Goal: Task Accomplishment & Management: Manage account settings

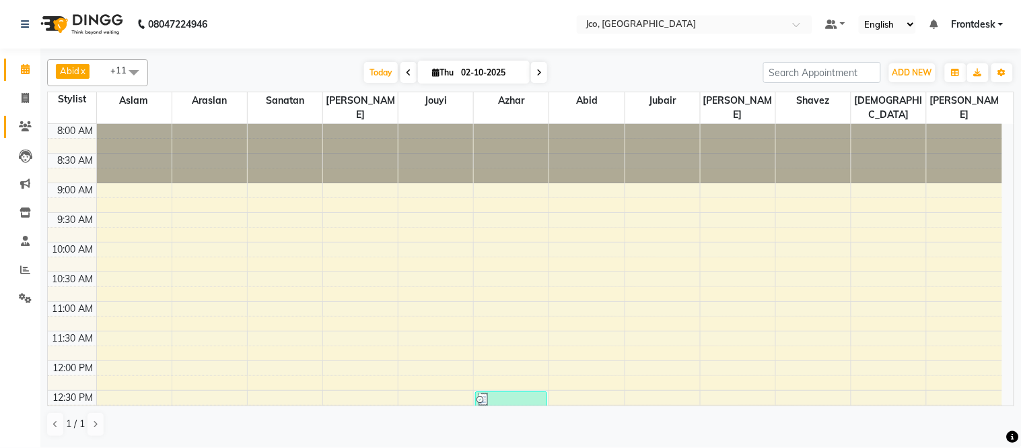
click at [26, 126] on icon at bounding box center [25, 126] width 13 height 10
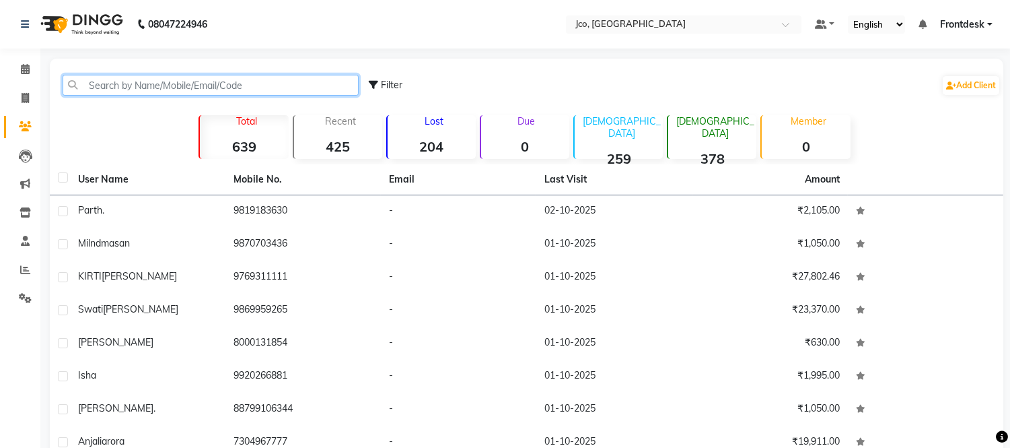
click at [155, 85] on input "text" at bounding box center [211, 85] width 296 height 21
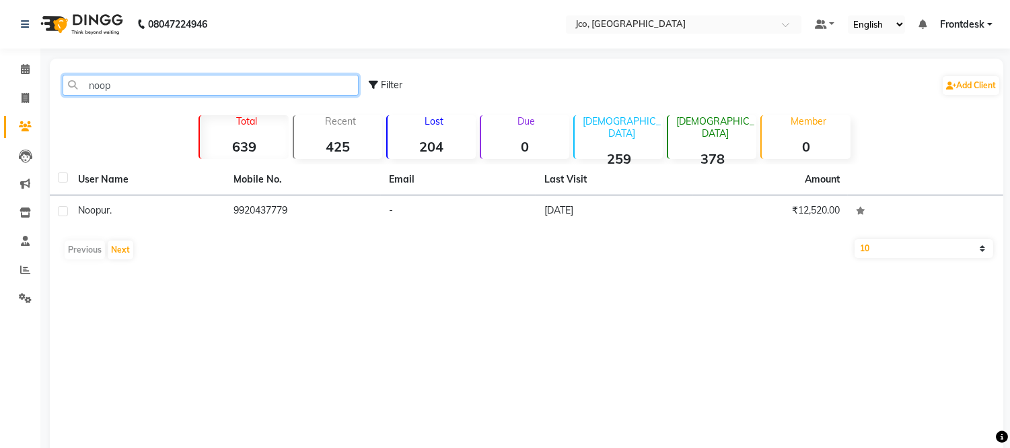
type input "noop"
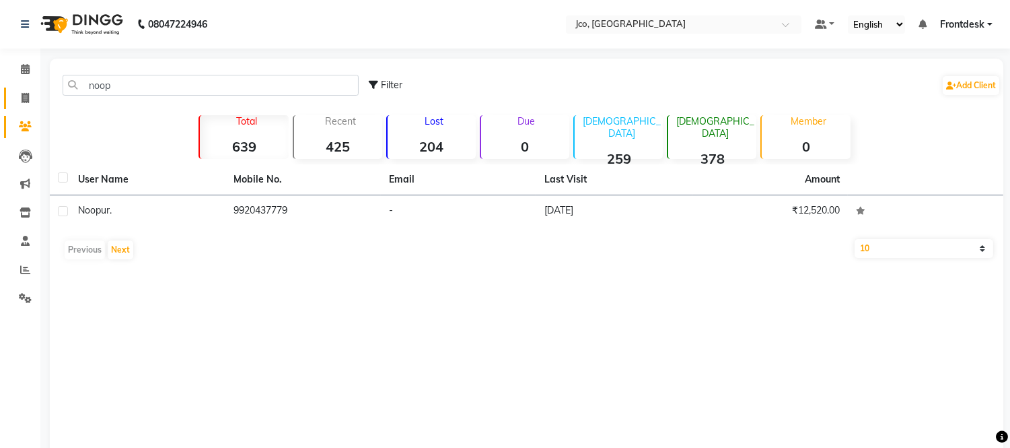
click at [24, 98] on icon at bounding box center [25, 98] width 7 height 10
select select "service"
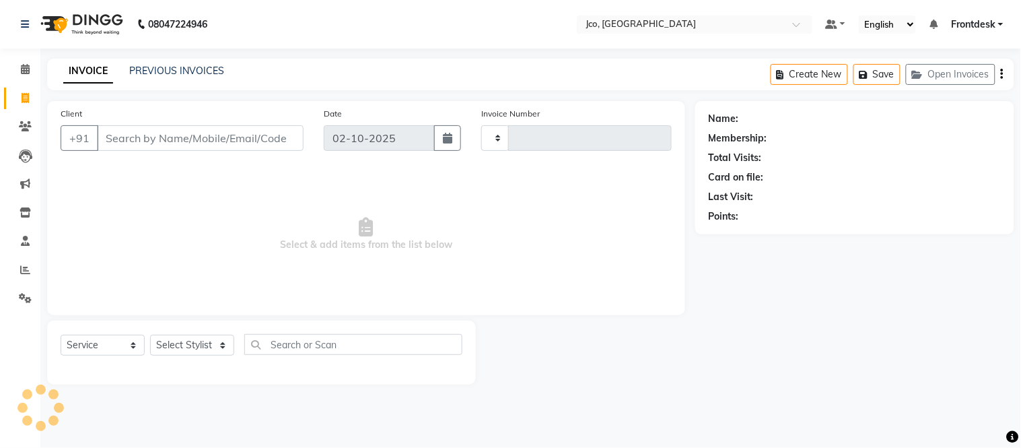
click at [151, 136] on input "Client" at bounding box center [200, 138] width 207 height 26
type input "0582"
select select "8000"
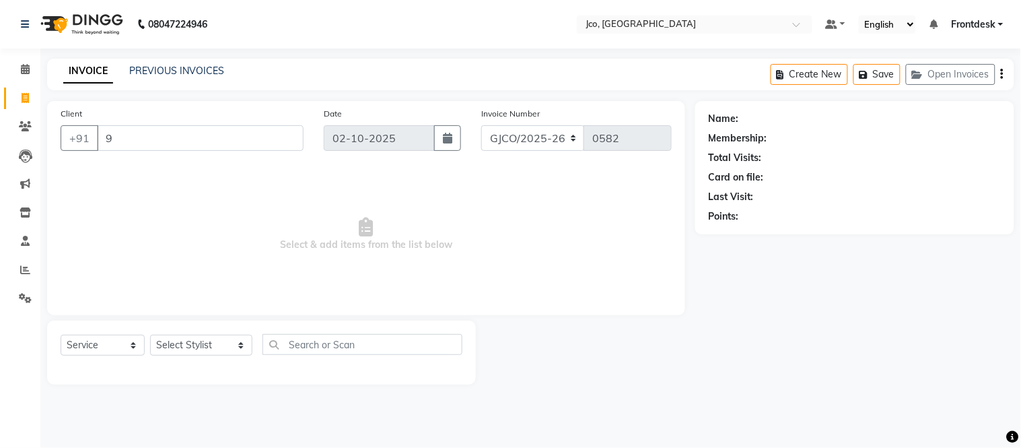
type input "99"
click at [24, 126] on icon at bounding box center [25, 126] width 13 height 10
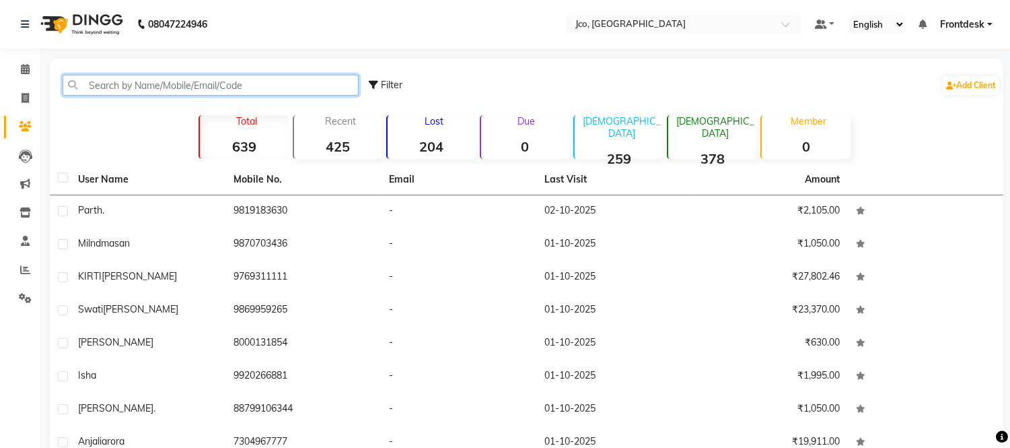
click at [118, 90] on input "text" at bounding box center [211, 85] width 296 height 21
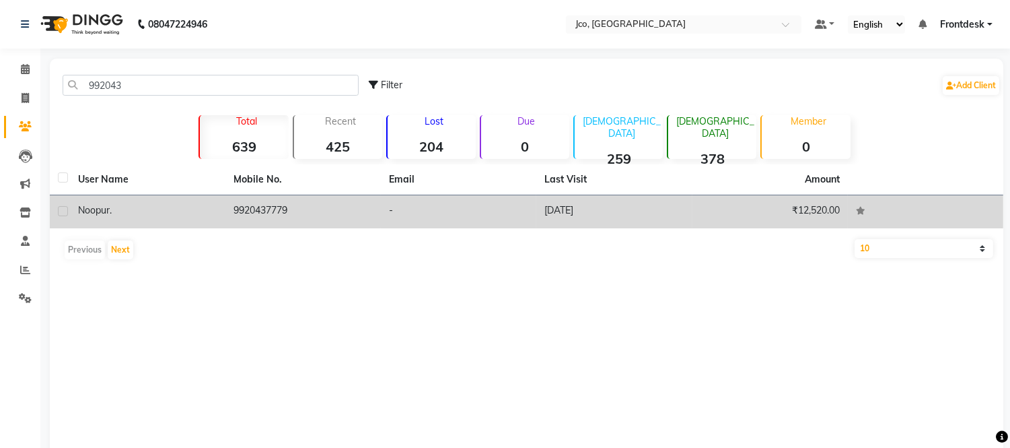
click at [256, 211] on td "9920437779" at bounding box center [302, 211] width 155 height 33
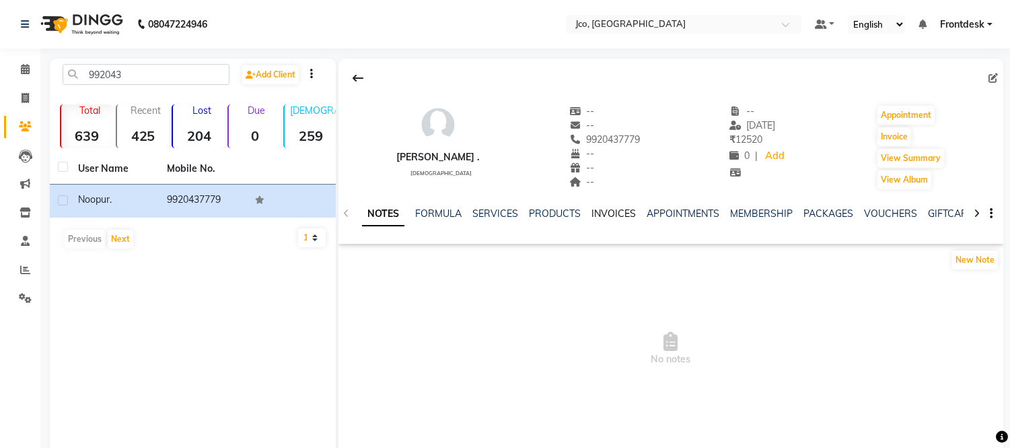
click at [604, 209] on link "INVOICES" at bounding box center [614, 213] width 44 height 12
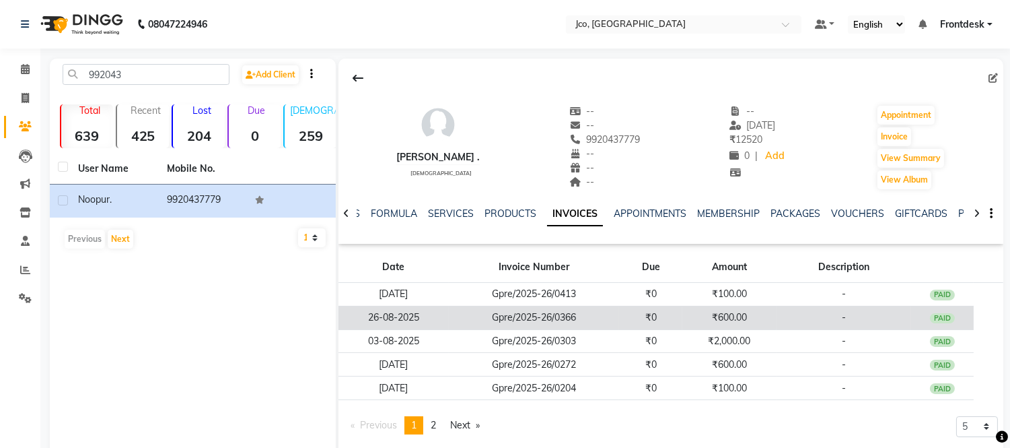
click at [748, 312] on td "₹600.00" at bounding box center [729, 318] width 94 height 24
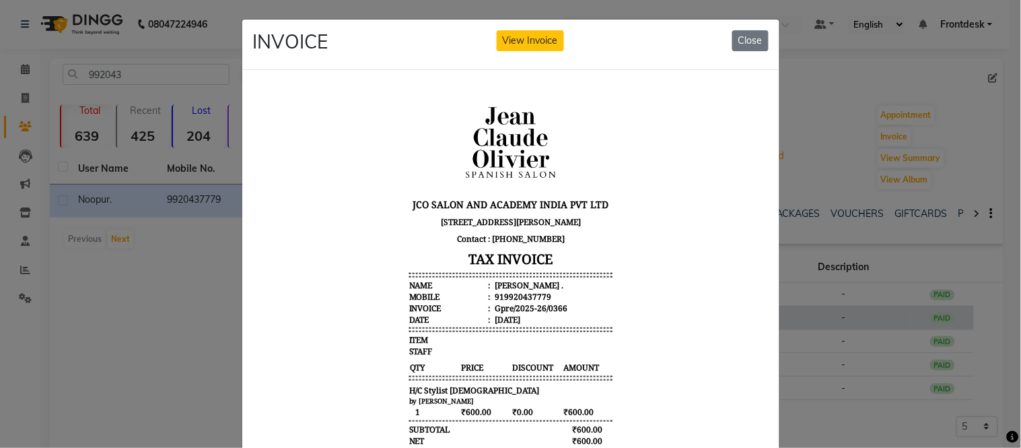
scroll to position [10, 0]
click at [748, 44] on button "Close" at bounding box center [750, 40] width 36 height 21
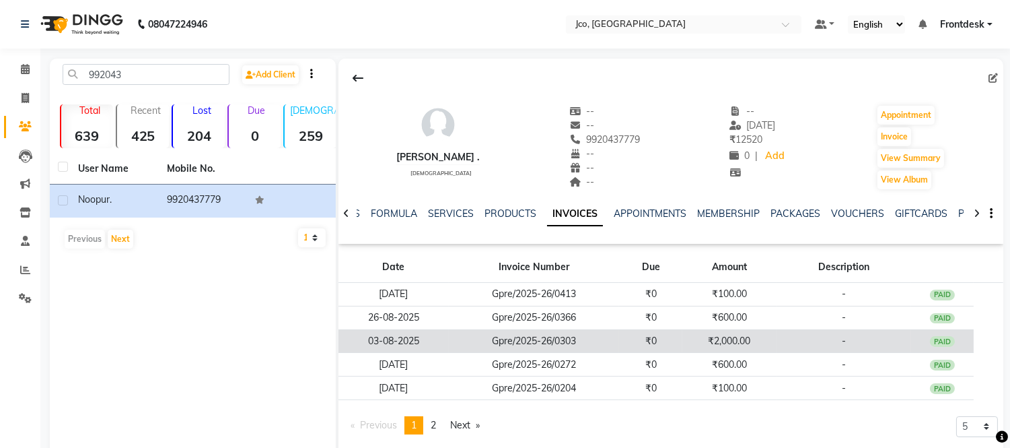
click at [750, 339] on td "₹2,000.00" at bounding box center [729, 341] width 94 height 24
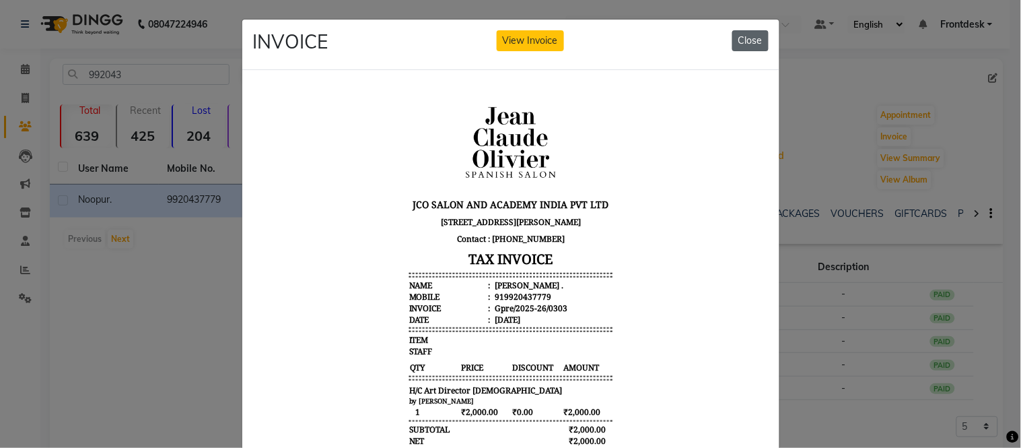
click at [744, 42] on button "Close" at bounding box center [750, 40] width 36 height 21
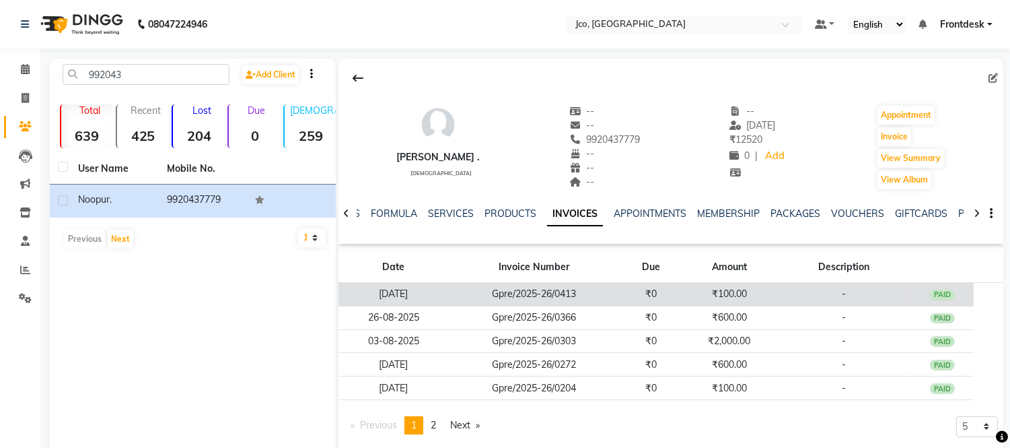
click at [725, 298] on td "₹100.00" at bounding box center [729, 295] width 94 height 24
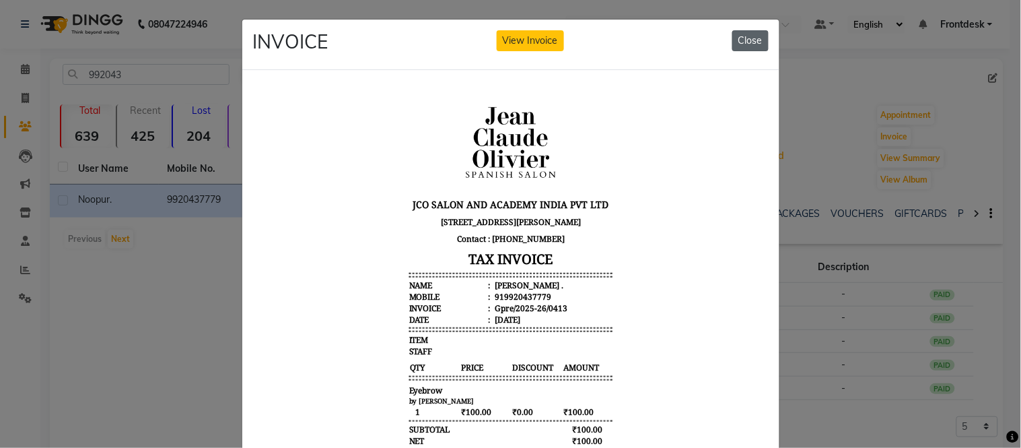
click at [742, 42] on button "Close" at bounding box center [750, 40] width 36 height 21
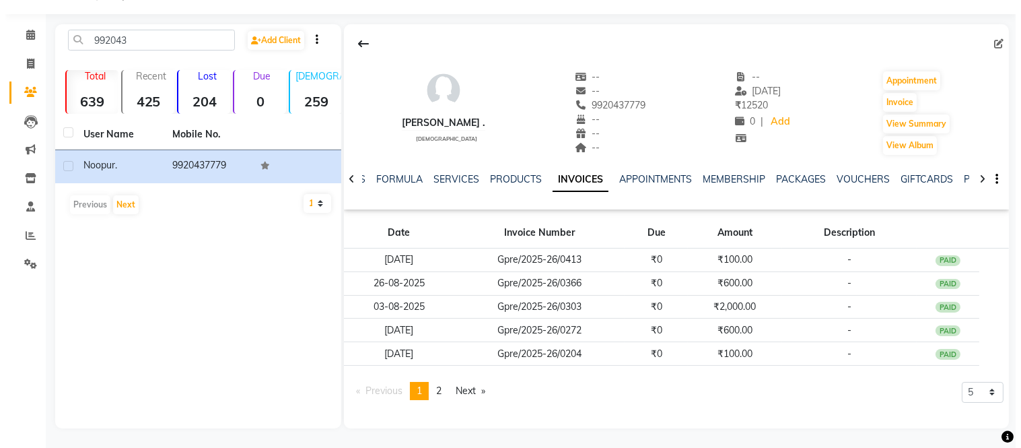
scroll to position [34, 0]
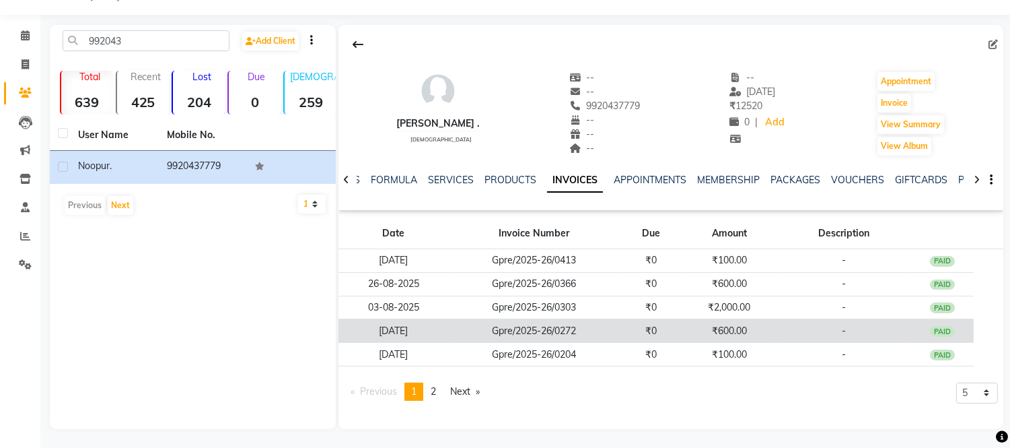
click at [728, 332] on td "₹600.00" at bounding box center [729, 331] width 94 height 24
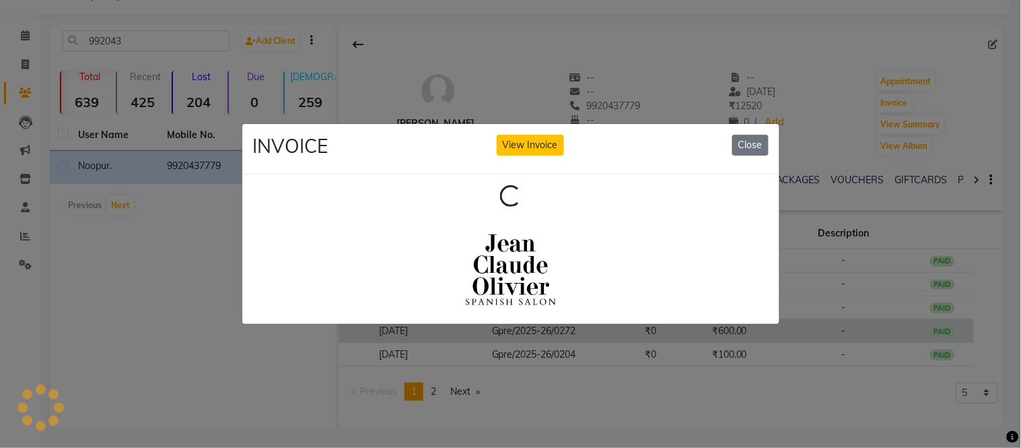
scroll to position [0, 0]
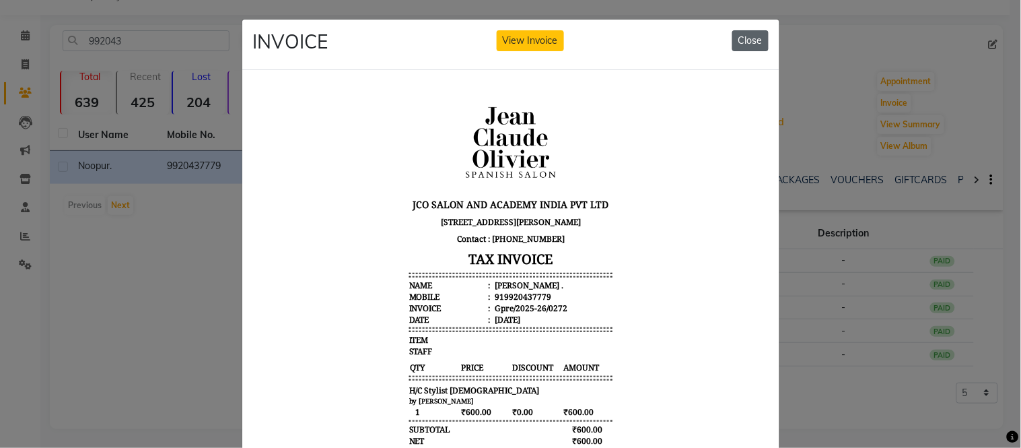
click at [747, 40] on button "Close" at bounding box center [750, 40] width 36 height 21
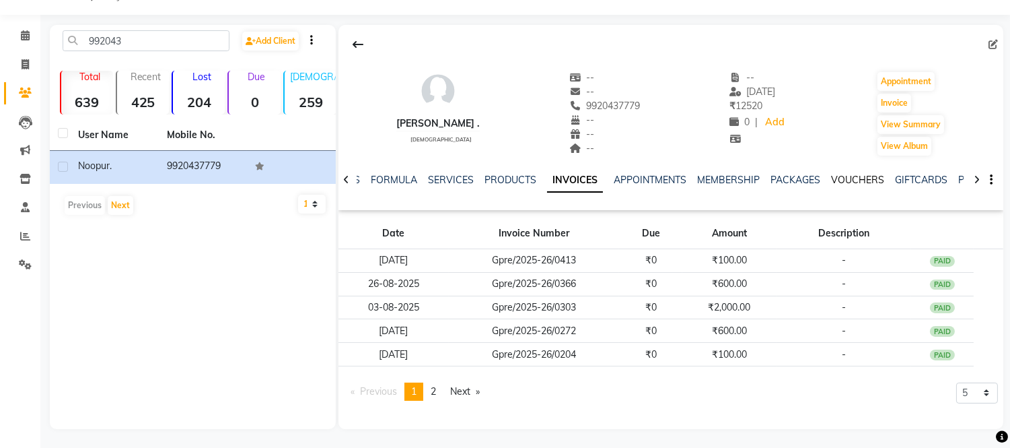
click at [848, 178] on link "VOUCHERS" at bounding box center [857, 180] width 53 height 12
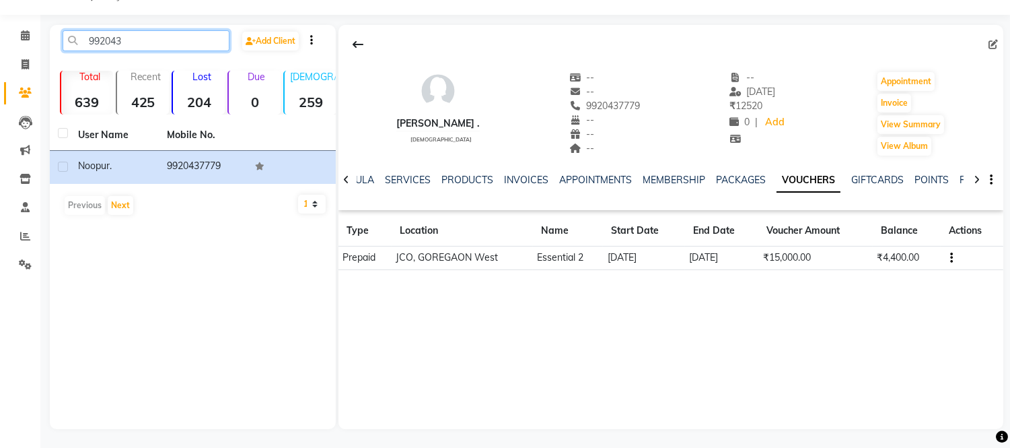
click at [155, 41] on input "992043" at bounding box center [146, 40] width 167 height 21
type input "9"
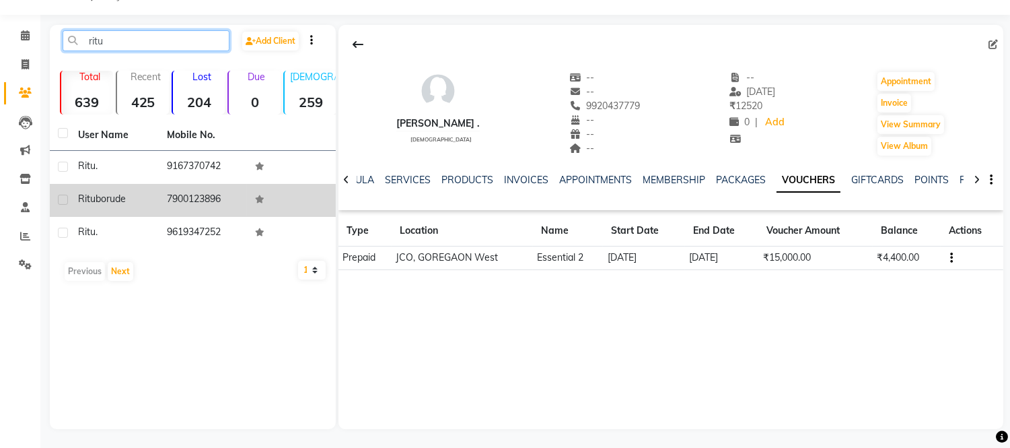
type input "ritu"
click at [191, 203] on td "7900123896" at bounding box center [203, 200] width 89 height 33
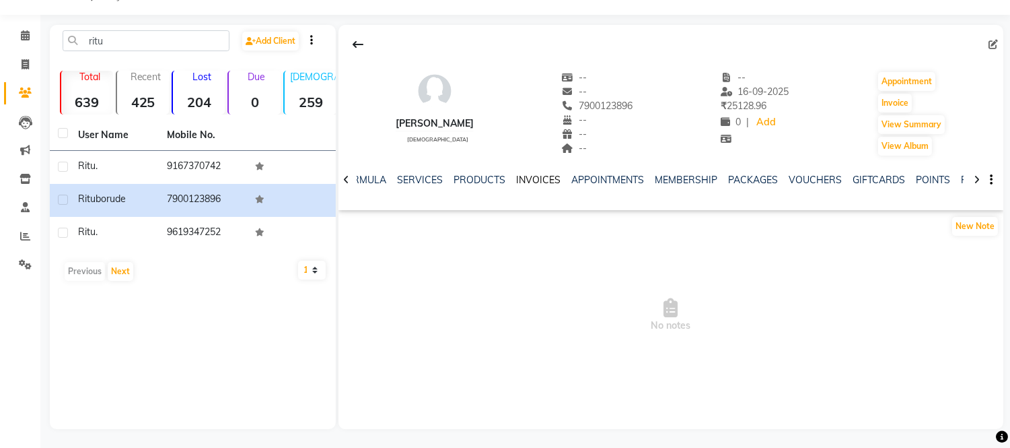
click at [534, 184] on link "INVOICES" at bounding box center [538, 180] width 44 height 12
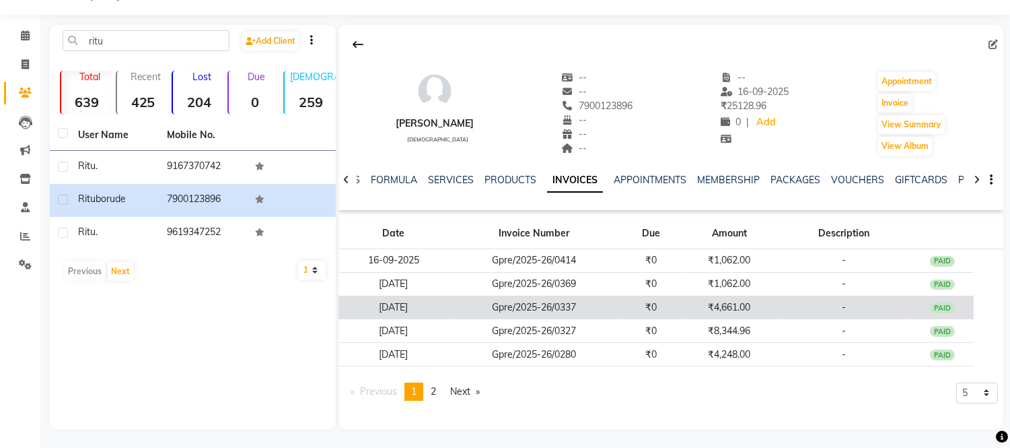
click at [761, 308] on td "₹4,661.00" at bounding box center [729, 307] width 94 height 24
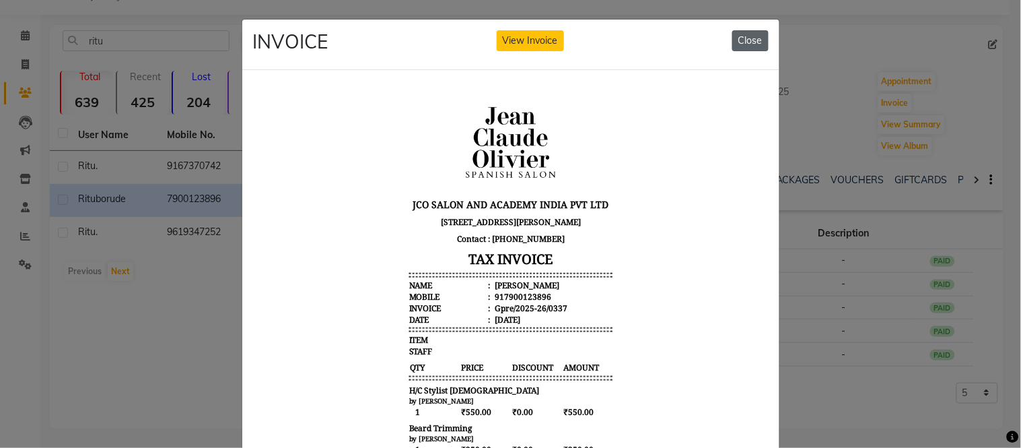
click at [744, 39] on button "Close" at bounding box center [750, 40] width 36 height 21
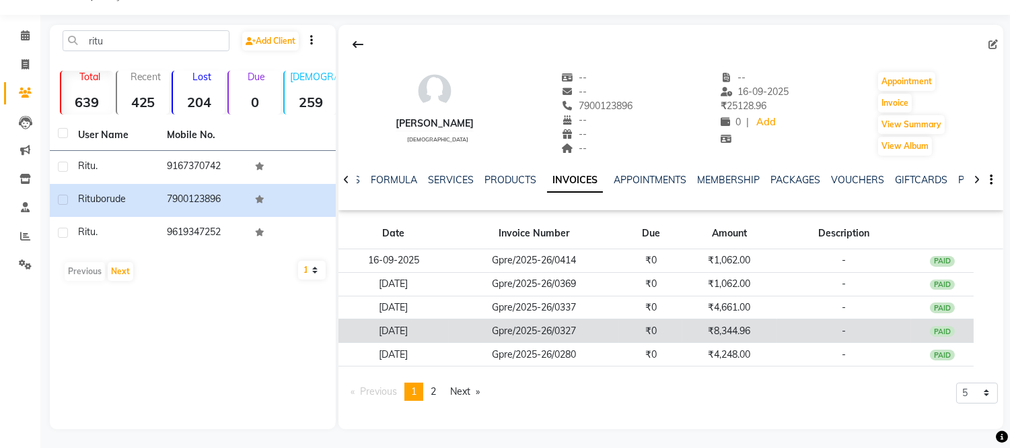
click at [746, 332] on td "₹8,344.96" at bounding box center [729, 331] width 94 height 24
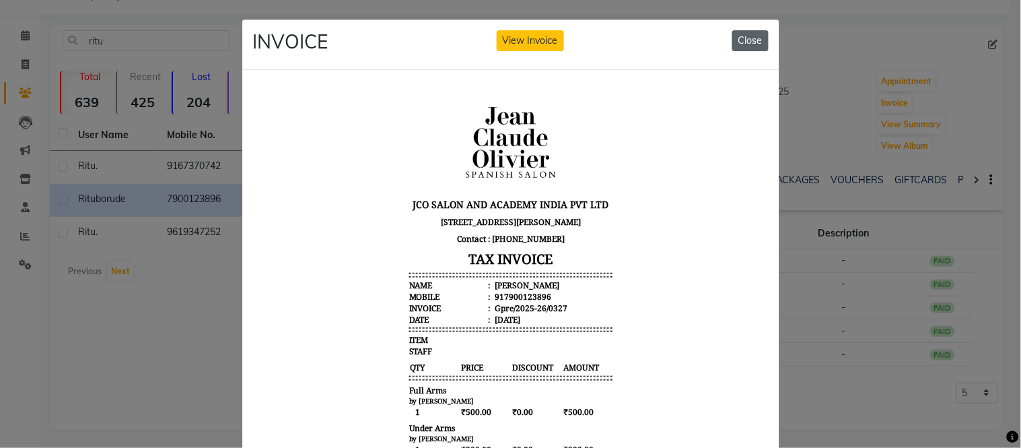
click at [745, 34] on button "Close" at bounding box center [750, 40] width 36 height 21
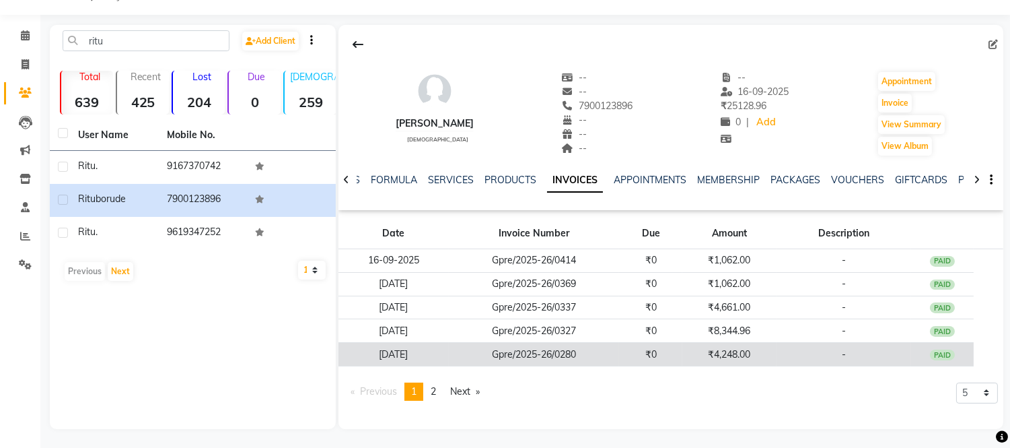
click at [750, 361] on td "₹4,248.00" at bounding box center [729, 355] width 94 height 24
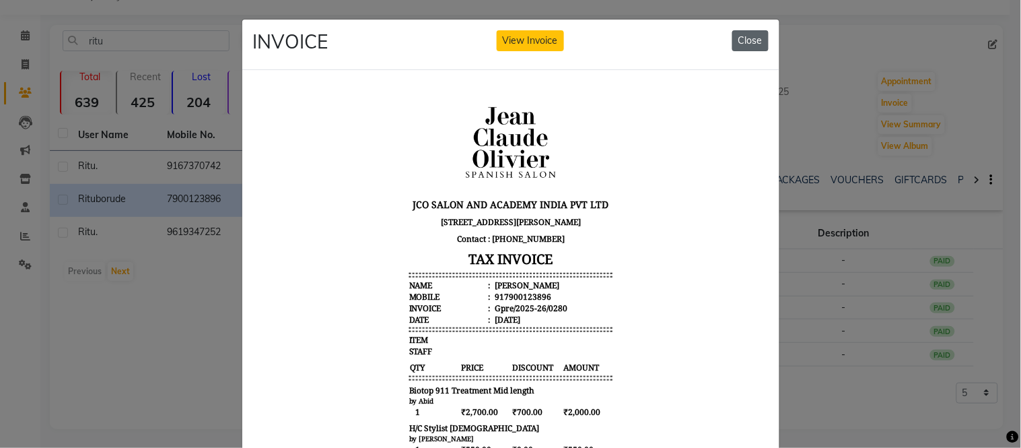
click at [752, 39] on button "Close" at bounding box center [750, 40] width 36 height 21
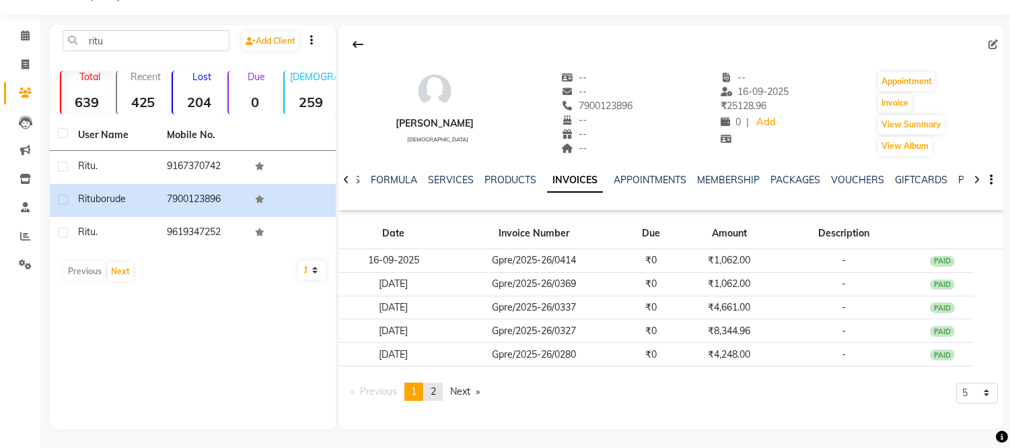
click at [436, 388] on span "2" at bounding box center [433, 391] width 5 height 12
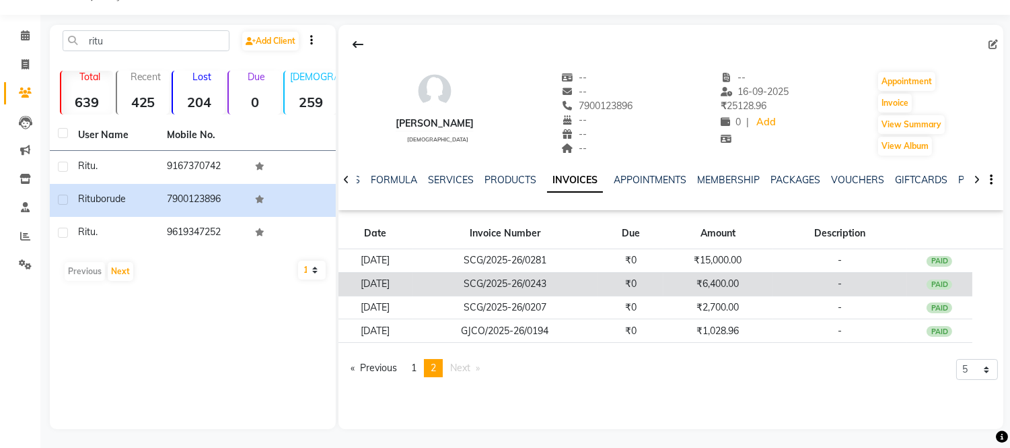
click at [744, 284] on td "₹6,400.00" at bounding box center [718, 284] width 108 height 24
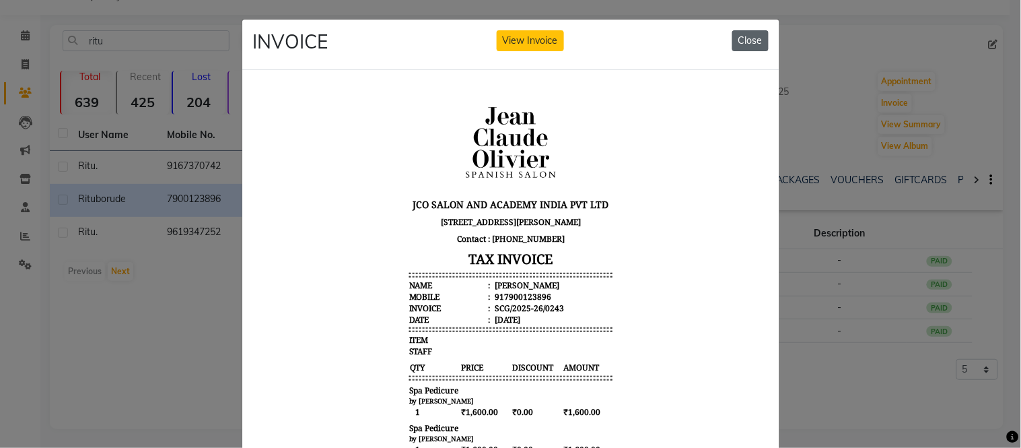
click at [752, 30] on button "Close" at bounding box center [750, 40] width 36 height 21
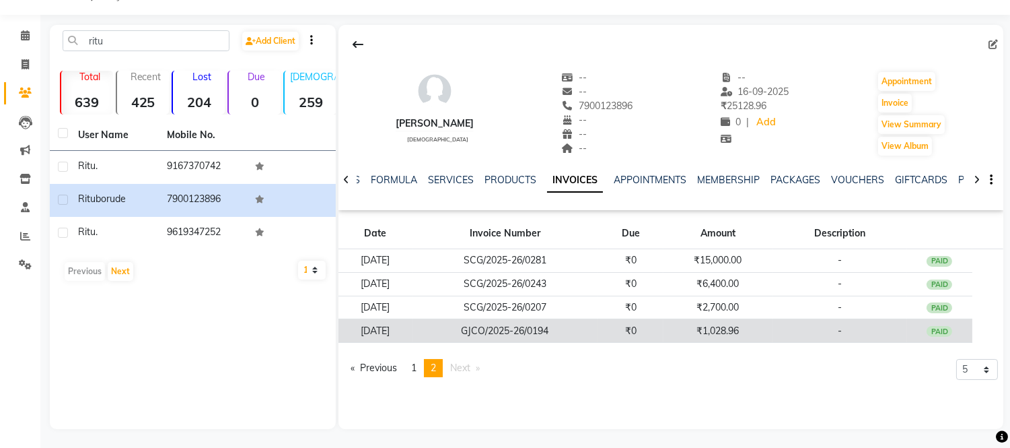
click at [738, 324] on td "₹1,028.96" at bounding box center [718, 331] width 108 height 24
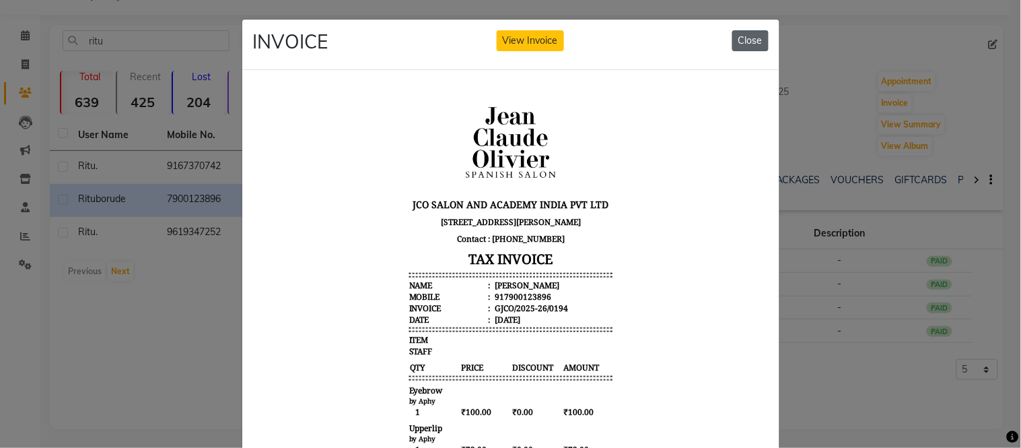
click at [751, 42] on button "Close" at bounding box center [750, 40] width 36 height 21
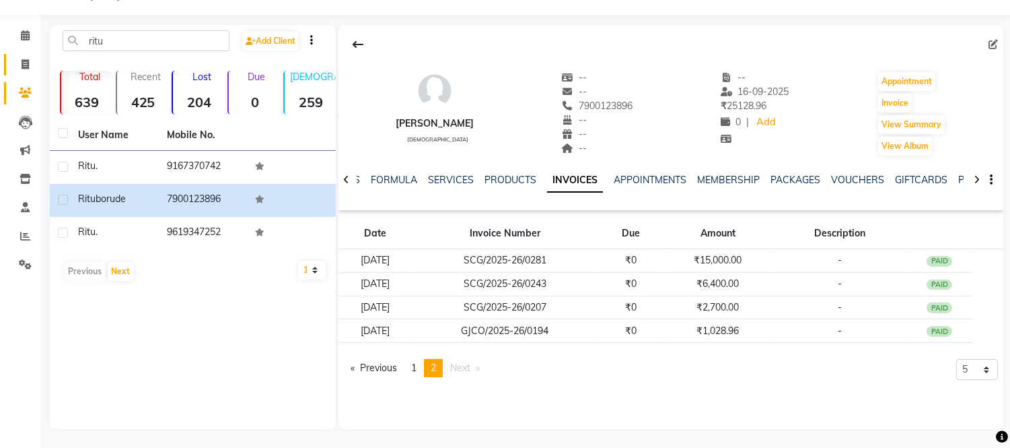
click at [15, 69] on span at bounding box center [25, 64] width 24 height 15
select select "service"
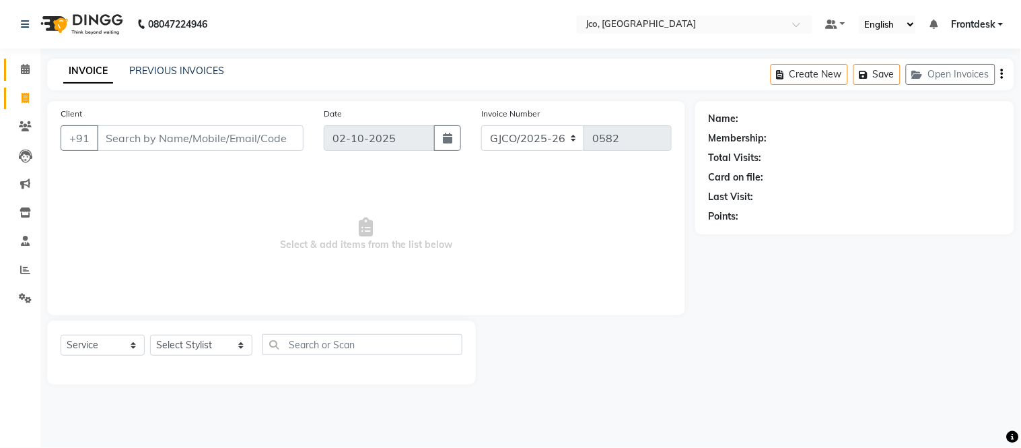
click at [27, 69] on icon at bounding box center [25, 69] width 9 height 10
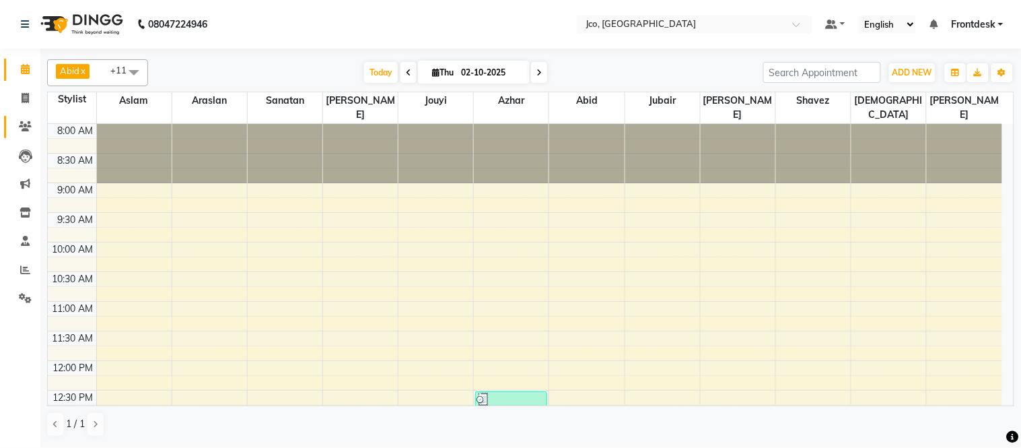
click at [24, 127] on icon at bounding box center [25, 126] width 13 height 10
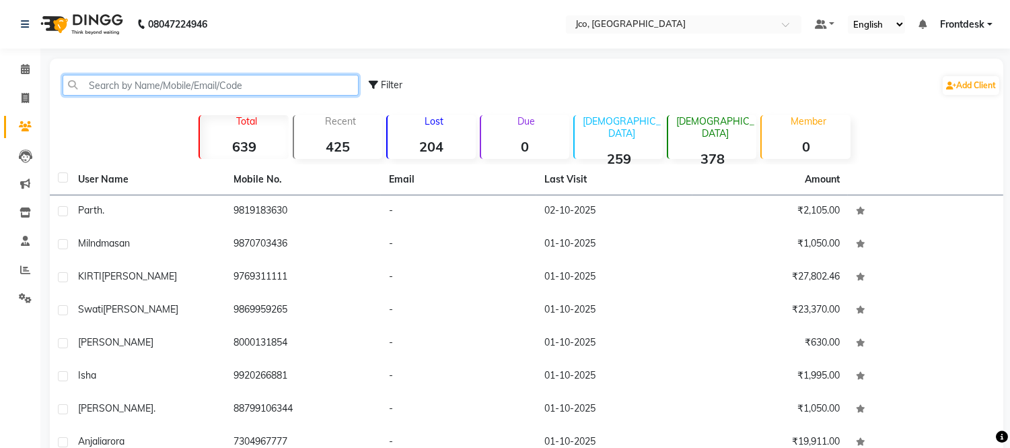
click at [155, 90] on input "text" at bounding box center [211, 85] width 296 height 21
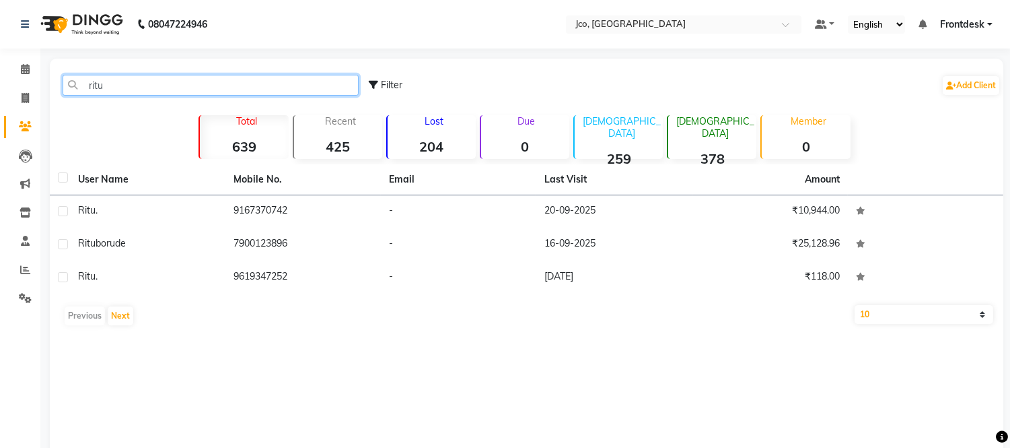
type input "ritu"
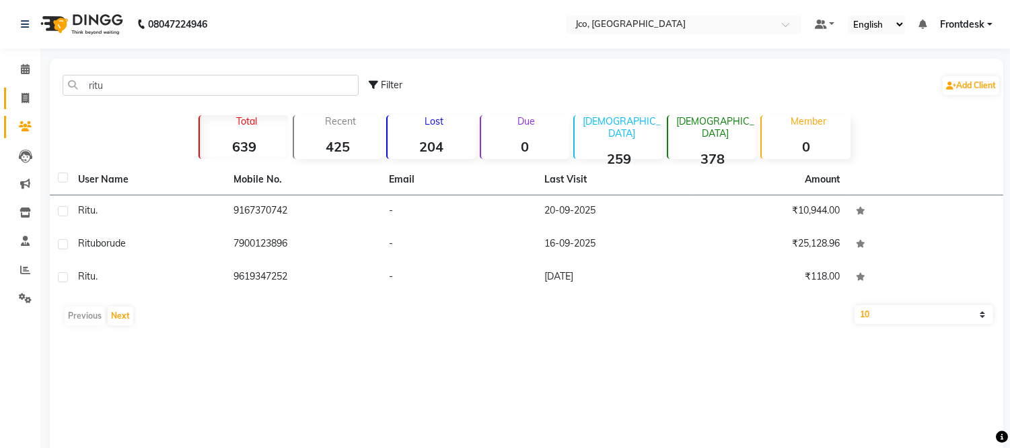
click at [24, 98] on icon at bounding box center [25, 98] width 7 height 10
select select "service"
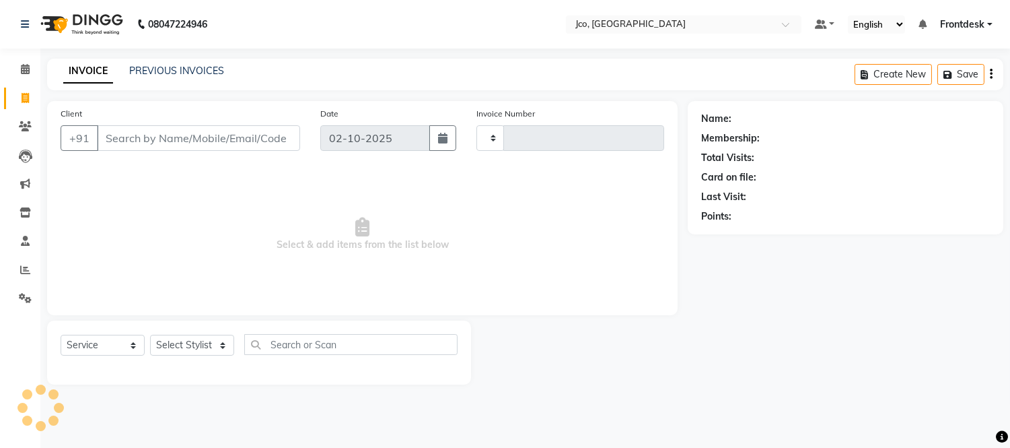
type input "0582"
select select "8000"
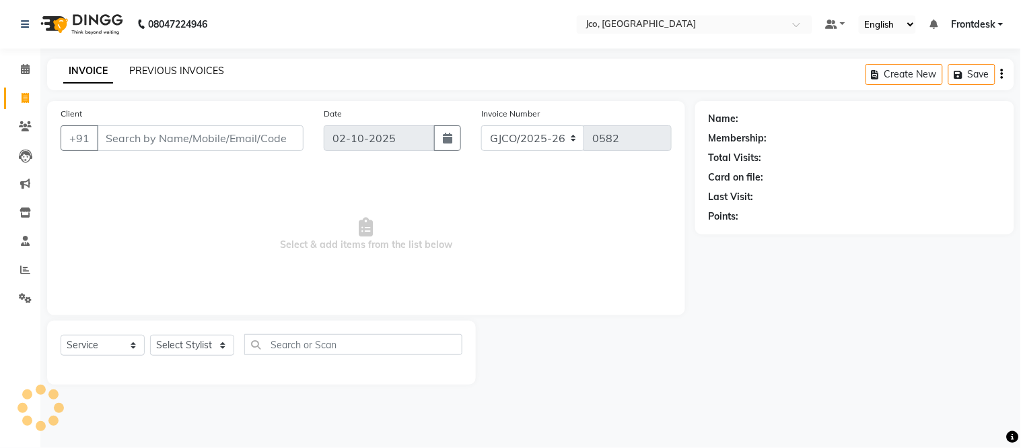
click at [162, 73] on link "PREVIOUS INVOICES" at bounding box center [176, 71] width 95 height 12
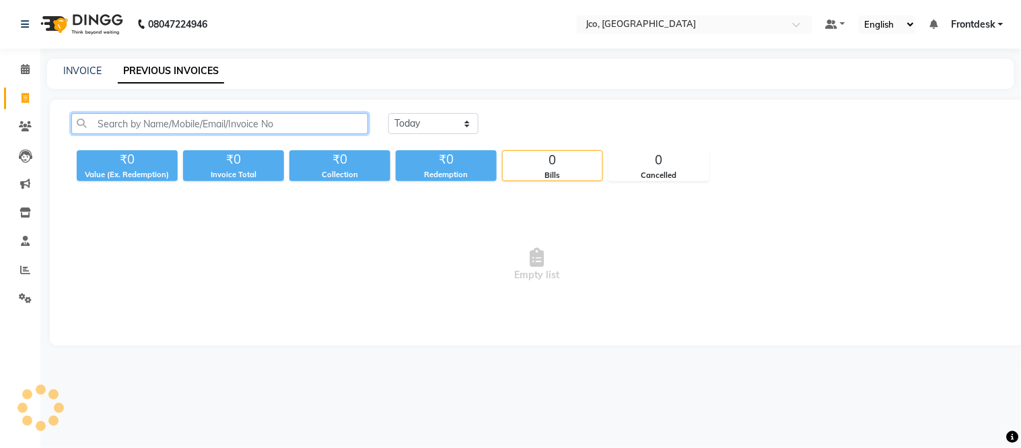
click at [185, 129] on input "text" at bounding box center [219, 123] width 297 height 21
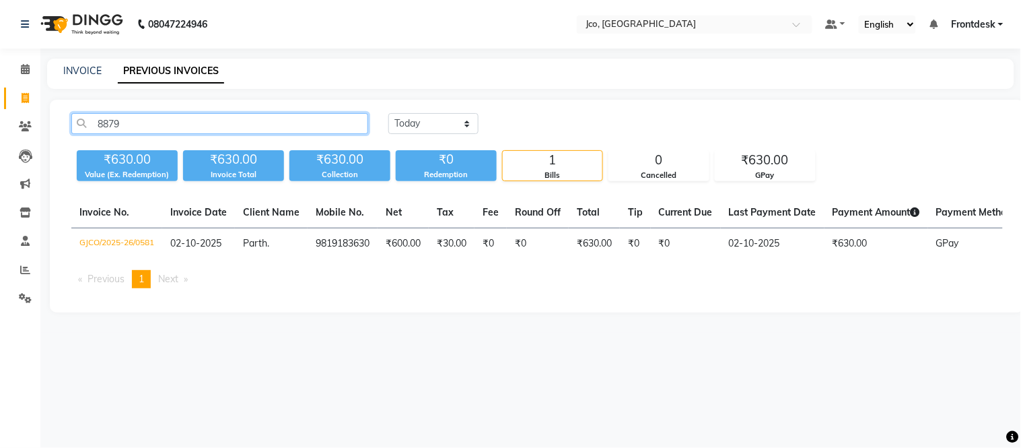
type input "88790"
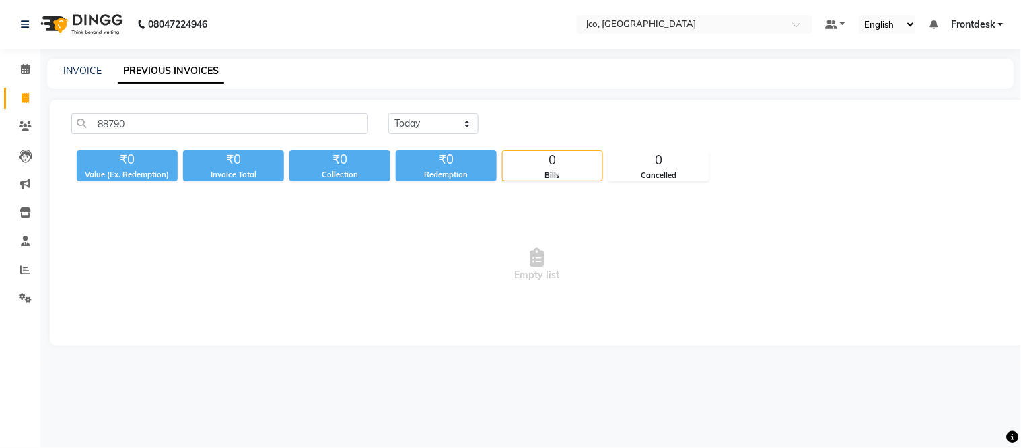
click at [32, 98] on span at bounding box center [25, 98] width 24 height 15
select select "service"
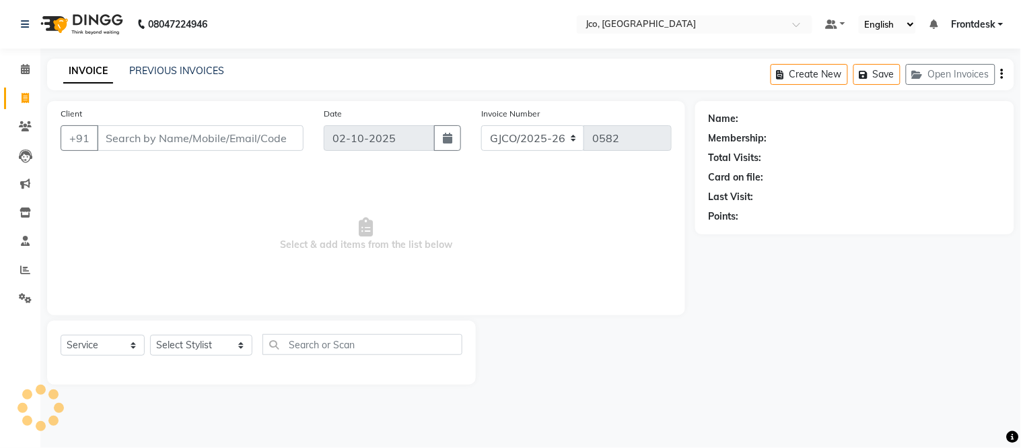
click at [157, 144] on input "Client" at bounding box center [200, 138] width 207 height 26
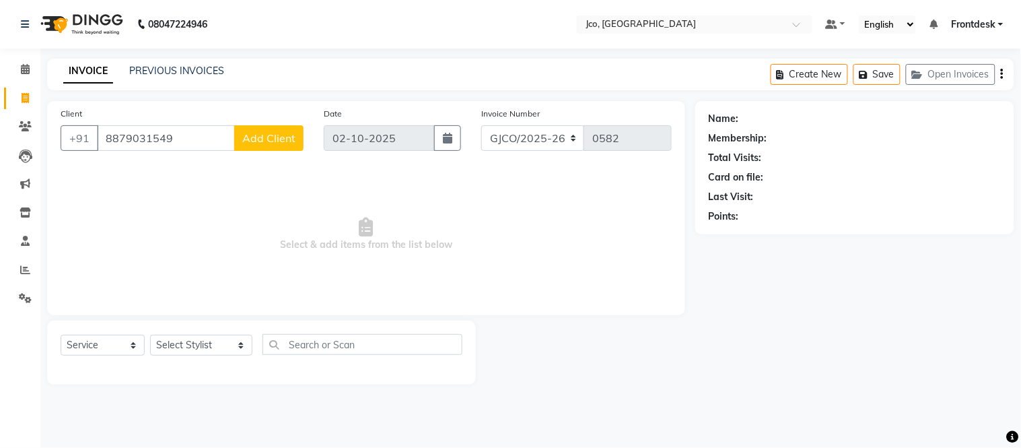
type input "8879031549"
click at [285, 138] on span "Add Client" at bounding box center [268, 137] width 53 height 13
select select "22"
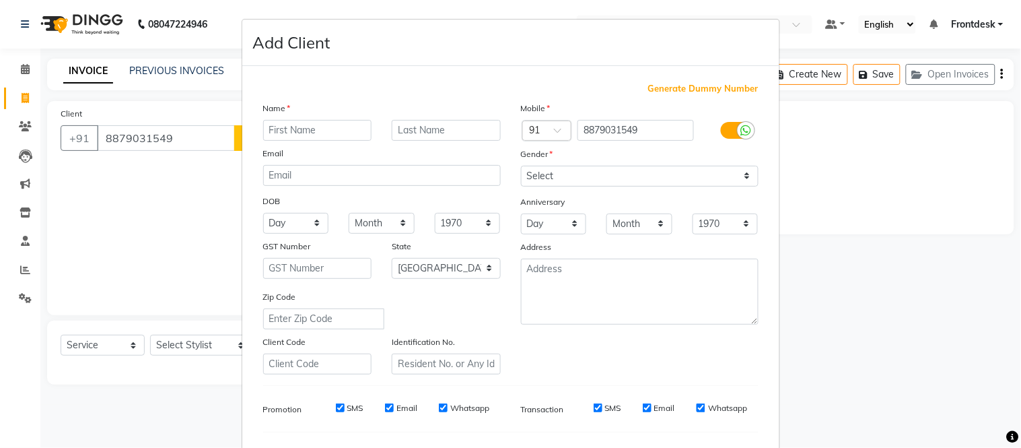
click at [299, 135] on input "text" at bounding box center [317, 130] width 109 height 21
type input "A"
type input "r"
click at [311, 127] on input "A" at bounding box center [317, 130] width 109 height 21
type input "Arhaam"
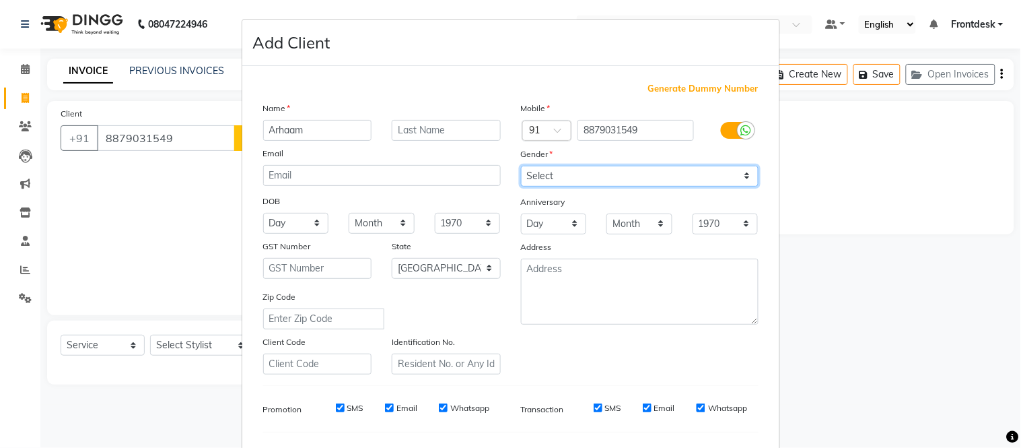
click at [597, 182] on select "Select [DEMOGRAPHIC_DATA] [DEMOGRAPHIC_DATA] Other Prefer Not To Say" at bounding box center [640, 176] width 238 height 21
select select "male"
click at [521, 166] on select "Select [DEMOGRAPHIC_DATA] [DEMOGRAPHIC_DATA] Other Prefer Not To Say" at bounding box center [640, 176] width 238 height 21
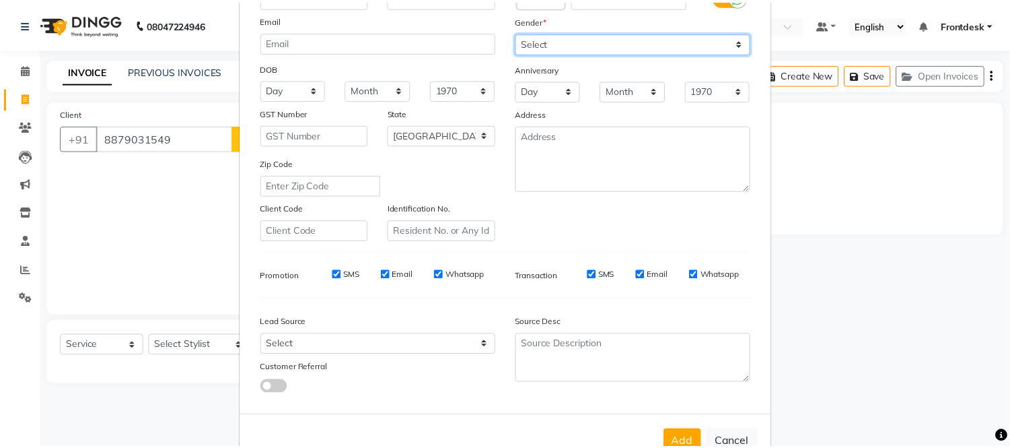
scroll to position [174, 0]
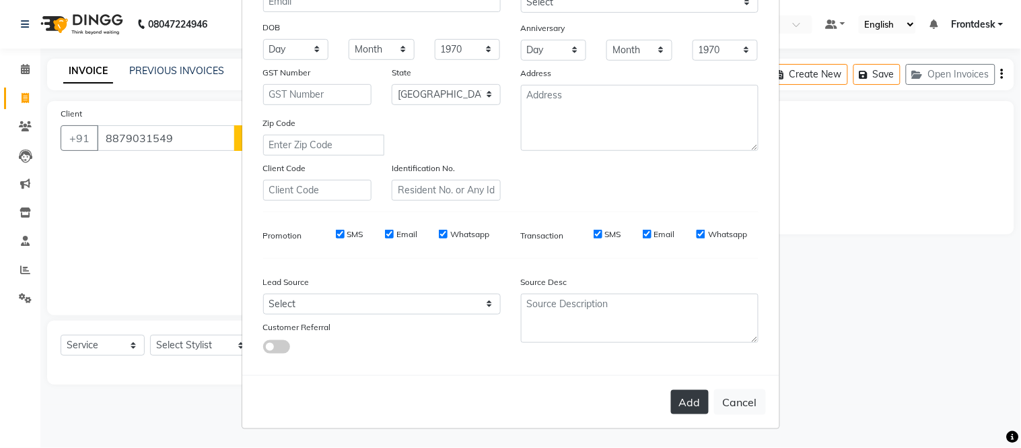
click at [697, 402] on button "Add" at bounding box center [690, 402] width 38 height 24
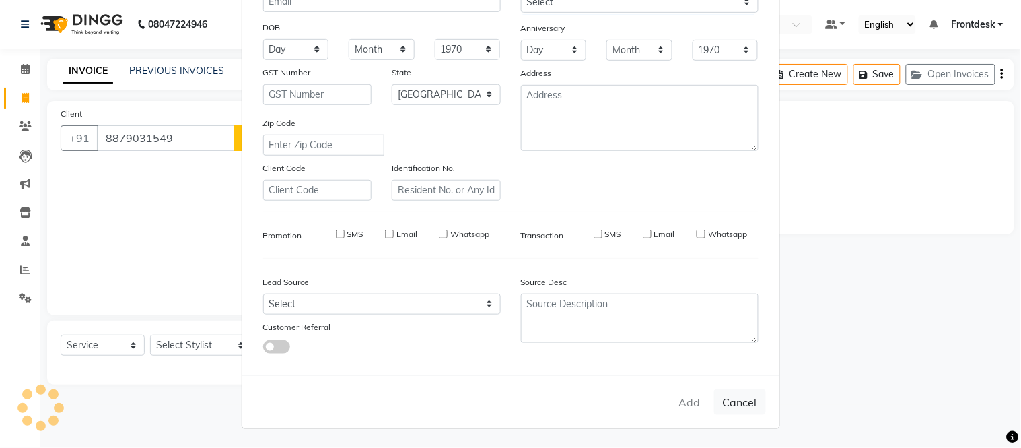
select select
select select "null"
select select
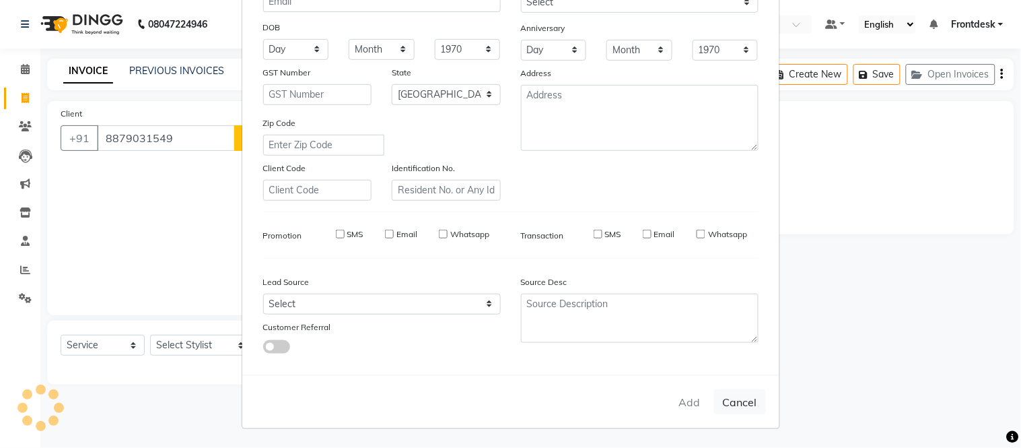
select select
checkbox input "false"
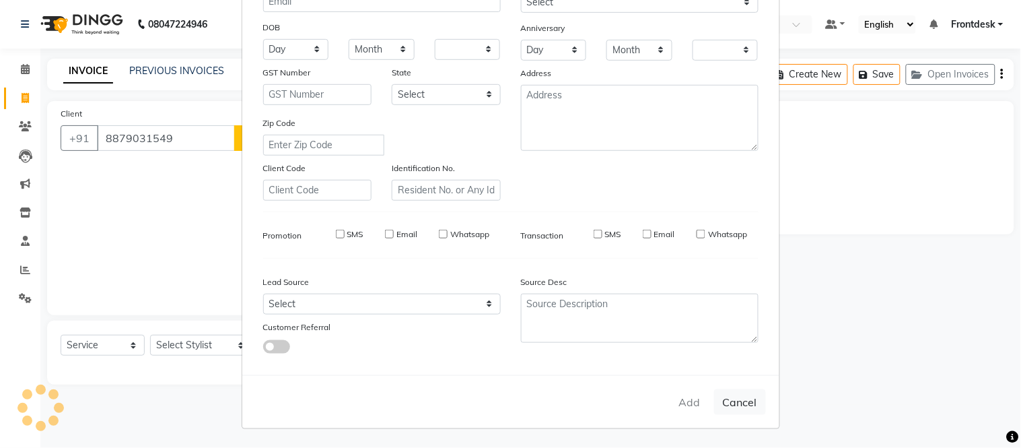
checkbox input "false"
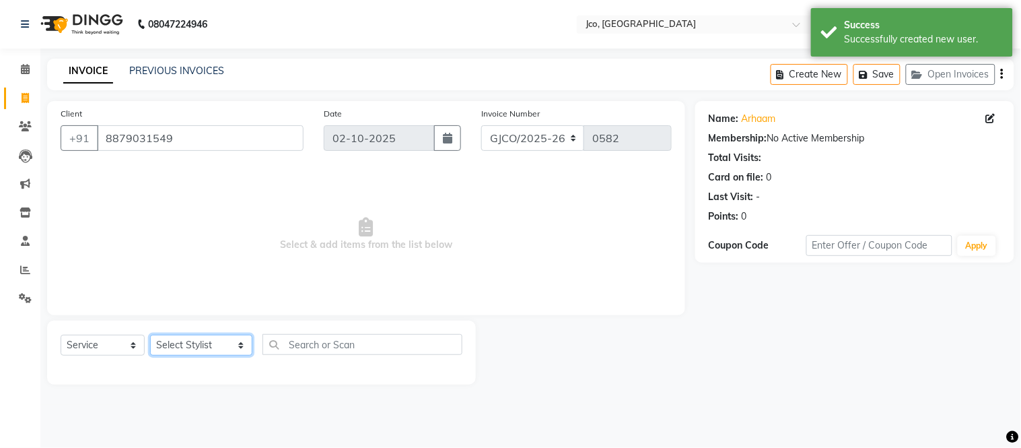
click at [215, 334] on select "Select Stylist Abdul Abid Afsha Shaikh Ajmal Aphy Araslan Ashfaque Aslam Azhar …" at bounding box center [201, 344] width 102 height 21
select select "69014"
click at [150, 335] on select "Select Stylist Abdul Abid Afsha Shaikh Ajmal Aphy Araslan Ashfaque Aslam Azhar …" at bounding box center [201, 344] width 102 height 21
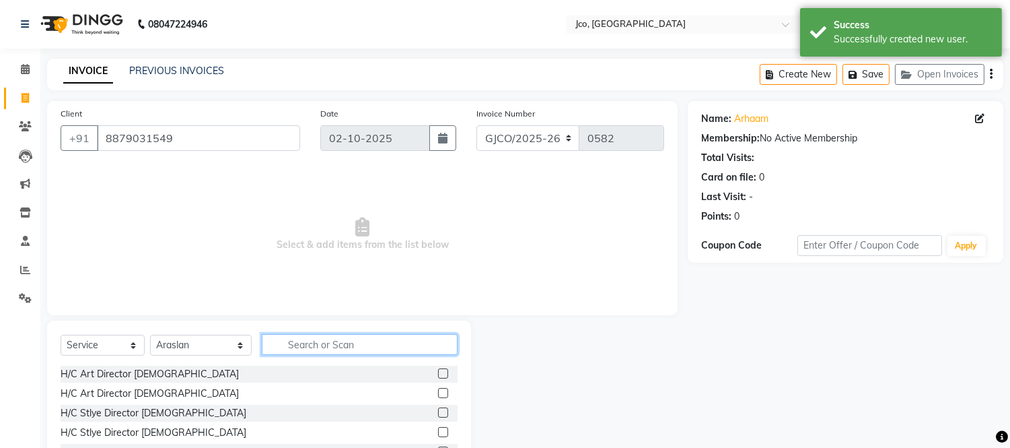
click at [300, 349] on input "text" at bounding box center [360, 344] width 196 height 21
click at [438, 374] on label at bounding box center [443, 373] width 10 height 10
click at [438, 374] on input "checkbox" at bounding box center [442, 373] width 9 height 9
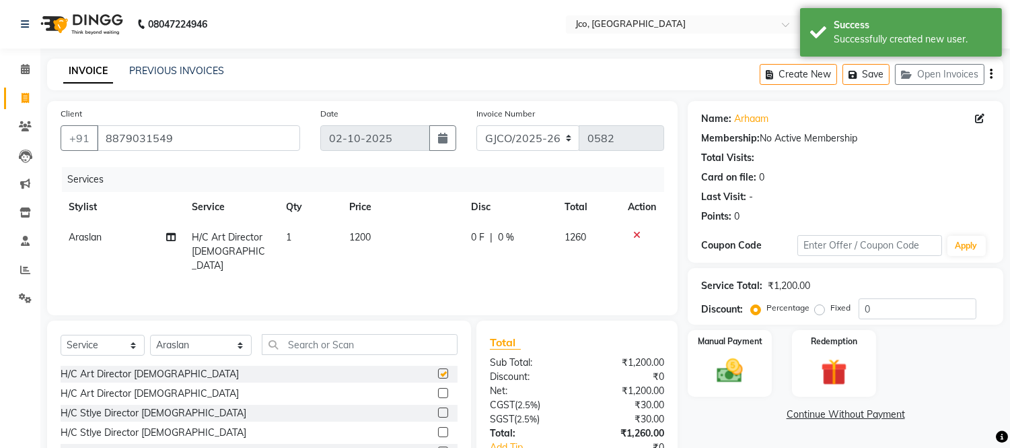
checkbox input "false"
click at [382, 232] on td "1200" at bounding box center [402, 251] width 122 height 59
select select "69014"
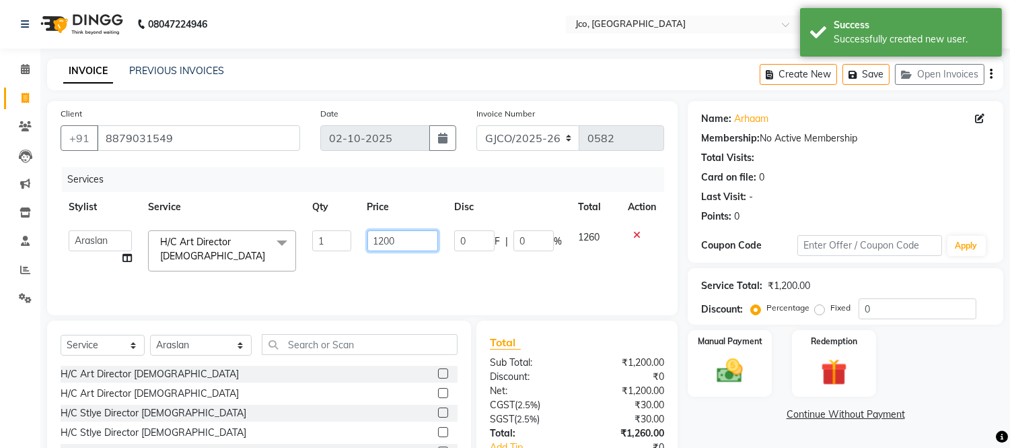
click at [417, 241] on input "1200" at bounding box center [402, 240] width 71 height 21
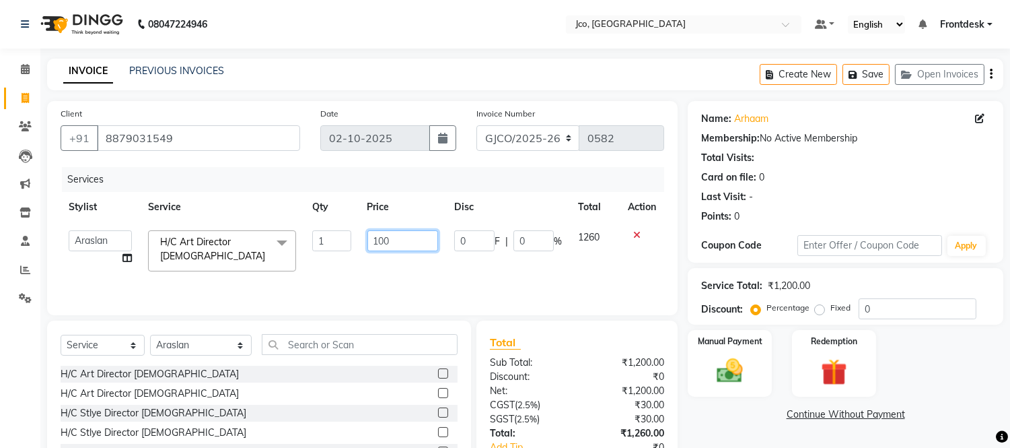
type input "1000"
click at [499, 271] on div "Services Stylist Service Qty Price Disc Total Action Abdul Abid Afsha Shaikh Aj…" at bounding box center [363, 234] width 604 height 135
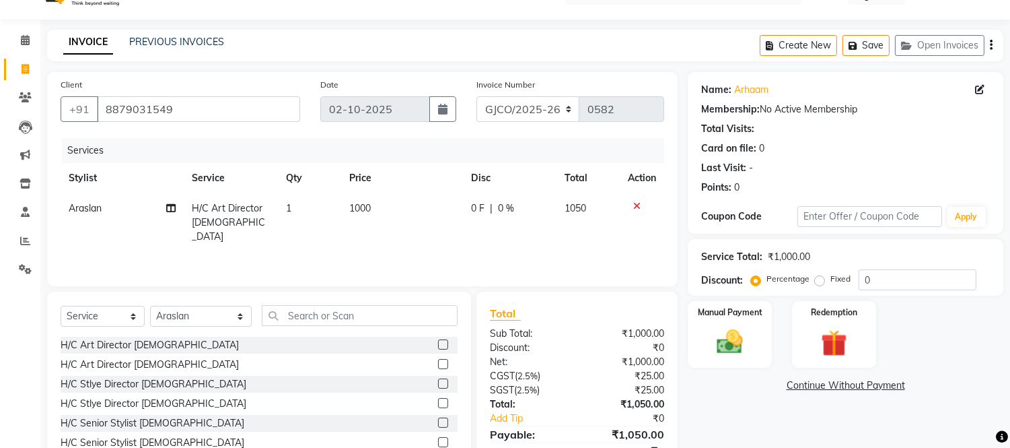
scroll to position [91, 0]
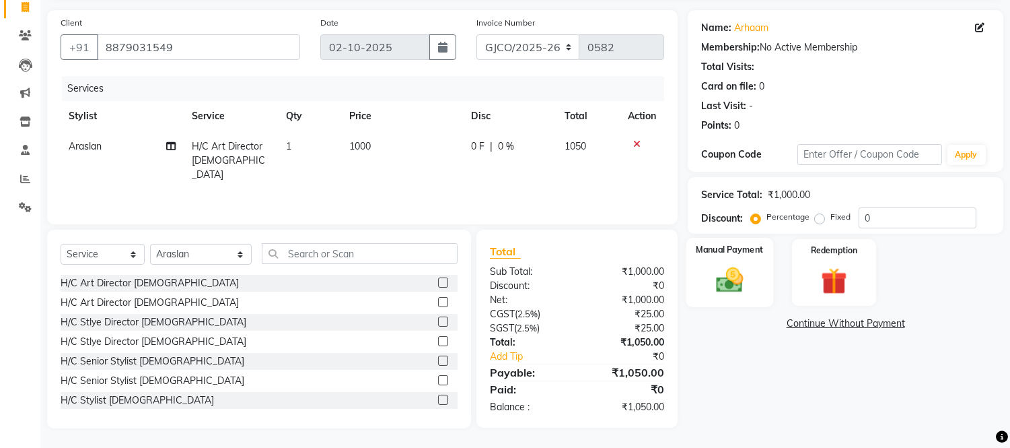
click at [744, 283] on img at bounding box center [730, 280] width 44 height 32
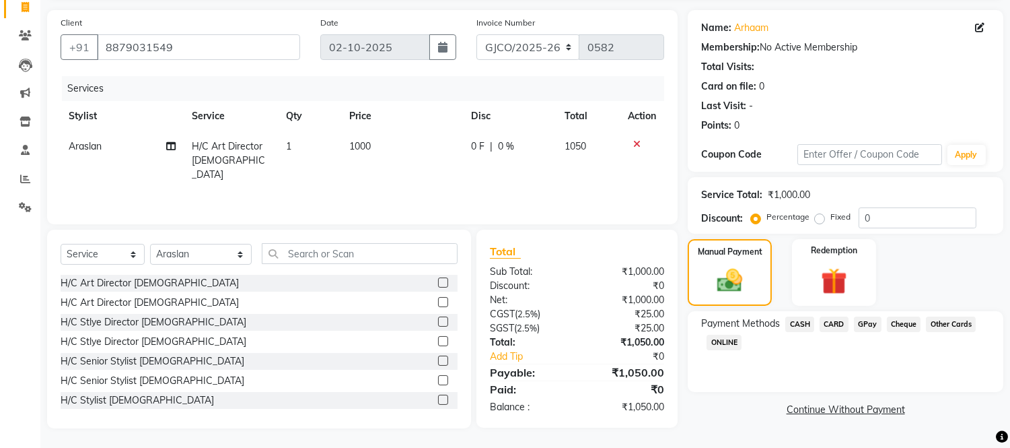
click at [869, 323] on span "GPay" at bounding box center [868, 323] width 28 height 15
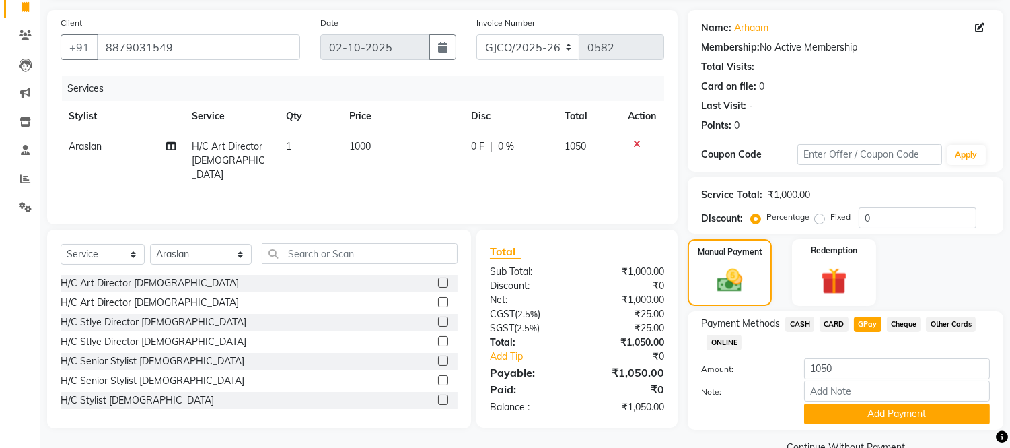
scroll to position [120, 0]
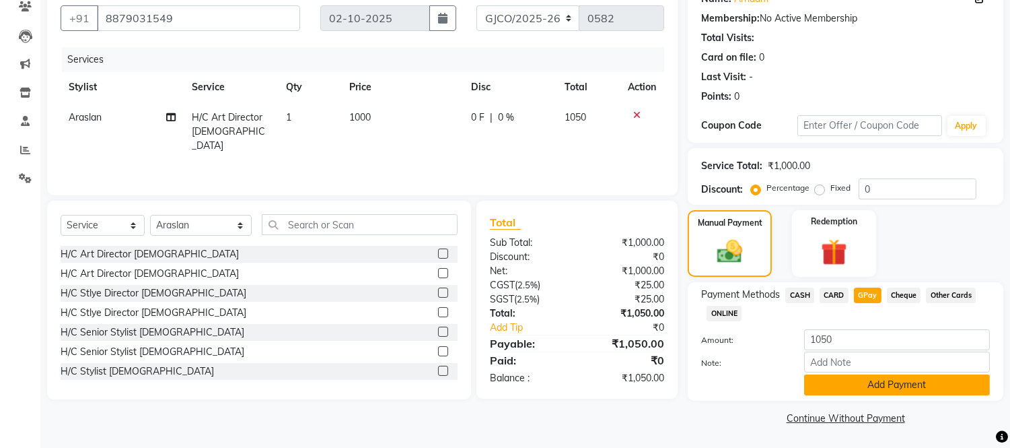
click at [909, 388] on button "Add Payment" at bounding box center [897, 384] width 186 height 21
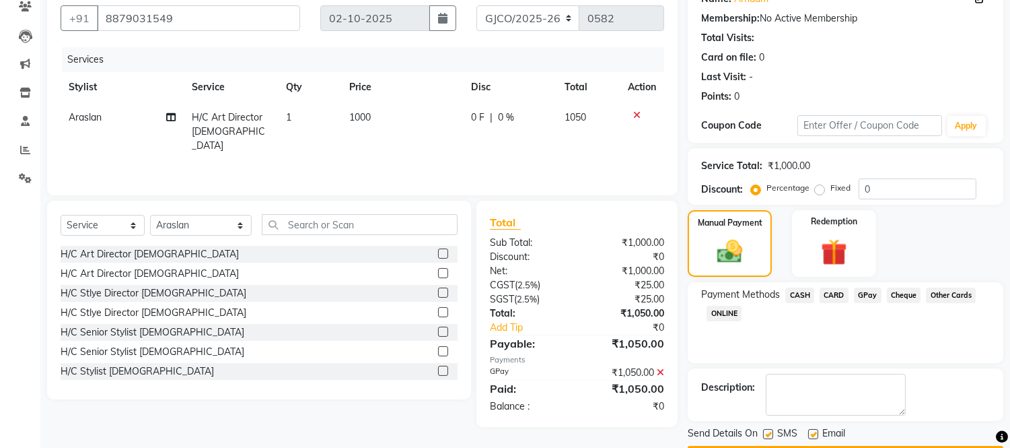
scroll to position [157, 0]
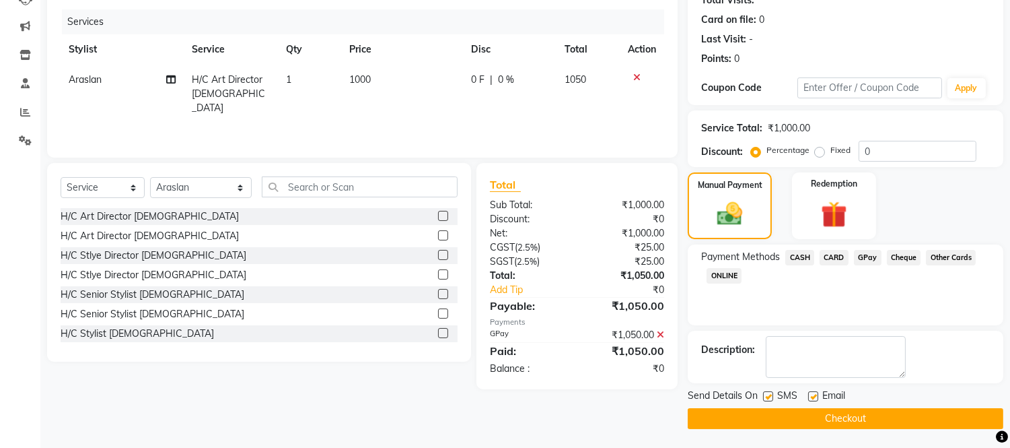
click at [818, 399] on div "Email" at bounding box center [832, 396] width 48 height 17
click at [814, 395] on label at bounding box center [813, 396] width 10 height 10
click at [814, 395] on input "checkbox" at bounding box center [812, 396] width 9 height 9
checkbox input "false"
click at [858, 425] on button "Checkout" at bounding box center [846, 418] width 316 height 21
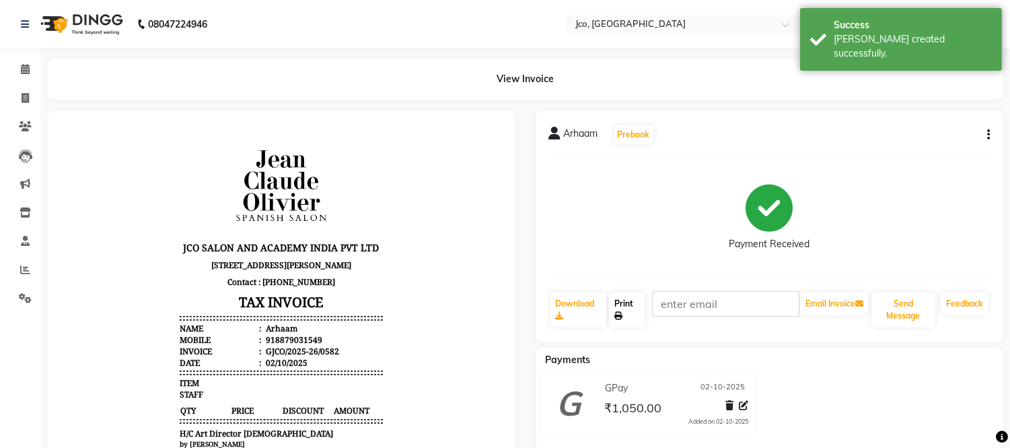
click at [638, 304] on link "Print" at bounding box center [627, 309] width 36 height 35
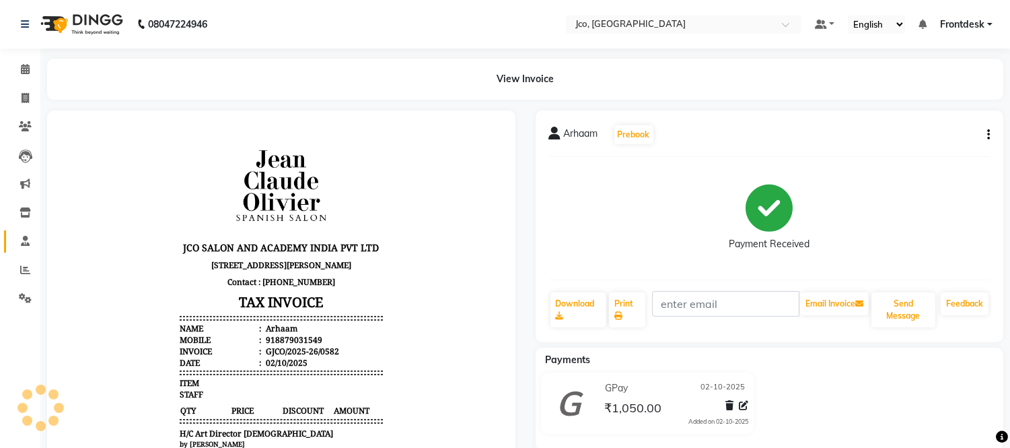
click at [24, 241] on icon at bounding box center [25, 241] width 9 height 10
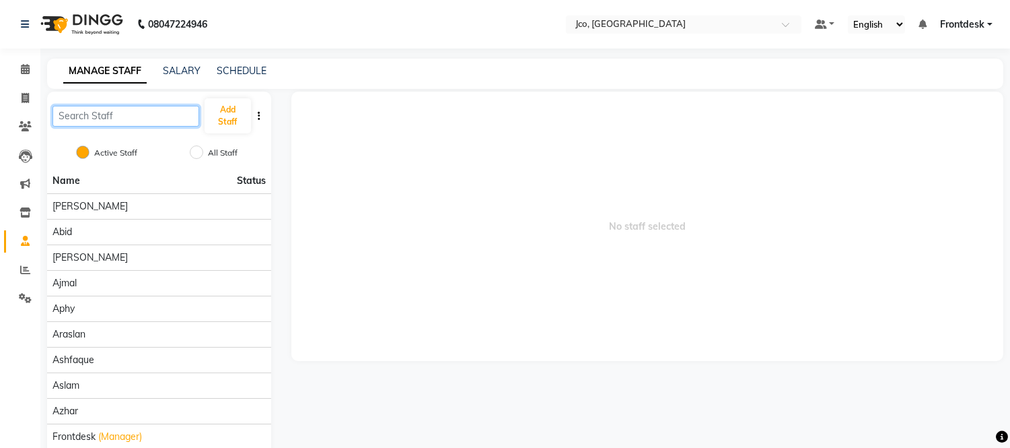
click at [131, 117] on input "text" at bounding box center [125, 116] width 147 height 21
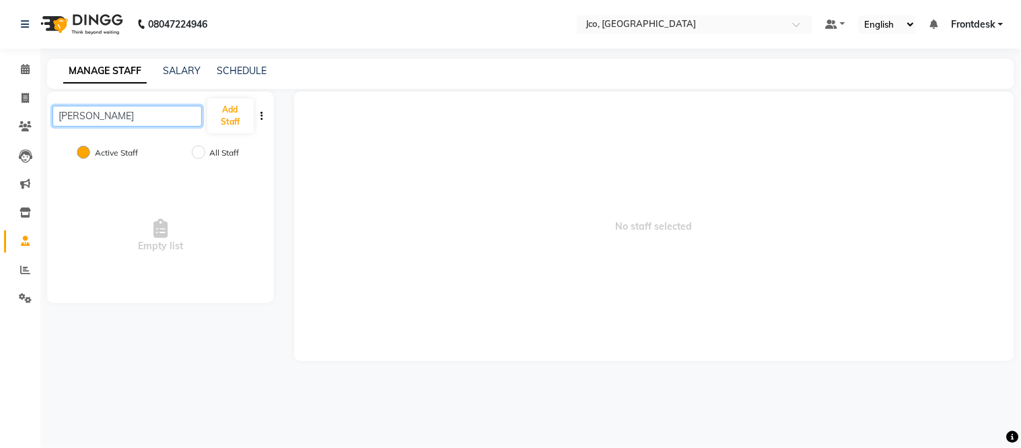
type input "Ravi Subash Gaiwa"
click at [176, 117] on input "Ravi Subash Gaiwa" at bounding box center [126, 116] width 149 height 21
click at [98, 117] on input "Ravi Subash Gayakawad" at bounding box center [126, 116] width 149 height 21
type input "[PERSON_NAME] [PERSON_NAME]"
click at [227, 117] on button "Add Staff" at bounding box center [230, 115] width 46 height 35
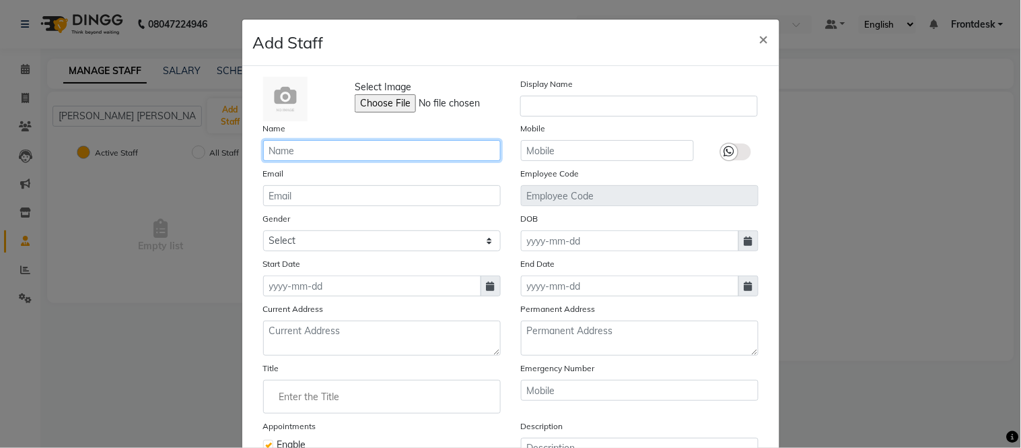
click at [341, 152] on input "text" at bounding box center [382, 150] width 238 height 21
type input "[PERSON_NAME] [PERSON_NAME]"
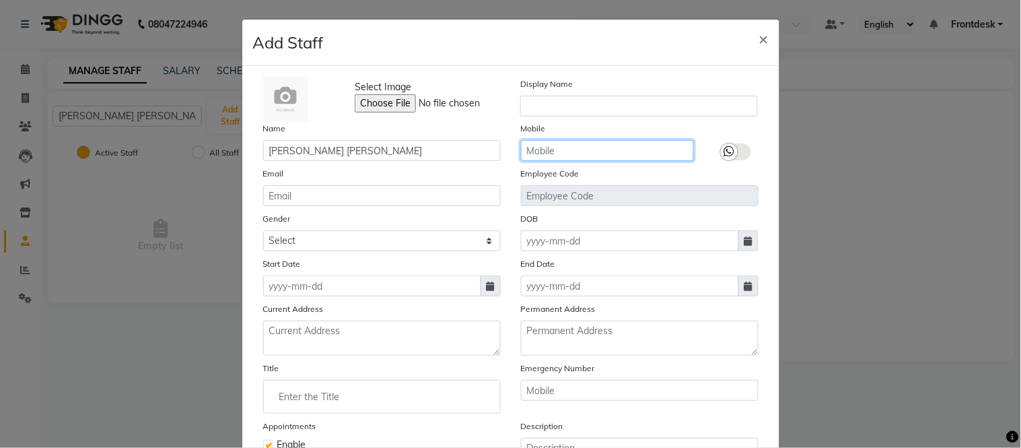
click at [576, 155] on input "text" at bounding box center [607, 150] width 173 height 21
type input "9372866159"
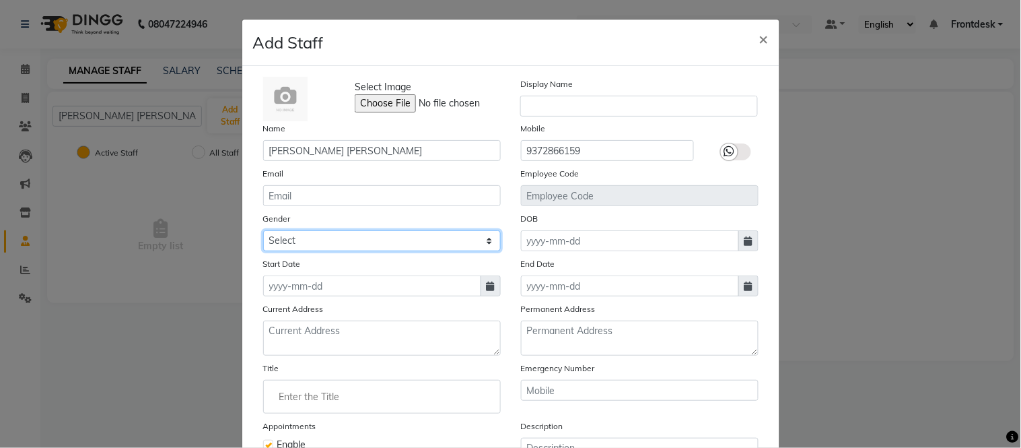
click at [345, 237] on select "Select [DEMOGRAPHIC_DATA] [DEMOGRAPHIC_DATA] Other Prefer Not To Say" at bounding box center [382, 240] width 238 height 21
select select "male"
click at [263, 230] on select "Select [DEMOGRAPHIC_DATA] [DEMOGRAPHIC_DATA] Other Prefer Not To Say" at bounding box center [382, 240] width 238 height 21
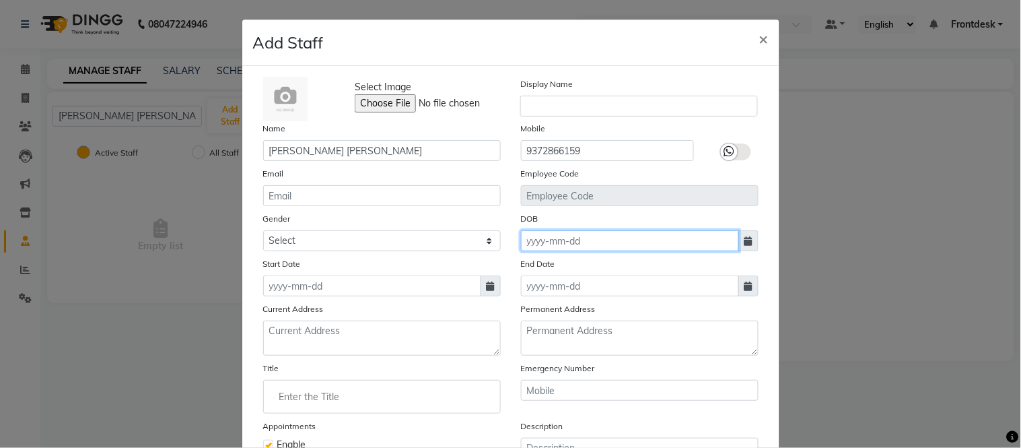
click at [598, 246] on input at bounding box center [630, 240] width 218 height 21
select select "10"
select select "2025"
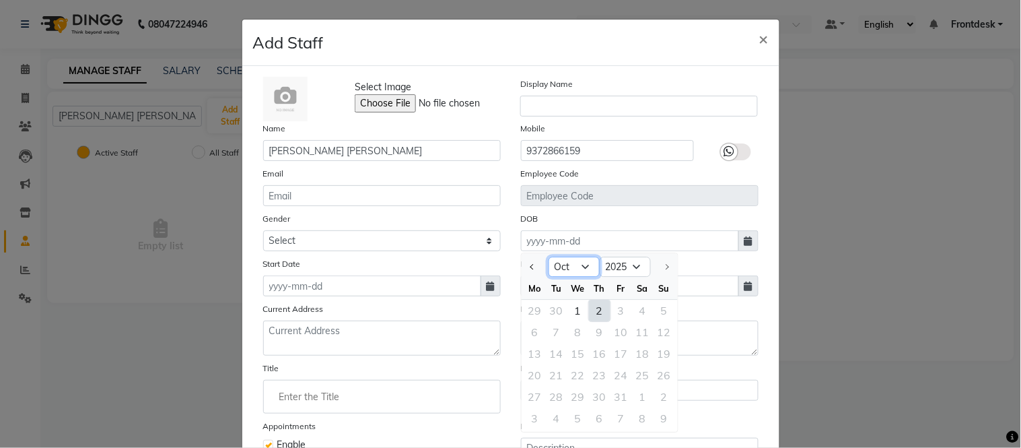
click at [575, 269] on select "Jan Feb Mar Apr May Jun Jul Aug Sep Oct" at bounding box center [573, 267] width 51 height 20
select select "8"
click at [548, 257] on select "Jan Feb Mar Apr May Jun Jul Aug Sep Oct" at bounding box center [573, 267] width 51 height 20
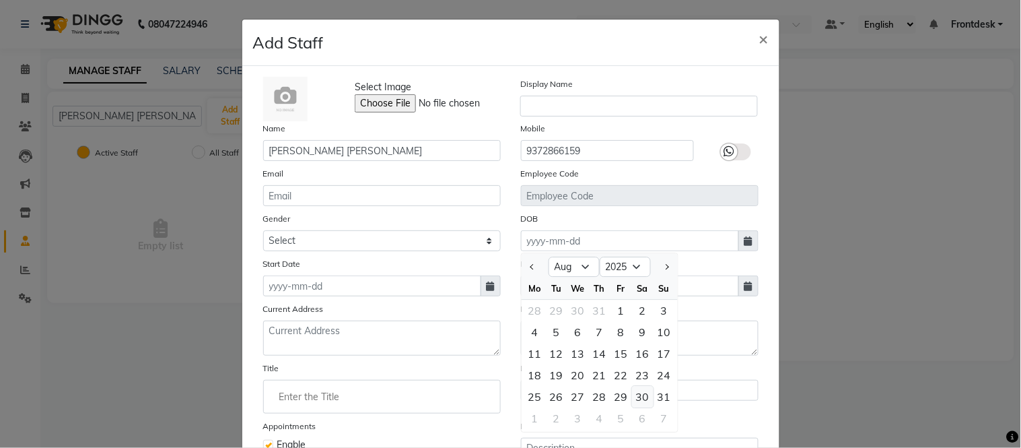
click at [635, 402] on div "30" at bounding box center [643, 397] width 22 height 22
type input "30-08-2025"
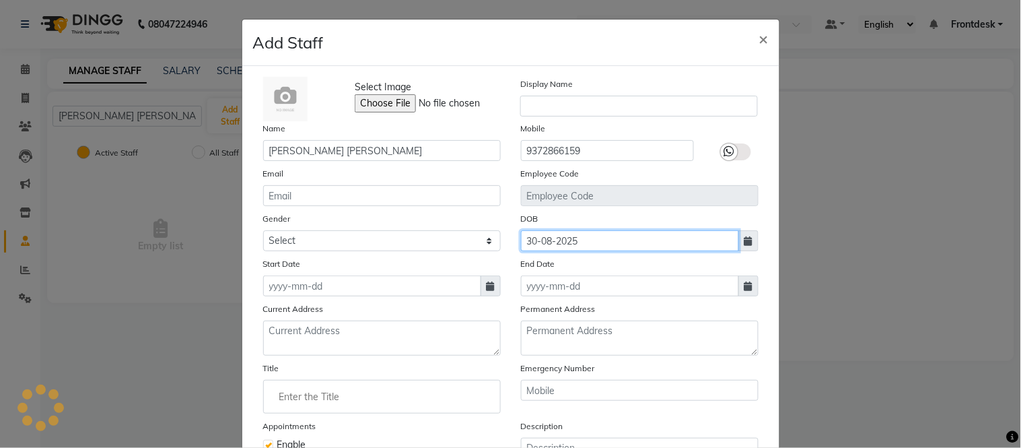
click at [599, 242] on input "30-08-2025" at bounding box center [630, 240] width 218 height 21
select select "8"
select select "2025"
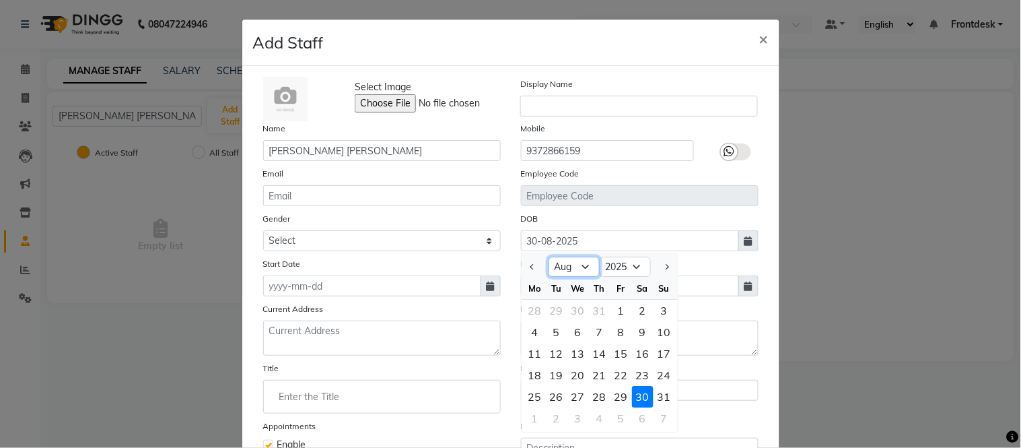
click at [567, 270] on select "Jan Feb Mar Apr May Jun Jul Aug Sep Oct" at bounding box center [573, 267] width 51 height 20
select select "9"
click at [548, 257] on select "Jan Feb Mar Apr May Jun Jul Aug Sep Oct" at bounding box center [573, 267] width 51 height 20
click at [623, 267] on select "1920 1921 1922 1923 1924 1925 1926 1927 1928 1929 1930 1931 1932 1933 1934 1935…" at bounding box center [625, 267] width 51 height 20
select select "2002"
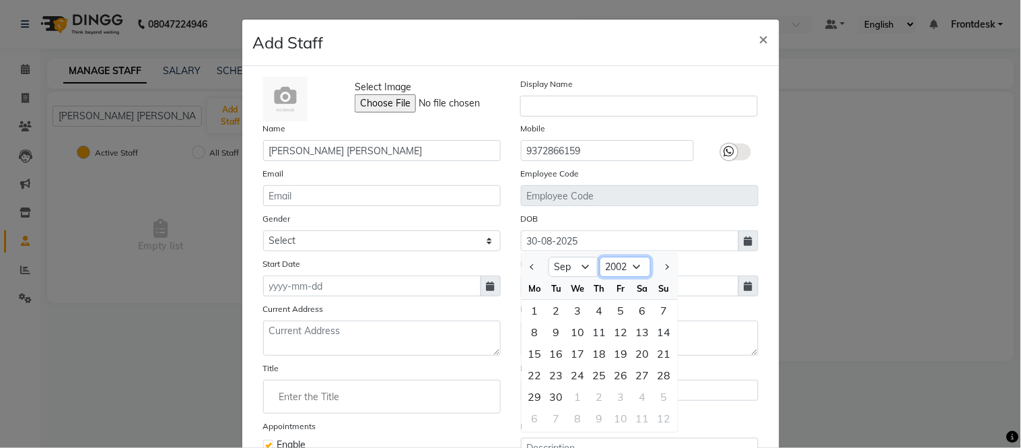
click at [600, 257] on select "1920 1921 1922 1923 1924 1925 1926 1927 1928 1929 1930 1931 1932 1933 1934 1935…" at bounding box center [625, 267] width 51 height 20
click at [570, 272] on select "Jan Feb Mar Apr May Jun Jul Aug Sep Oct Nov Dec" at bounding box center [573, 267] width 51 height 20
click at [548, 257] on select "Jan Feb Mar Apr May Jun Jul Aug Sep Oct Nov Dec" at bounding box center [573, 267] width 51 height 20
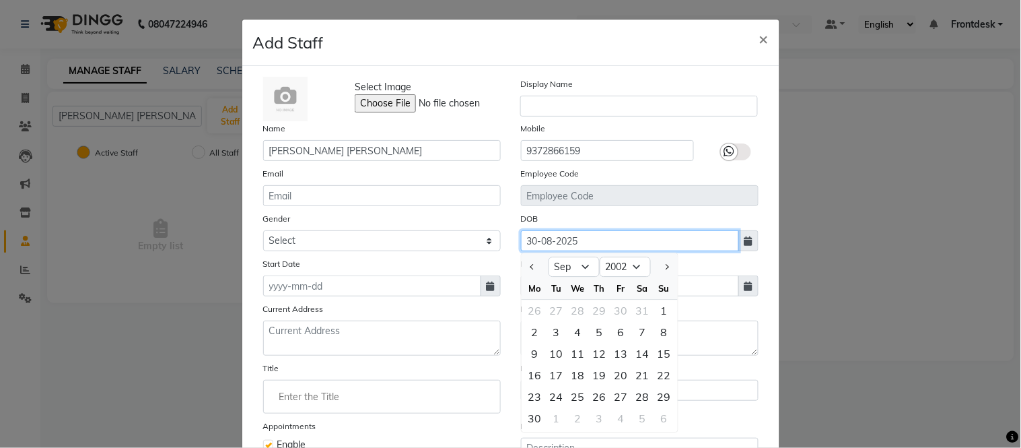
click at [544, 239] on input "30-08-2025" at bounding box center [630, 240] width 218 height 21
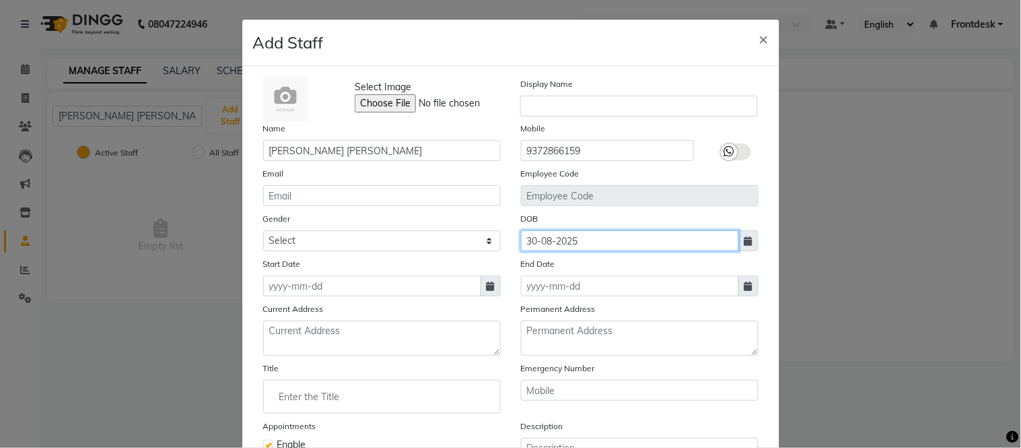
click at [545, 245] on input "30-08-2025" at bounding box center [630, 240] width 218 height 21
select select "8"
select select "2025"
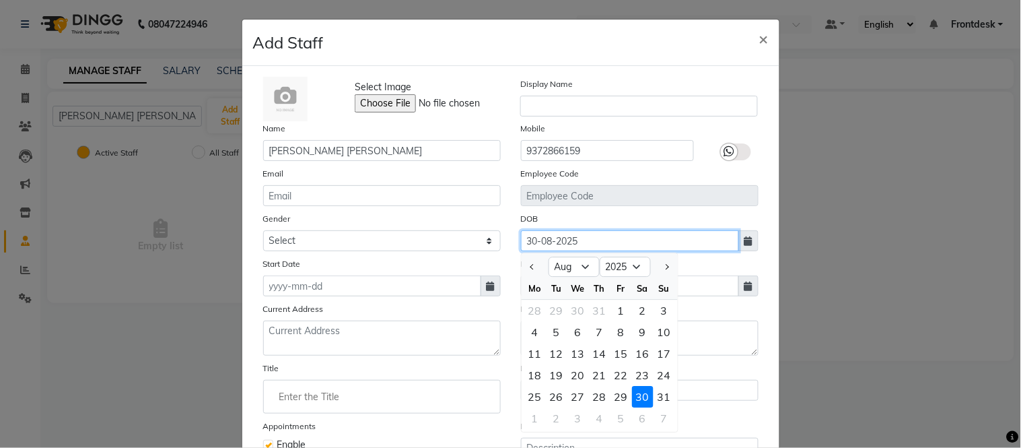
click at [551, 240] on input "30-08-2025" at bounding box center [630, 240] width 218 height 21
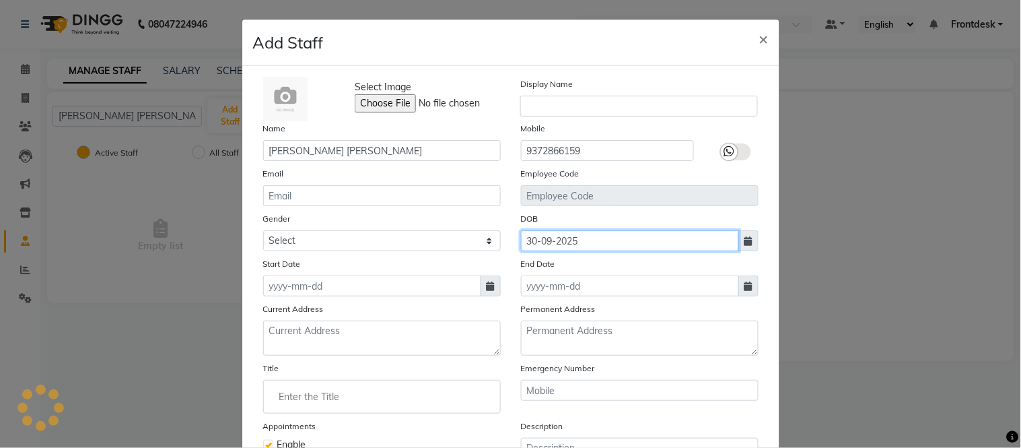
type input "30-09-2025"
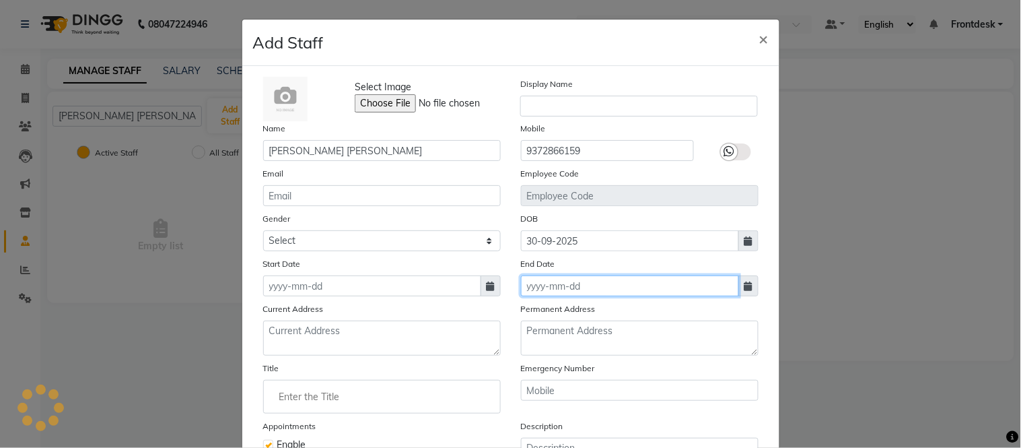
click at [596, 286] on input at bounding box center [630, 285] width 218 height 21
select select "10"
select select "2025"
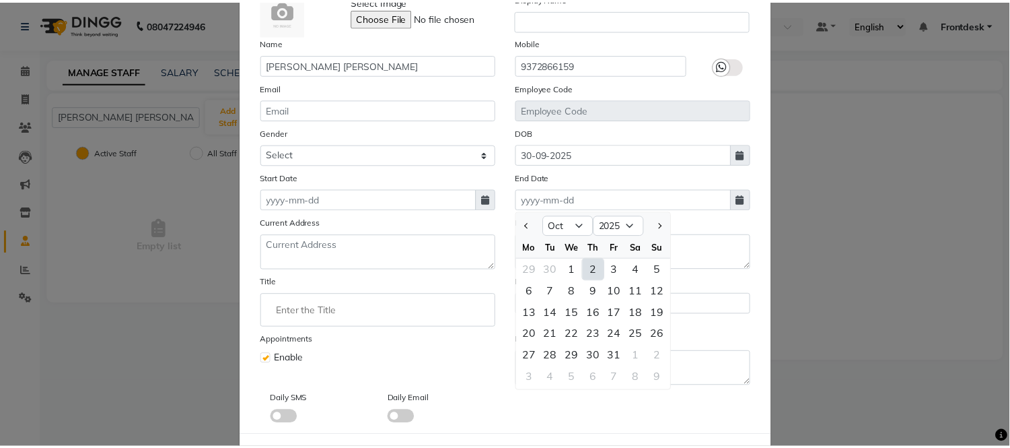
scroll to position [147, 0]
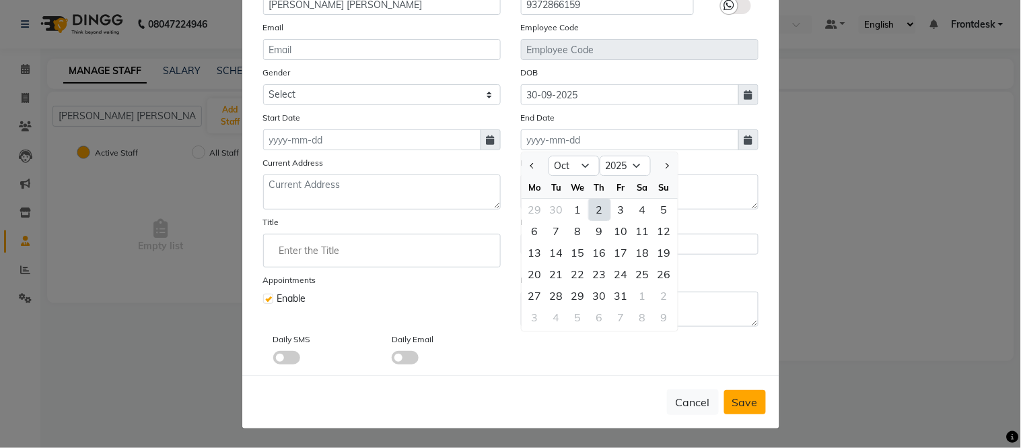
click at [737, 404] on span "Save" at bounding box center [745, 401] width 26 height 13
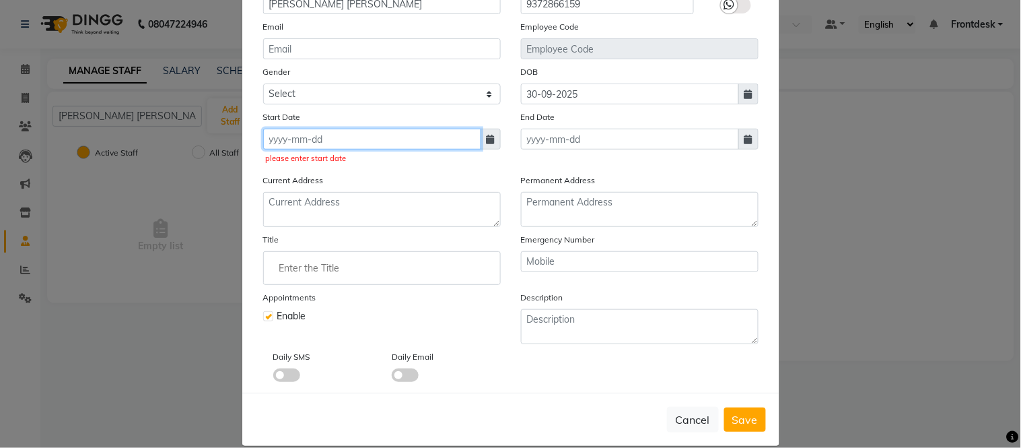
click at [311, 143] on input at bounding box center [372, 139] width 218 height 21
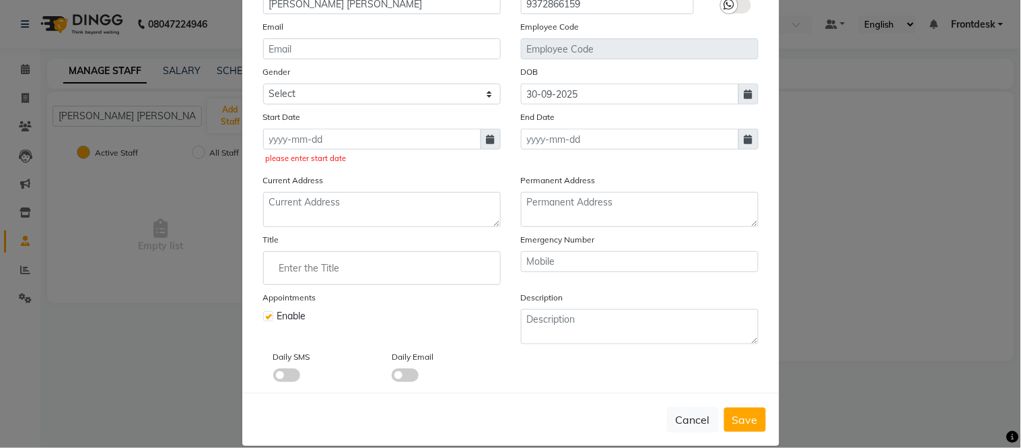
select select "10"
select select "2025"
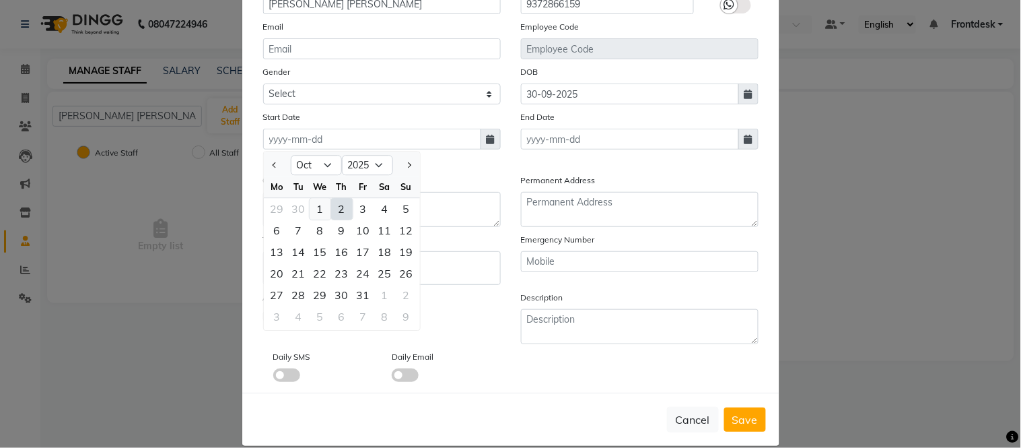
click at [314, 209] on div "1" at bounding box center [321, 209] width 22 height 22
type input "01-10-2025"
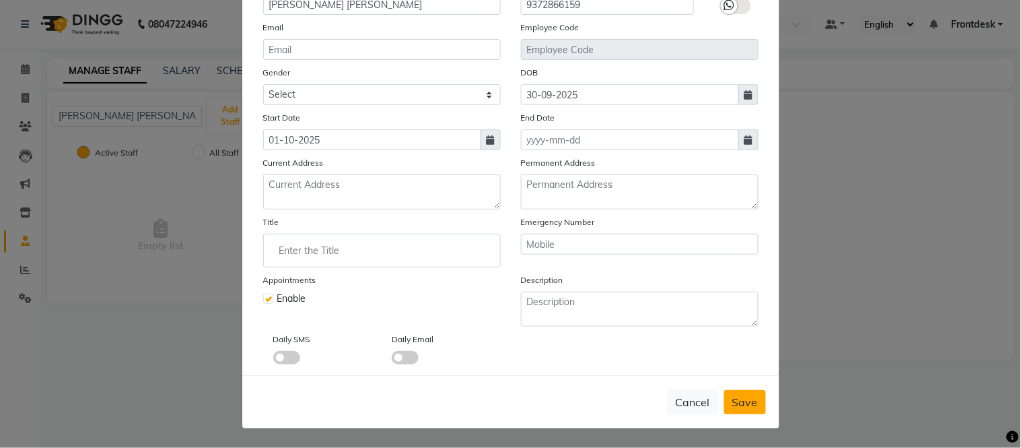
click at [732, 400] on span "Save" at bounding box center [745, 401] width 26 height 13
select select
checkbox input "false"
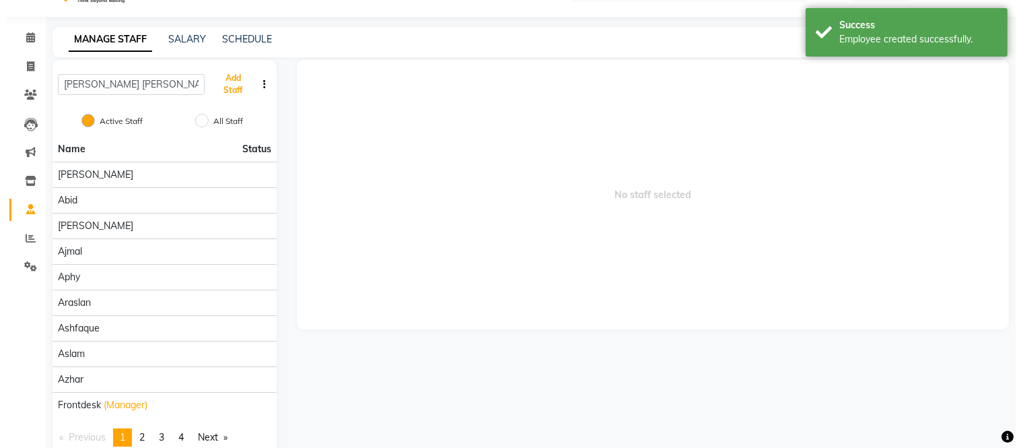
scroll to position [0, 0]
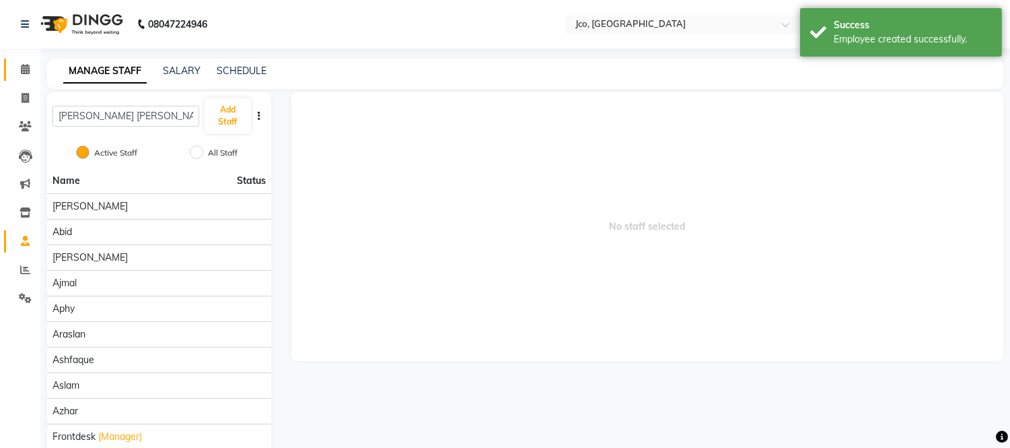
click at [26, 72] on icon at bounding box center [25, 69] width 9 height 10
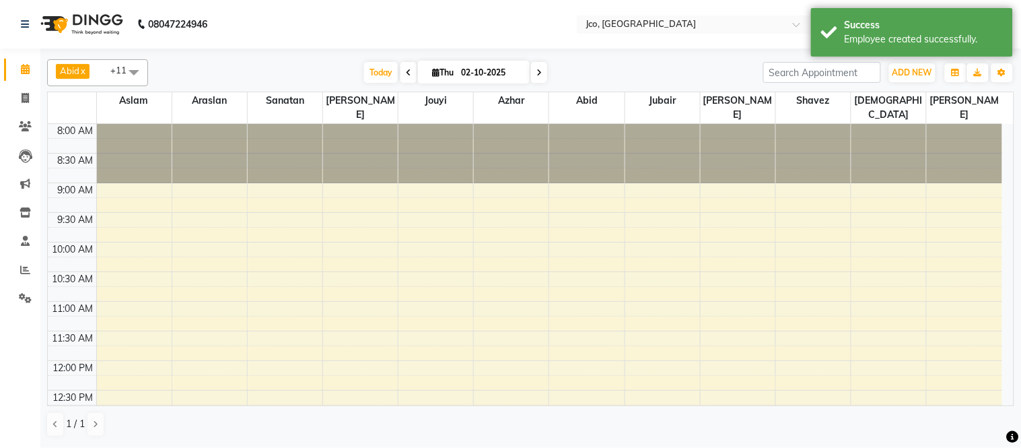
click at [118, 70] on span "+11" at bounding box center [123, 70] width 26 height 11
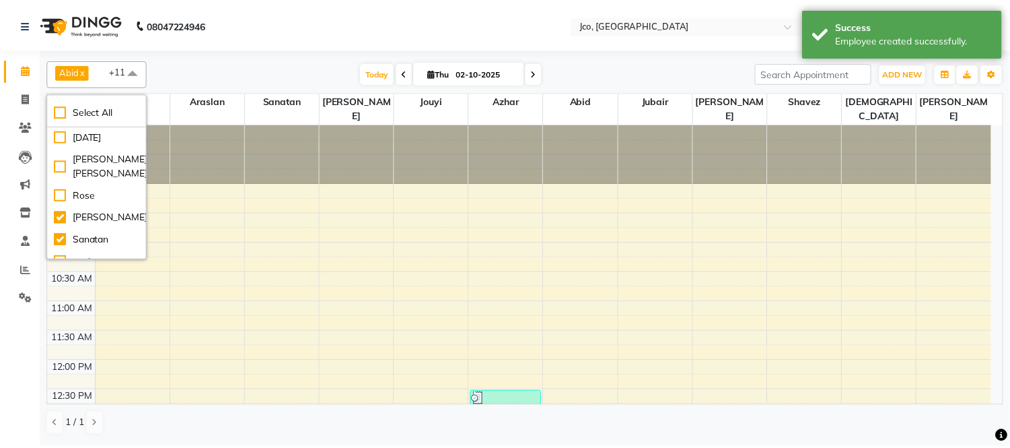
scroll to position [446, 0]
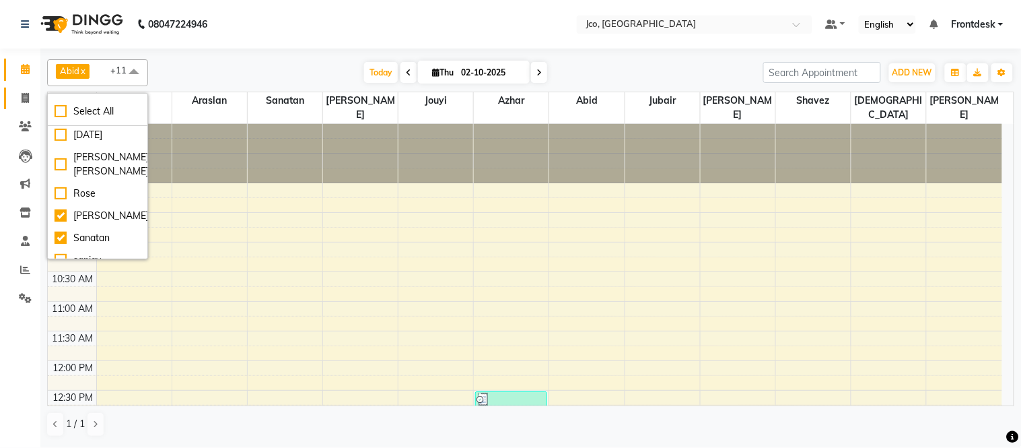
click at [22, 97] on icon at bounding box center [25, 98] width 7 height 10
select select "service"
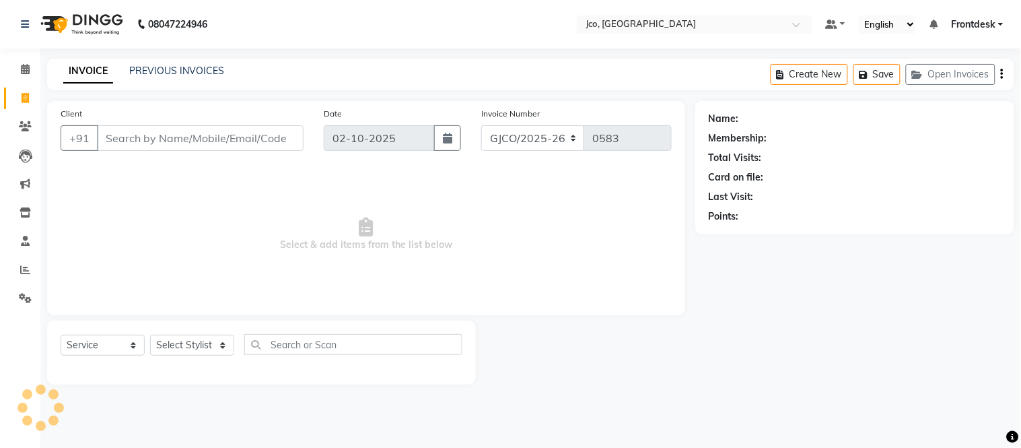
click at [133, 137] on input "Client" at bounding box center [200, 138] width 207 height 26
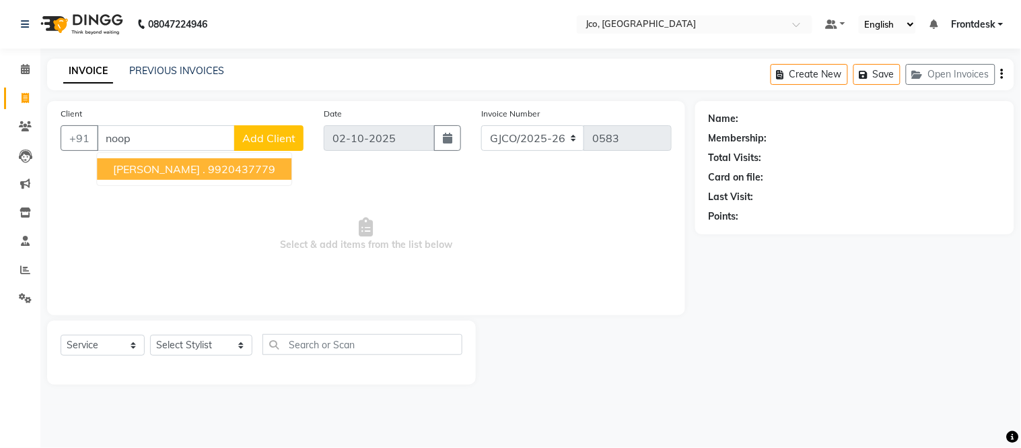
click at [208, 174] on ngb-highlight "9920437779" at bounding box center [241, 168] width 67 height 13
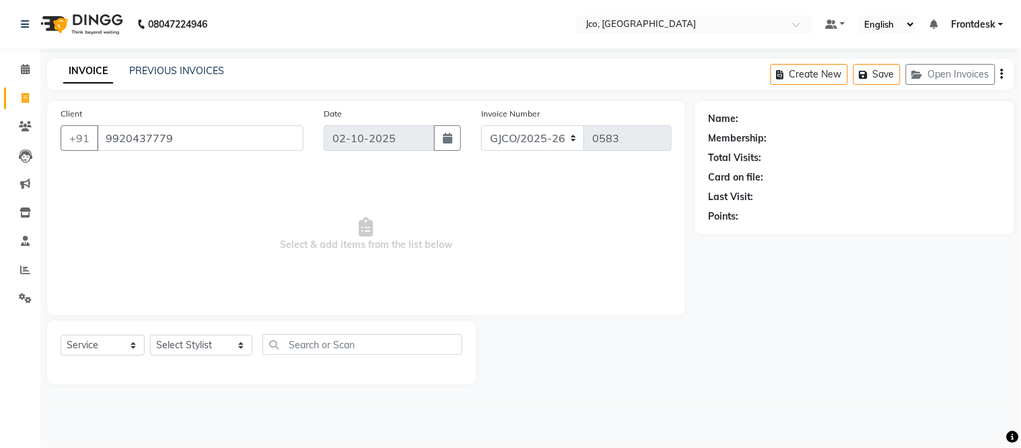
type input "9920437779"
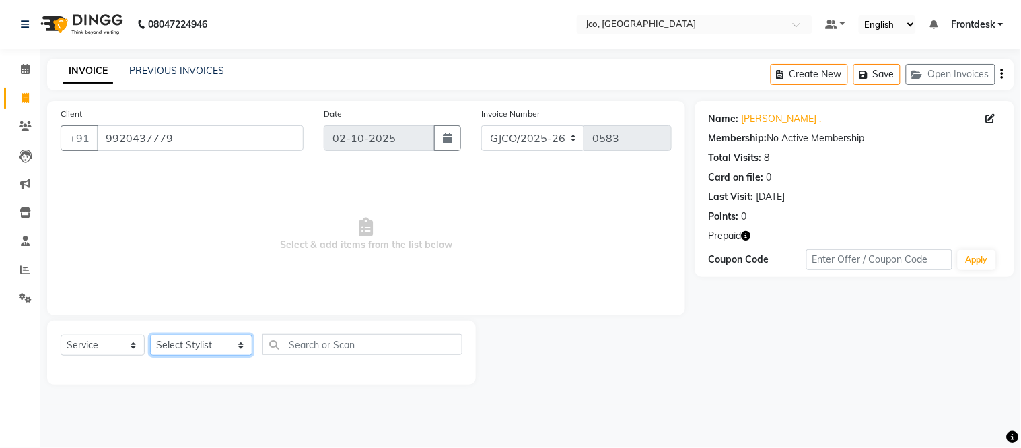
click at [207, 349] on select "Select Stylist [PERSON_NAME] [PERSON_NAME] [PERSON_NAME] Frontdesk Gopal Jouyi …" at bounding box center [201, 344] width 102 height 21
select select "79221"
click at [150, 335] on select "Select Stylist [PERSON_NAME] [PERSON_NAME] [PERSON_NAME] Frontdesk Gopal Jouyi …" at bounding box center [201, 344] width 102 height 21
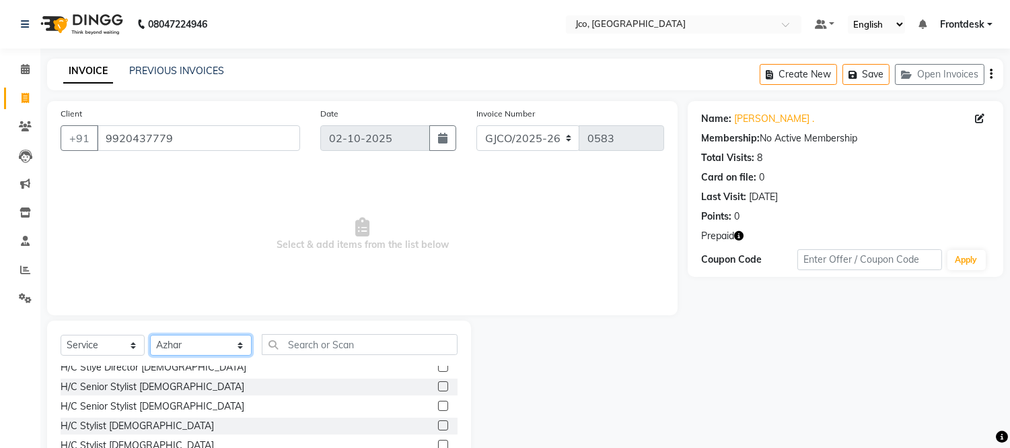
scroll to position [66, 0]
click at [438, 424] on label at bounding box center [443, 424] width 10 height 10
click at [438, 424] on input "checkbox" at bounding box center [442, 425] width 9 height 9
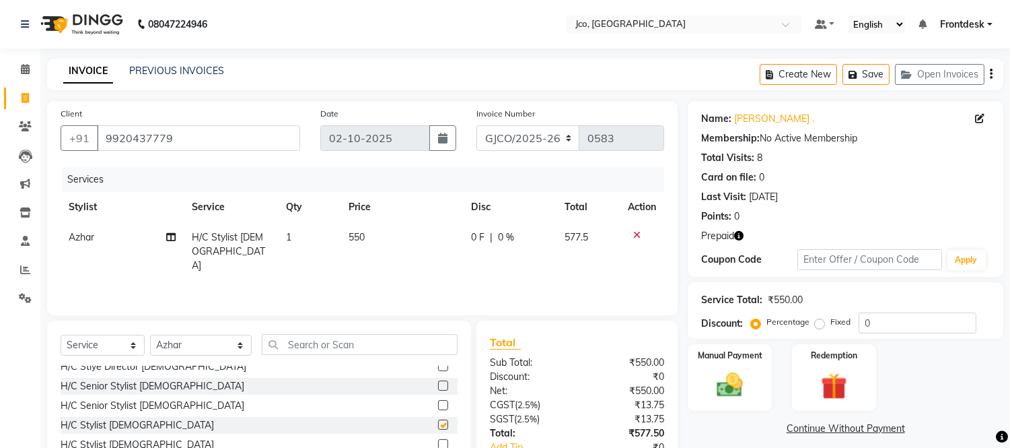
checkbox input "false"
click at [359, 237] on span "550" at bounding box center [357, 237] width 16 height 12
select select "79221"
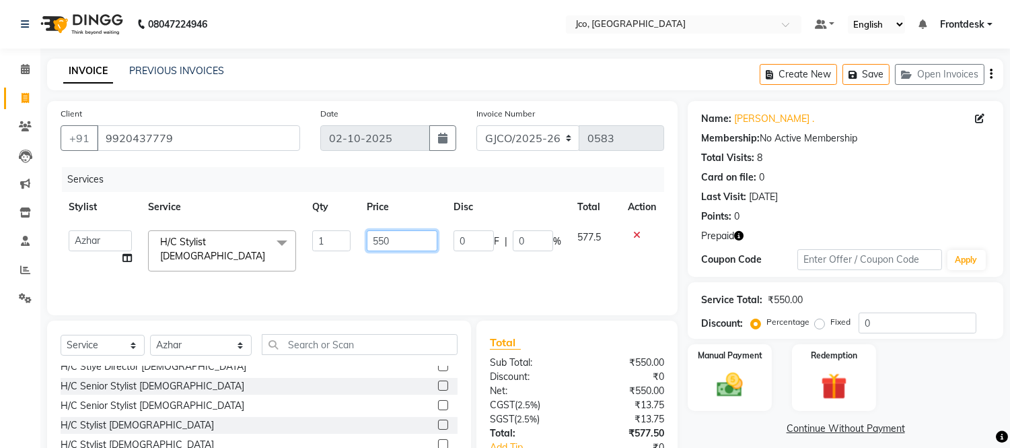
click at [409, 240] on input "550" at bounding box center [402, 240] width 71 height 21
type input "5"
type input "600"
click at [474, 267] on div "Services Stylist Service Qty Price Disc Total Action Abdul Abid Afsha Shaikh Aj…" at bounding box center [363, 234] width 604 height 135
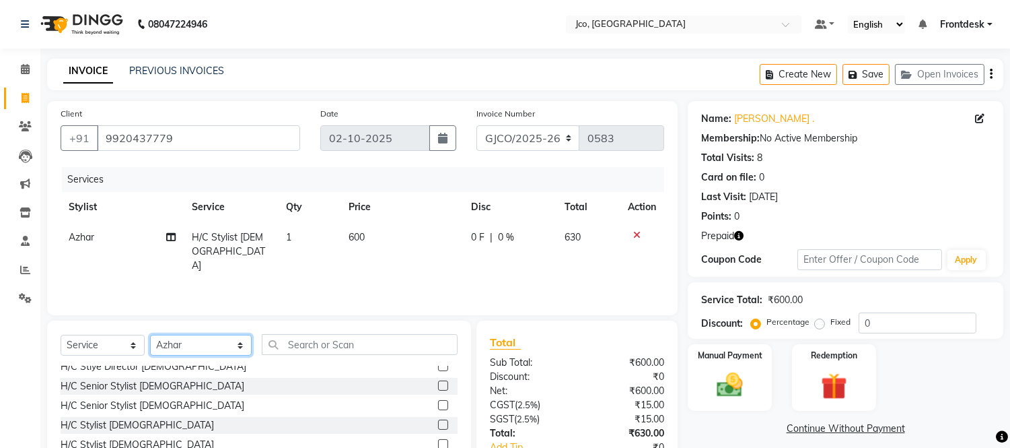
click at [197, 345] on select "Select Stylist [PERSON_NAME] [PERSON_NAME] [PERSON_NAME] Frontdesk Gopal Jouyi …" at bounding box center [201, 344] width 102 height 21
select select "93578"
click at [150, 335] on select "Select Stylist [PERSON_NAME] [PERSON_NAME] [PERSON_NAME] Frontdesk Gopal Jouyi …" at bounding box center [201, 344] width 102 height 21
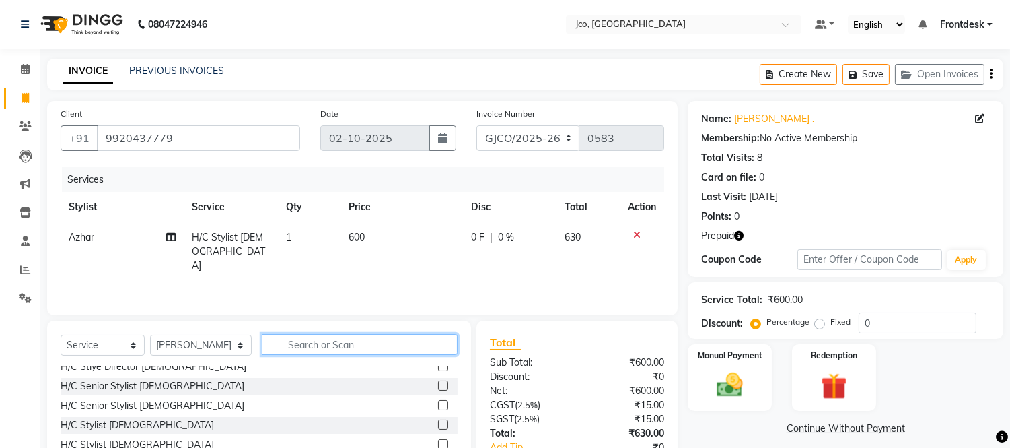
click at [310, 347] on input "text" at bounding box center [360, 344] width 196 height 21
type input "p"
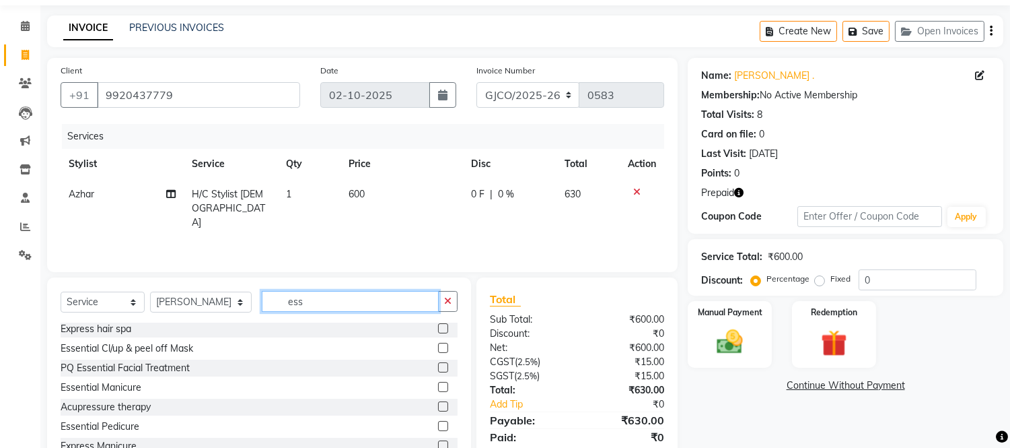
scroll to position [42, 0]
type input "ess"
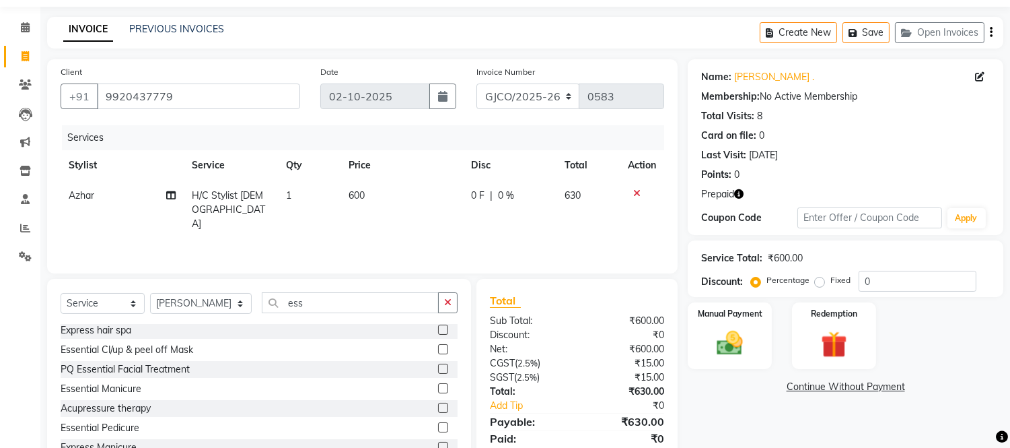
click at [438, 427] on label at bounding box center [443, 427] width 10 height 10
click at [438, 427] on input "checkbox" at bounding box center [442, 427] width 9 height 9
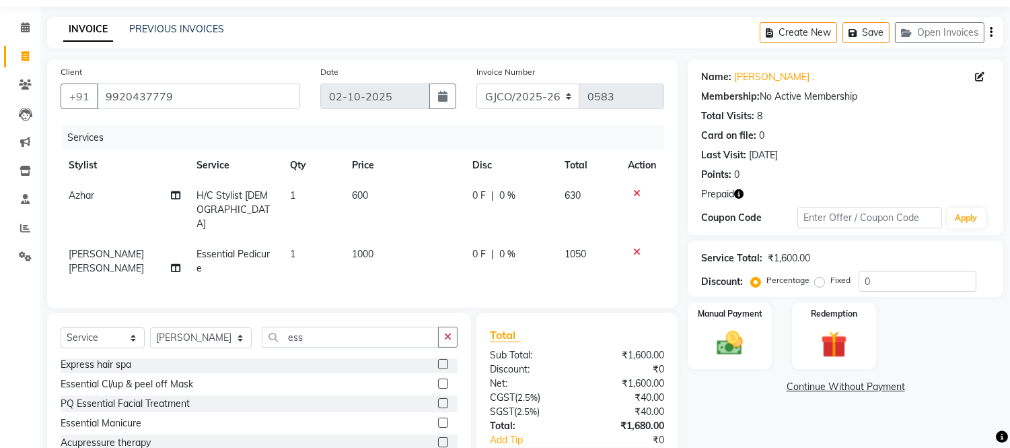
checkbox input "false"
click at [523, 99] on select "GJCO/2025-26 SCG/2025-26 Gpre/2025-26" at bounding box center [528, 96] width 104 height 26
select select "7735"
click at [476, 83] on select "GJCO/2025-26 SCG/2025-26 Gpre/2025-26" at bounding box center [528, 96] width 104 height 26
type input "0461"
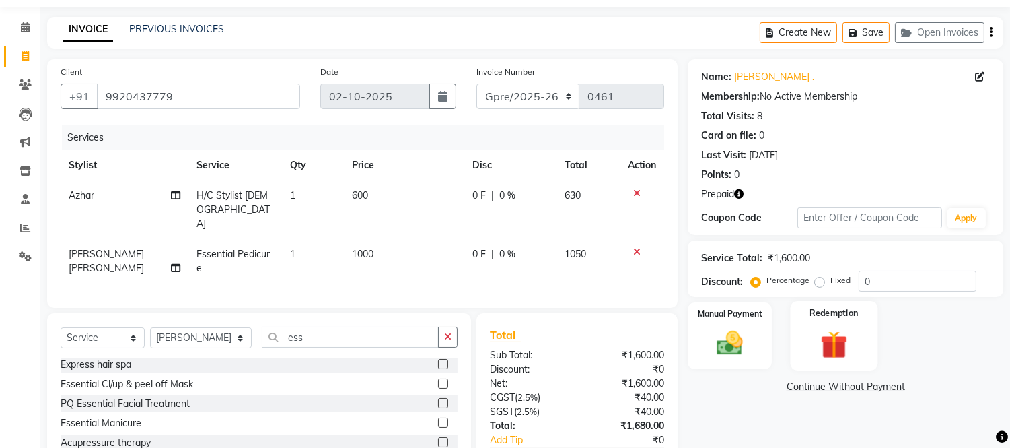
click at [806, 326] on div "Redemption" at bounding box center [833, 335] width 87 height 69
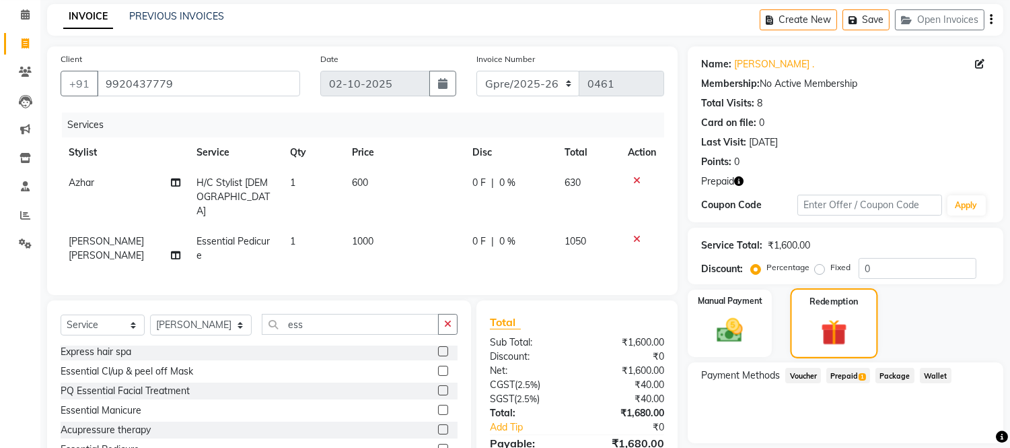
scroll to position [108, 0]
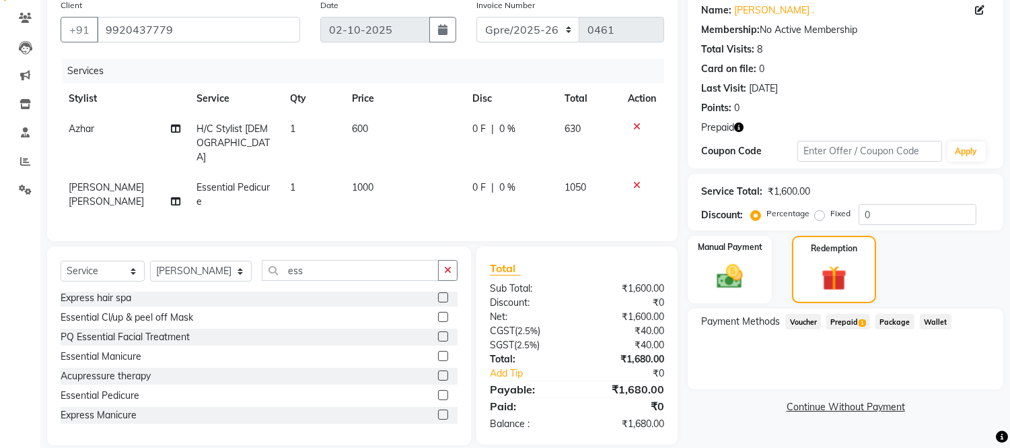
click at [846, 321] on span "Prepaid 1" at bounding box center [848, 321] width 44 height 15
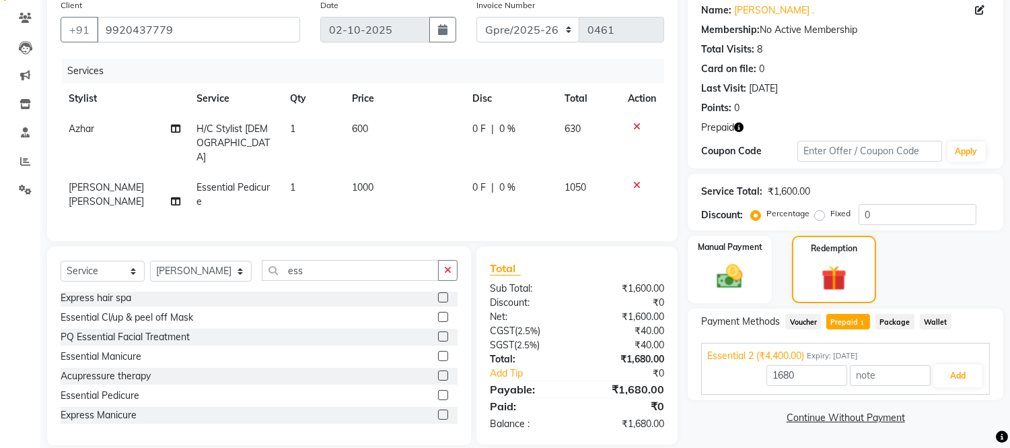
click at [472, 180] on span "0 F" at bounding box center [478, 187] width 13 height 14
select select "93578"
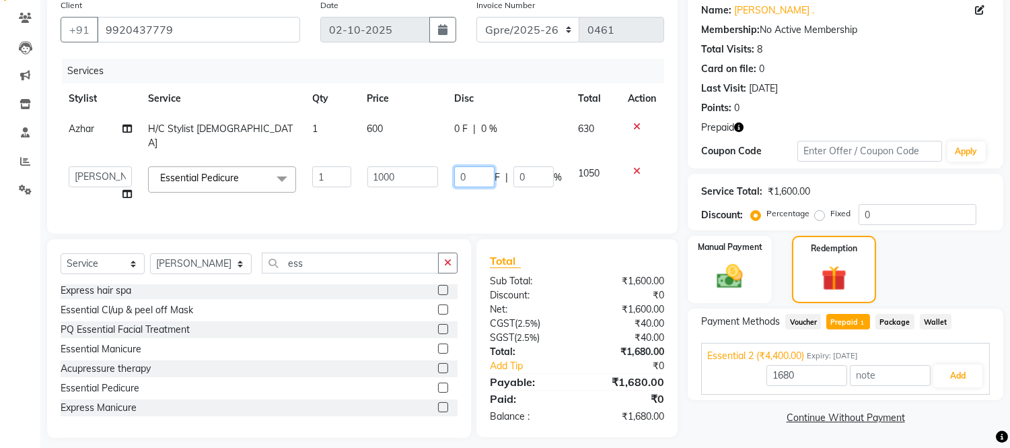
click at [483, 166] on input "0" at bounding box center [474, 176] width 40 height 21
type input "100"
click at [573, 192] on div "Services Stylist Service Qty Price Disc Total Action Azhar H/C Stylist Male 1 6…" at bounding box center [363, 140] width 604 height 162
type input "4400"
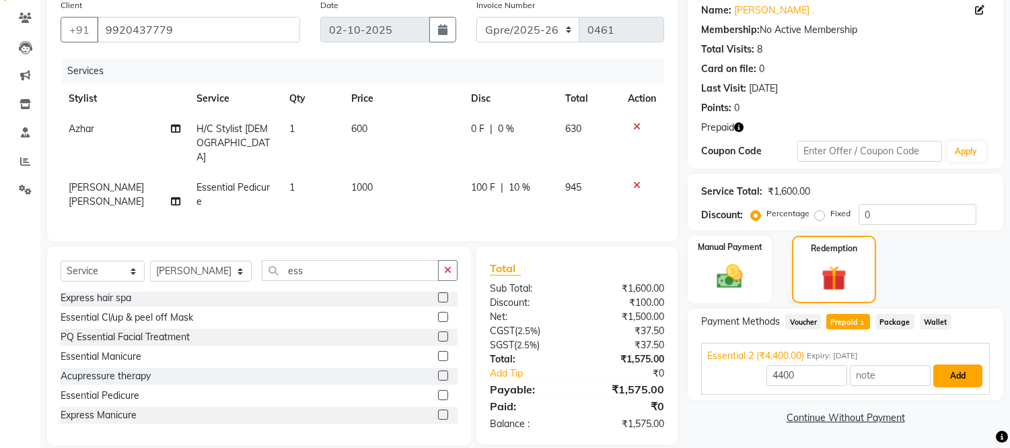
click at [958, 374] on button "Add" at bounding box center [957, 375] width 49 height 23
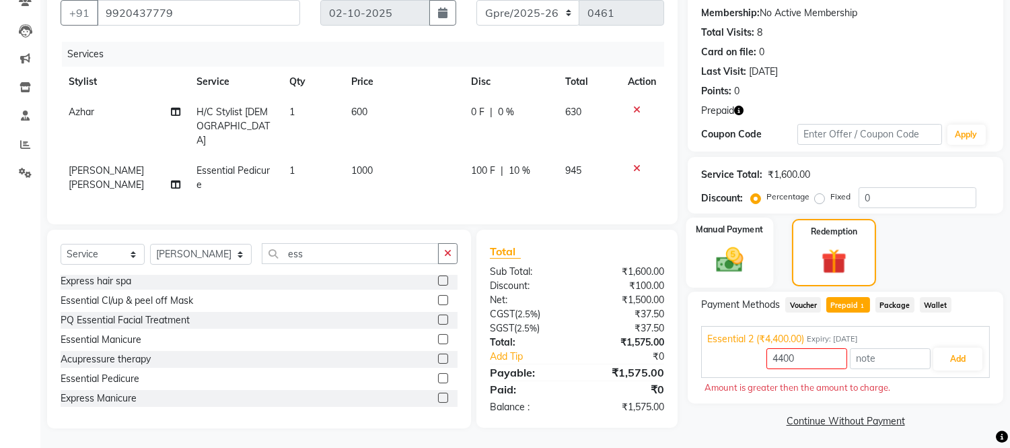
click at [734, 267] on img at bounding box center [730, 260] width 44 height 32
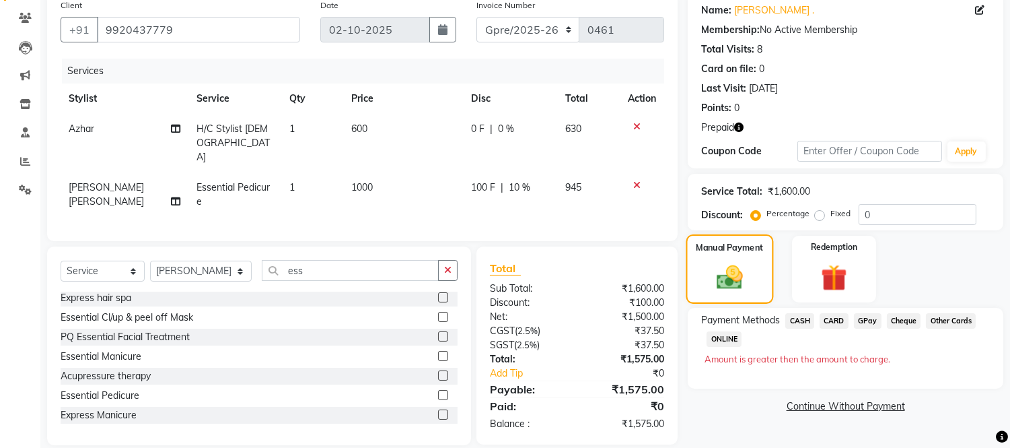
click at [839, 270] on img at bounding box center [834, 277] width 42 height 33
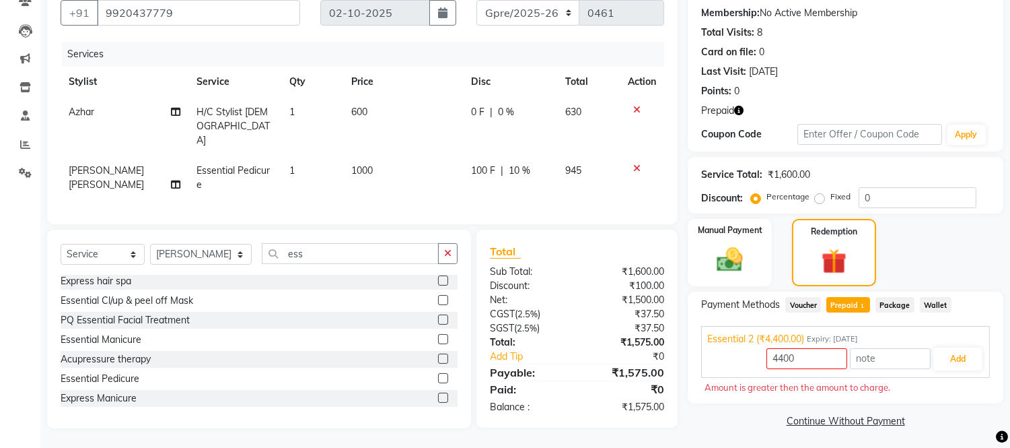
click at [800, 304] on span "Voucher" at bounding box center [803, 304] width 36 height 15
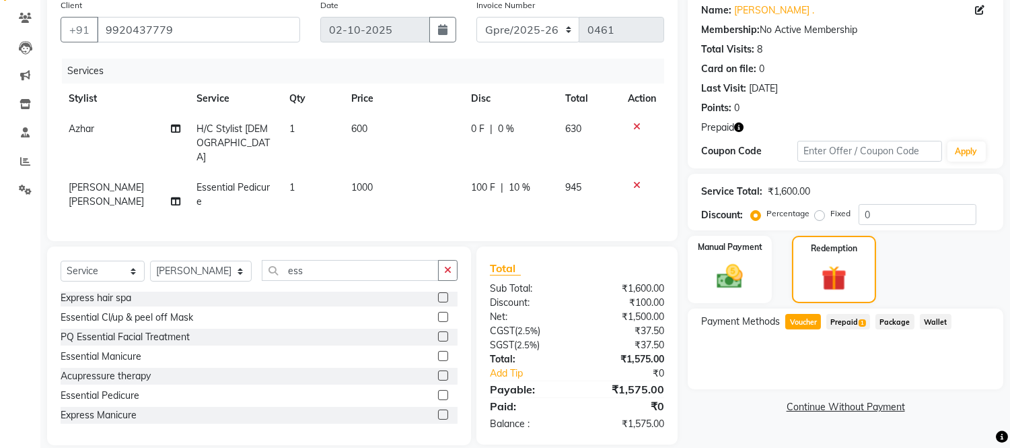
click at [845, 324] on span "Prepaid 1" at bounding box center [848, 321] width 44 height 15
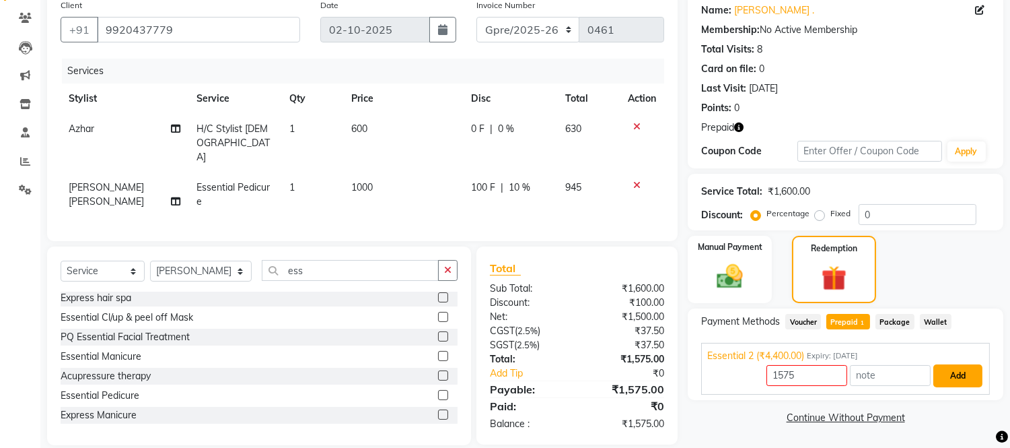
click at [959, 374] on button "Add" at bounding box center [957, 375] width 49 height 23
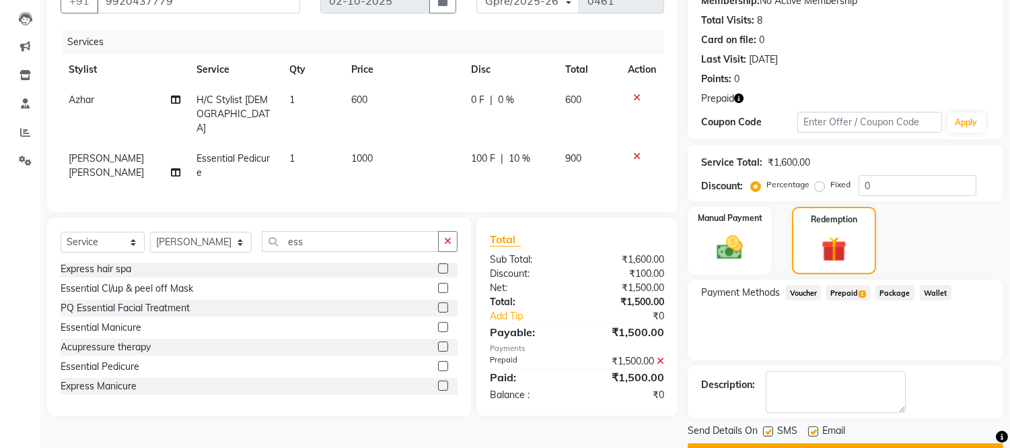
scroll to position [172, 0]
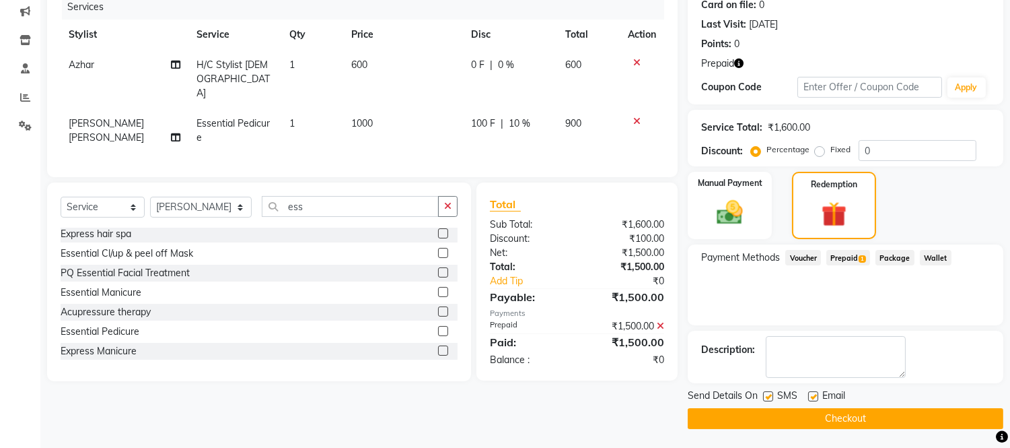
click at [923, 412] on button "Checkout" at bounding box center [846, 418] width 316 height 21
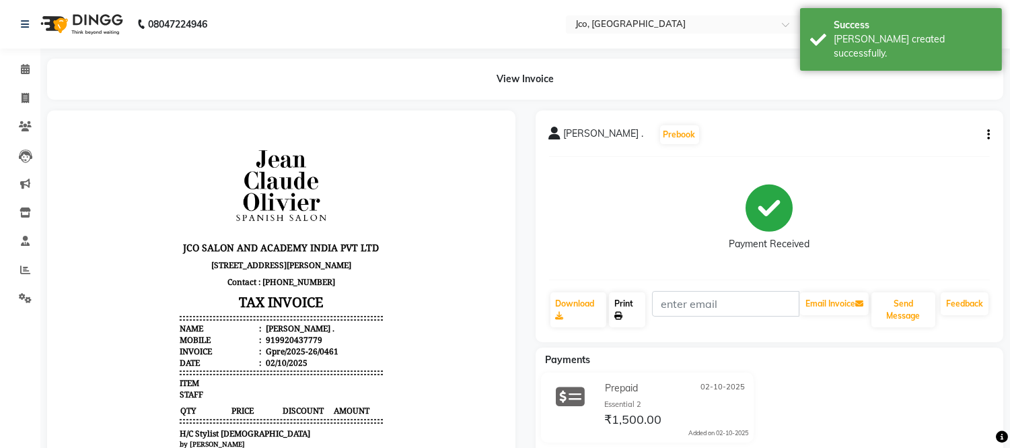
click at [616, 304] on link "Print" at bounding box center [627, 309] width 36 height 35
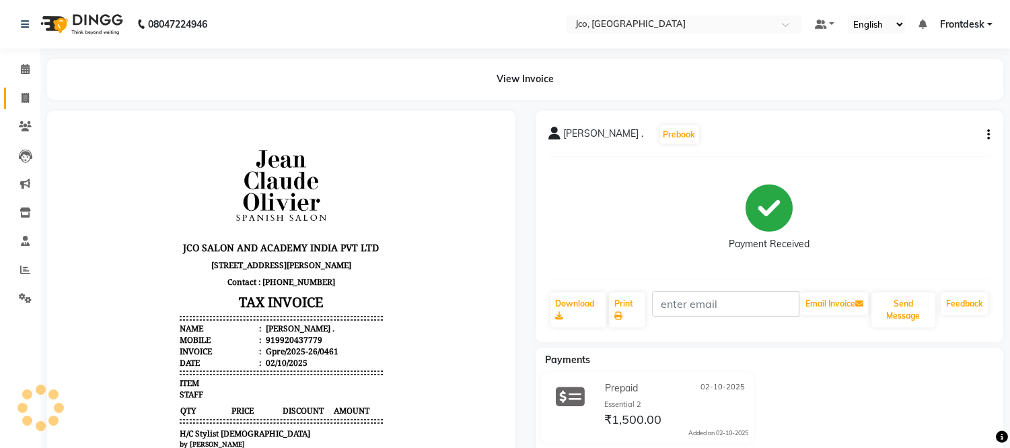
click at [24, 99] on icon at bounding box center [25, 98] width 7 height 10
select select "service"
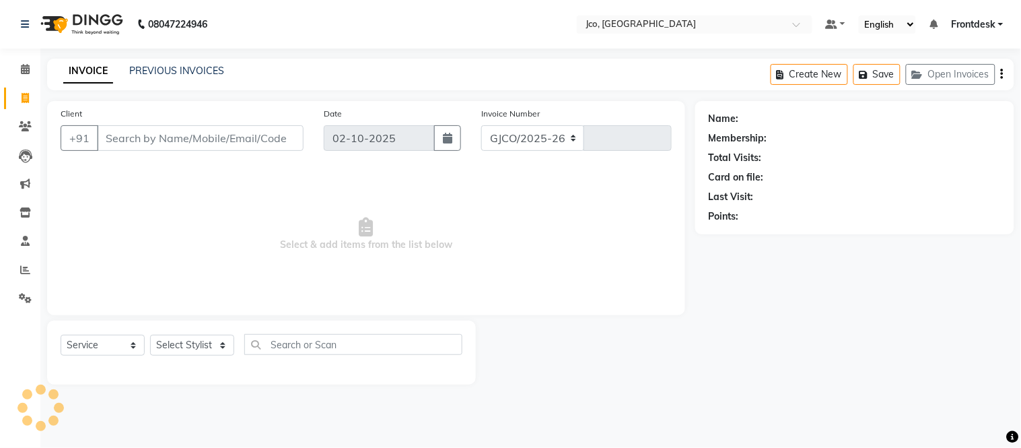
select select "8000"
type input "0583"
click at [176, 139] on input "Client" at bounding box center [200, 138] width 207 height 26
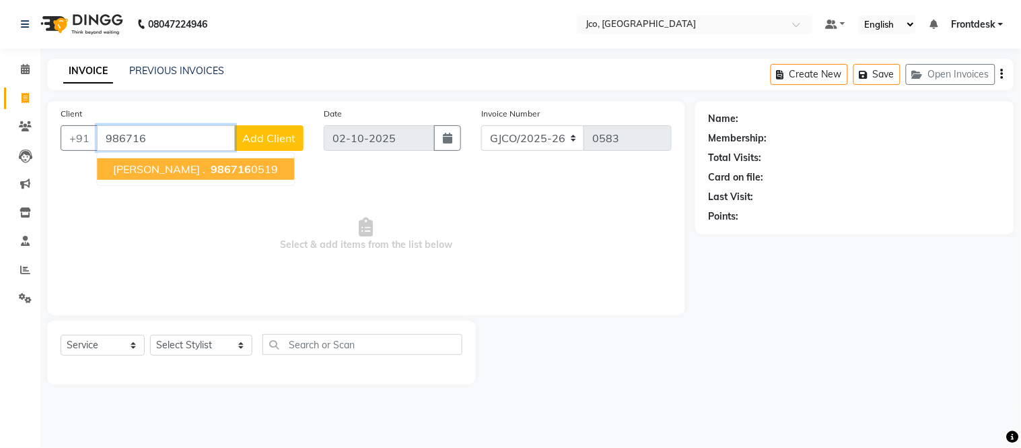
click at [211, 166] on span "986716" at bounding box center [231, 168] width 40 height 13
type input "9867160519"
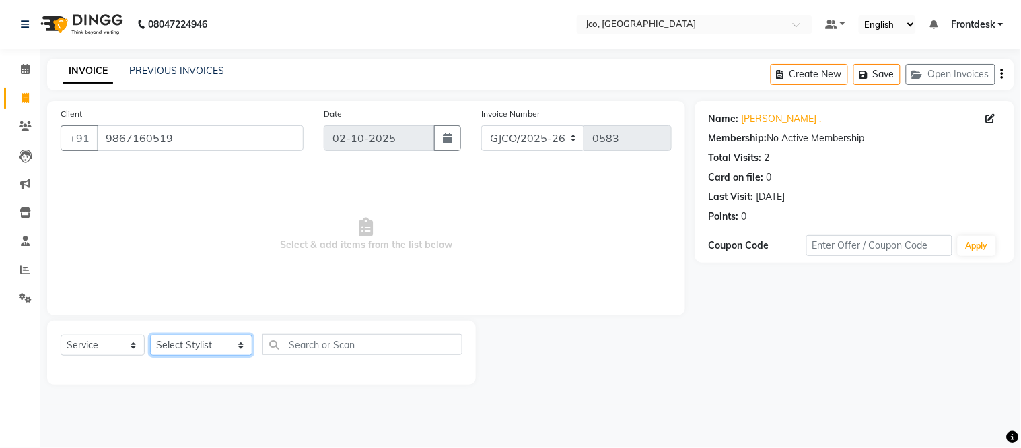
click at [201, 348] on select "Select Stylist [PERSON_NAME] [PERSON_NAME] [PERSON_NAME] Frontdesk Gopal Jouyi …" at bounding box center [201, 344] width 102 height 21
select select "69014"
click at [150, 335] on select "Select Stylist [PERSON_NAME] [PERSON_NAME] [PERSON_NAME] Frontdesk Gopal Jouyi …" at bounding box center [201, 344] width 102 height 21
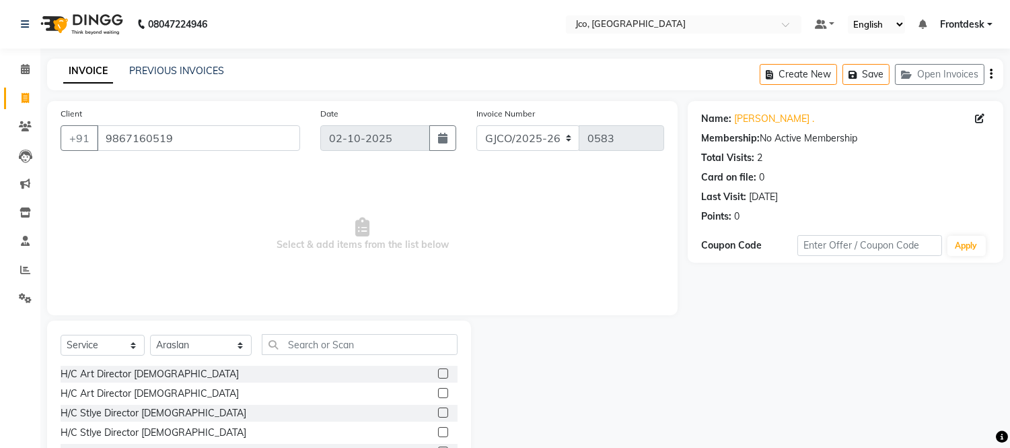
click at [438, 375] on label at bounding box center [443, 373] width 10 height 10
click at [438, 375] on input "checkbox" at bounding box center [442, 373] width 9 height 9
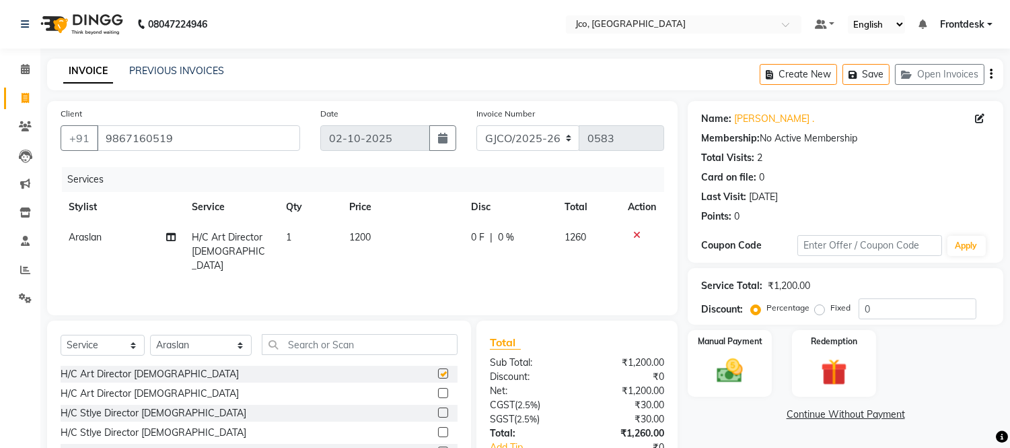
checkbox input "false"
click at [359, 231] on span "1200" at bounding box center [360, 237] width 22 height 12
select select "69014"
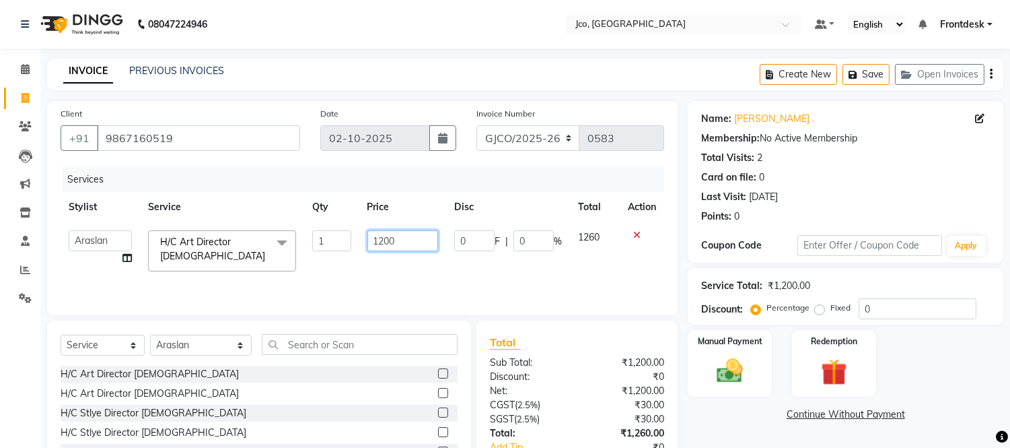
click at [425, 243] on input "1200" at bounding box center [402, 240] width 71 height 21
type input "1500"
click at [459, 268] on div "Services Stylist Service Qty Price Disc Total Action Abdul Abid Afsha Shaikh Aj…" at bounding box center [363, 234] width 604 height 135
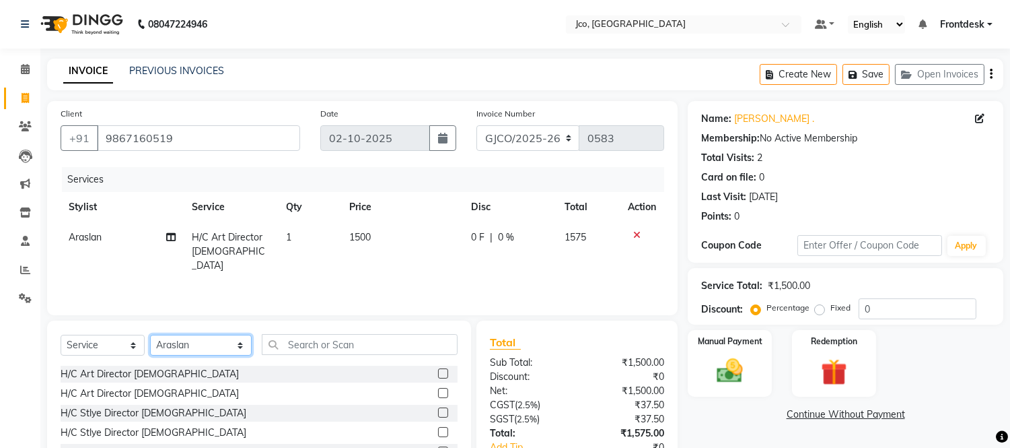
click at [199, 349] on select "Select Stylist [PERSON_NAME] [PERSON_NAME] [PERSON_NAME] Frontdesk Gopal Jouyi …" at bounding box center [201, 344] width 102 height 21
select select "93578"
click at [150, 335] on select "Select Stylist [PERSON_NAME] [PERSON_NAME] [PERSON_NAME] Frontdesk Gopal Jouyi …" at bounding box center [201, 344] width 102 height 21
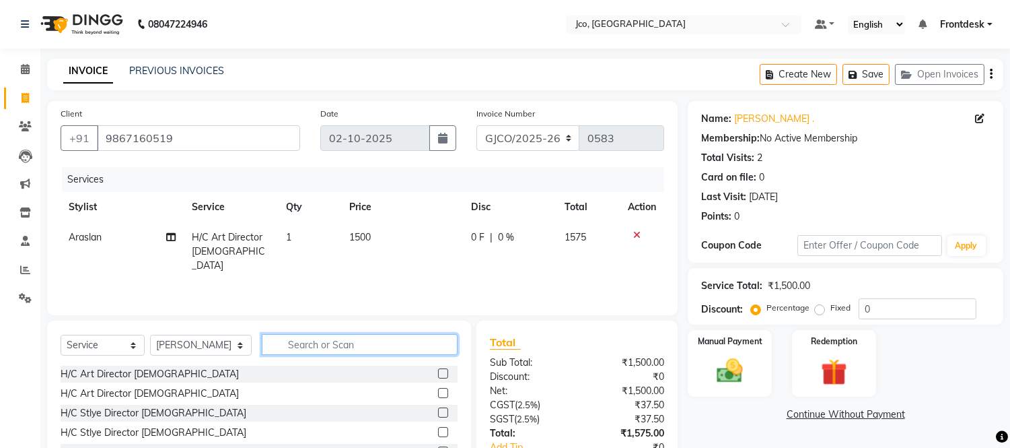
click at [330, 349] on input "text" at bounding box center [360, 344] width 196 height 21
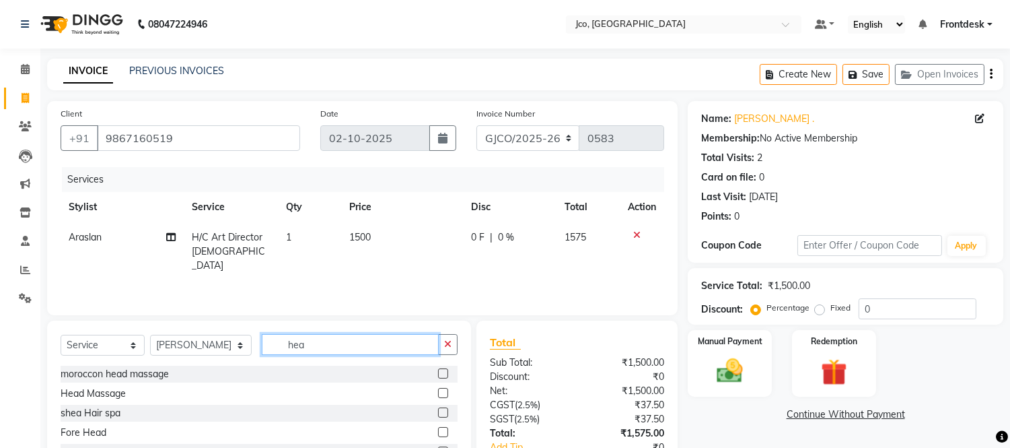
type input "hea"
click at [439, 392] on label at bounding box center [443, 393] width 10 height 10
click at [439, 392] on input "checkbox" at bounding box center [442, 393] width 9 height 9
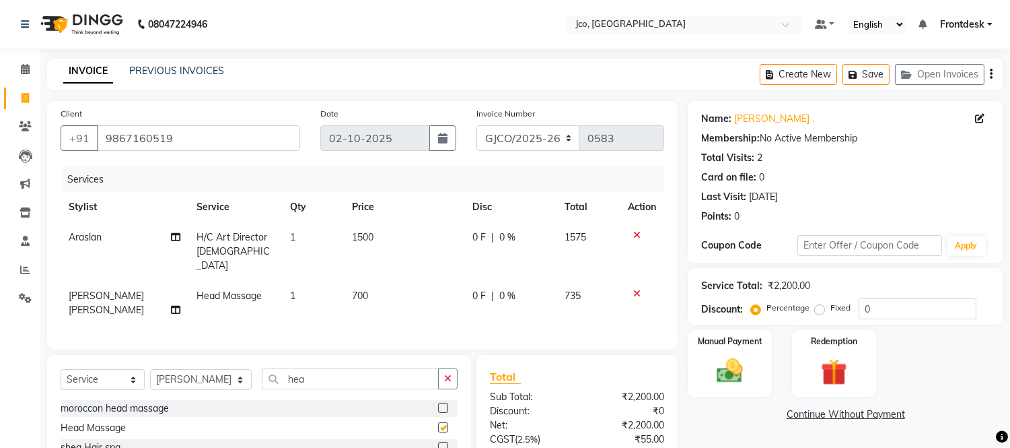
checkbox input "false"
click at [448, 376] on icon "button" at bounding box center [447, 378] width 7 height 9
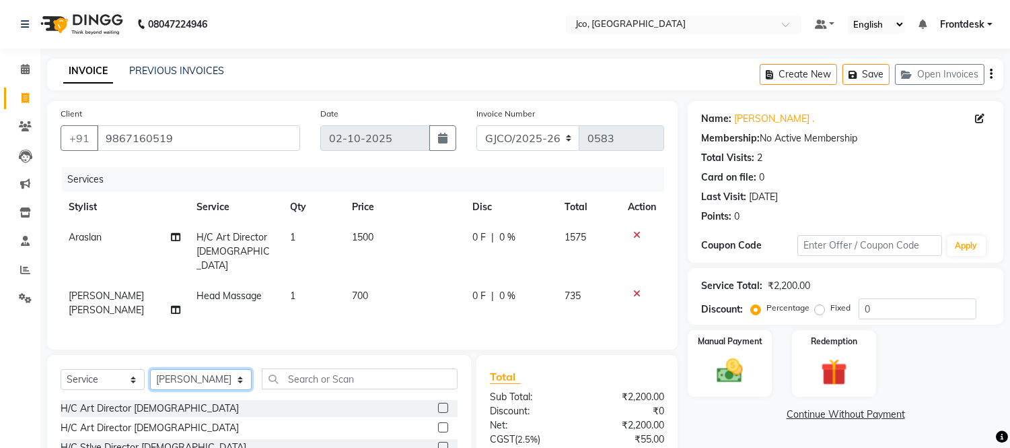
click at [207, 380] on select "Select Stylist [PERSON_NAME] [PERSON_NAME] [PERSON_NAME] Frontdesk Gopal Jouyi …" at bounding box center [201, 379] width 102 height 21
select select "71463"
click at [150, 369] on select "Select Stylist [PERSON_NAME] [PERSON_NAME] [PERSON_NAME] Frontdesk Gopal Jouyi …" at bounding box center [201, 379] width 102 height 21
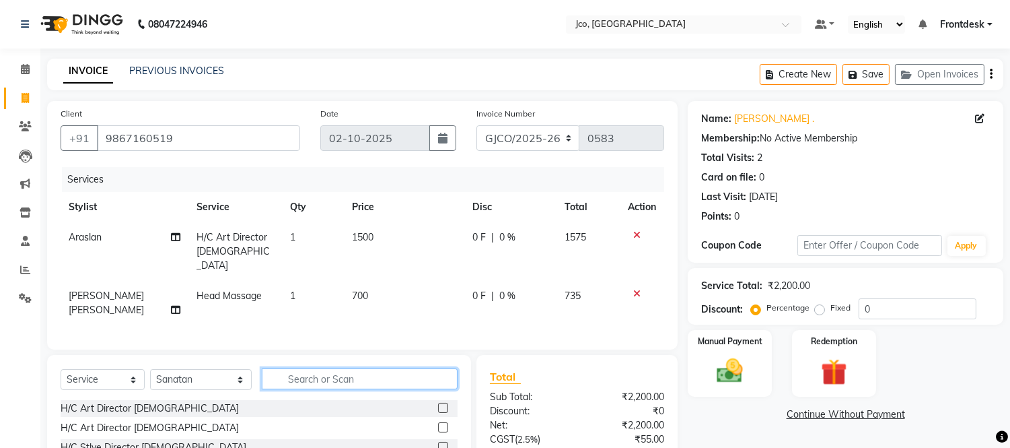
click at [339, 377] on input "text" at bounding box center [360, 378] width 196 height 21
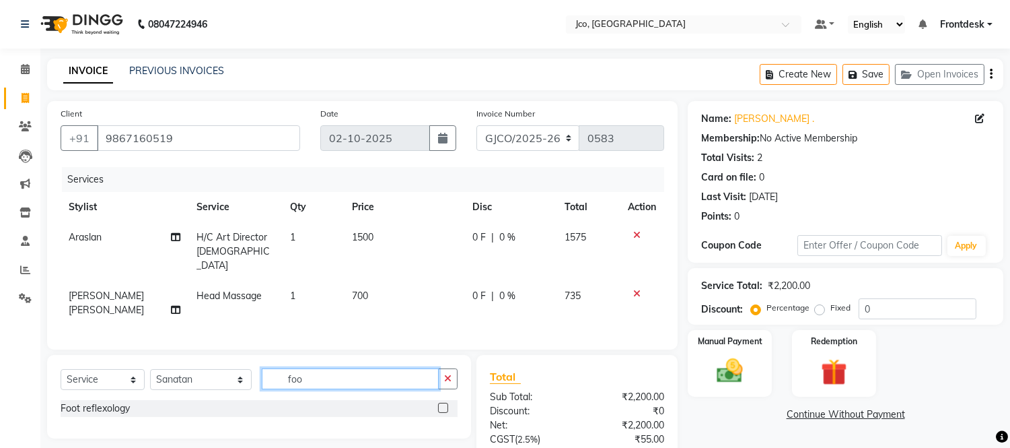
type input "foo"
click at [438, 406] on label at bounding box center [443, 407] width 10 height 10
click at [438, 406] on input "checkbox" at bounding box center [442, 408] width 9 height 9
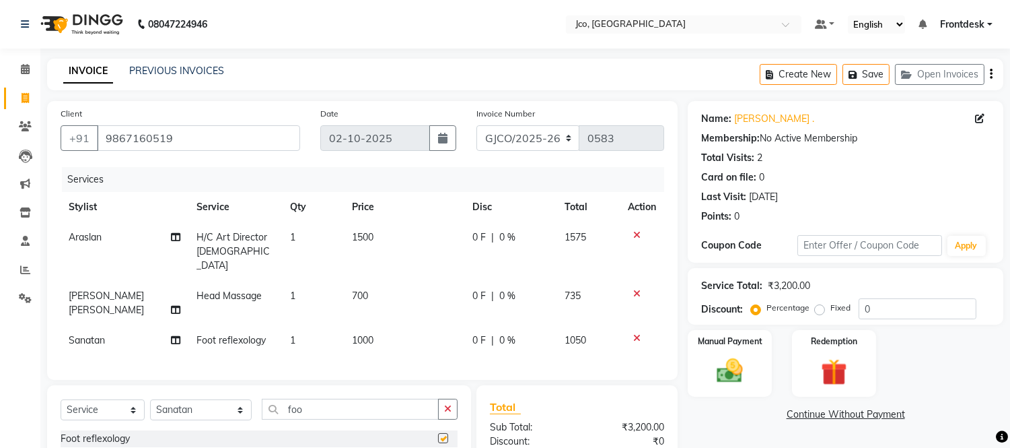
checkbox input "false"
click at [190, 404] on select "Select Stylist [PERSON_NAME] [PERSON_NAME] [PERSON_NAME] Frontdesk Gopal Jouyi …" at bounding box center [201, 409] width 102 height 21
select select "88949"
click at [150, 399] on select "Select Stylist [PERSON_NAME] [PERSON_NAME] [PERSON_NAME] Frontdesk Gopal Jouyi …" at bounding box center [201, 409] width 102 height 21
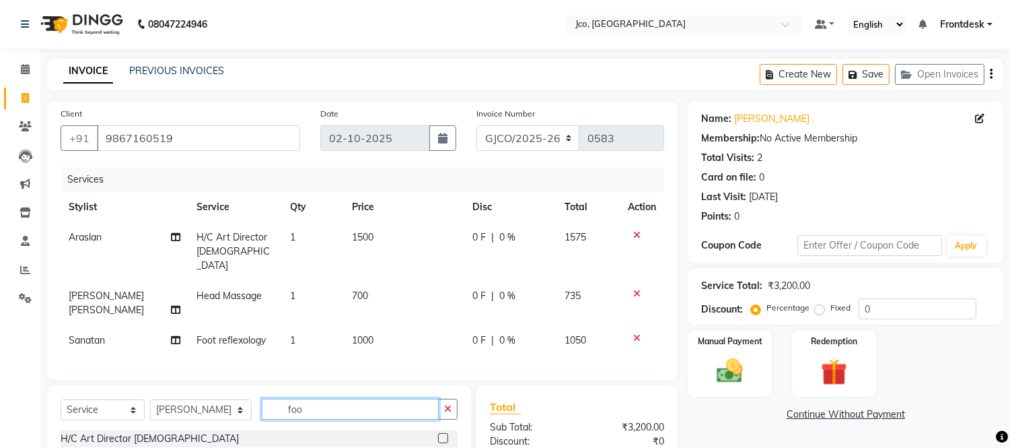
click at [330, 406] on input "foo" at bounding box center [350, 408] width 177 height 21
click at [448, 406] on icon "button" at bounding box center [447, 408] width 7 height 9
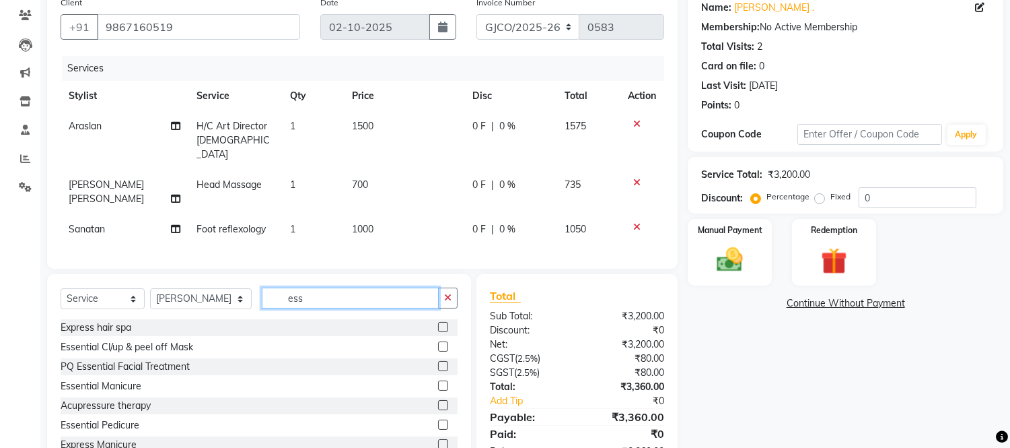
scroll to position [112, 0]
type input "ess"
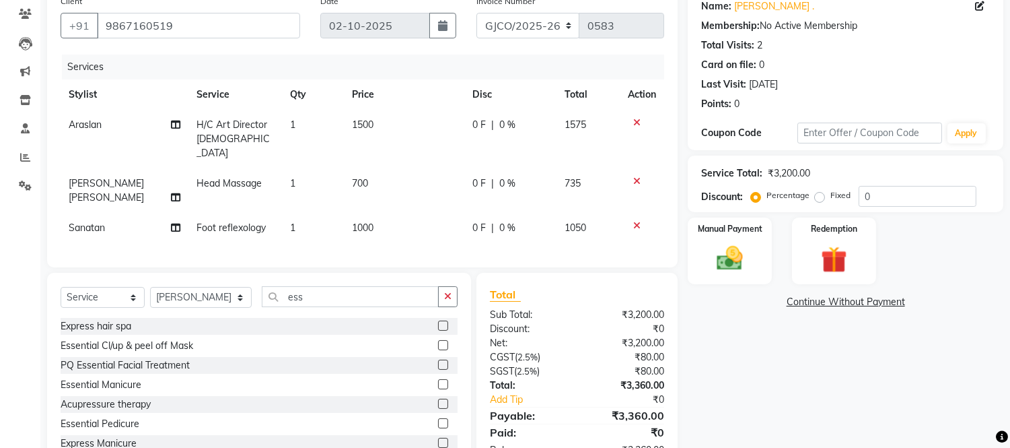
click at [438, 382] on label at bounding box center [443, 384] width 10 height 10
click at [438, 382] on input "checkbox" at bounding box center [442, 384] width 9 height 9
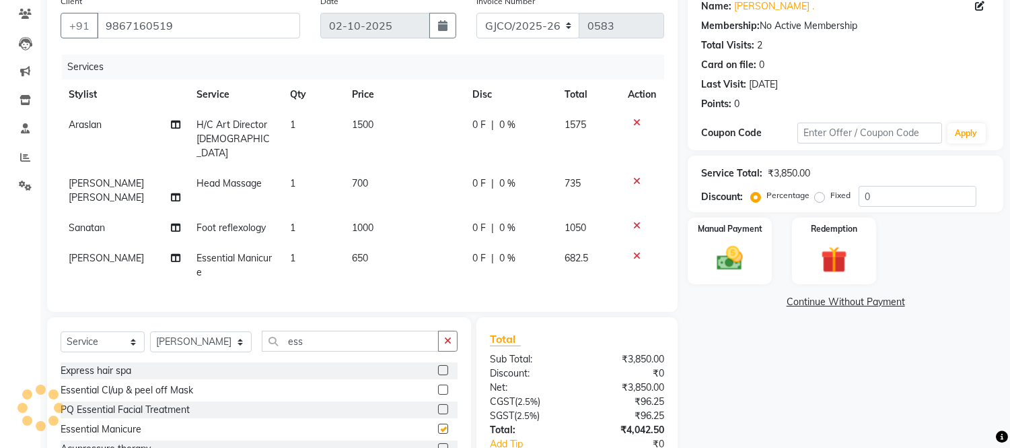
checkbox input "false"
click at [359, 254] on td "650" at bounding box center [404, 265] width 120 height 44
select select "88949"
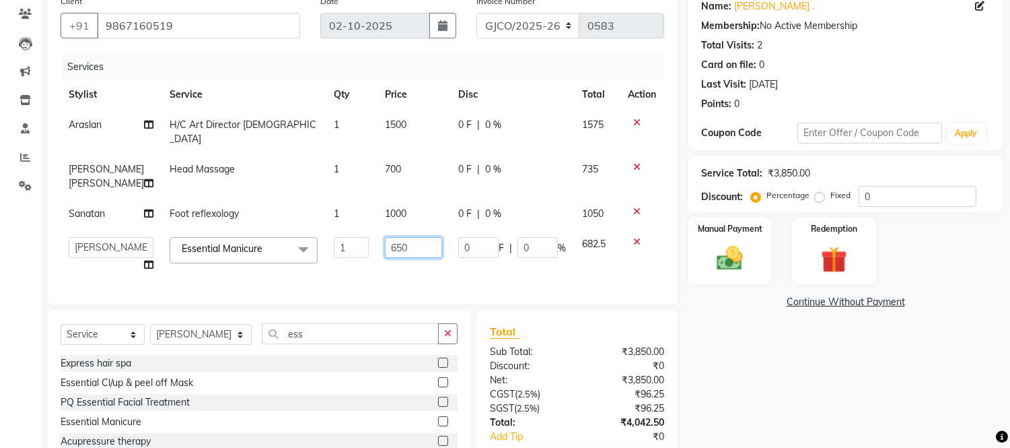
click at [391, 241] on input "650" at bounding box center [413, 247] width 57 height 21
click at [419, 237] on input "650" at bounding box center [413, 247] width 57 height 21
type input "6"
type input "700"
click at [459, 260] on tr "Abdul Abid Afsha Shaikh Ajmal Aphy Araslan Ashfaque Aslam Azhar Frontdesk Gopal…" at bounding box center [363, 254] width 604 height 51
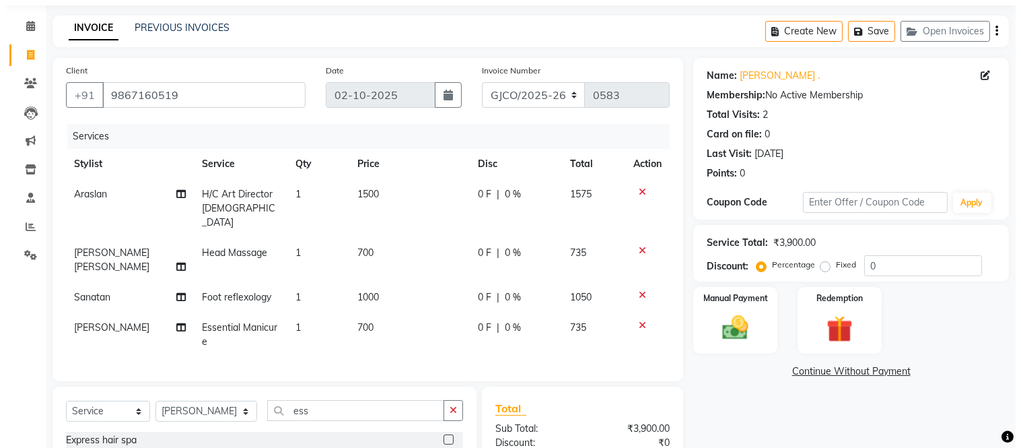
scroll to position [0, 0]
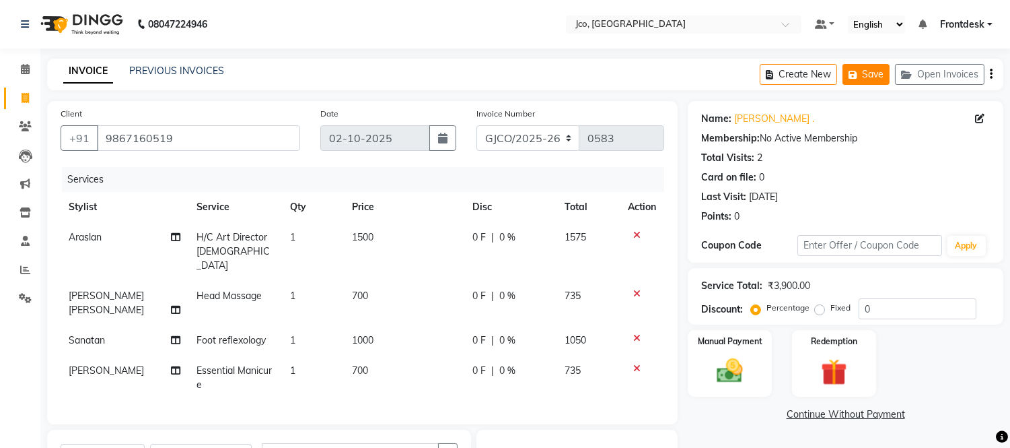
click at [860, 76] on icon "button" at bounding box center [855, 74] width 13 height 9
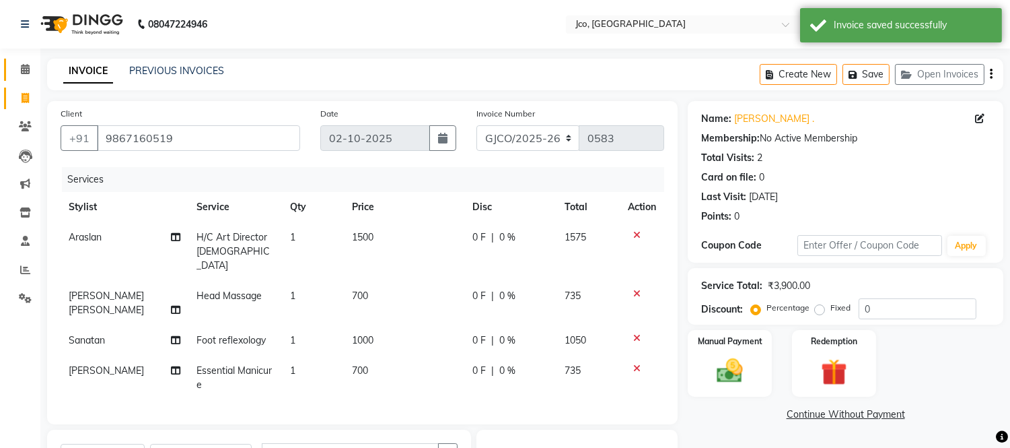
click at [22, 63] on span at bounding box center [25, 69] width 24 height 15
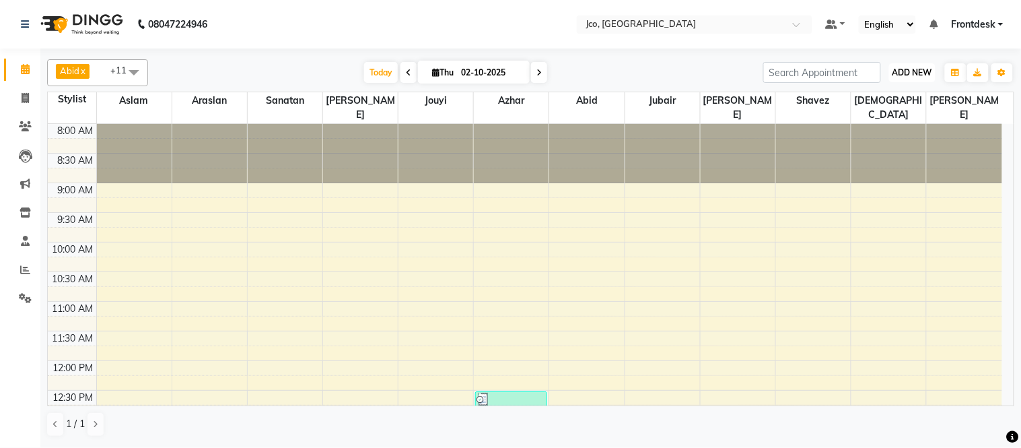
click at [900, 69] on span "ADD NEW" at bounding box center [912, 72] width 40 height 10
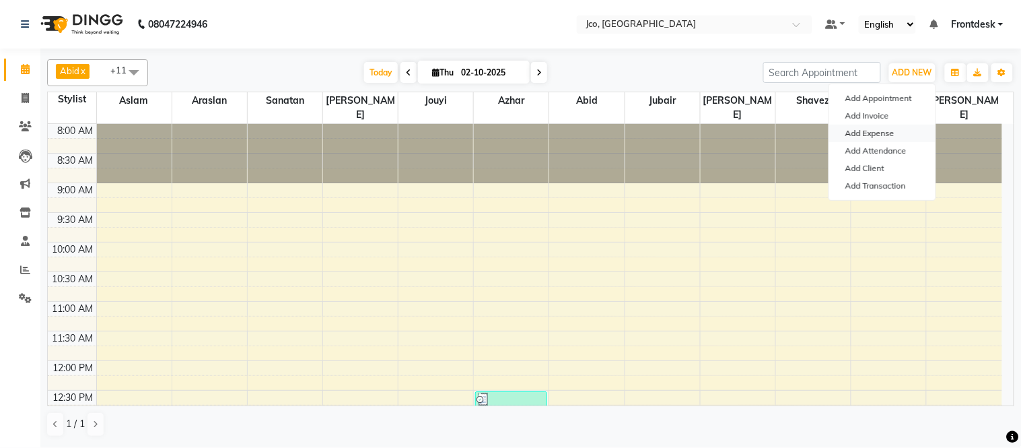
click at [897, 133] on link "Add Expense" at bounding box center [882, 133] width 106 height 17
select select "1"
select select "6846"
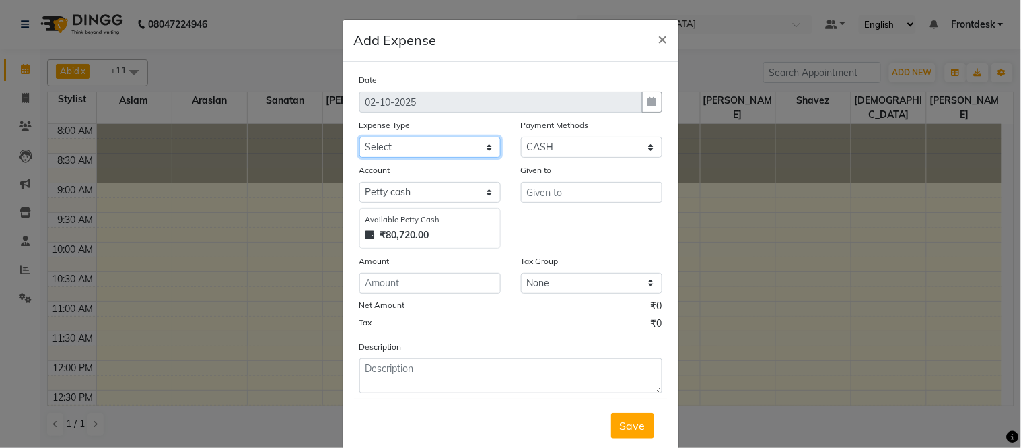
click at [419, 149] on select "Select Advance Salary Amazon B M C Cash transfer to bank Cash transfer to hub C…" at bounding box center [429, 147] width 141 height 21
select select "500"
click at [359, 137] on select "Select Advance Salary Amazon B M C Cash transfer to bank Cash transfer to hub C…" at bounding box center [429, 147] width 141 height 21
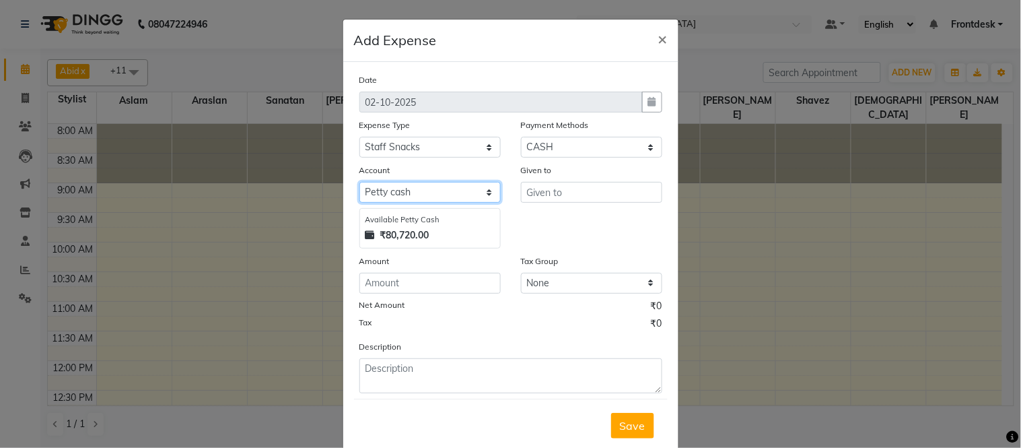
click at [378, 193] on select "Select Petty cash Default account" at bounding box center [429, 192] width 141 height 21
select select "6847"
click at [359, 182] on select "Select Petty cash Default account" at bounding box center [429, 192] width 141 height 21
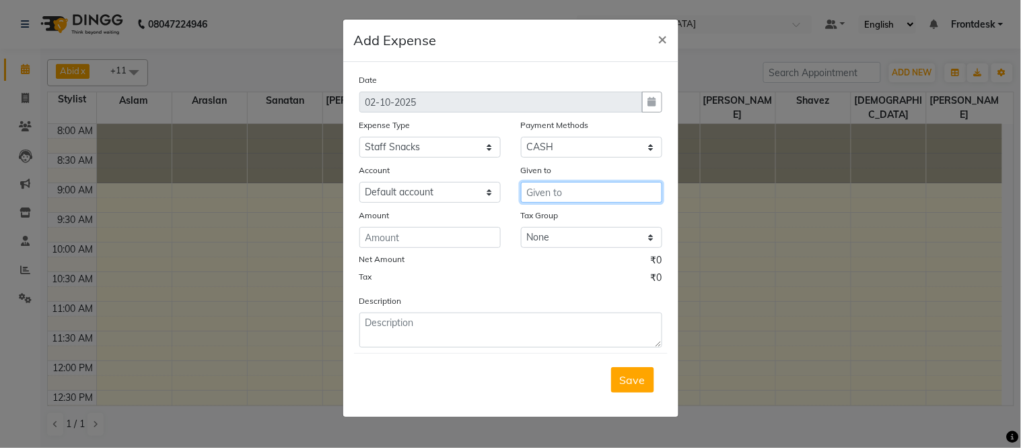
click at [552, 197] on input "text" at bounding box center [591, 192] width 141 height 21
type input "national sweets"
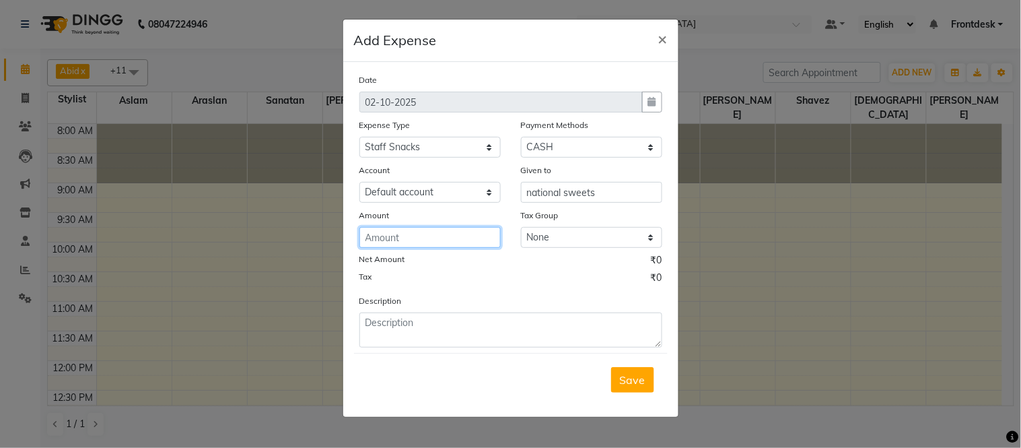
click at [425, 238] on input "number" at bounding box center [429, 237] width 141 height 21
type input "2160"
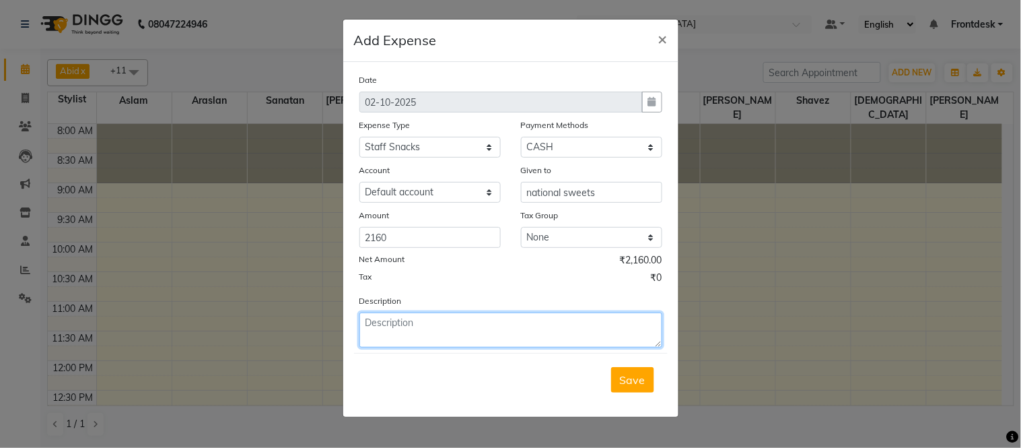
click at [461, 325] on textarea at bounding box center [510, 329] width 303 height 35
type textarea "f"
type textarea "snacks for staff dashera"
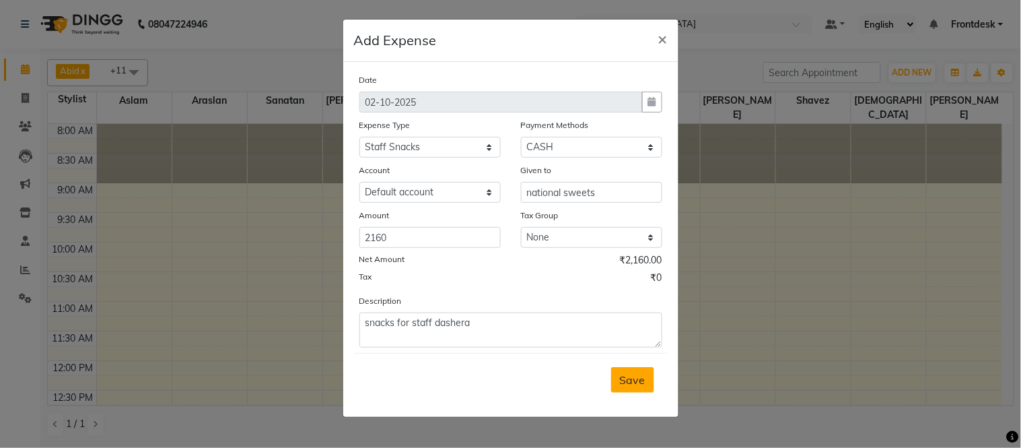
click at [638, 386] on span "Save" at bounding box center [633, 379] width 26 height 13
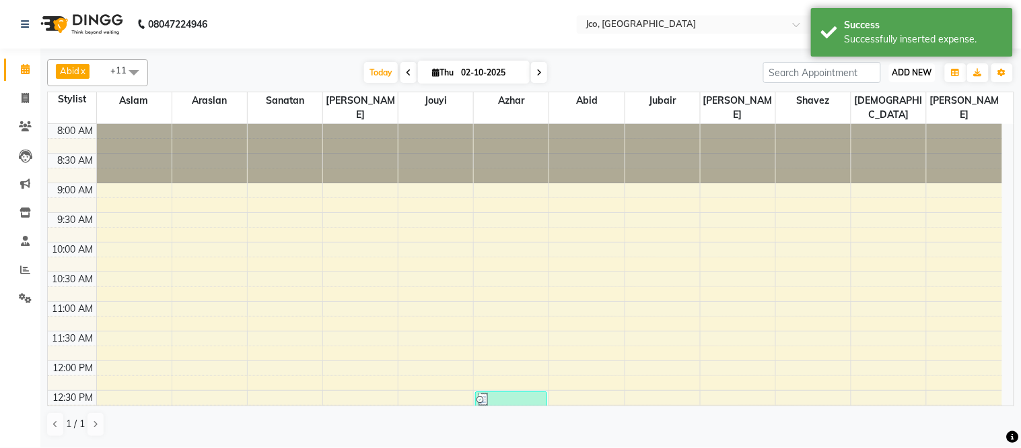
click at [911, 70] on span "ADD NEW" at bounding box center [912, 72] width 40 height 10
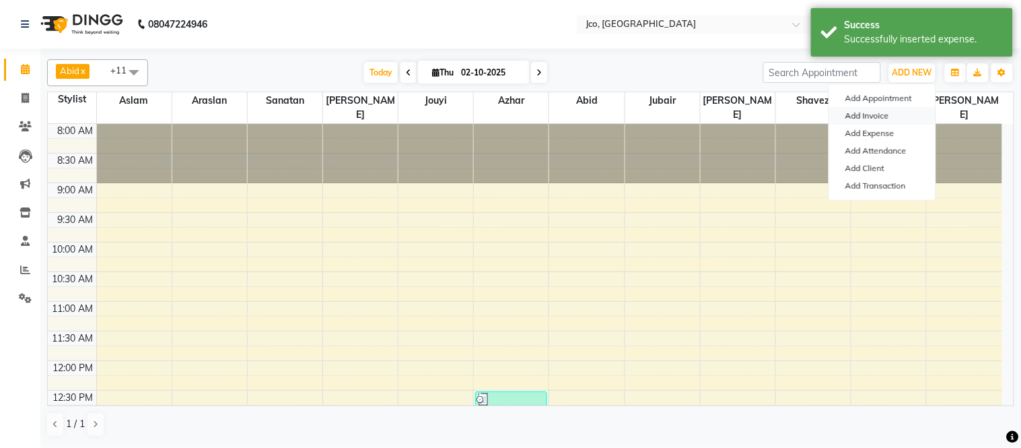
click at [888, 122] on link "Add Invoice" at bounding box center [882, 115] width 106 height 17
select select "service"
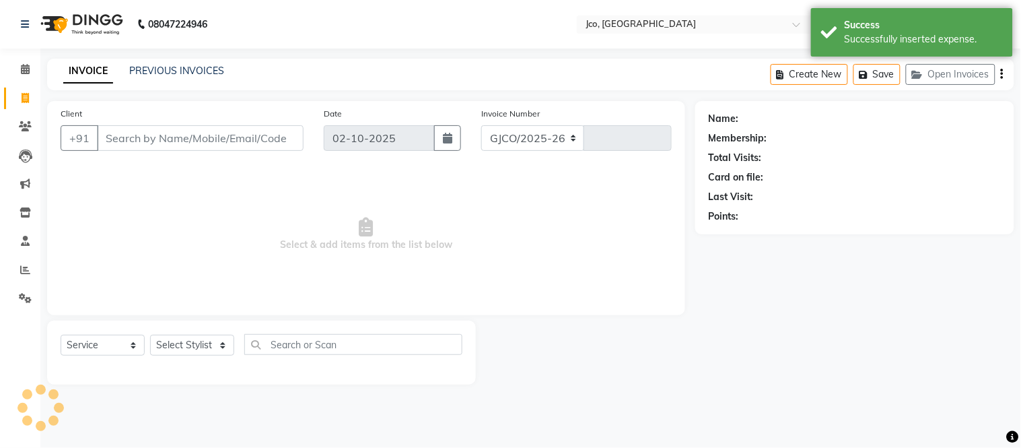
select select "8000"
type input "0583"
click at [24, 69] on icon at bounding box center [25, 69] width 9 height 10
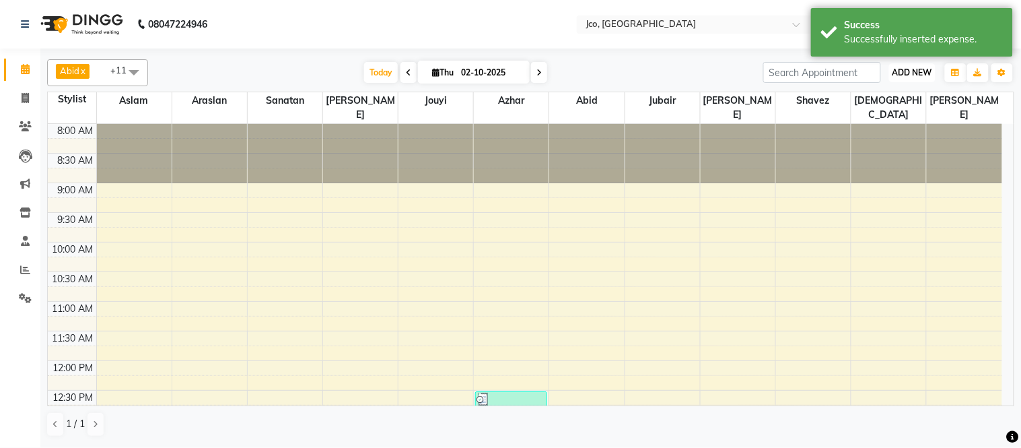
click at [922, 71] on span "ADD NEW" at bounding box center [912, 72] width 40 height 10
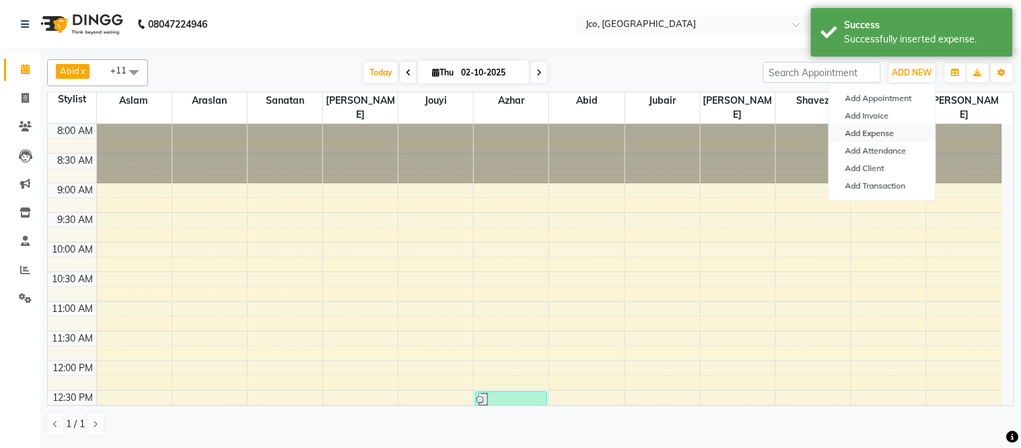
click at [903, 129] on link "Add Expense" at bounding box center [882, 133] width 106 height 17
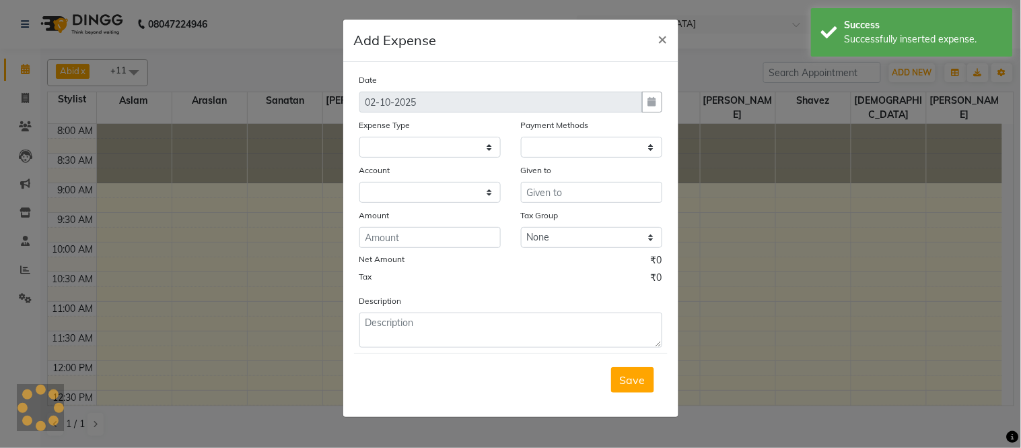
select select "6847"
select select "1"
select select "6846"
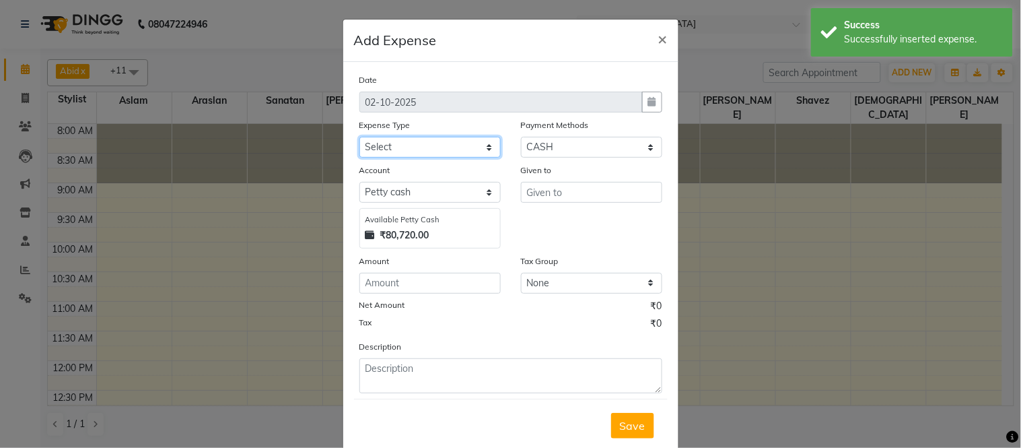
click at [431, 139] on select "Select Advance Salary Amazon B M C Cash transfer to bank Cash transfer to hub C…" at bounding box center [429, 147] width 141 height 21
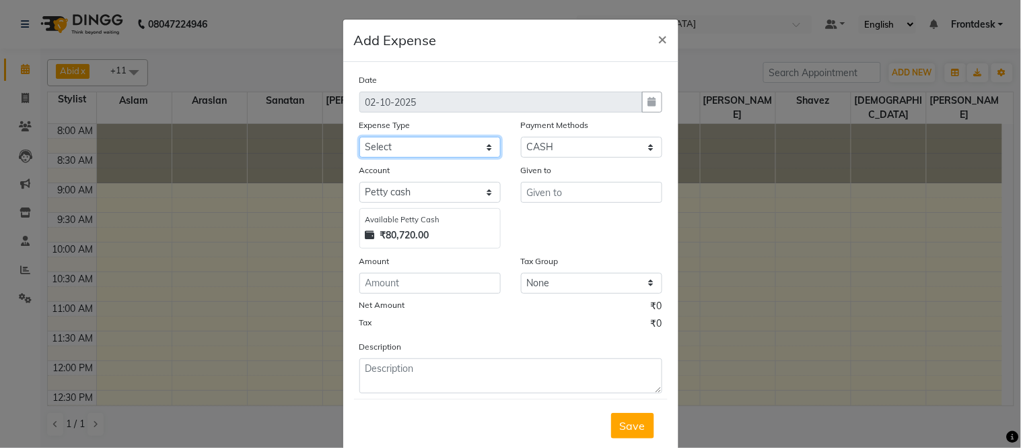
select select "495"
click at [359, 137] on select "Select Advance Salary Amazon B M C Cash transfer to bank Cash transfer to hub C…" at bounding box center [429, 147] width 141 height 21
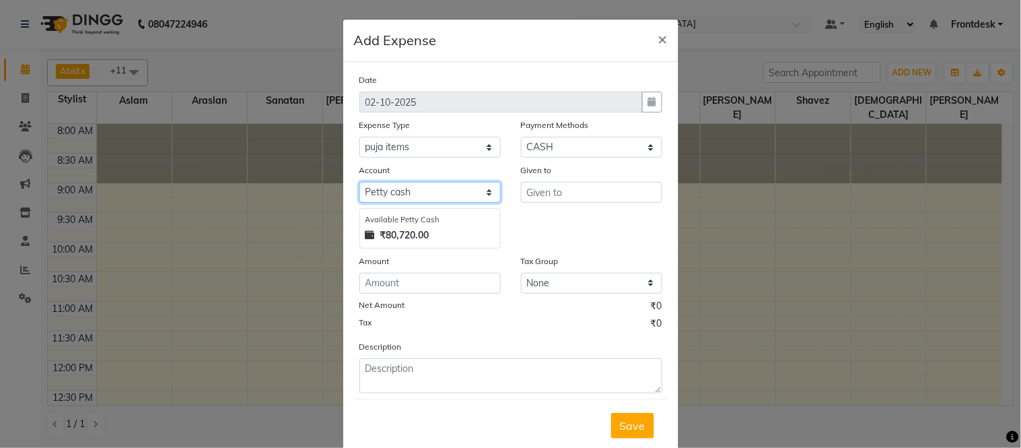
click at [421, 182] on select "Select Petty cash Default account" at bounding box center [429, 192] width 141 height 21
select select "6847"
click at [359, 182] on select "Select Petty cash Default account" at bounding box center [429, 192] width 141 height 21
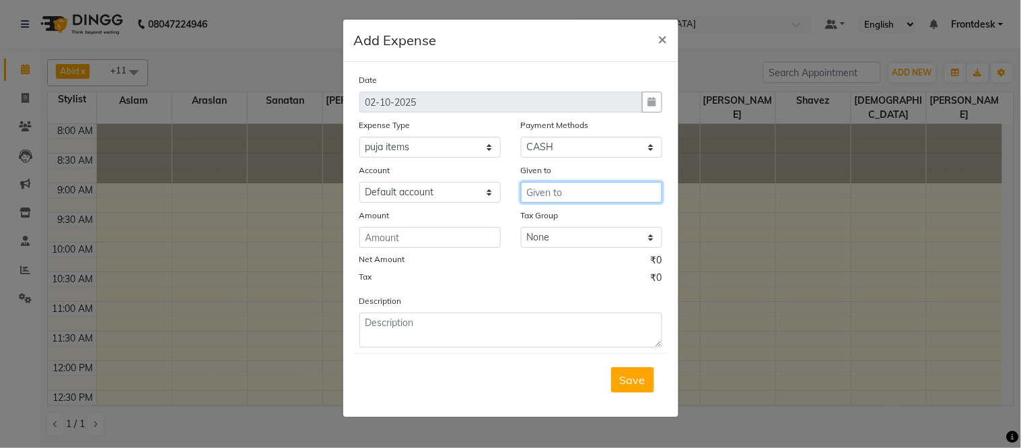
click at [575, 192] on input "text" at bounding box center [591, 192] width 141 height 21
type input "local shop"
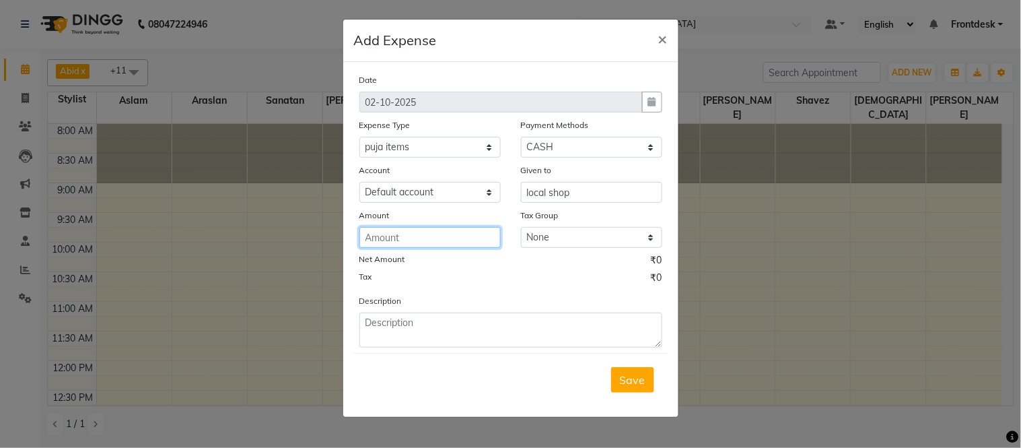
click at [426, 238] on input "number" at bounding box center [429, 237] width 141 height 21
type input "700"
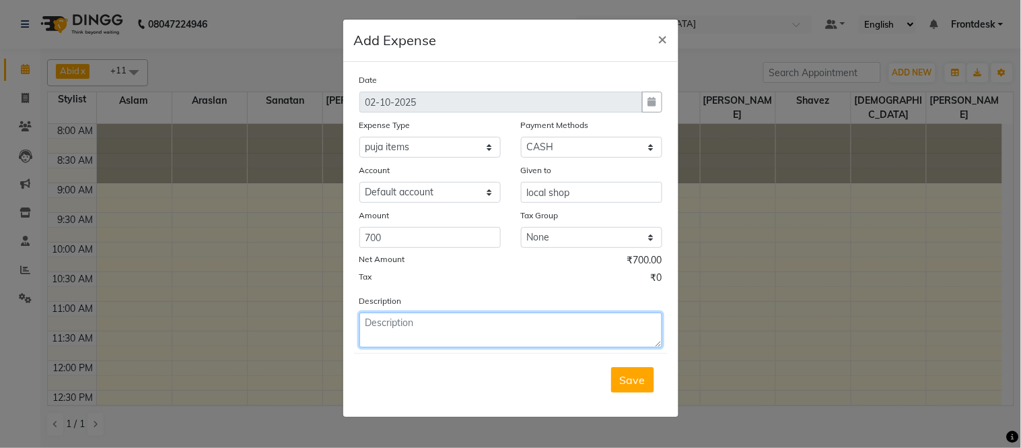
click at [456, 330] on textarea at bounding box center [510, 329] width 303 height 35
type textarea "h"
type textarea "toran for salon"
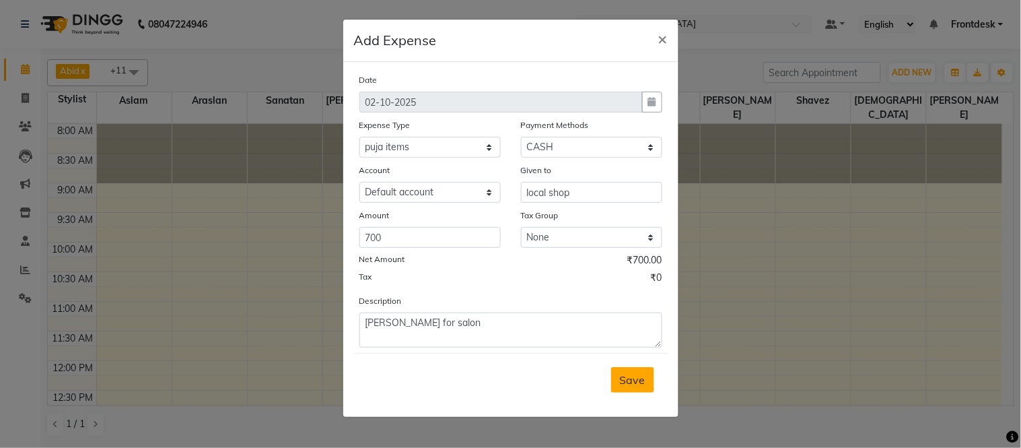
click at [645, 379] on button "Save" at bounding box center [632, 380] width 43 height 26
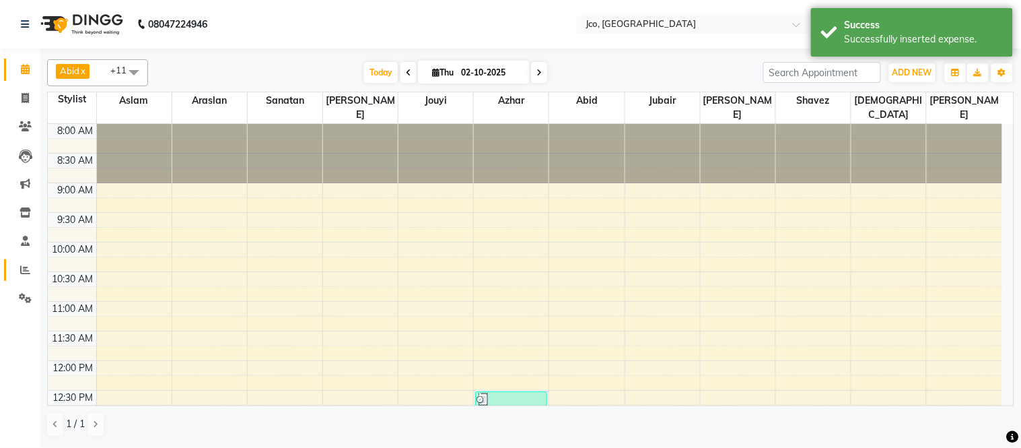
click at [31, 276] on span at bounding box center [25, 269] width 24 height 15
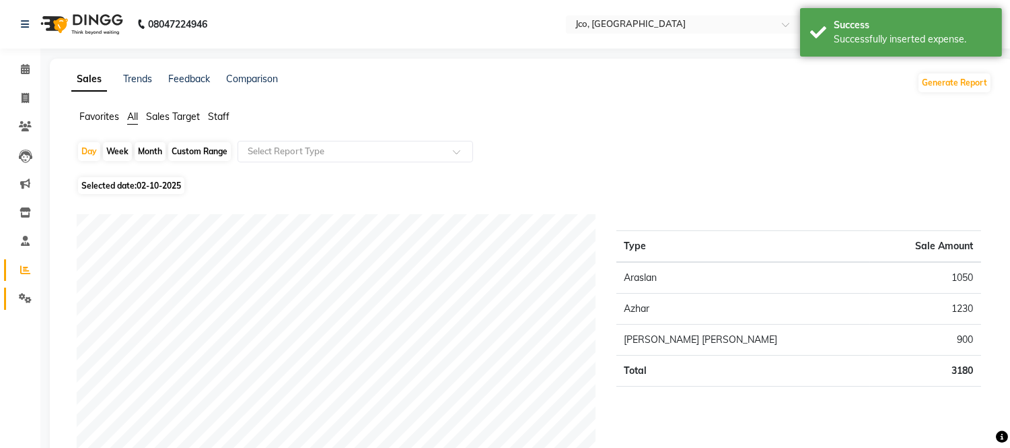
click at [24, 299] on icon at bounding box center [25, 298] width 13 height 10
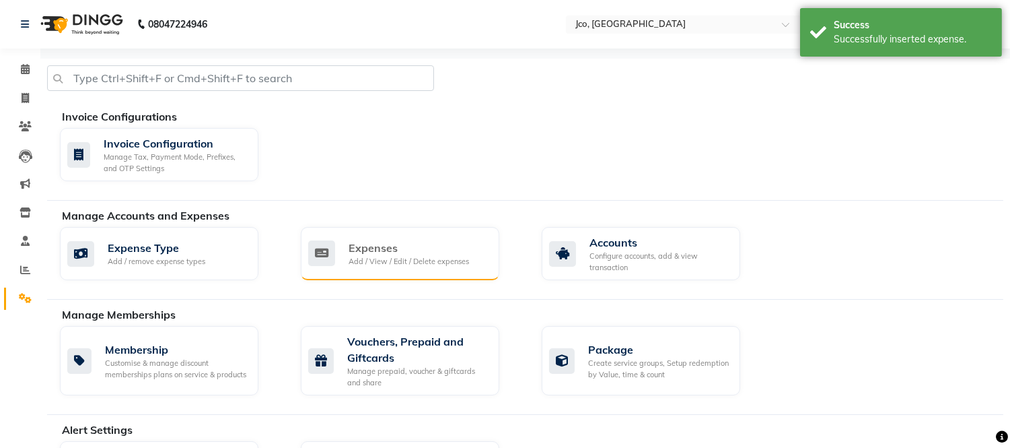
click at [372, 250] on div "Expenses" at bounding box center [409, 248] width 120 height 16
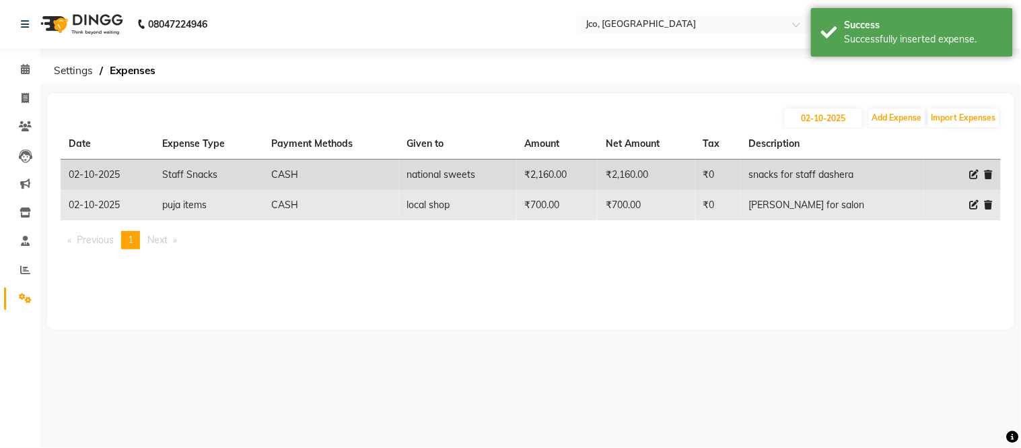
click at [971, 205] on icon at bounding box center [974, 204] width 9 height 9
select select "495"
select select "1"
select select "6846"
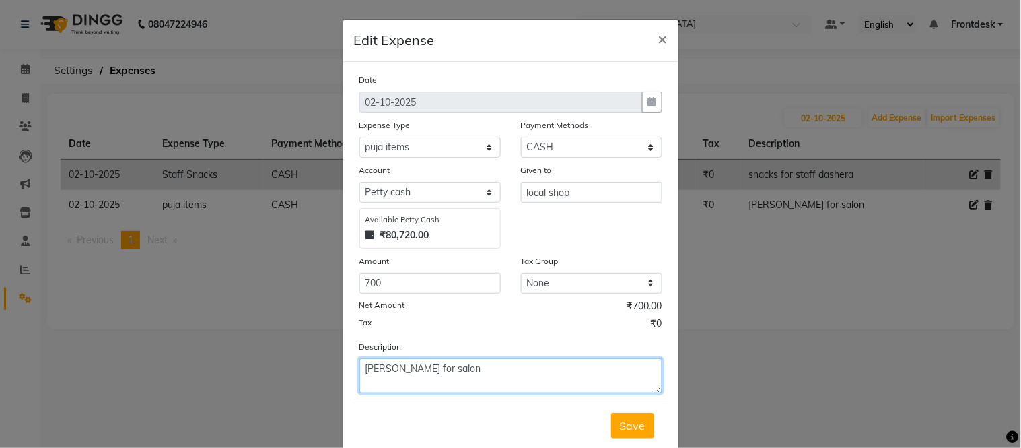
click at [489, 371] on textarea "toran for salon" at bounding box center [510, 375] width 303 height 35
type textarea "toran for salon dashera"
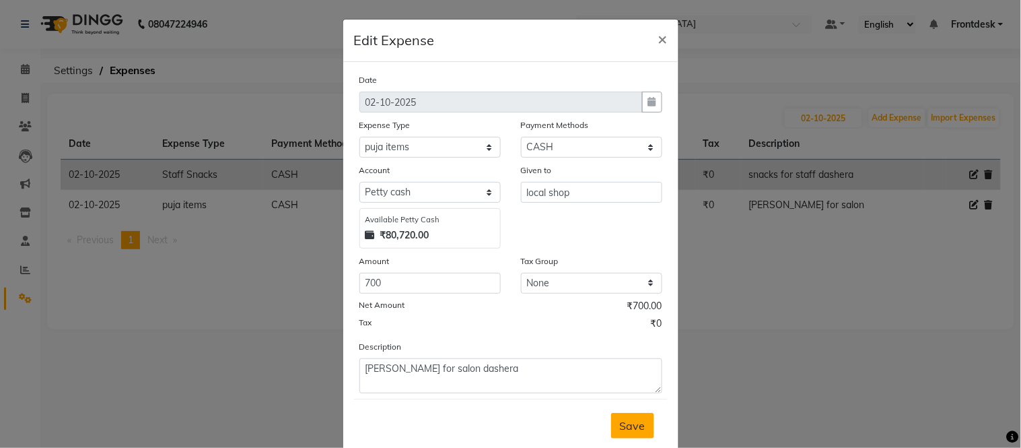
click at [629, 429] on span "Save" at bounding box center [633, 425] width 26 height 13
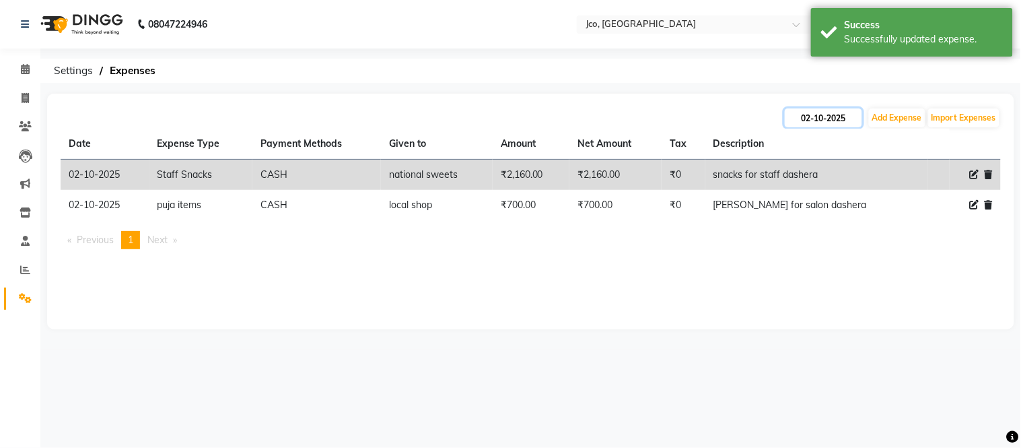
click at [824, 118] on input "02-10-2025" at bounding box center [823, 117] width 77 height 19
select select "10"
select select "2025"
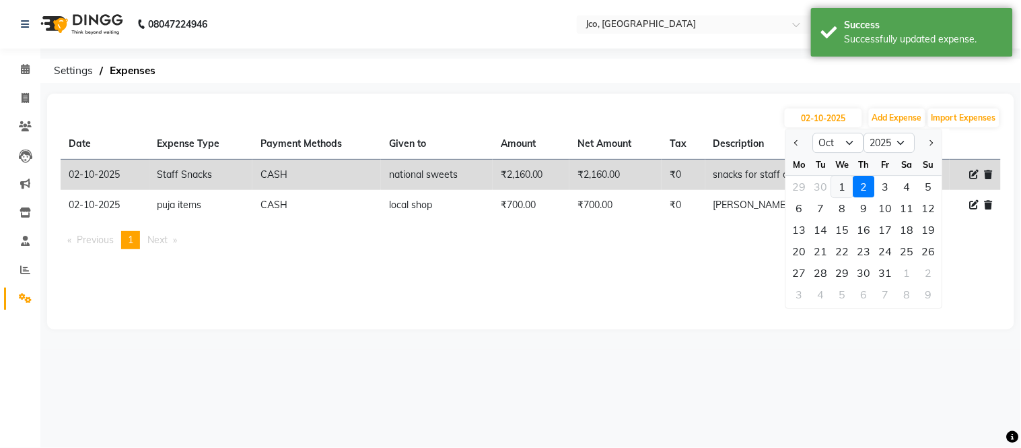
click at [842, 187] on div "1" at bounding box center [843, 187] width 22 height 22
type input "01-10-2025"
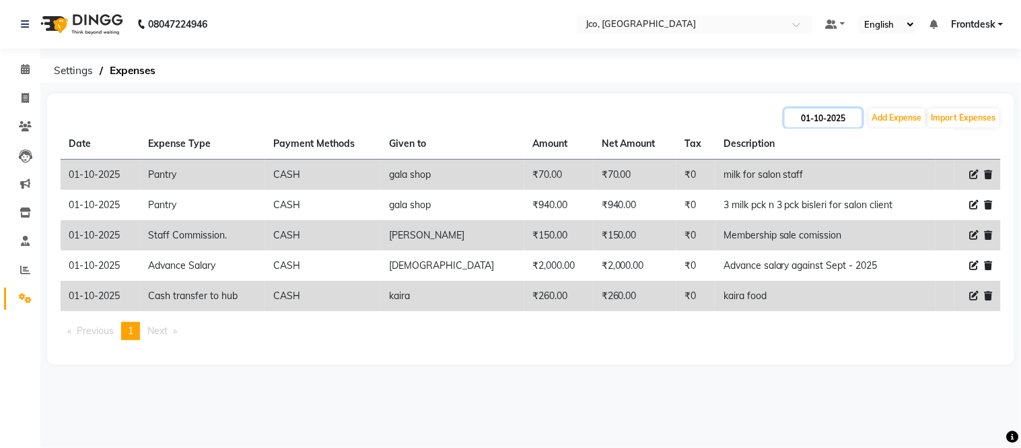
click at [826, 113] on input "01-10-2025" at bounding box center [823, 117] width 77 height 19
select select "10"
select select "2025"
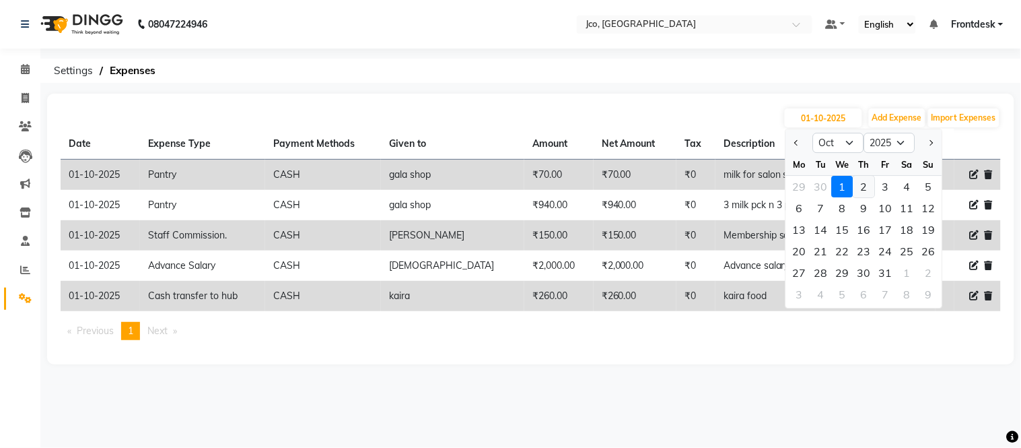
click at [863, 186] on div "2" at bounding box center [864, 187] width 22 height 22
type input "02-10-2025"
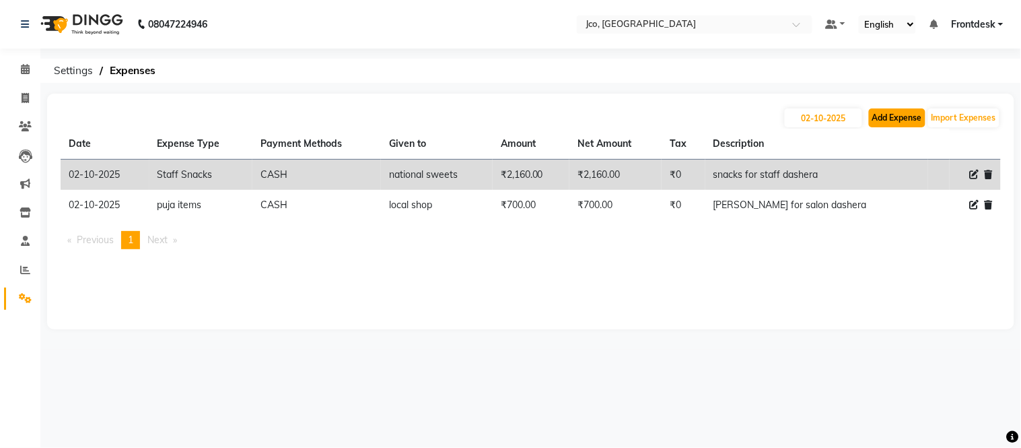
click at [898, 113] on button "Add Expense" at bounding box center [897, 117] width 57 height 19
select select "1"
select select "6846"
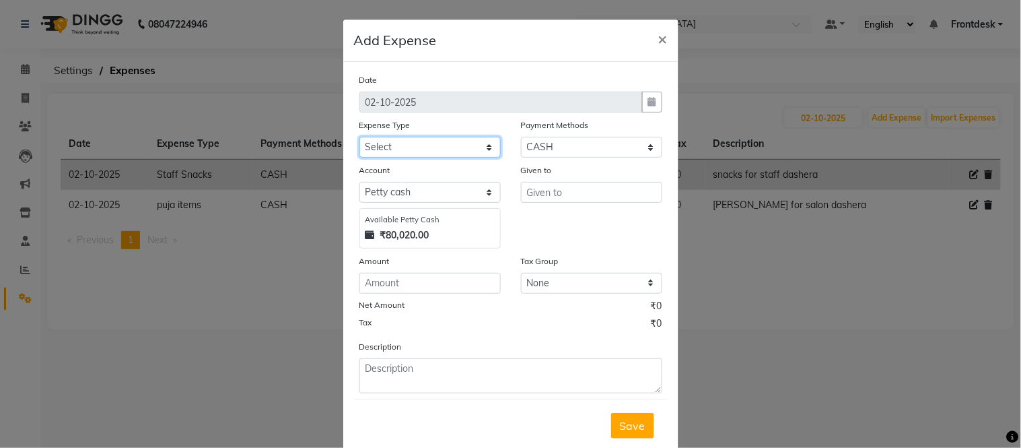
click at [427, 145] on select "Select Advance Salary Amazon B M C Cash transfer to bank Cash transfer to hub C…" at bounding box center [429, 147] width 141 height 21
select select "546"
click at [359, 137] on select "Select Advance Salary Amazon B M C Cash transfer to bank Cash transfer to hub C…" at bounding box center [429, 147] width 141 height 21
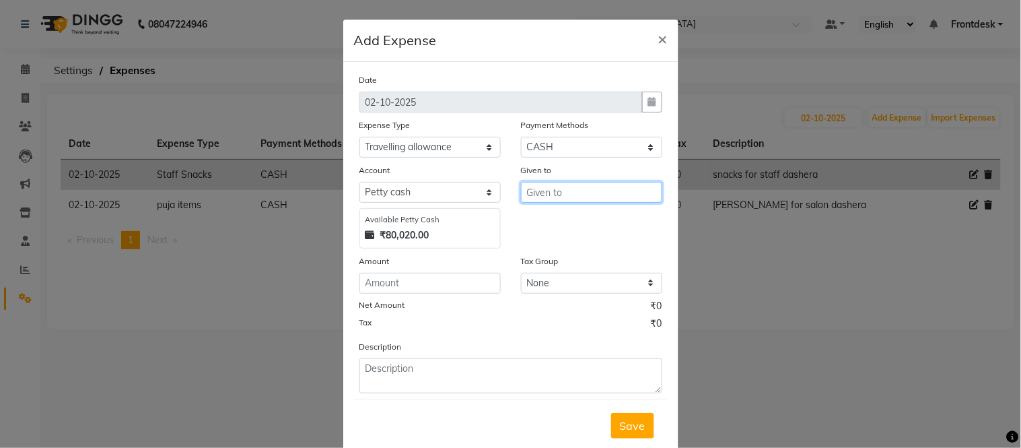
click at [575, 192] on input "text" at bounding box center [591, 192] width 141 height 21
type input "Sandeep maam"
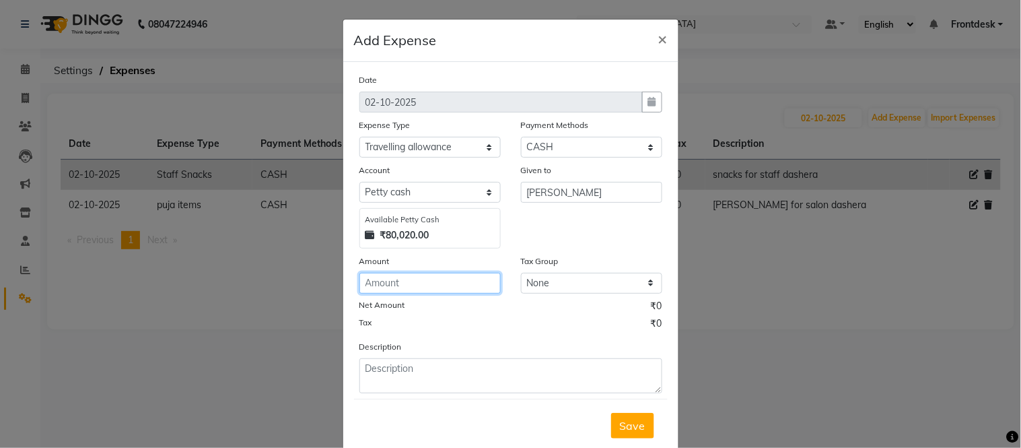
click at [407, 287] on input "number" at bounding box center [429, 283] width 141 height 21
type input "1000"
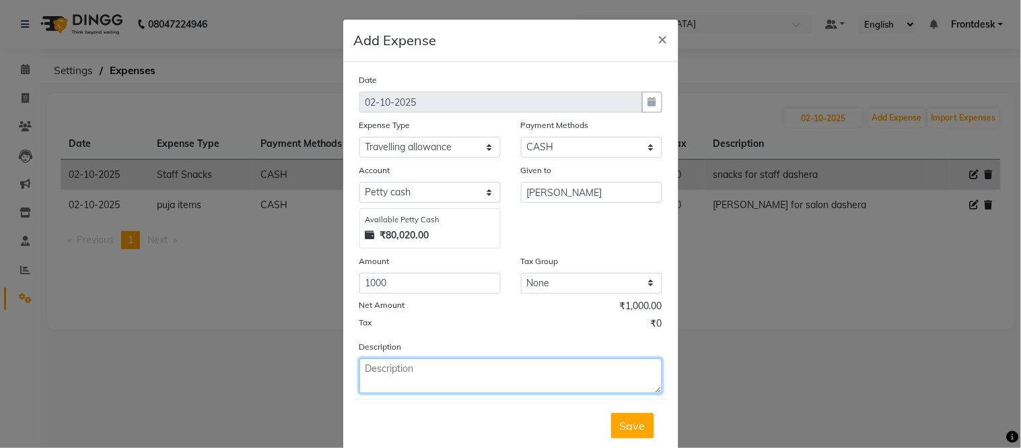
click at [417, 372] on textarea at bounding box center [510, 375] width 303 height 35
type textarea "Toran for malad n travelling for malad"
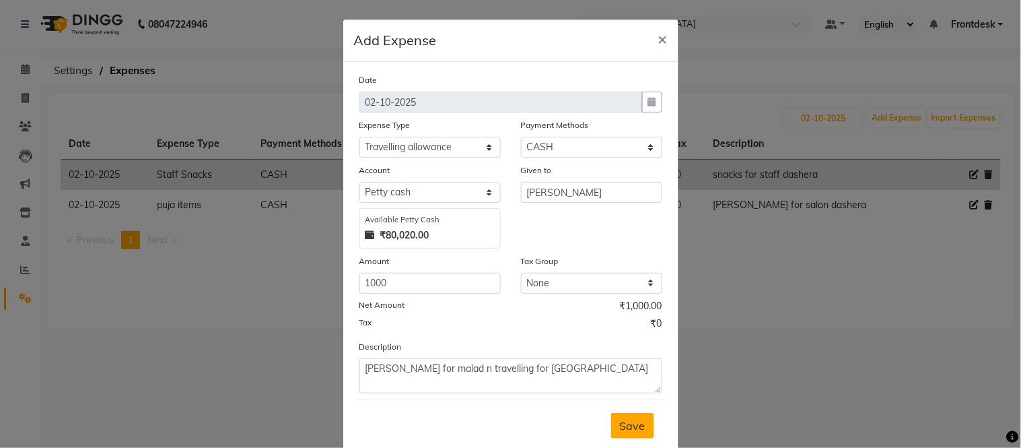
click at [647, 421] on button "Save" at bounding box center [632, 426] width 43 height 26
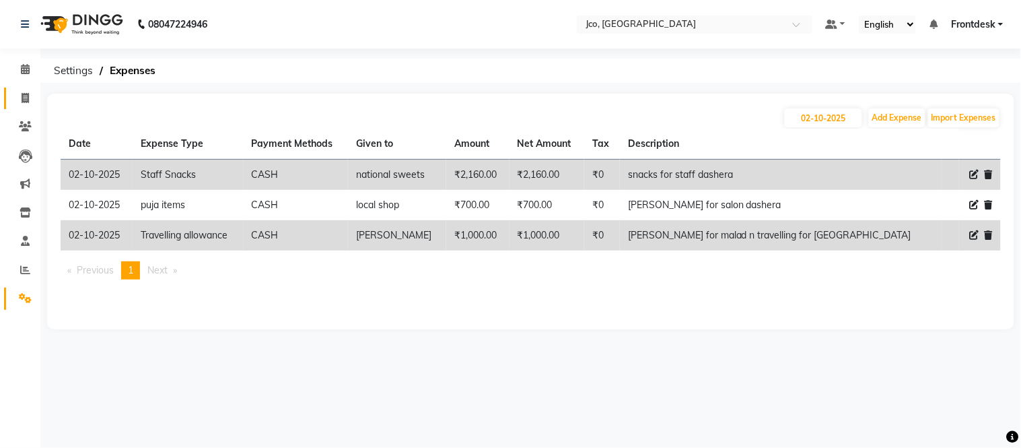
click at [27, 97] on icon at bounding box center [25, 98] width 7 height 10
select select "service"
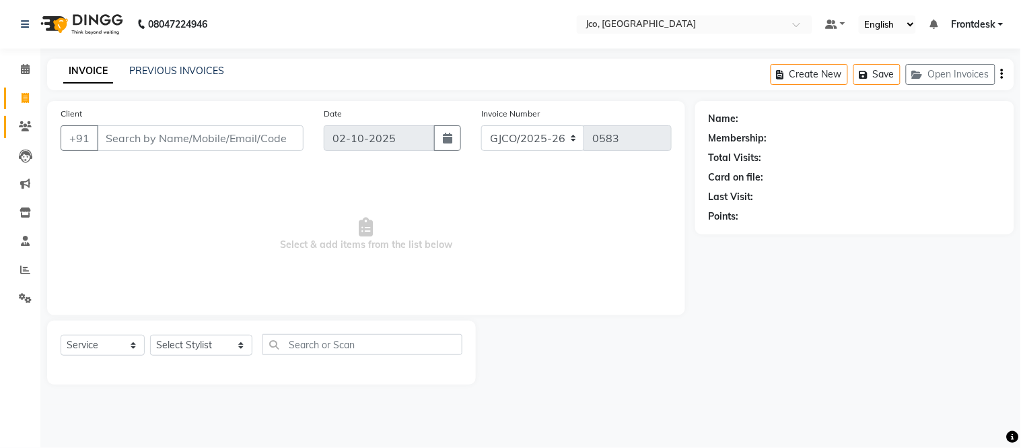
click at [26, 121] on icon at bounding box center [25, 126] width 13 height 10
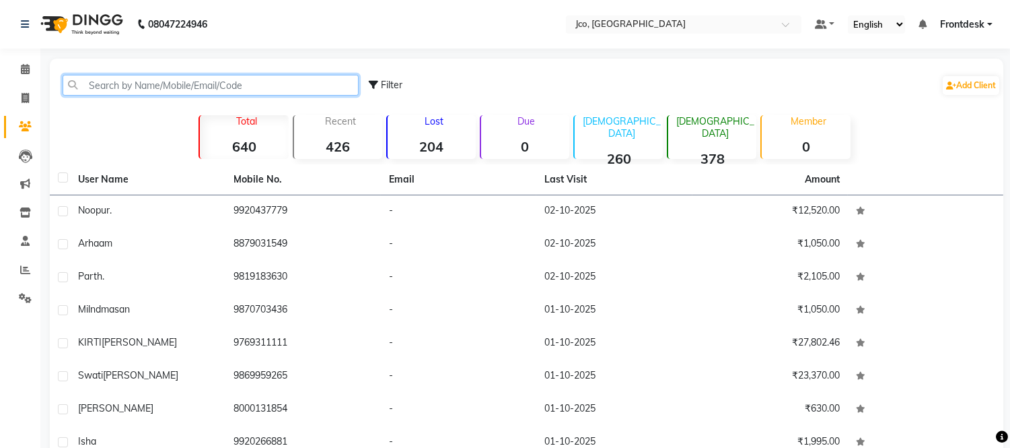
click at [160, 84] on input "text" at bounding box center [211, 85] width 296 height 21
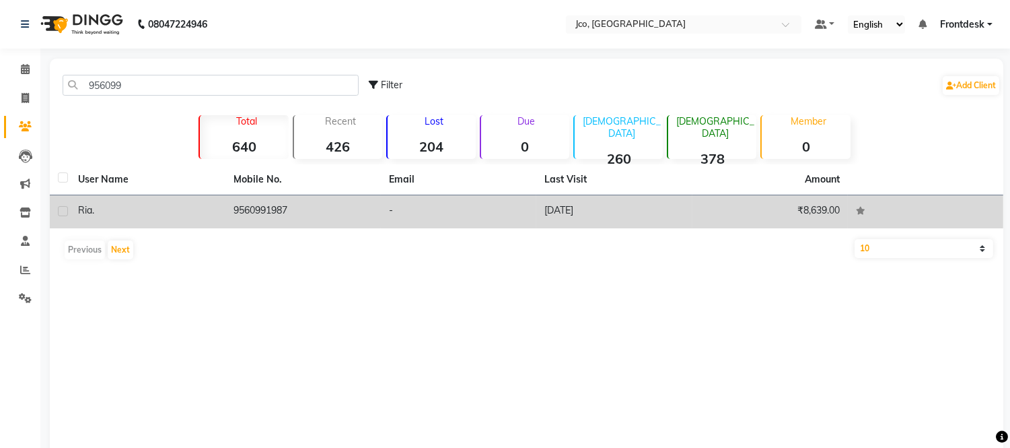
click at [278, 211] on td "9560991987" at bounding box center [302, 211] width 155 height 33
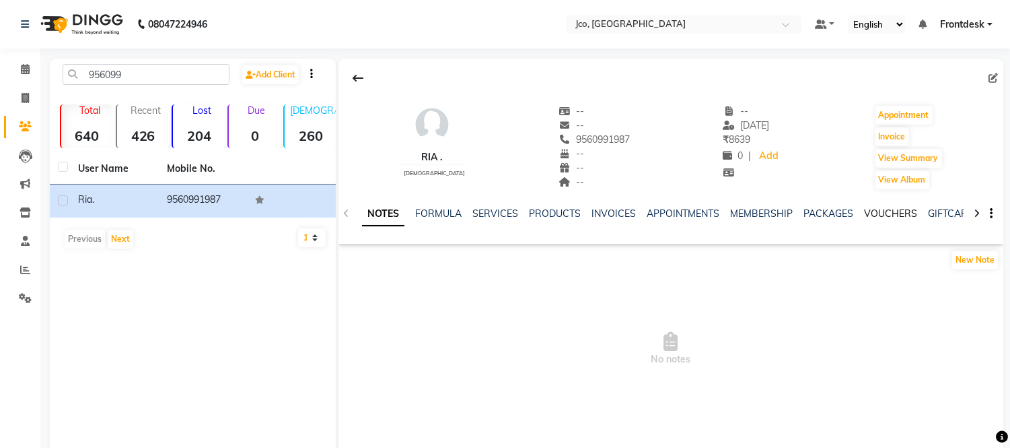
click at [884, 213] on link "VOUCHERS" at bounding box center [890, 213] width 53 height 12
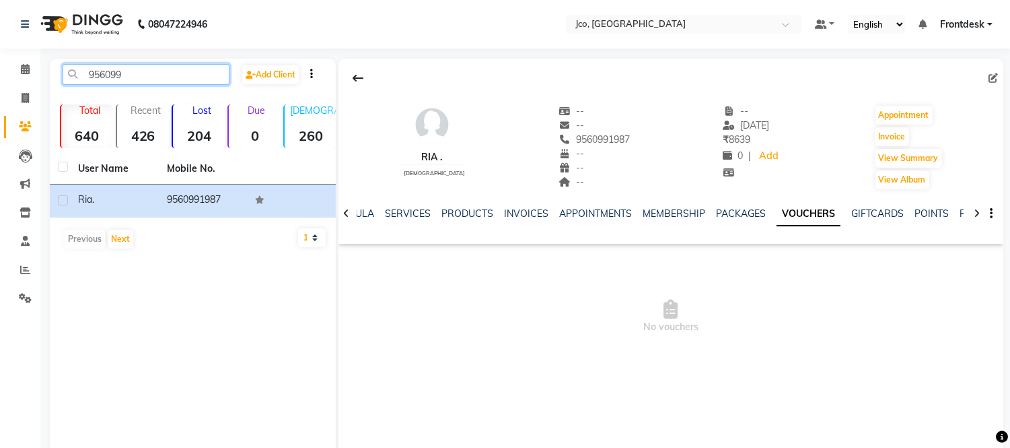
click at [151, 74] on input "956099" at bounding box center [146, 74] width 167 height 21
type input "9"
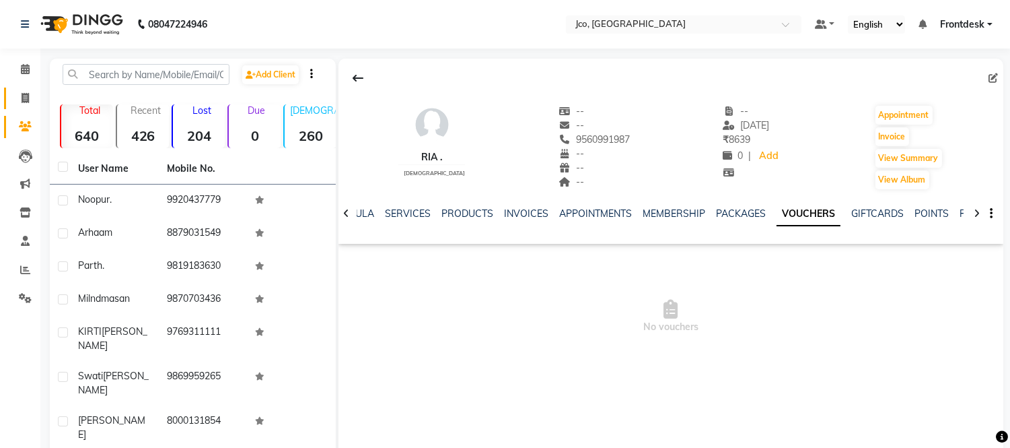
click at [24, 98] on icon at bounding box center [25, 98] width 7 height 10
select select "service"
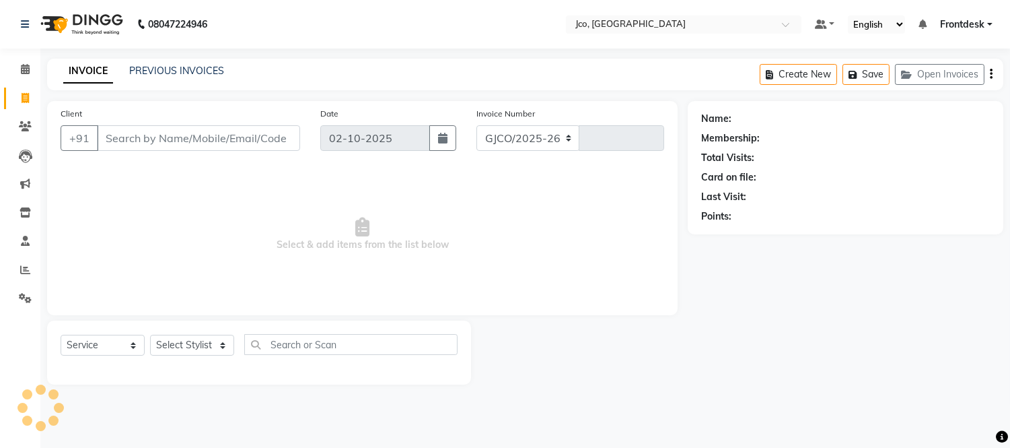
select select "8000"
type input "0583"
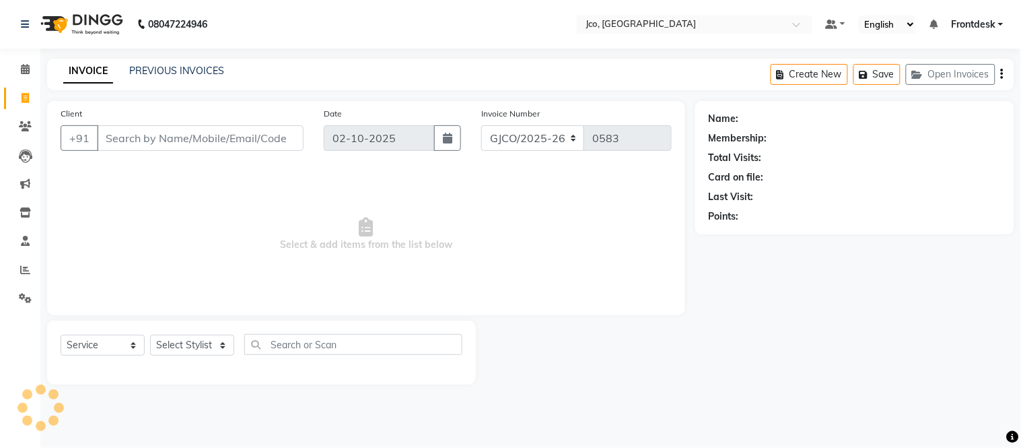
click at [160, 143] on input "Client" at bounding box center [200, 138] width 207 height 26
click at [202, 340] on select "Select Stylist [PERSON_NAME] [PERSON_NAME] [PERSON_NAME] Frontdesk Gopal Jouyi …" at bounding box center [201, 344] width 102 height 21
select select "68868"
click at [150, 335] on select "Select Stylist [PERSON_NAME] [PERSON_NAME] [PERSON_NAME] Frontdesk Gopal Jouyi …" at bounding box center [201, 344] width 102 height 21
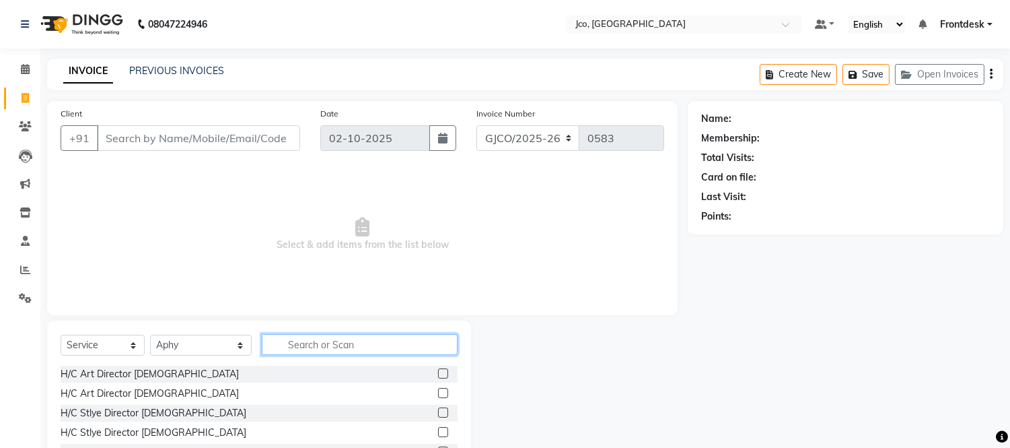
click at [332, 344] on input "text" at bounding box center [360, 344] width 196 height 21
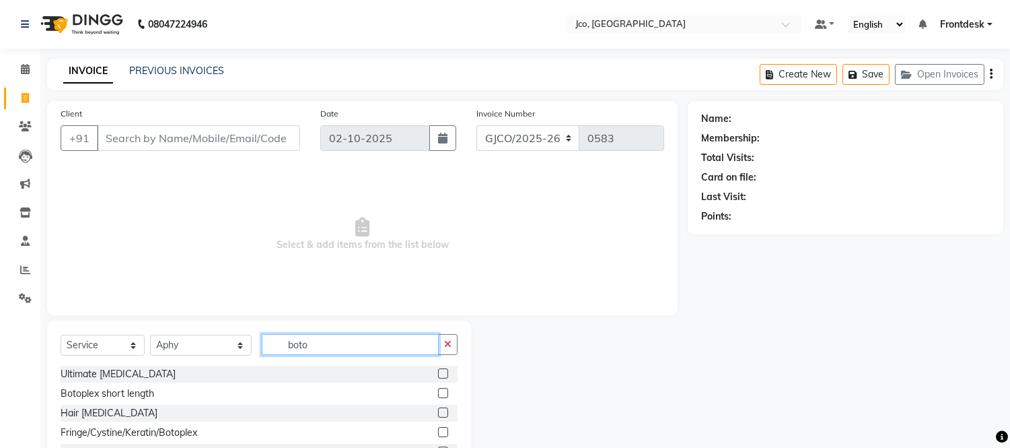
type input "boto"
click at [438, 374] on label at bounding box center [443, 373] width 10 height 10
click at [438, 374] on input "checkbox" at bounding box center [442, 373] width 9 height 9
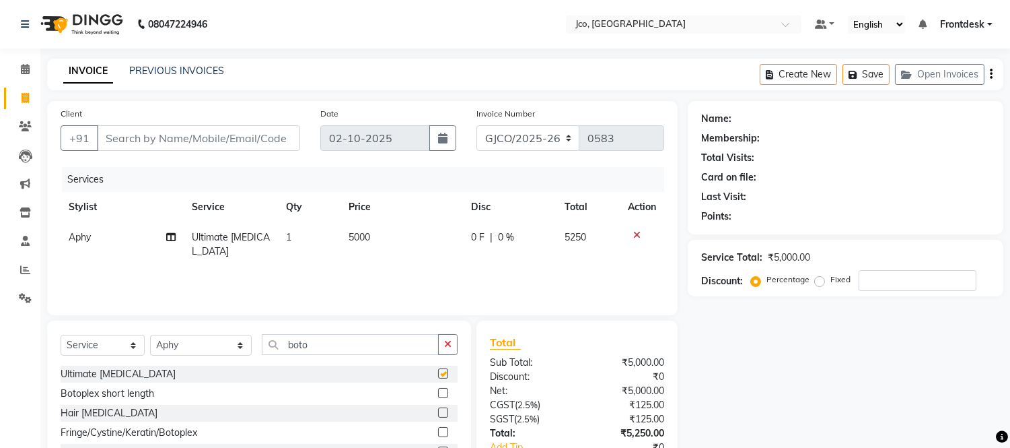
checkbox input "false"
click at [24, 71] on icon at bounding box center [25, 69] width 9 height 10
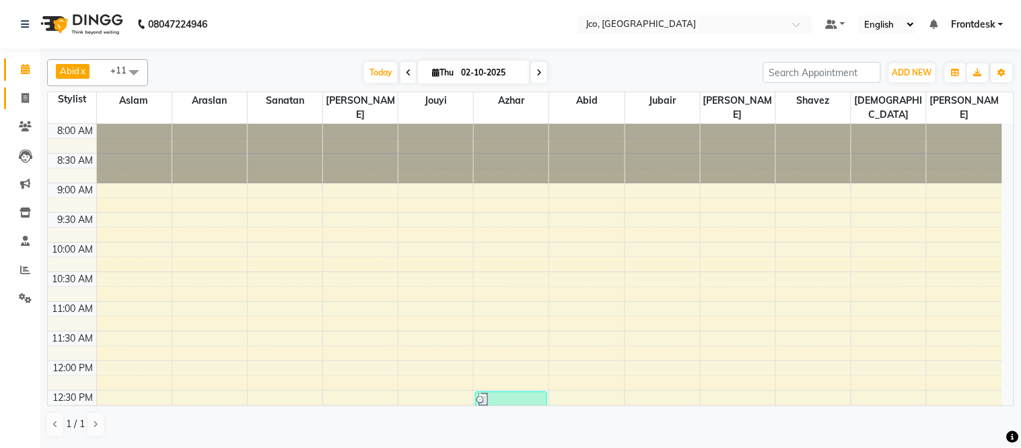
click at [26, 93] on icon at bounding box center [25, 98] width 7 height 10
select select "service"
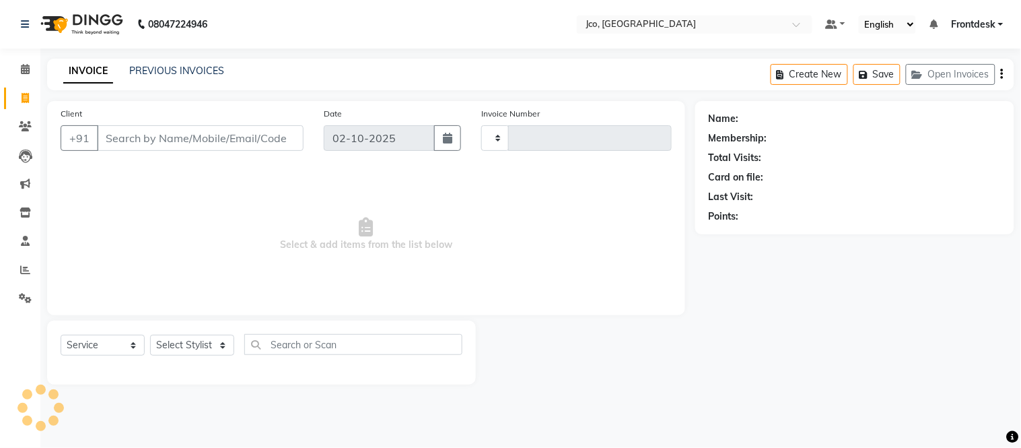
click at [178, 135] on input "Client" at bounding box center [200, 138] width 207 height 26
type input "0583"
select select "8000"
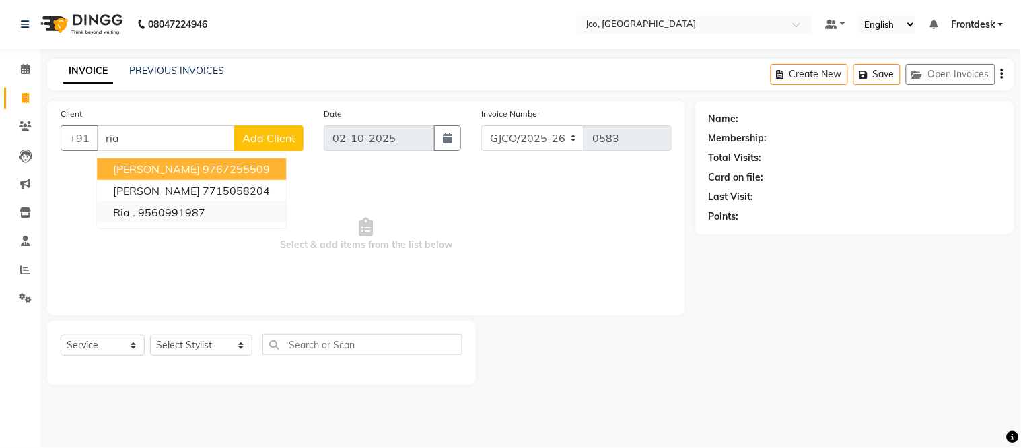
click at [211, 212] on button "Ria . 9560991987" at bounding box center [191, 212] width 189 height 22
type input "9560991987"
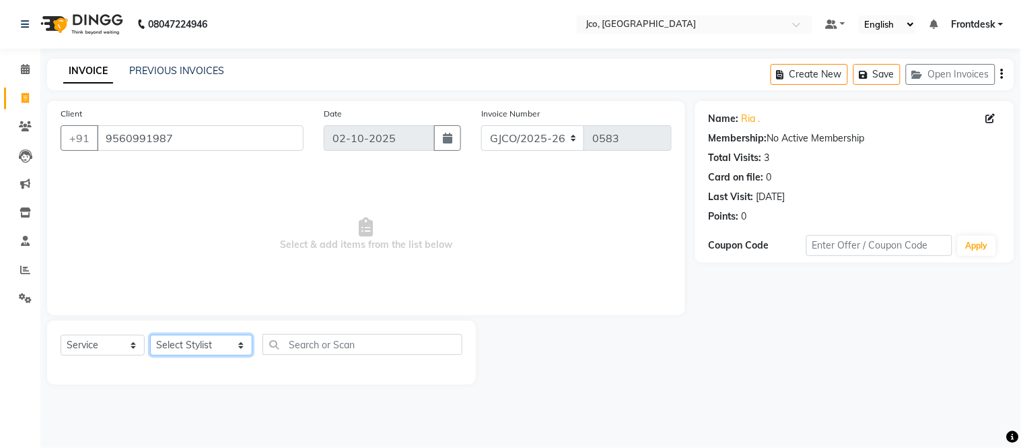
click at [209, 339] on select "Select Stylist [PERSON_NAME] [PERSON_NAME] [PERSON_NAME] Frontdesk Gopal Jouyi …" at bounding box center [201, 344] width 102 height 21
select select "92490"
click at [150, 335] on select "Select Stylist [PERSON_NAME] [PERSON_NAME] [PERSON_NAME] Frontdesk Gopal Jouyi …" at bounding box center [201, 344] width 102 height 21
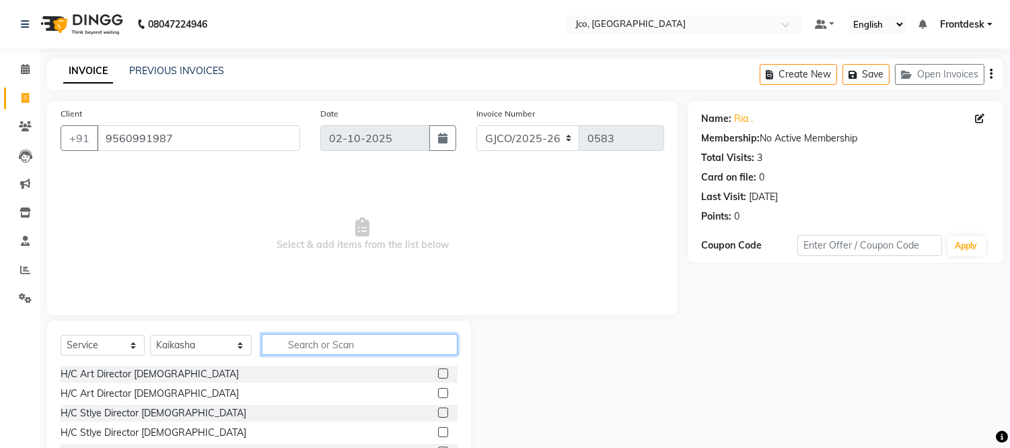
click at [334, 345] on input "text" at bounding box center [360, 344] width 196 height 21
click at [24, 98] on icon at bounding box center [25, 98] width 7 height 10
click at [97, 343] on select "Select Service Product Membership Package Voucher Prepaid Gift Card" at bounding box center [103, 344] width 84 height 21
click at [61, 335] on select "Select Service Product Membership Package Voucher Prepaid Gift Card" at bounding box center [103, 344] width 84 height 21
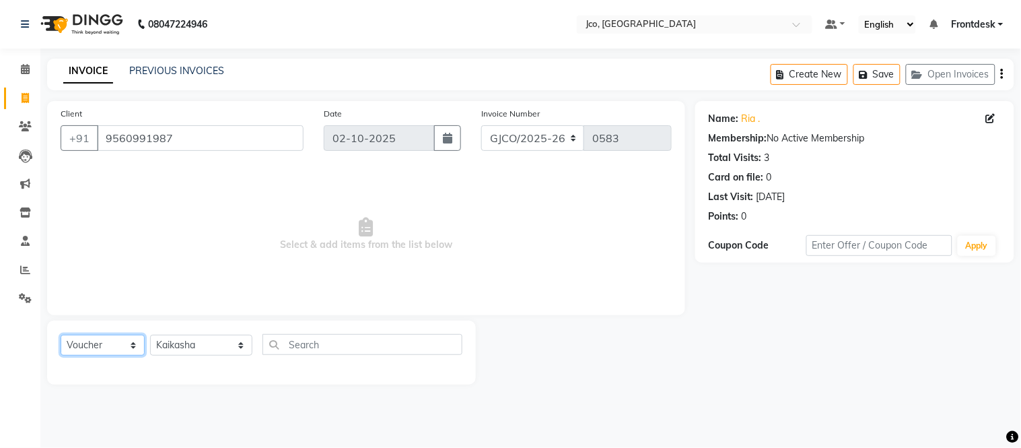
click at [112, 347] on select "Select Service Product Membership Package Voucher Prepaid Gift Card" at bounding box center [103, 344] width 84 height 21
select select "P"
click at [61, 335] on select "Select Service Product Membership Package Voucher Prepaid Gift Card" at bounding box center [103, 344] width 84 height 21
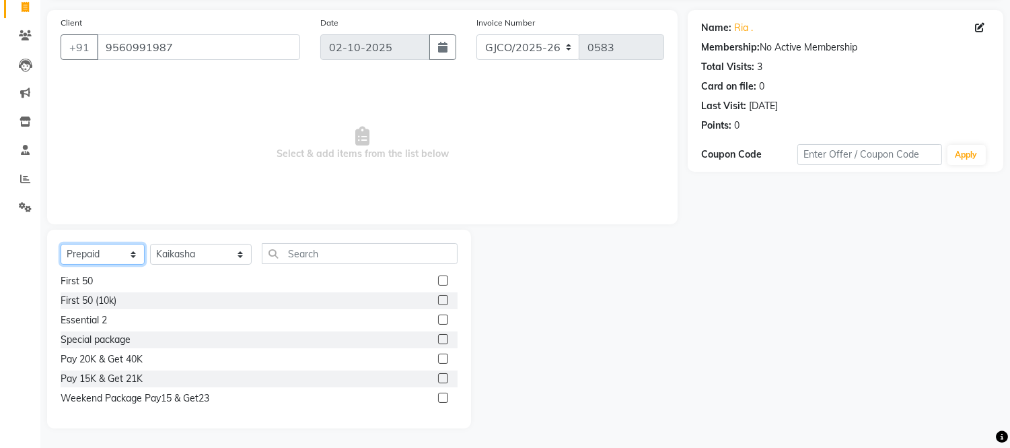
scroll to position [89, 0]
click at [438, 379] on label at bounding box center [443, 380] width 10 height 10
click at [438, 379] on input "checkbox" at bounding box center [442, 380] width 9 height 9
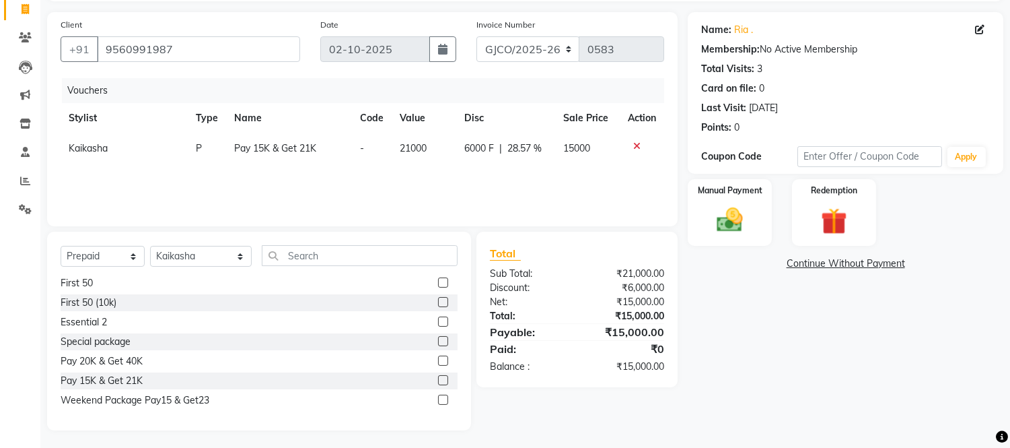
click at [438, 375] on label at bounding box center [443, 380] width 10 height 10
click at [438, 376] on input "checkbox" at bounding box center [442, 380] width 9 height 9
checkbox input "false"
click at [635, 174] on icon at bounding box center [636, 176] width 7 height 9
click at [715, 211] on img at bounding box center [730, 221] width 44 height 32
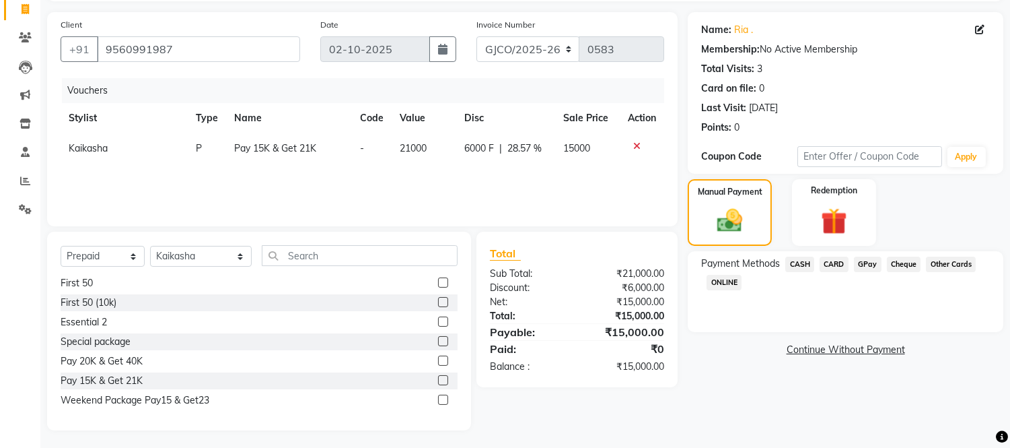
click at [863, 262] on span "GPay" at bounding box center [868, 263] width 28 height 15
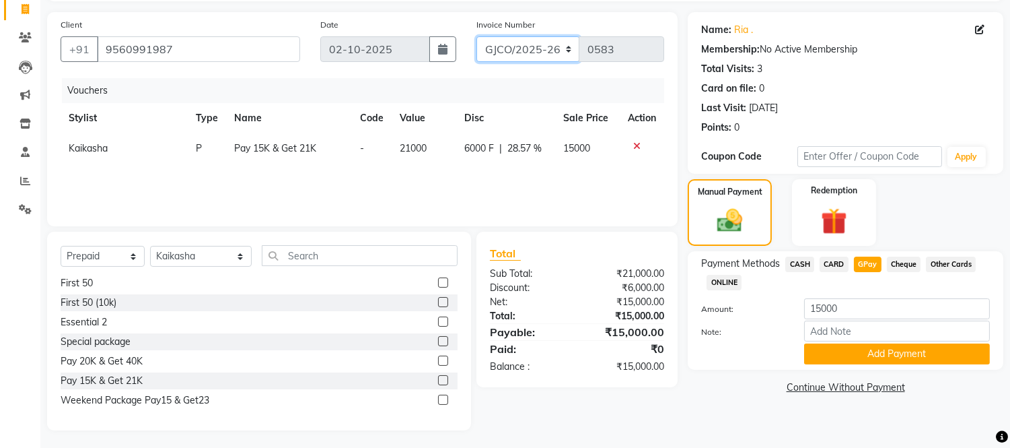
click at [517, 38] on select "GJCO/2025-26 SCG/2025-26 Gpre/2025-26" at bounding box center [528, 49] width 104 height 26
select select "7971"
click at [476, 36] on select "GJCO/2025-26 SCG/2025-26 Gpre/2025-26" at bounding box center [528, 49] width 104 height 26
type input "0541"
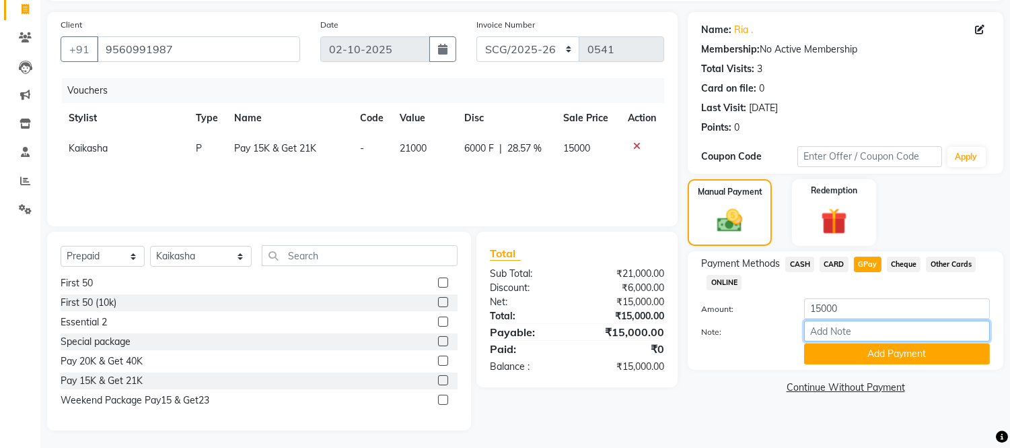
click at [852, 330] on input "Note:" at bounding box center [897, 330] width 186 height 21
type input "sir/gpay"
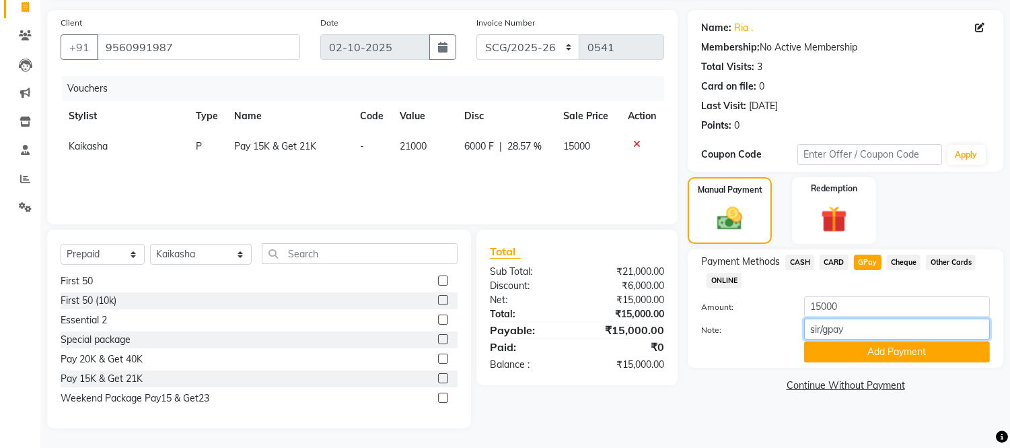
scroll to position [86, 0]
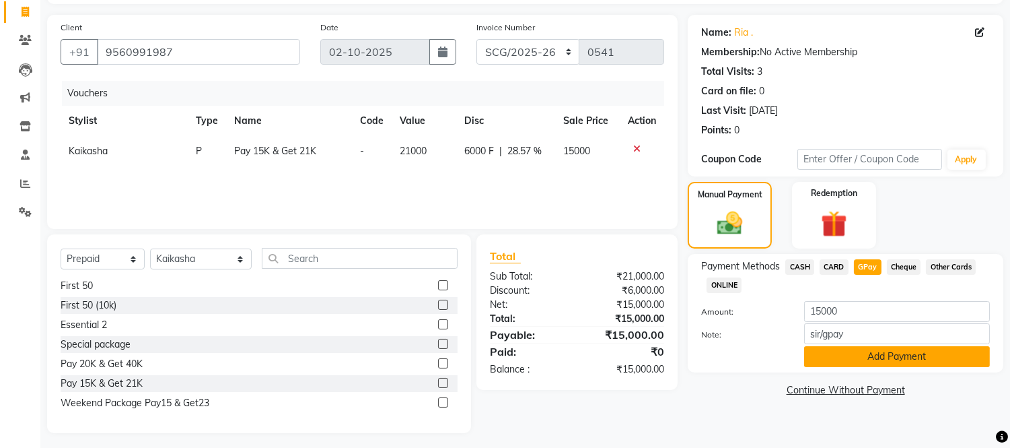
click at [893, 355] on button "Add Payment" at bounding box center [897, 356] width 186 height 21
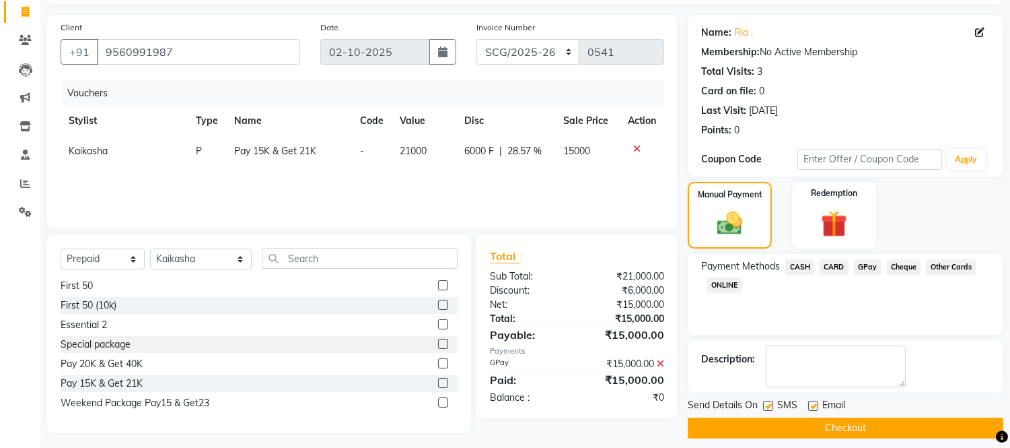
scroll to position [96, 0]
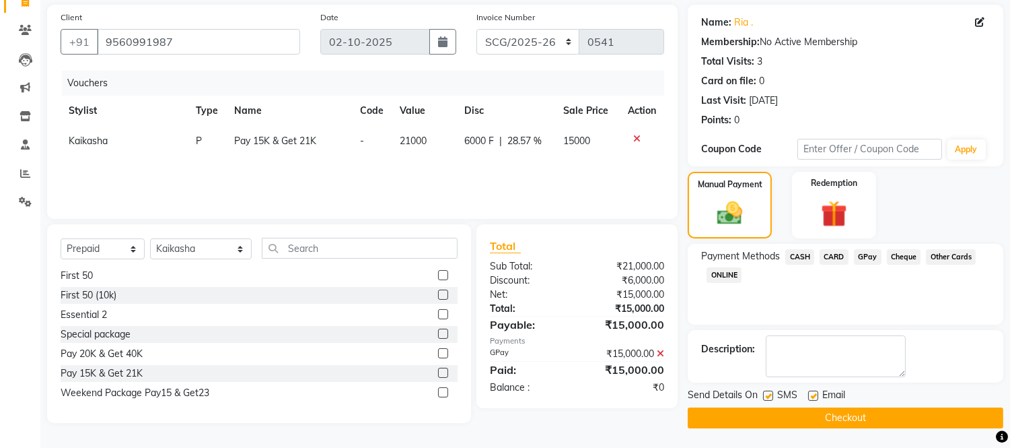
click at [812, 390] on label at bounding box center [813, 395] width 10 height 10
click at [812, 392] on input "checkbox" at bounding box center [812, 396] width 9 height 9
checkbox input "false"
click at [829, 418] on button "Checkout" at bounding box center [846, 417] width 316 height 21
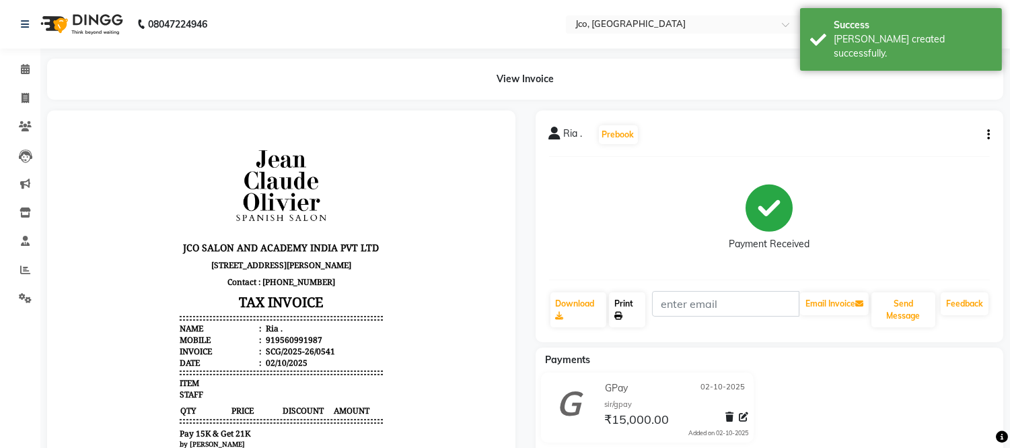
click at [627, 304] on link "Print" at bounding box center [627, 309] width 36 height 35
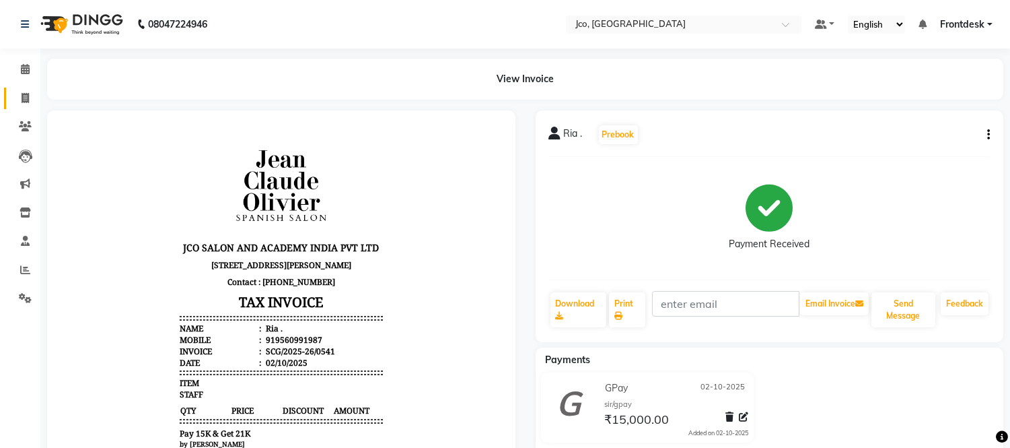
click at [24, 101] on icon at bounding box center [25, 98] width 7 height 10
select select "service"
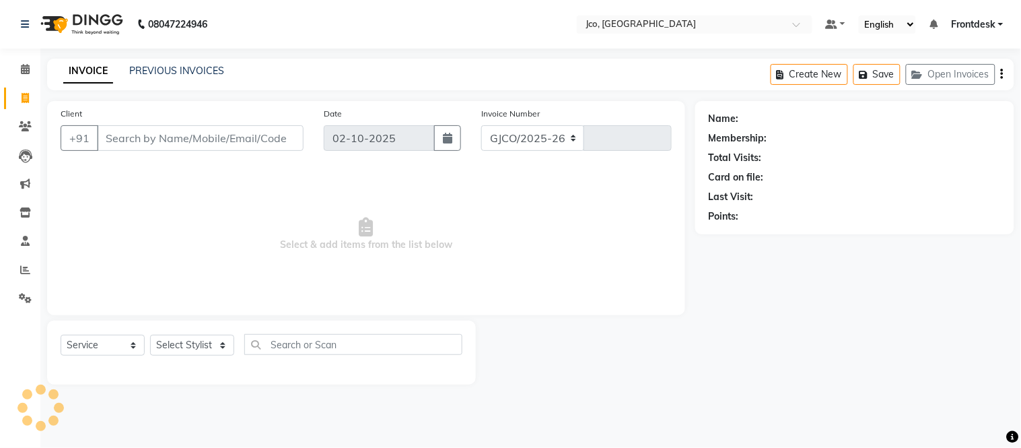
select select "8000"
type input "0583"
click at [209, 149] on input "Client" at bounding box center [200, 138] width 207 height 26
click at [203, 143] on input "Client" at bounding box center [200, 138] width 207 height 26
type input "d"
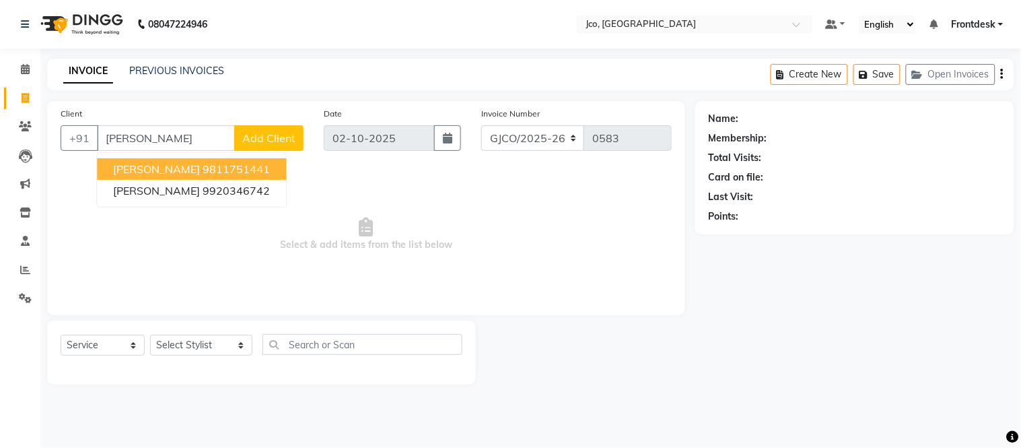
click at [217, 171] on ngb-highlight "9811751441" at bounding box center [236, 168] width 67 height 13
type input "9811751441"
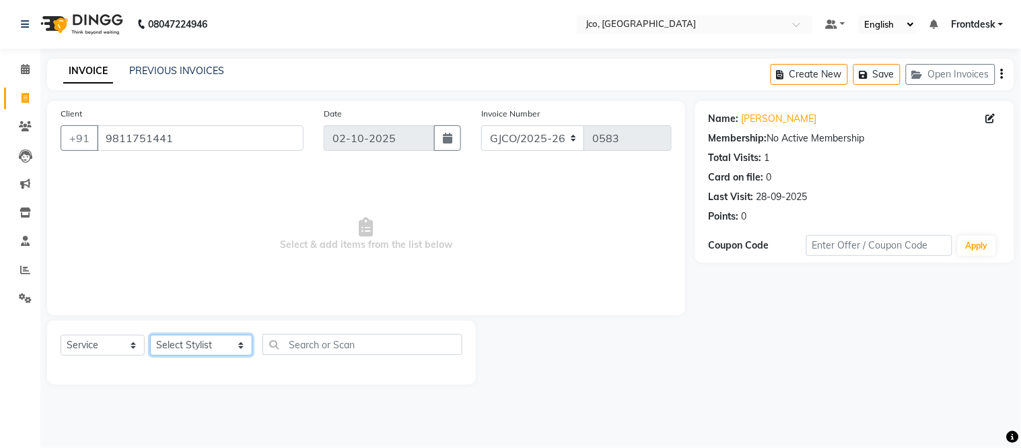
click at [202, 345] on select "Select Stylist [PERSON_NAME] [PERSON_NAME] [PERSON_NAME] Frontdesk Gopal Jouyi …" at bounding box center [201, 344] width 102 height 21
select select "71564"
click at [150, 335] on select "Select Stylist [PERSON_NAME] [PERSON_NAME] [PERSON_NAME] Frontdesk Gopal Jouyi …" at bounding box center [201, 344] width 102 height 21
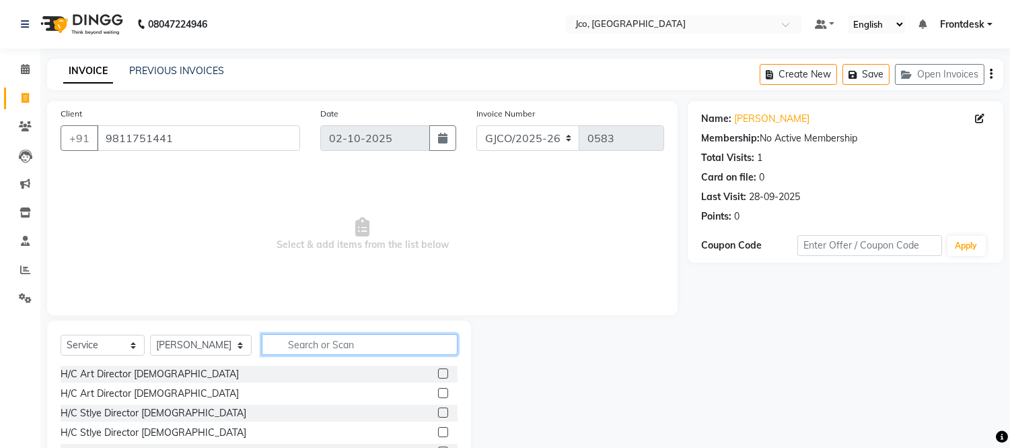
click at [334, 340] on input "text" at bounding box center [360, 344] width 196 height 21
click at [190, 343] on select "Select Stylist [PERSON_NAME] [PERSON_NAME] [PERSON_NAME] Frontdesk Gopal Jouyi …" at bounding box center [201, 344] width 102 height 21
click at [429, 220] on span "Select & add items from the list below" at bounding box center [363, 234] width 604 height 135
click at [310, 343] on input "text" at bounding box center [360, 344] width 196 height 21
click at [25, 100] on icon at bounding box center [25, 98] width 7 height 10
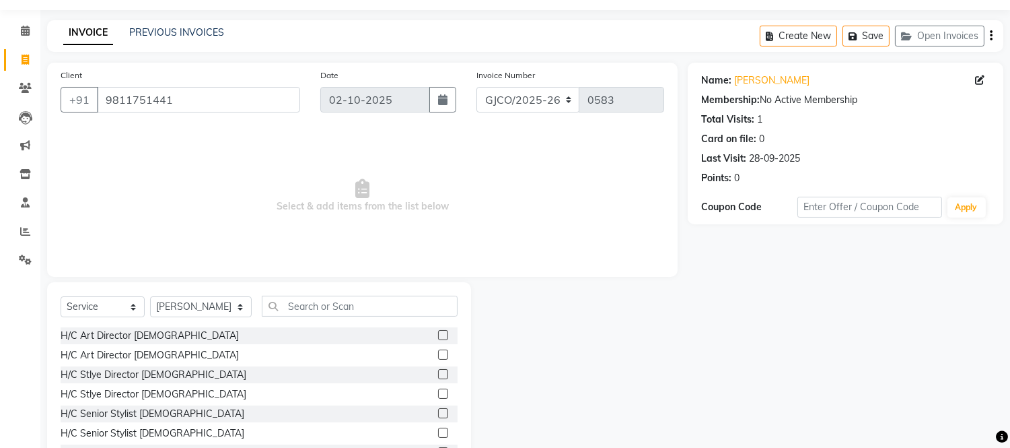
scroll to position [91, 0]
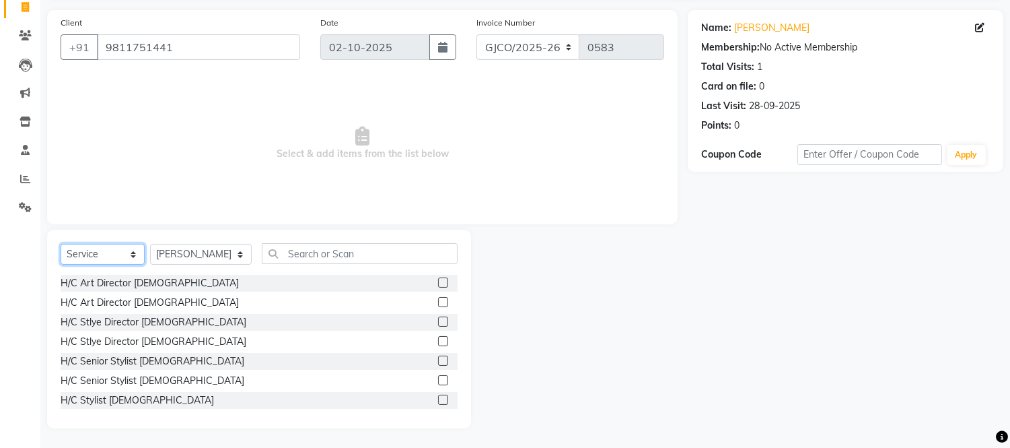
click at [110, 248] on select "Select Service Product Membership Package Voucher Prepaid Gift Card" at bounding box center [103, 254] width 84 height 21
select select "P"
click at [61, 244] on select "Select Service Product Membership Package Voucher Prepaid Gift Card" at bounding box center [103, 254] width 84 height 21
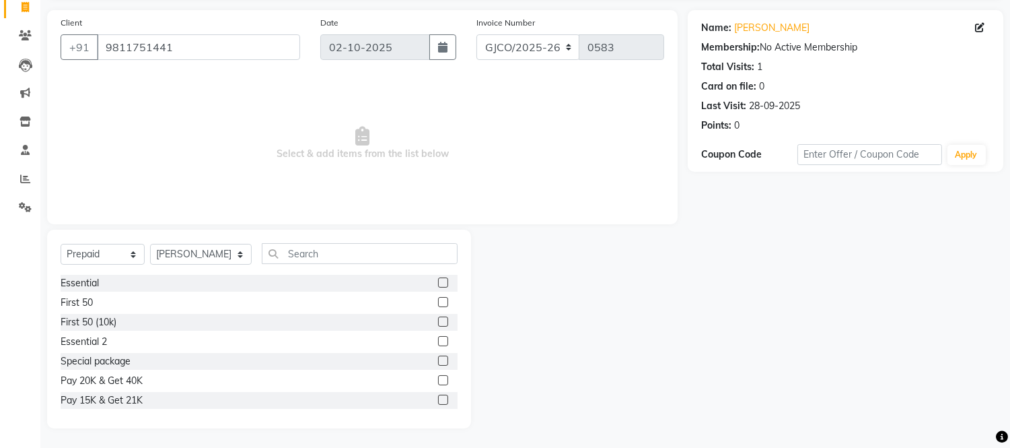
click at [438, 400] on label at bounding box center [443, 399] width 10 height 10
click at [438, 400] on input "checkbox" at bounding box center [442, 400] width 9 height 9
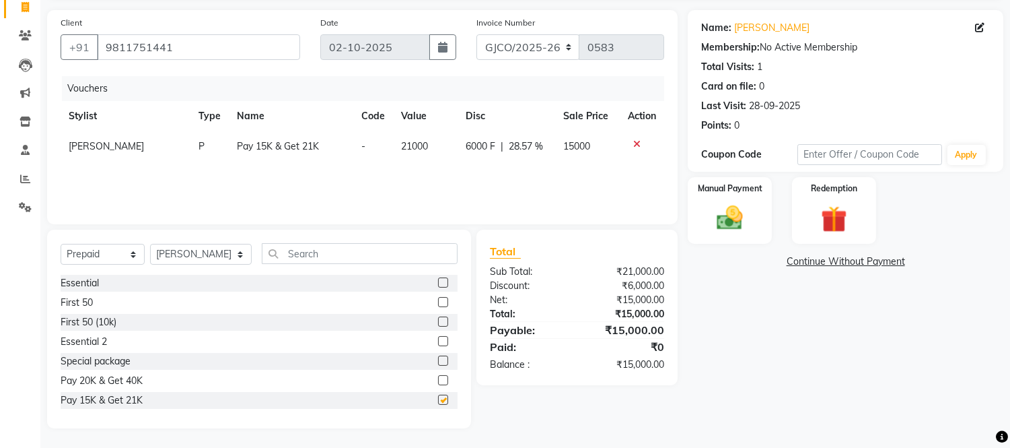
checkbox input "false"
click at [533, 51] on select "GJCO/2025-26 SCG/2025-26 Gpre/2025-26" at bounding box center [528, 47] width 104 height 26
select select "7971"
click at [476, 34] on select "GJCO/2025-26 SCG/2025-26 Gpre/2025-26" at bounding box center [528, 47] width 104 height 26
type input "0542"
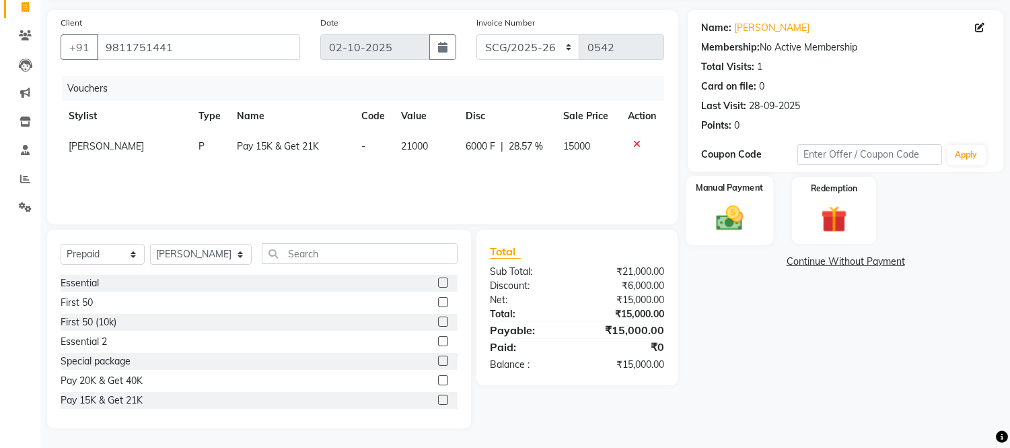
click at [739, 223] on img at bounding box center [730, 219] width 44 height 32
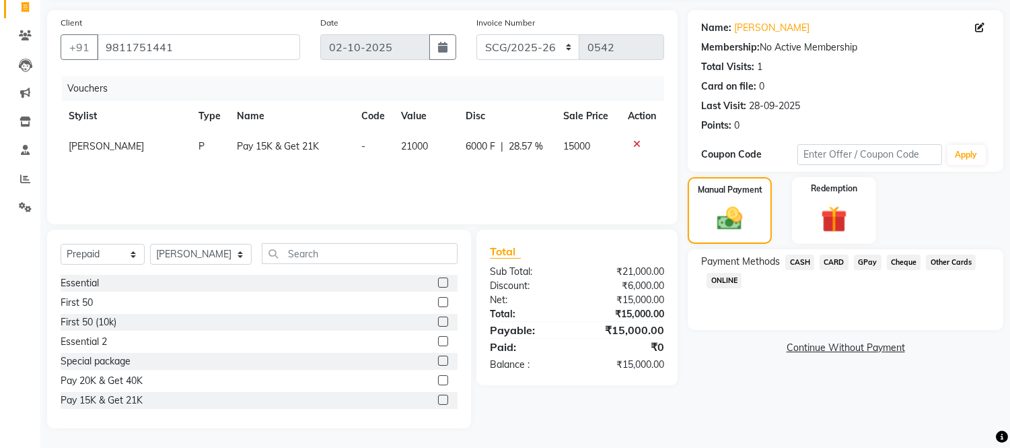
click at [118, 150] on span "[PERSON_NAME]" at bounding box center [106, 146] width 75 height 12
select select "71564"
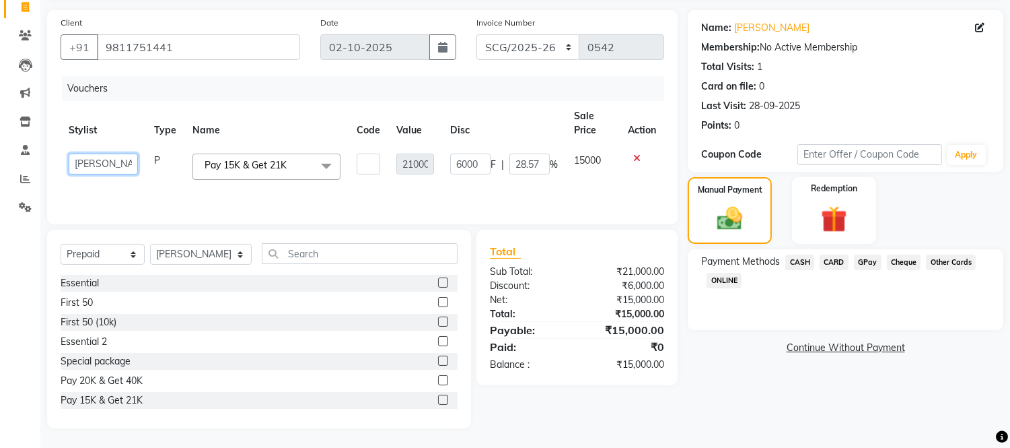
click at [133, 162] on select "Abdul Abid Afsha Shaikh Ajmal Aphy Araslan Ashfaque Aslam Azhar Frontdesk Gopal…" at bounding box center [103, 163] width 69 height 21
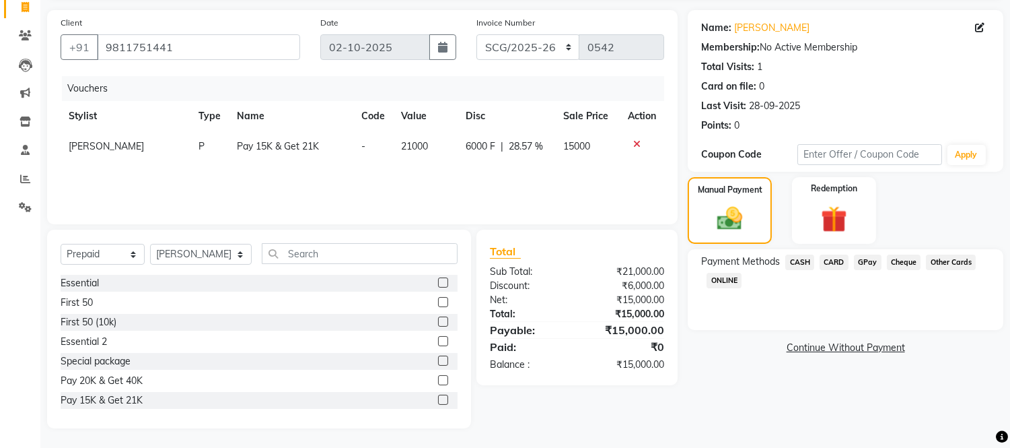
click at [859, 260] on span "GPay" at bounding box center [868, 261] width 28 height 15
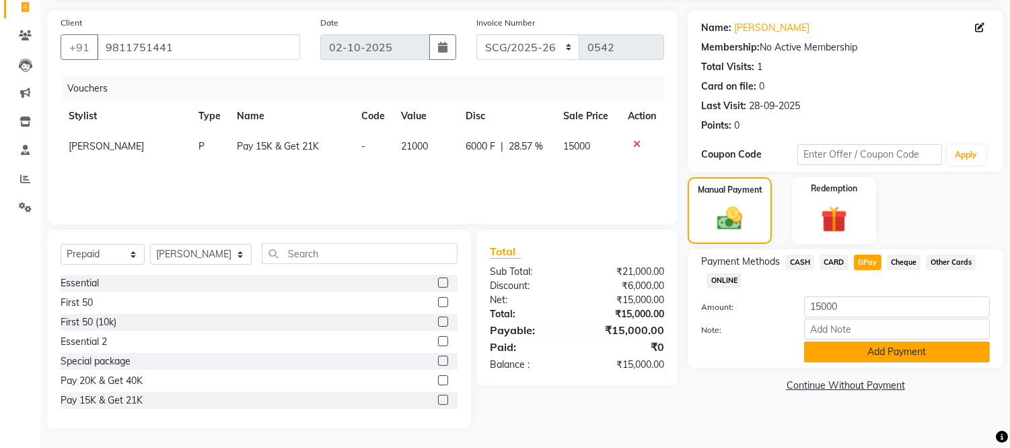
click at [890, 351] on button "Add Payment" at bounding box center [897, 351] width 186 height 21
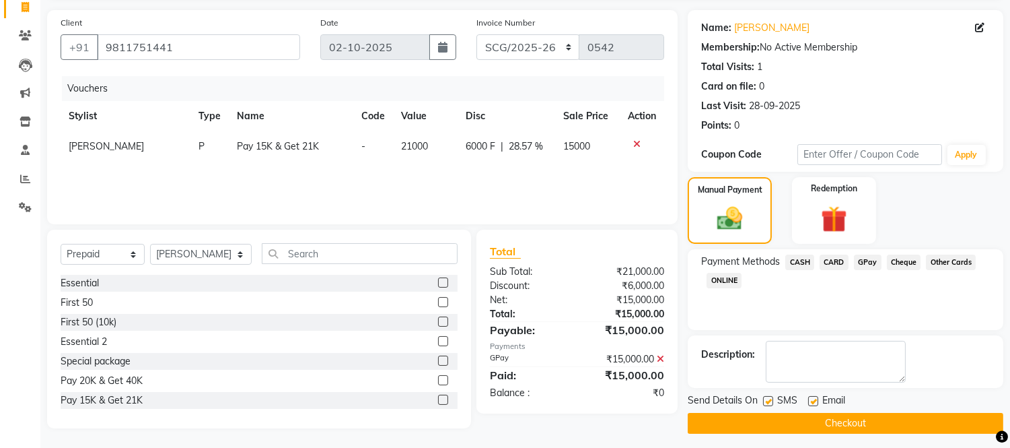
scroll to position [96, 0]
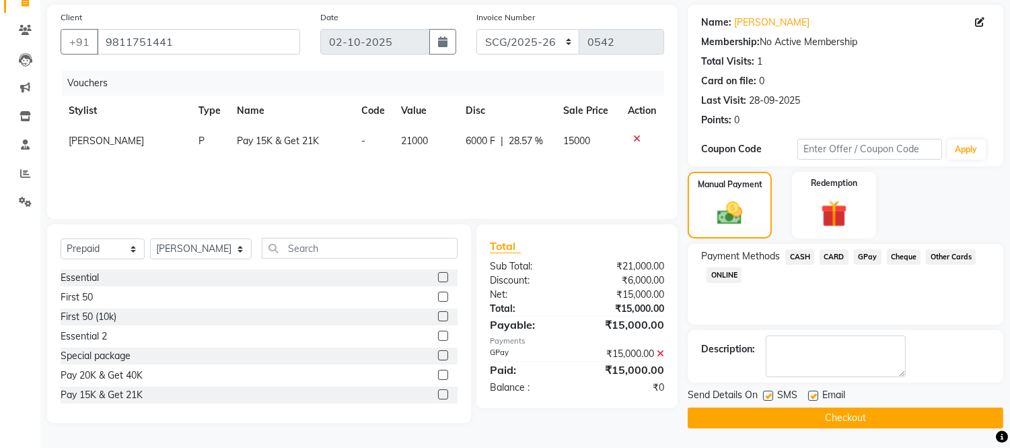
click at [814, 394] on label at bounding box center [813, 395] width 10 height 10
click at [814, 394] on input "checkbox" at bounding box center [812, 396] width 9 height 9
checkbox input "false"
click at [798, 355] on textarea at bounding box center [836, 356] width 140 height 42
click at [803, 351] on textarea at bounding box center [836, 356] width 140 height 42
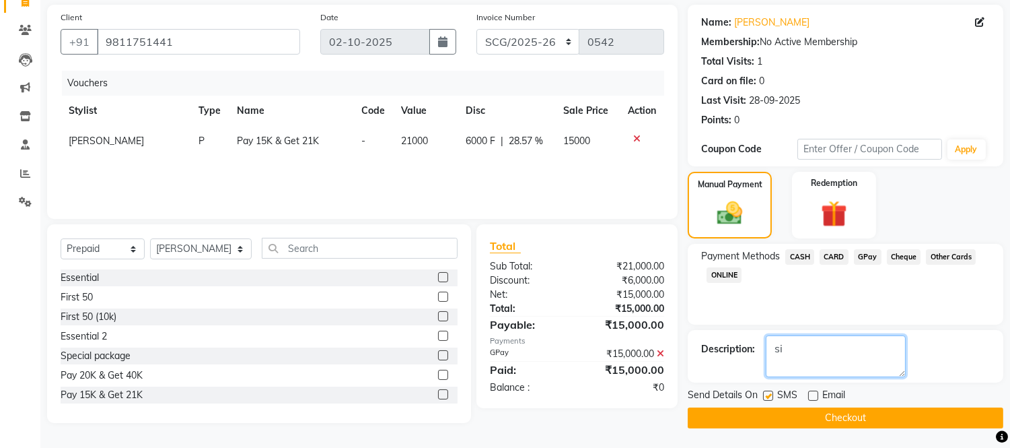
type textarea "s"
click at [661, 351] on icon at bounding box center [660, 353] width 7 height 9
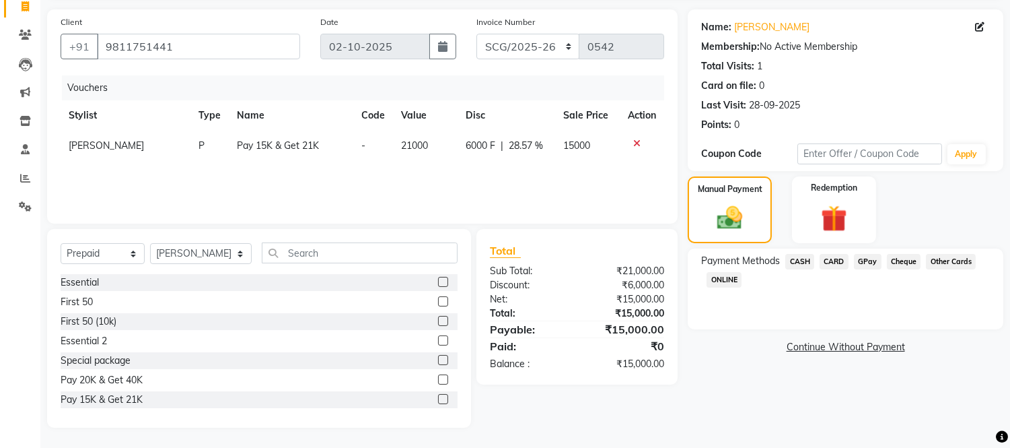
scroll to position [91, 0]
click at [864, 258] on span "GPay" at bounding box center [868, 261] width 28 height 15
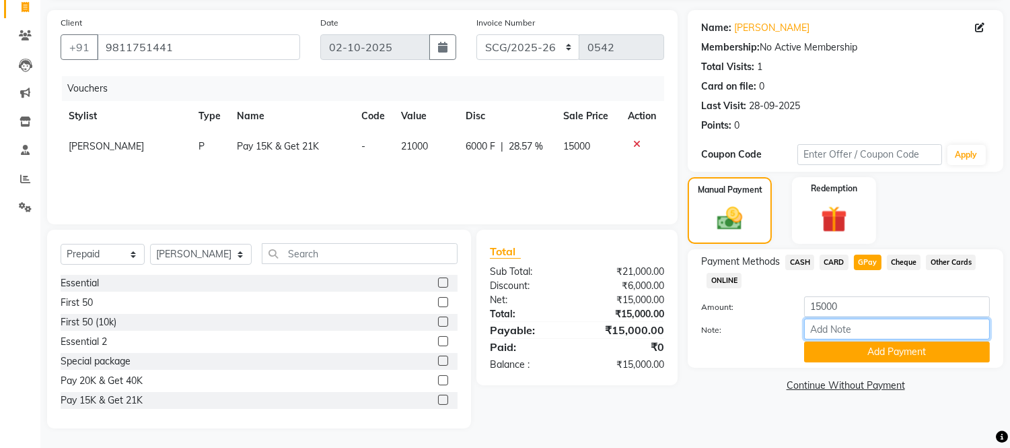
click at [852, 327] on input "Note:" at bounding box center [897, 328] width 186 height 21
type input "sir/gpay"
click at [867, 355] on button "Add Payment" at bounding box center [897, 351] width 186 height 21
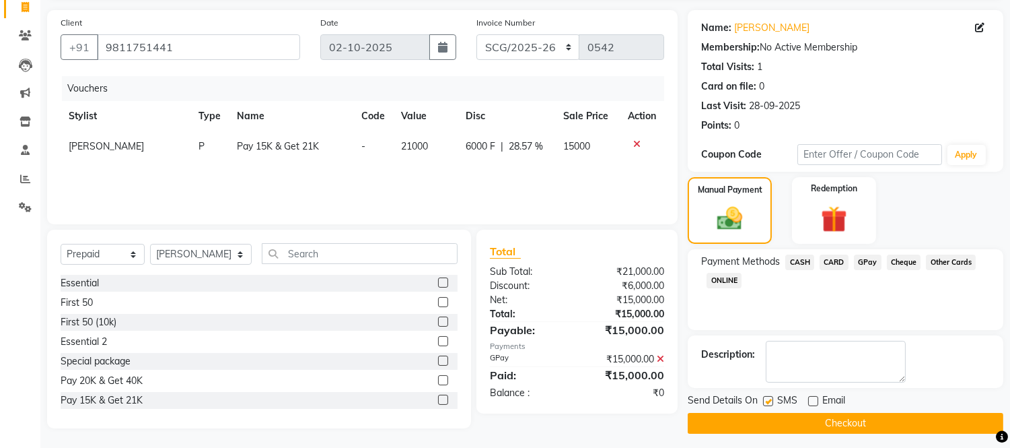
click at [838, 422] on button "Checkout" at bounding box center [846, 423] width 316 height 21
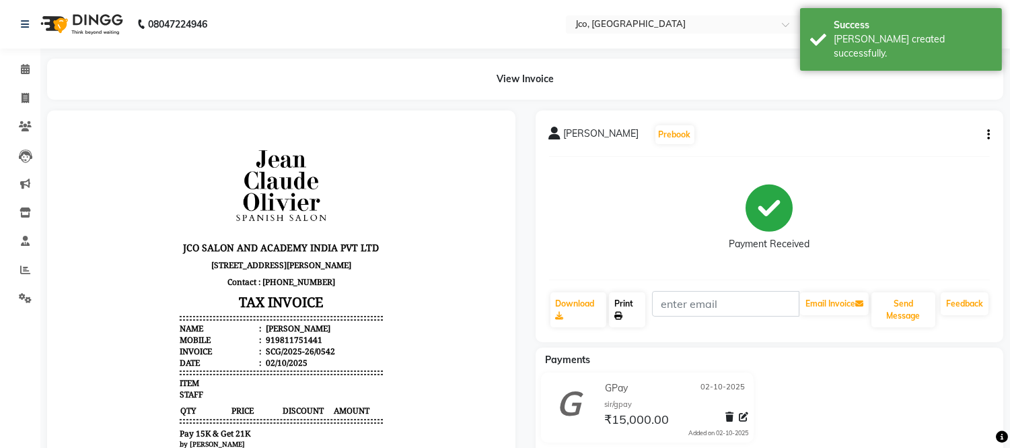
click at [627, 299] on link "Print" at bounding box center [627, 309] width 36 height 35
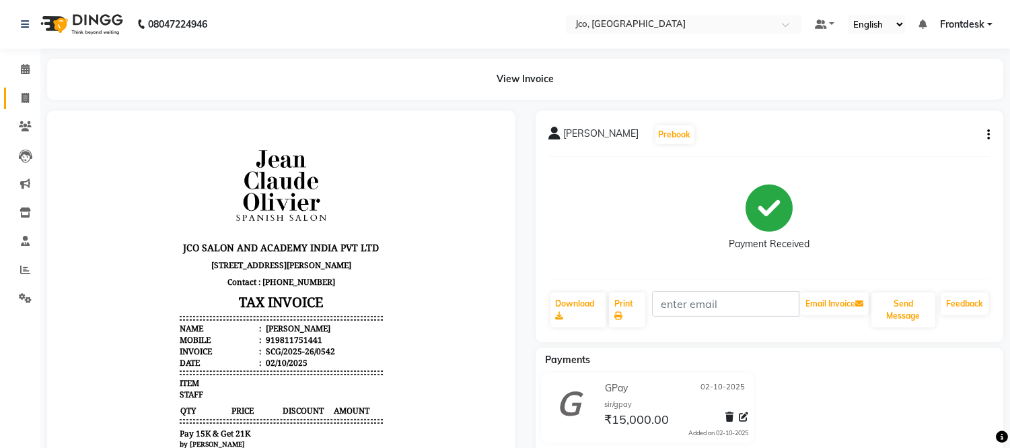
click at [25, 95] on icon at bounding box center [25, 98] width 7 height 10
select select "service"
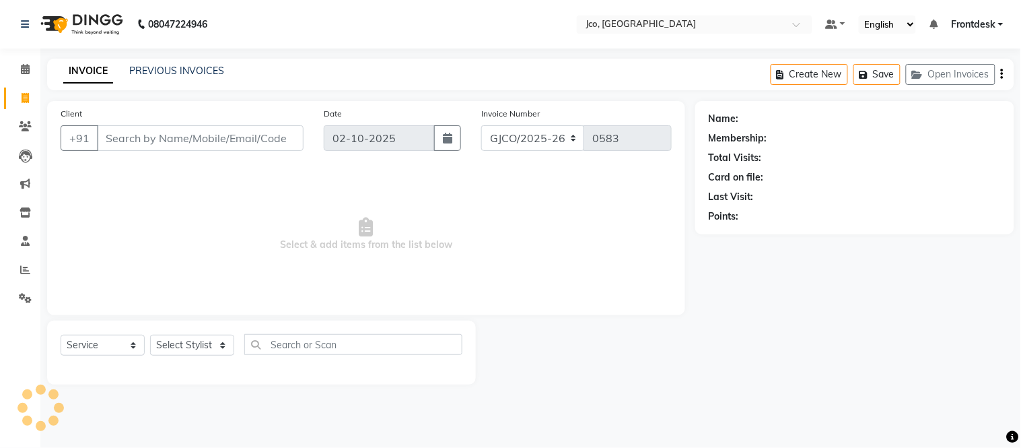
click at [162, 139] on input "Client" at bounding box center [200, 138] width 207 height 26
type input "919811751441"
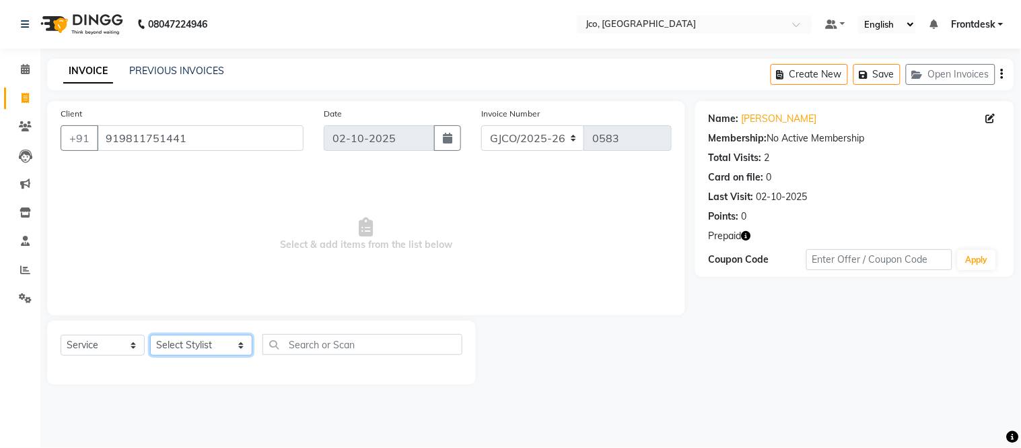
click at [188, 343] on select "Select Stylist [PERSON_NAME] [PERSON_NAME] [PERSON_NAME] Frontdesk Gopal Jouyi …" at bounding box center [201, 344] width 102 height 21
select select "71564"
click at [150, 335] on select "Select Stylist [PERSON_NAME] [PERSON_NAME] [PERSON_NAME] Frontdesk Gopal Jouyi …" at bounding box center [201, 344] width 102 height 21
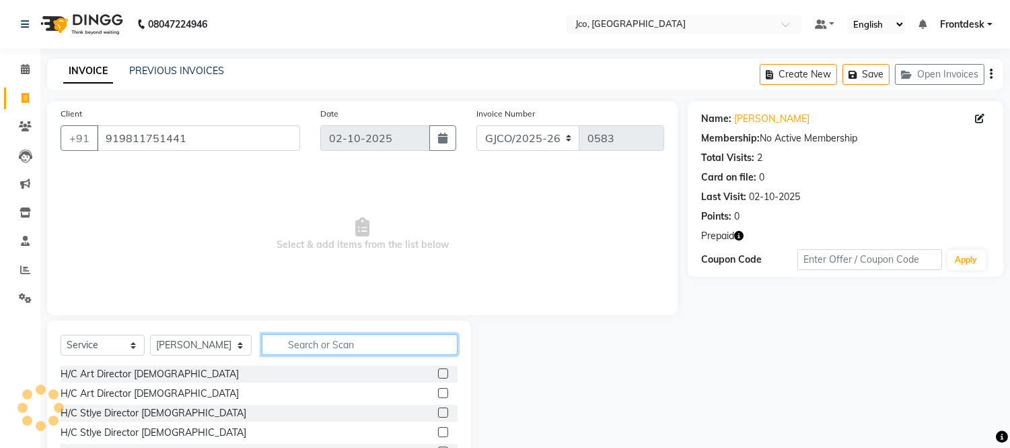
click at [344, 341] on input "text" at bounding box center [360, 344] width 196 height 21
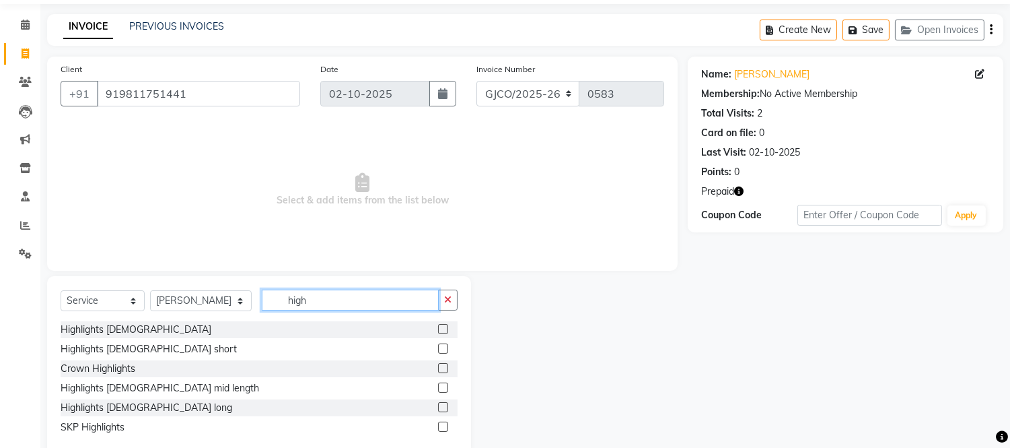
scroll to position [74, 0]
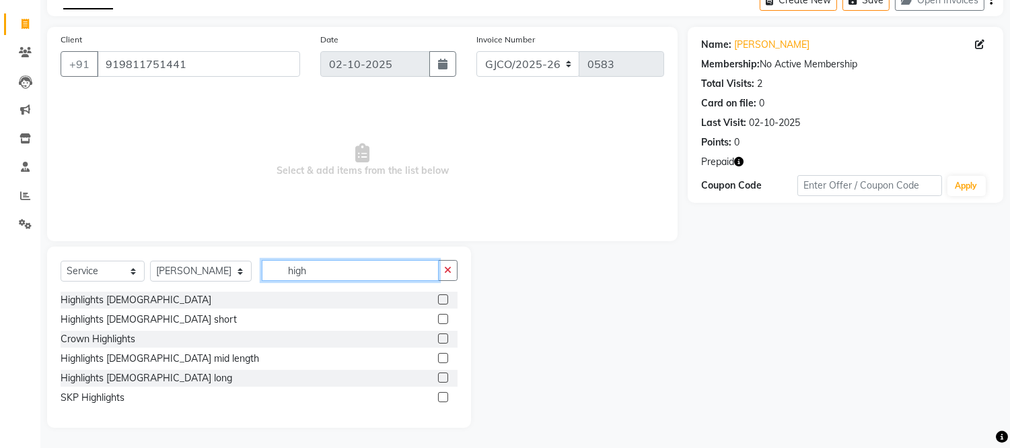
type input "high"
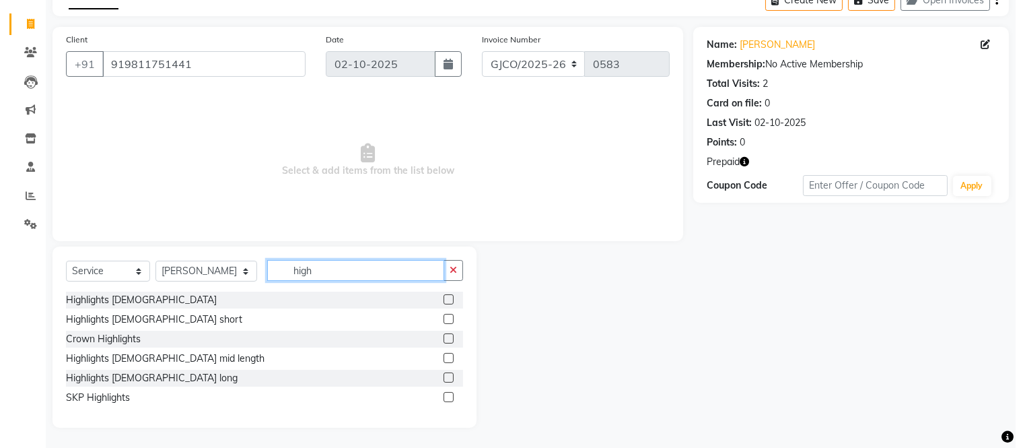
scroll to position [0, 0]
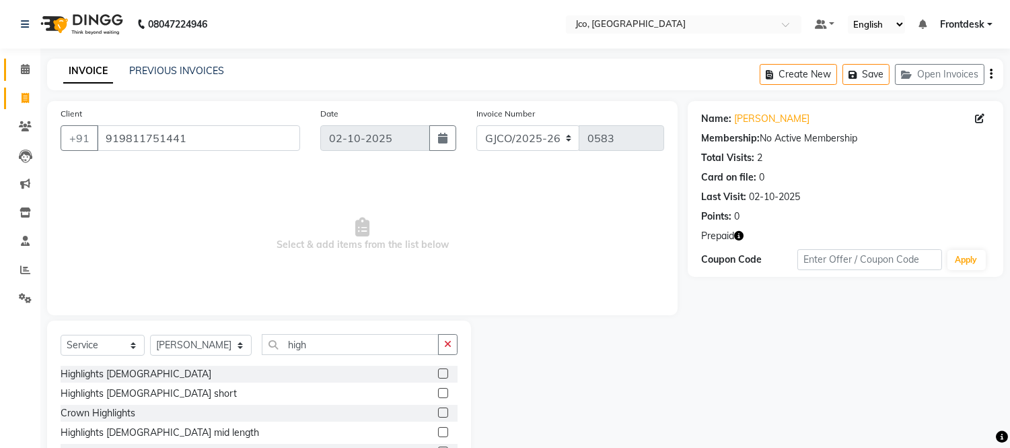
click at [22, 67] on icon at bounding box center [25, 69] width 9 height 10
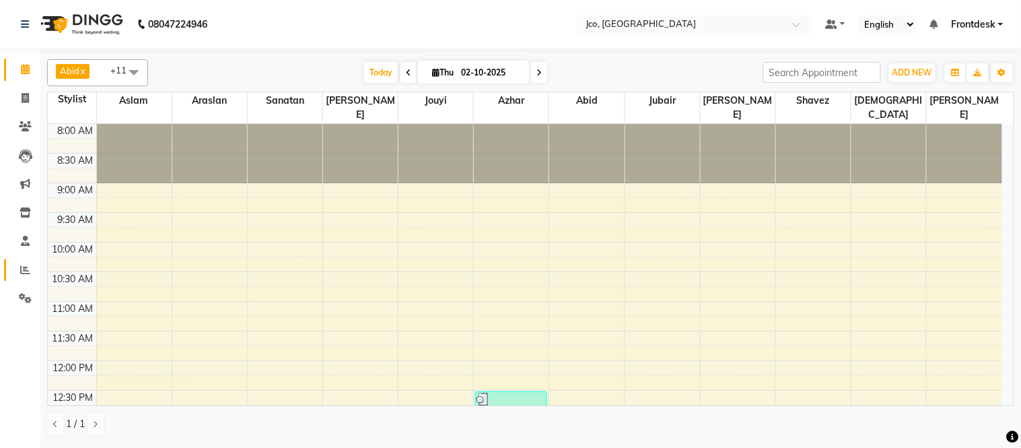
click at [29, 274] on icon at bounding box center [25, 269] width 10 height 10
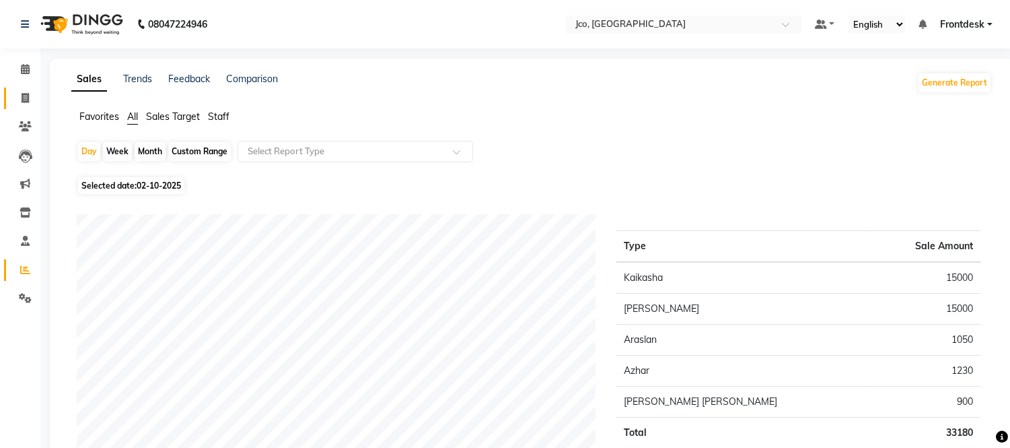
click at [35, 94] on span at bounding box center [25, 98] width 24 height 15
select select "service"
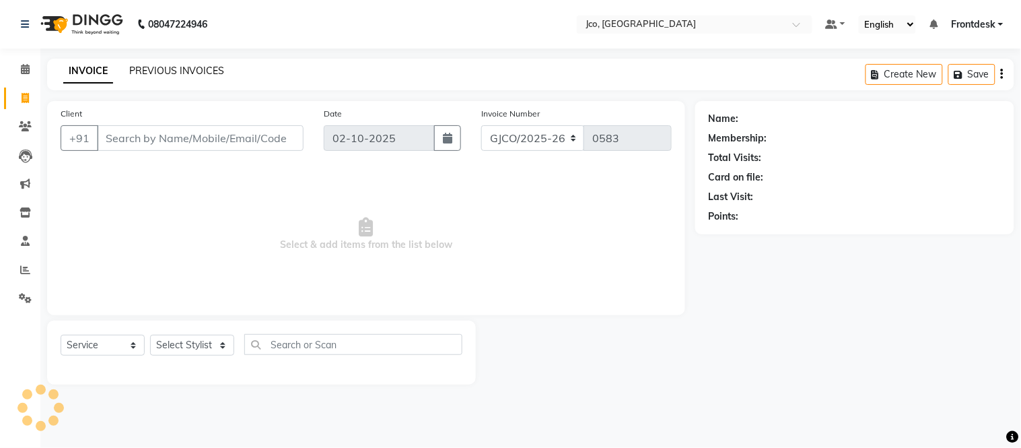
click at [182, 65] on link "PREVIOUS INVOICES" at bounding box center [176, 71] width 95 height 12
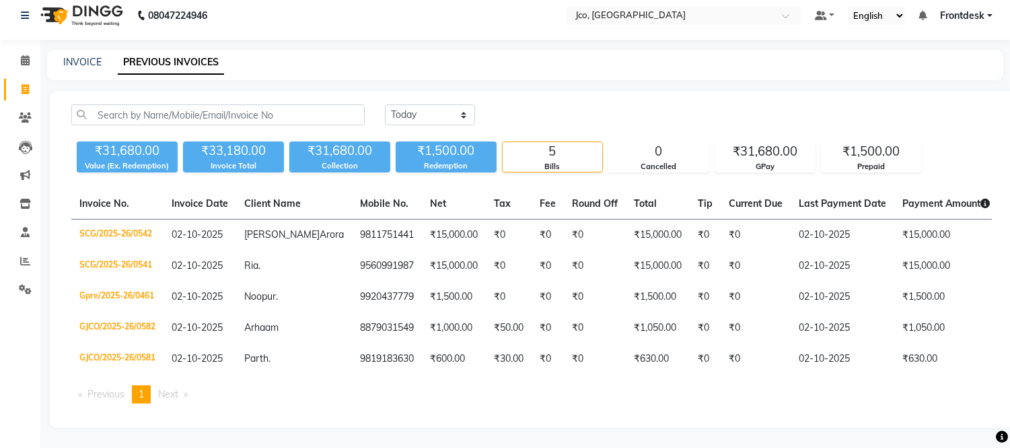
scroll to position [30, 0]
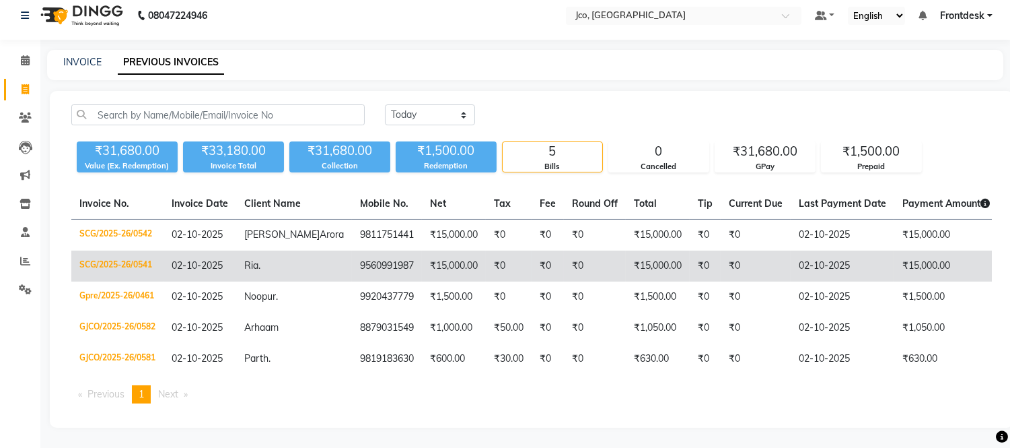
click at [352, 252] on td "9560991987" at bounding box center [387, 265] width 70 height 31
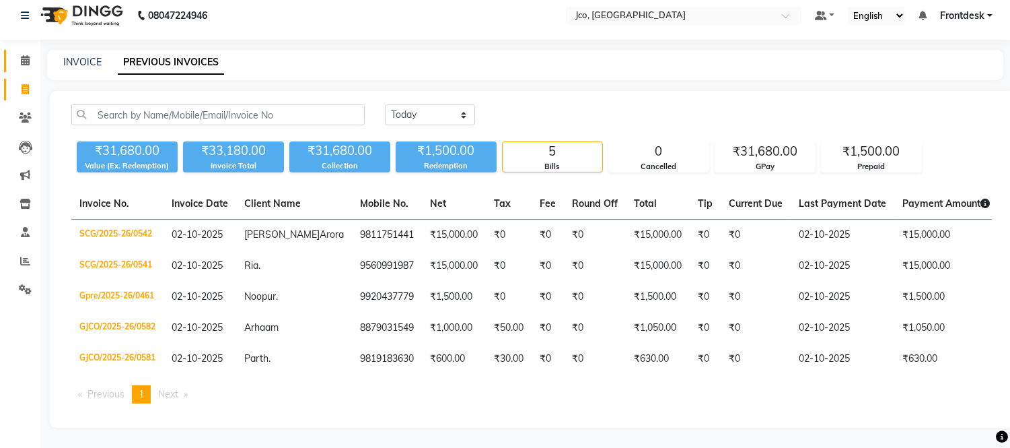
click at [24, 55] on icon at bounding box center [25, 60] width 9 height 10
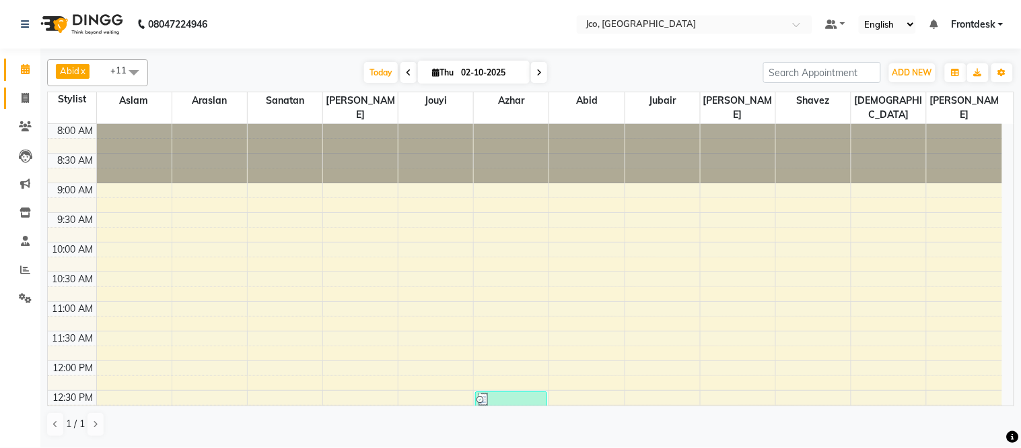
click at [24, 98] on icon at bounding box center [25, 98] width 7 height 10
select select "service"
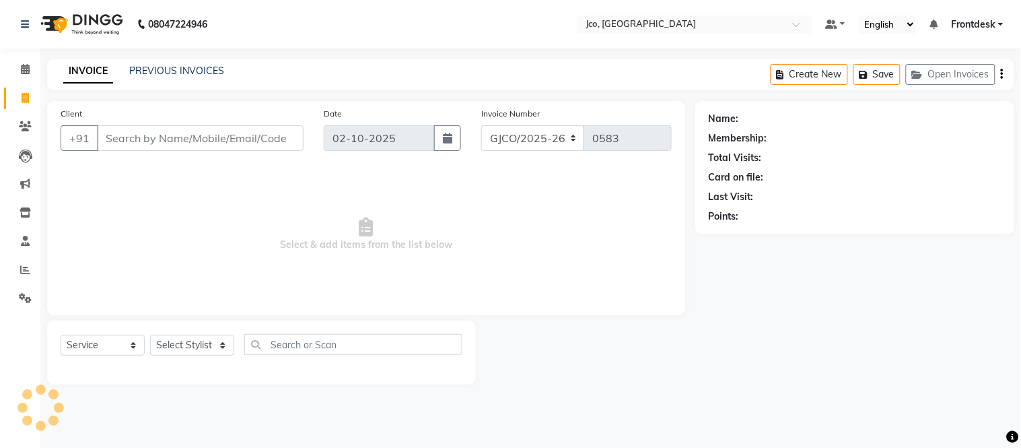
click at [153, 139] on input "Client" at bounding box center [200, 138] width 207 height 26
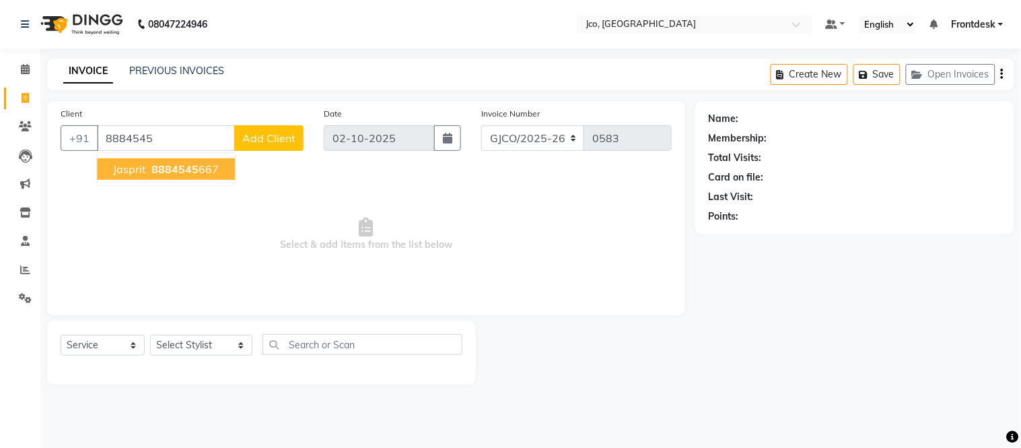
click at [200, 168] on ngb-highlight "8884545 667" at bounding box center [184, 168] width 70 height 13
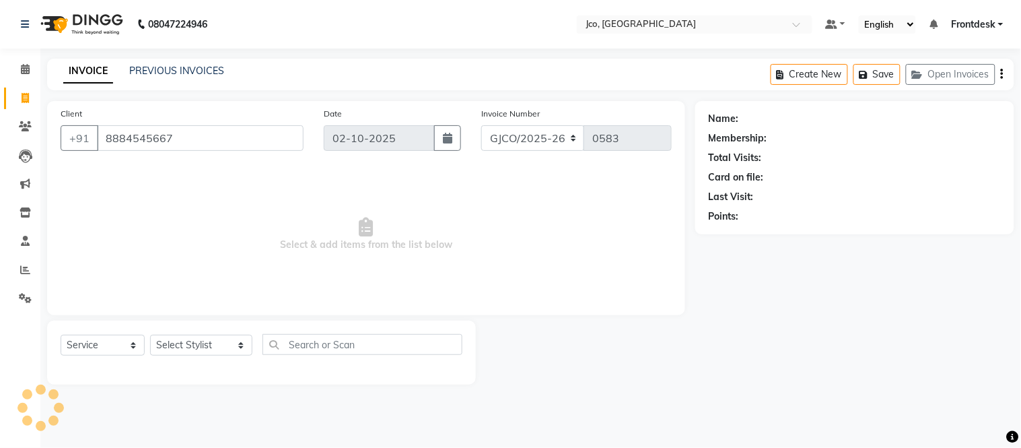
type input "8884545667"
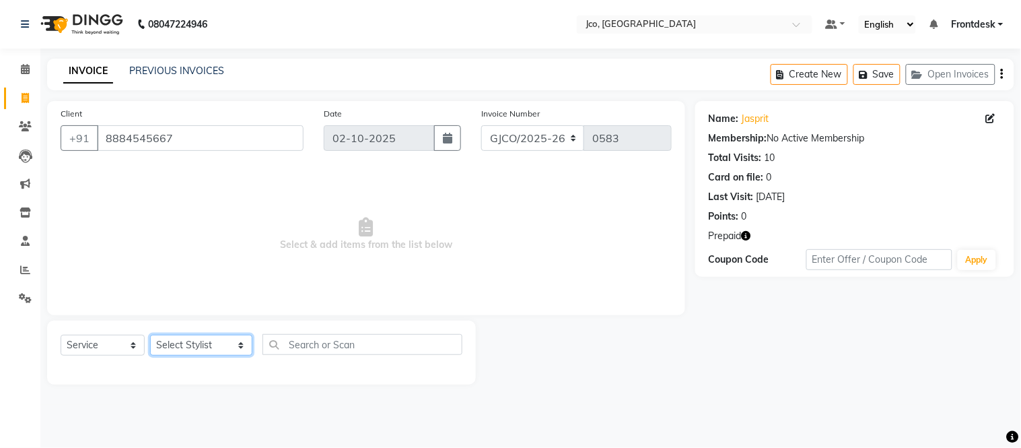
click at [184, 351] on select "Select Stylist [PERSON_NAME] [PERSON_NAME] [PERSON_NAME] Frontdesk Gopal Jouyi …" at bounding box center [201, 344] width 102 height 21
select select "88428"
click at [150, 335] on select "Select Stylist [PERSON_NAME] [PERSON_NAME] [PERSON_NAME] Frontdesk Gopal Jouyi …" at bounding box center [201, 344] width 102 height 21
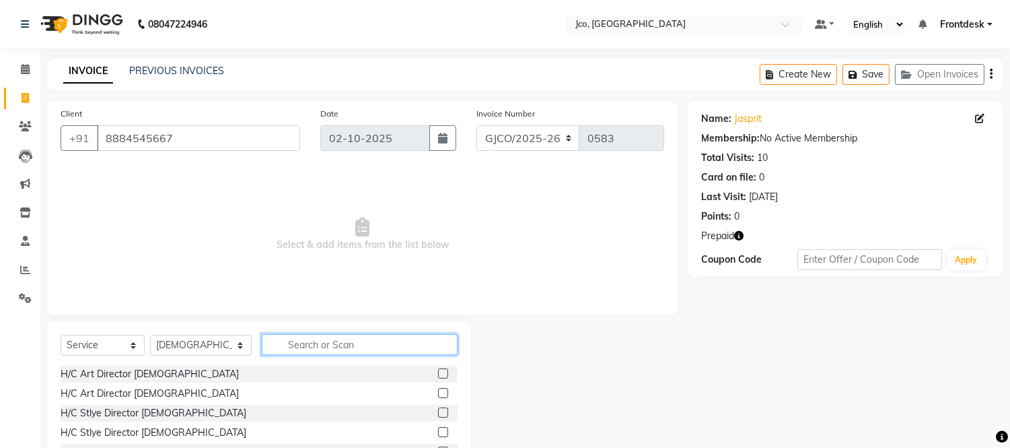
click at [304, 350] on input "text" at bounding box center [360, 344] width 196 height 21
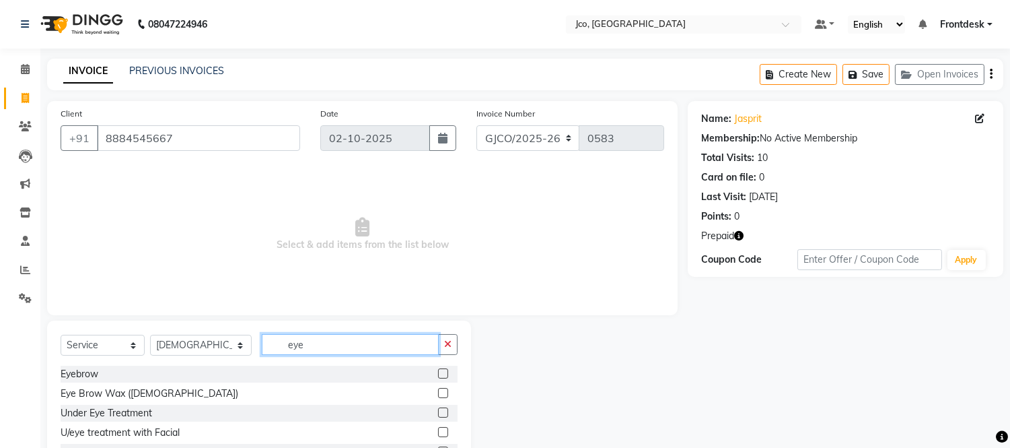
type input "eye"
click at [438, 369] on label at bounding box center [443, 373] width 10 height 10
click at [438, 369] on input "checkbox" at bounding box center [442, 373] width 9 height 9
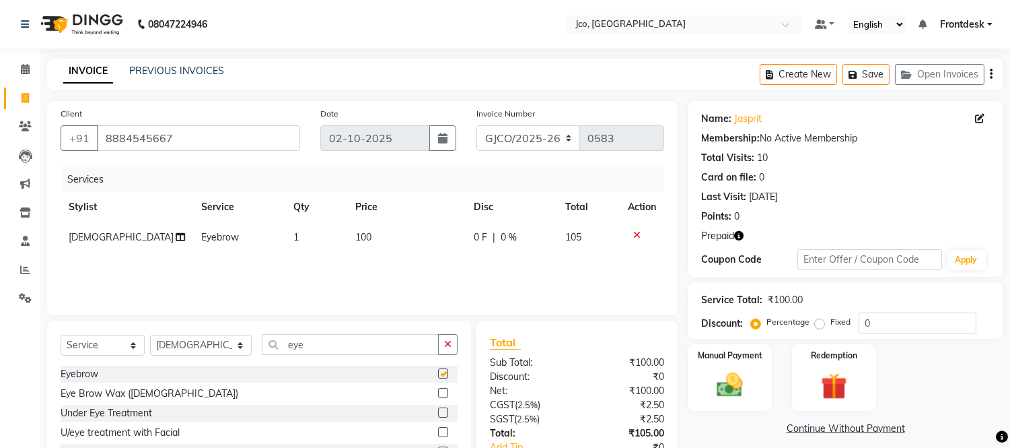
checkbox input "false"
click at [322, 345] on input "eye" at bounding box center [350, 344] width 177 height 21
type input "e"
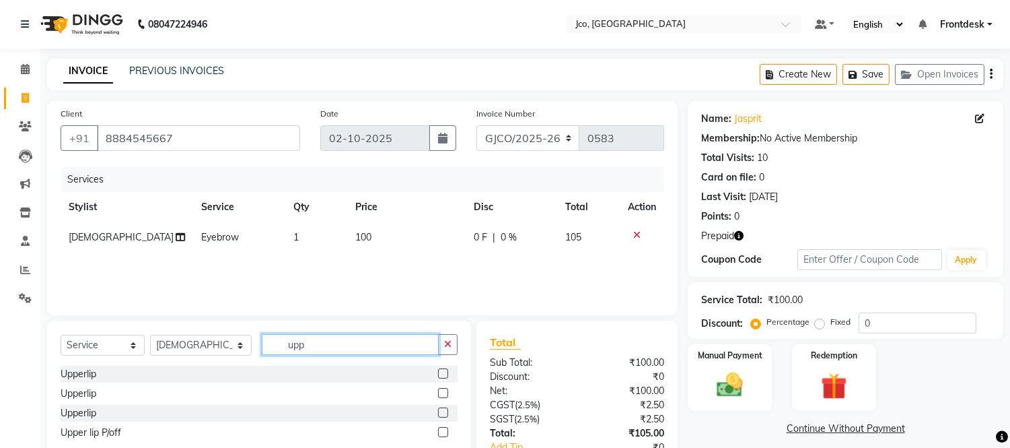
type input "upp"
click at [444, 368] on label at bounding box center [443, 373] width 10 height 10
click at [444, 369] on input "checkbox" at bounding box center [442, 373] width 9 height 9
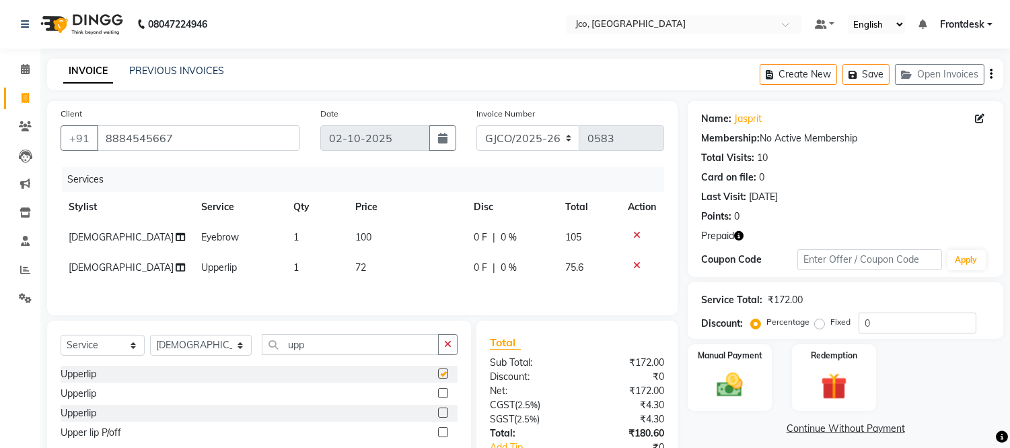
checkbox input "false"
click at [339, 348] on input "upp" at bounding box center [350, 344] width 177 height 21
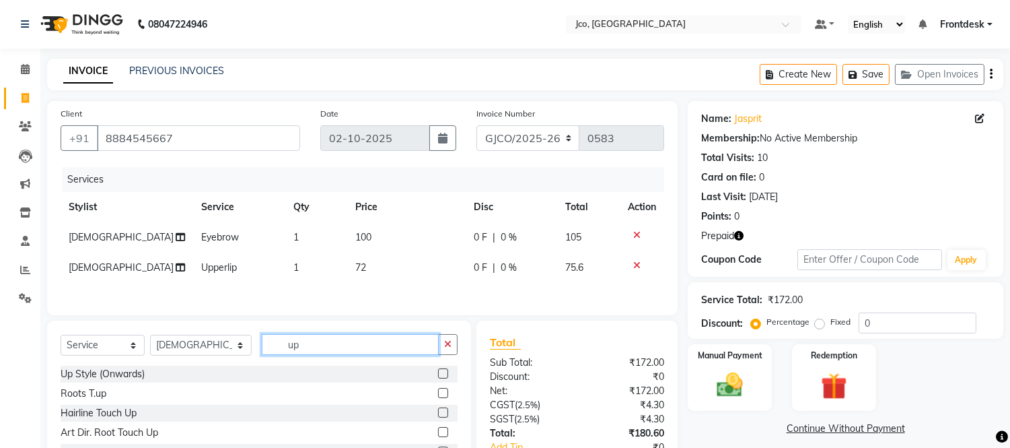
type input "u"
type input "for"
click at [441, 378] on label at bounding box center [443, 373] width 10 height 10
click at [441, 378] on input "checkbox" at bounding box center [442, 373] width 9 height 9
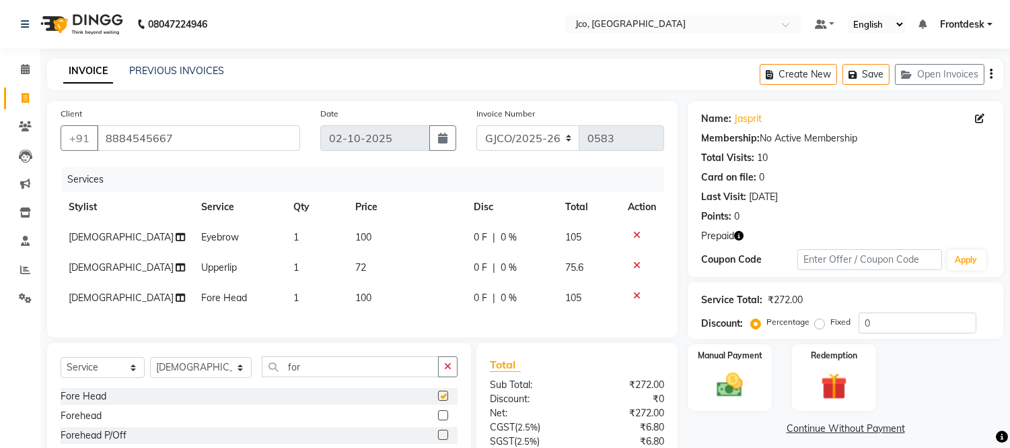
checkbox input "false"
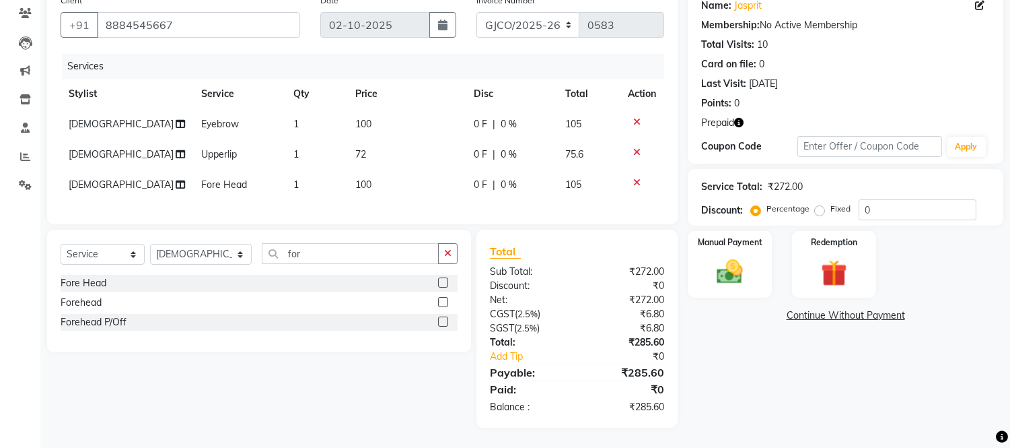
scroll to position [121, 0]
click at [837, 265] on img at bounding box center [834, 273] width 44 height 34
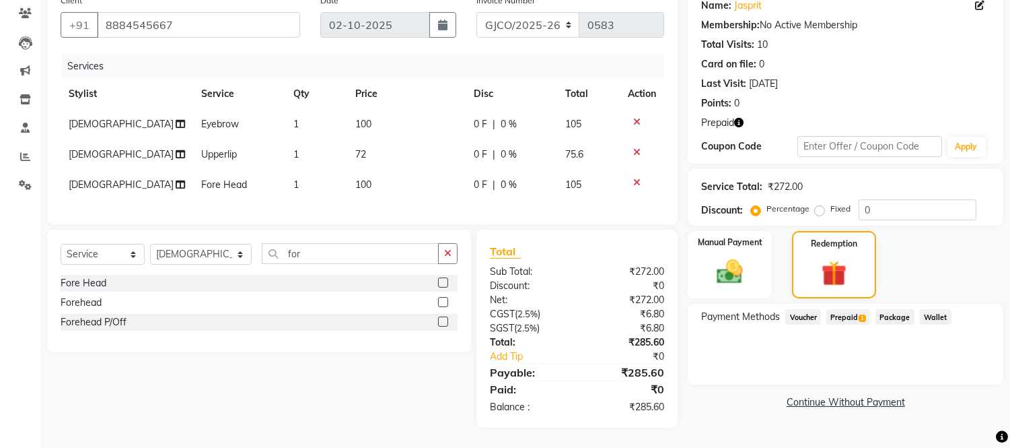
click at [846, 309] on span "Prepaid 1" at bounding box center [848, 316] width 44 height 15
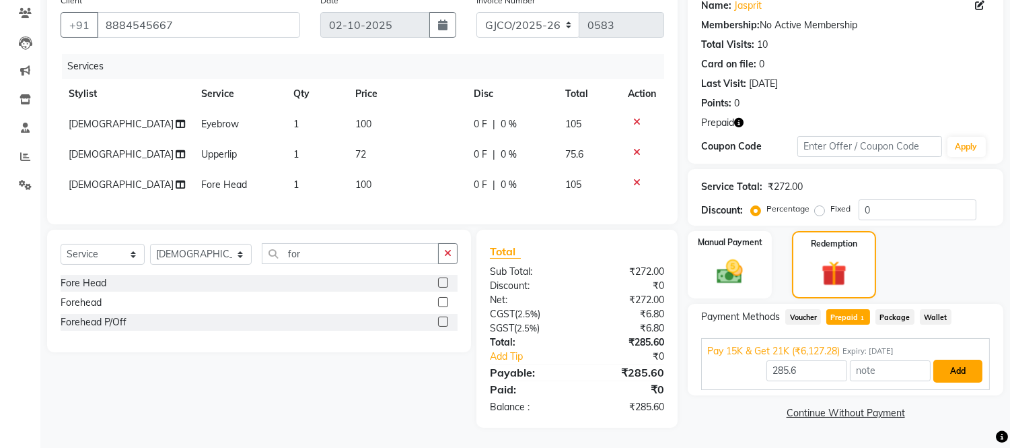
click at [952, 367] on button "Add" at bounding box center [957, 370] width 49 height 23
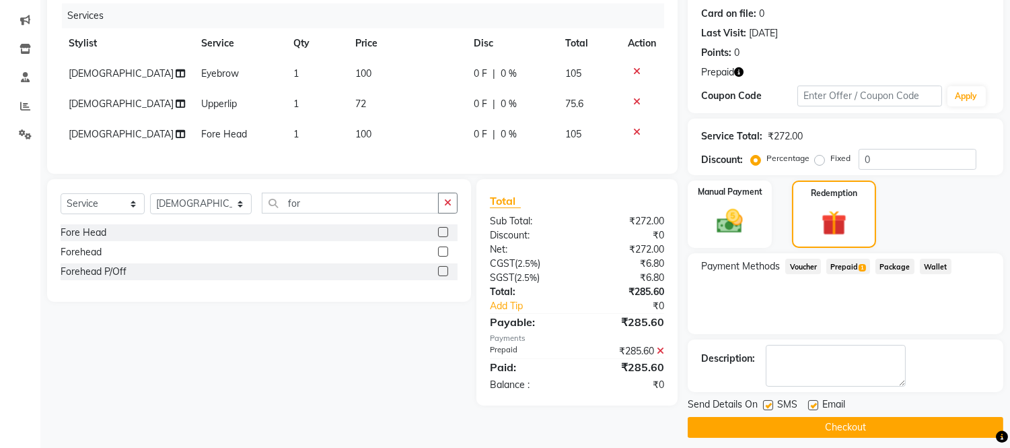
scroll to position [172, 0]
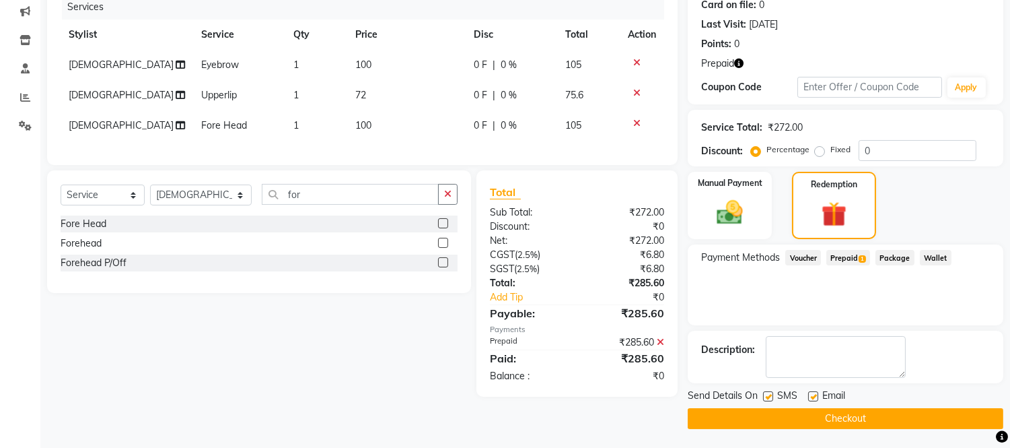
click at [810, 396] on label at bounding box center [813, 396] width 10 height 10
click at [810, 396] on input "checkbox" at bounding box center [812, 396] width 9 height 9
checkbox input "false"
click at [842, 417] on button "Checkout" at bounding box center [846, 418] width 316 height 21
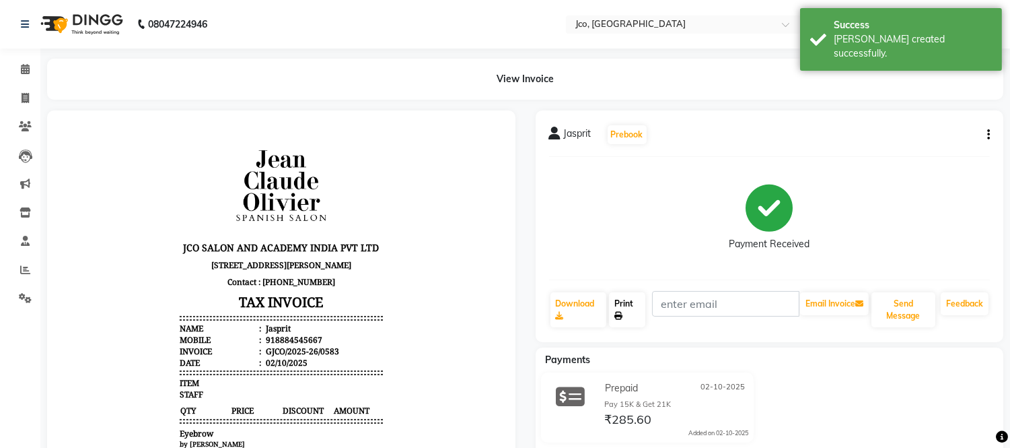
click at [620, 305] on link "Print" at bounding box center [627, 309] width 36 height 35
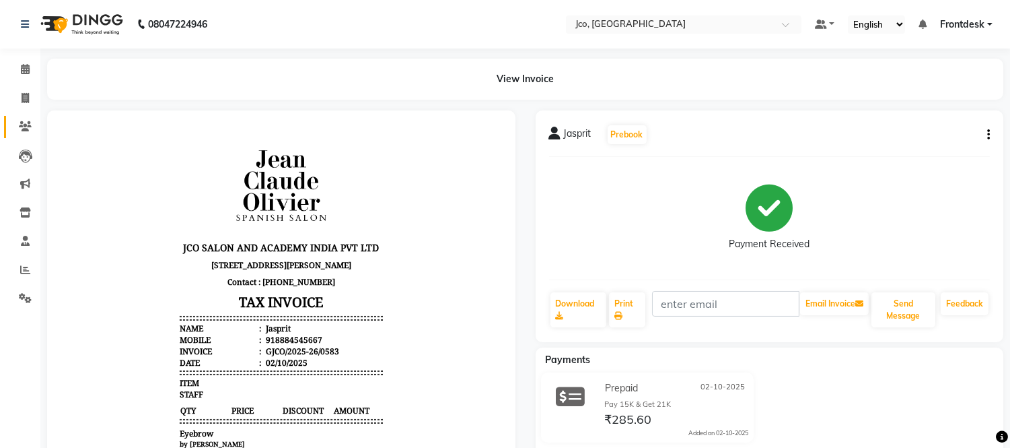
click at [28, 128] on icon at bounding box center [25, 126] width 13 height 10
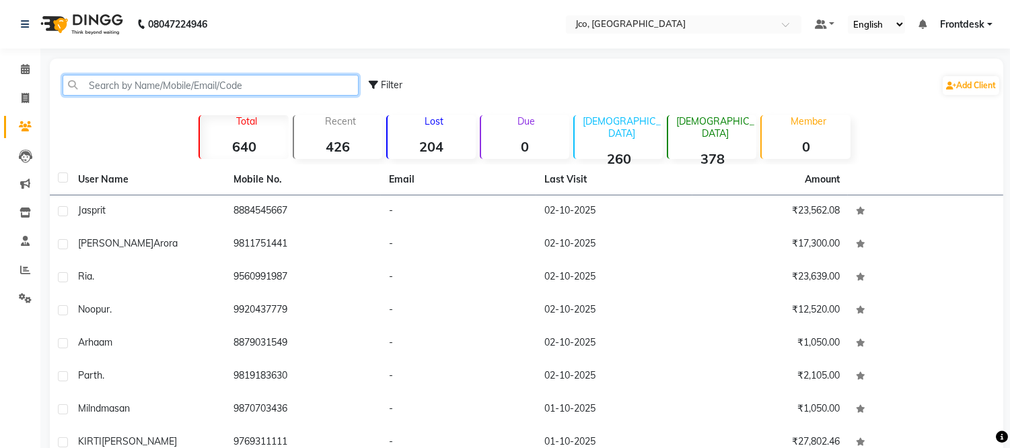
click at [172, 85] on input "text" at bounding box center [211, 85] width 296 height 21
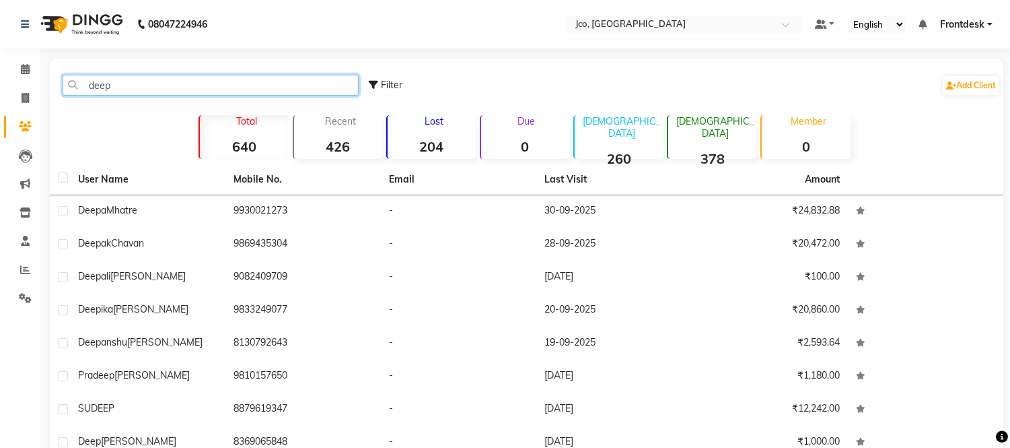
type input "deep"
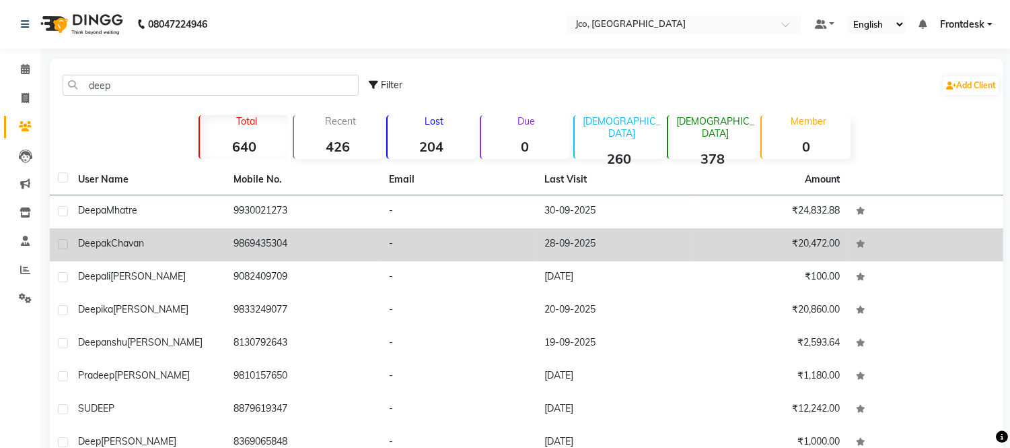
click at [268, 241] on td "9869435304" at bounding box center [302, 244] width 155 height 33
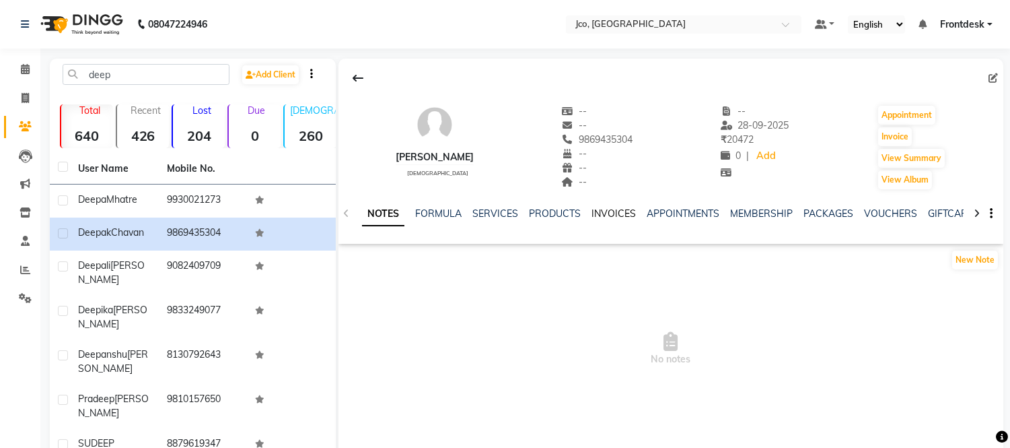
click at [616, 217] on link "INVOICES" at bounding box center [614, 213] width 44 height 12
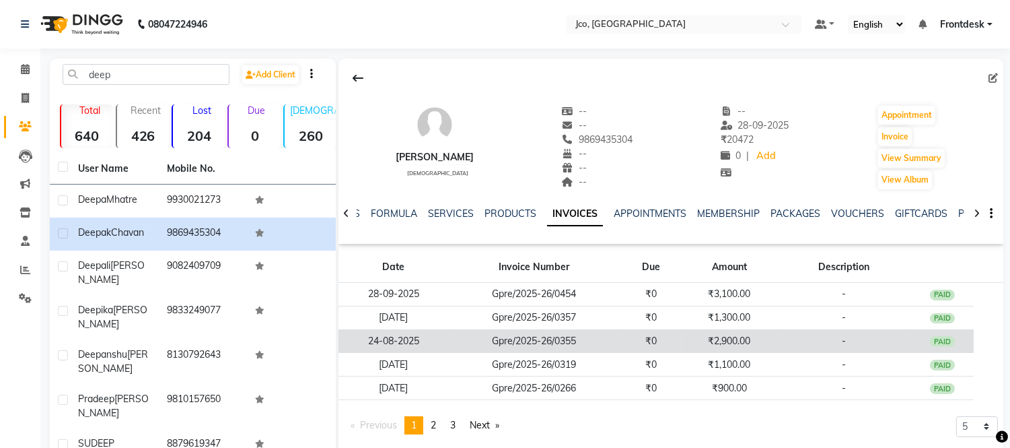
click at [737, 339] on td "₹2,900.00" at bounding box center [729, 341] width 94 height 24
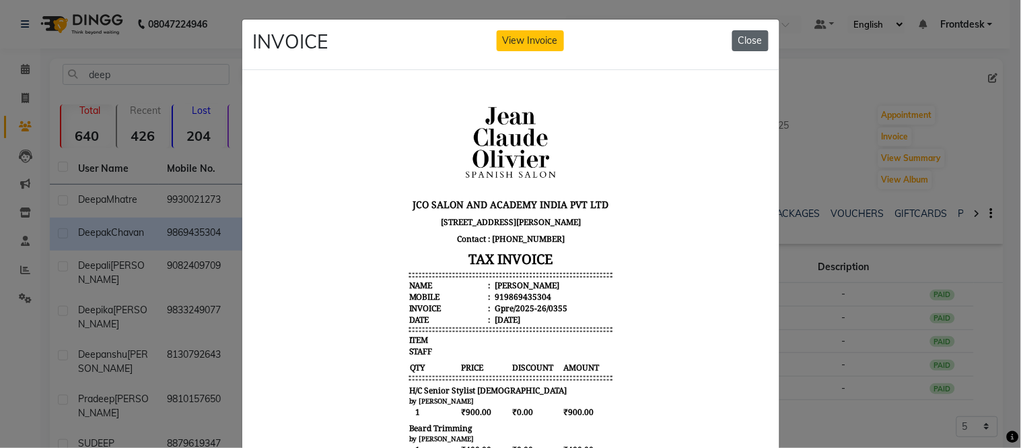
click at [737, 40] on button "Close" at bounding box center [750, 40] width 36 height 21
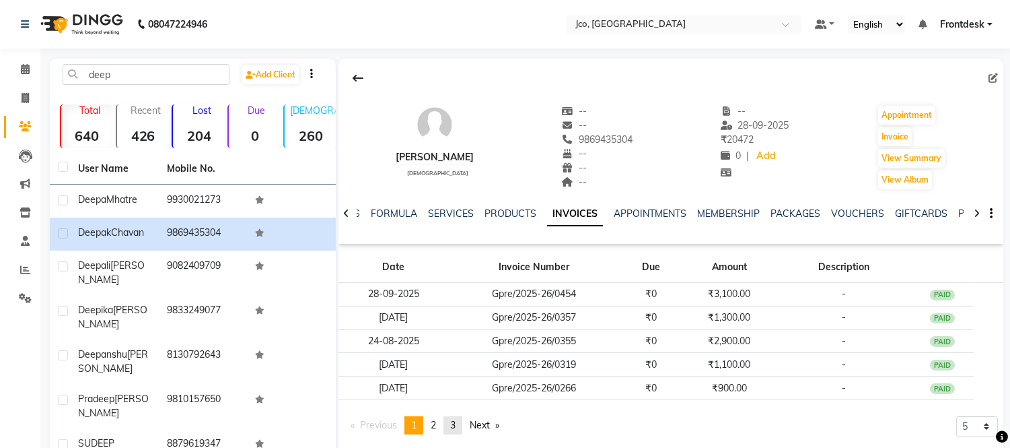
click at [456, 425] on span "3" at bounding box center [452, 425] width 5 height 12
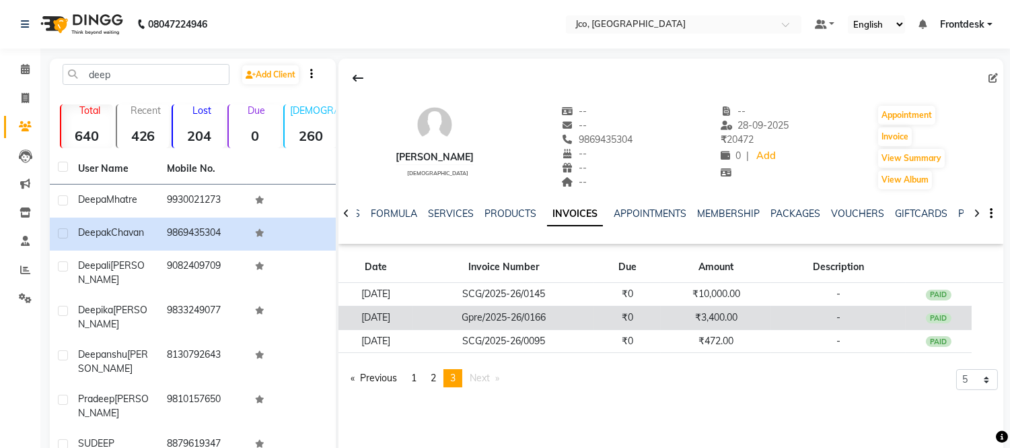
click at [731, 312] on td "₹3,400.00" at bounding box center [716, 318] width 110 height 24
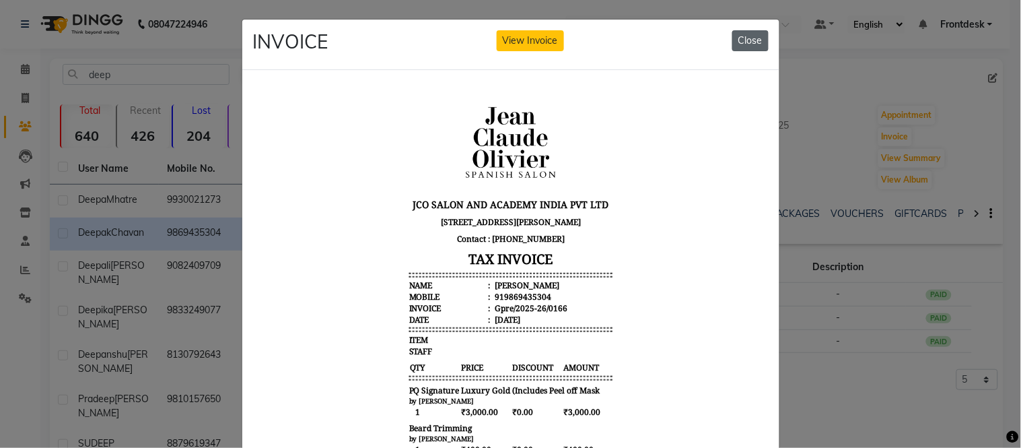
click at [760, 45] on button "Close" at bounding box center [750, 40] width 36 height 21
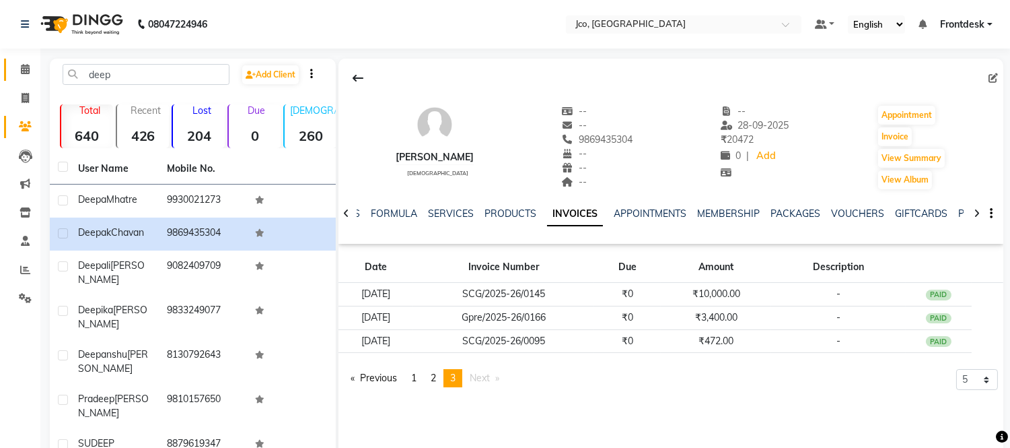
click at [36, 67] on span at bounding box center [25, 69] width 24 height 15
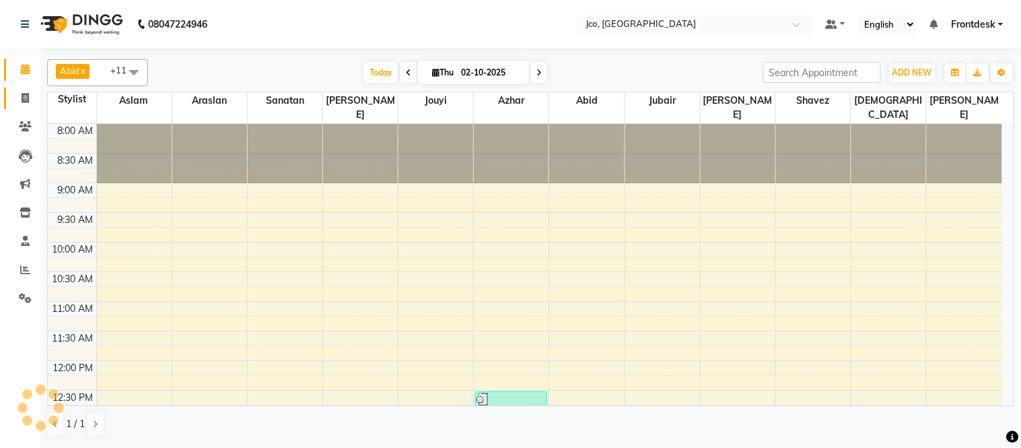
click at [36, 102] on span at bounding box center [25, 98] width 24 height 15
select select "service"
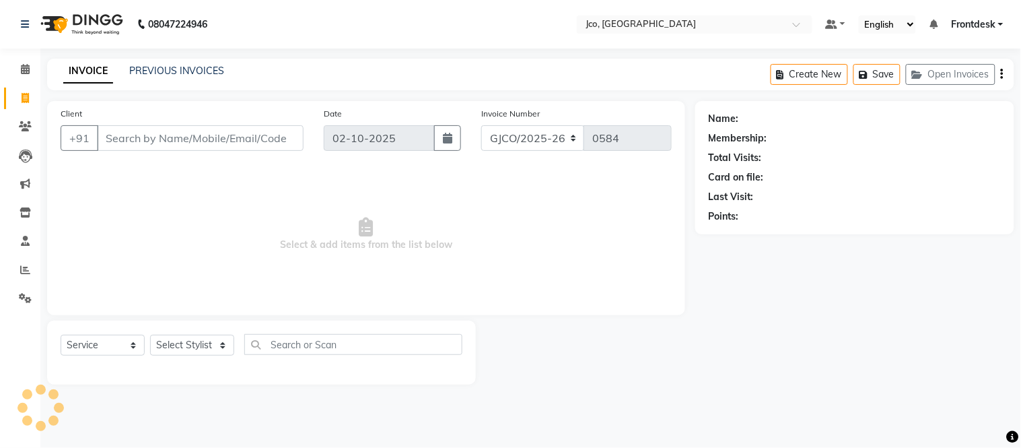
click at [218, 133] on input "Client" at bounding box center [200, 138] width 207 height 26
click at [35, 70] on span at bounding box center [25, 69] width 24 height 15
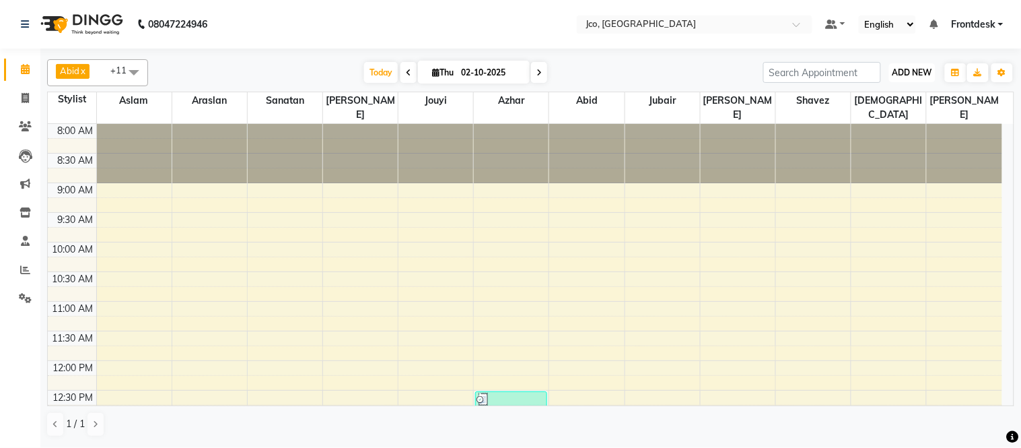
click at [907, 74] on span "ADD NEW" at bounding box center [912, 72] width 40 height 10
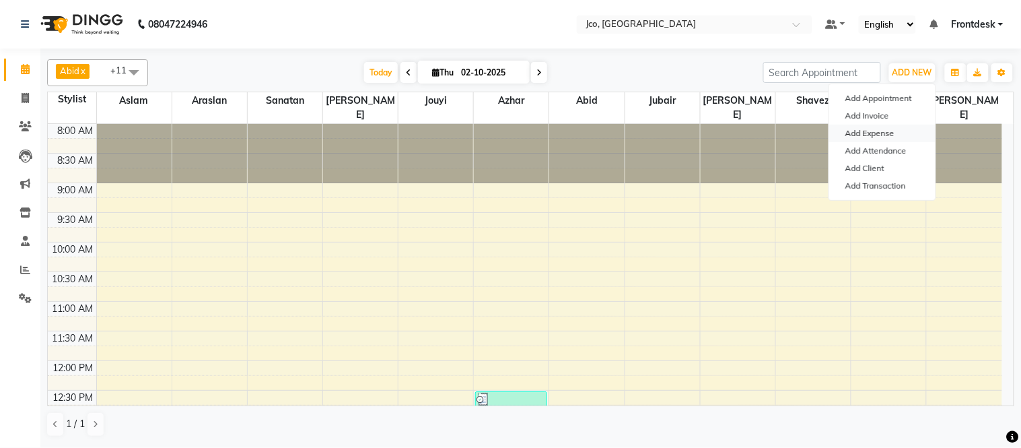
click at [884, 133] on link "Add Expense" at bounding box center [882, 133] width 106 height 17
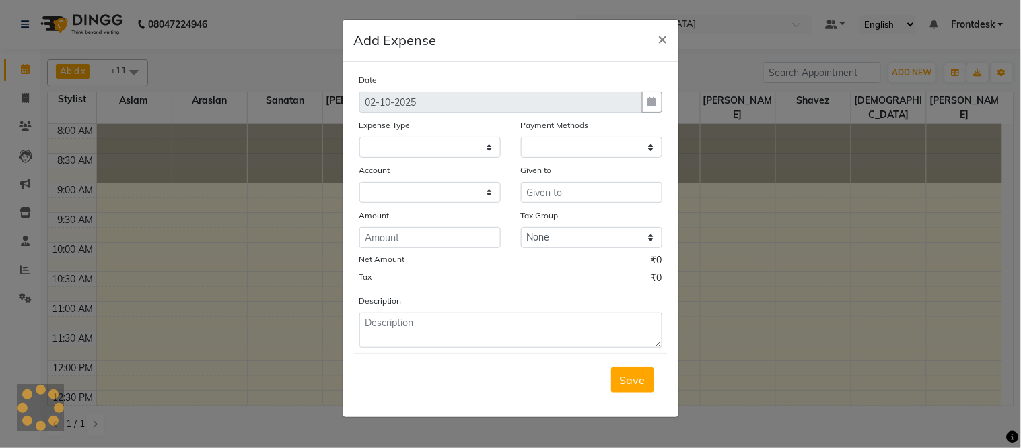
select select
select select "1"
select select "6846"
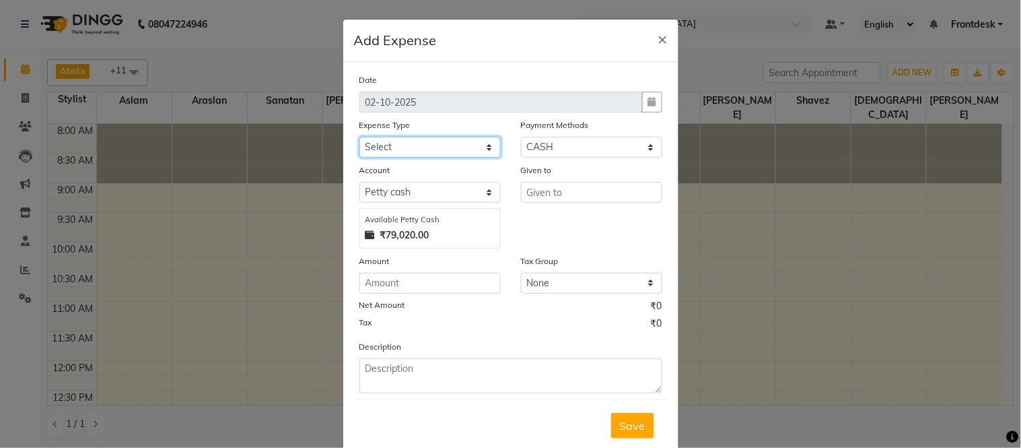
click at [415, 144] on select "Select Advance Salary Amazon B M C Cash transfer to bank Cash transfer to hub C…" at bounding box center [429, 147] width 141 height 21
select select "513"
click at [359, 137] on select "Select Advance Salary Amazon B M C Cash transfer to bank Cash transfer to hub C…" at bounding box center [429, 147] width 141 height 21
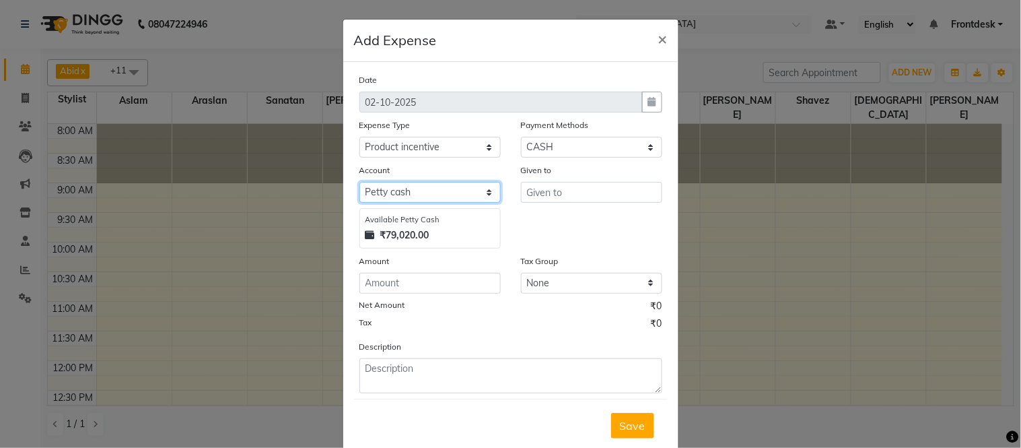
click at [441, 190] on select "Select [PERSON_NAME] cash Default account" at bounding box center [429, 192] width 141 height 21
click at [575, 218] on div "Given to" at bounding box center [592, 205] width 162 height 85
click at [433, 191] on select "Select [PERSON_NAME] cash Default account" at bounding box center [429, 192] width 141 height 21
select select "6847"
click at [359, 182] on select "Select [PERSON_NAME] cash Default account" at bounding box center [429, 192] width 141 height 21
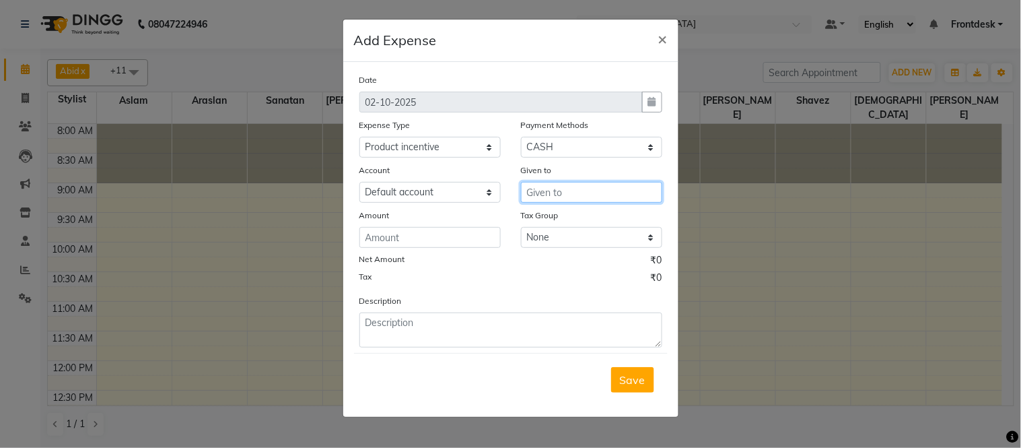
click at [567, 186] on input "text" at bounding box center [591, 192] width 141 height 21
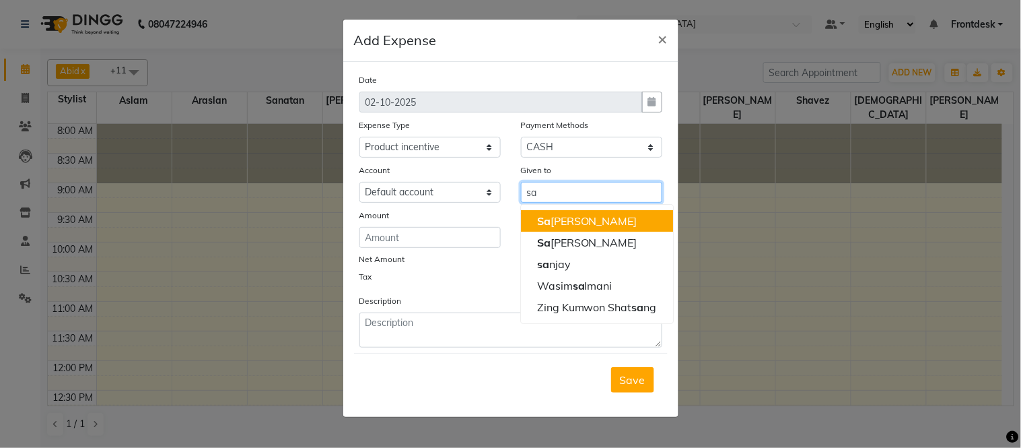
click at [616, 216] on ngb-highlight "Sa chin Kumar Thakur" at bounding box center [587, 220] width 100 height 13
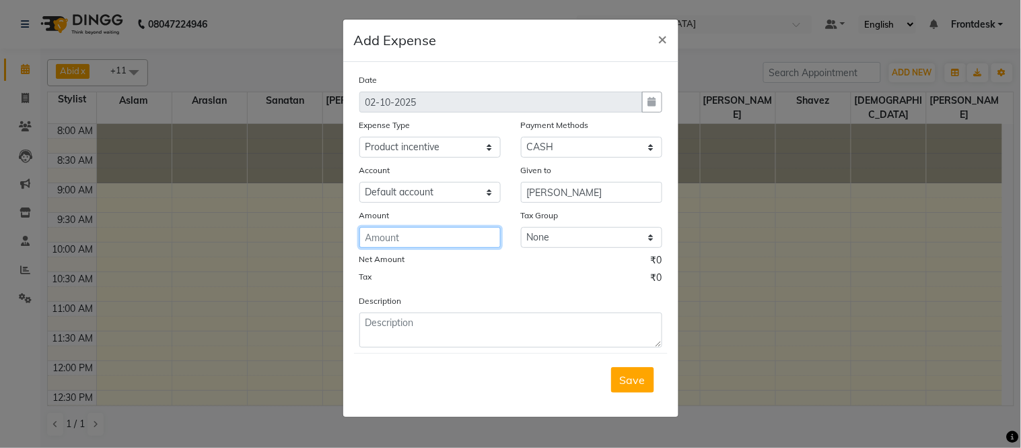
click at [439, 236] on input "number" at bounding box center [429, 237] width 141 height 21
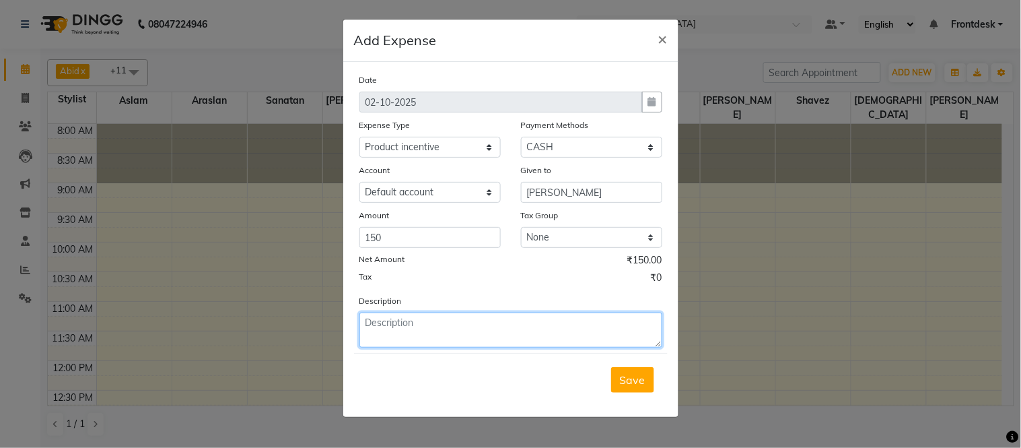
click at [455, 328] on textarea at bounding box center [510, 329] width 303 height 35
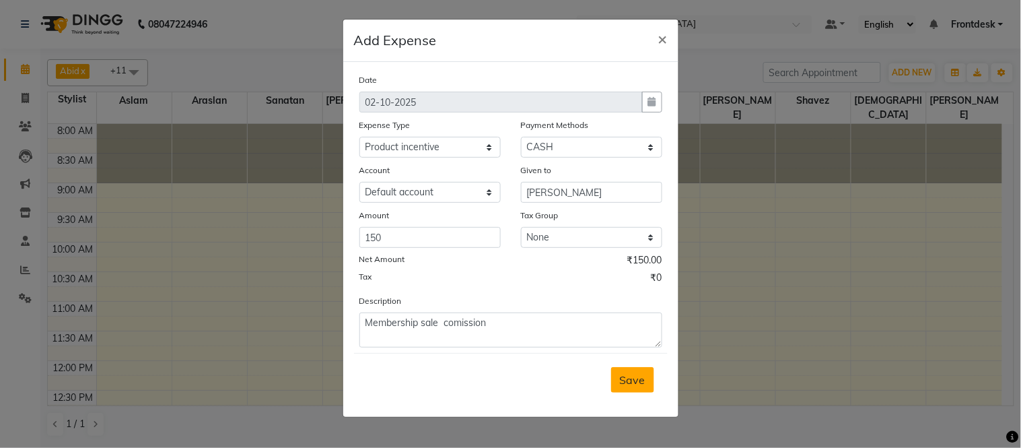
click at [637, 388] on button "Save" at bounding box center [632, 380] width 43 height 26
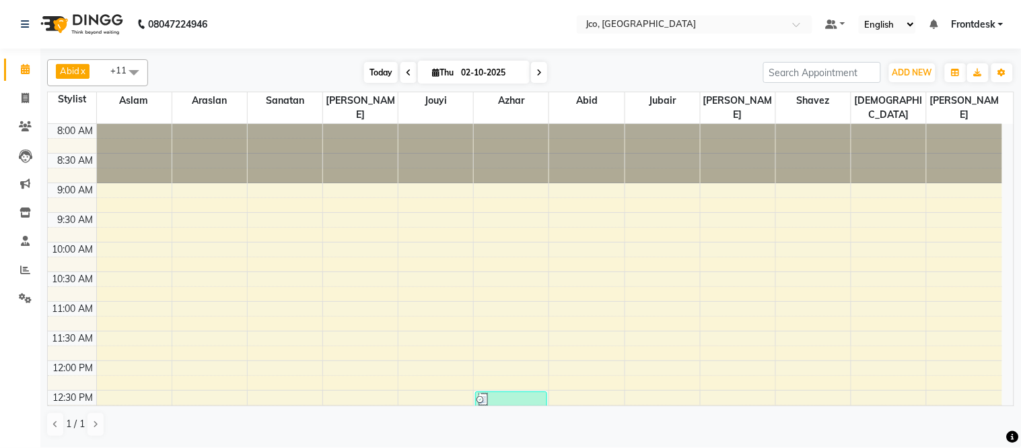
click at [369, 77] on span "Today" at bounding box center [381, 72] width 34 height 21
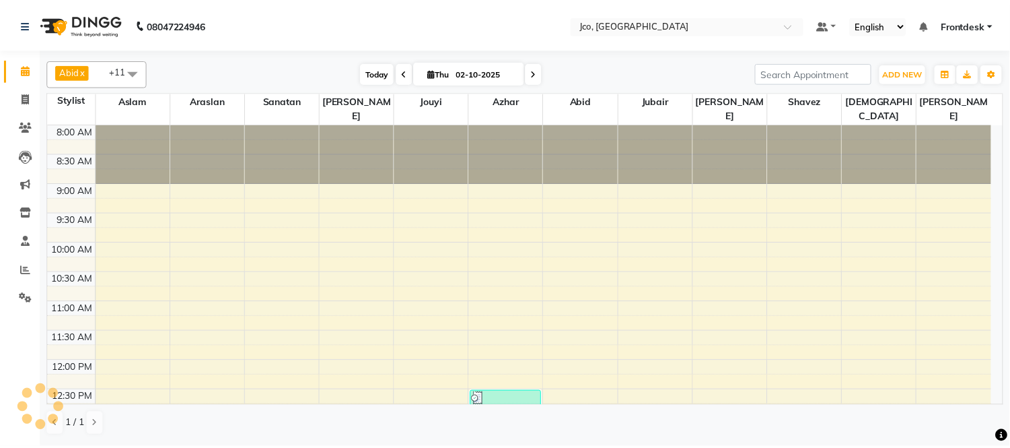
scroll to position [491, 0]
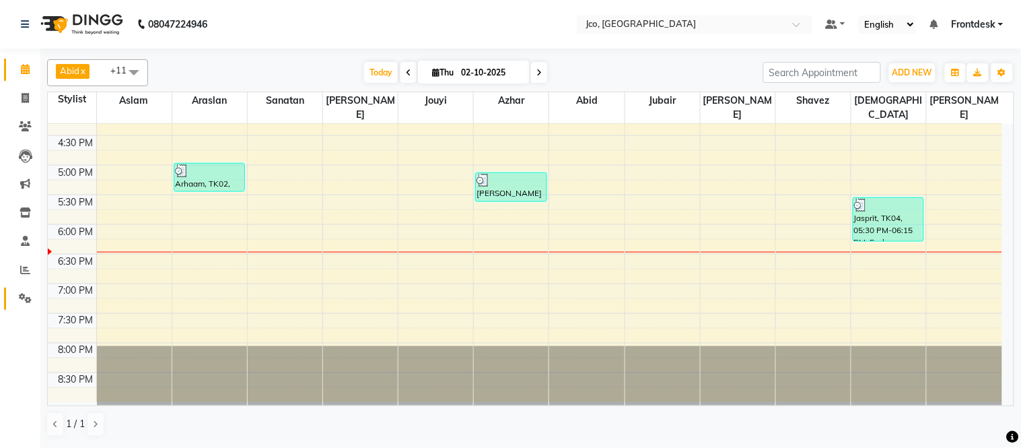
click at [26, 298] on icon at bounding box center [25, 298] width 13 height 10
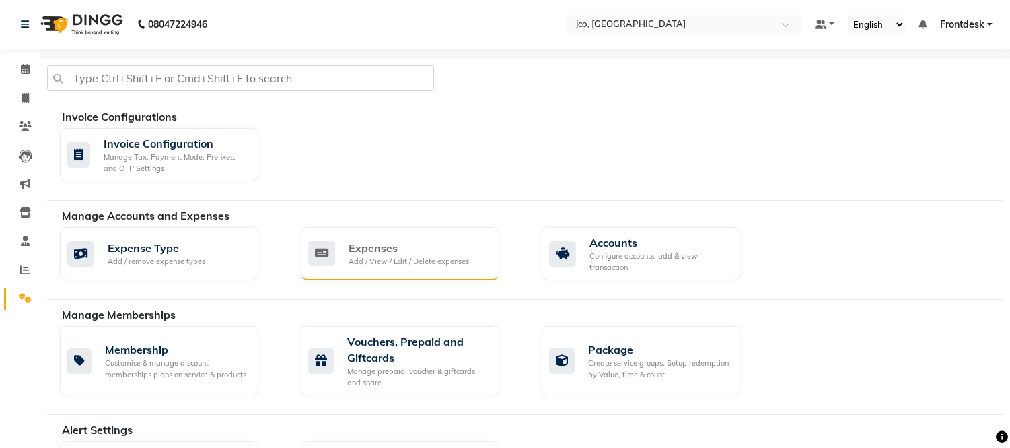
click at [394, 265] on div "Add / View / Edit / Delete expenses" at bounding box center [409, 261] width 120 height 11
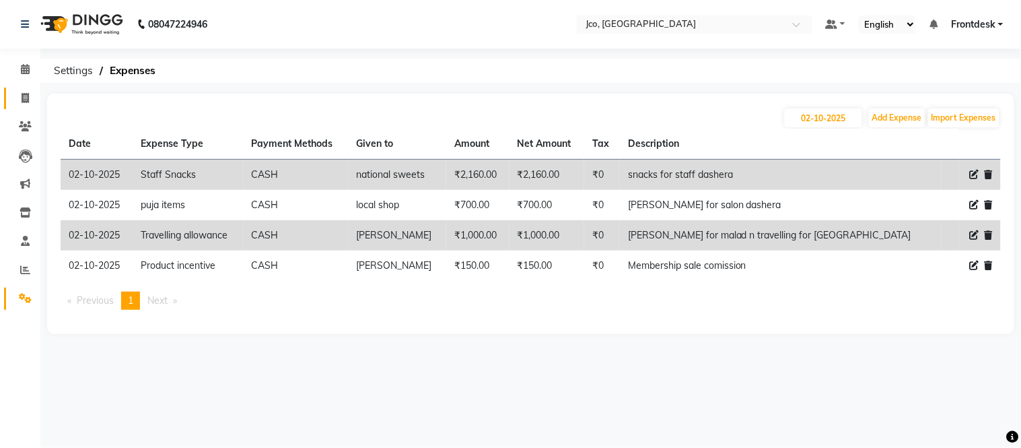
click at [7, 101] on link "Invoice" at bounding box center [20, 98] width 32 height 22
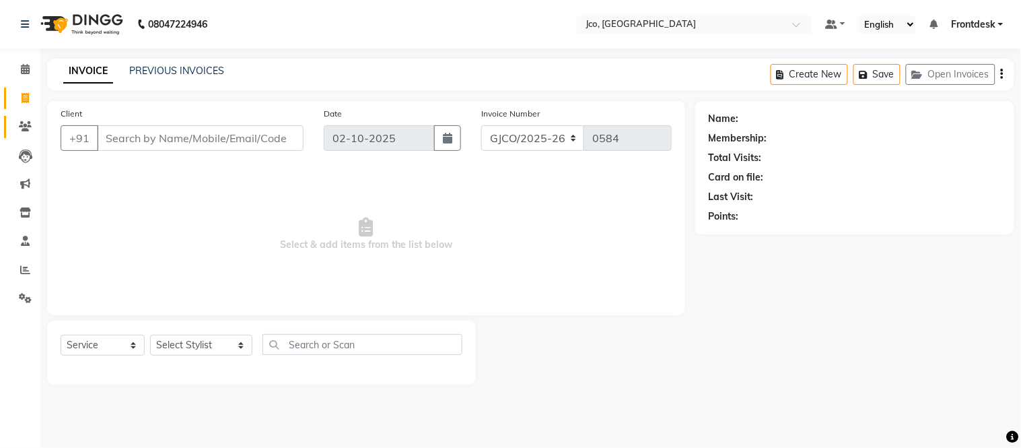
click at [22, 122] on icon at bounding box center [25, 126] width 13 height 10
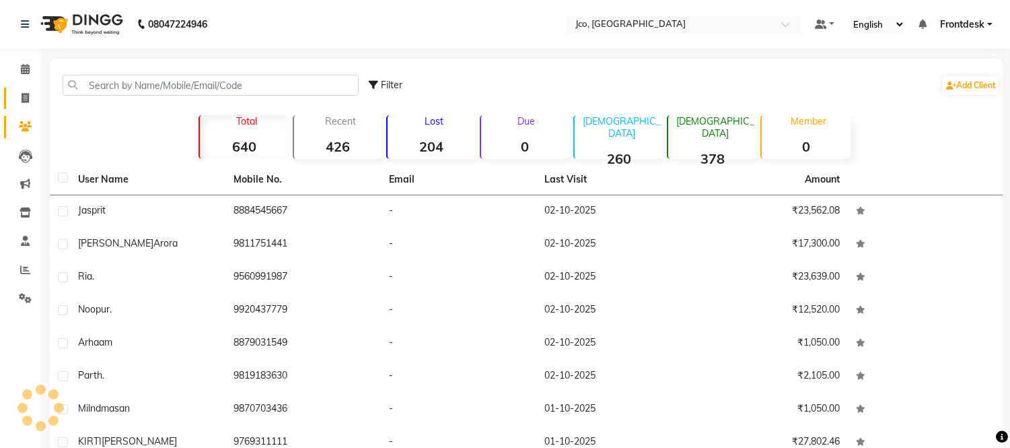
click at [24, 98] on icon at bounding box center [25, 98] width 7 height 10
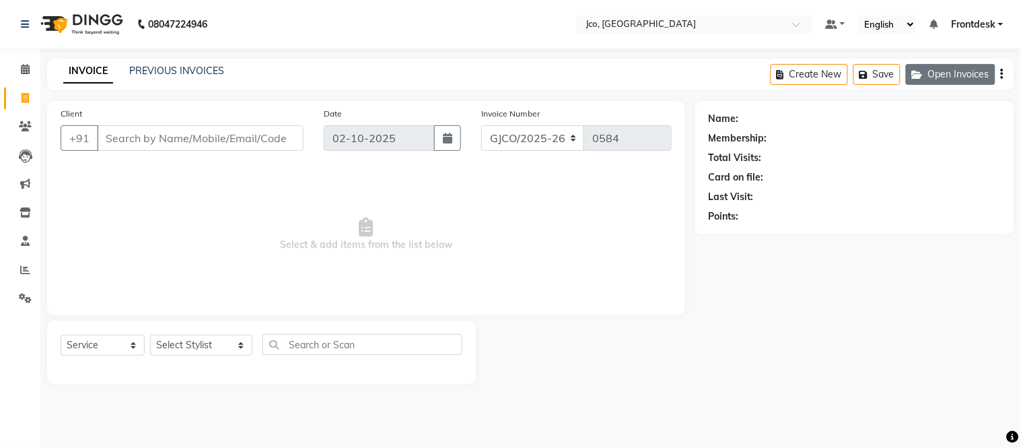
click at [936, 71] on button "Open Invoices" at bounding box center [951, 74] width 90 height 21
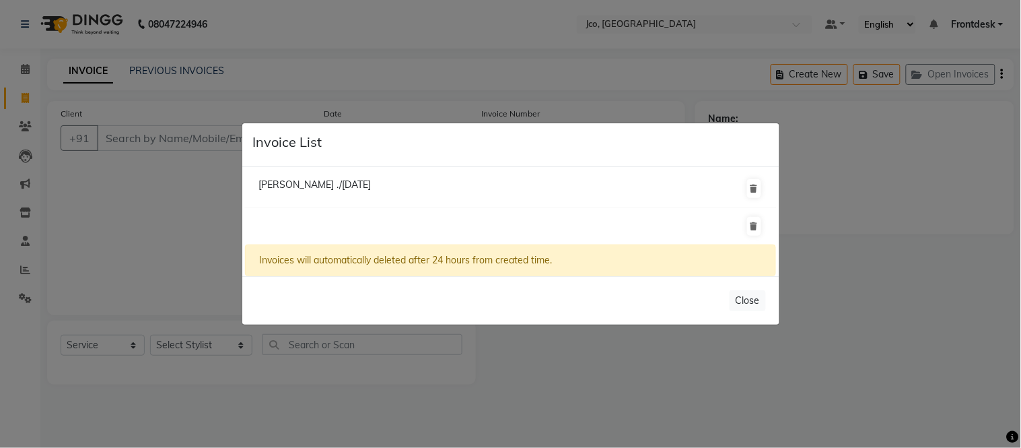
click at [366, 183] on span "Nishtha ./01 October 2025" at bounding box center [314, 184] width 112 height 12
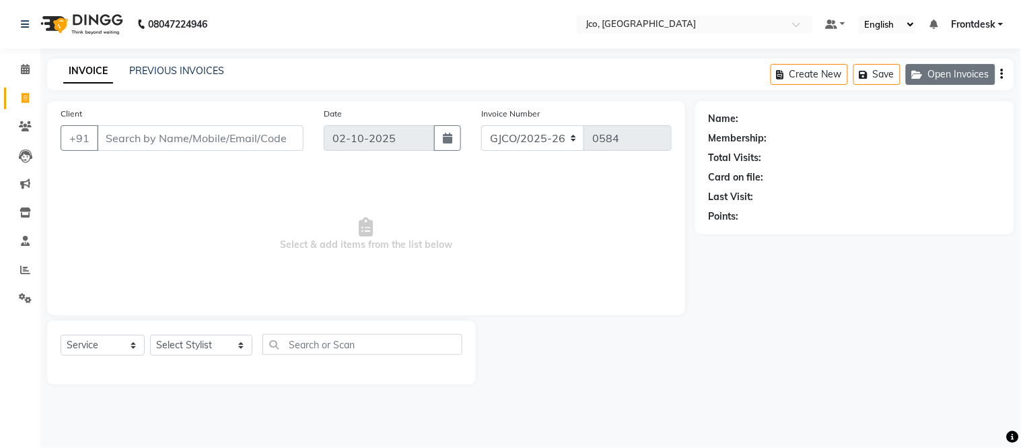
click at [958, 76] on button "Open Invoices" at bounding box center [951, 74] width 90 height 21
click at [122, 258] on span "Select & add items from the list below" at bounding box center [366, 234] width 611 height 135
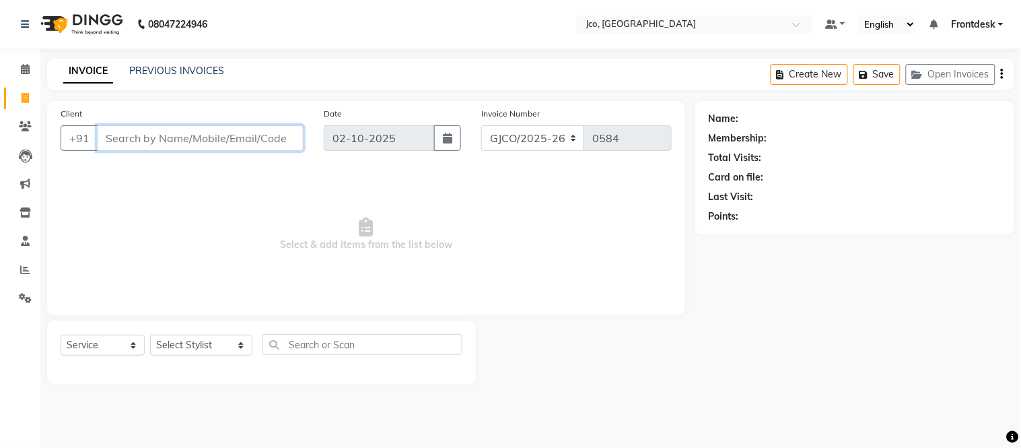
click at [157, 139] on input "Client" at bounding box center [200, 138] width 207 height 26
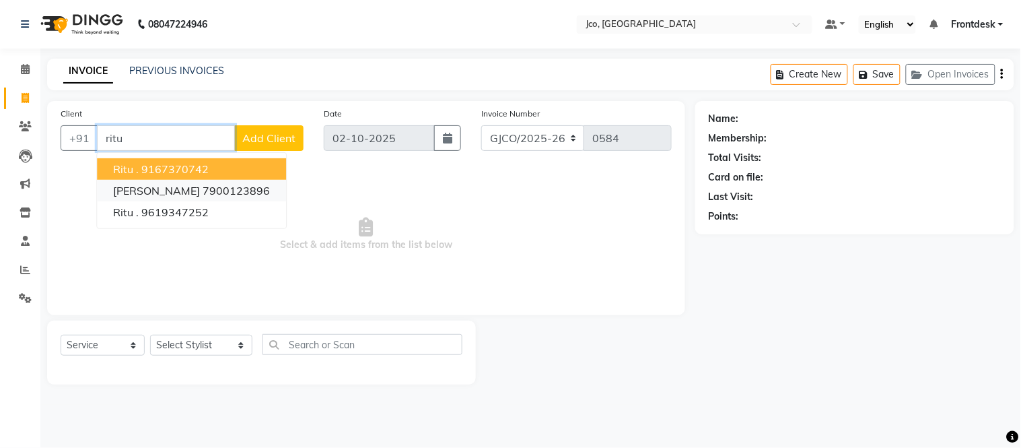
click at [223, 191] on ngb-highlight "7900123896" at bounding box center [236, 190] width 67 height 13
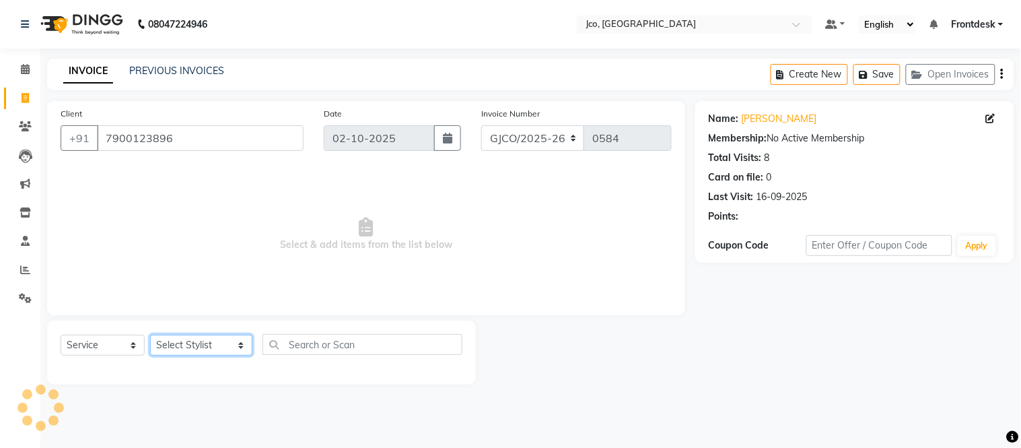
click at [199, 347] on select "Select Stylist Abdul Abid Afsha Shaikh Ajmal Aphy Araslan Ashfaque Aslam Azhar …" at bounding box center [201, 344] width 102 height 21
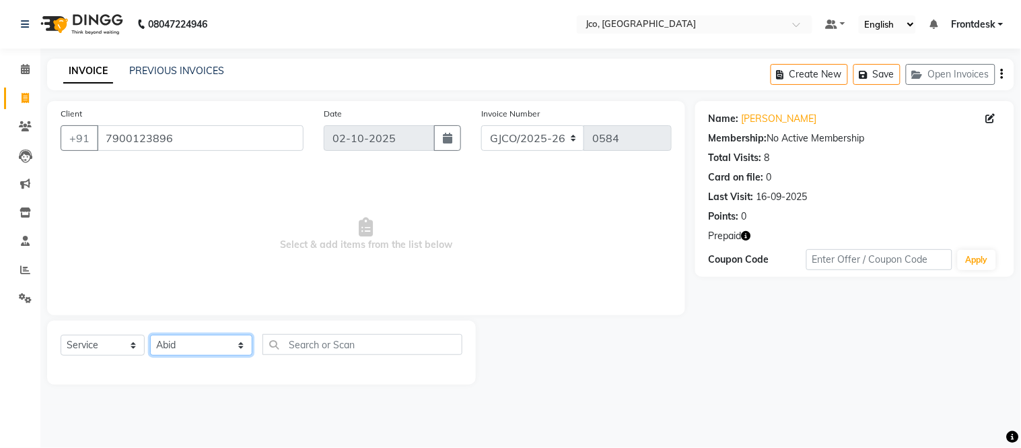
click at [150, 335] on select "Select Stylist Abdul Abid Afsha Shaikh Ajmal Aphy Araslan Ashfaque Aslam Azhar …" at bounding box center [201, 344] width 102 height 21
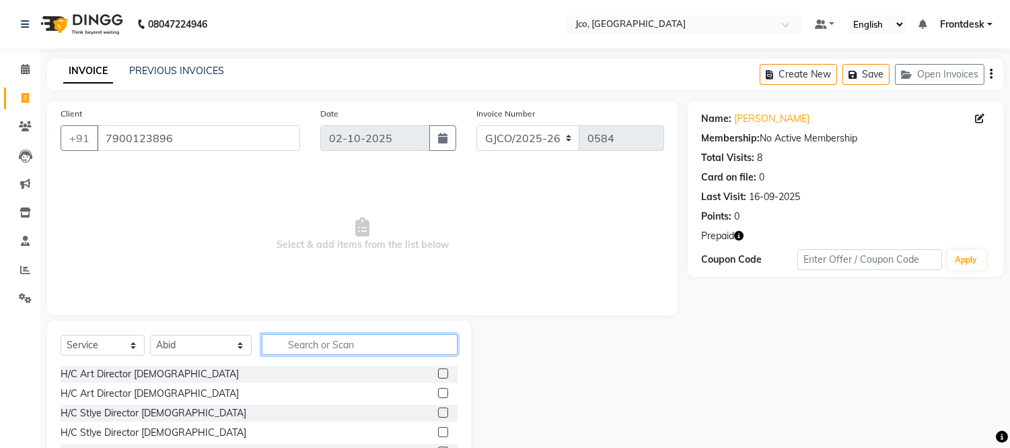
click at [304, 348] on input "text" at bounding box center [360, 344] width 196 height 21
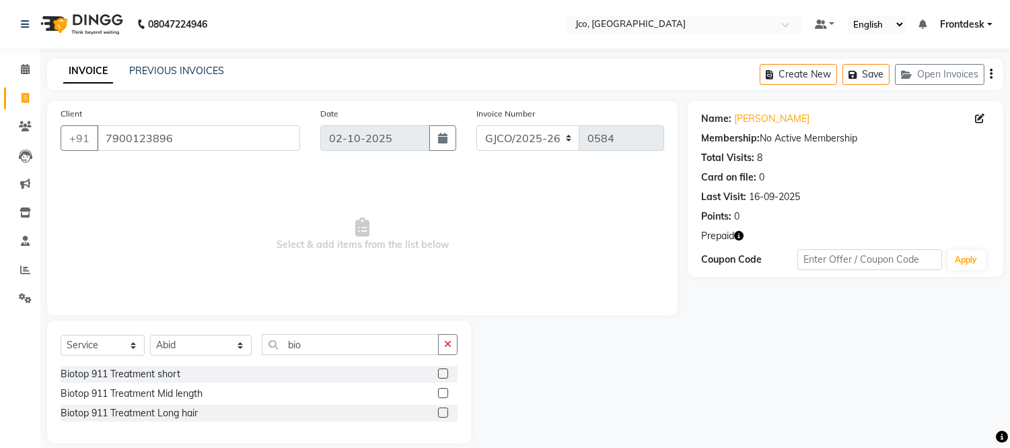
click at [443, 394] on label at bounding box center [443, 393] width 10 height 10
click at [443, 394] on input "checkbox" at bounding box center [442, 393] width 9 height 9
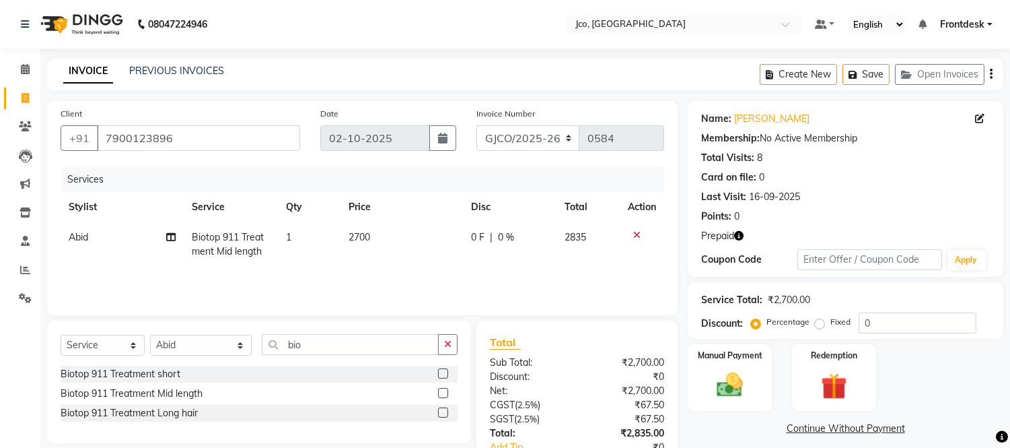
click at [444, 369] on label at bounding box center [443, 373] width 10 height 10
click at [444, 369] on input "checkbox" at bounding box center [442, 373] width 9 height 9
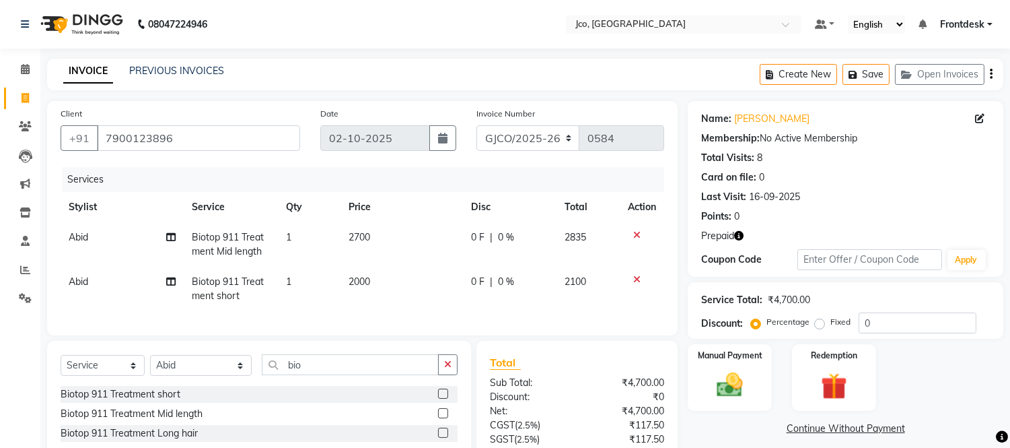
click at [636, 234] on icon at bounding box center [636, 234] width 7 height 9
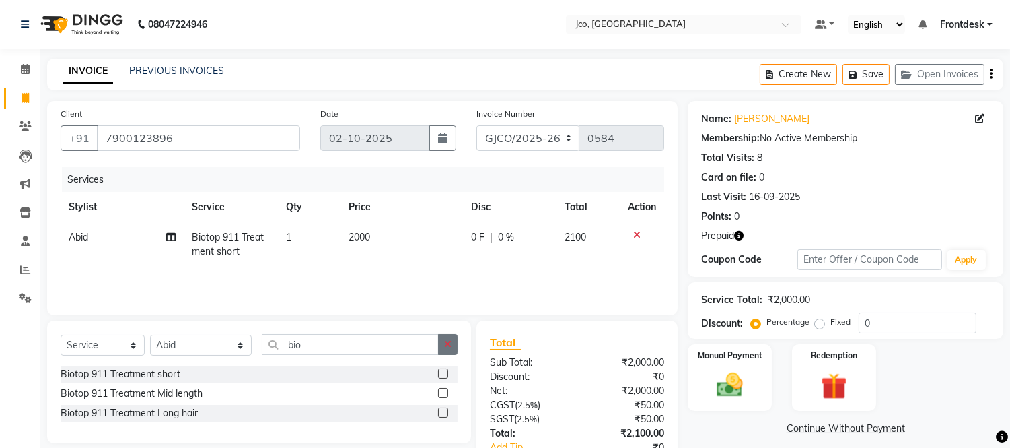
click at [448, 345] on icon "button" at bounding box center [447, 343] width 7 height 9
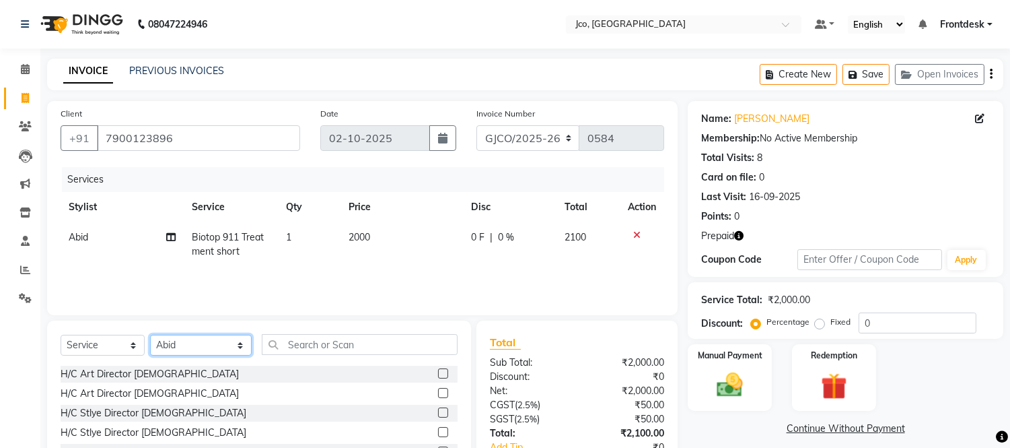
click at [213, 347] on select "Select Stylist Abdul Abid Afsha Shaikh Ajmal Aphy Araslan Ashfaque Aslam Azhar …" at bounding box center [201, 344] width 102 height 21
click at [150, 335] on select "Select Stylist Abdul Abid Afsha Shaikh Ajmal Aphy Araslan Ashfaque Aslam Azhar …" at bounding box center [201, 344] width 102 height 21
click at [262, 348] on input "text" at bounding box center [360, 344] width 196 height 21
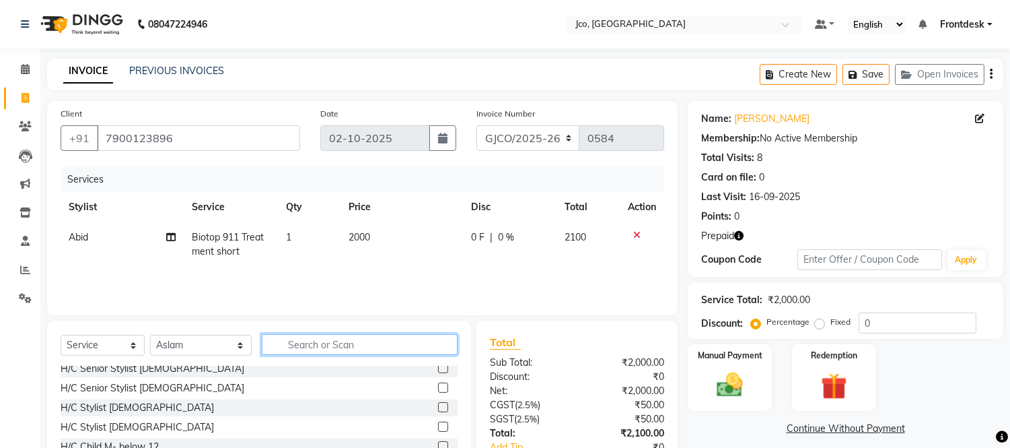
scroll to position [83, 0]
click at [438, 407] on label at bounding box center [443, 407] width 10 height 10
click at [438, 407] on input "checkbox" at bounding box center [442, 408] width 9 height 9
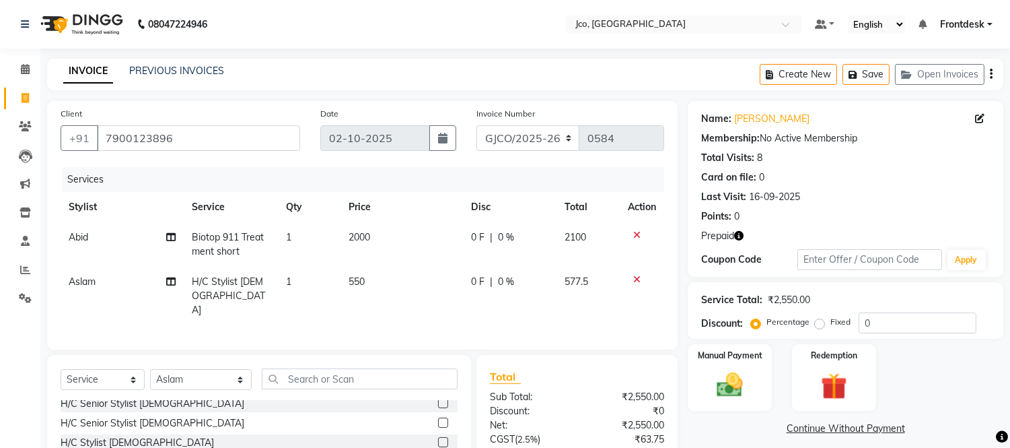
click at [344, 271] on td "550" at bounding box center [402, 296] width 122 height 59
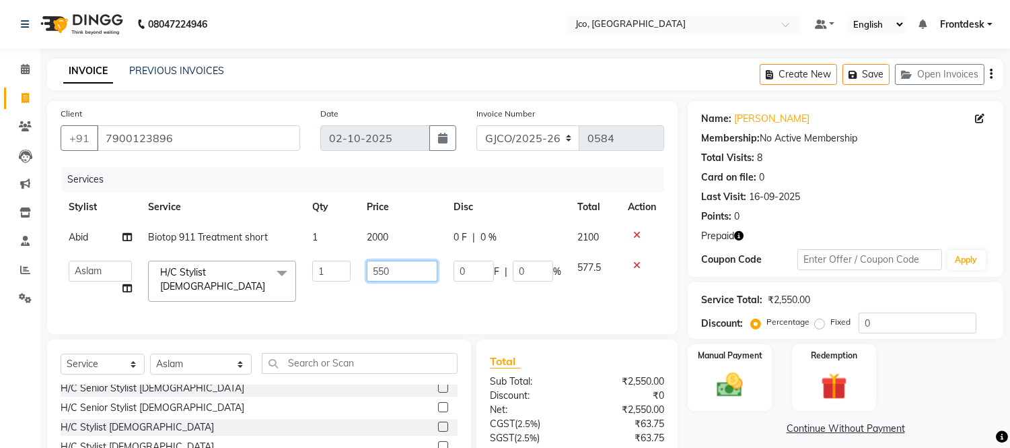
click at [398, 273] on input "550" at bounding box center [402, 270] width 71 height 21
click at [446, 303] on div "Services Stylist Service Qty Price Disc Total Action Abid Biotop 911 Treatment …" at bounding box center [363, 243] width 604 height 153
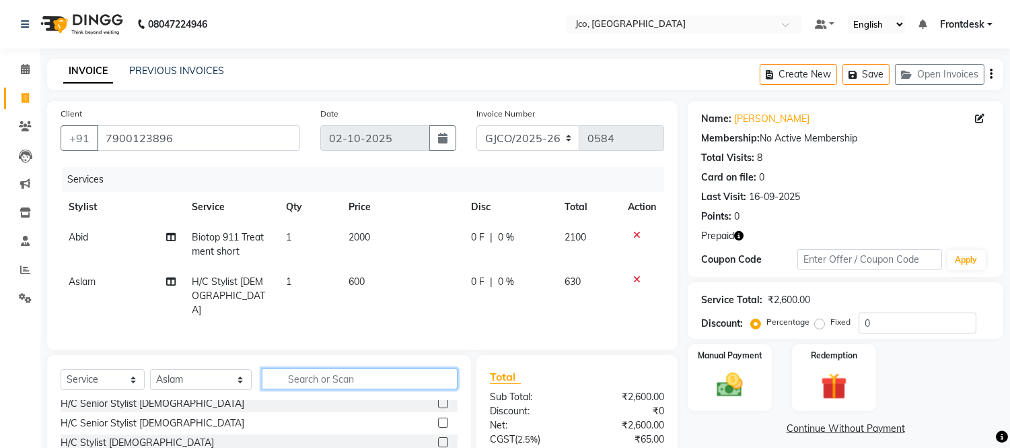
click at [335, 368] on input "text" at bounding box center [360, 378] width 196 height 21
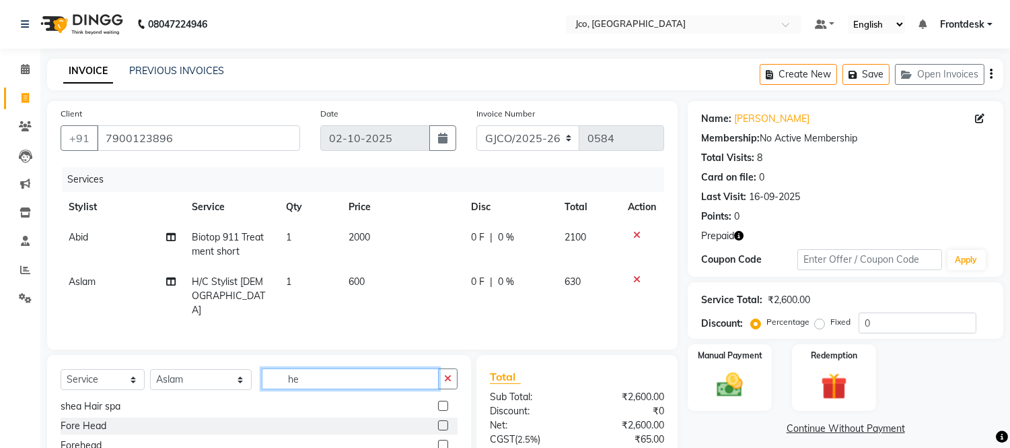
scroll to position [0, 0]
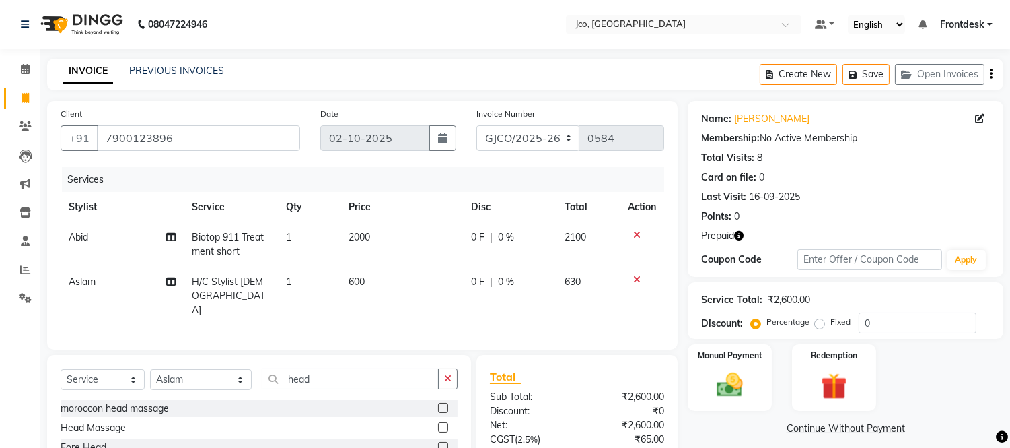
click at [442, 422] on label at bounding box center [443, 427] width 10 height 10
click at [442, 423] on input "checkbox" at bounding box center [442, 427] width 9 height 9
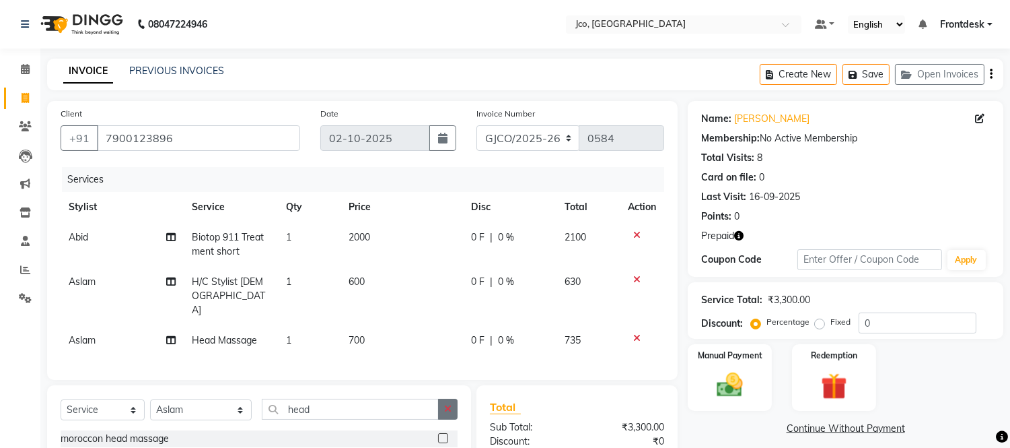
click at [448, 404] on icon "button" at bounding box center [447, 408] width 7 height 9
click at [439, 433] on label at bounding box center [443, 438] width 10 height 10
click at [439, 434] on input "checkbox" at bounding box center [442, 438] width 9 height 9
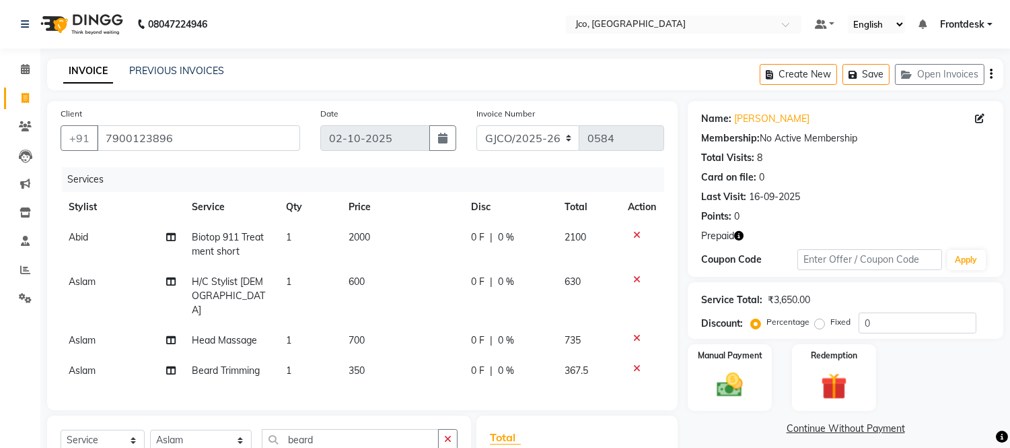
click at [361, 364] on span "350" at bounding box center [357, 370] width 16 height 12
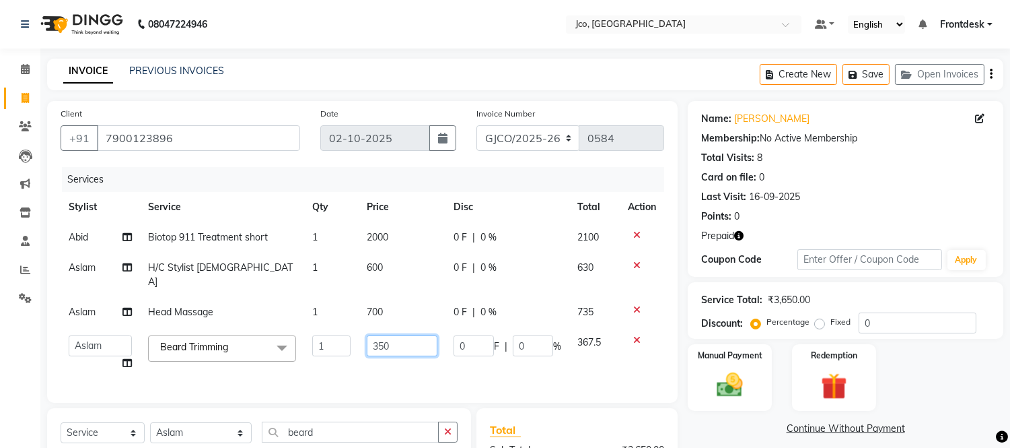
click at [395, 335] on input "350" at bounding box center [402, 345] width 71 height 21
click at [491, 363] on div "Services Stylist Service Qty Price Disc Total Action Abid Biotop 911 Treatment …" at bounding box center [363, 278] width 604 height 222
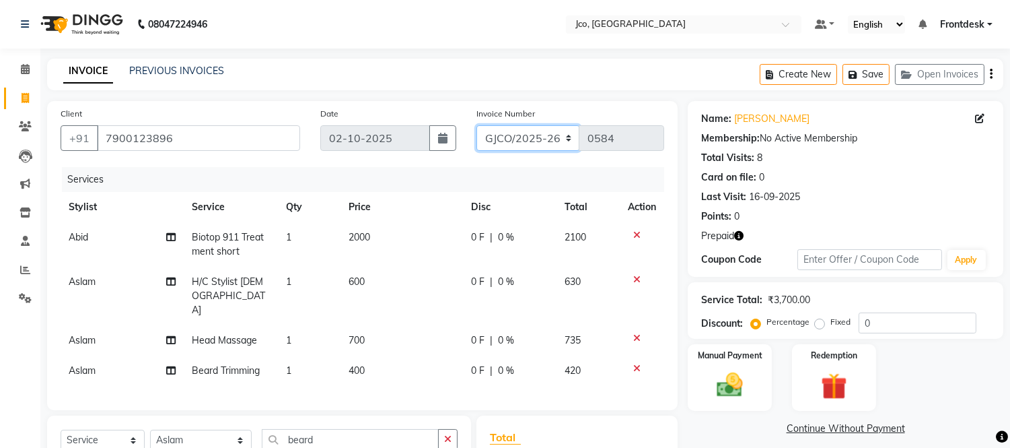
click at [533, 137] on select "GJCO/2025-26 SCG/2025-26 Gpre/2025-26" at bounding box center [528, 138] width 104 height 26
click at [476, 125] on select "GJCO/2025-26 SCG/2025-26 Gpre/2025-26" at bounding box center [528, 138] width 104 height 26
click at [526, 133] on select "GJCO/2025-26 SCG/2025-26 Gpre/2025-26" at bounding box center [528, 138] width 104 height 26
click at [476, 125] on select "GJCO/2025-26 SCG/2025-26 Gpre/2025-26" at bounding box center [528, 138] width 104 height 26
click at [858, 379] on div "Redemption" at bounding box center [833, 377] width 87 height 69
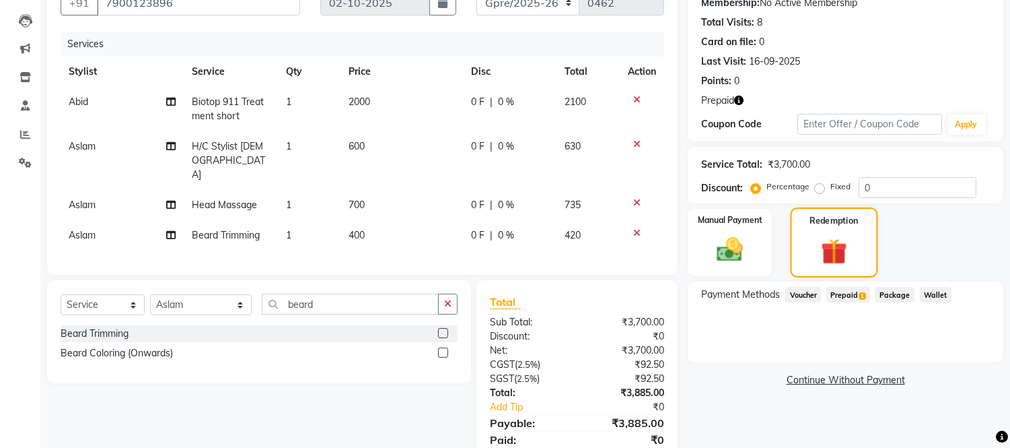
scroll to position [168, 0]
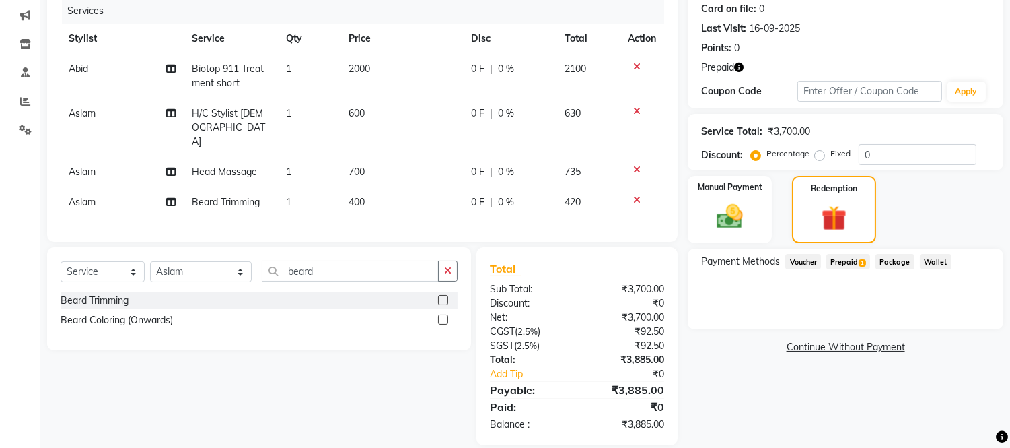
click at [849, 260] on span "Prepaid 1" at bounding box center [848, 261] width 44 height 15
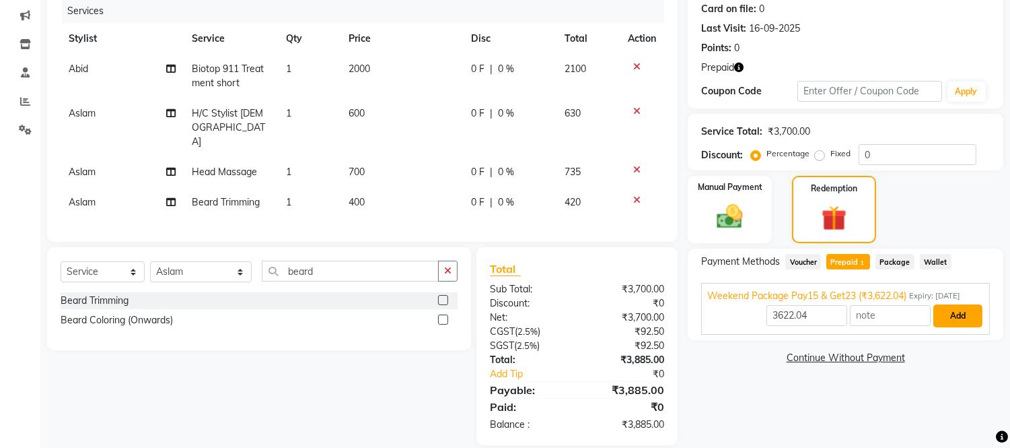
click at [960, 320] on button "Add" at bounding box center [957, 315] width 49 height 23
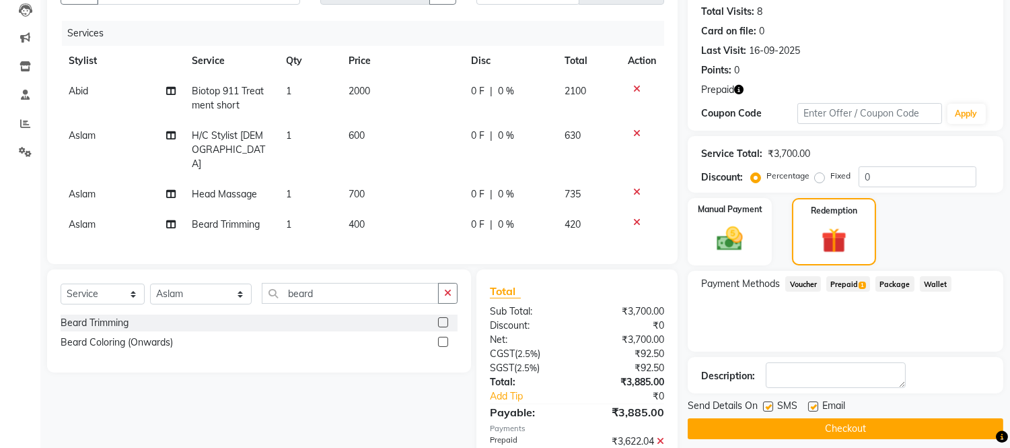
scroll to position [0, 0]
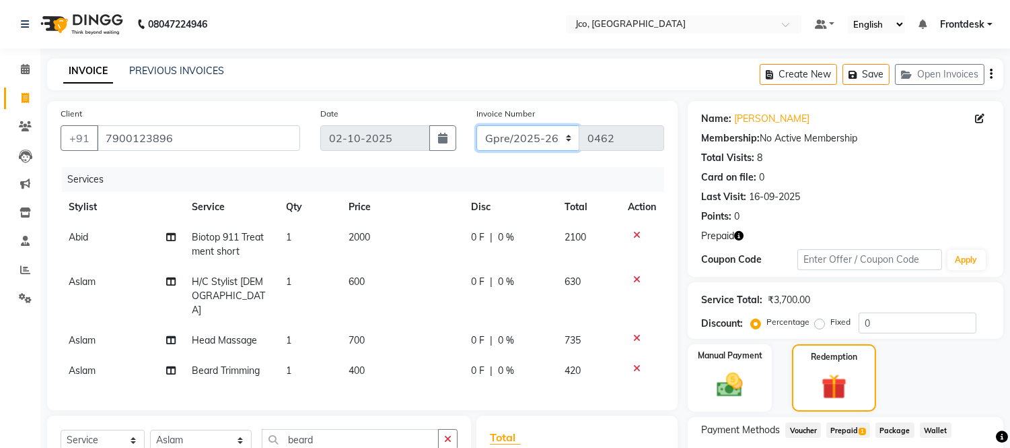
click at [529, 139] on select "GJCO/2025-26 SCG/2025-26 Gpre/2025-26" at bounding box center [528, 138] width 104 height 26
click at [476, 125] on select "GJCO/2025-26 SCG/2025-26 Gpre/2025-26" at bounding box center [528, 138] width 104 height 26
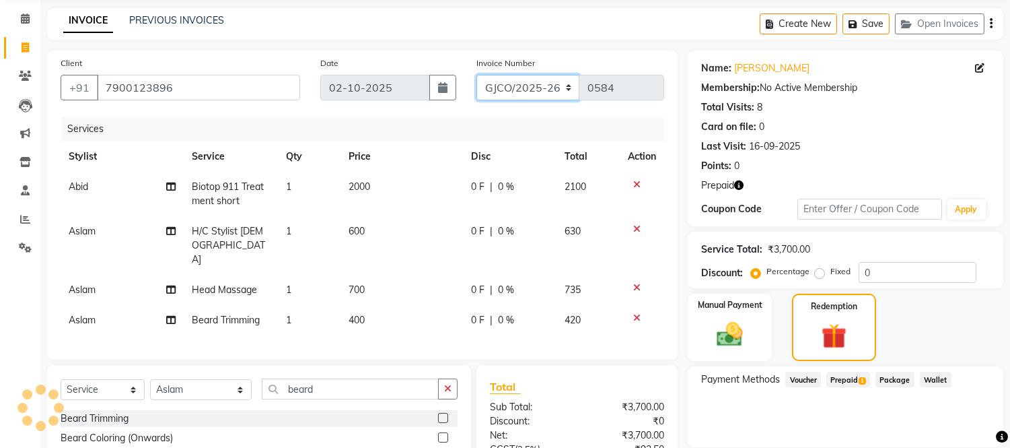
scroll to position [197, 0]
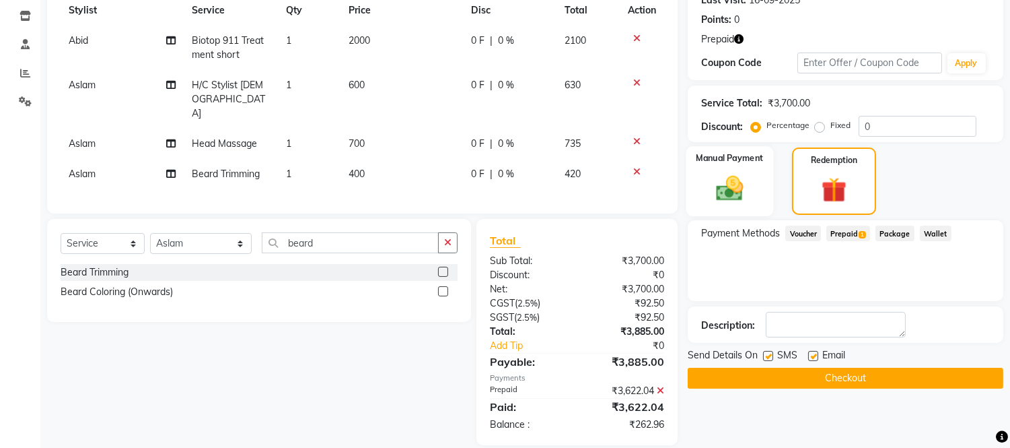
click at [736, 186] on img at bounding box center [730, 189] width 44 height 32
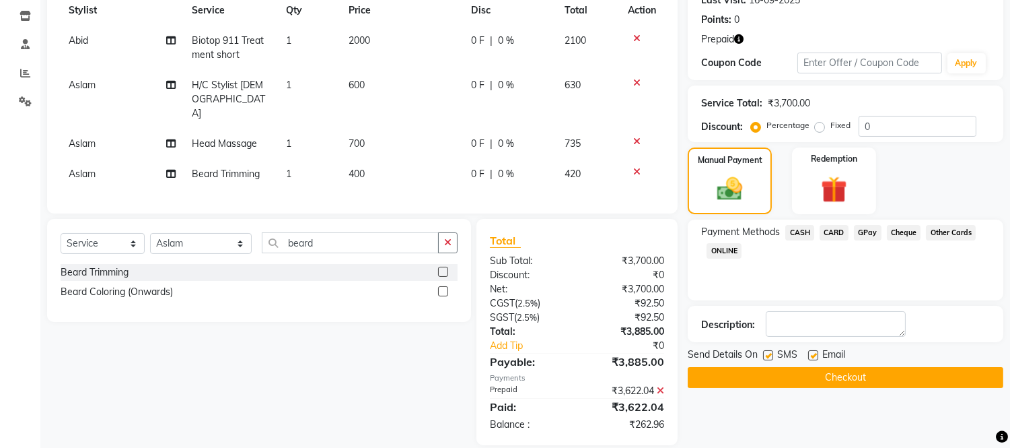
click at [862, 232] on span "GPay" at bounding box center [868, 232] width 28 height 15
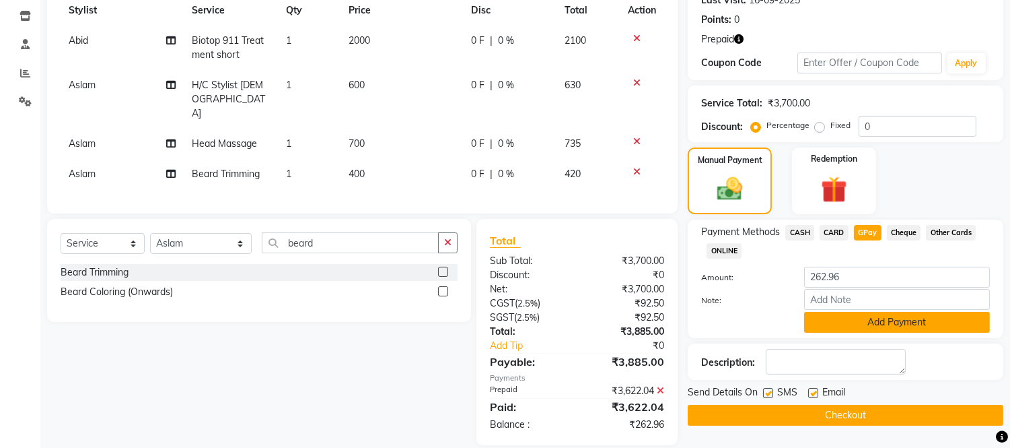
click at [923, 331] on button "Add Payment" at bounding box center [897, 322] width 186 height 21
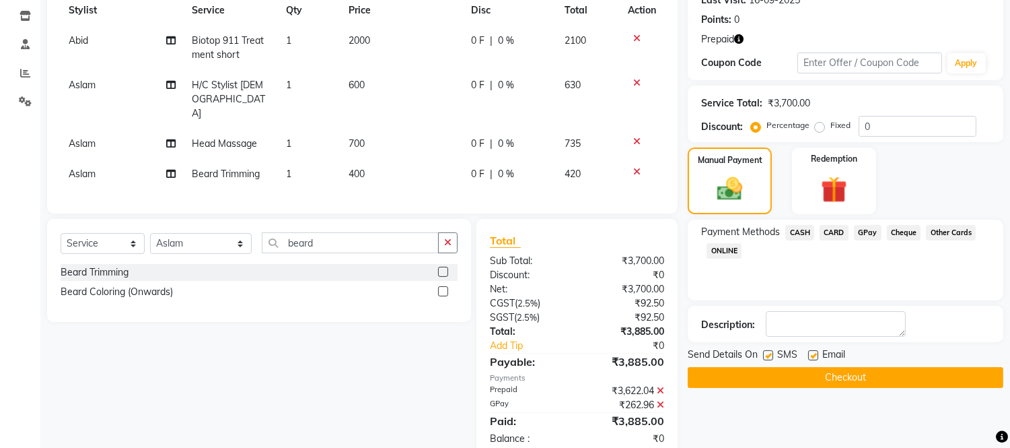
scroll to position [211, 0]
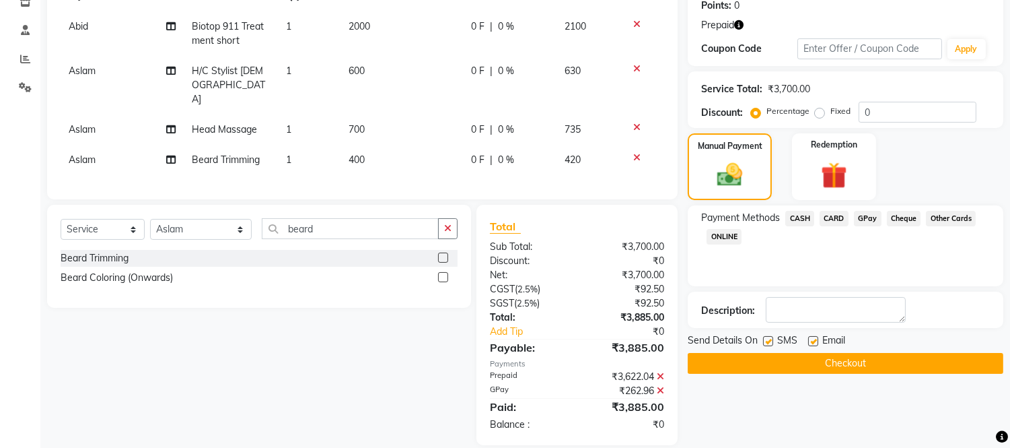
click at [919, 365] on button "Checkout" at bounding box center [846, 363] width 316 height 21
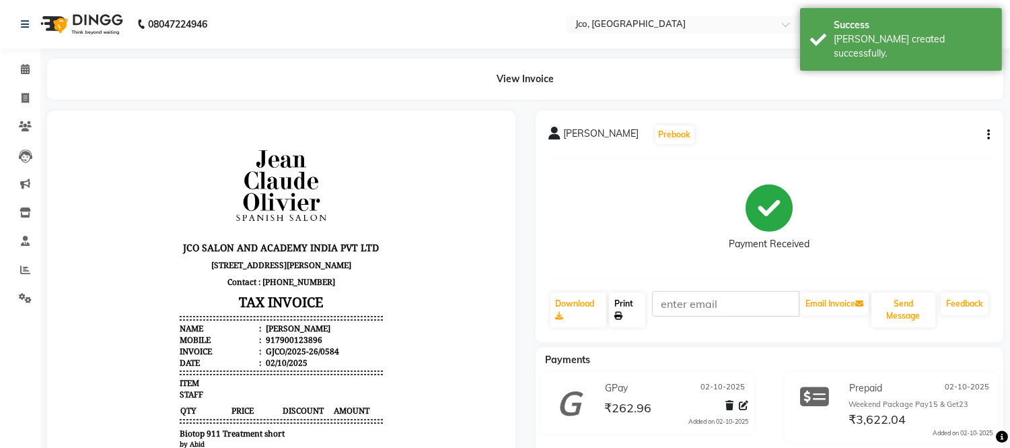
click at [623, 306] on link "Print" at bounding box center [627, 309] width 36 height 35
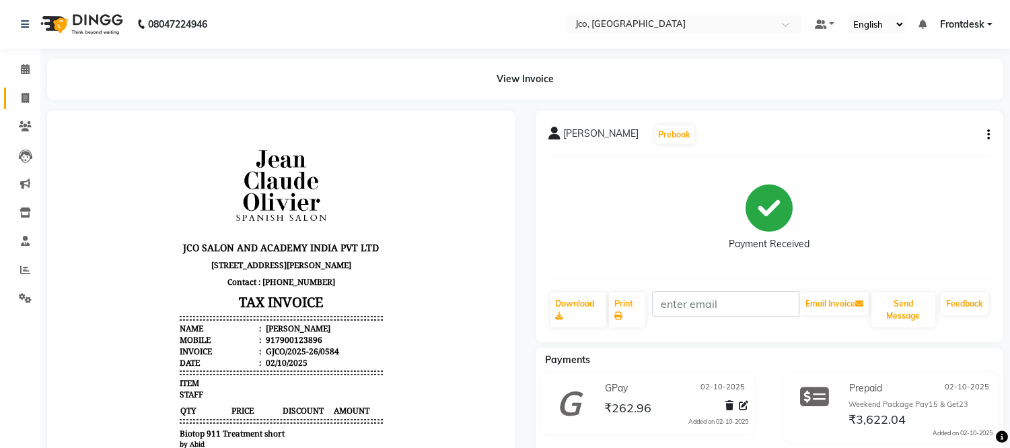
click at [11, 106] on link "Invoice" at bounding box center [20, 98] width 32 height 22
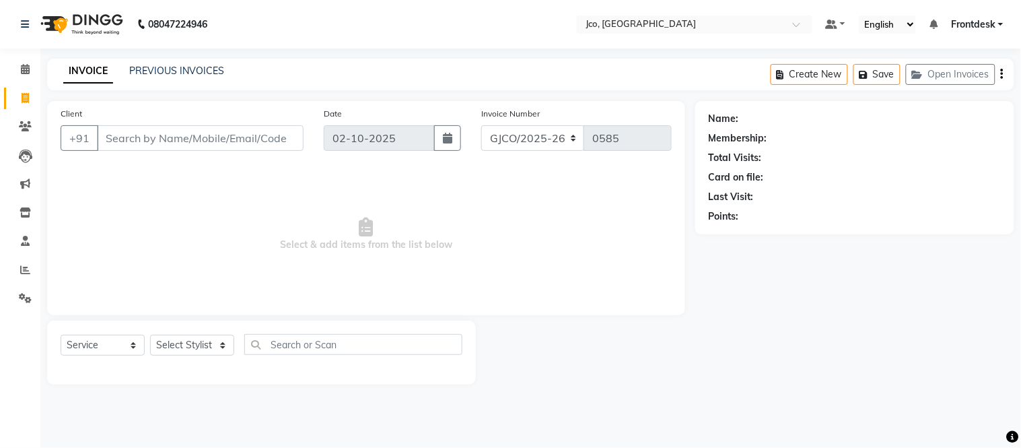
click at [149, 144] on input "Client" at bounding box center [200, 138] width 207 height 26
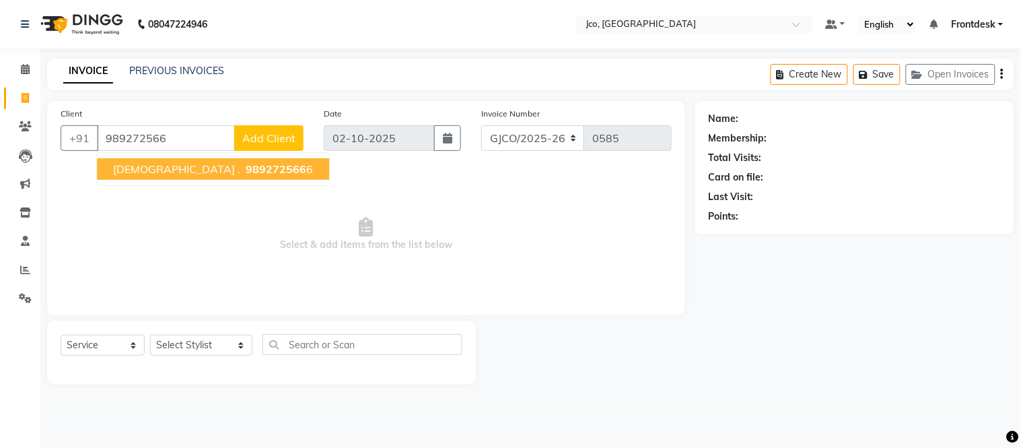
click at [246, 171] on span "989272566" at bounding box center [276, 168] width 61 height 13
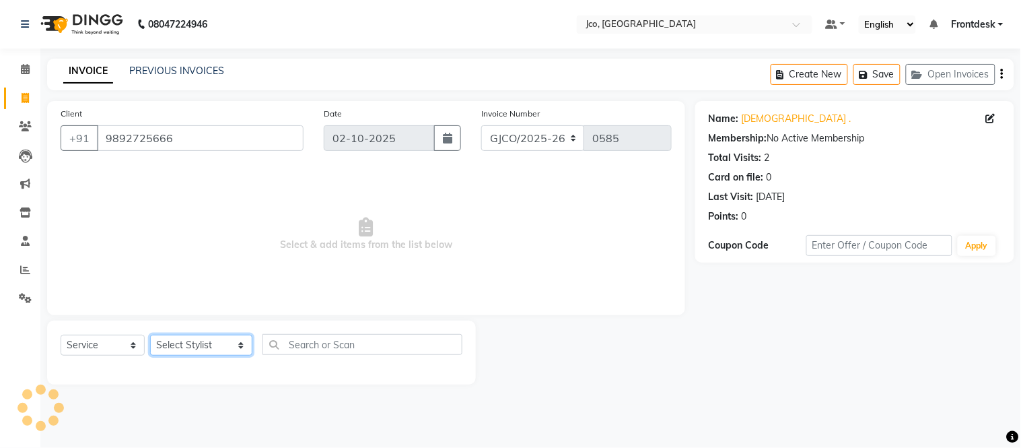
click at [212, 349] on select "Select Stylist Abdul Abid Afsha Shaikh Ajmal Aphy Araslan Ashfaque Aslam Azhar …" at bounding box center [201, 344] width 102 height 21
click at [150, 335] on select "Select Stylist Abdul Abid Afsha Shaikh Ajmal Aphy Araslan Ashfaque Aslam Azhar …" at bounding box center [201, 344] width 102 height 21
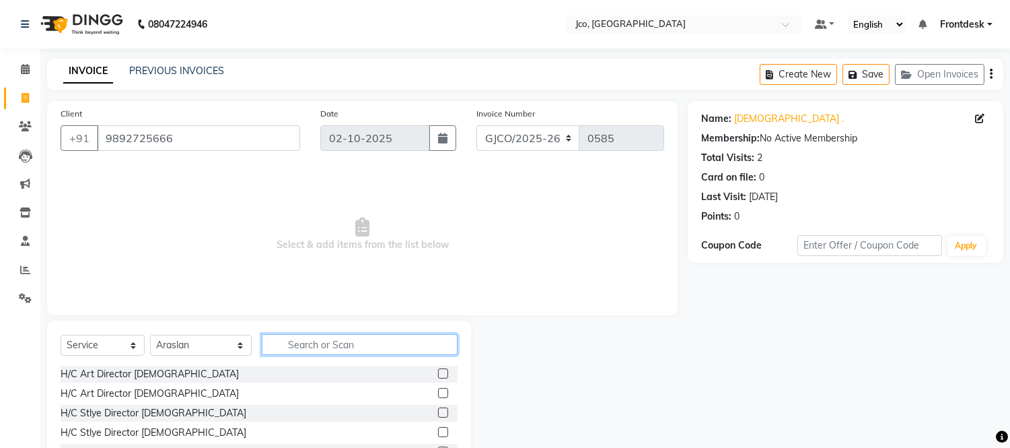
click at [327, 348] on input "text" at bounding box center [360, 344] width 196 height 21
click at [438, 368] on label at bounding box center [443, 373] width 10 height 10
click at [438, 369] on input "checkbox" at bounding box center [442, 373] width 9 height 9
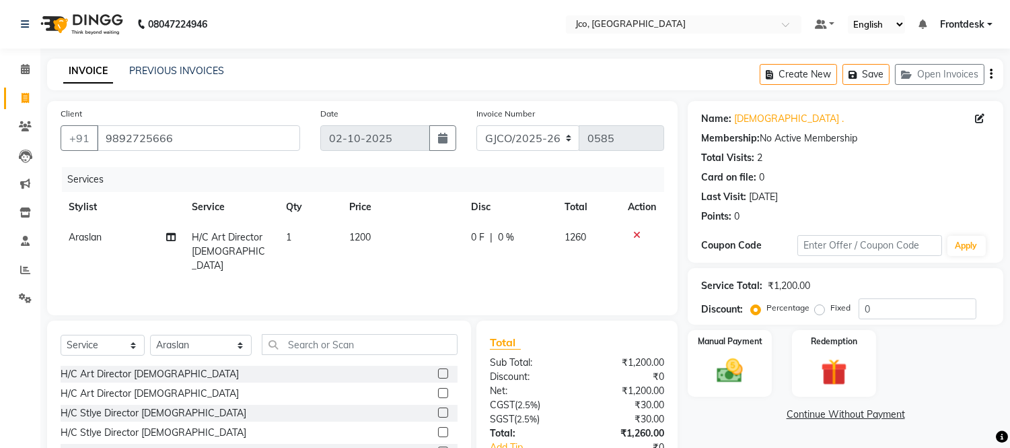
click at [371, 243] on td "1200" at bounding box center [402, 251] width 122 height 59
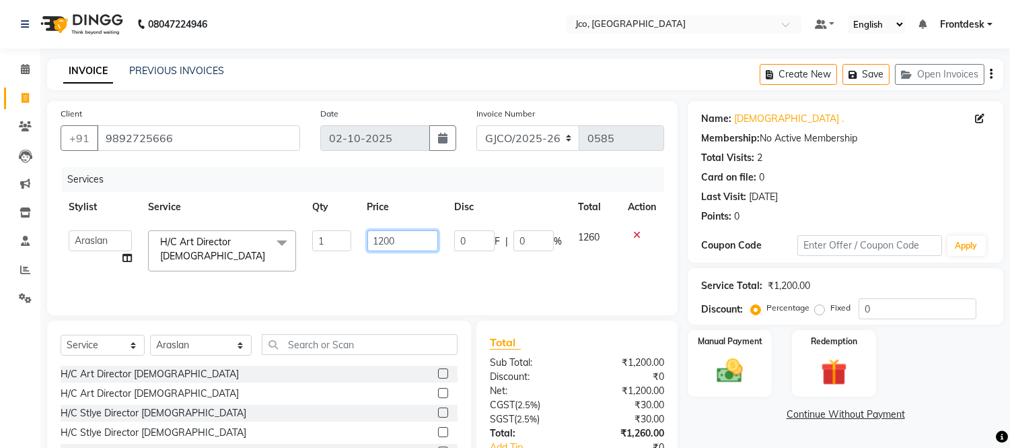
click at [420, 238] on input "1200" at bounding box center [402, 240] width 71 height 21
click at [520, 271] on div "Services Stylist Service Qty Price Disc Total Action Abdul Abid Afsha Shaikh Aj…" at bounding box center [363, 234] width 604 height 135
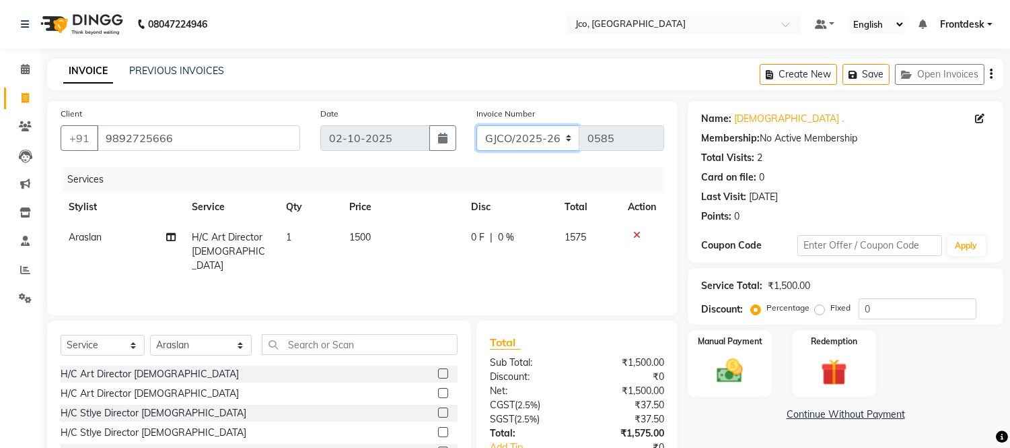
click at [542, 135] on select "GJCO/2025-26 SCG/2025-26 Gpre/2025-26" at bounding box center [528, 138] width 104 height 26
click at [476, 125] on select "GJCO/2025-26 SCG/2025-26 Gpre/2025-26" at bounding box center [528, 138] width 104 height 26
click at [991, 74] on icon "button" at bounding box center [991, 74] width 3 height 1
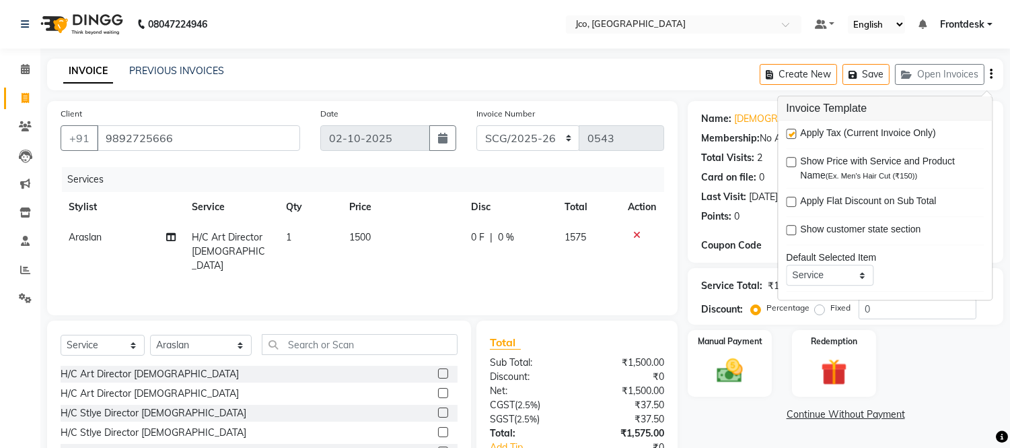
click at [791, 133] on label at bounding box center [791, 134] width 10 height 10
click at [791, 133] on input "checkbox" at bounding box center [790, 134] width 9 height 9
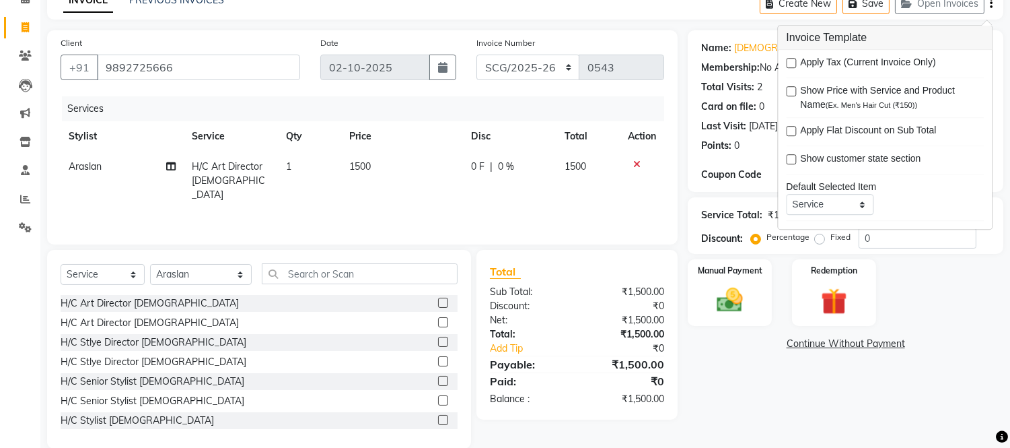
scroll to position [91, 0]
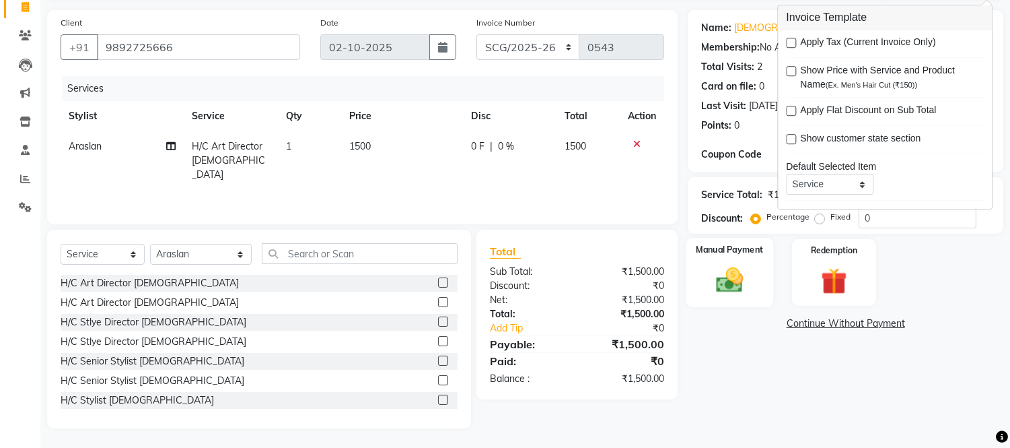
click at [735, 283] on img at bounding box center [730, 280] width 44 height 32
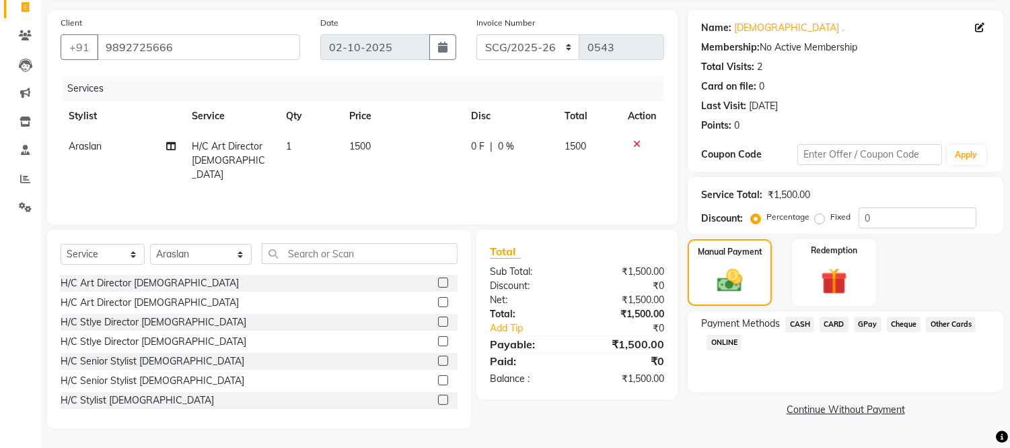
click at [800, 326] on span "CASH" at bounding box center [799, 323] width 29 height 15
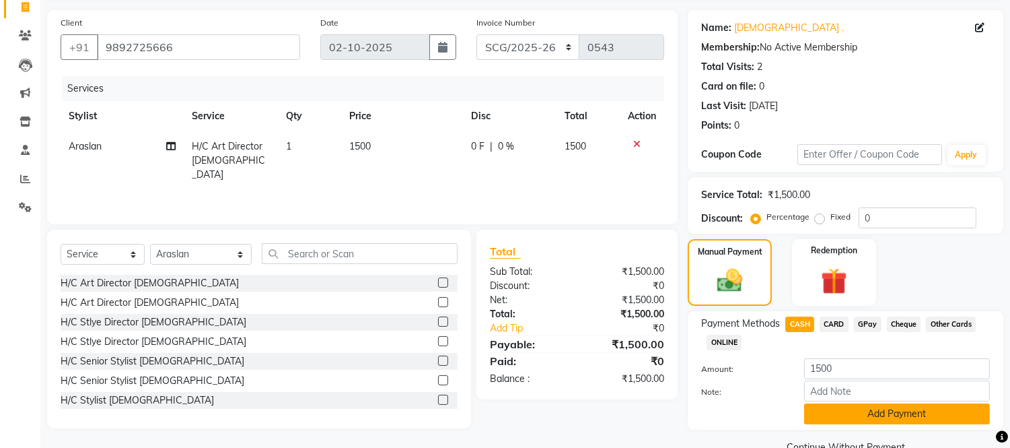
click at [911, 419] on button "Add Payment" at bounding box center [897, 413] width 186 height 21
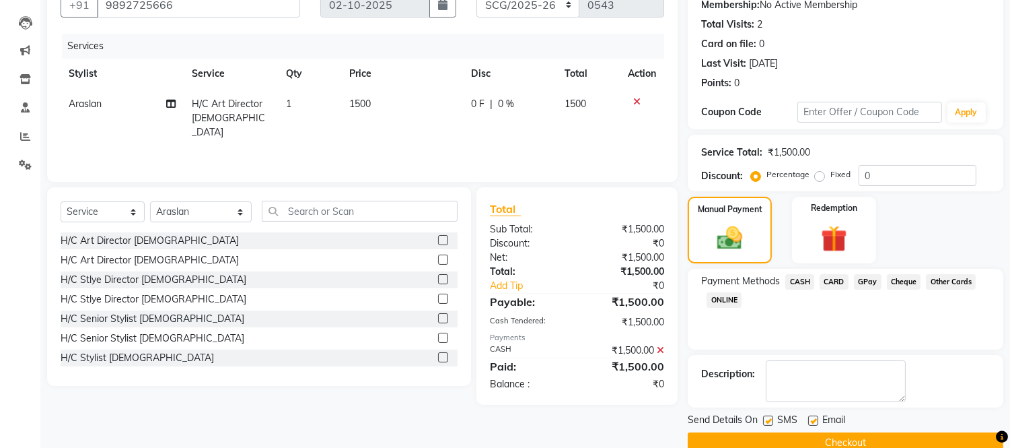
scroll to position [157, 0]
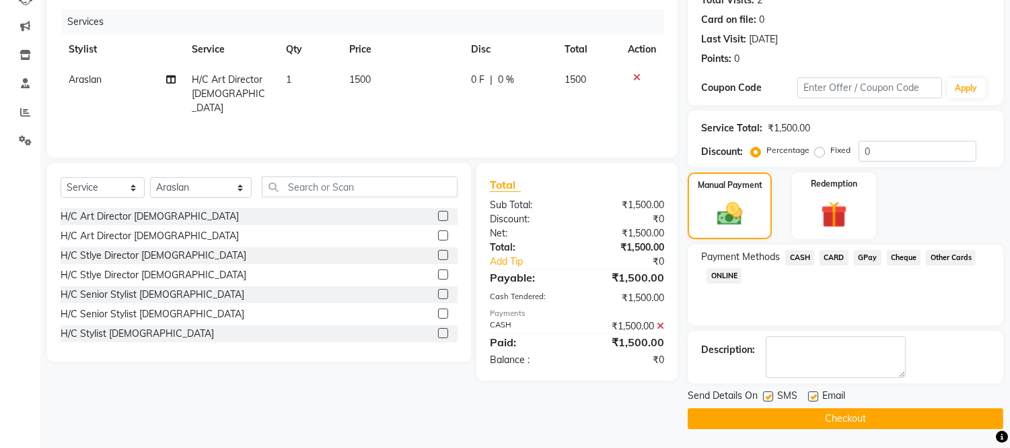
click at [909, 421] on button "Checkout" at bounding box center [846, 418] width 316 height 21
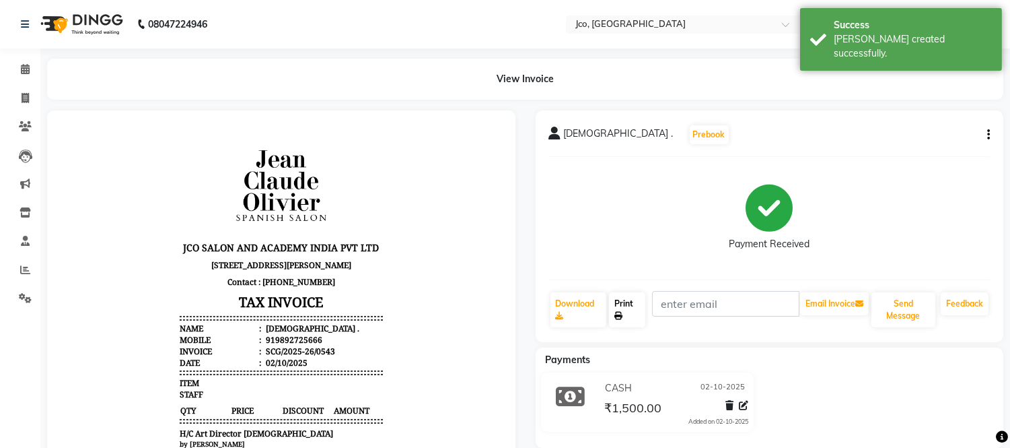
click at [623, 307] on link "Print" at bounding box center [627, 309] width 36 height 35
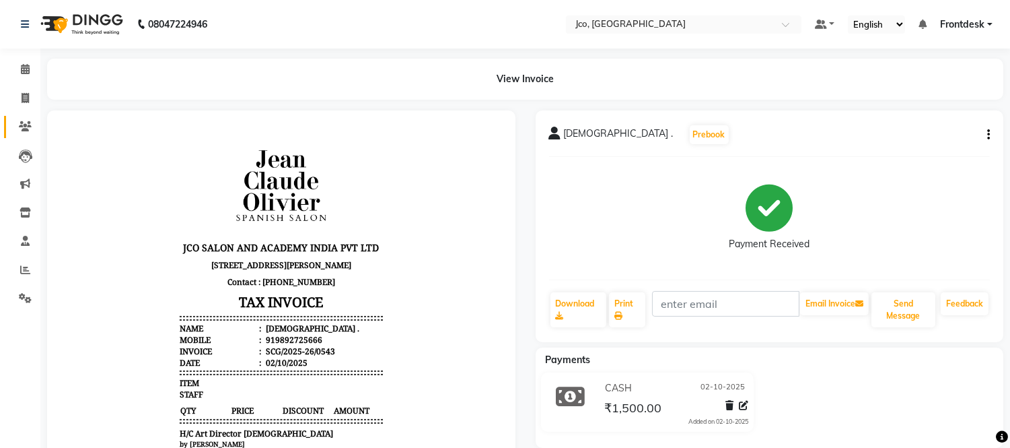
click at [24, 127] on icon at bounding box center [25, 126] width 13 height 10
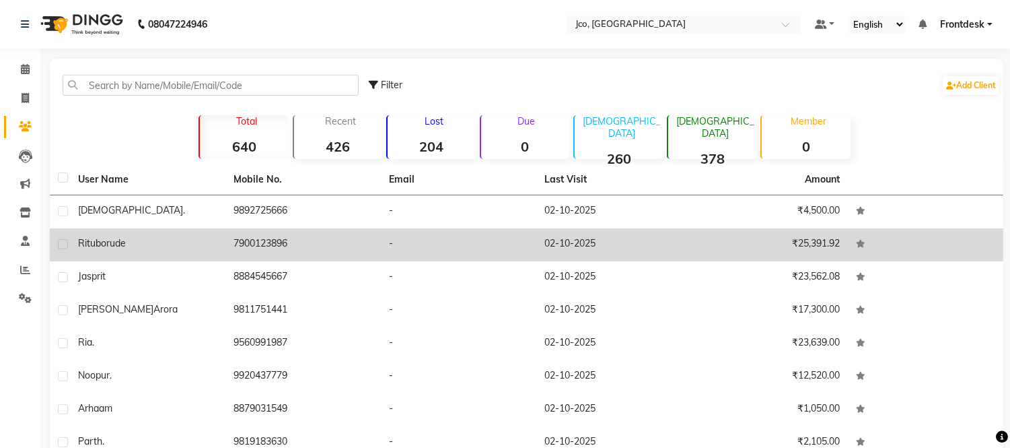
click at [150, 244] on div "Ritu borude" at bounding box center [147, 243] width 139 height 14
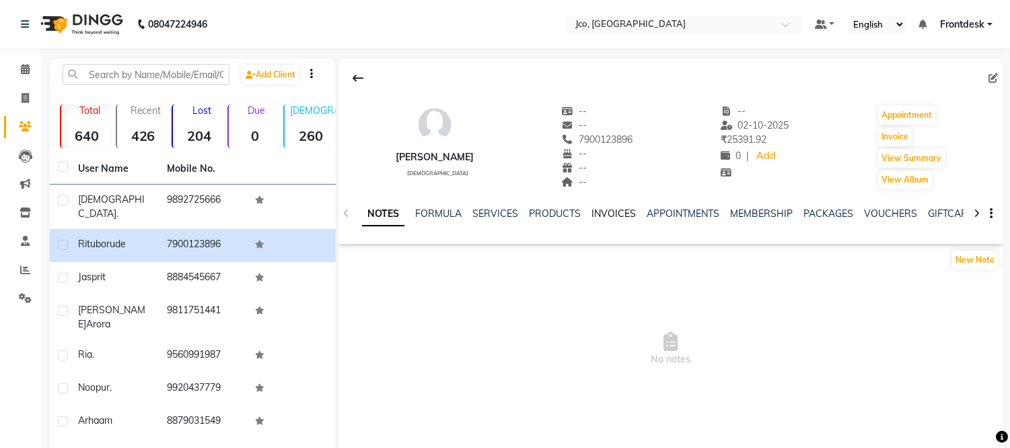
click at [598, 214] on link "INVOICES" at bounding box center [614, 213] width 44 height 12
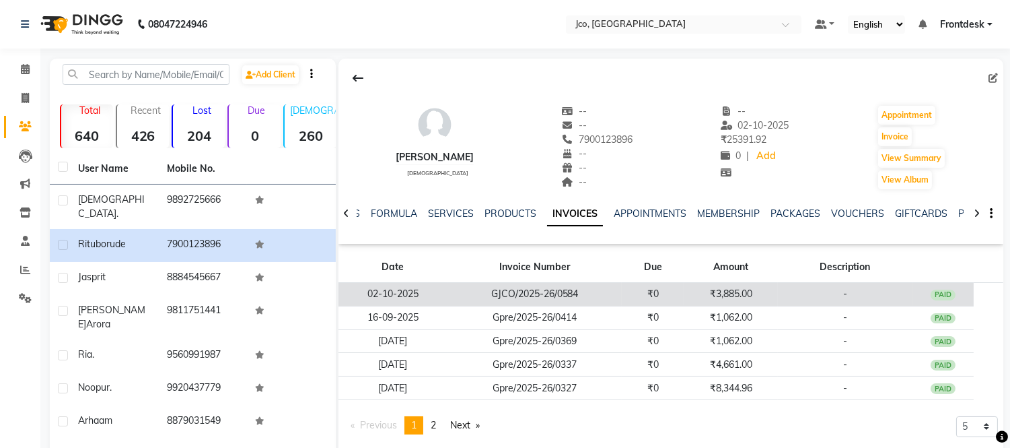
click at [735, 293] on td "₹3,885.00" at bounding box center [730, 295] width 93 height 24
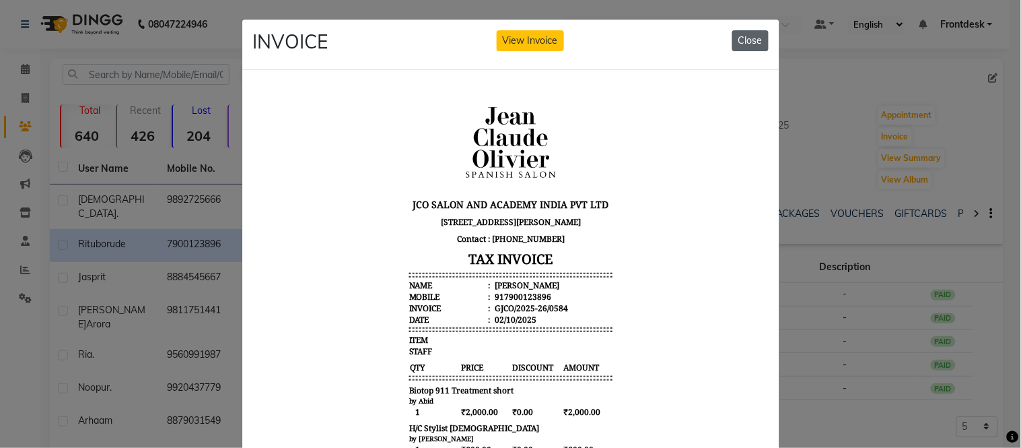
click at [754, 35] on button "Close" at bounding box center [750, 40] width 36 height 21
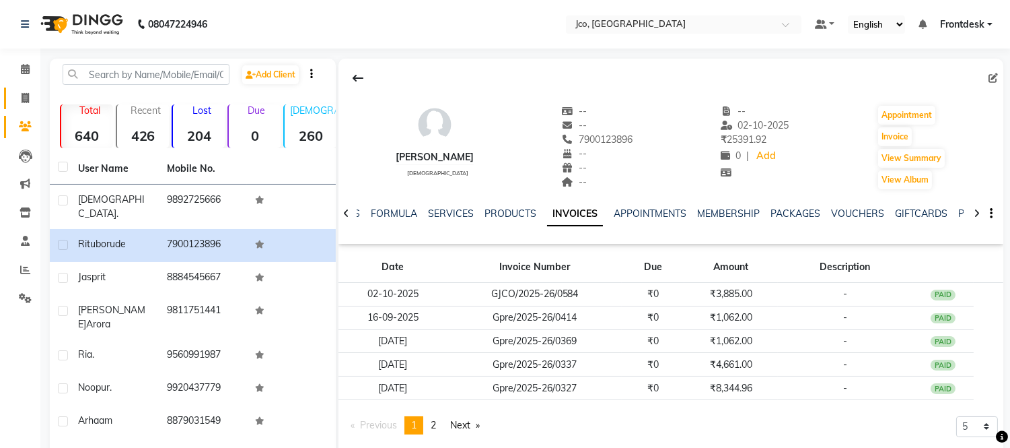
click at [22, 100] on icon at bounding box center [25, 98] width 7 height 10
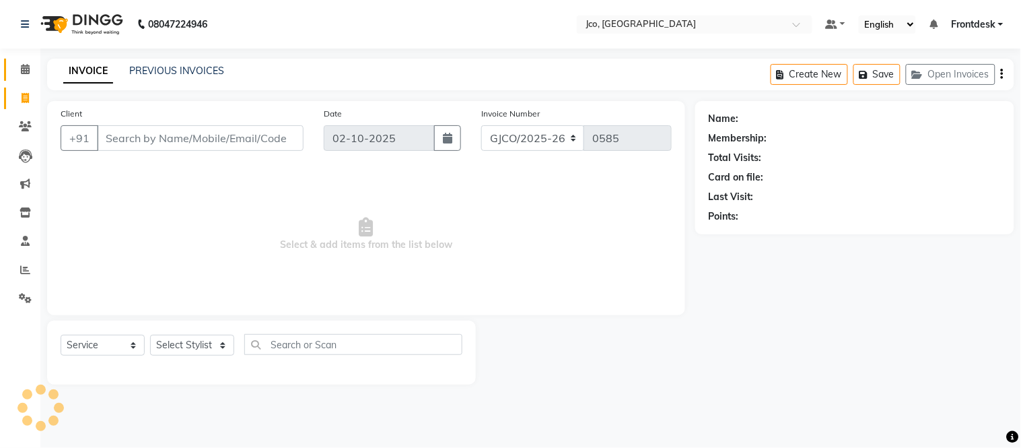
click at [23, 73] on icon at bounding box center [25, 69] width 9 height 10
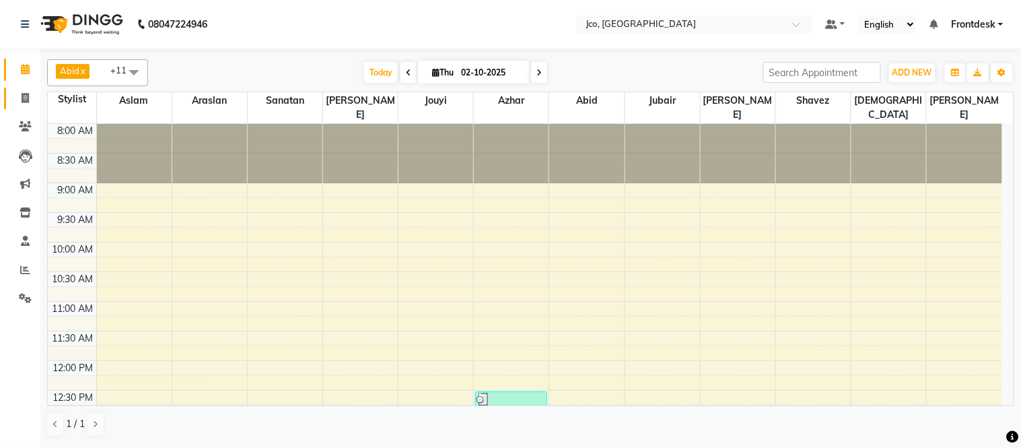
click at [26, 98] on icon at bounding box center [25, 98] width 7 height 10
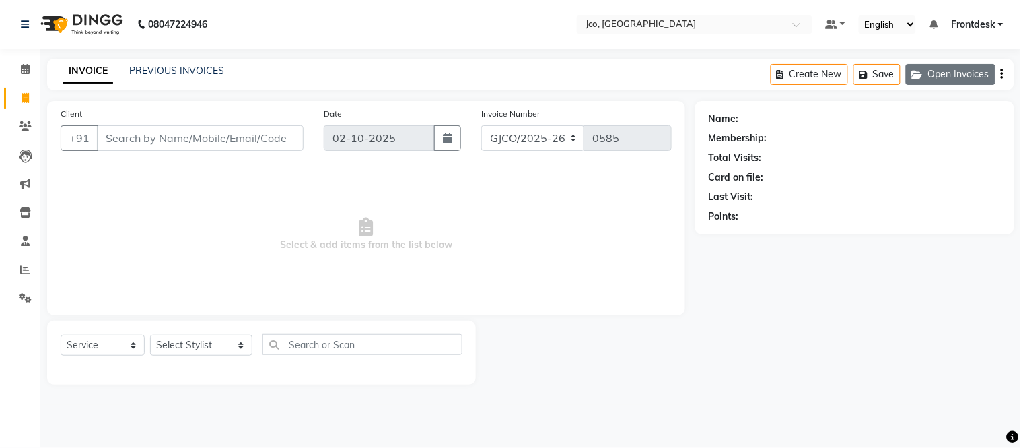
click at [956, 76] on button "Open Invoices" at bounding box center [951, 74] width 90 height 21
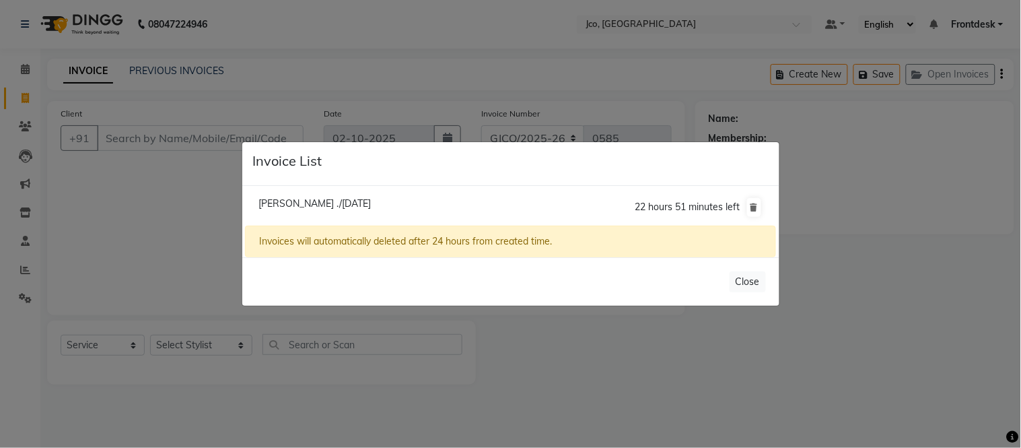
click at [320, 203] on span "Shanky ./02 October 2025" at bounding box center [314, 203] width 112 height 12
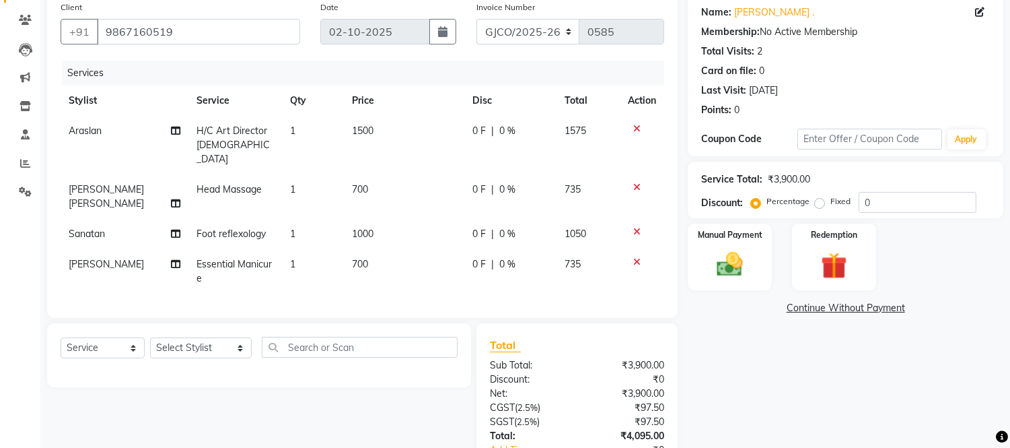
scroll to position [108, 0]
click at [213, 347] on select "Select Stylist Abdul Abid Afsha Shaikh Ajmal Aphy Araslan Ashfaque Aslam Azhar …" at bounding box center [201, 346] width 102 height 21
click at [150, 336] on select "Select Stylist Abdul Abid Afsha Shaikh Ajmal Aphy Araslan Ashfaque Aslam Azhar …" at bounding box center [201, 346] width 102 height 21
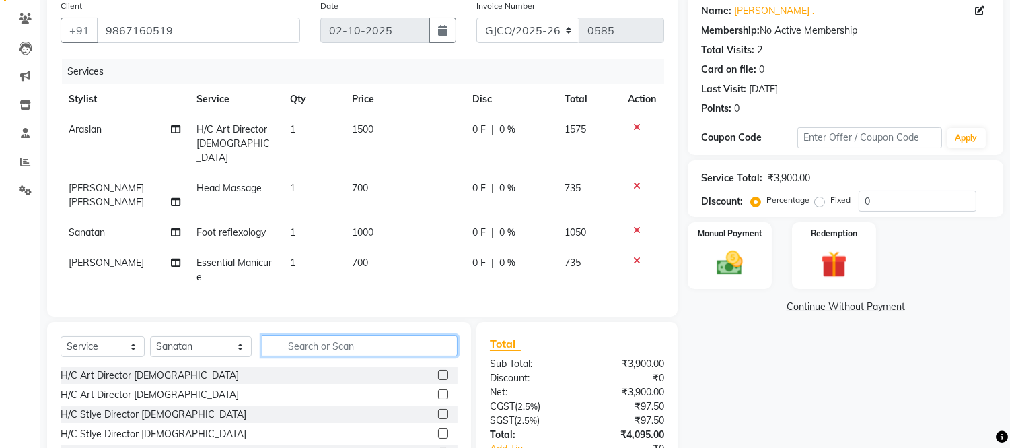
click at [330, 341] on input "text" at bounding box center [360, 345] width 196 height 21
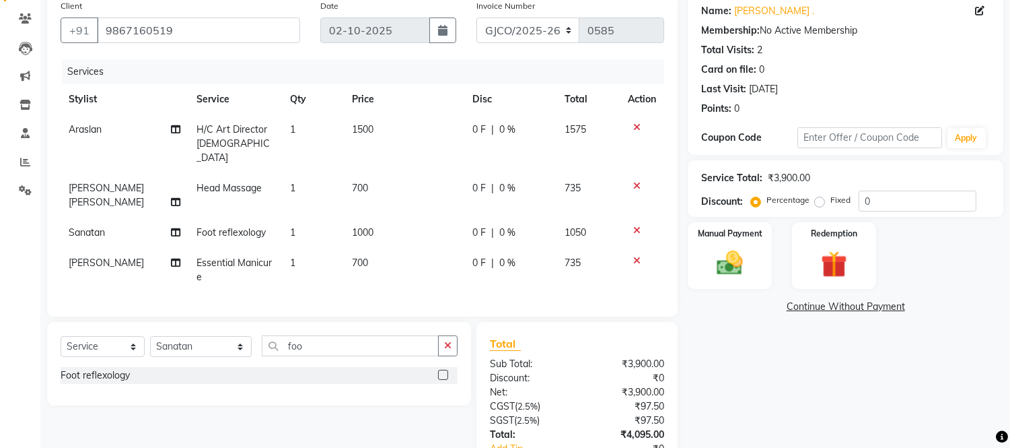
click at [444, 372] on label at bounding box center [443, 374] width 10 height 10
click at [444, 372] on input "checkbox" at bounding box center [442, 375] width 9 height 9
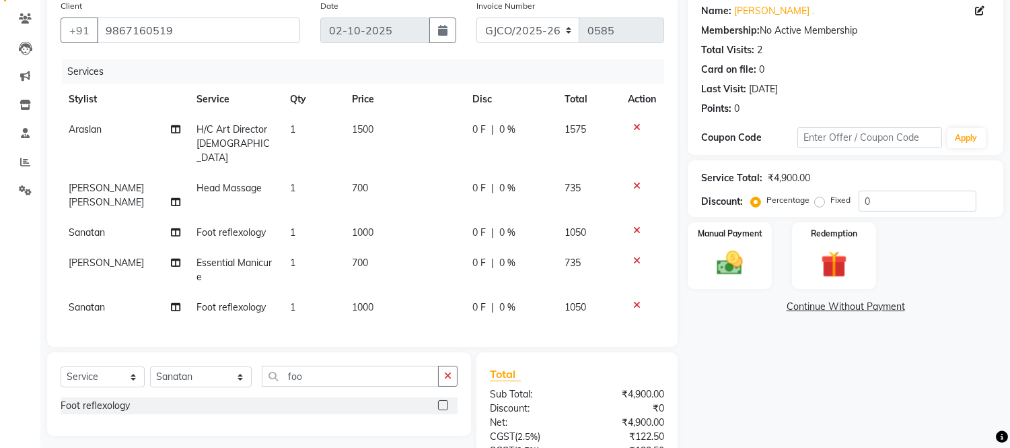
click at [379, 294] on td "1000" at bounding box center [404, 307] width 120 height 30
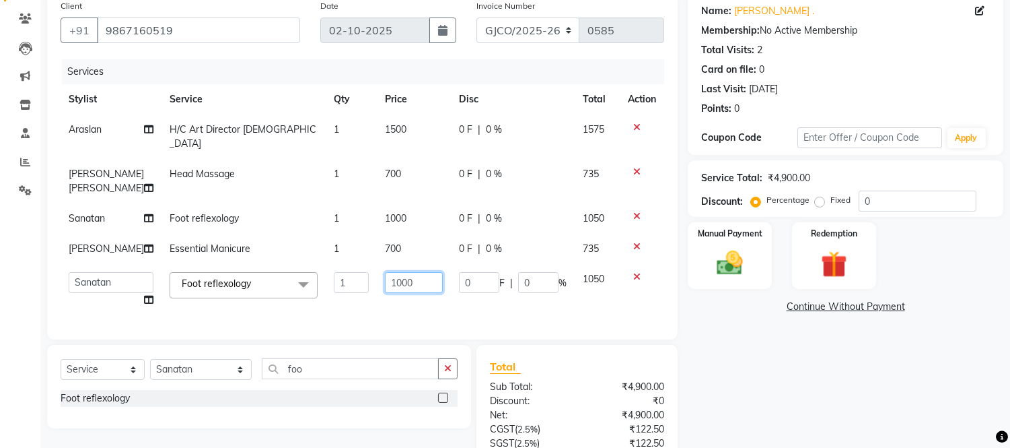
click at [421, 273] on input "1000" at bounding box center [414, 282] width 58 height 21
click at [522, 295] on td "0 F | 0 %" at bounding box center [513, 289] width 124 height 51
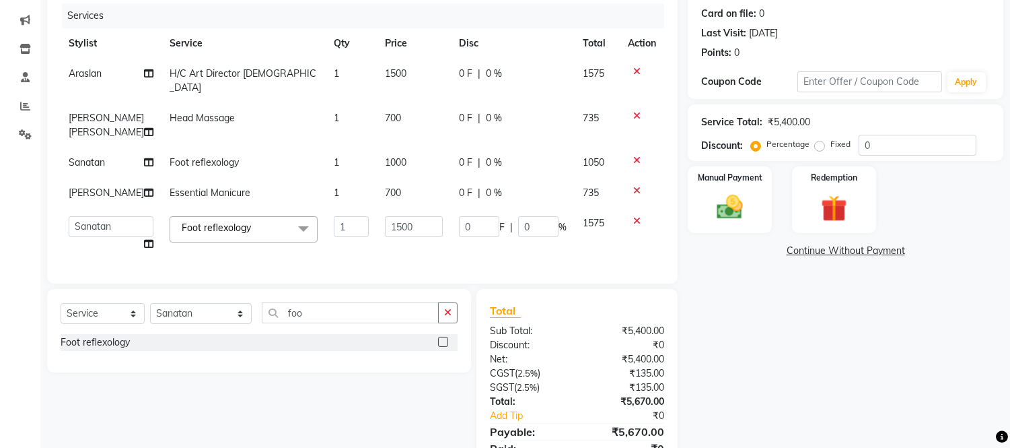
scroll to position [162, 0]
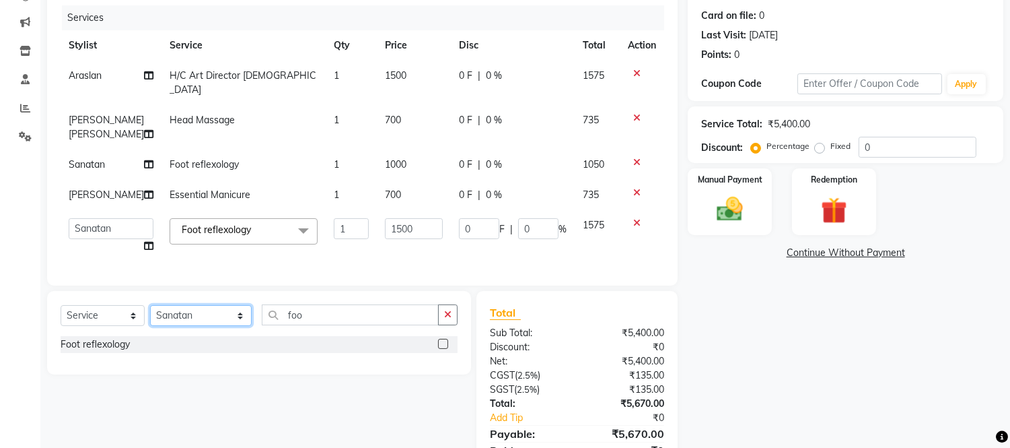
click at [213, 317] on select "Select Stylist Abdul Abid Afsha Shaikh Ajmal Aphy Araslan Ashfaque Aslam Azhar …" at bounding box center [201, 315] width 102 height 21
click at [150, 305] on select "Select Stylist Abdul Abid Afsha Shaikh Ajmal Aphy Araslan Ashfaque Aslam Azhar …" at bounding box center [201, 315] width 102 height 21
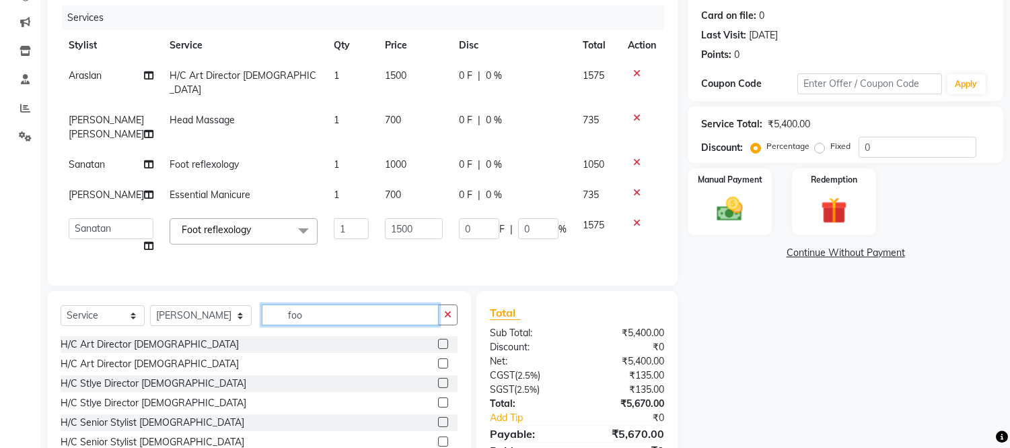
click at [376, 317] on input "foo" at bounding box center [350, 314] width 177 height 21
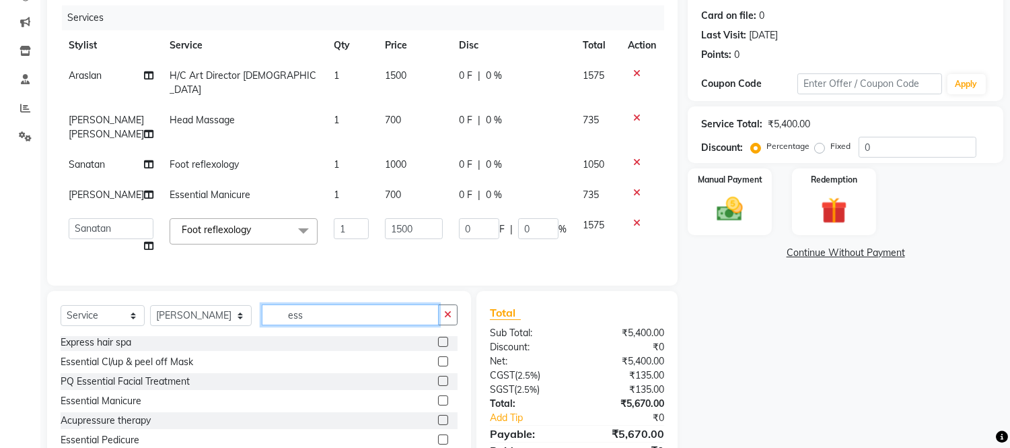
scroll to position [0, 0]
click at [438, 436] on label at bounding box center [443, 441] width 10 height 10
click at [438, 437] on input "checkbox" at bounding box center [442, 441] width 9 height 9
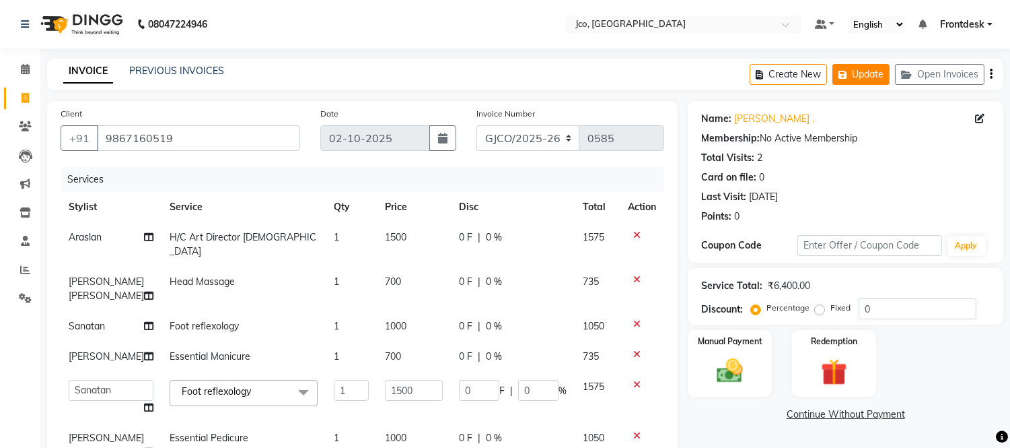
click at [859, 82] on button "Update" at bounding box center [860, 74] width 57 height 21
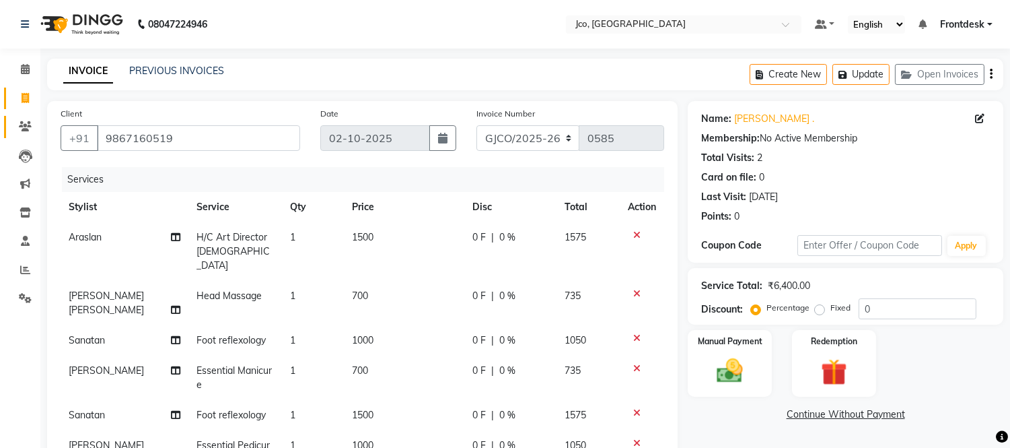
click at [21, 129] on icon at bounding box center [25, 126] width 13 height 10
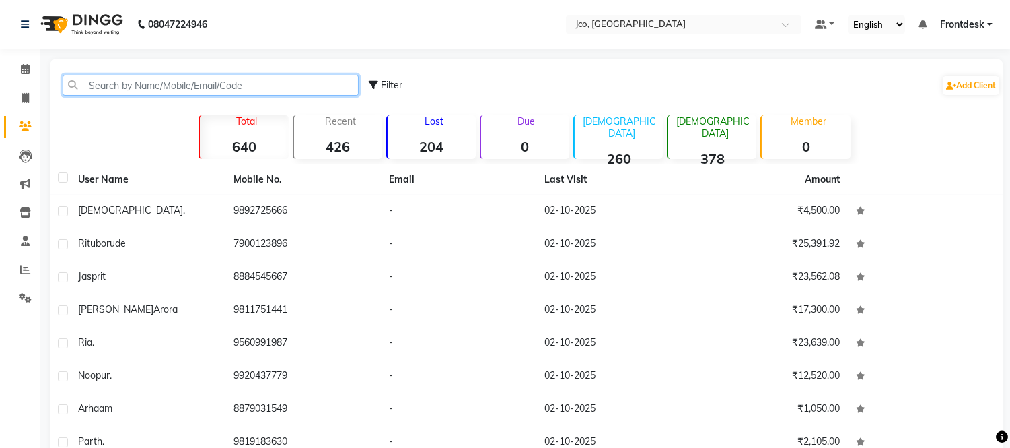
click at [166, 90] on input "text" at bounding box center [211, 85] width 296 height 21
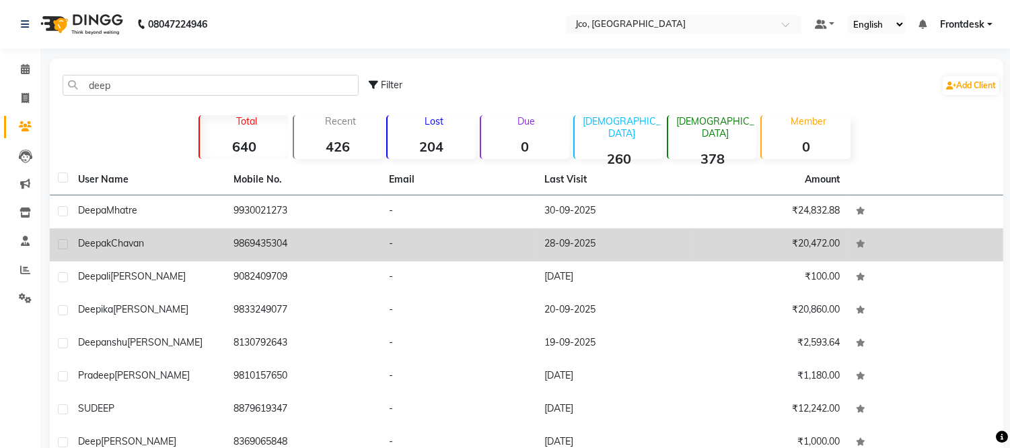
click at [283, 240] on td "9869435304" at bounding box center [302, 244] width 155 height 33
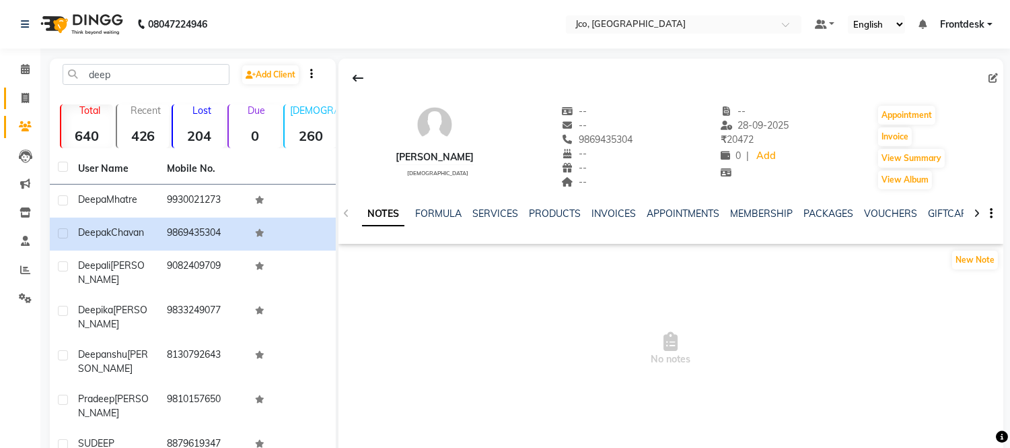
click at [24, 98] on icon at bounding box center [25, 98] width 7 height 10
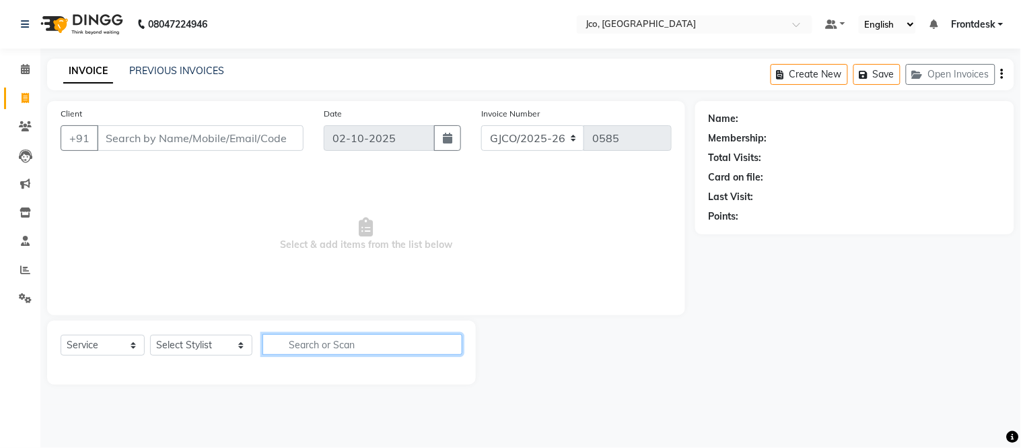
click at [310, 347] on input "text" at bounding box center [362, 344] width 200 height 21
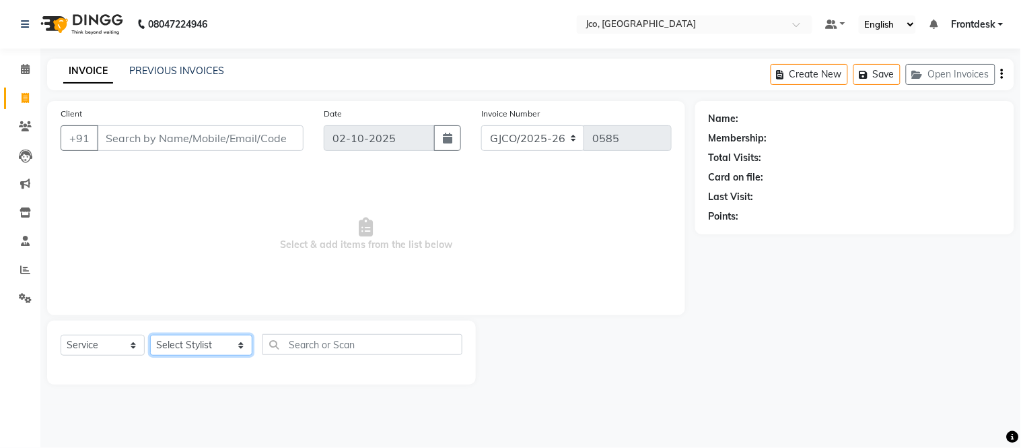
click at [190, 347] on select "Select Stylist Abdul Abid Afsha Shaikh Ajmal Aphy Araslan Ashfaque Aslam Azhar …" at bounding box center [201, 344] width 102 height 21
click at [150, 335] on select "Select Stylist Abdul Abid Afsha Shaikh Ajmal Aphy Araslan Ashfaque Aslam Azhar …" at bounding box center [201, 344] width 102 height 21
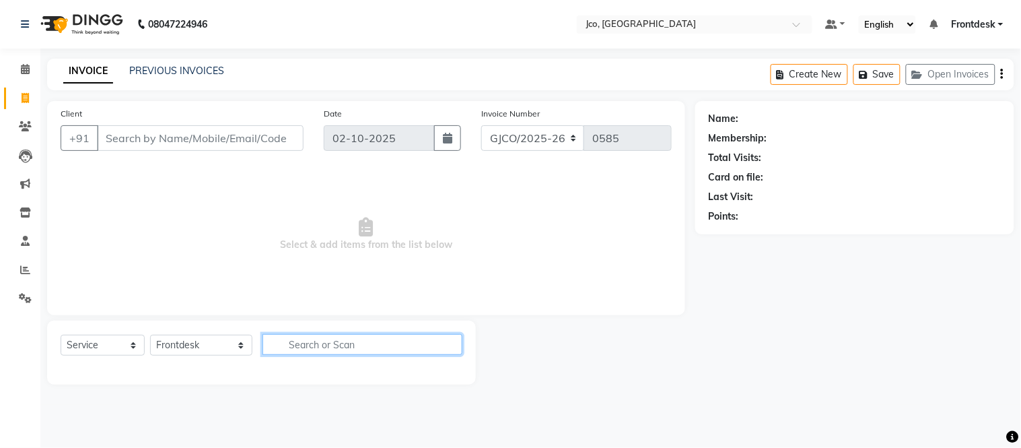
click at [306, 346] on input "text" at bounding box center [362, 344] width 200 height 21
click at [452, 345] on icon "button" at bounding box center [452, 343] width 7 height 9
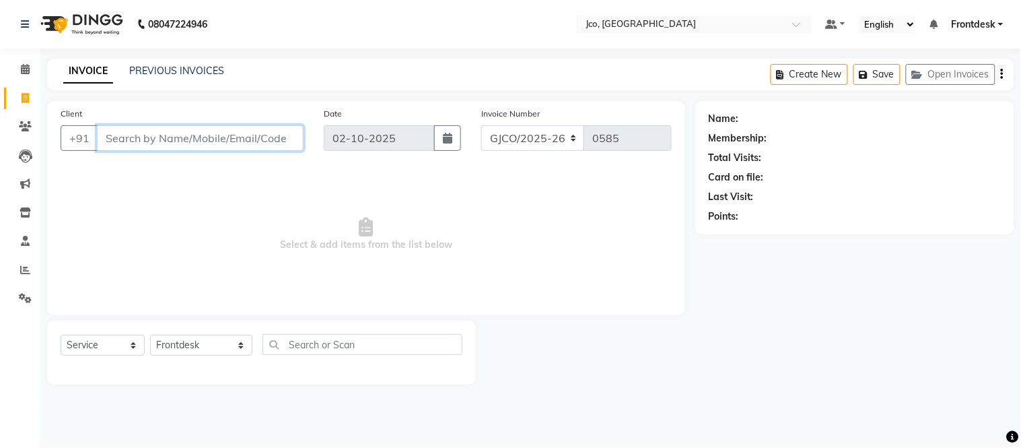
click at [232, 135] on input "Client" at bounding box center [200, 138] width 207 height 26
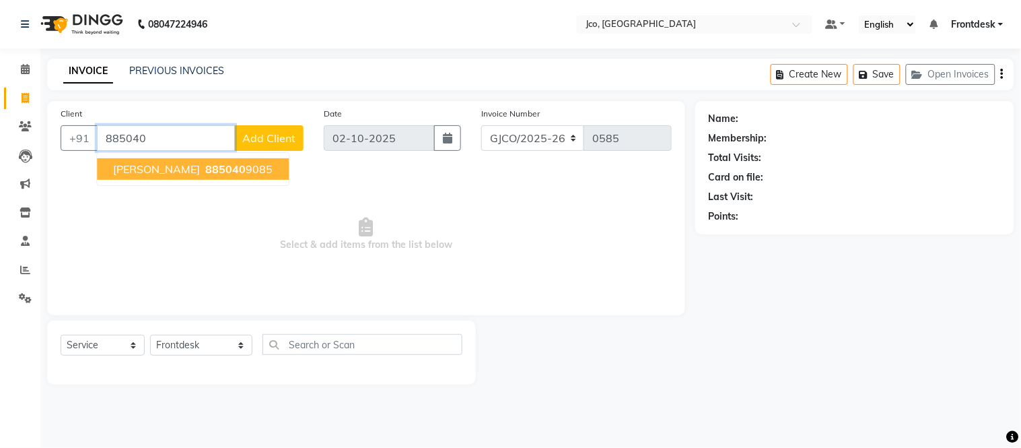
click at [248, 159] on button "RUCHIKA KATKAR 885040 9085" at bounding box center [193, 169] width 192 height 22
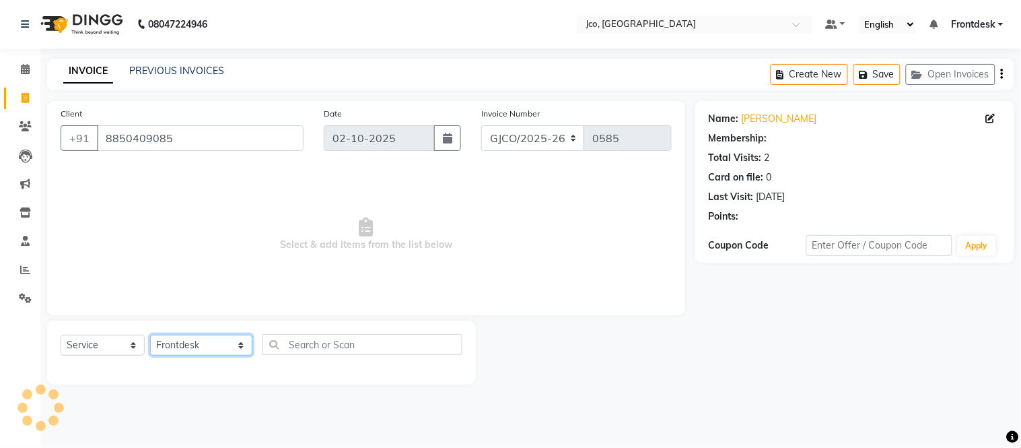
click at [205, 349] on select "Select Stylist Abdul Abid Afsha Shaikh Ajmal Aphy Araslan Ashfaque Aslam Azhar …" at bounding box center [201, 344] width 102 height 21
click at [150, 335] on select "Select Stylist Abdul Abid Afsha Shaikh Ajmal Aphy Araslan Ashfaque Aslam Azhar …" at bounding box center [201, 344] width 102 height 21
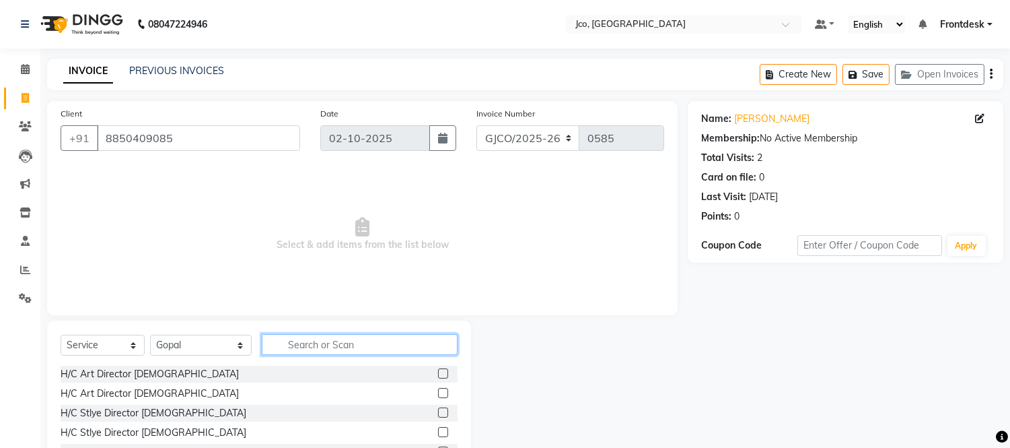
click at [371, 353] on input "text" at bounding box center [360, 344] width 196 height 21
click at [344, 345] on input "text" at bounding box center [360, 344] width 196 height 21
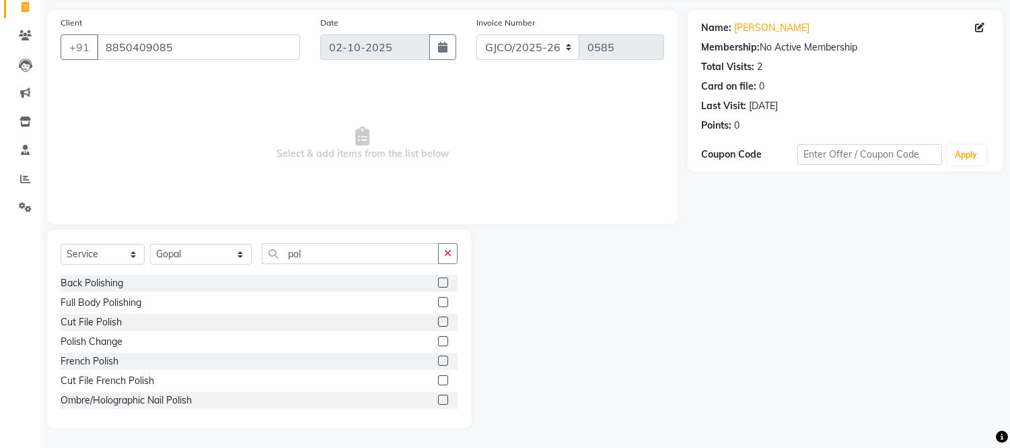
click at [438, 281] on label at bounding box center [443, 282] width 10 height 10
click at [438, 281] on input "checkbox" at bounding box center [442, 283] width 9 height 9
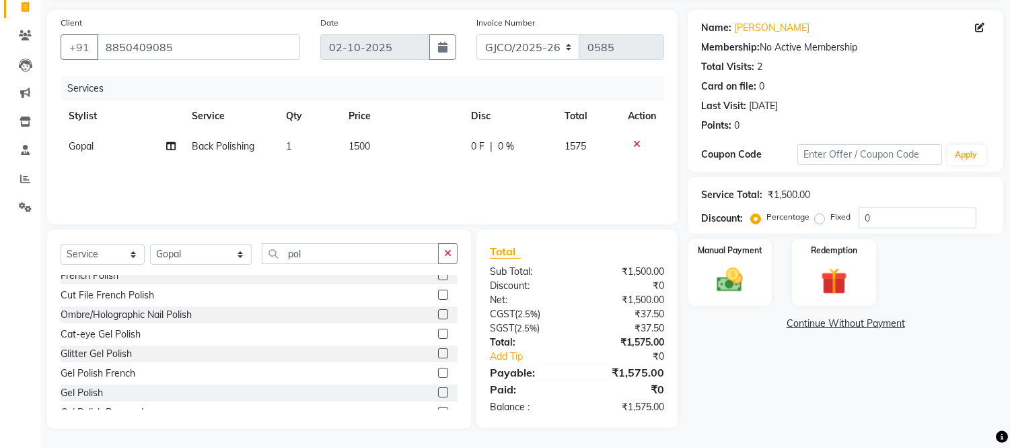
scroll to position [90, 0]
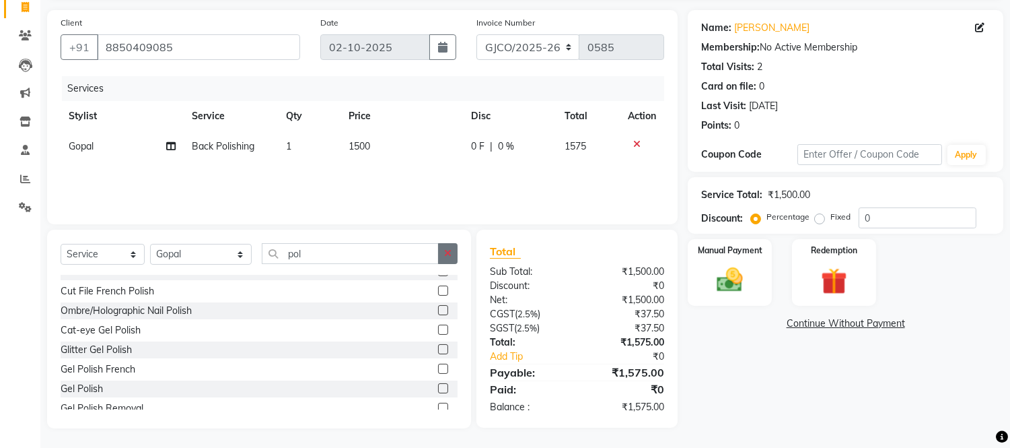
click at [448, 253] on icon "button" at bounding box center [447, 252] width 7 height 9
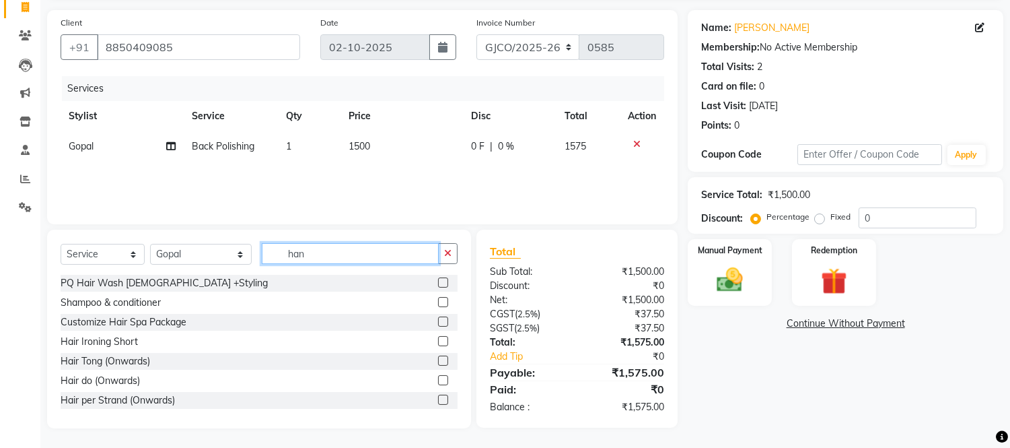
scroll to position [90, 0]
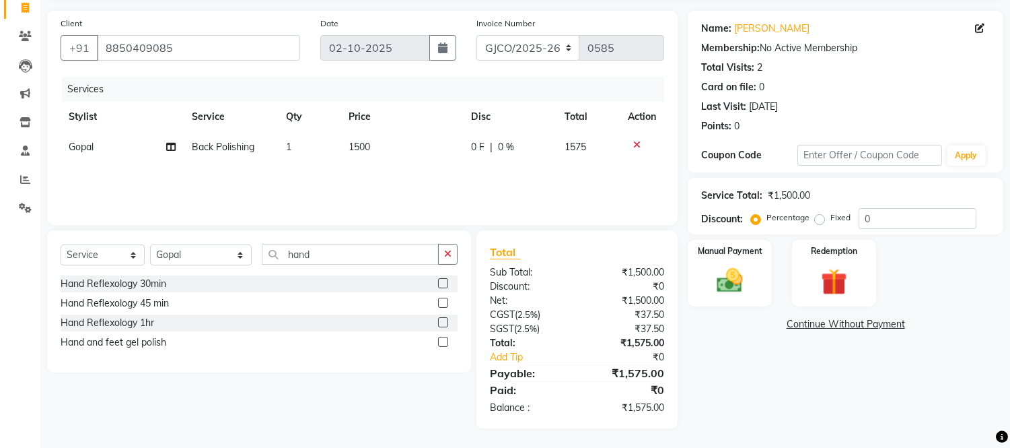
click at [445, 341] on label at bounding box center [443, 341] width 10 height 10
click at [445, 341] on input "checkbox" at bounding box center [442, 342] width 9 height 9
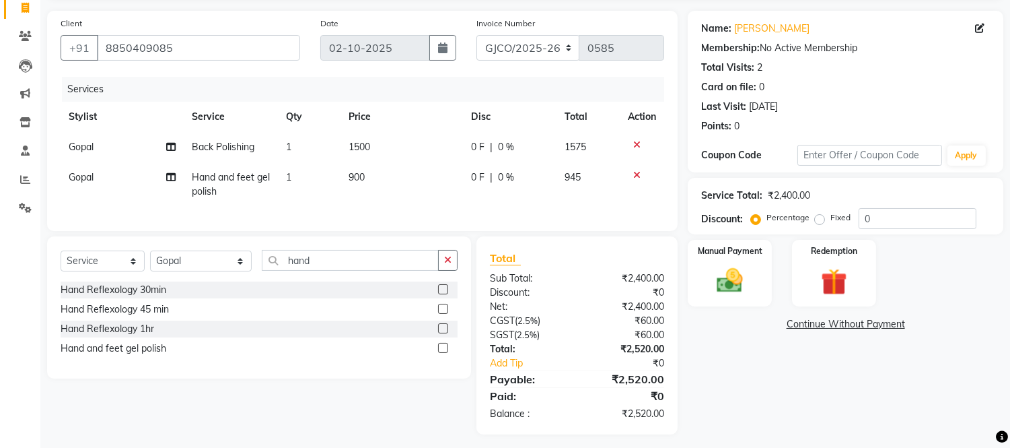
click at [633, 178] on icon at bounding box center [636, 174] width 7 height 9
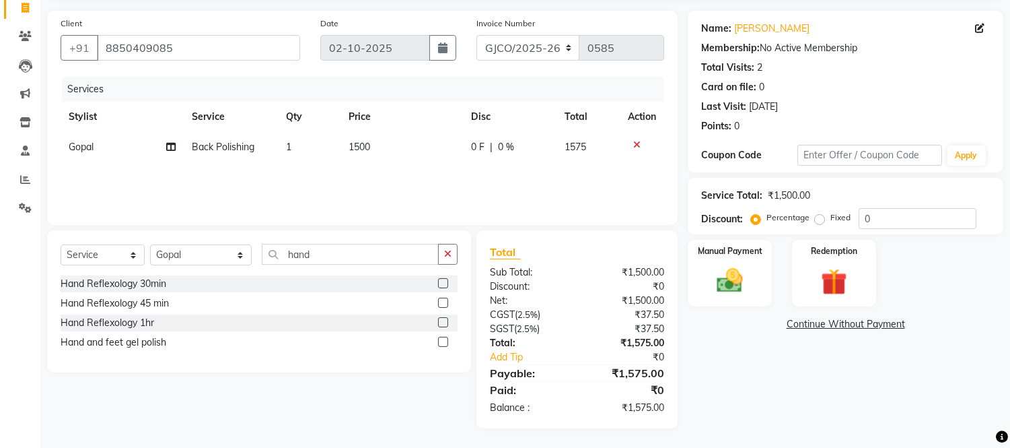
click at [442, 306] on label at bounding box center [443, 302] width 10 height 10
click at [442, 306] on input "checkbox" at bounding box center [442, 303] width 9 height 9
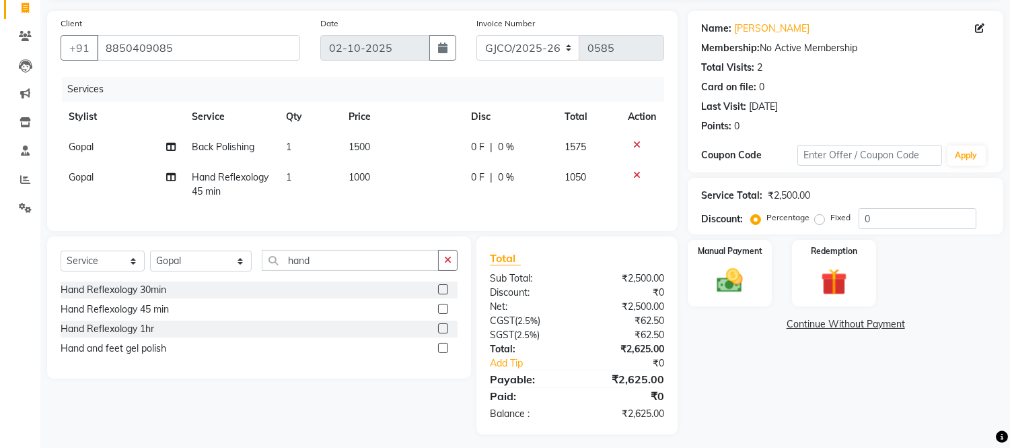
click at [636, 174] on icon at bounding box center [636, 174] width 7 height 9
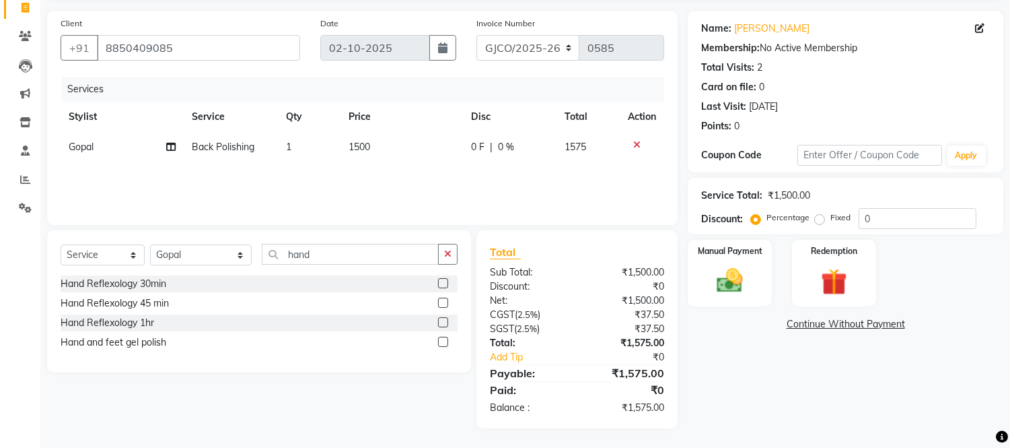
click at [636, 144] on icon at bounding box center [636, 144] width 7 height 9
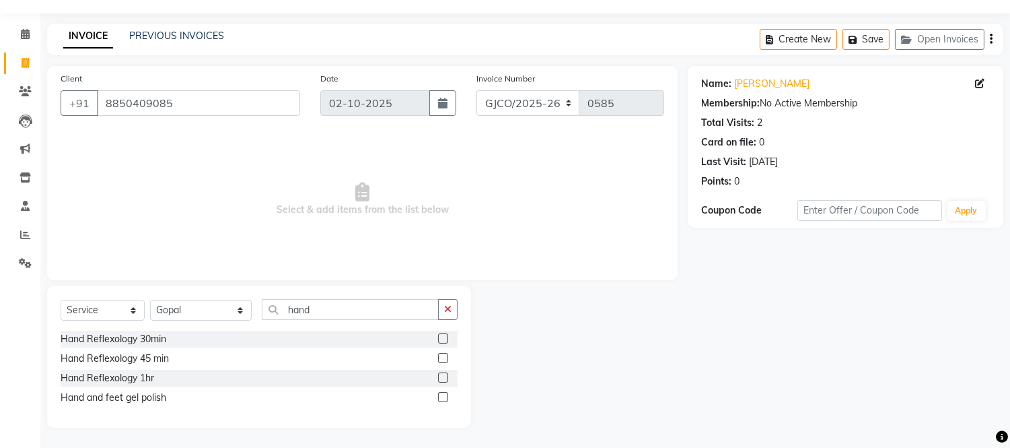
scroll to position [35, 0]
click at [449, 308] on icon "button" at bounding box center [447, 308] width 7 height 9
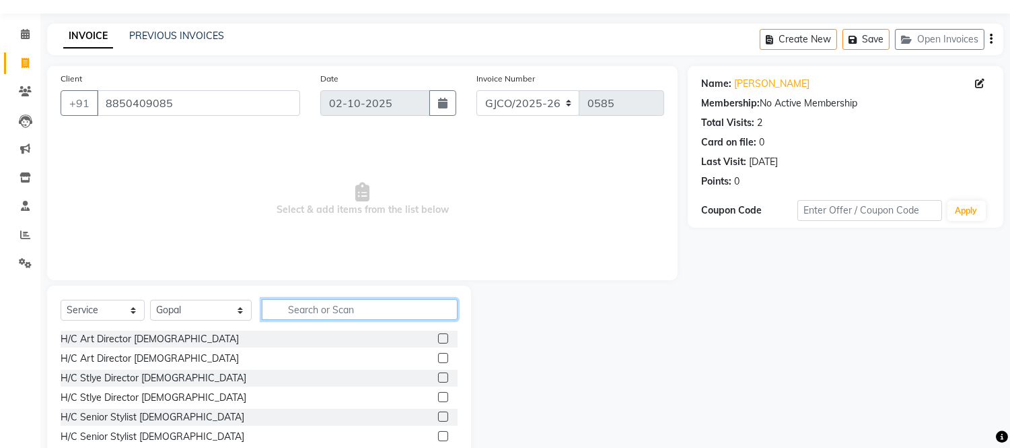
click at [304, 306] on input "text" at bounding box center [360, 309] width 196 height 21
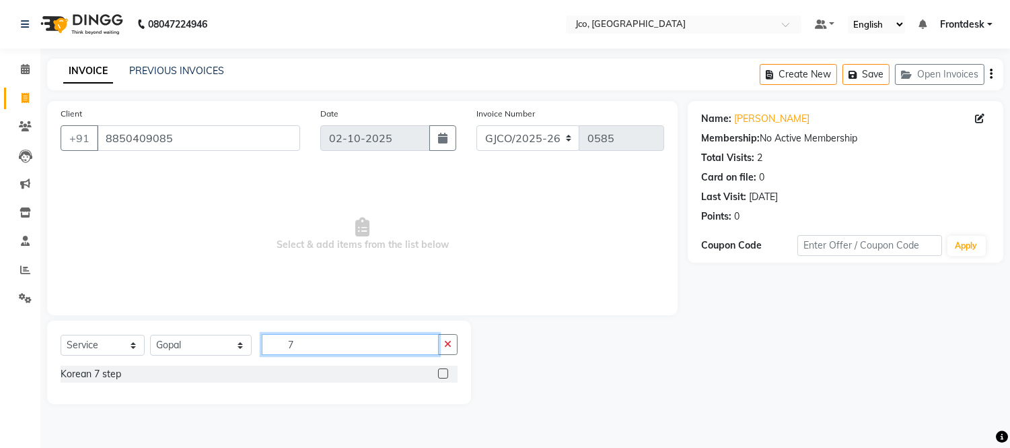
scroll to position [0, 0]
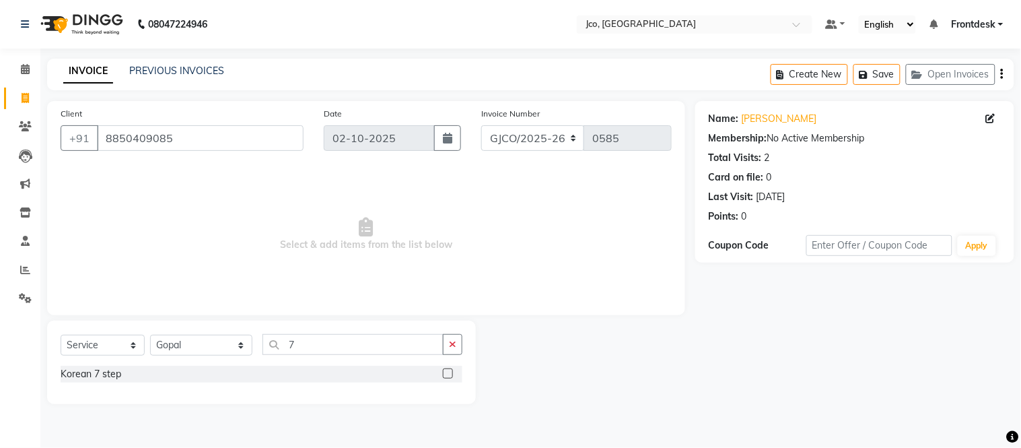
click at [449, 374] on label at bounding box center [448, 373] width 10 height 10
click at [449, 374] on input "checkbox" at bounding box center [447, 373] width 9 height 9
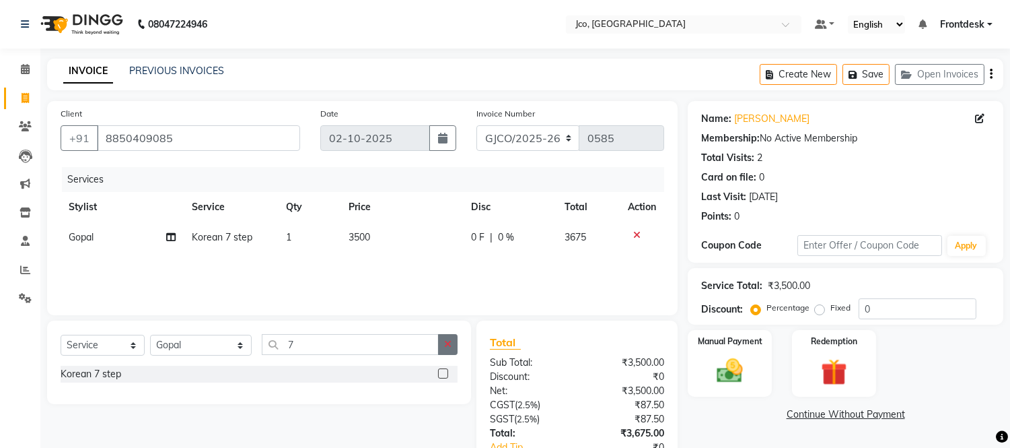
click at [448, 345] on icon "button" at bounding box center [447, 343] width 7 height 9
click at [444, 432] on label at bounding box center [443, 432] width 10 height 10
click at [444, 432] on input "checkbox" at bounding box center [442, 432] width 9 height 9
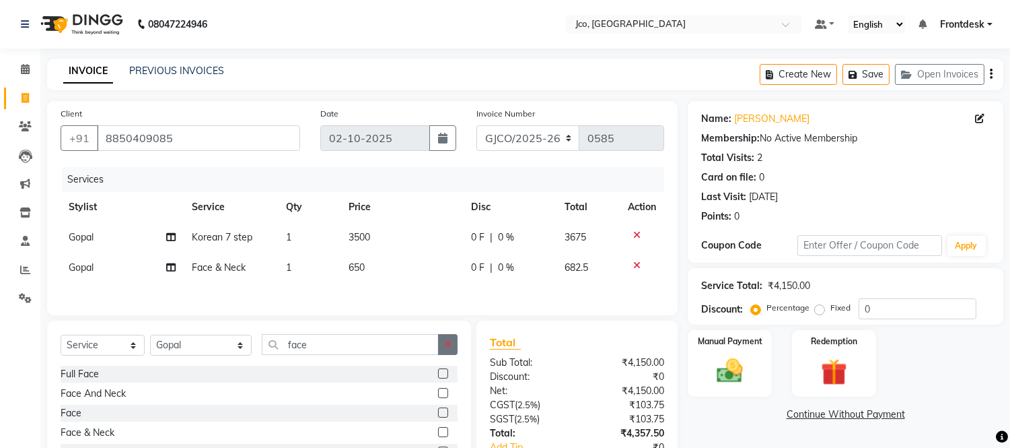
click at [448, 347] on icon "button" at bounding box center [447, 343] width 7 height 9
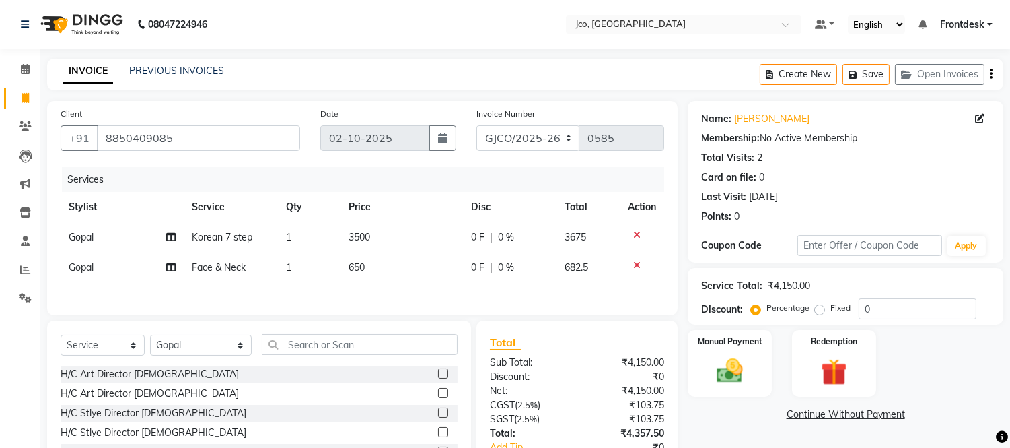
click at [636, 266] on icon at bounding box center [636, 264] width 7 height 9
click at [636, 230] on icon at bounding box center [636, 234] width 7 height 9
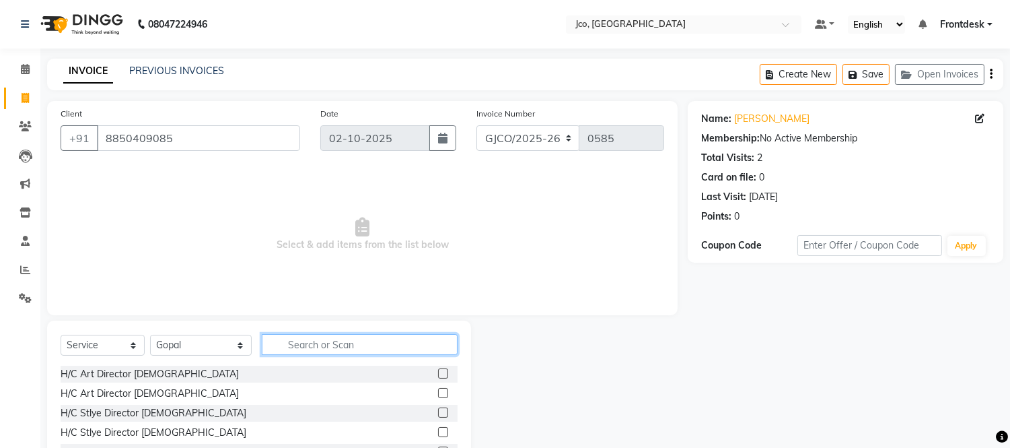
click at [346, 340] on input "text" at bounding box center [360, 344] width 196 height 21
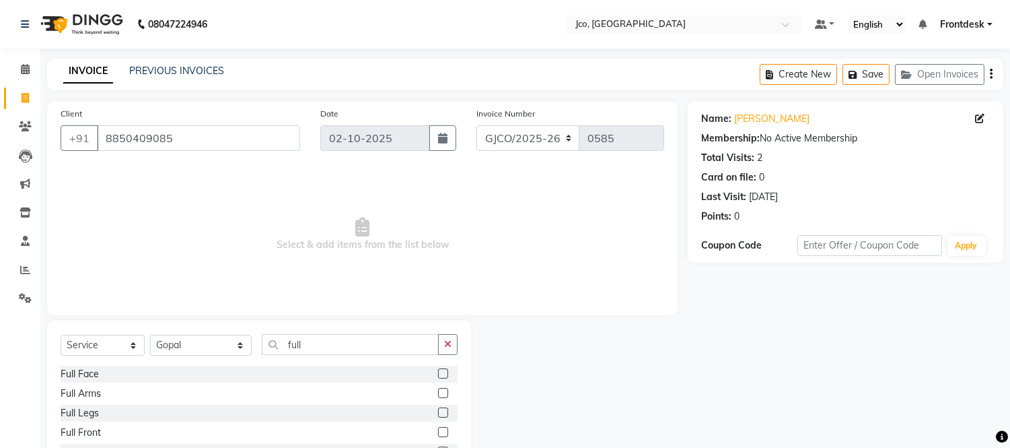
click at [438, 413] on label at bounding box center [443, 412] width 10 height 10
click at [438, 413] on input "checkbox" at bounding box center [442, 413] width 9 height 9
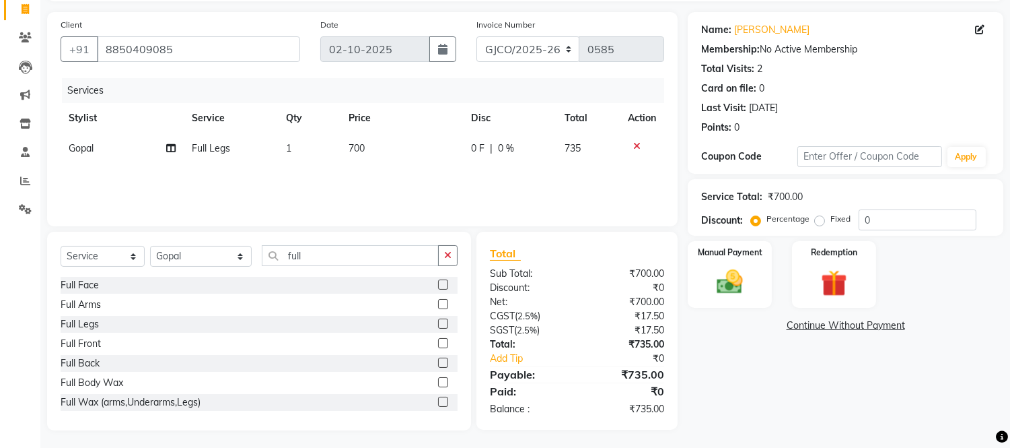
scroll to position [91, 0]
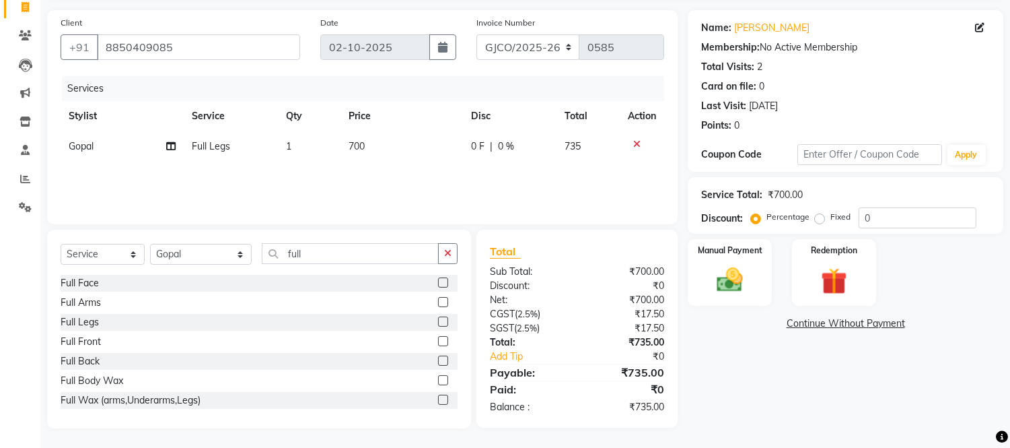
click at [636, 139] on icon at bounding box center [636, 143] width 7 height 9
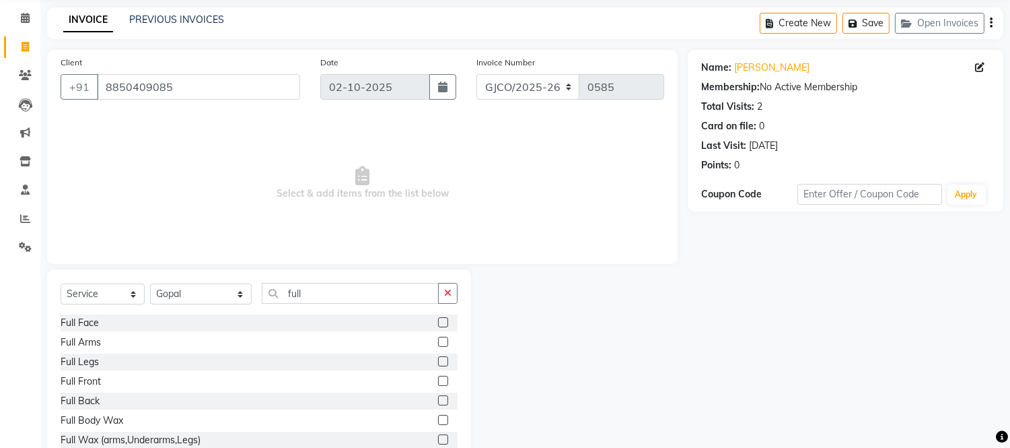
scroll to position [0, 0]
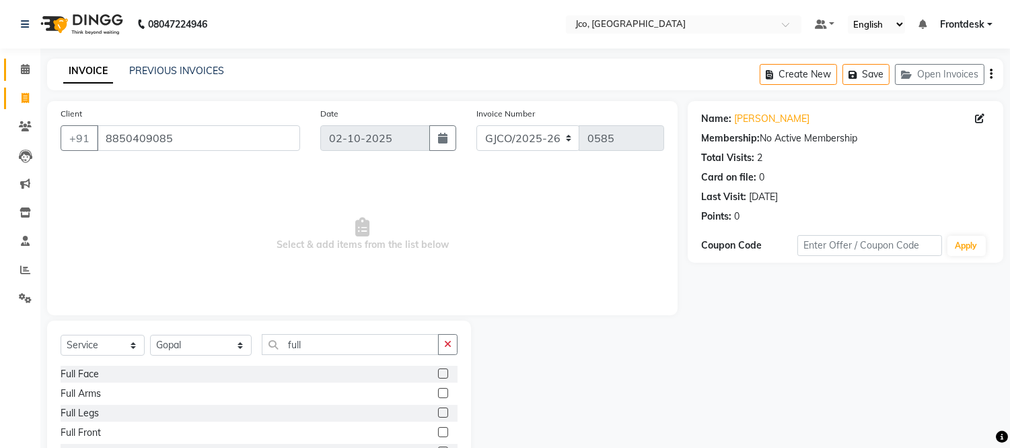
click at [22, 64] on icon at bounding box center [25, 69] width 9 height 10
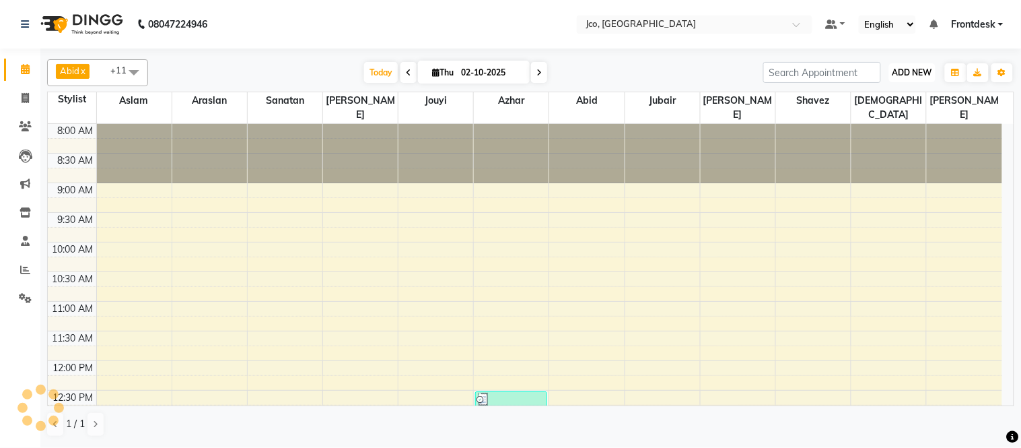
click at [905, 67] on span "ADD NEW" at bounding box center [912, 72] width 40 height 10
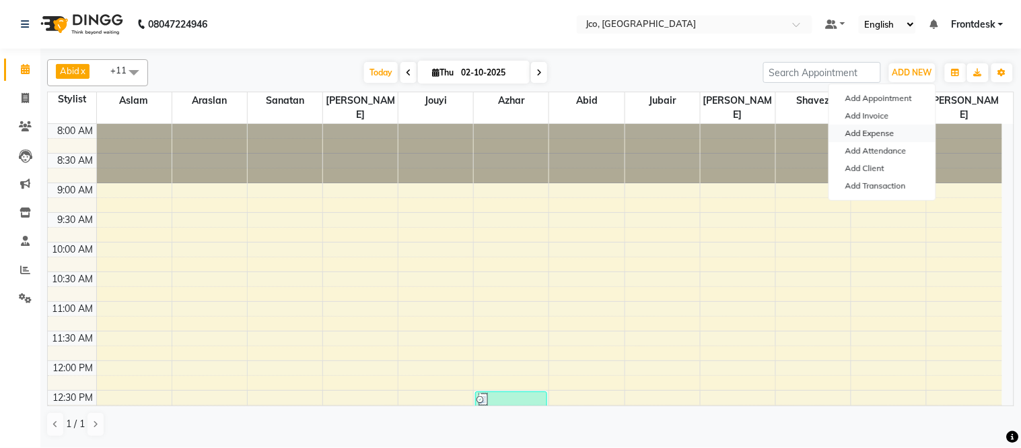
click at [887, 131] on link "Add Expense" at bounding box center [882, 133] width 106 height 17
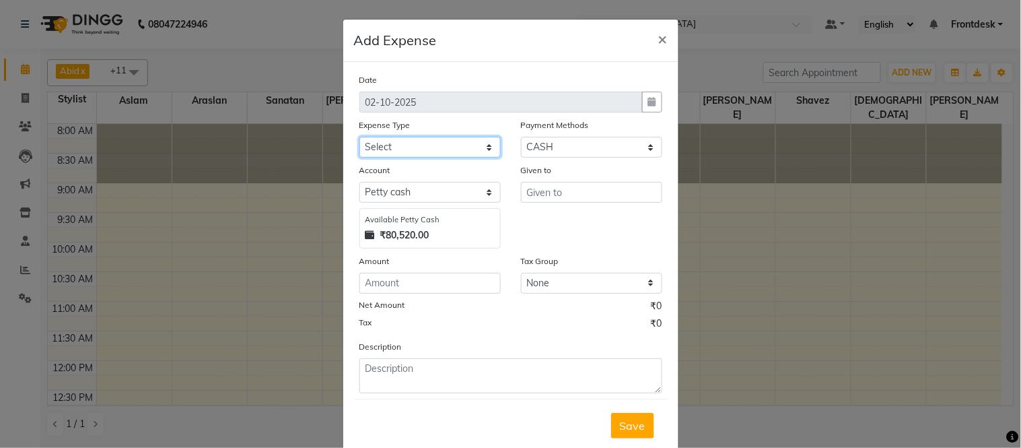
click at [409, 141] on select "Select Advance Salary Amazon B M C Cash transfer to bank Cash transfer to hub C…" at bounding box center [429, 147] width 141 height 21
click at [359, 137] on select "Select Advance Salary Amazon B M C Cash transfer to bank Cash transfer to hub C…" at bounding box center [429, 147] width 141 height 21
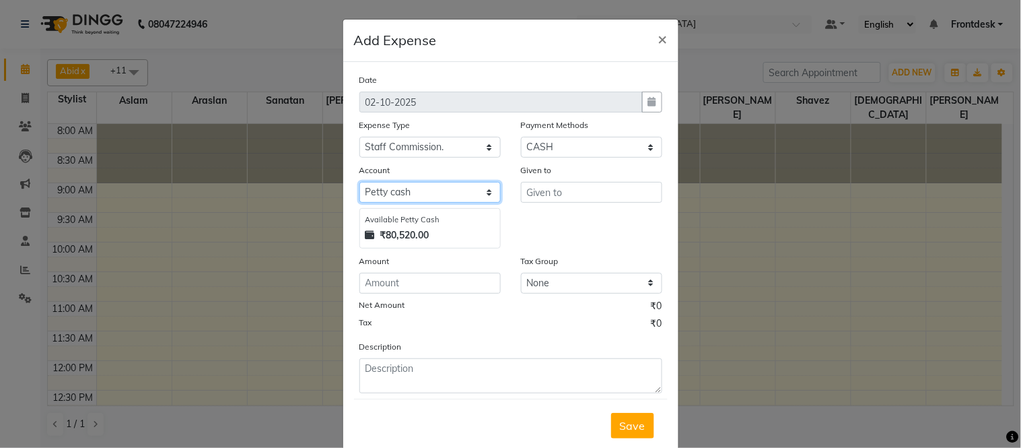
click at [409, 185] on select "Select [PERSON_NAME] cash Default account" at bounding box center [429, 192] width 141 height 21
click at [359, 182] on select "Select [PERSON_NAME] cash Default account" at bounding box center [429, 192] width 141 height 21
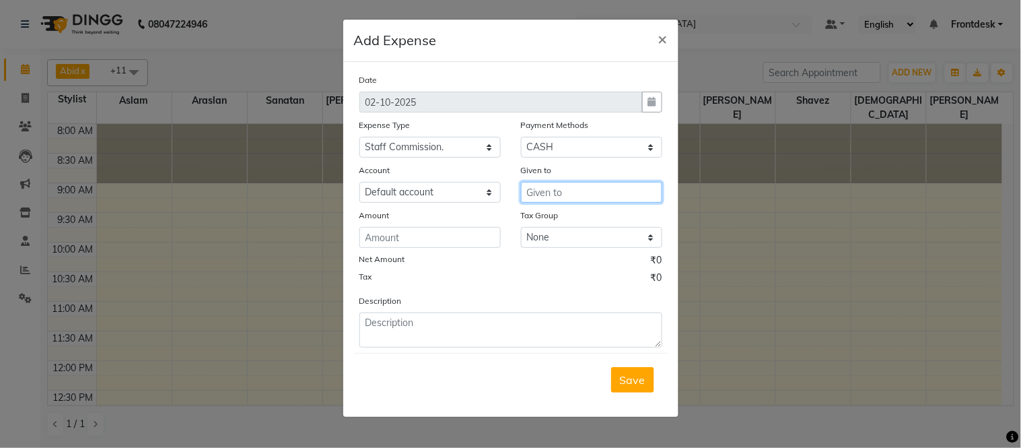
click at [564, 186] on input "text" at bounding box center [591, 192] width 141 height 21
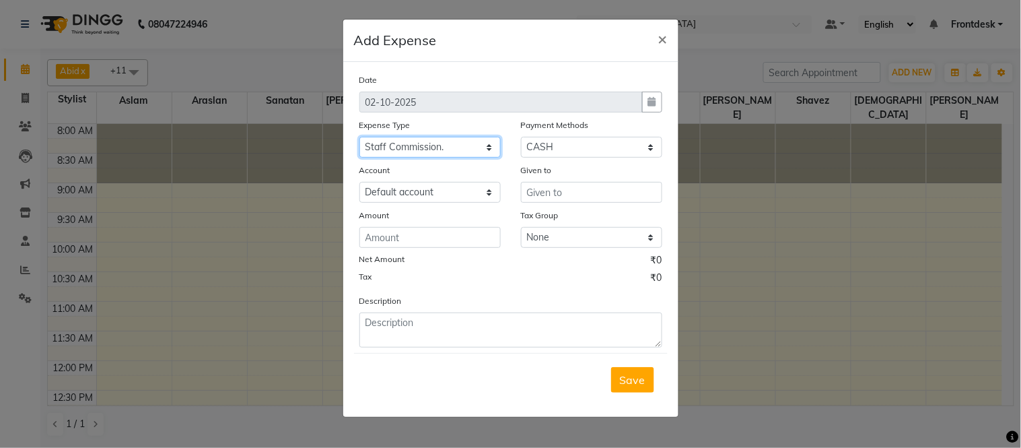
click at [415, 145] on select "Select Advance Salary Amazon B M C Cash transfer to bank Cash transfer to hub C…" at bounding box center [429, 147] width 141 height 21
click at [230, 296] on ngb-modal-window "Add Expense × Date 02-10-2025 Expense Type Select Advance Salary Amazon B M C C…" at bounding box center [510, 224] width 1021 height 448
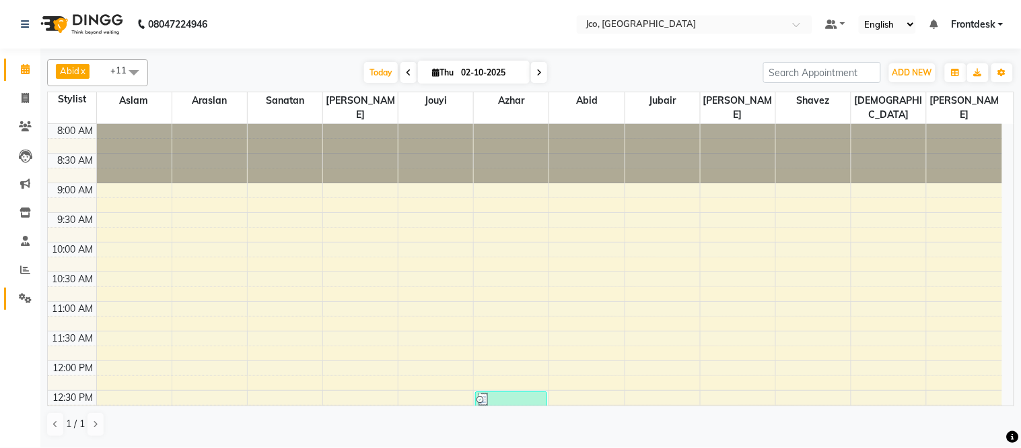
click at [24, 298] on icon at bounding box center [25, 298] width 13 height 10
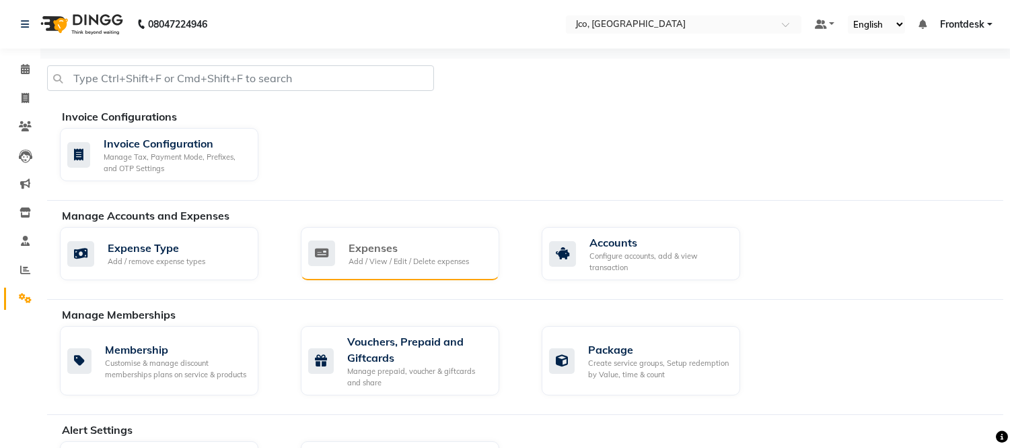
click at [395, 249] on div "Expenses" at bounding box center [409, 248] width 120 height 16
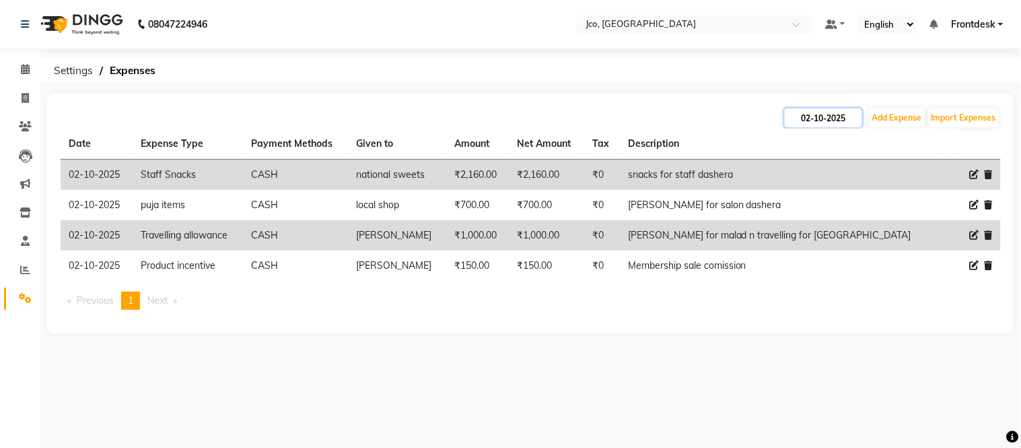
click at [837, 113] on input "02-10-2025" at bounding box center [823, 117] width 77 height 19
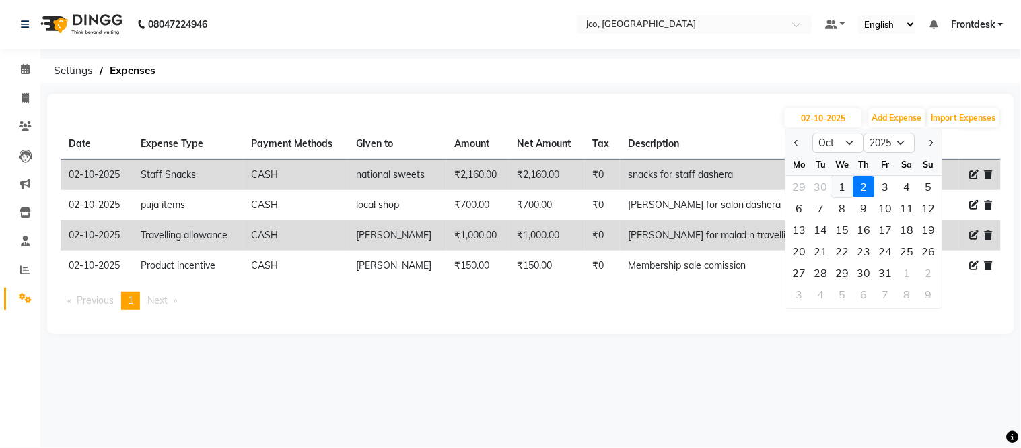
click at [842, 186] on div "1" at bounding box center [843, 187] width 22 height 22
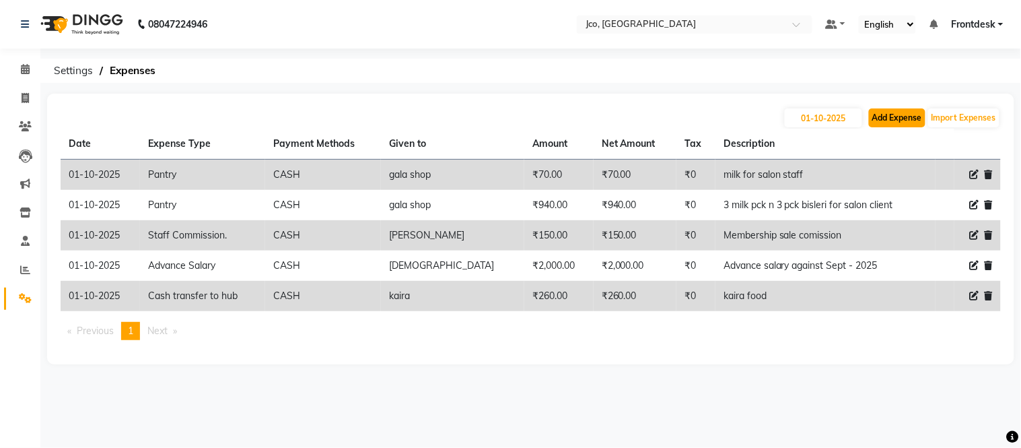
click at [898, 112] on button "Add Expense" at bounding box center [897, 117] width 57 height 19
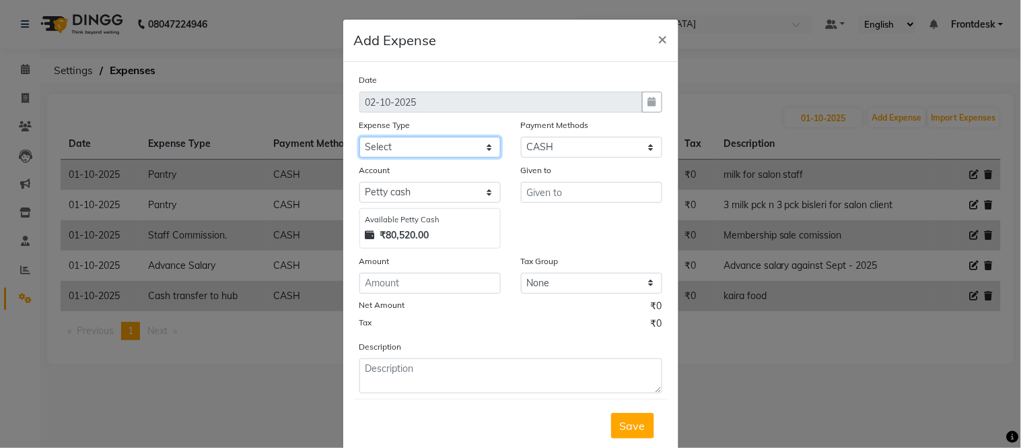
click at [441, 140] on select "Select Advance Salary Amazon B M C Cash transfer to bank Cash transfer to hub C…" at bounding box center [429, 147] width 141 height 21
click at [359, 137] on select "Select Advance Salary Amazon B M C Cash transfer to bank Cash transfer to hub C…" at bounding box center [429, 147] width 141 height 21
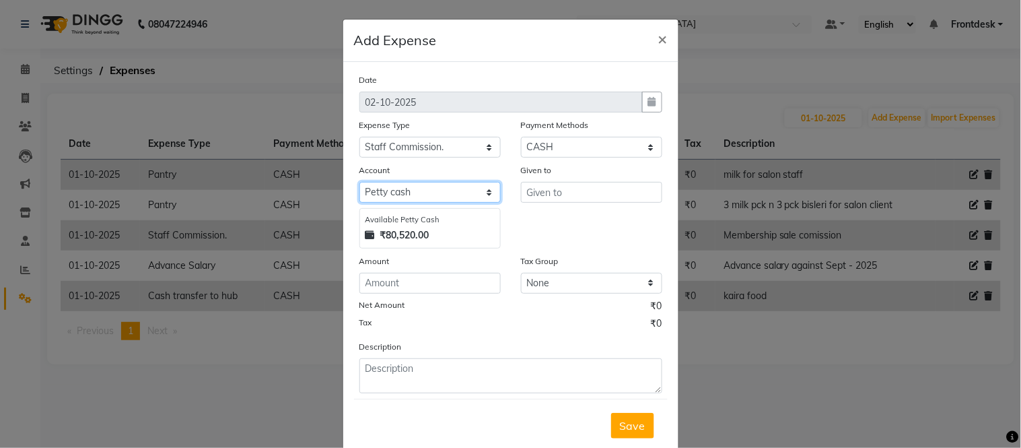
click at [445, 191] on select "Select [PERSON_NAME] cash Default account" at bounding box center [429, 192] width 141 height 21
click at [359, 182] on select "Select [PERSON_NAME] cash Default account" at bounding box center [429, 192] width 141 height 21
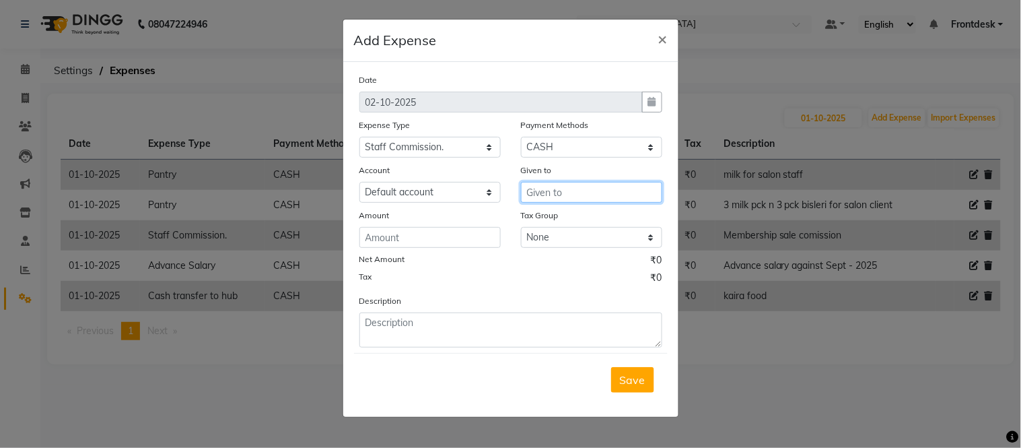
click at [589, 188] on input "text" at bounding box center [591, 192] width 141 height 21
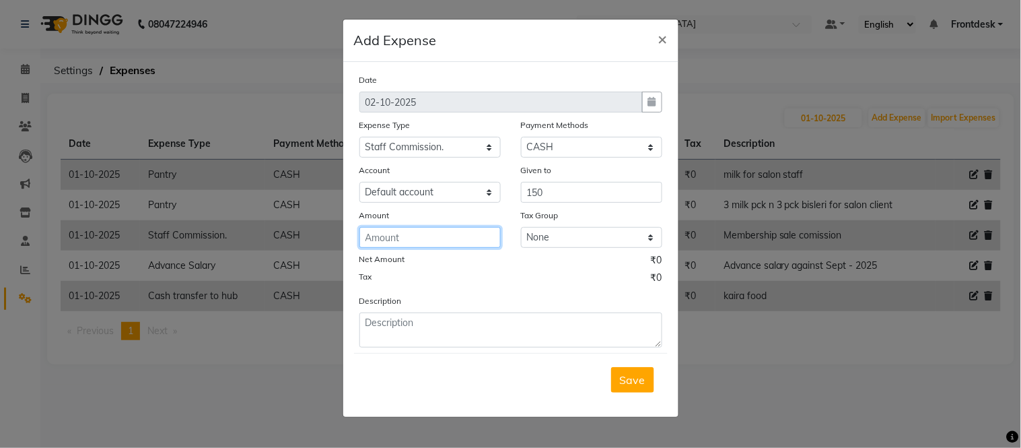
click at [439, 236] on input "number" at bounding box center [429, 237] width 141 height 21
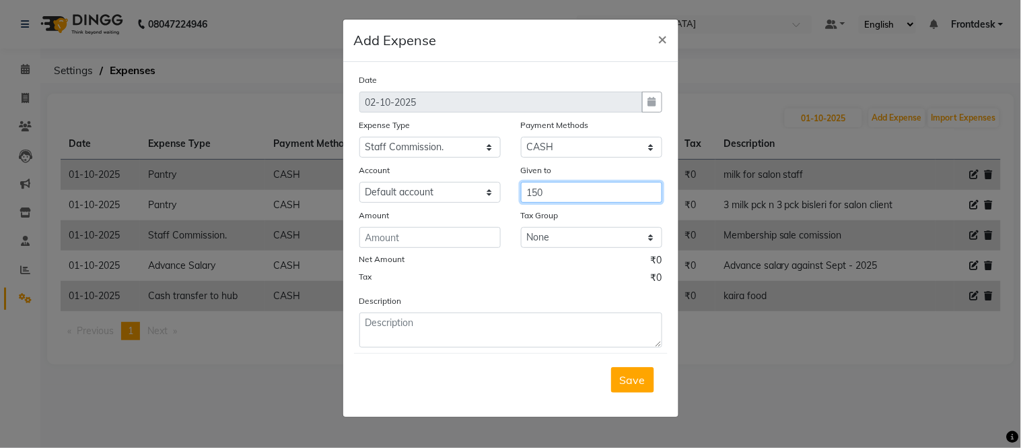
click at [581, 190] on input "150" at bounding box center [591, 192] width 141 height 21
click at [566, 236] on ngb-typeahead-window "Kaik asha" at bounding box center [574, 221] width 108 height 34
click at [559, 220] on span "Kaik" at bounding box center [548, 220] width 23 height 13
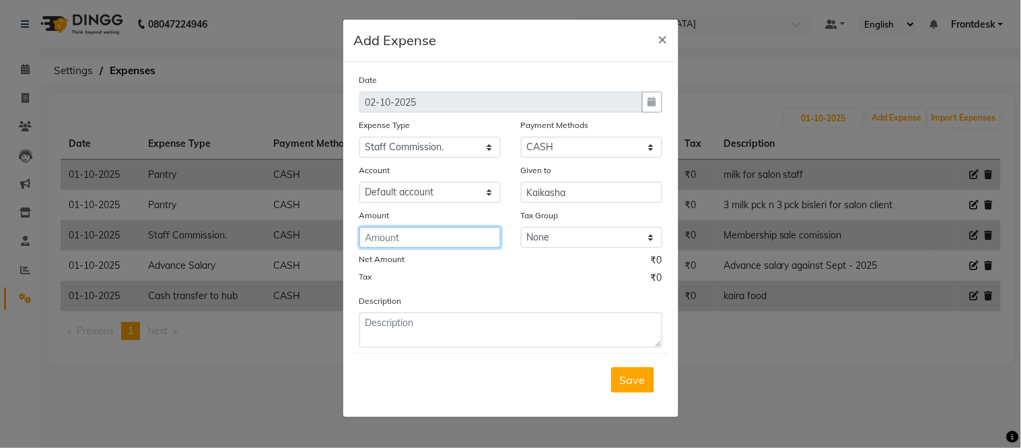
click at [408, 240] on input "number" at bounding box center [429, 237] width 141 height 21
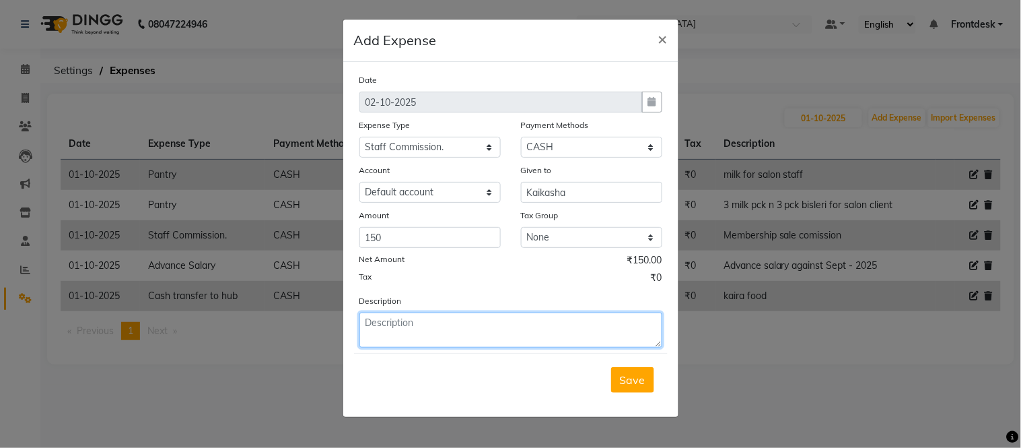
click at [439, 327] on textarea at bounding box center [510, 329] width 303 height 35
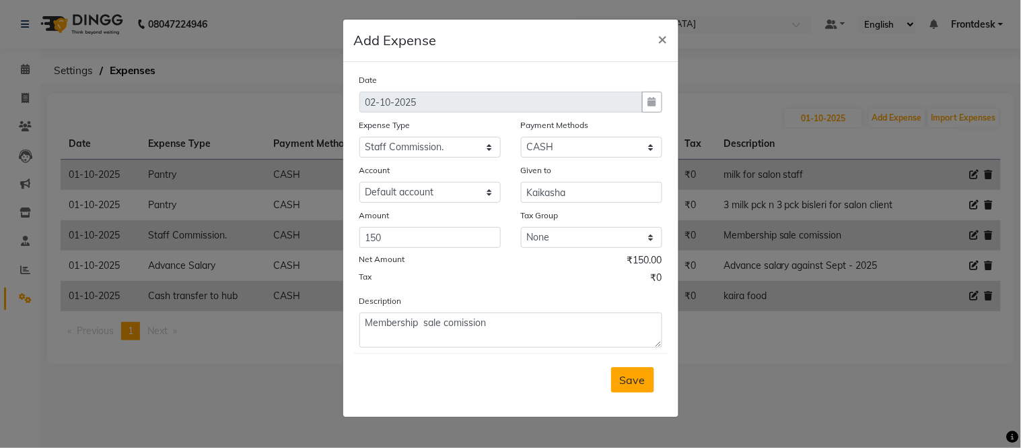
click at [624, 388] on button "Save" at bounding box center [632, 380] width 43 height 26
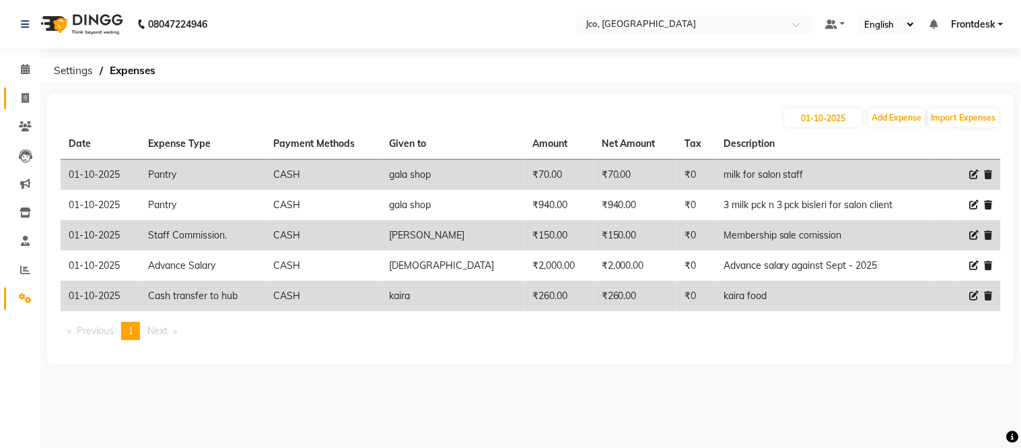
click at [24, 99] on icon at bounding box center [25, 98] width 7 height 10
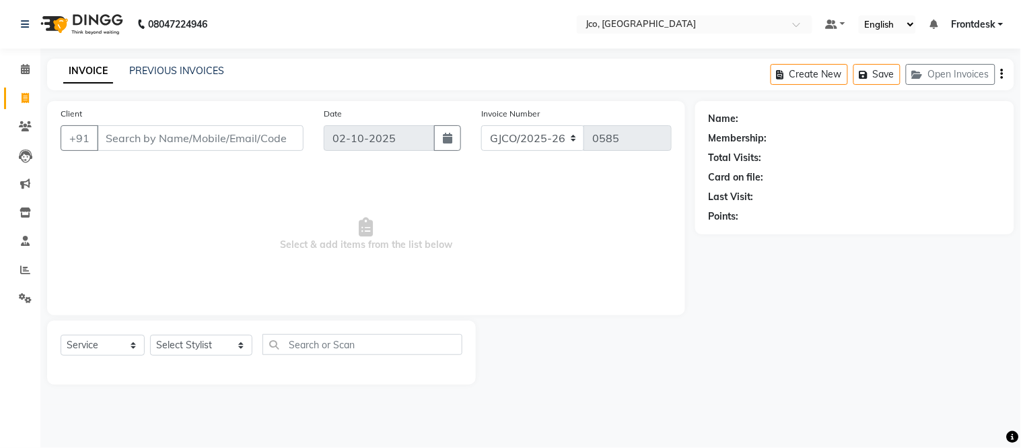
click at [162, 132] on input "Client" at bounding box center [200, 138] width 207 height 26
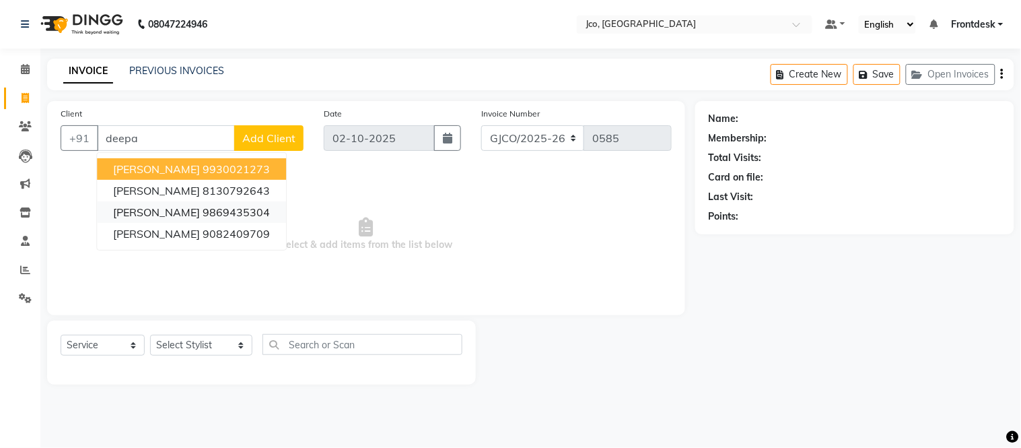
click at [203, 207] on ngb-highlight "9869435304" at bounding box center [236, 211] width 67 height 13
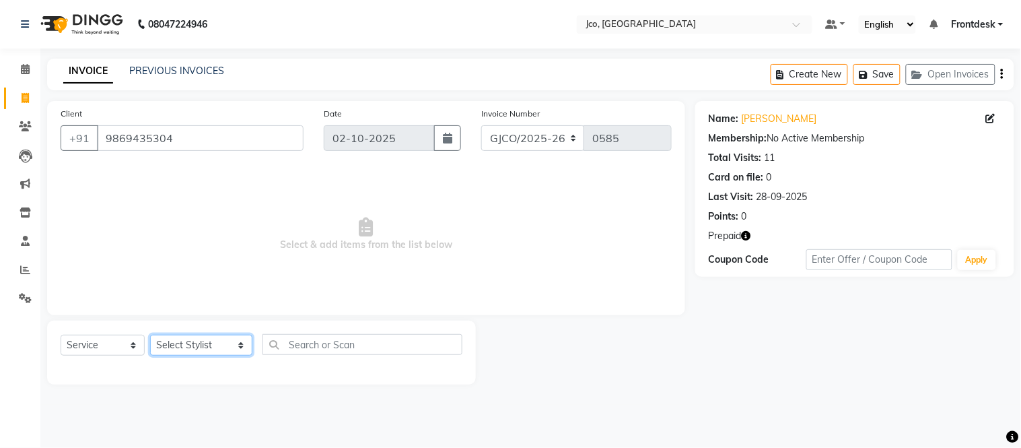
click at [192, 349] on select "Select Stylist Abdul Abid Afsha Shaikh Ajmal Aphy Araslan Ashfaque Aslam Azhar …" at bounding box center [201, 344] width 102 height 21
click at [150, 335] on select "Select Stylist Abdul Abid Afsha Shaikh Ajmal Aphy Araslan Ashfaque Aslam Azhar …" at bounding box center [201, 344] width 102 height 21
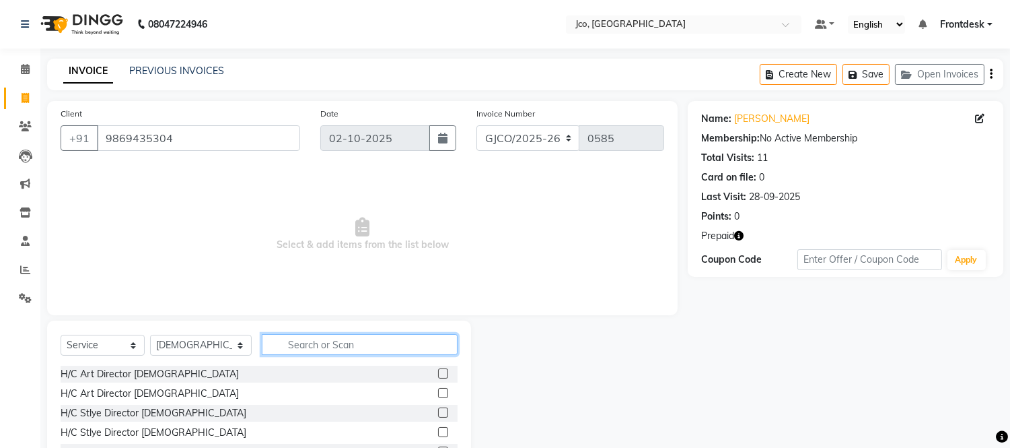
click at [301, 345] on input "text" at bounding box center [360, 344] width 196 height 21
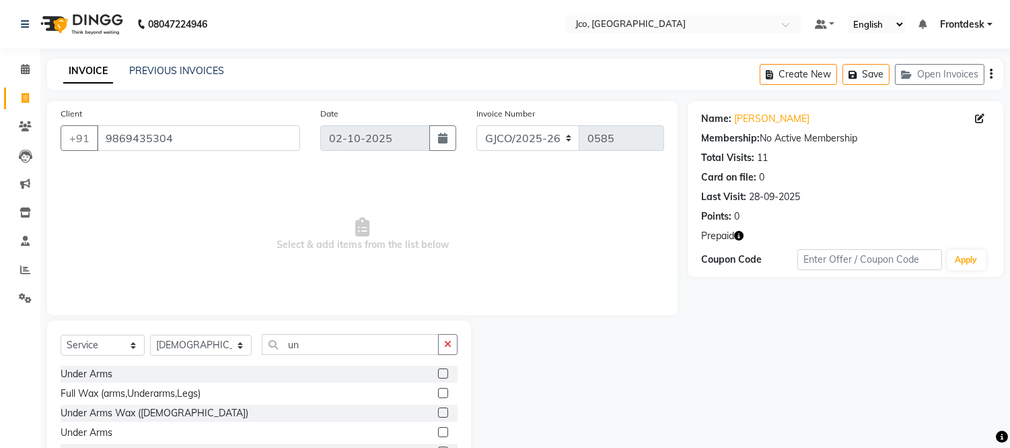
click at [438, 414] on label at bounding box center [443, 412] width 10 height 10
click at [438, 414] on input "checkbox" at bounding box center [442, 413] width 9 height 9
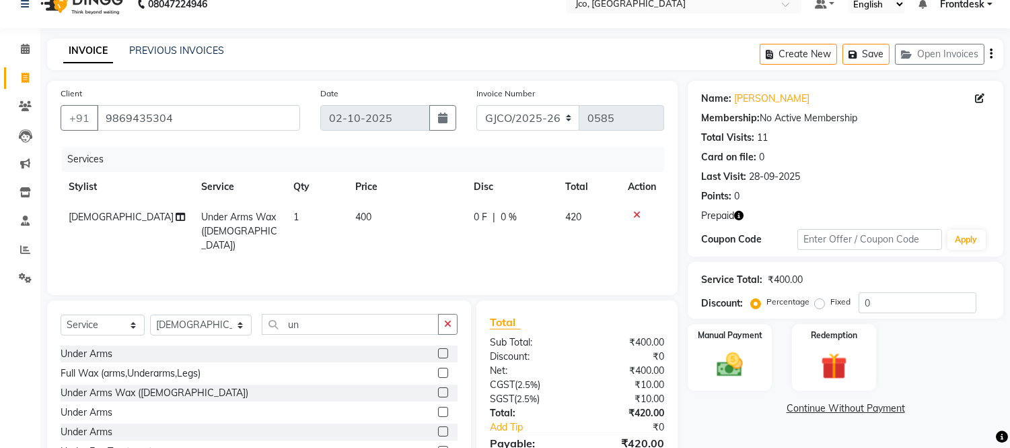
scroll to position [91, 0]
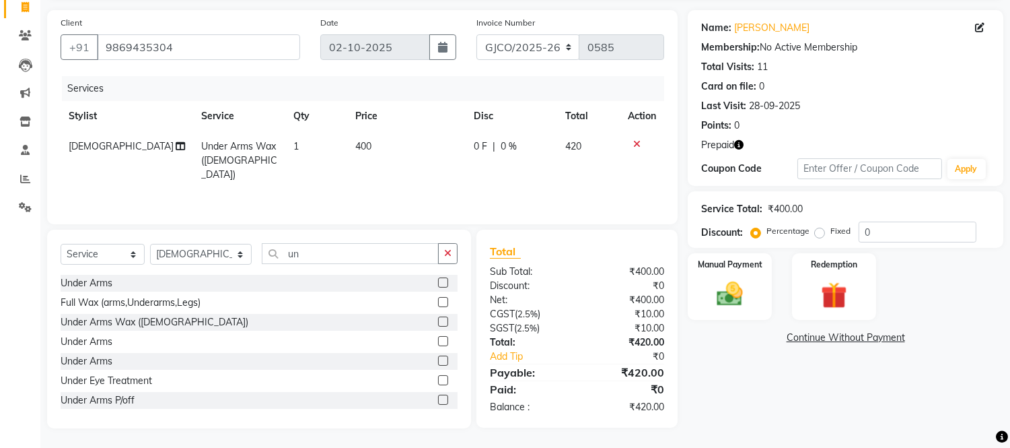
click at [635, 146] on icon at bounding box center [636, 143] width 7 height 9
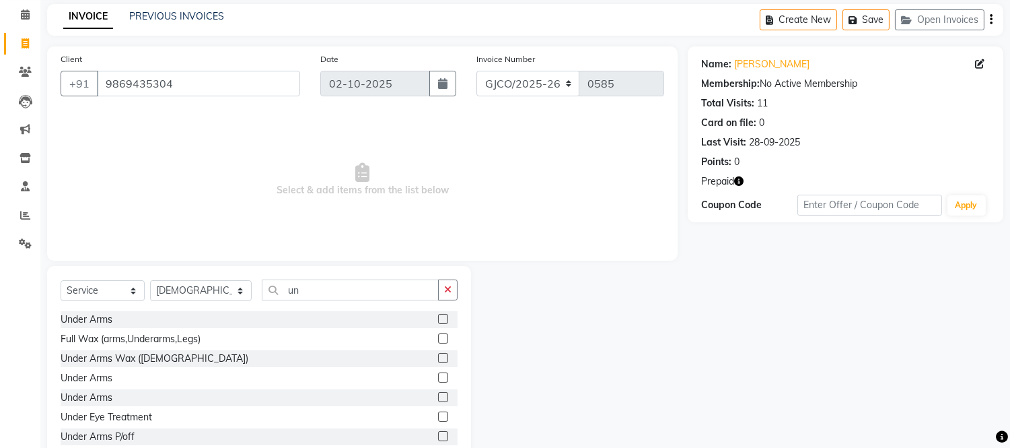
scroll to position [0, 0]
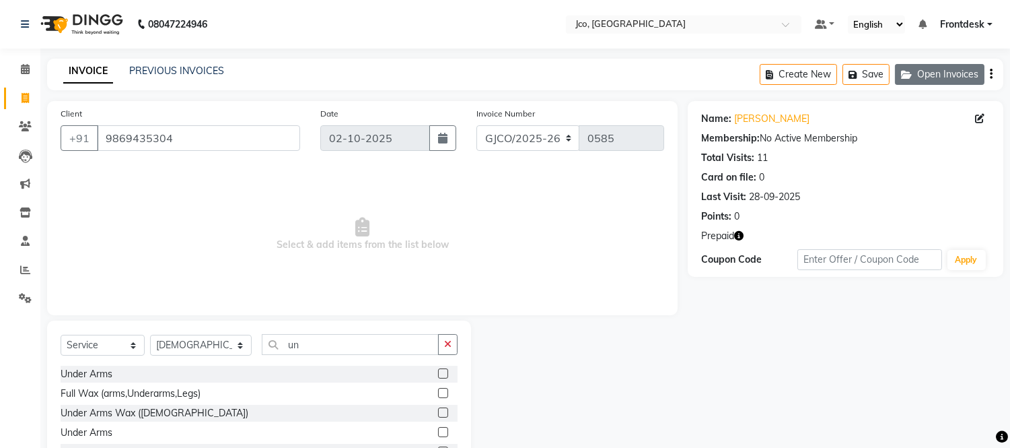
click at [931, 77] on button "Open Invoices" at bounding box center [940, 74] width 90 height 21
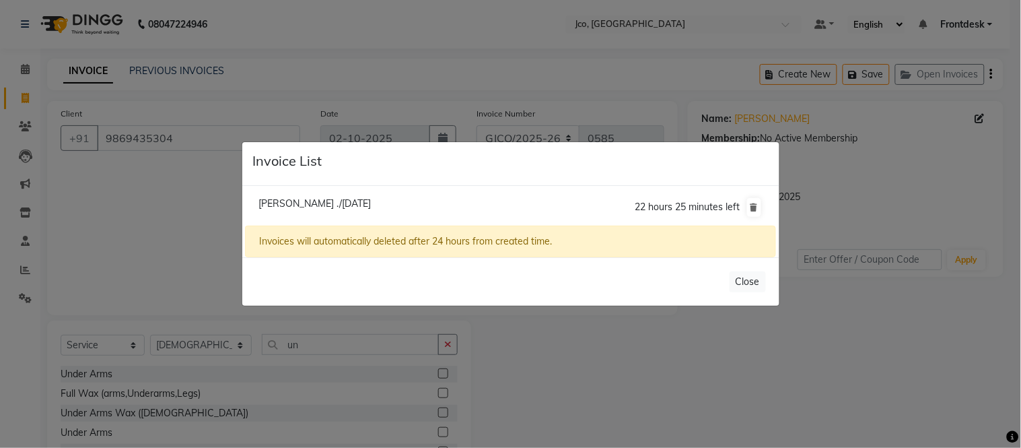
click at [339, 202] on span "Shanky ./02 October 2025" at bounding box center [314, 203] width 112 height 12
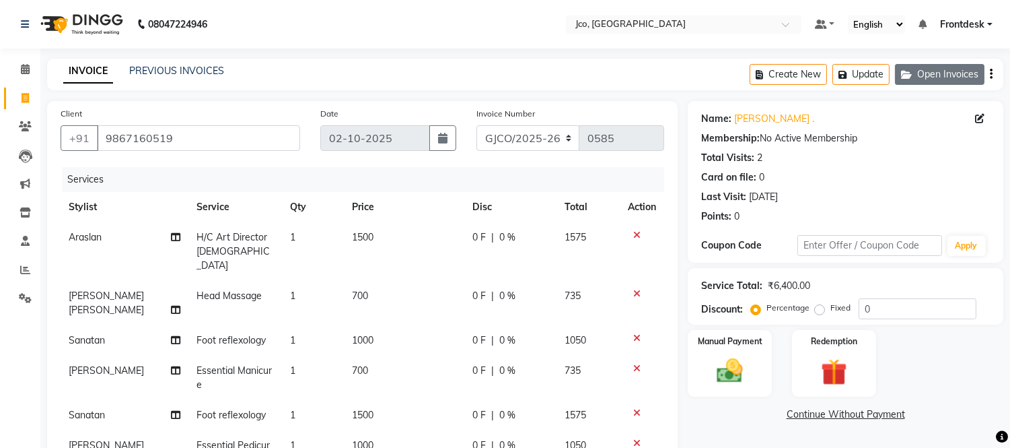
click at [942, 81] on button "Open Invoices" at bounding box center [940, 74] width 90 height 21
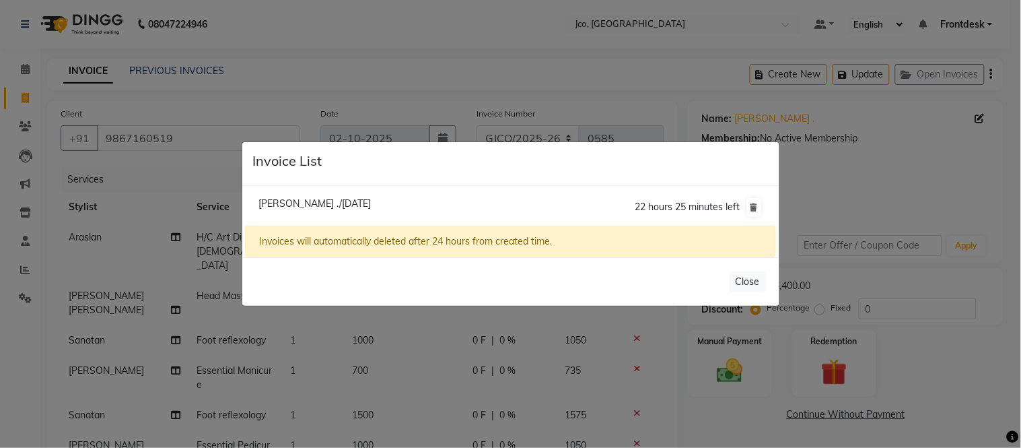
click at [360, 203] on span "Shanky ./02 October 2025" at bounding box center [314, 203] width 112 height 12
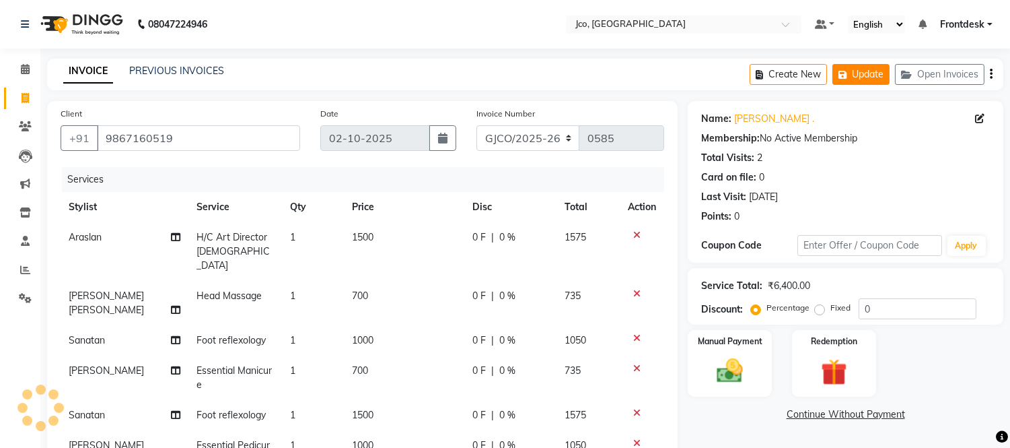
click at [863, 77] on button "Update" at bounding box center [860, 74] width 57 height 21
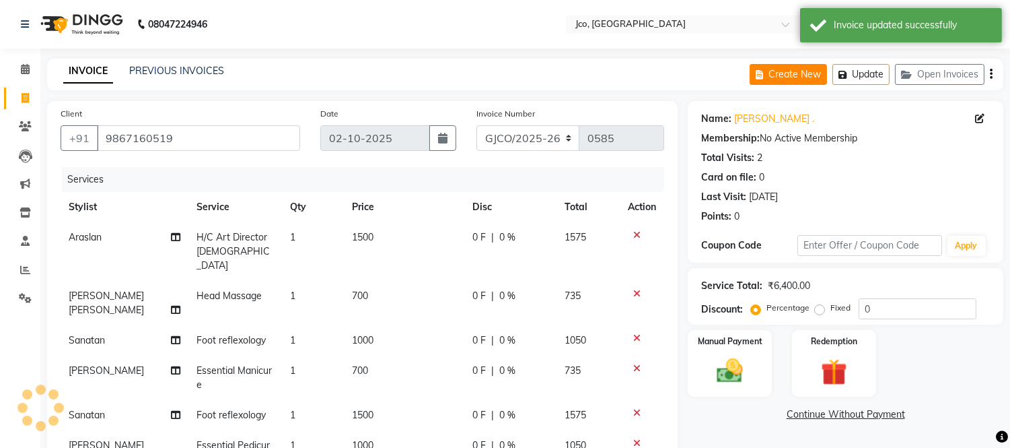
click at [771, 68] on button "Create New" at bounding box center [788, 74] width 77 height 21
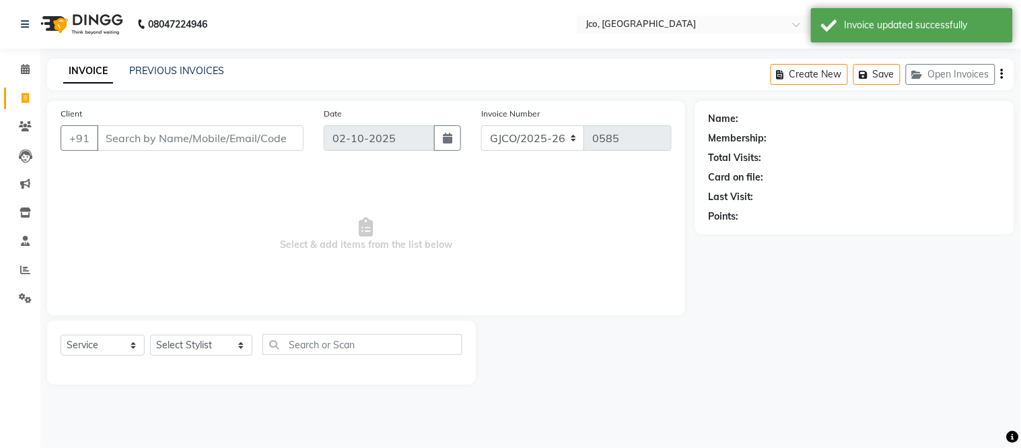
click at [159, 143] on input "Client" at bounding box center [200, 138] width 207 height 26
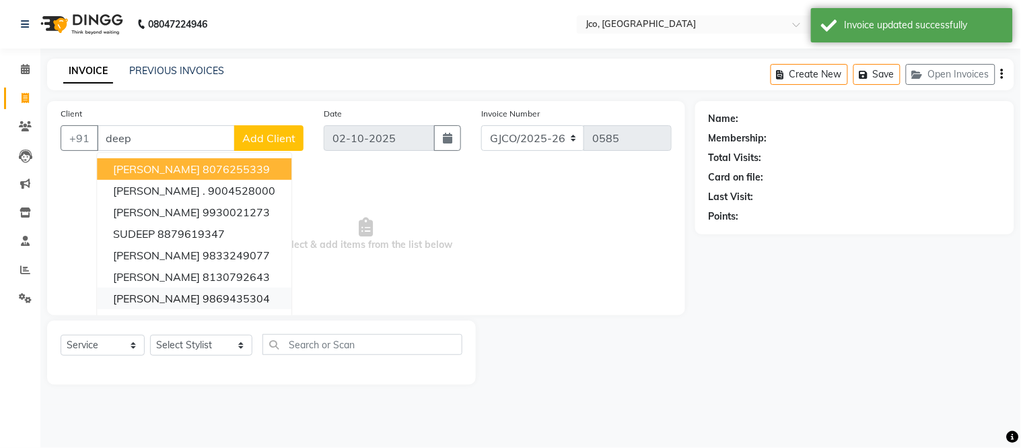
click at [203, 299] on ngb-highlight "9869435304" at bounding box center [236, 297] width 67 height 13
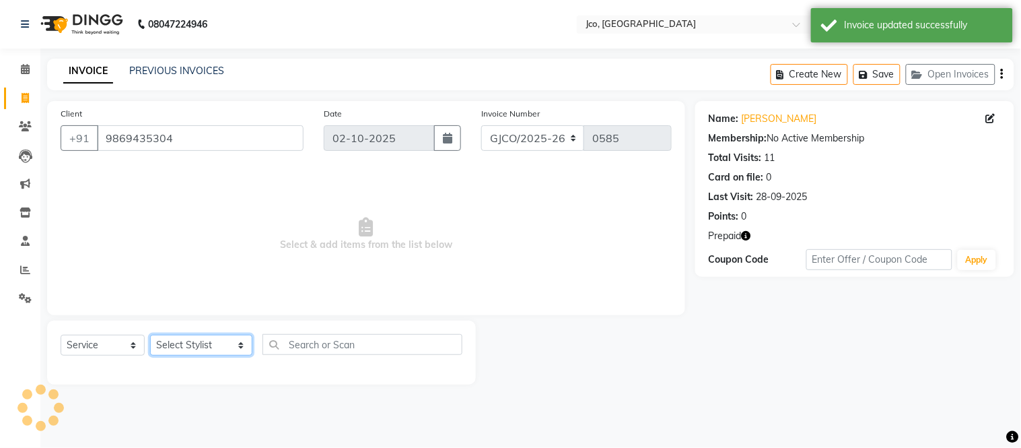
click at [187, 345] on select "Select Stylist Abdul Abid Afsha Shaikh Ajmal Aphy Araslan Ashfaque Aslam Azhar …" at bounding box center [201, 344] width 102 height 21
click at [150, 335] on select "Select Stylist Abdul Abid Afsha Shaikh Ajmal Aphy Araslan Ashfaque Aslam Azhar …" at bounding box center [201, 344] width 102 height 21
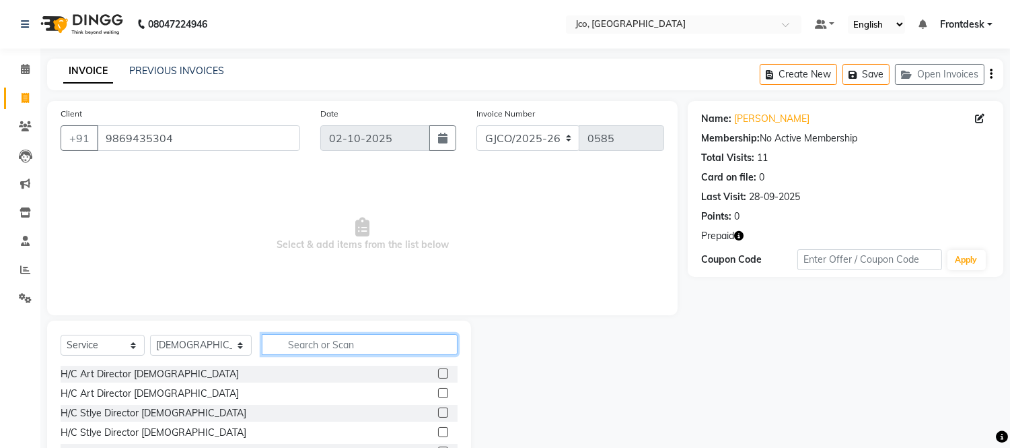
click at [308, 344] on input "text" at bounding box center [360, 344] width 196 height 21
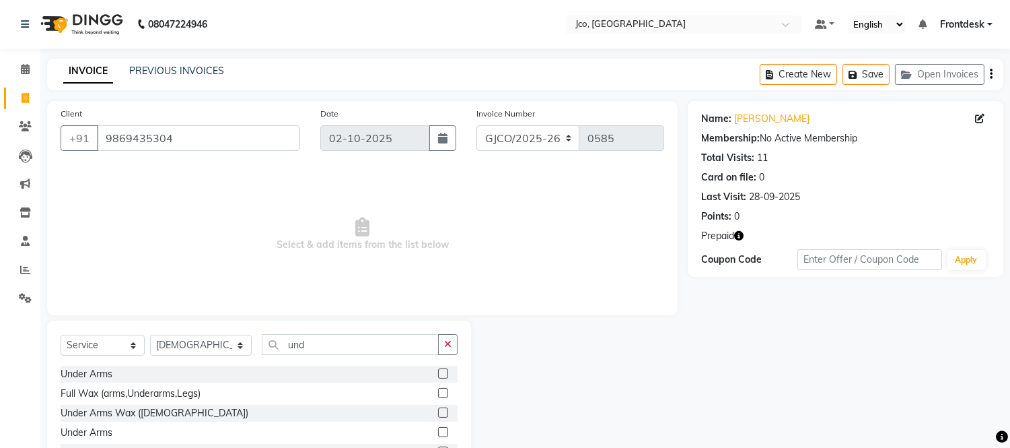
click at [438, 373] on label at bounding box center [443, 373] width 10 height 10
click at [438, 373] on input "checkbox" at bounding box center [442, 373] width 9 height 9
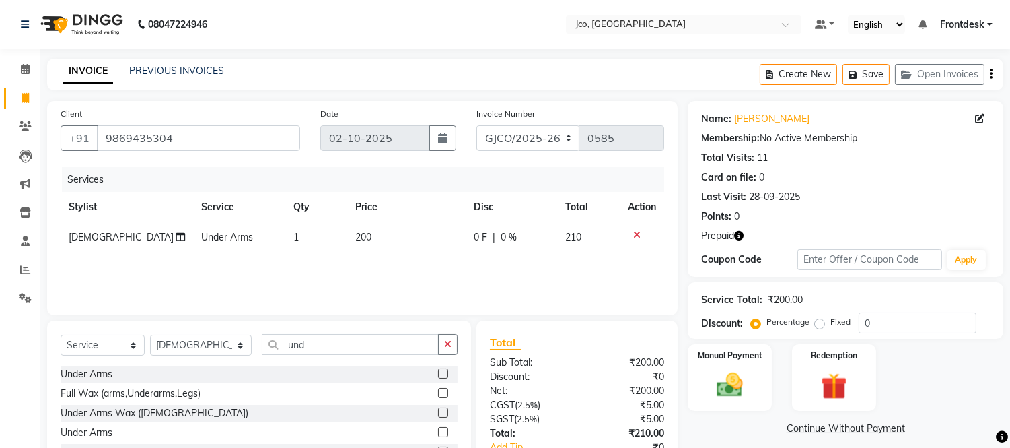
click at [385, 252] on td "200" at bounding box center [406, 237] width 119 height 30
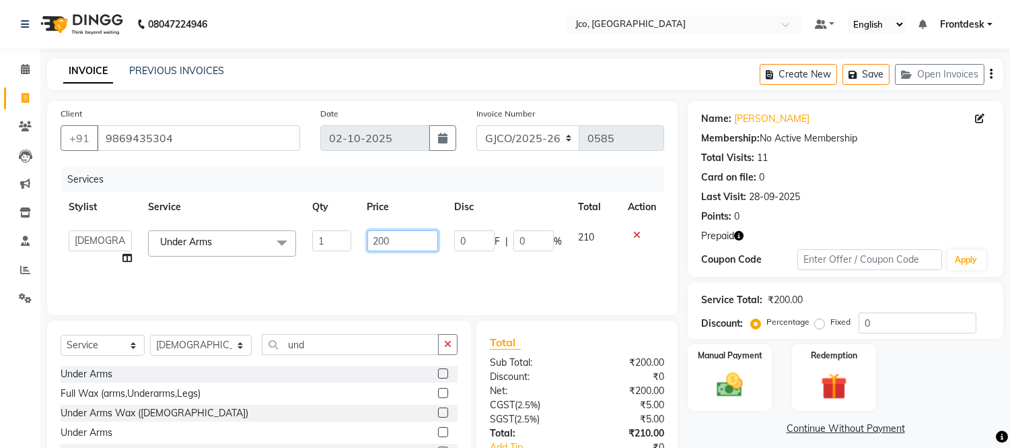
click at [386, 236] on input "200" at bounding box center [402, 240] width 71 height 21
click at [617, 225] on td "210" at bounding box center [595, 247] width 50 height 51
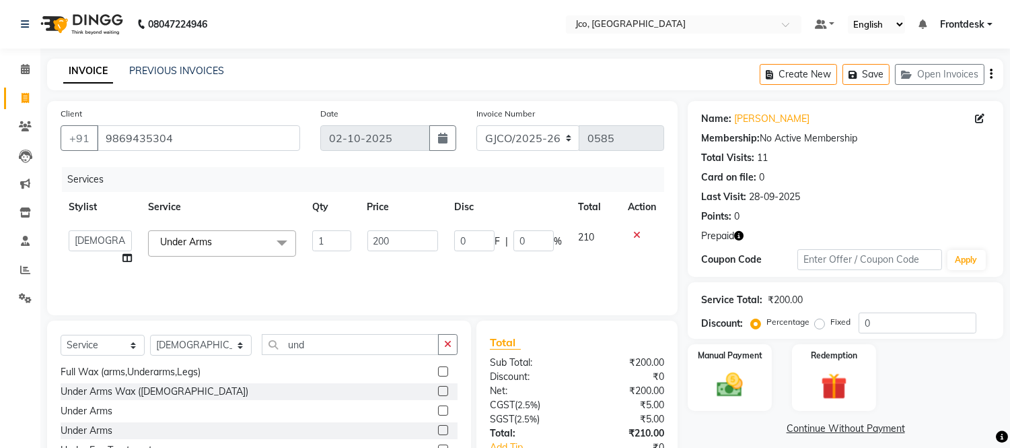
scroll to position [21, 0]
click at [438, 409] on label at bounding box center [443, 411] width 10 height 10
click at [438, 409] on input "checkbox" at bounding box center [442, 411] width 9 height 9
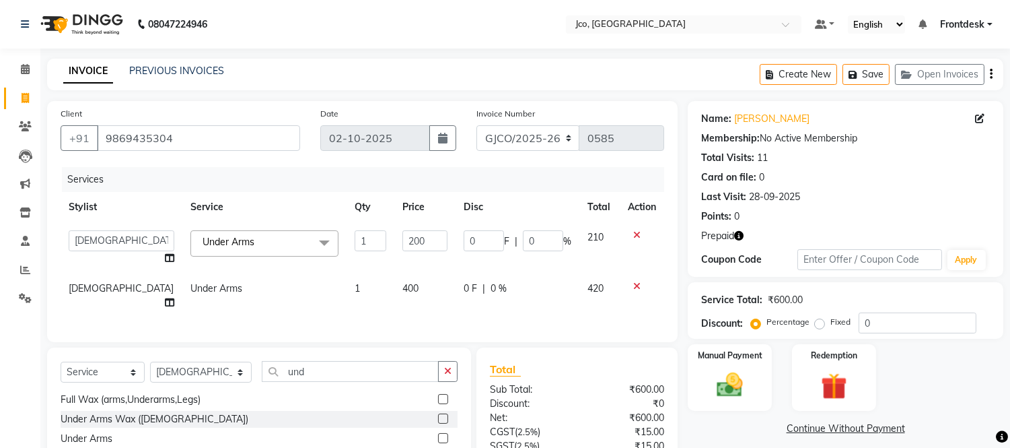
click at [637, 230] on icon at bounding box center [636, 234] width 7 height 9
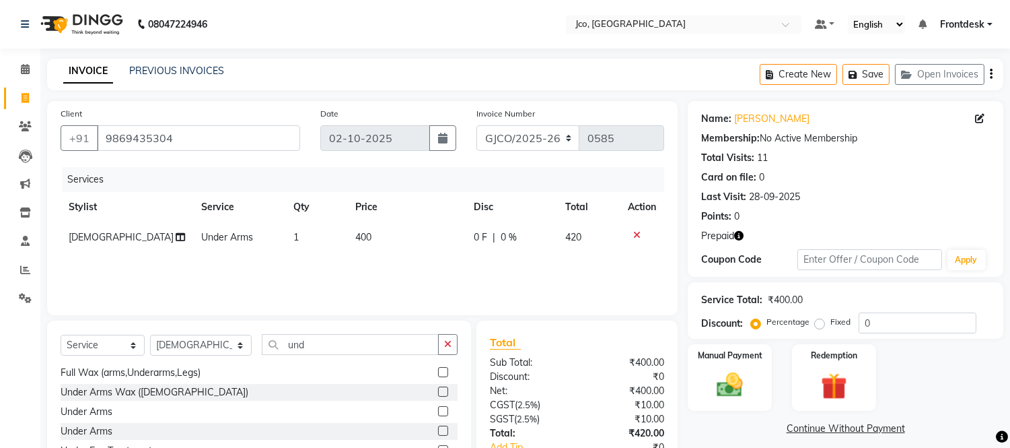
click at [636, 234] on icon at bounding box center [636, 234] width 7 height 9
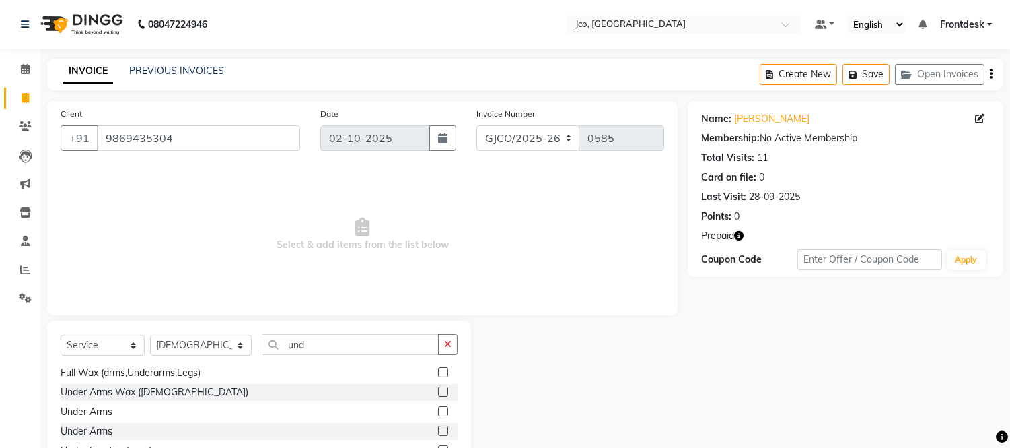
scroll to position [22, 0]
click at [448, 344] on icon "button" at bounding box center [447, 343] width 7 height 9
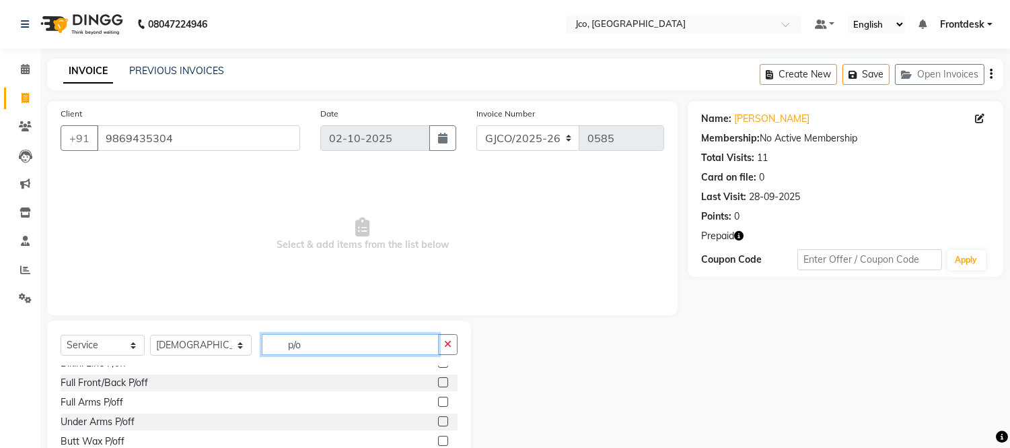
scroll to position [187, 0]
click at [438, 420] on label at bounding box center [443, 420] width 10 height 10
click at [438, 420] on input "checkbox" at bounding box center [442, 421] width 9 height 9
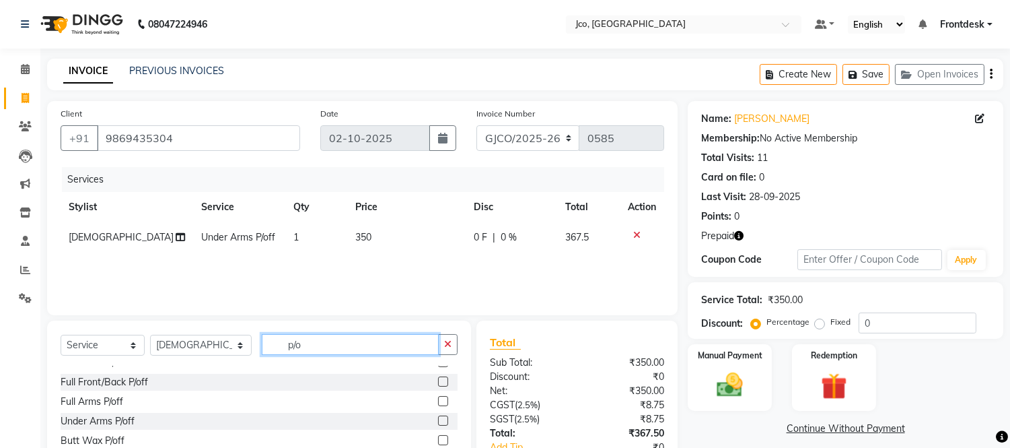
click at [308, 344] on input "p/o" at bounding box center [350, 344] width 177 height 21
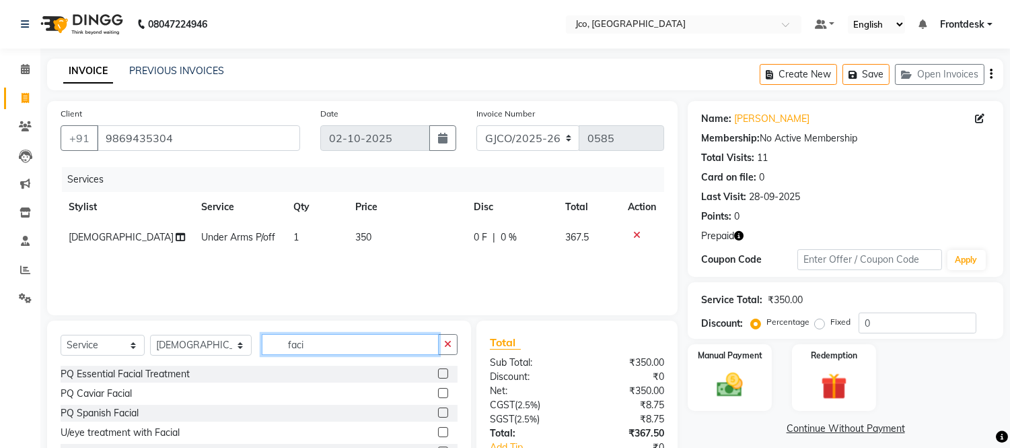
scroll to position [1, 0]
click at [306, 347] on input "faci" at bounding box center [350, 342] width 177 height 21
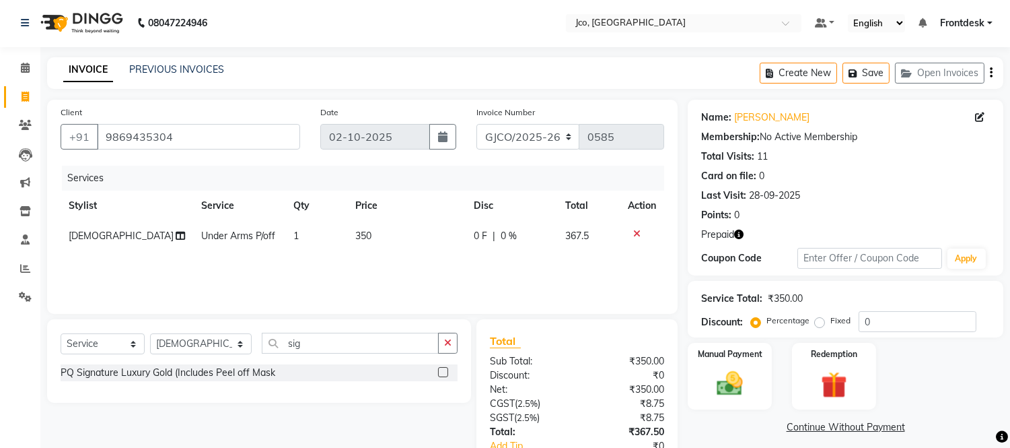
click at [443, 374] on label at bounding box center [443, 372] width 10 height 10
click at [443, 374] on input "checkbox" at bounding box center [442, 372] width 9 height 9
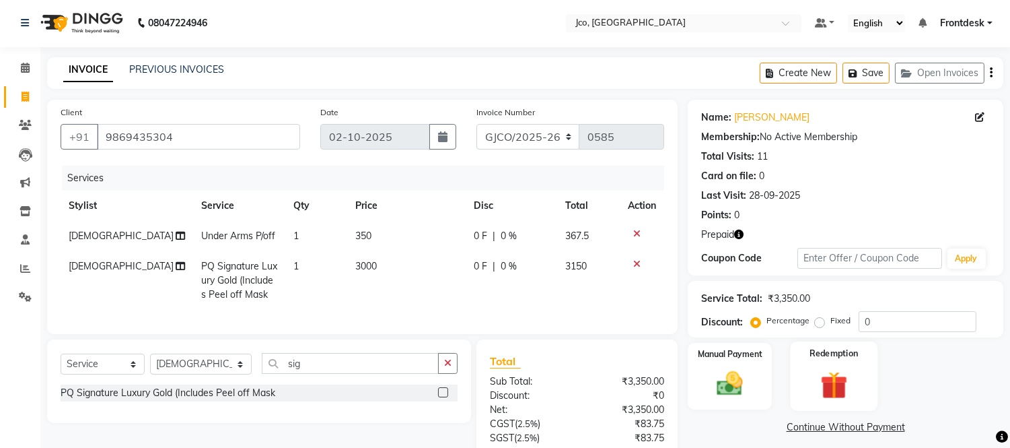
click at [830, 374] on img at bounding box center [834, 385] width 44 height 34
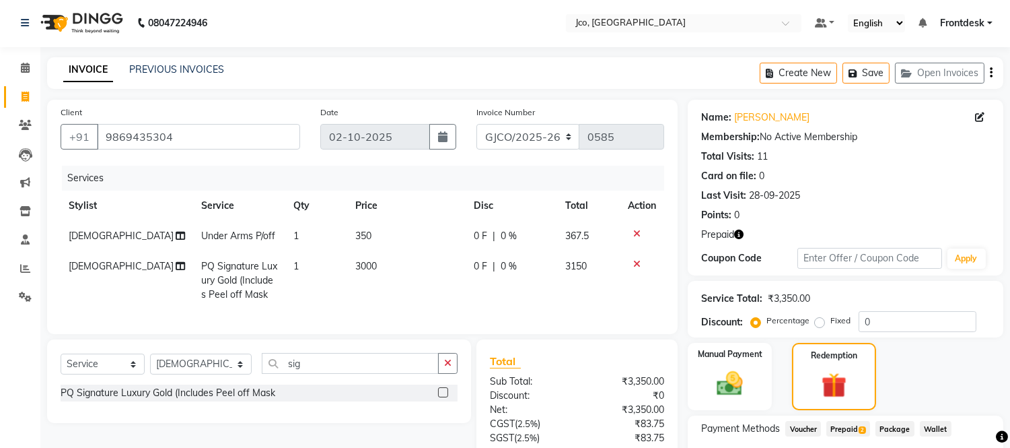
click at [849, 426] on span "Prepaid 2" at bounding box center [848, 428] width 44 height 15
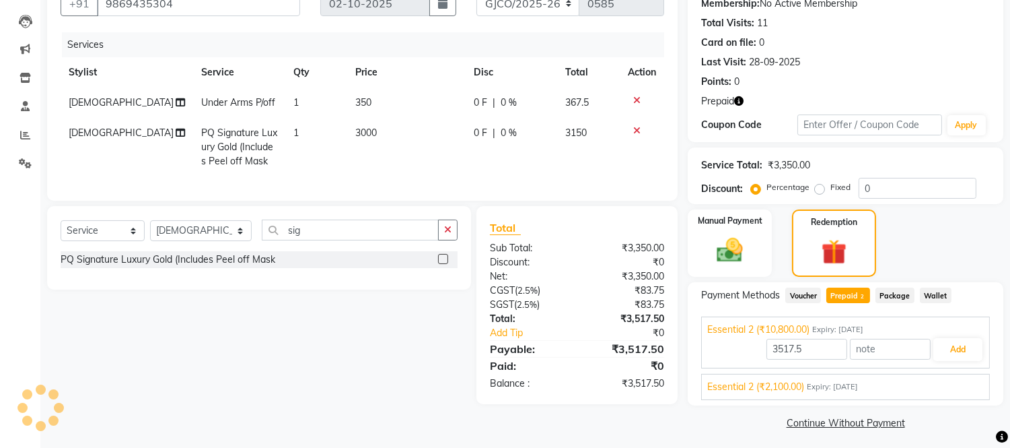
scroll to position [139, 0]
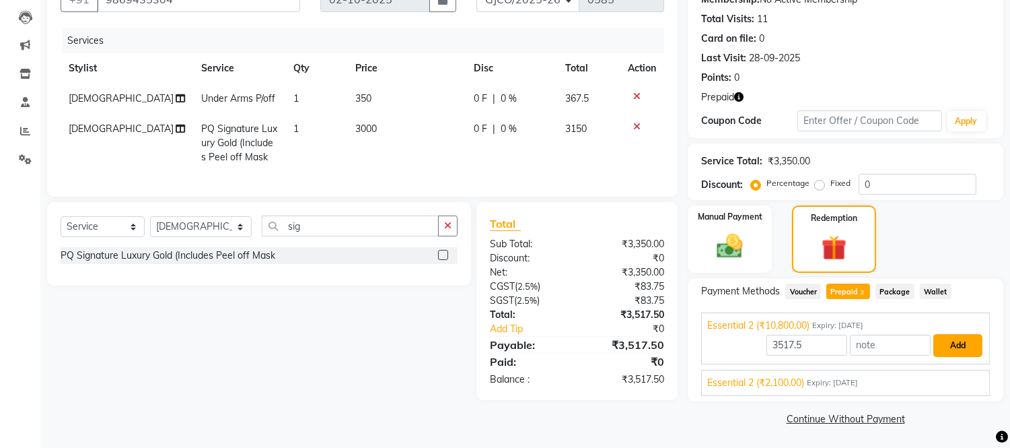
click at [958, 345] on button "Add" at bounding box center [957, 345] width 49 height 23
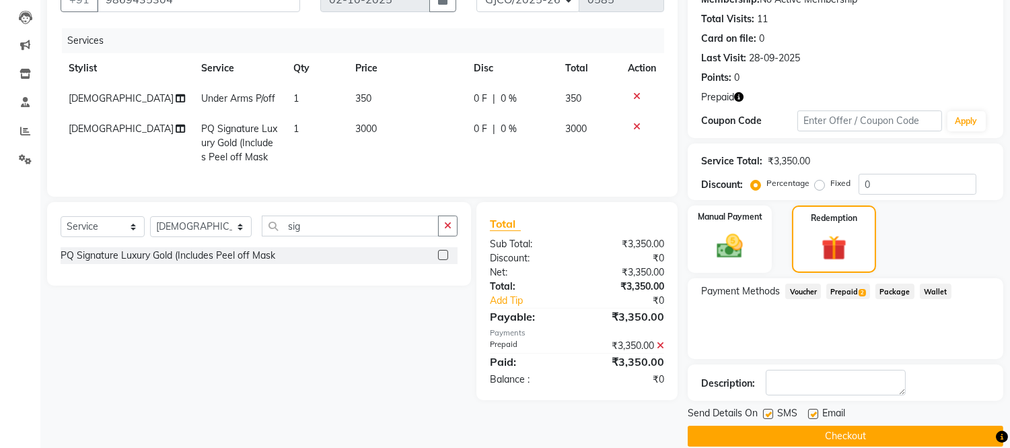
click at [814, 413] on label at bounding box center [813, 414] width 10 height 10
click at [814, 413] on input "checkbox" at bounding box center [812, 414] width 9 height 9
click at [846, 438] on button "Checkout" at bounding box center [846, 435] width 316 height 21
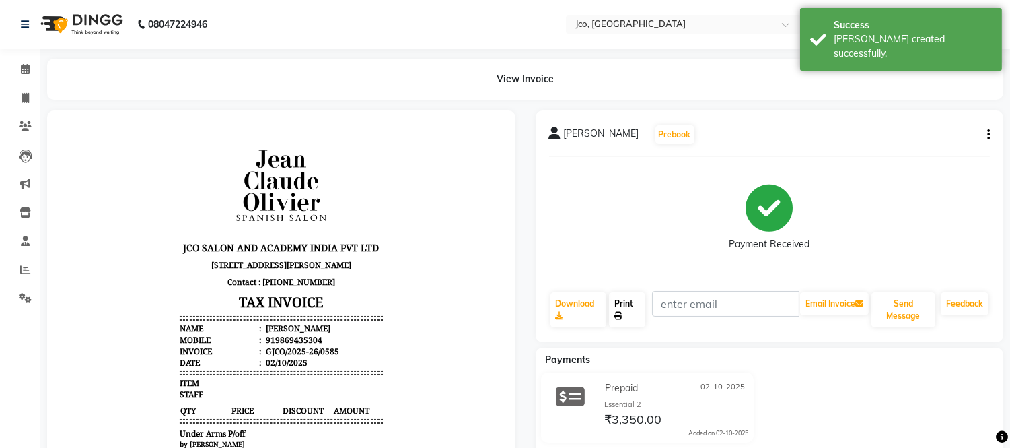
click at [623, 301] on link "Print" at bounding box center [627, 309] width 36 height 35
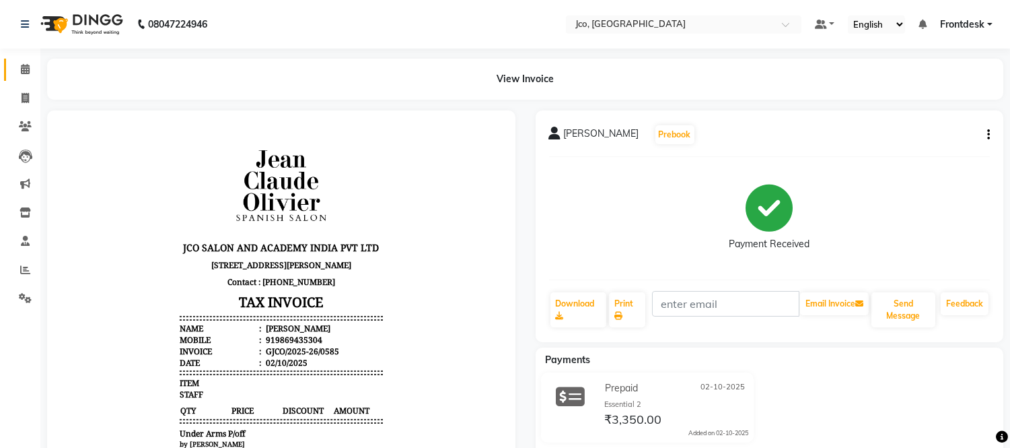
click at [27, 69] on icon at bounding box center [25, 69] width 9 height 10
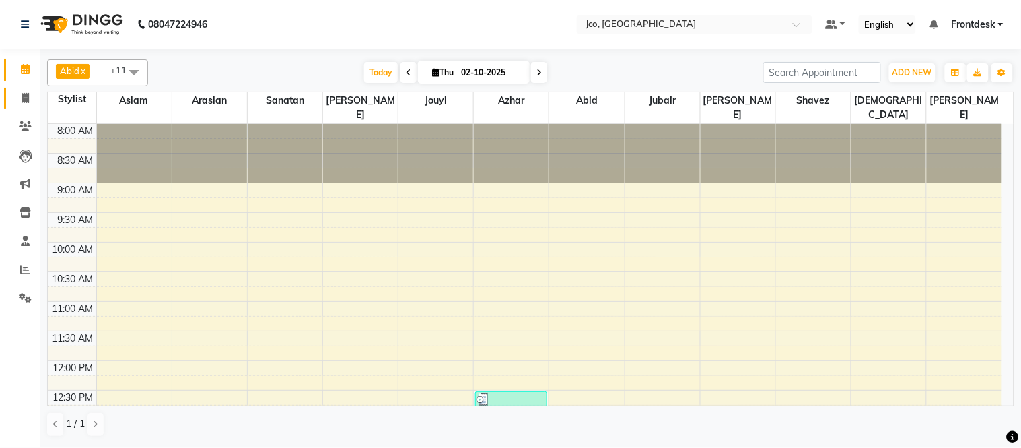
click at [25, 98] on icon at bounding box center [25, 98] width 7 height 10
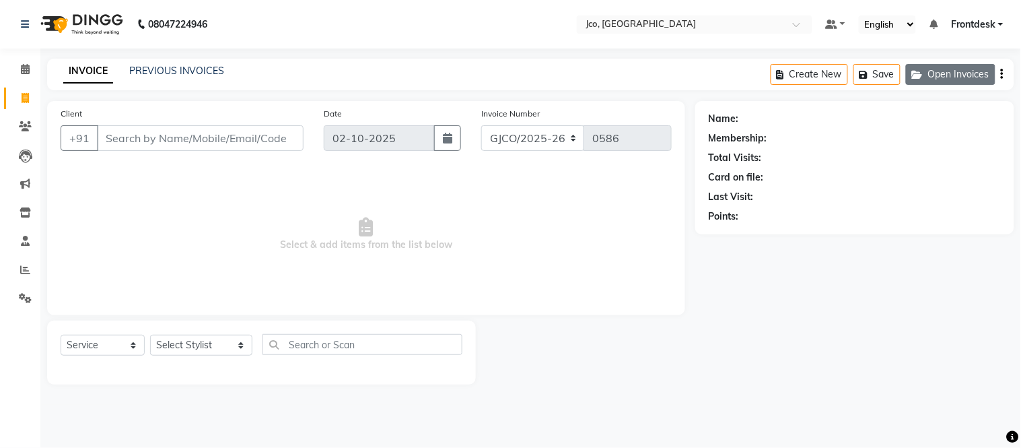
click at [953, 71] on button "Open Invoices" at bounding box center [951, 74] width 90 height 21
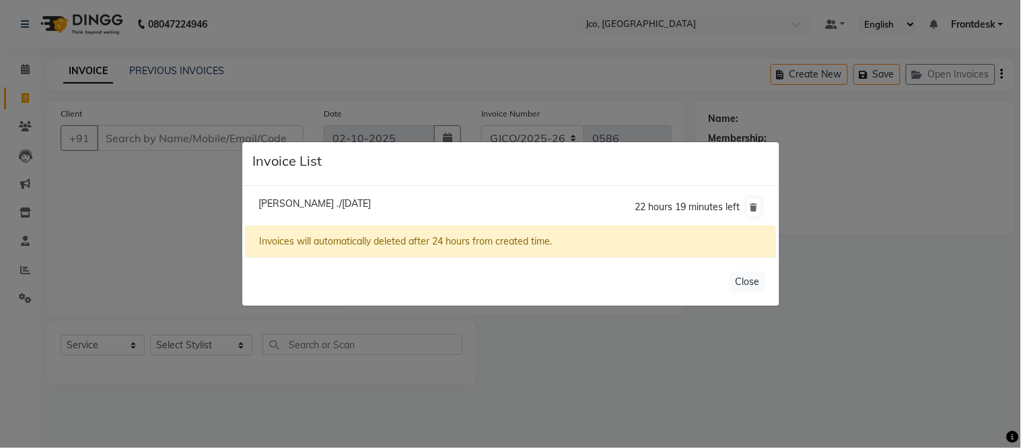
click at [339, 200] on span "Shanky ./02 October 2025" at bounding box center [314, 203] width 112 height 12
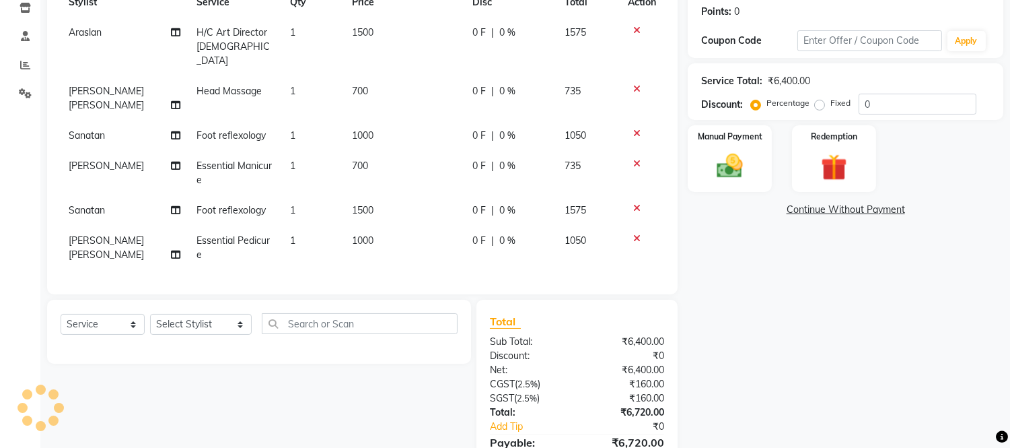
scroll to position [271, 0]
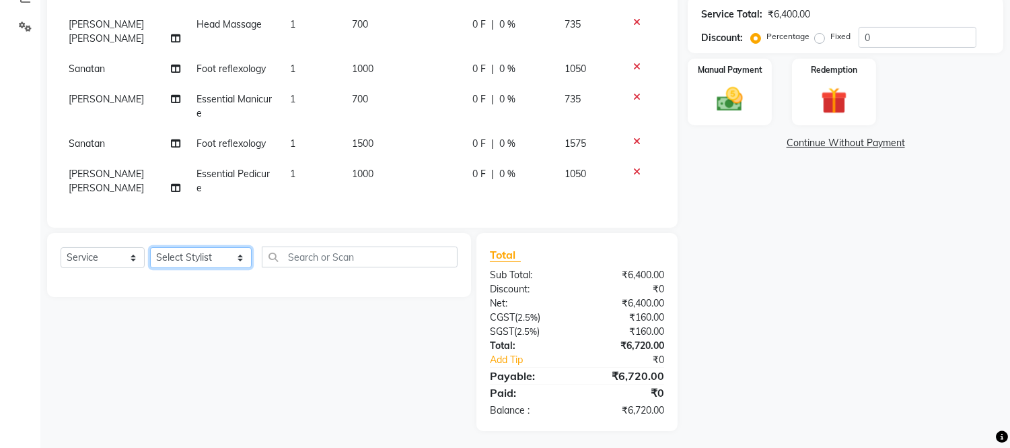
click at [193, 249] on select "Select Stylist Abdul Abid Afsha Shaikh Ajmal Aphy Araslan Ashfaque Aslam Azhar …" at bounding box center [201, 257] width 102 height 21
click at [150, 247] on select "Select Stylist Abdul Abid Afsha Shaikh Ajmal Aphy Araslan Ashfaque Aslam Azhar …" at bounding box center [201, 257] width 102 height 21
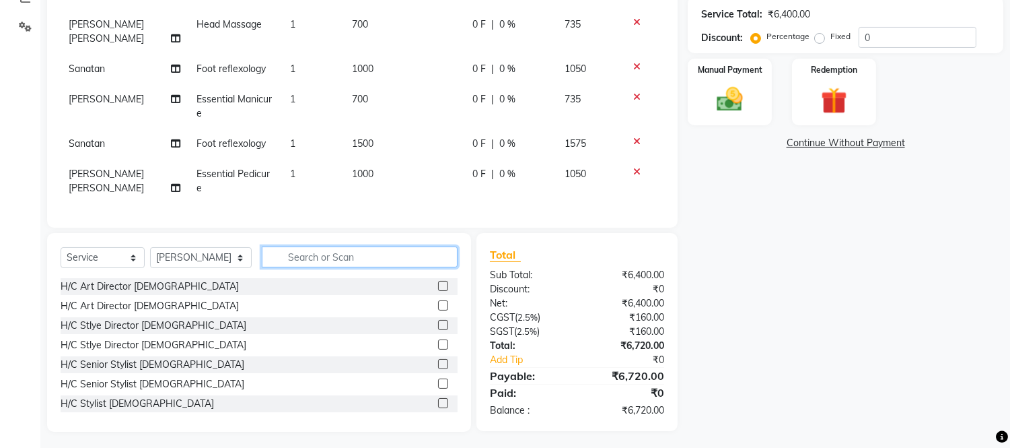
click at [293, 250] on input "text" at bounding box center [360, 256] width 196 height 21
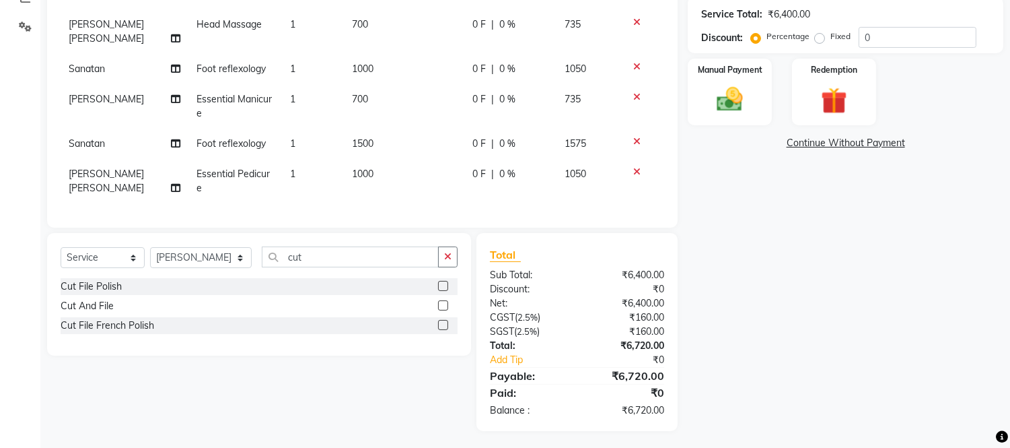
click at [441, 301] on label at bounding box center [443, 305] width 10 height 10
click at [441, 301] on input "checkbox" at bounding box center [442, 305] width 9 height 9
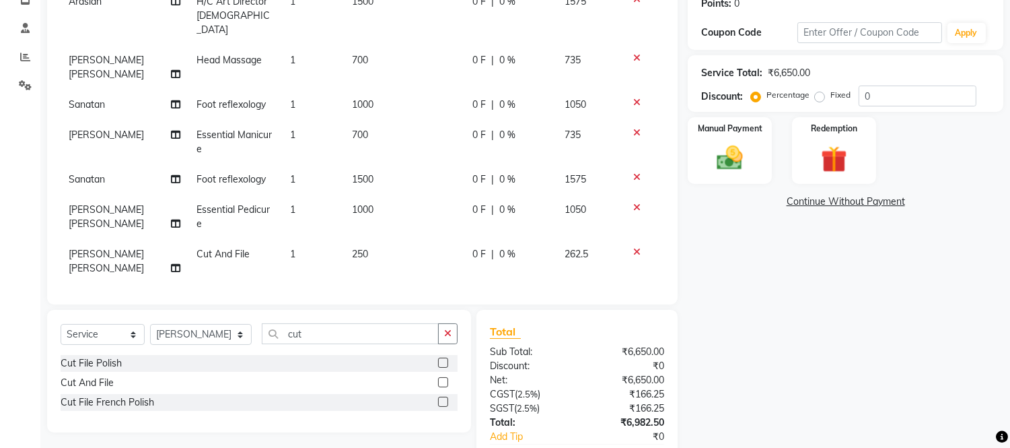
scroll to position [225, 0]
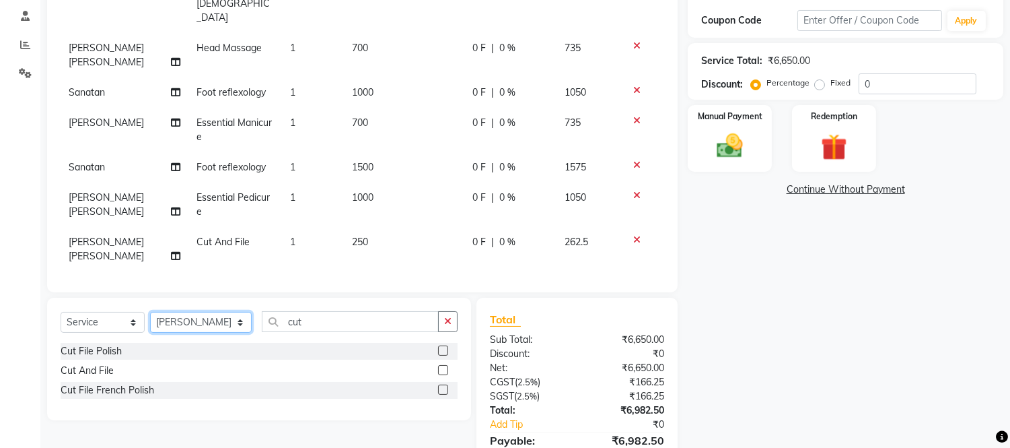
click at [209, 325] on select "Select Stylist Abdul Abid Afsha Shaikh Ajmal Aphy Araslan Ashfaque Aslam Azhar …" at bounding box center [201, 322] width 102 height 21
click at [427, 320] on input "cut" at bounding box center [350, 321] width 177 height 21
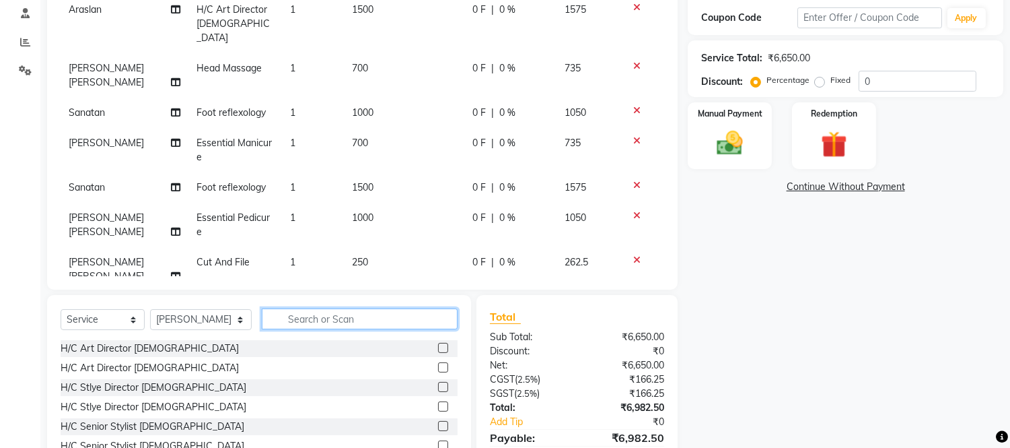
scroll to position [229, 0]
click at [305, 318] on input "text" at bounding box center [360, 317] width 196 height 21
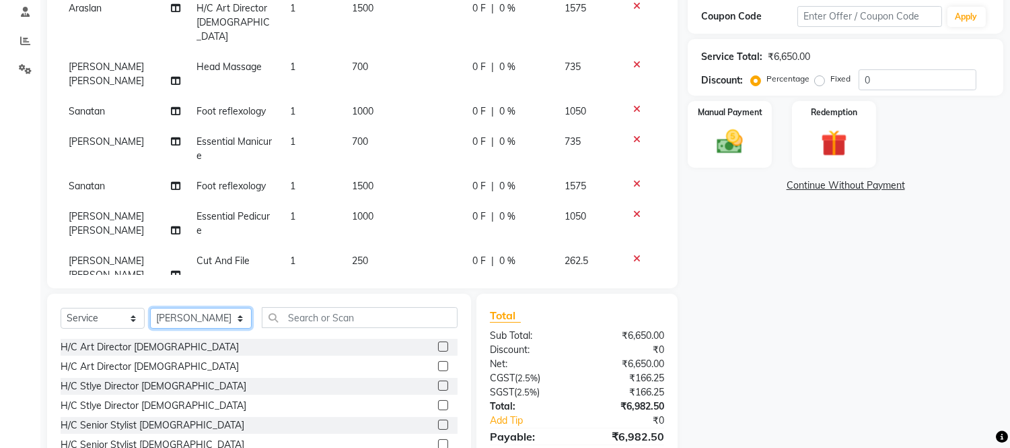
click at [209, 314] on select "Select Stylist Abdul Abid Afsha Shaikh Ajmal Aphy Araslan Ashfaque Aslam Azhar …" at bounding box center [201, 318] width 102 height 21
click at [150, 308] on select "Select Stylist Abdul Abid Afsha Shaikh Ajmal Aphy Araslan Ashfaque Aslam Azhar …" at bounding box center [201, 318] width 102 height 21
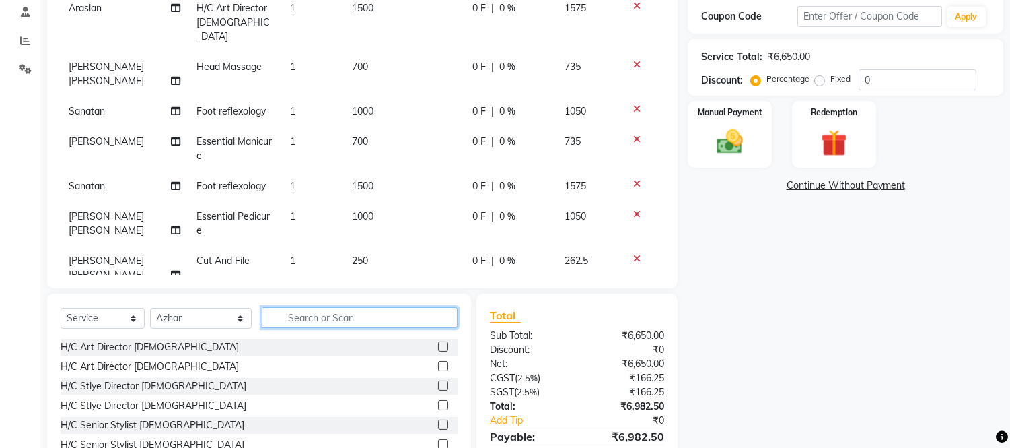
click at [325, 315] on input "text" at bounding box center [360, 317] width 196 height 21
click at [315, 321] on input "text" at bounding box center [360, 317] width 196 height 21
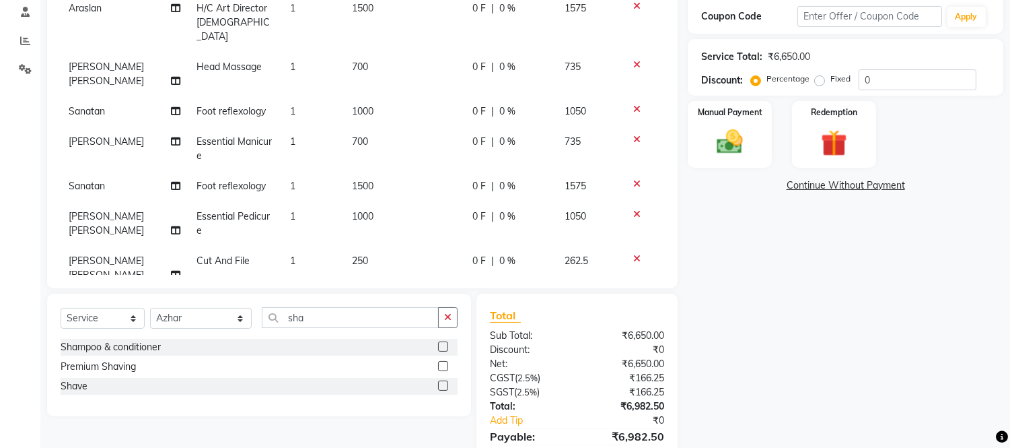
click at [442, 385] on label at bounding box center [443, 385] width 10 height 10
click at [442, 385] on input "checkbox" at bounding box center [442, 386] width 9 height 9
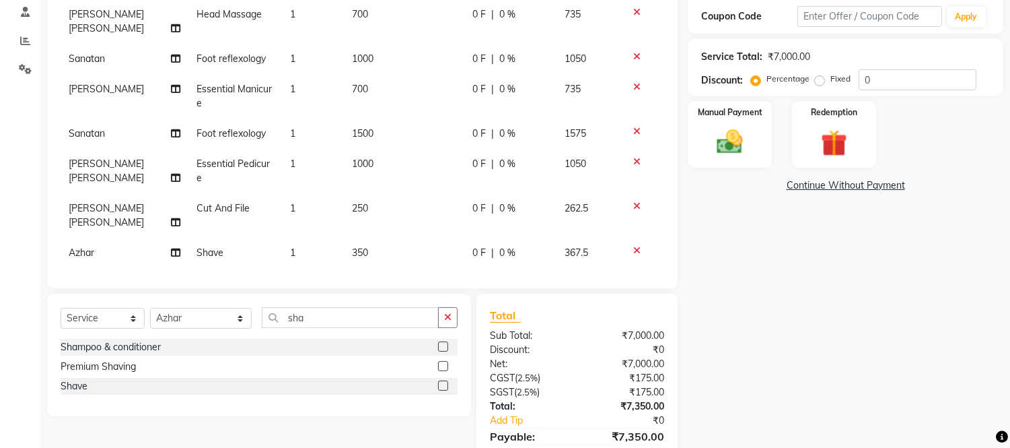
click at [392, 238] on td "350" at bounding box center [404, 253] width 120 height 30
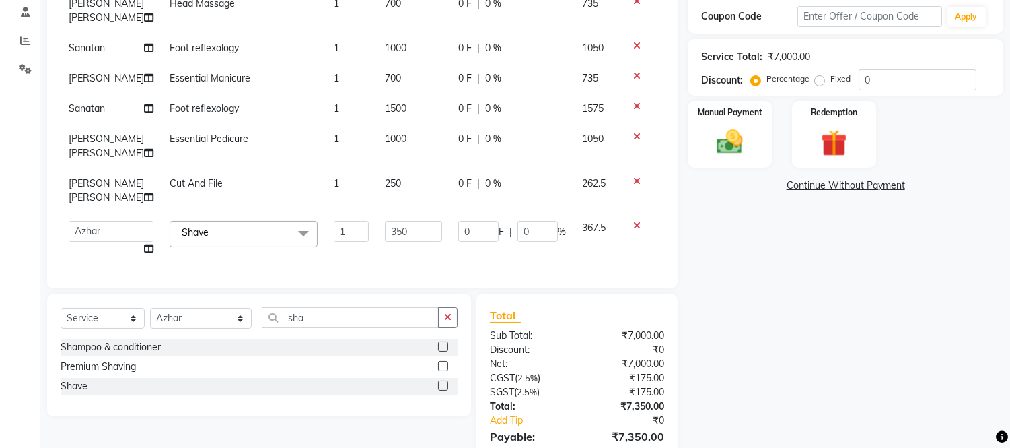
scroll to position [46, 0]
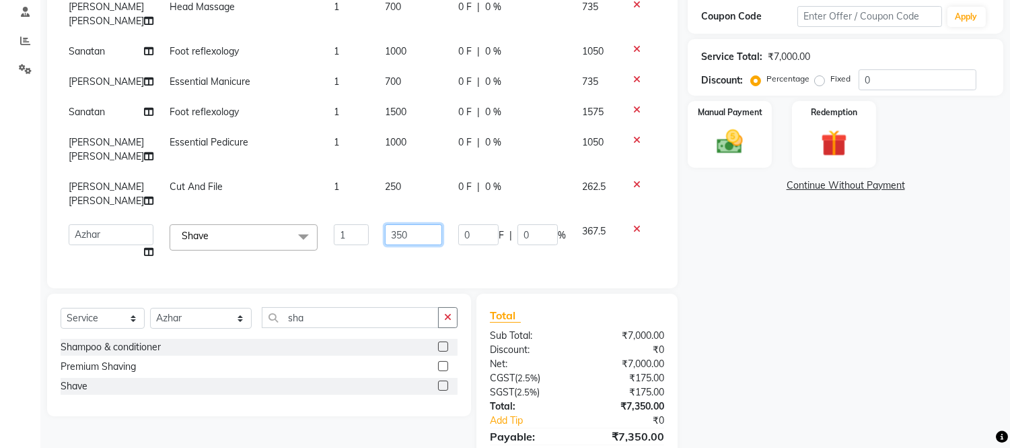
click at [404, 225] on input "350" at bounding box center [413, 234] width 57 height 21
click at [409, 224] on input "350" at bounding box center [413, 234] width 57 height 21
click at [411, 224] on input "400" at bounding box center [413, 234] width 57 height 21
click at [493, 246] on td "0 F | 0 %" at bounding box center [512, 241] width 124 height 51
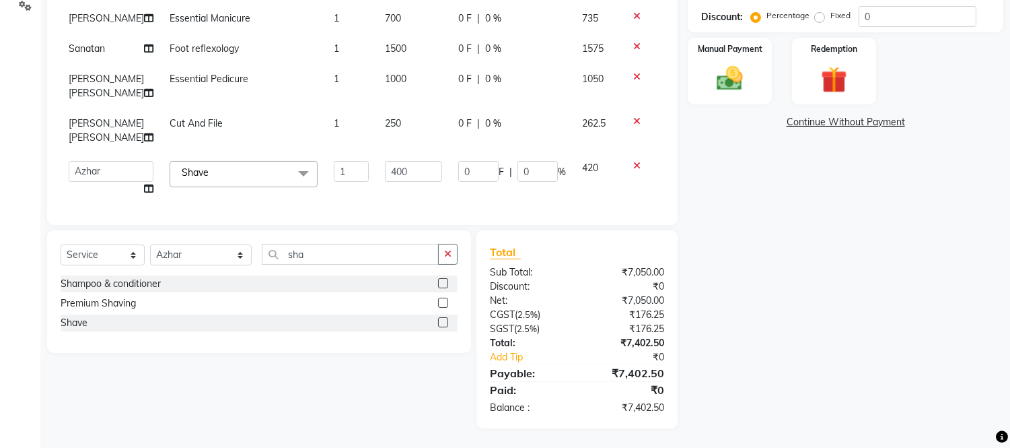
scroll to position [45, 0]
click at [717, 61] on div "Manual Payment" at bounding box center [729, 70] width 87 height 69
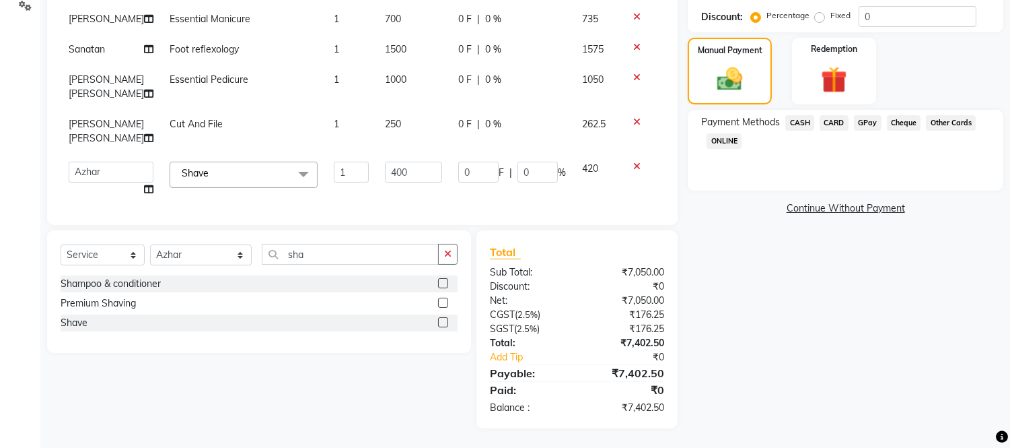
click at [801, 122] on span "CASH" at bounding box center [799, 122] width 29 height 15
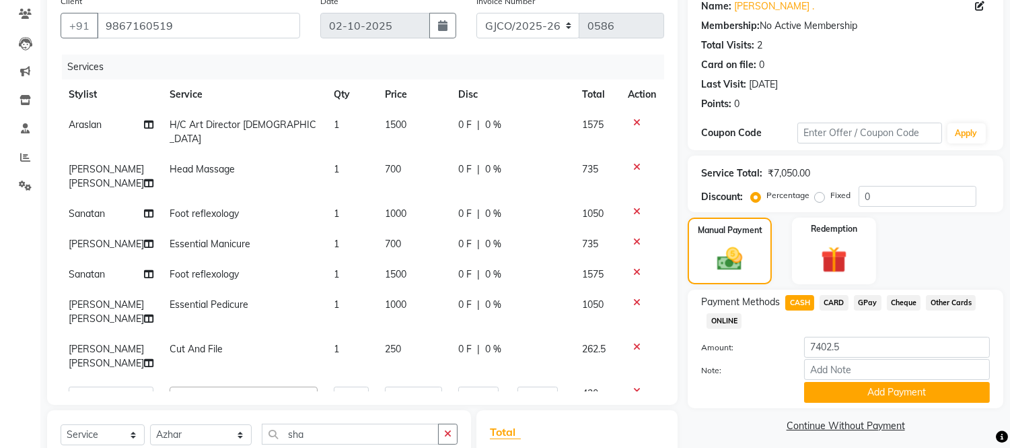
scroll to position [81, 0]
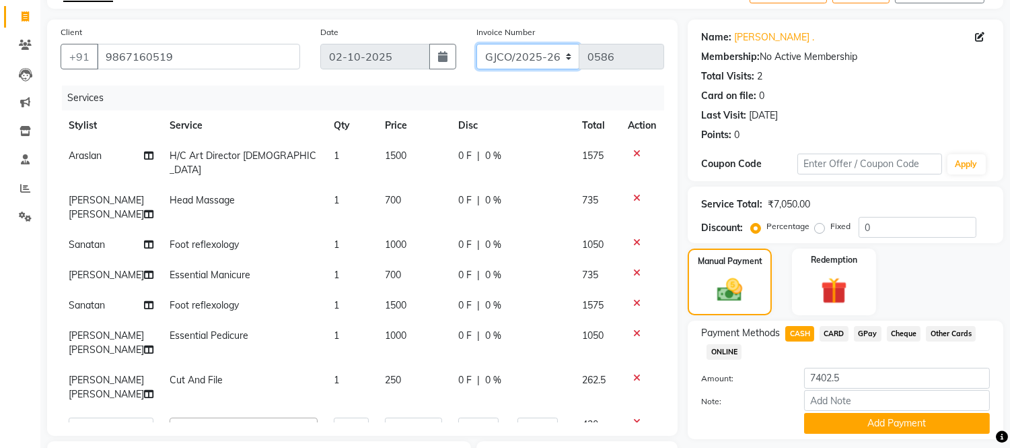
click at [542, 50] on select "GJCO/2025-26 SCG/2025-26 Gpre/2025-26" at bounding box center [528, 57] width 104 height 26
click at [476, 44] on select "GJCO/2025-26 SCG/2025-26 Gpre/2025-26" at bounding box center [528, 57] width 104 height 26
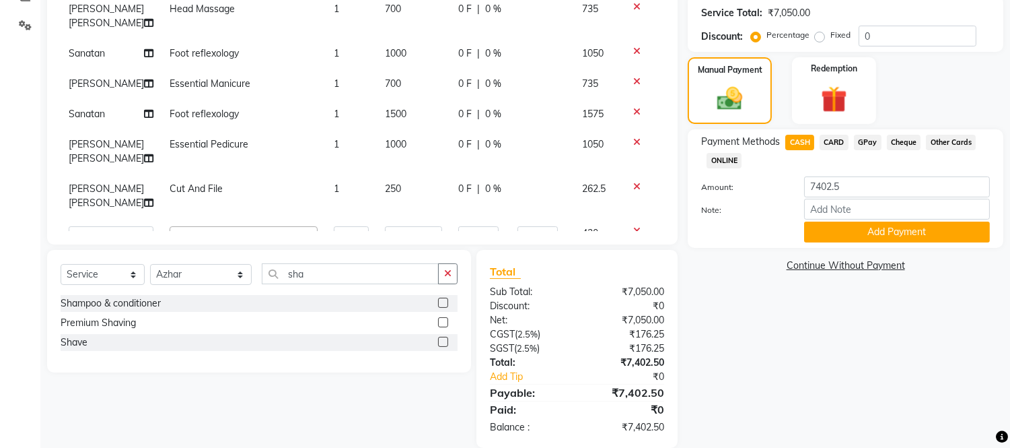
scroll to position [292, 0]
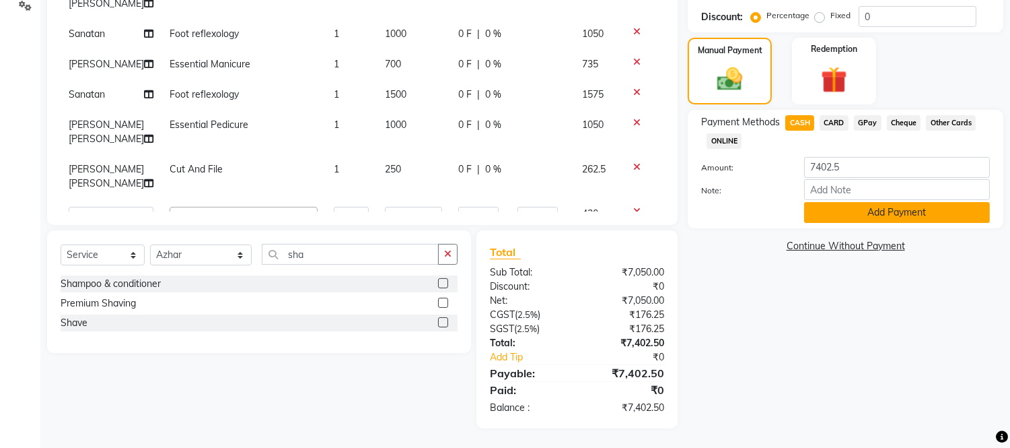
click at [891, 209] on button "Add Payment" at bounding box center [897, 212] width 186 height 21
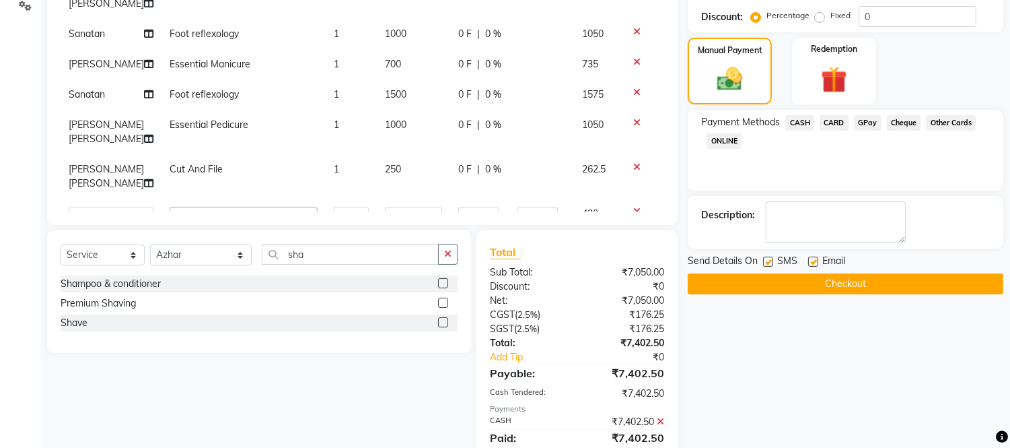
click at [812, 258] on label at bounding box center [813, 261] width 10 height 10
click at [812, 258] on input "checkbox" at bounding box center [812, 262] width 9 height 9
click at [861, 286] on button "Checkout" at bounding box center [846, 283] width 316 height 21
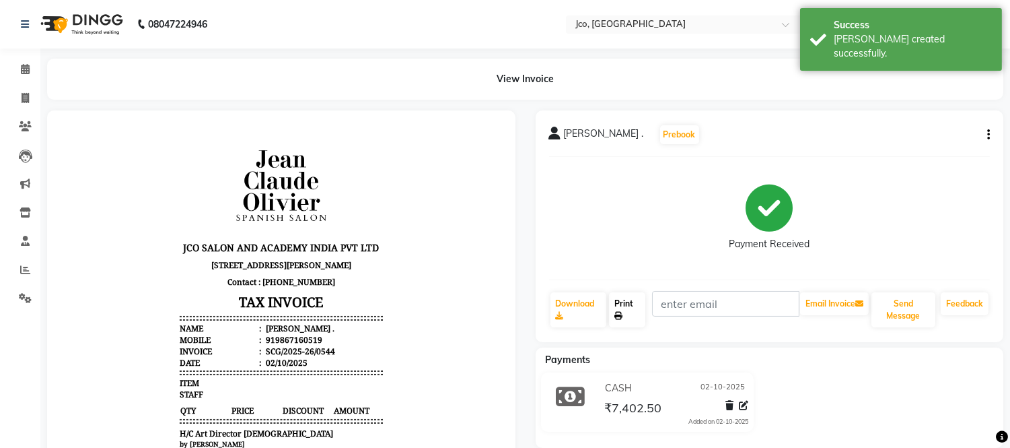
click at [629, 318] on link "Print" at bounding box center [627, 309] width 36 height 35
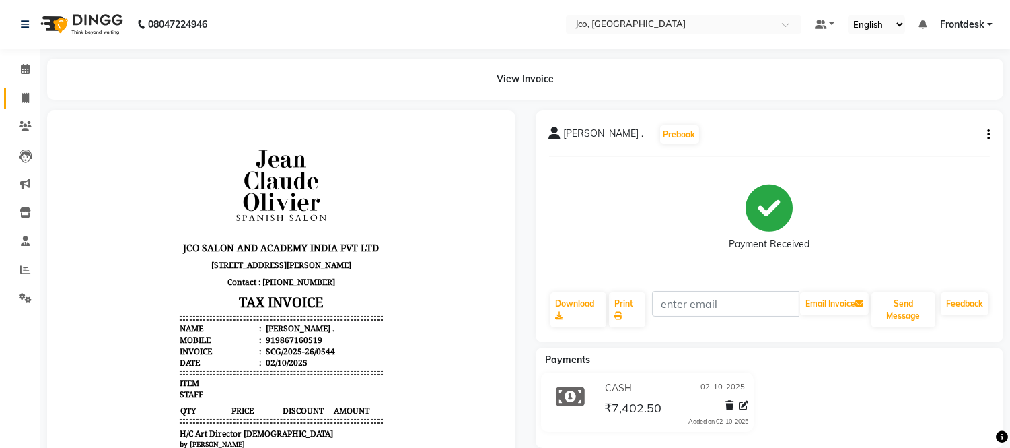
click at [24, 98] on icon at bounding box center [25, 98] width 7 height 10
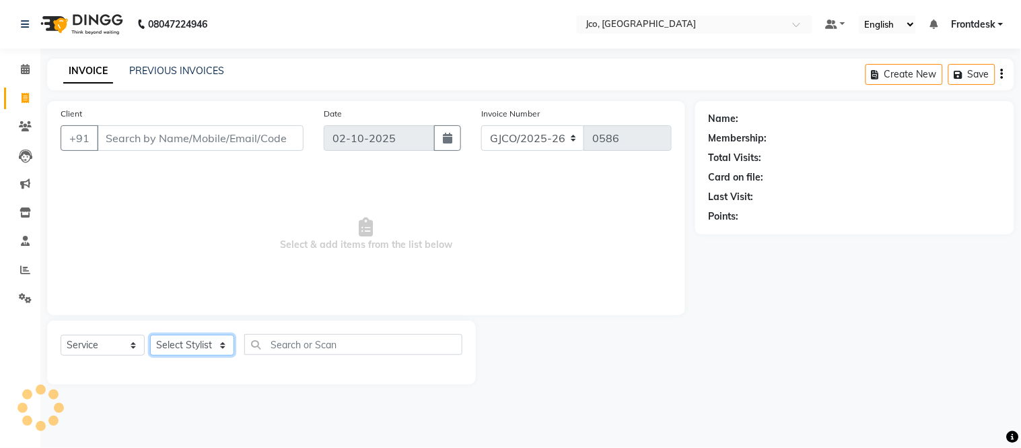
click at [200, 349] on select "Select Stylist" at bounding box center [192, 344] width 84 height 21
click at [150, 335] on select "Select Stylist Abdul Abid Afsha Shaikh Ajmal Aphy Araslan Ashfaque Aslam Azhar …" at bounding box center [201, 344] width 102 height 21
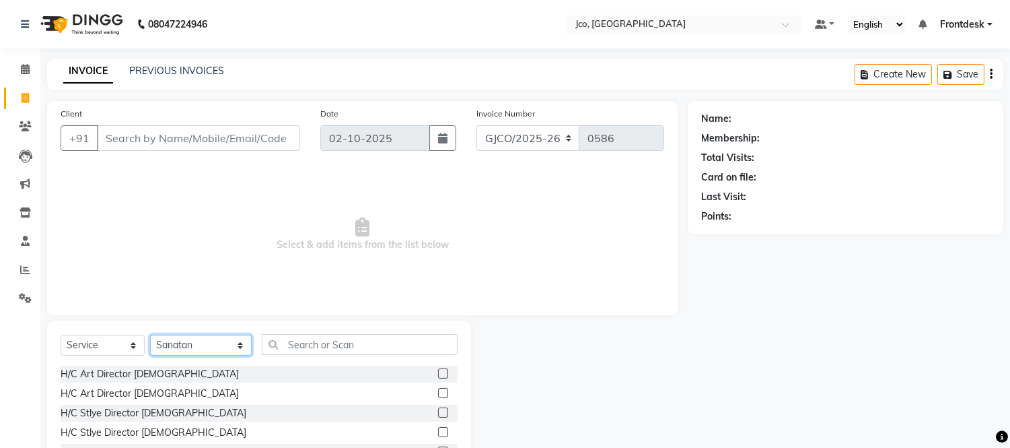
click at [203, 347] on select "Select Stylist Abdul Abid Afsha Shaikh Ajmal Aphy Araslan Ashfaque Aslam Azhar …" at bounding box center [201, 344] width 102 height 21
click at [150, 335] on select "Select Stylist Abdul Abid Afsha Shaikh Ajmal Aphy Araslan Ashfaque Aslam Azhar …" at bounding box center [201, 344] width 102 height 21
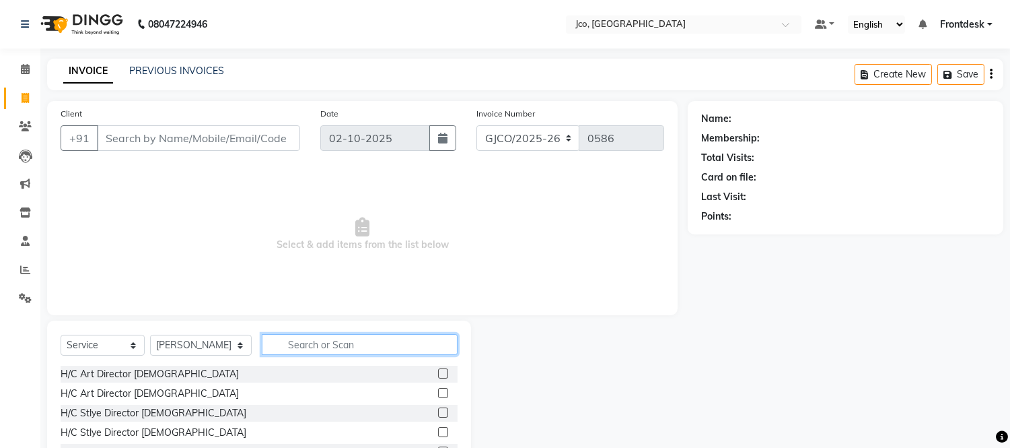
click at [330, 345] on input "text" at bounding box center [360, 344] width 196 height 21
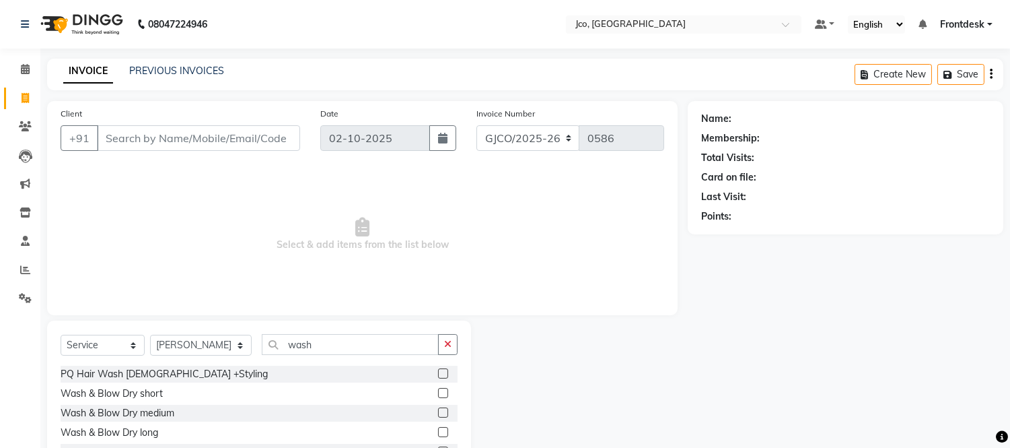
click at [438, 412] on label at bounding box center [443, 412] width 10 height 10
click at [438, 412] on input "checkbox" at bounding box center [442, 413] width 9 height 9
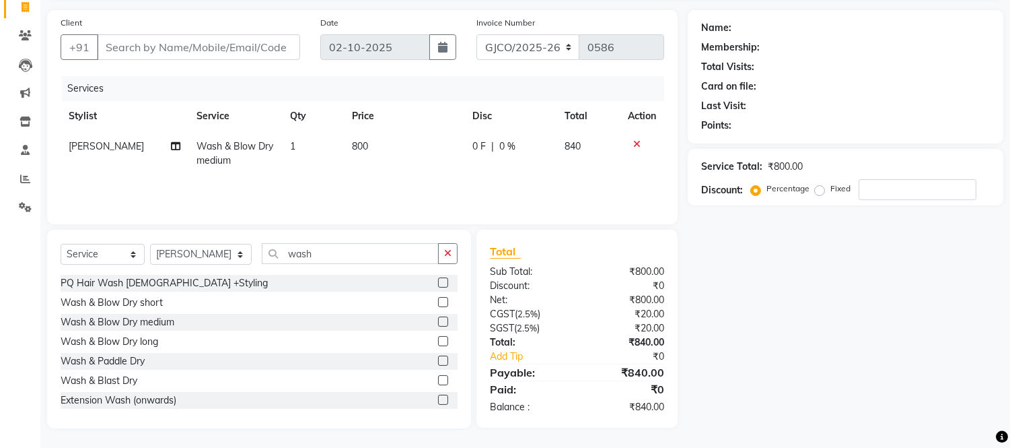
scroll to position [86, 0]
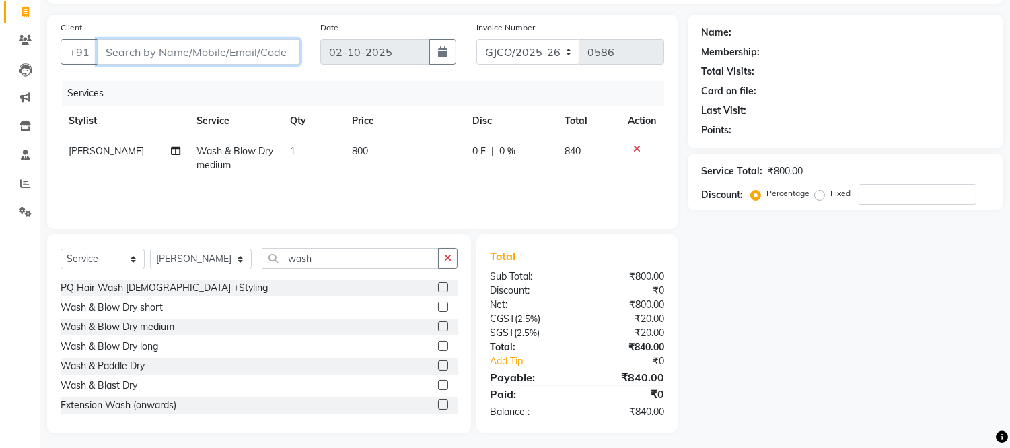
click at [190, 52] on input "Client" at bounding box center [198, 52] width 203 height 26
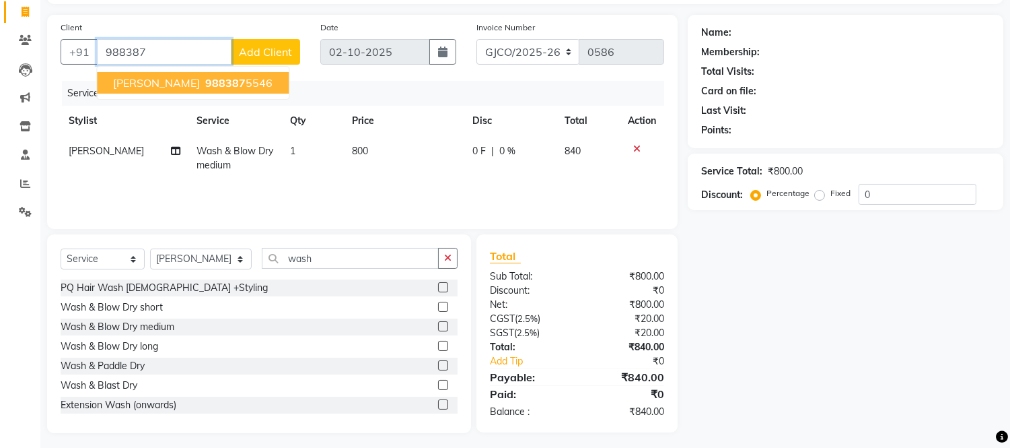
click at [244, 85] on ngb-highlight "988387 5546" at bounding box center [238, 82] width 70 height 13
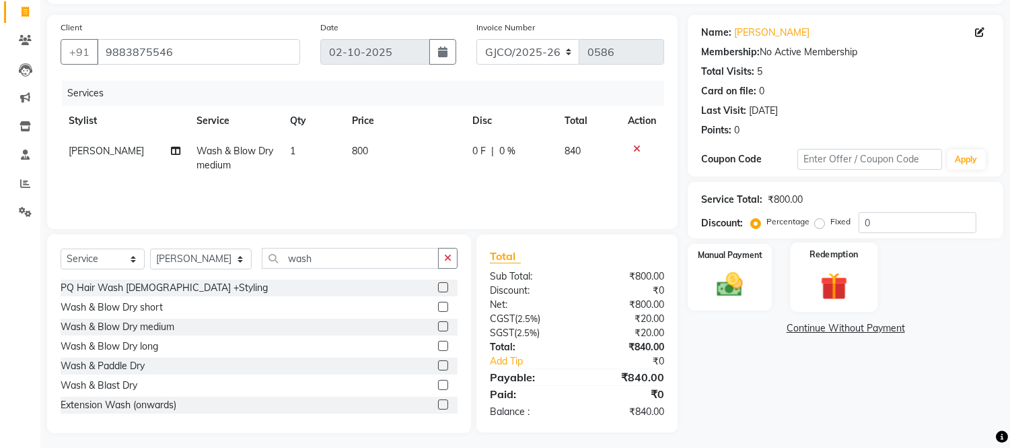
click at [839, 287] on img at bounding box center [834, 286] width 44 height 34
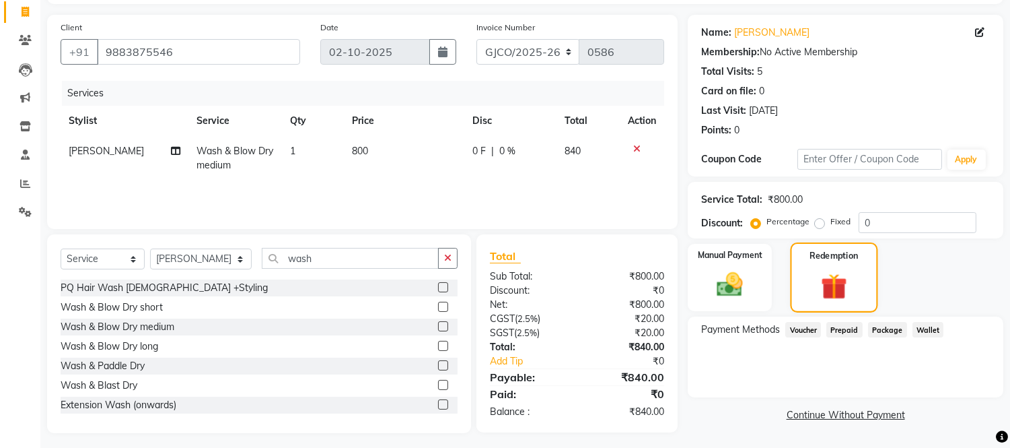
click at [732, 281] on img at bounding box center [730, 284] width 42 height 30
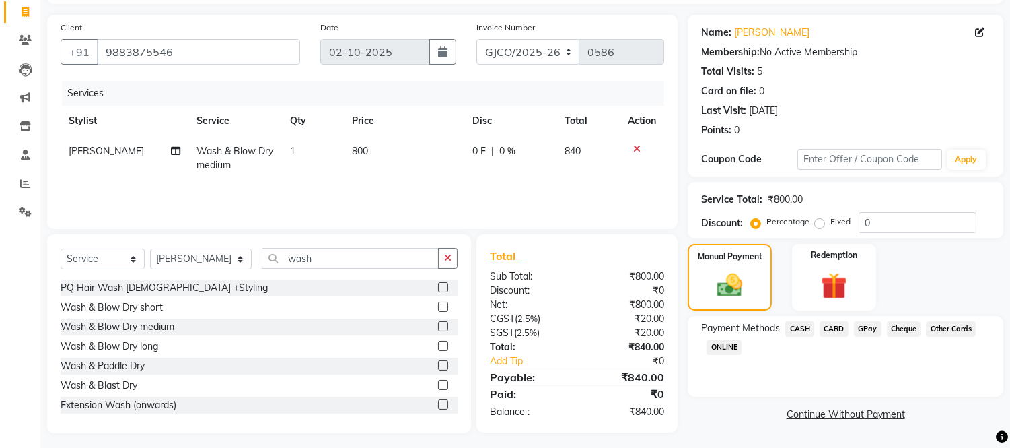
click at [863, 325] on span "GPay" at bounding box center [868, 328] width 28 height 15
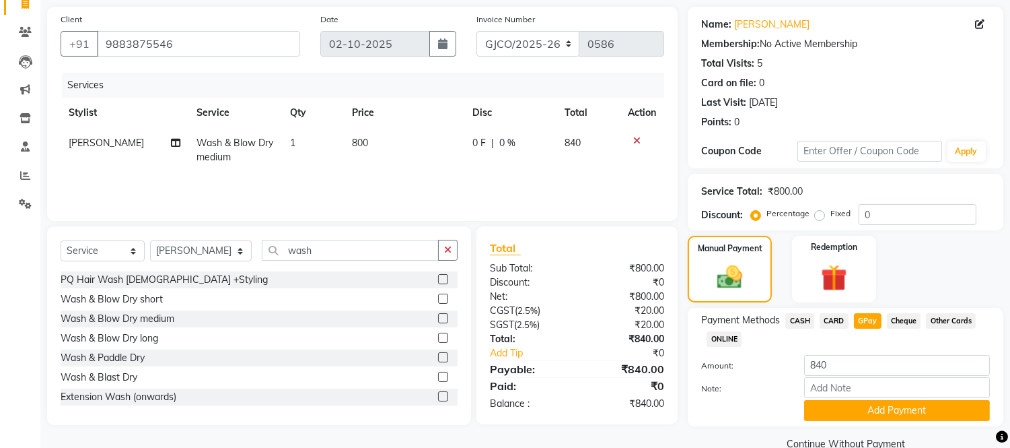
scroll to position [92, 0]
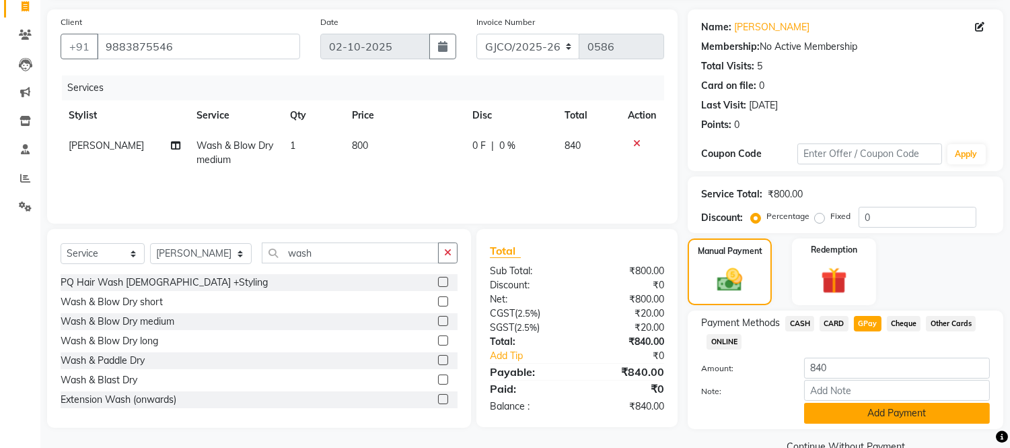
click at [907, 414] on button "Add Payment" at bounding box center [897, 412] width 186 height 21
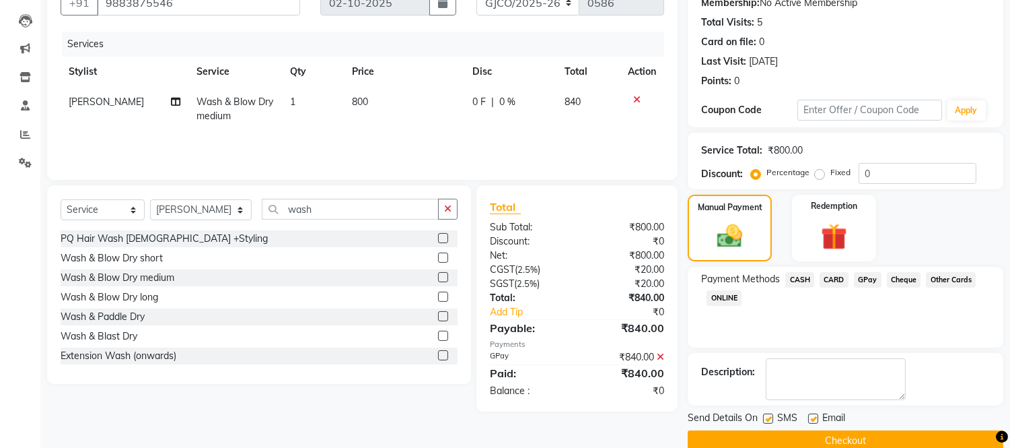
scroll to position [157, 0]
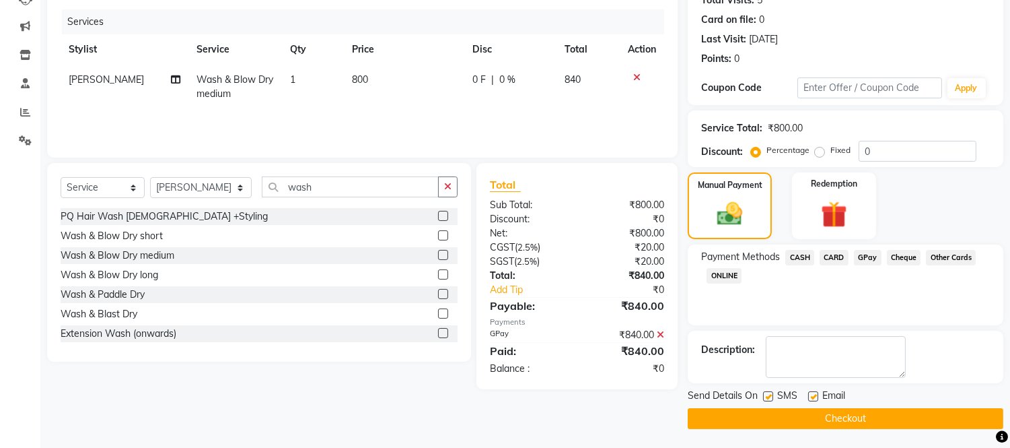
click at [814, 395] on label at bounding box center [813, 396] width 10 height 10
click at [814, 395] on input "checkbox" at bounding box center [812, 396] width 9 height 9
click at [861, 421] on button "Checkout" at bounding box center [846, 418] width 316 height 21
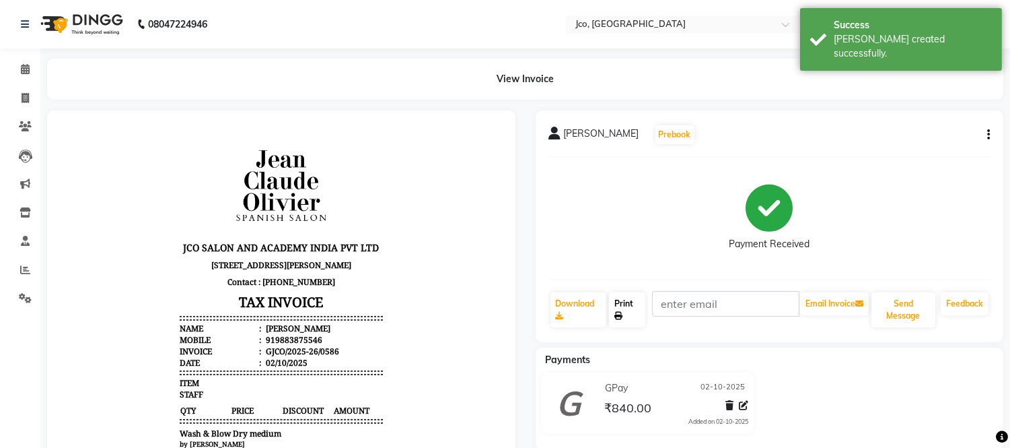
click at [623, 316] on icon at bounding box center [618, 316] width 8 height 8
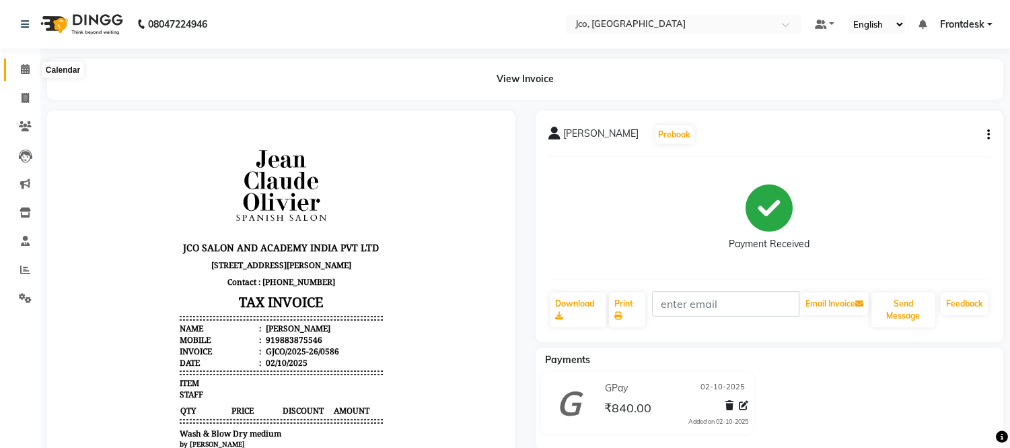
click at [22, 70] on icon at bounding box center [25, 69] width 9 height 10
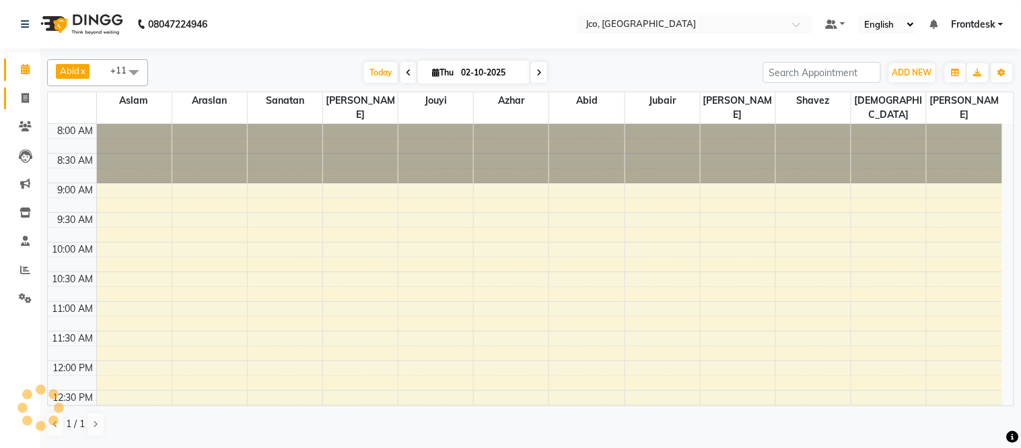
click at [24, 96] on icon at bounding box center [25, 98] width 7 height 10
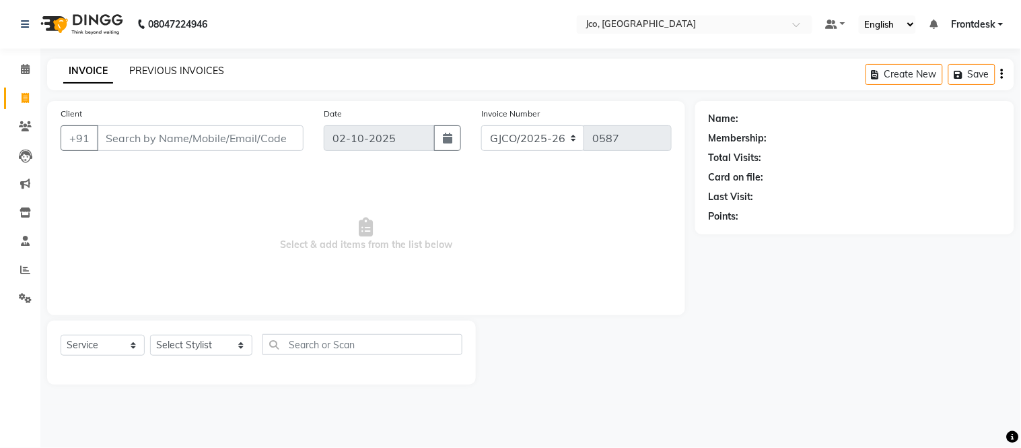
click at [174, 69] on link "PREVIOUS INVOICES" at bounding box center [176, 71] width 95 height 12
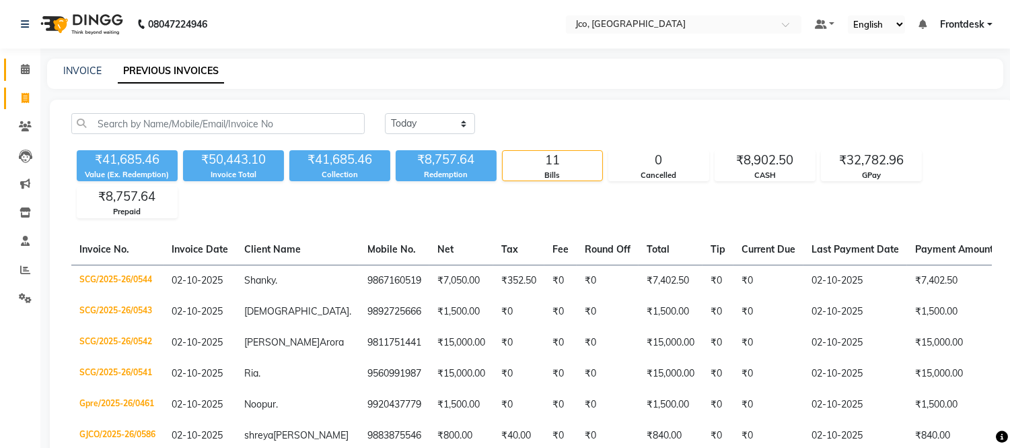
click at [24, 59] on link "Calendar" at bounding box center [20, 70] width 32 height 22
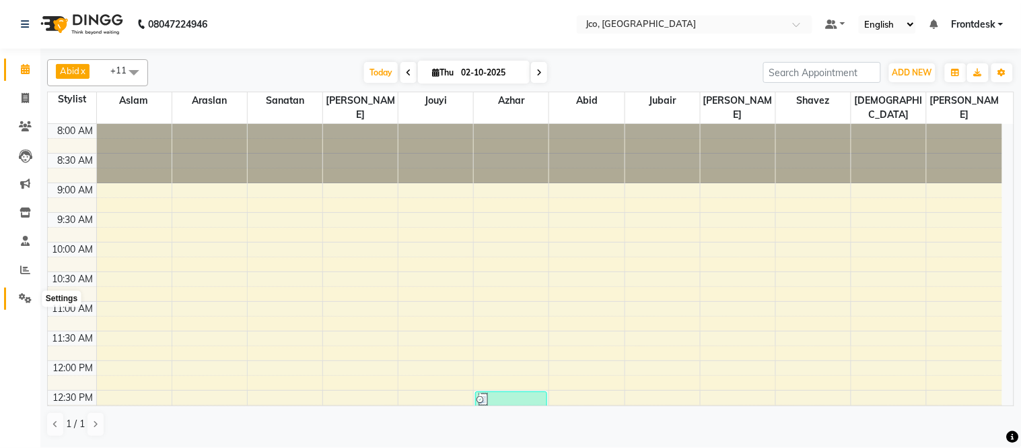
click at [28, 292] on span at bounding box center [25, 298] width 24 height 15
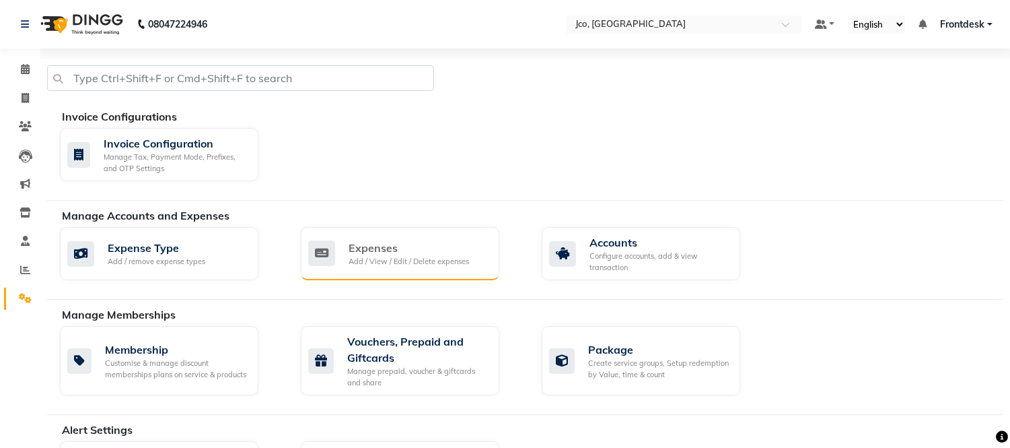
click at [394, 248] on div "Expenses" at bounding box center [409, 248] width 120 height 16
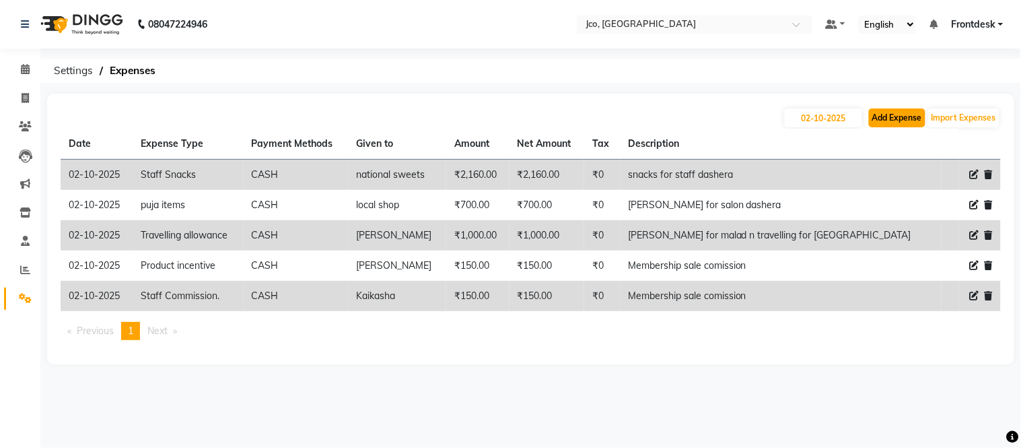
click at [906, 117] on button "Add Expense" at bounding box center [897, 117] width 57 height 19
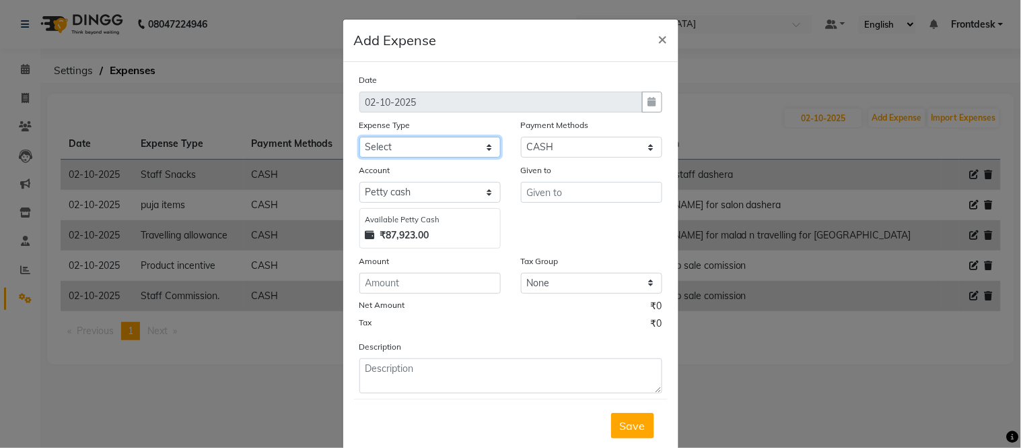
click at [400, 155] on select "Select Advance Salary Amazon B M C Cash transfer to bank Cash transfer to hub C…" at bounding box center [429, 147] width 141 height 21
drag, startPoint x: 209, startPoint y: 355, endPoint x: 0, endPoint y: 483, distance: 244.9
click at [658, 36] on span "×" at bounding box center [662, 38] width 9 height 20
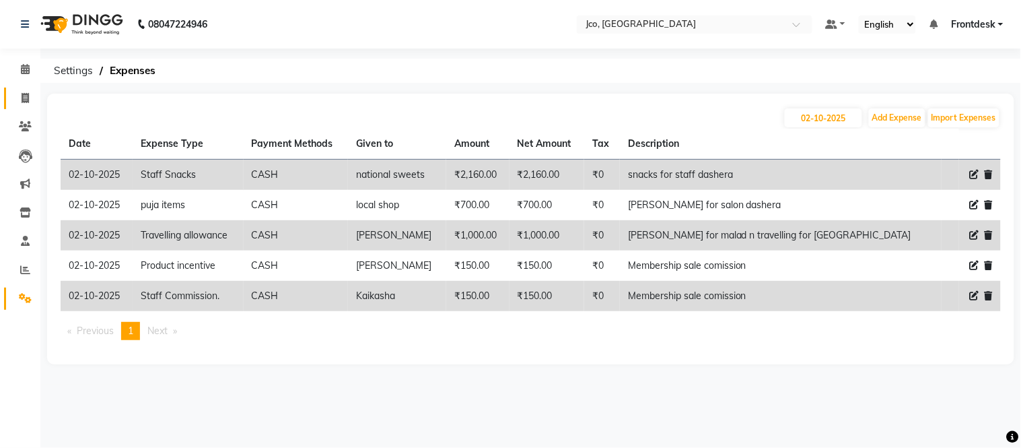
click at [23, 102] on icon at bounding box center [25, 98] width 7 height 10
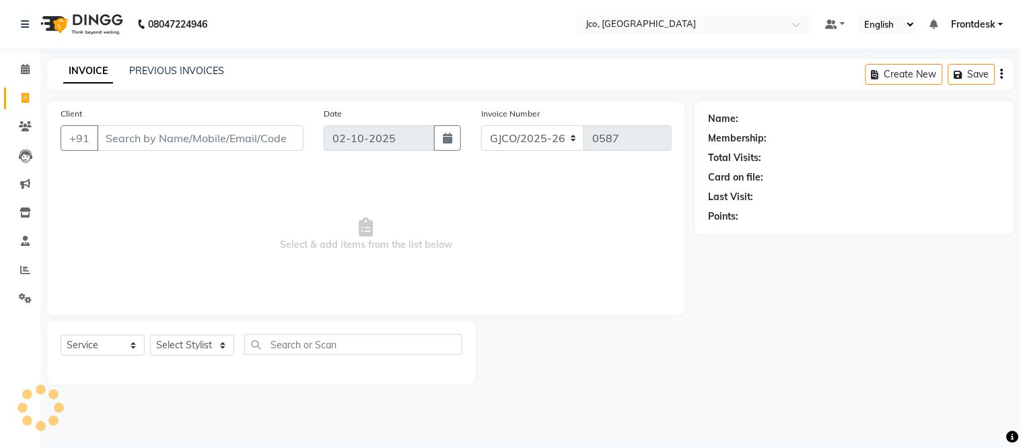
click at [131, 137] on input "Client" at bounding box center [200, 138] width 207 height 26
click at [168, 139] on input "Client" at bounding box center [200, 138] width 207 height 26
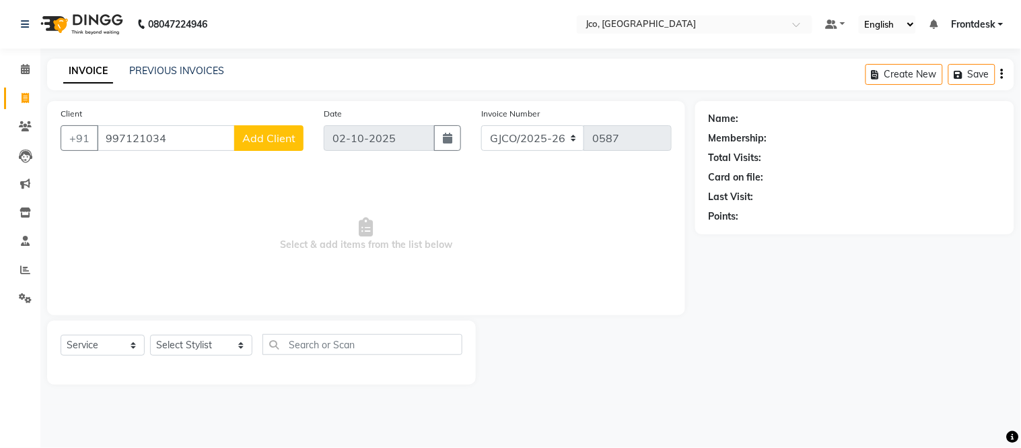
click at [195, 137] on input "997121034" at bounding box center [166, 138] width 138 height 26
click at [271, 133] on span "Add Client" at bounding box center [268, 137] width 53 height 13
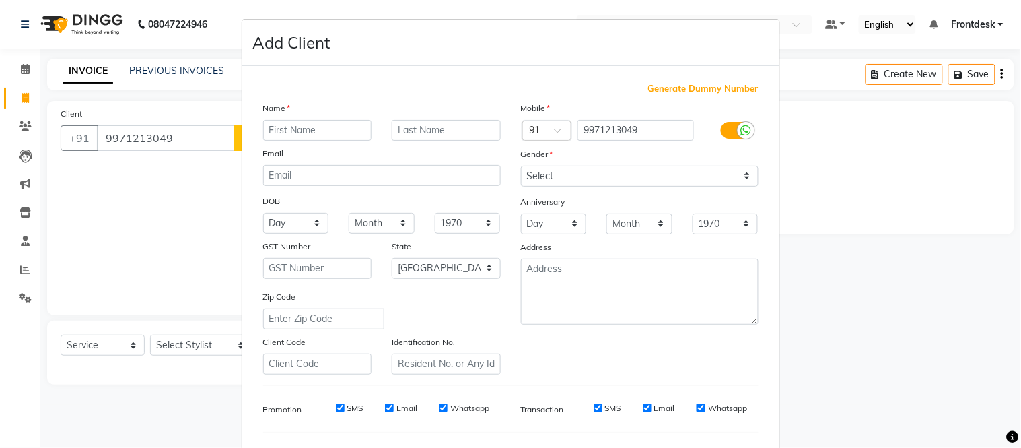
click at [304, 131] on input "text" at bounding box center [317, 130] width 109 height 21
click at [557, 179] on select "Select Male Female Other Prefer Not To Say" at bounding box center [640, 176] width 238 height 21
click at [330, 127] on input "Pooja Darwa" at bounding box center [317, 130] width 109 height 21
click at [569, 178] on select "Select Male Female Other Prefer Not To Say" at bounding box center [640, 176] width 238 height 21
click at [521, 166] on select "Select Male Female Other Prefer Not To Say" at bounding box center [640, 176] width 238 height 21
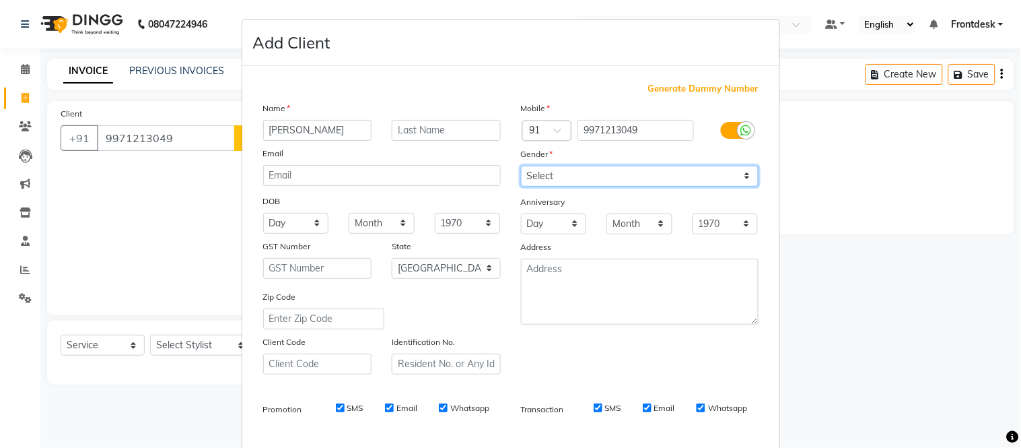
click at [564, 175] on select "Select Male Female Other Prefer Not To Say" at bounding box center [640, 176] width 238 height 21
click at [521, 166] on select "Select Male Female Other Prefer Not To Say" at bounding box center [640, 176] width 238 height 21
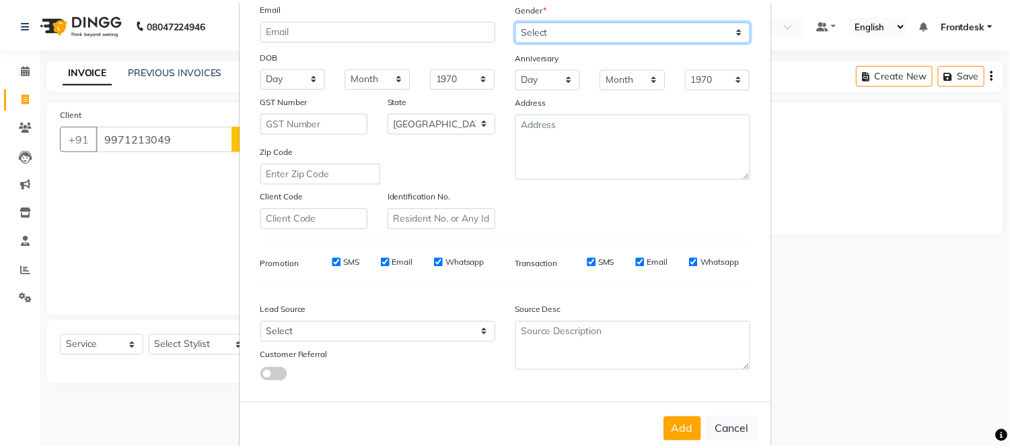
scroll to position [174, 0]
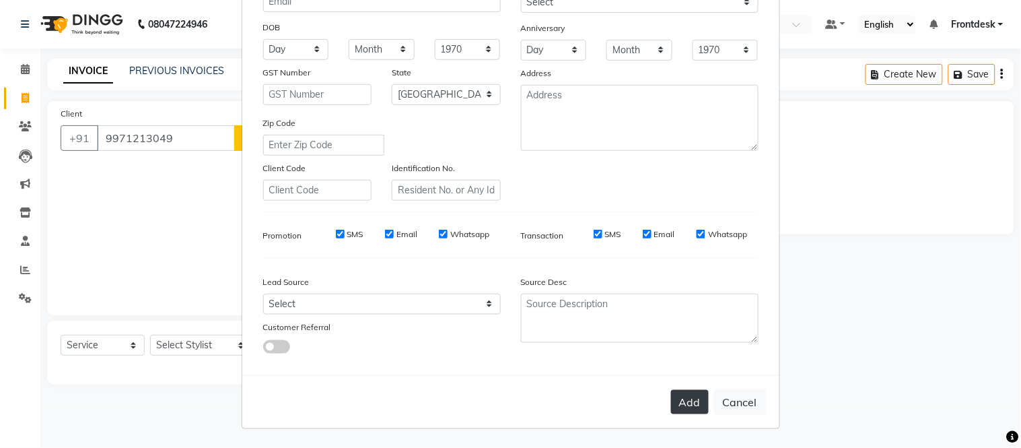
click at [680, 408] on button "Add" at bounding box center [690, 402] width 38 height 24
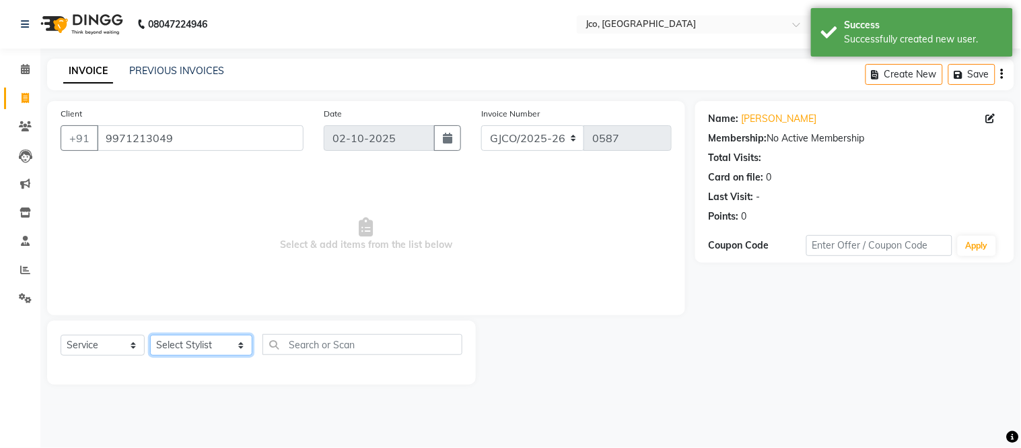
click at [196, 348] on select "Select Stylist Abdul Abid Afsha Shaikh Ajmal Aphy Araslan Ashfaque Aslam Azhar …" at bounding box center [201, 344] width 102 height 21
click at [150, 335] on select "Select Stylist Abdul Abid Afsha Shaikh Ajmal Aphy Araslan Ashfaque Aslam Azhar …" at bounding box center [201, 344] width 102 height 21
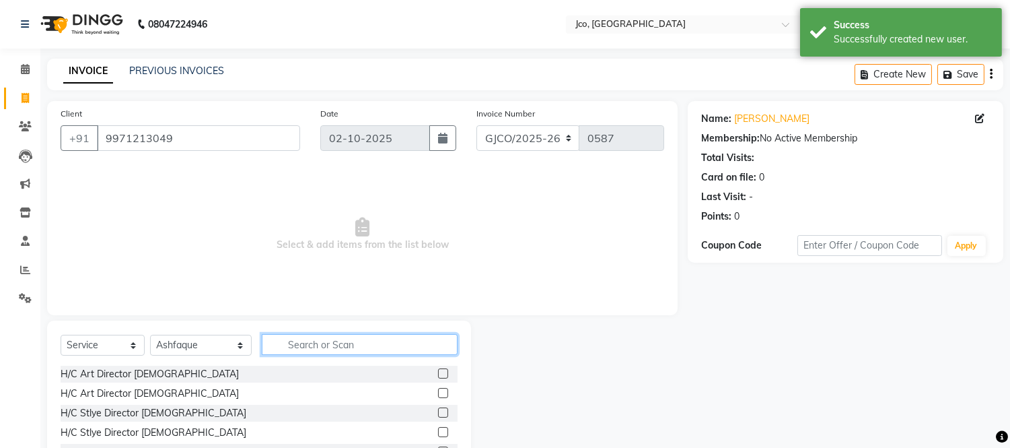
click at [308, 347] on input "text" at bounding box center [360, 344] width 196 height 21
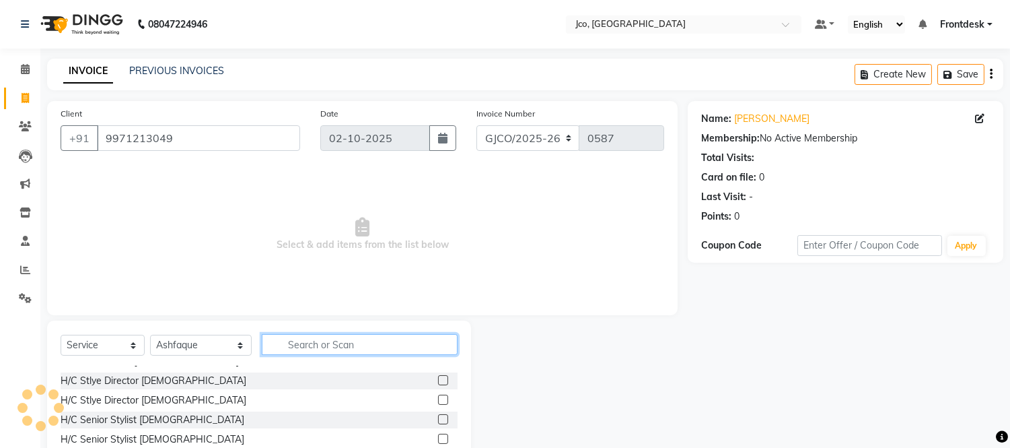
scroll to position [34, 0]
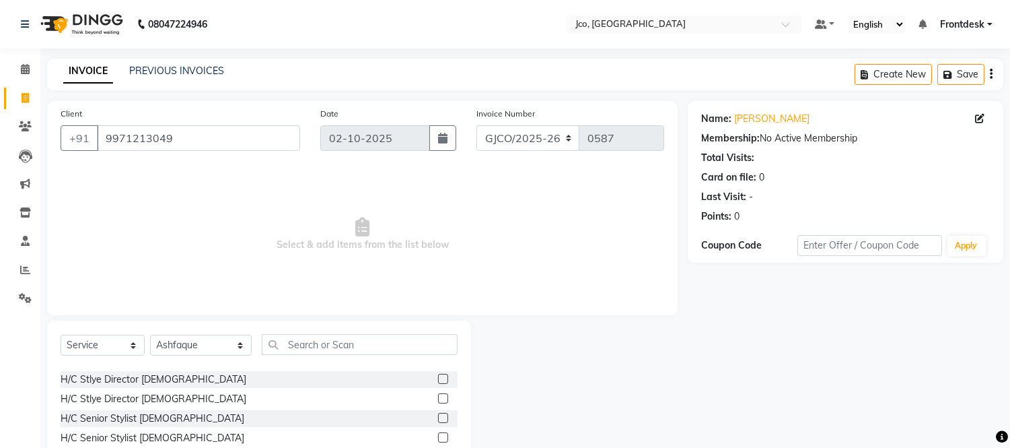
click at [438, 398] on label at bounding box center [443, 398] width 10 height 10
click at [438, 398] on input "checkbox" at bounding box center [442, 398] width 9 height 9
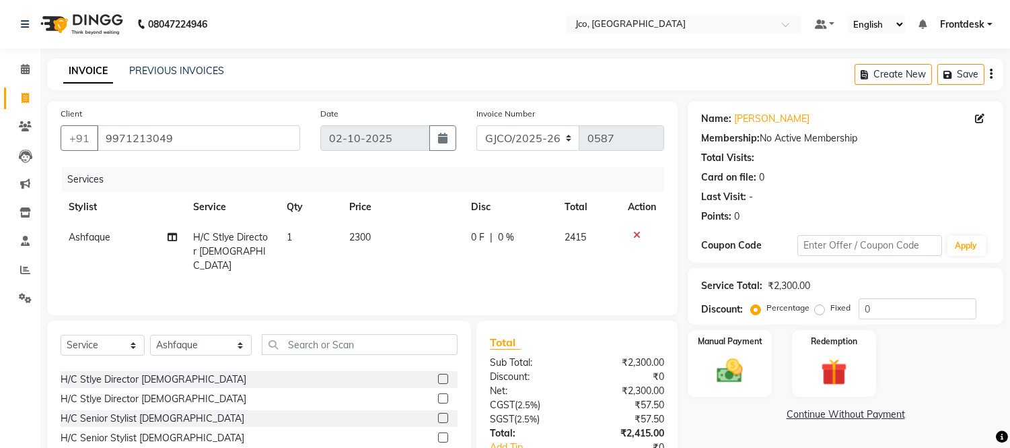
click at [438, 418] on label at bounding box center [443, 418] width 10 height 10
click at [438, 418] on input "checkbox" at bounding box center [442, 418] width 9 height 9
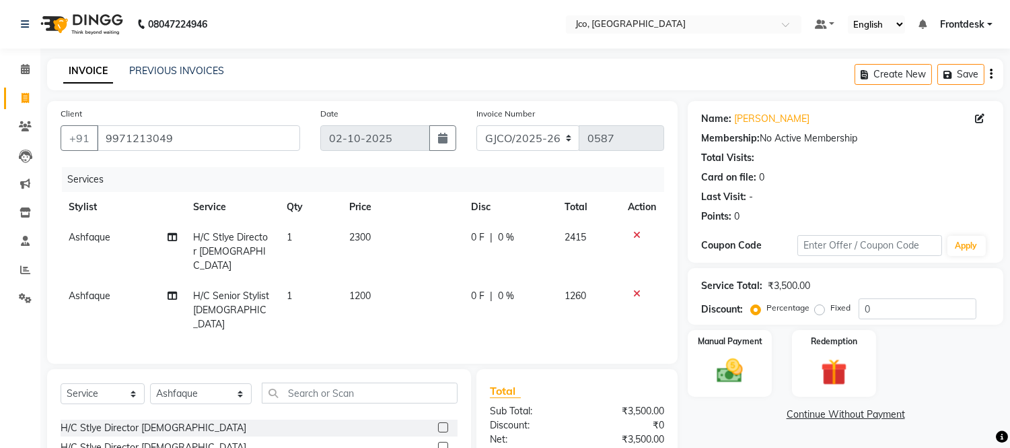
click at [393, 240] on td "2300" at bounding box center [403, 251] width 122 height 59
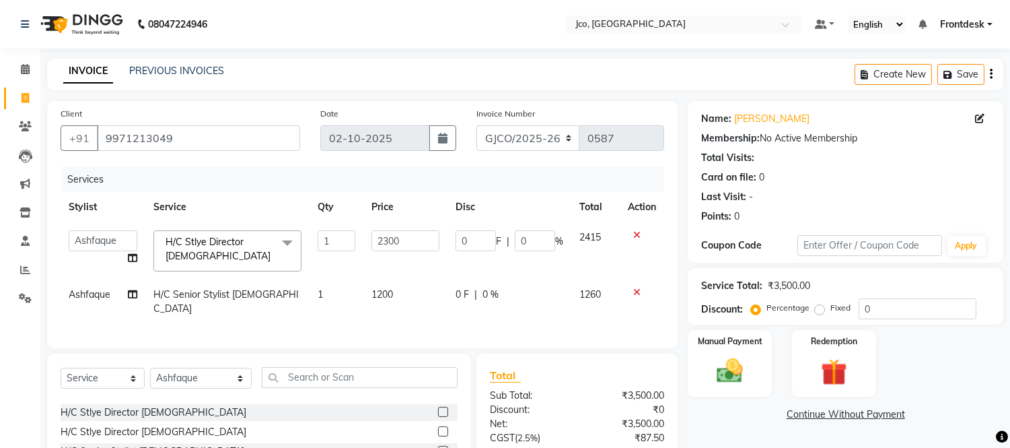
click at [636, 234] on icon at bounding box center [636, 234] width 7 height 9
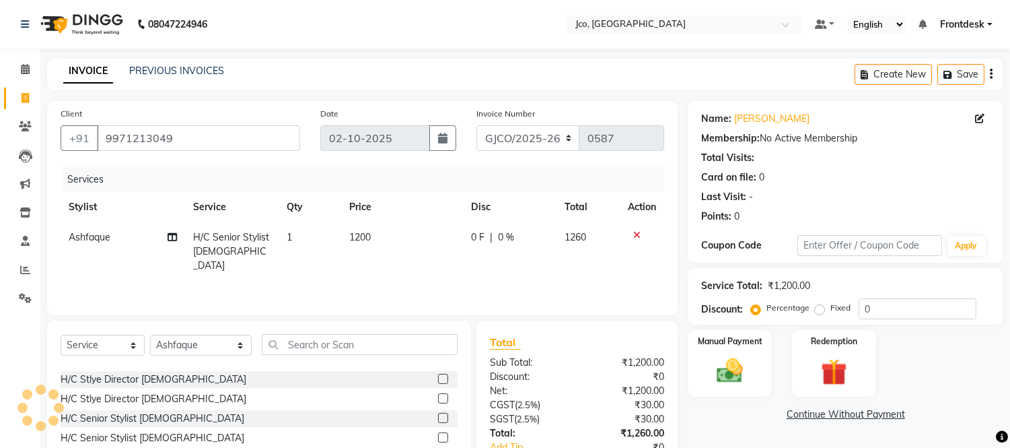
click at [400, 240] on td "1200" at bounding box center [403, 251] width 122 height 59
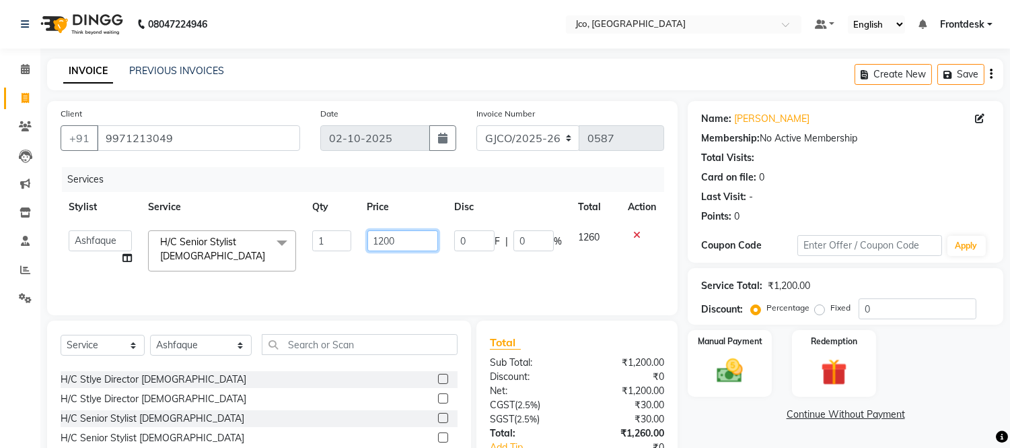
click at [400, 241] on input "1200" at bounding box center [402, 240] width 71 height 21
click at [404, 278] on div "Services Stylist Service Qty Price Disc Total Action Abdul Abid Afsha Shaikh Aj…" at bounding box center [363, 234] width 604 height 135
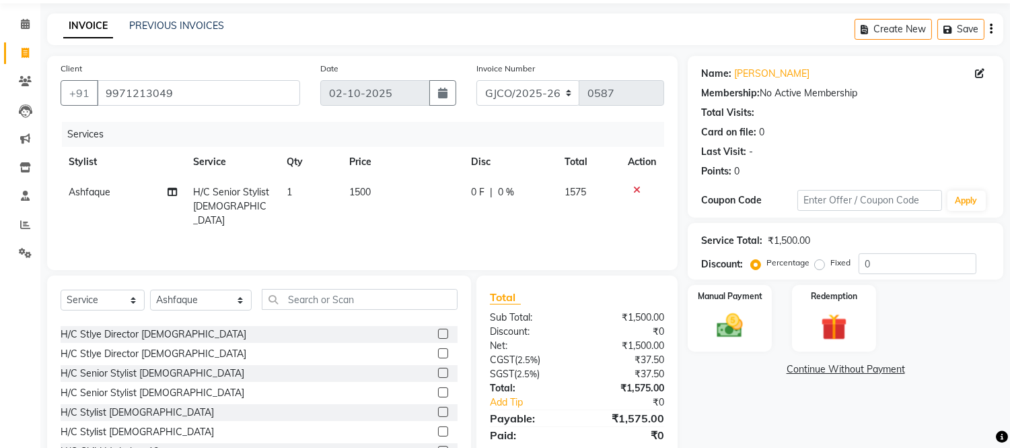
scroll to position [91, 0]
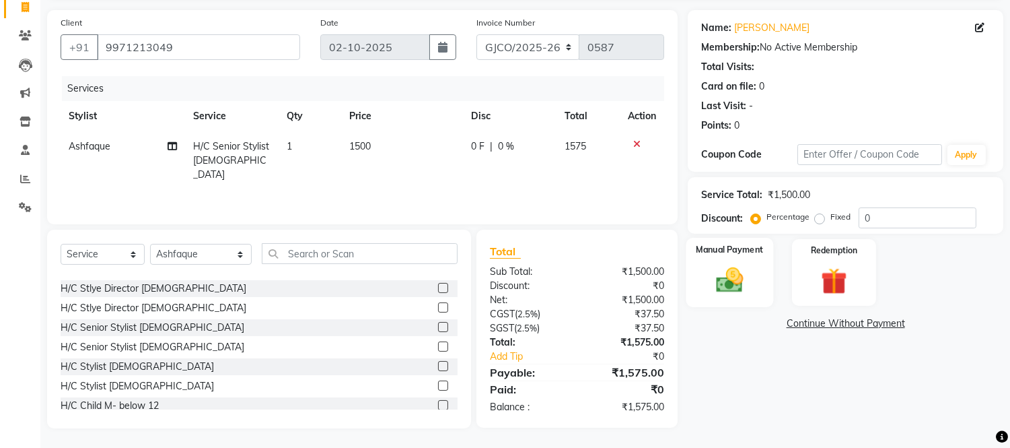
click at [730, 287] on img at bounding box center [730, 280] width 44 height 32
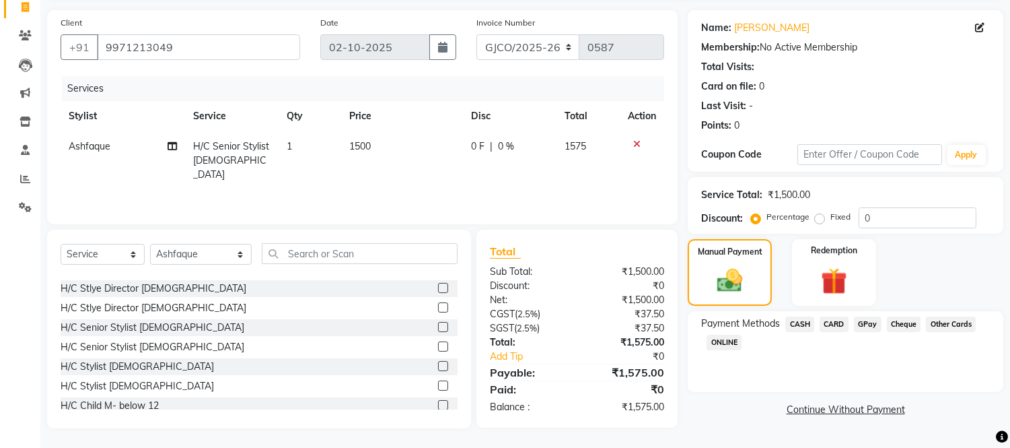
click at [867, 323] on span "GPay" at bounding box center [868, 323] width 28 height 15
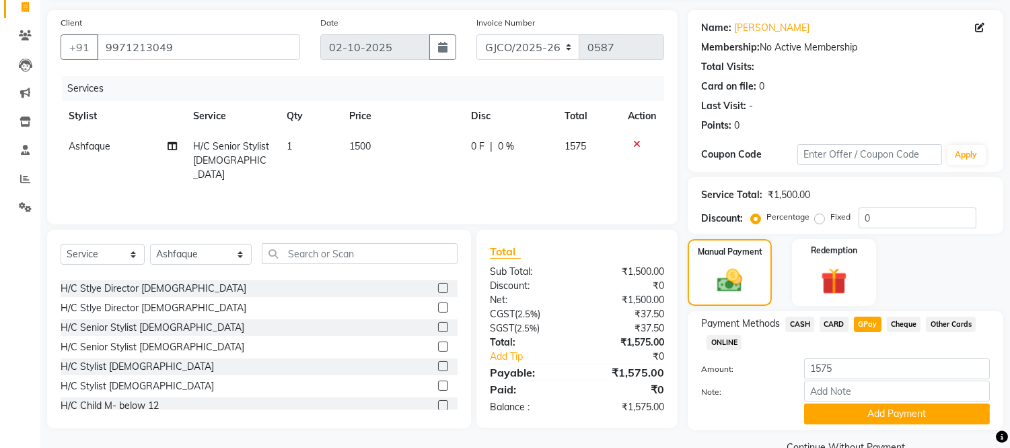
click at [795, 324] on span "CASH" at bounding box center [799, 323] width 29 height 15
click at [509, 42] on select "GJCO/2025-26 SCG/2025-26 Gpre/2025-26" at bounding box center [528, 47] width 104 height 26
click at [476, 34] on select "GJCO/2025-26 SCG/2025-26 Gpre/2025-26" at bounding box center [528, 47] width 104 height 26
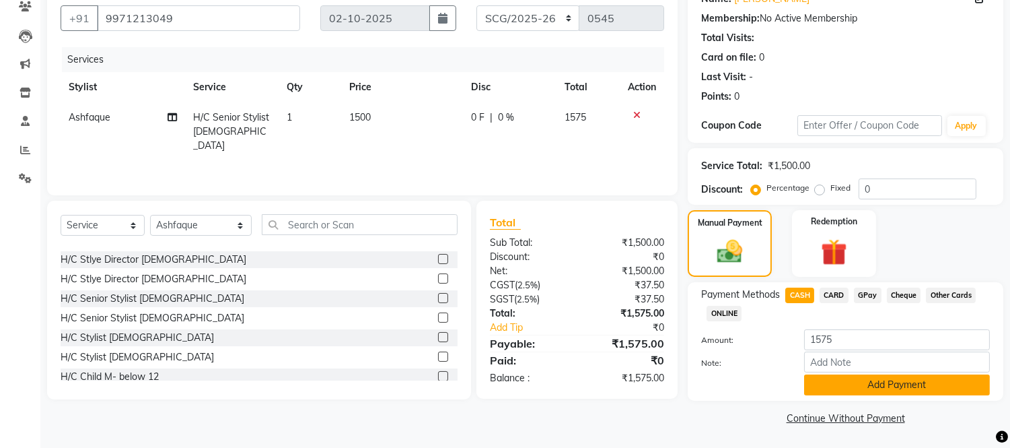
click at [875, 388] on button "Add Payment" at bounding box center [897, 384] width 186 height 21
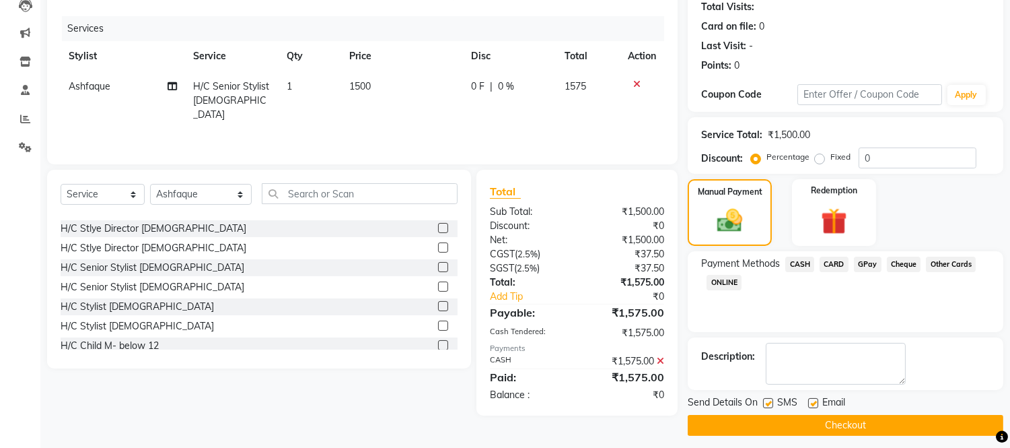
scroll to position [157, 0]
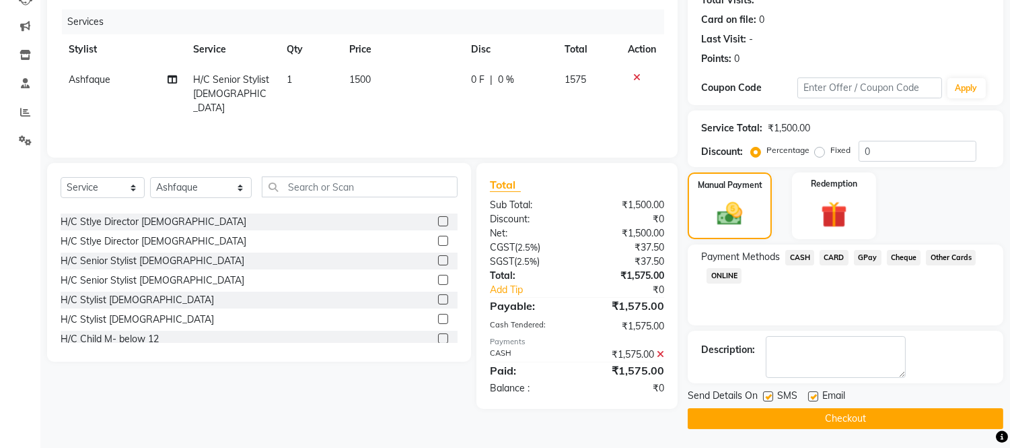
click at [812, 395] on label at bounding box center [813, 396] width 10 height 10
click at [812, 395] on input "checkbox" at bounding box center [812, 396] width 9 height 9
click at [839, 418] on button "Checkout" at bounding box center [846, 418] width 316 height 21
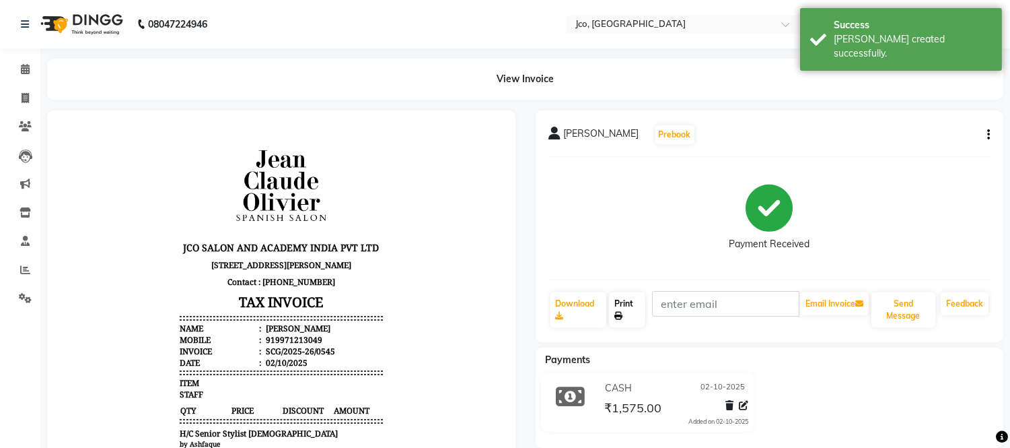
click at [616, 306] on link "Print" at bounding box center [627, 309] width 36 height 35
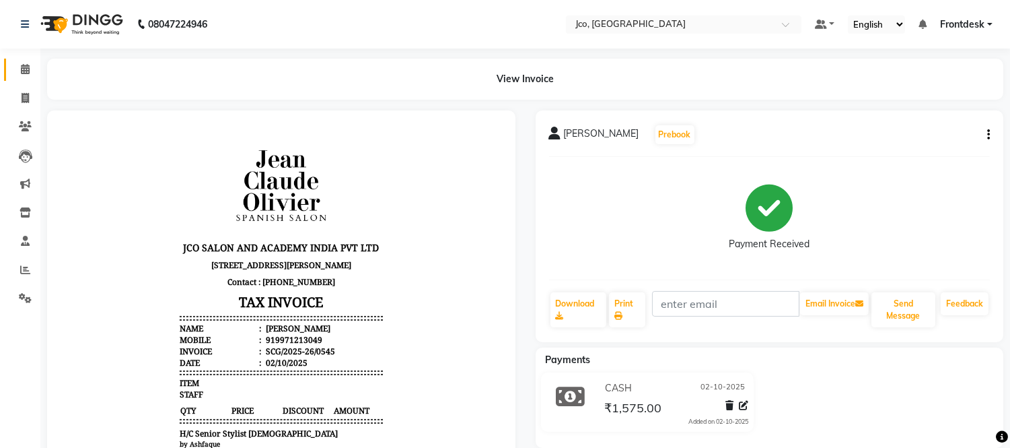
click at [30, 72] on span at bounding box center [25, 69] width 24 height 15
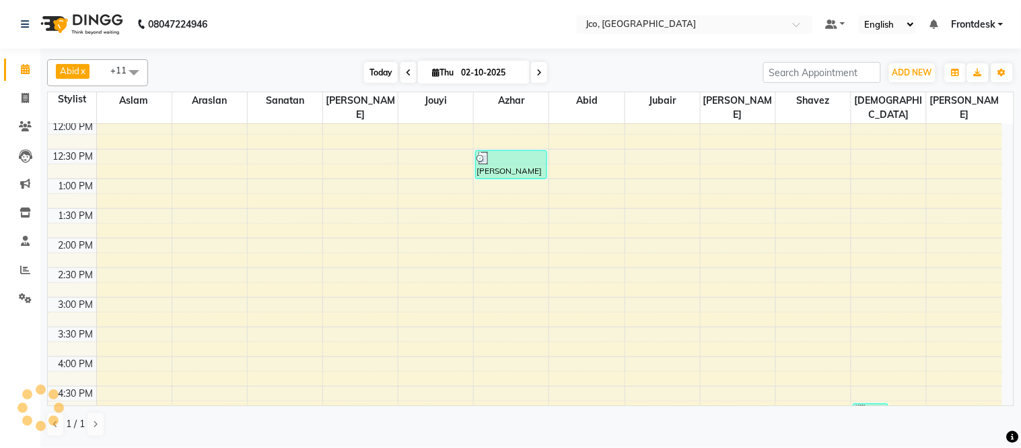
click at [371, 75] on span "Today" at bounding box center [381, 72] width 34 height 21
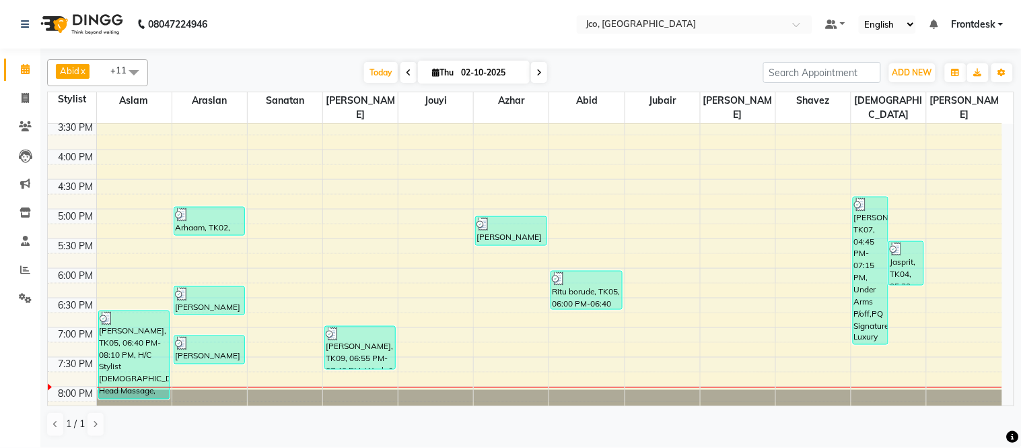
scroll to position [421, 0]
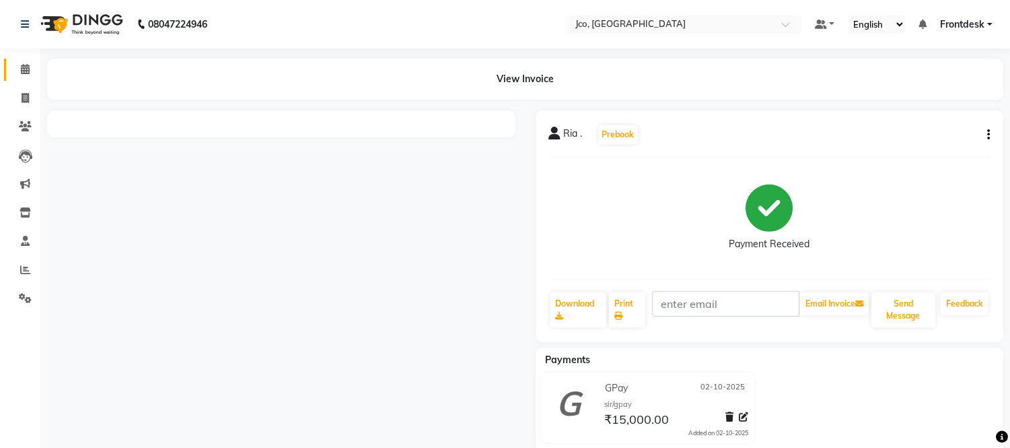
click at [24, 62] on span at bounding box center [25, 69] width 24 height 15
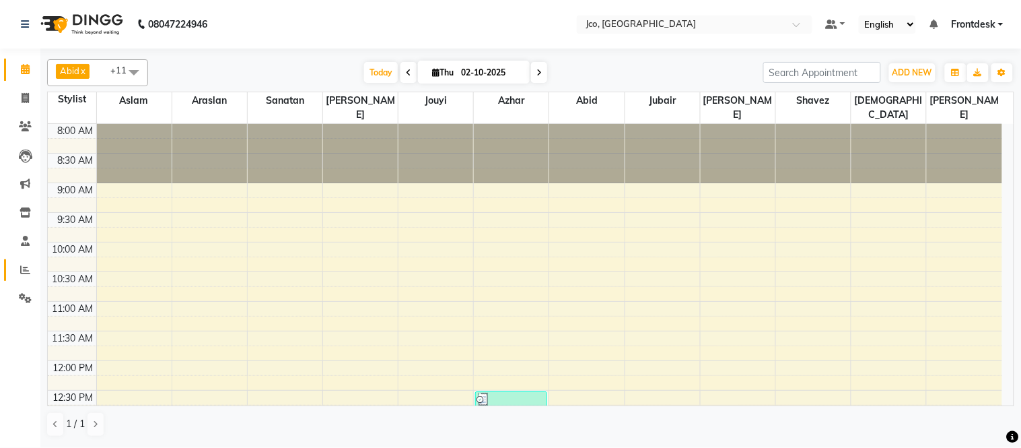
click at [24, 267] on icon at bounding box center [25, 269] width 10 height 10
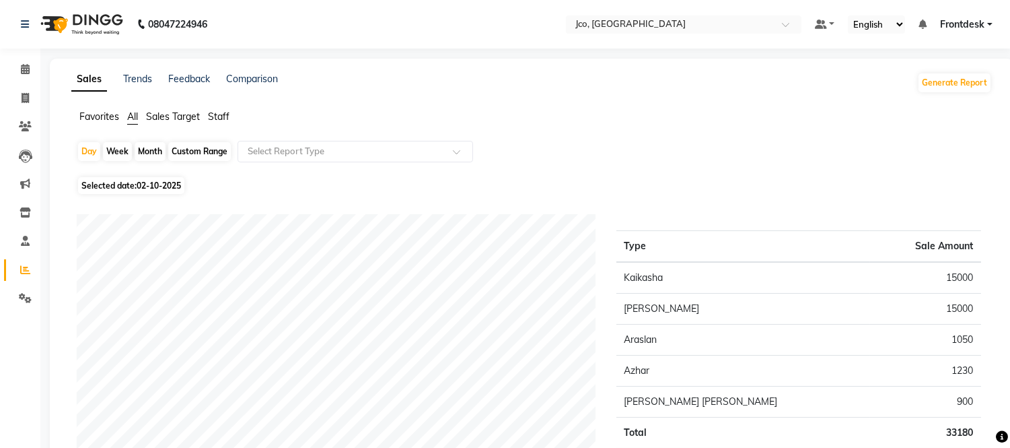
click at [137, 113] on span "All" at bounding box center [132, 116] width 11 height 12
click at [297, 151] on input "text" at bounding box center [342, 151] width 194 height 13
click at [596, 69] on div "Sales Trends Feedback Comparison Generate Report Favorites All Sales Target Sta…" at bounding box center [532, 309] width 964 height 501
click at [133, 116] on span "All" at bounding box center [132, 116] width 11 height 12
click at [315, 155] on input "text" at bounding box center [342, 151] width 194 height 13
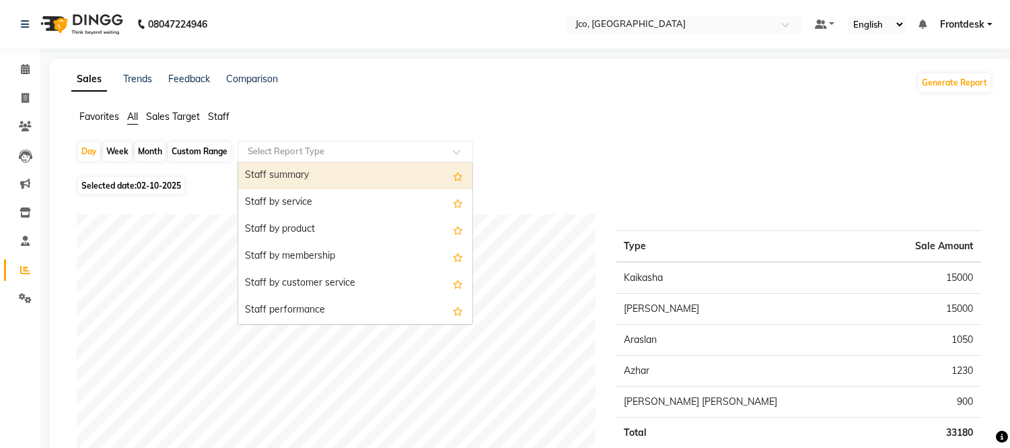
click at [354, 278] on div "Staff by customer service" at bounding box center [355, 283] width 234 height 27
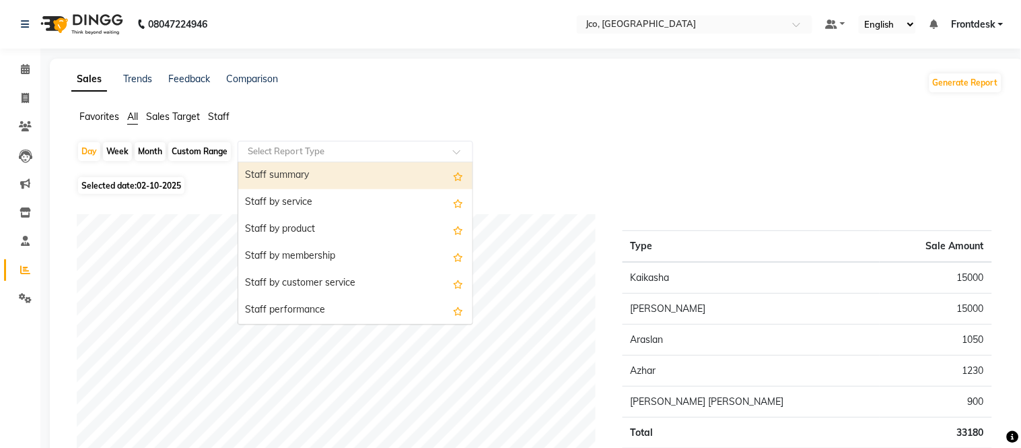
select select "csv"
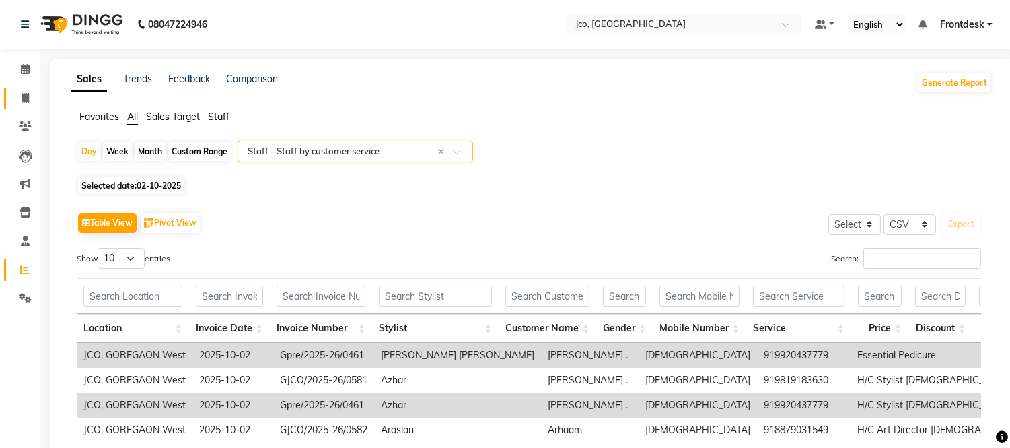
click at [24, 98] on icon at bounding box center [25, 98] width 7 height 10
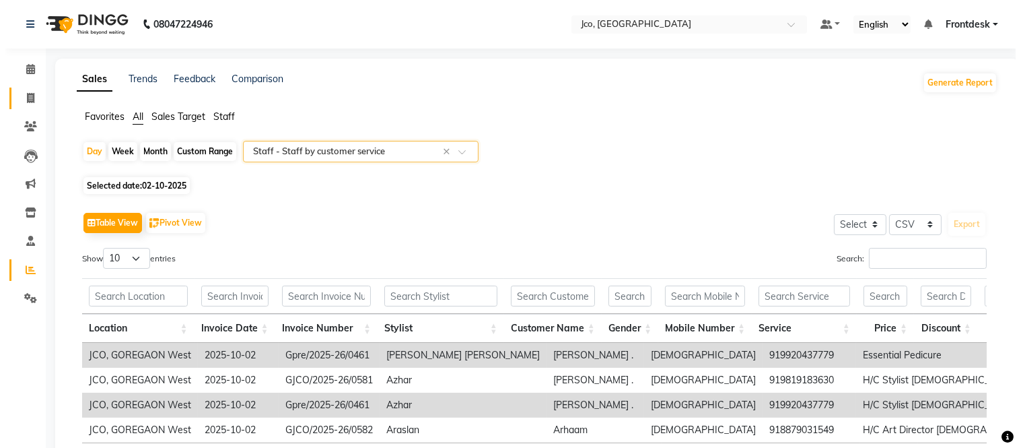
select select "service"
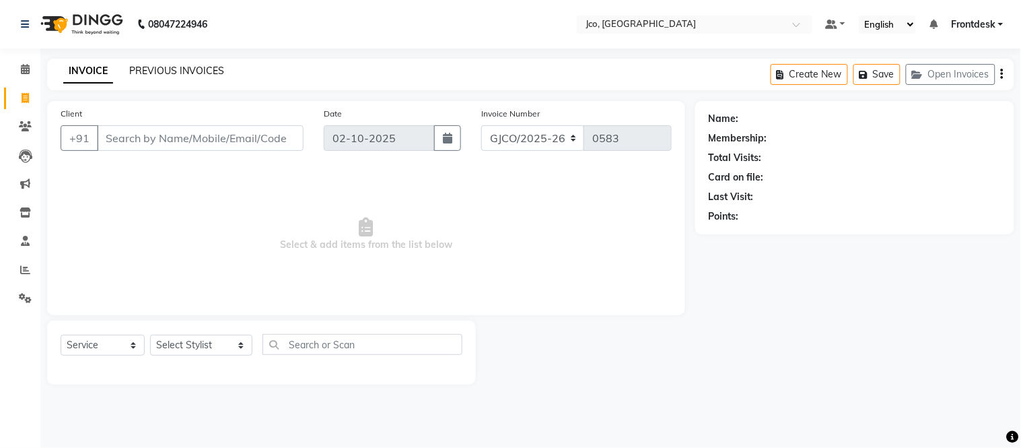
click at [178, 68] on link "PREVIOUS INVOICES" at bounding box center [176, 71] width 95 height 12
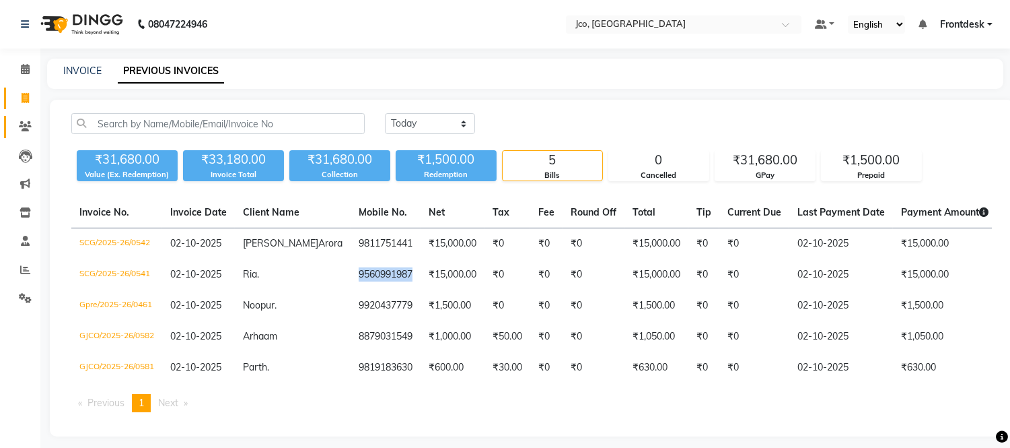
click at [30, 131] on icon at bounding box center [25, 126] width 13 height 10
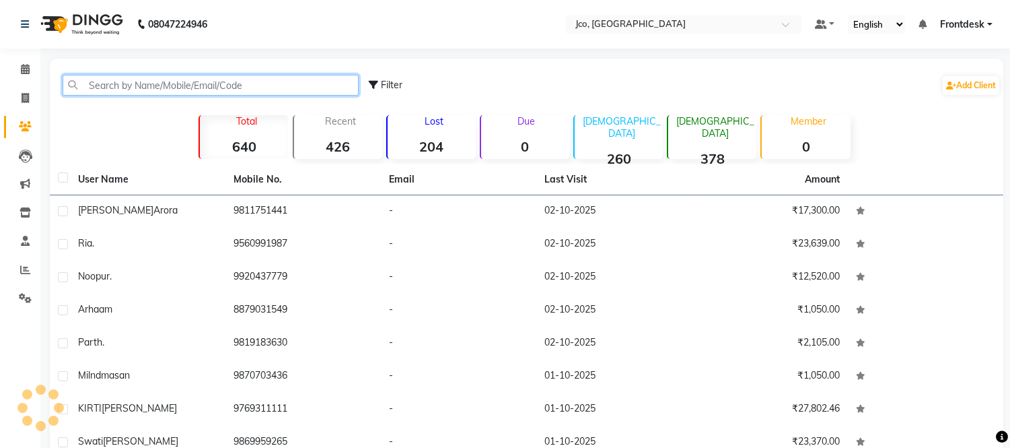
click at [177, 90] on input "text" at bounding box center [211, 85] width 296 height 21
paste input "8884545667"
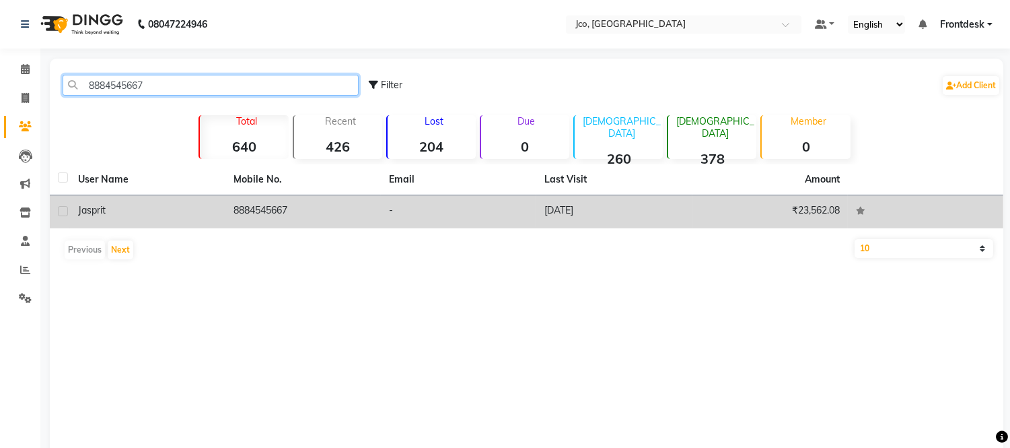
type input "8884545667"
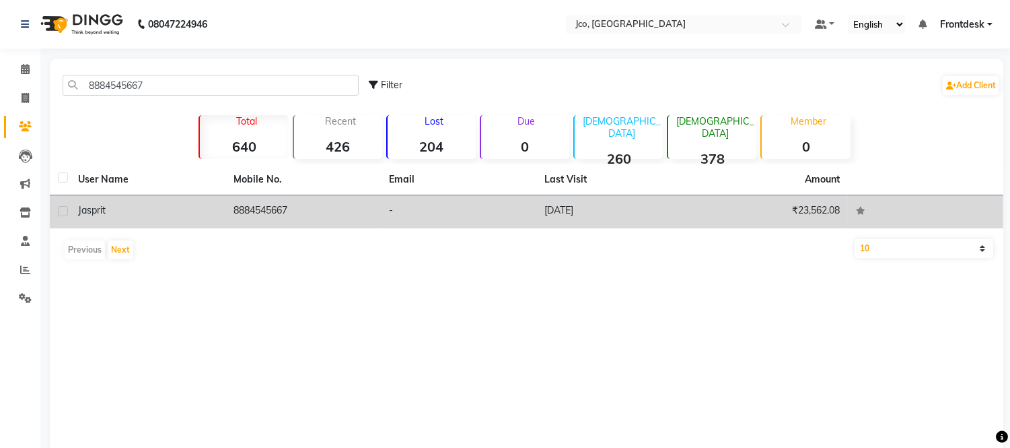
click at [283, 211] on td "8884545667" at bounding box center [302, 211] width 155 height 33
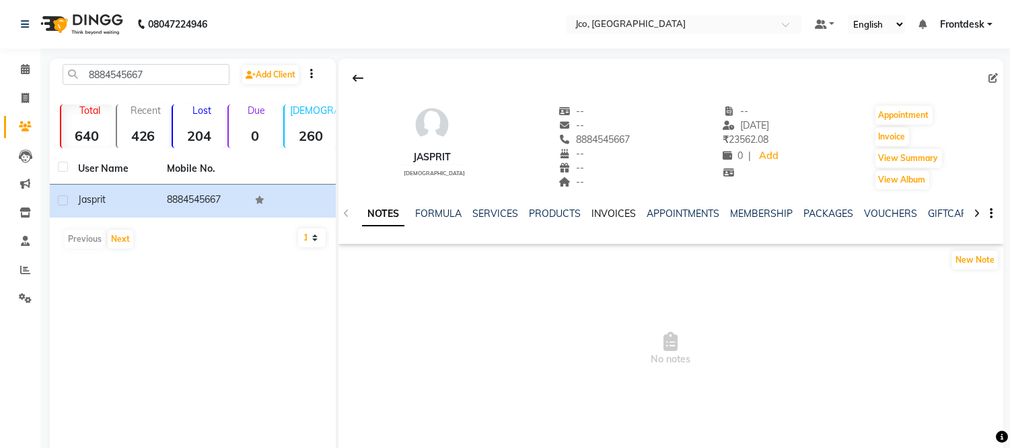
click at [624, 210] on link "INVOICES" at bounding box center [614, 213] width 44 height 12
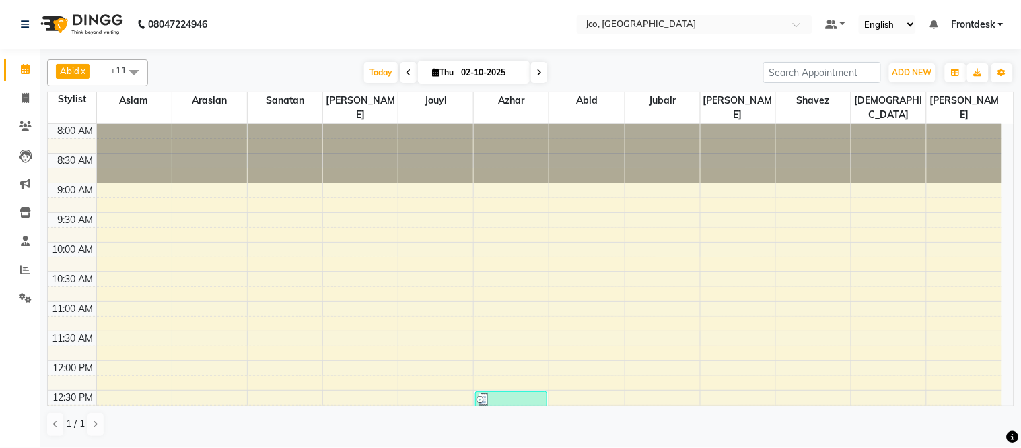
click at [24, 75] on span at bounding box center [25, 69] width 24 height 15
click at [22, 102] on icon at bounding box center [25, 98] width 7 height 10
select select "service"
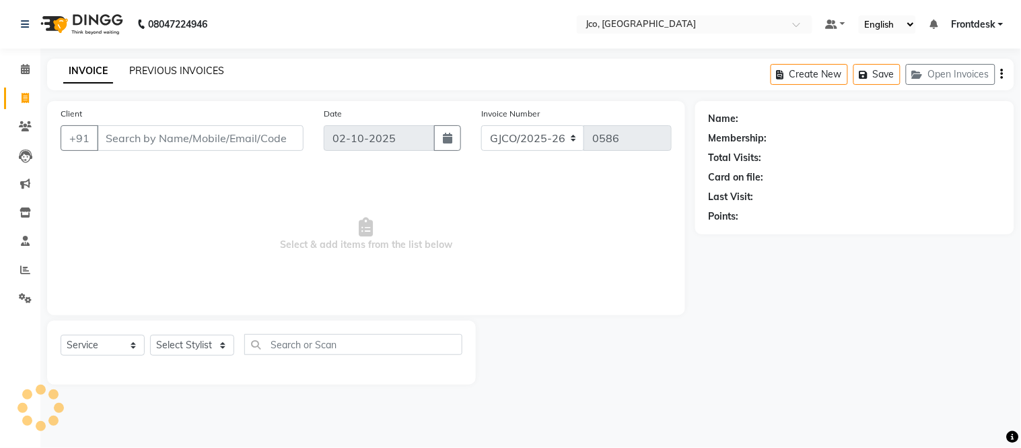
click at [182, 72] on link "PREVIOUS INVOICES" at bounding box center [176, 71] width 95 height 12
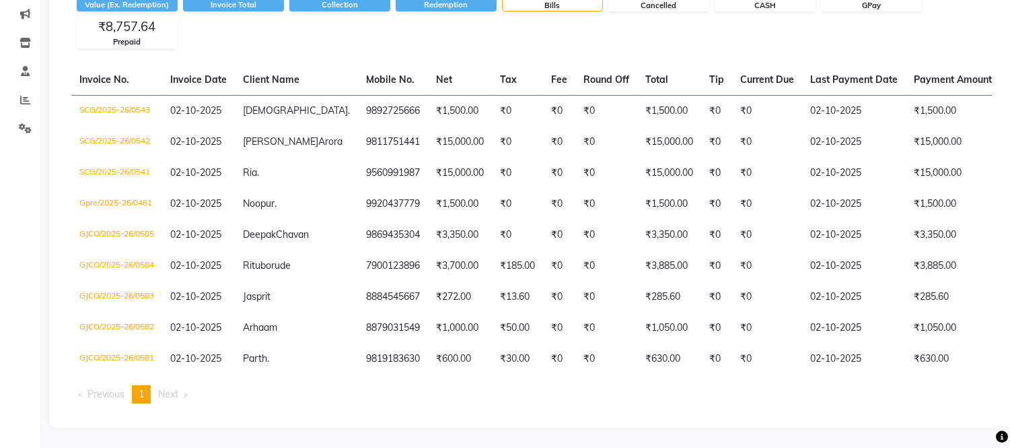
scroll to position [205, 0]
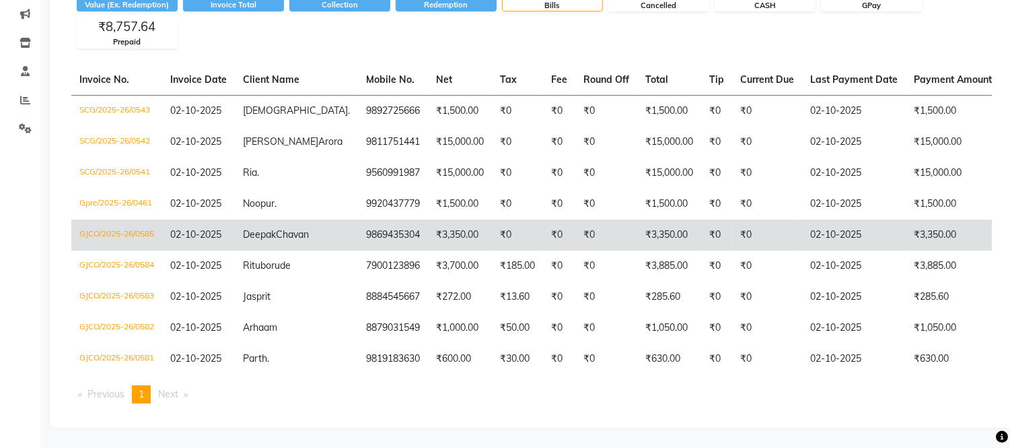
click at [428, 219] on td "₹3,350.00" at bounding box center [460, 234] width 64 height 31
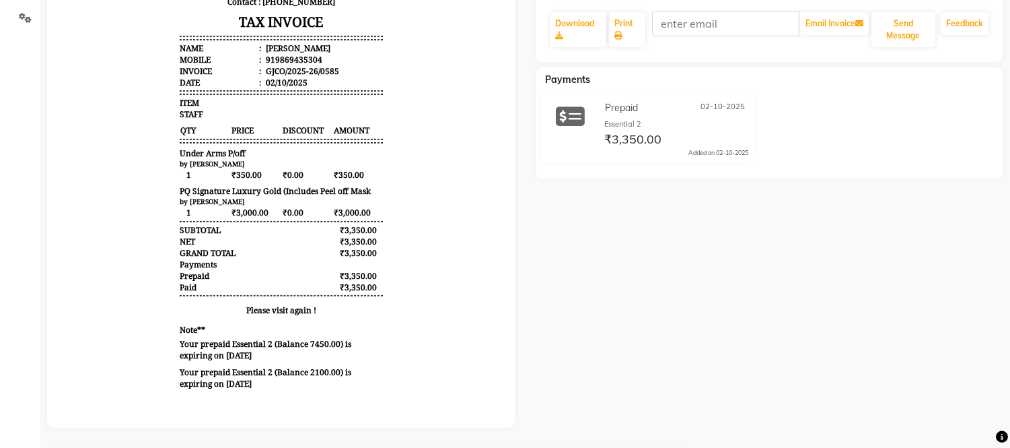
scroll to position [290, 0]
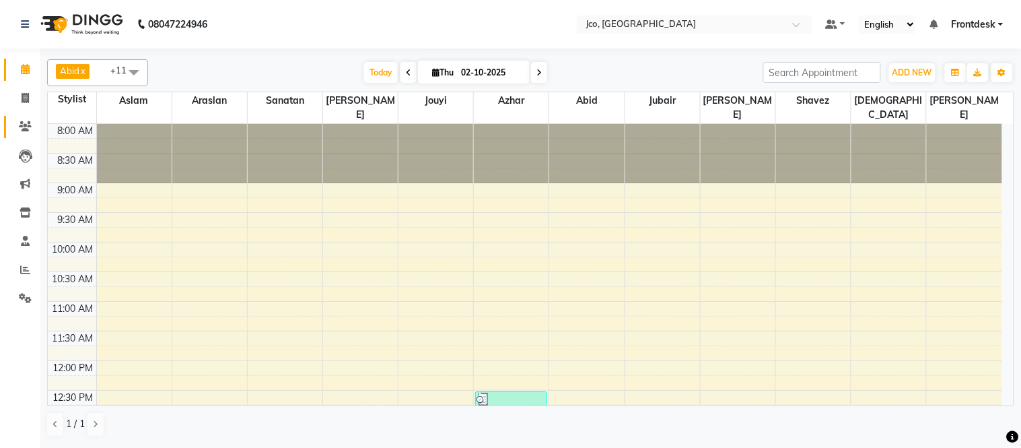
click at [24, 119] on span at bounding box center [25, 126] width 24 height 15
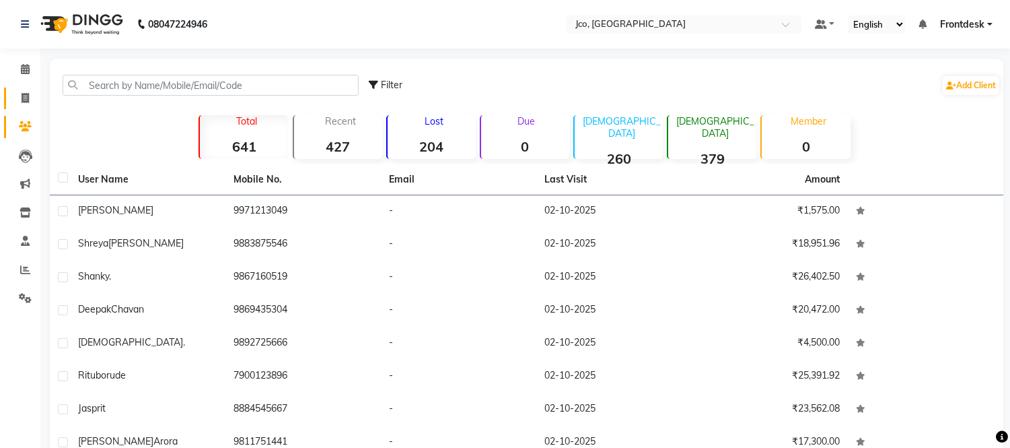
click at [28, 95] on icon at bounding box center [25, 98] width 7 height 10
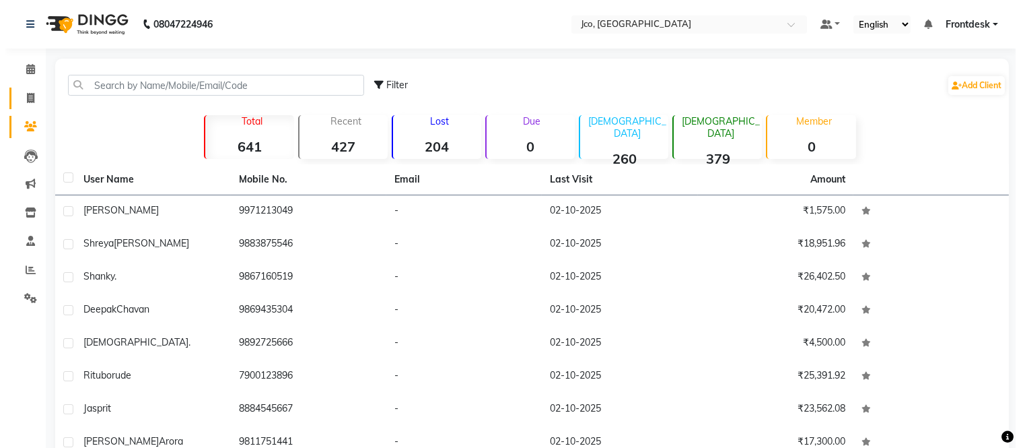
select select "service"
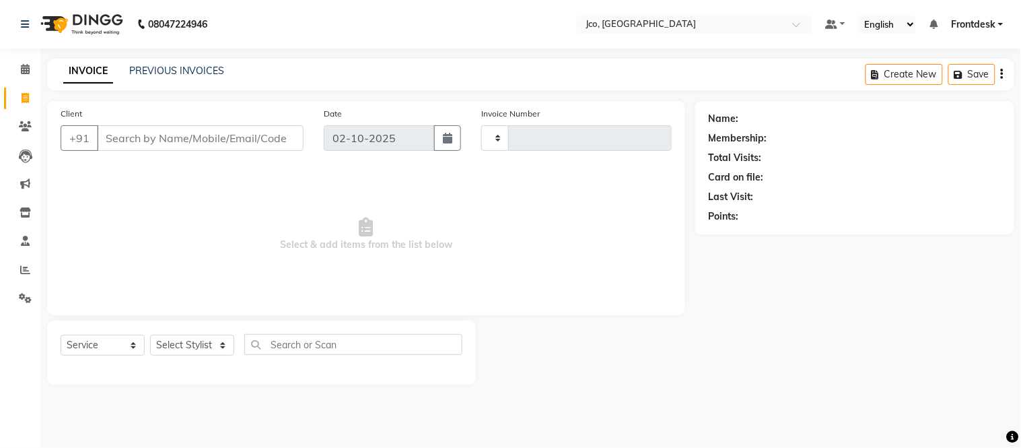
type input "0587"
select select "8000"
click at [182, 344] on select "Select Stylist [PERSON_NAME] [PERSON_NAME] [PERSON_NAME] Frontdesk Gopal Jouyi …" at bounding box center [201, 344] width 102 height 21
click at [150, 335] on select "Select Stylist [PERSON_NAME] [PERSON_NAME] [PERSON_NAME] Frontdesk Gopal Jouyi …" at bounding box center [201, 344] width 102 height 21
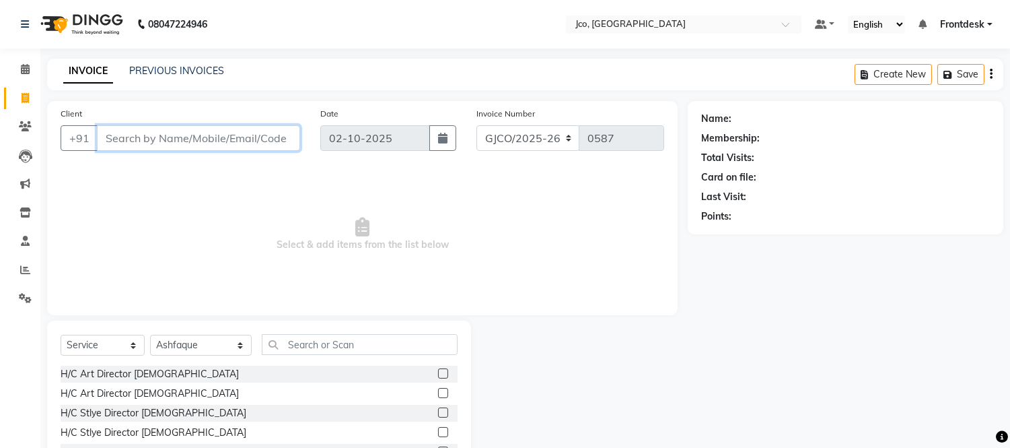
click at [168, 137] on input "Client" at bounding box center [198, 138] width 203 height 26
click at [202, 346] on select "Select Stylist [PERSON_NAME] [PERSON_NAME] [PERSON_NAME] Frontdesk Gopal Jouyi …" at bounding box center [201, 344] width 102 height 21
select select "88428"
click at [150, 335] on select "Select Stylist [PERSON_NAME] [PERSON_NAME] [PERSON_NAME] Frontdesk Gopal Jouyi …" at bounding box center [201, 344] width 102 height 21
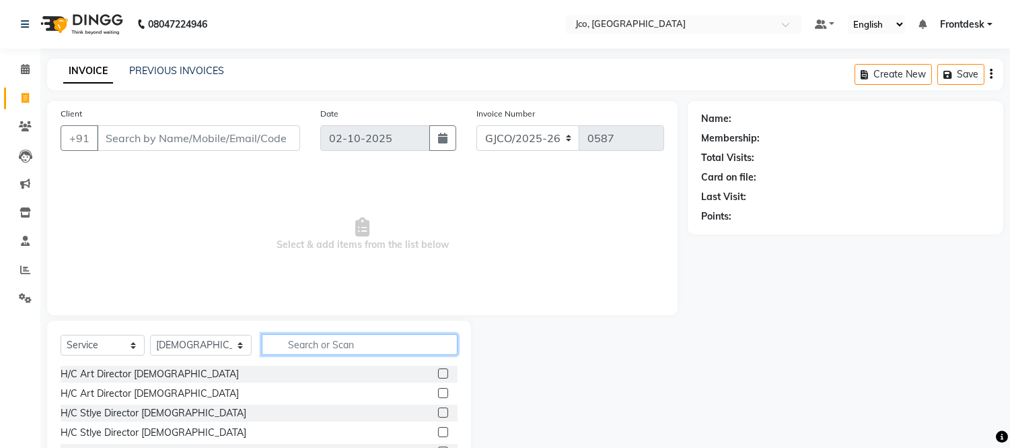
click at [308, 344] on input "text" at bounding box center [360, 344] width 196 height 21
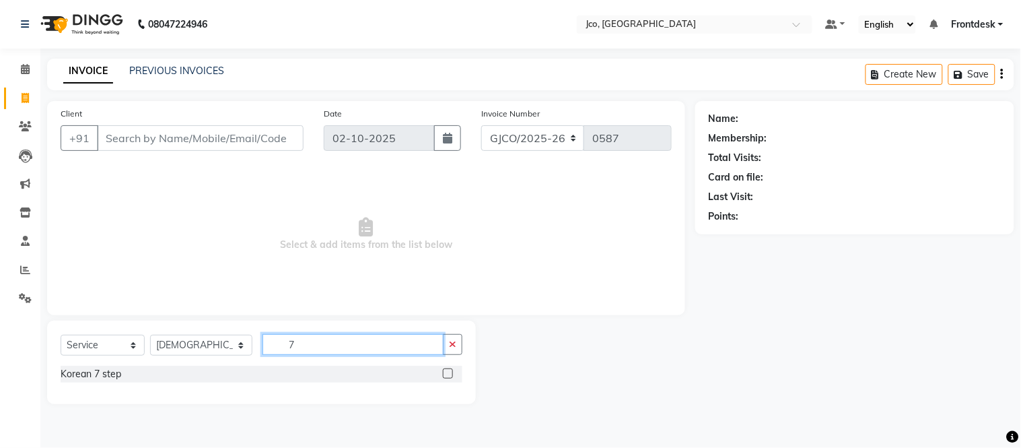
type input "7"
click at [449, 374] on label at bounding box center [448, 373] width 10 height 10
click at [449, 374] on input "checkbox" at bounding box center [447, 373] width 9 height 9
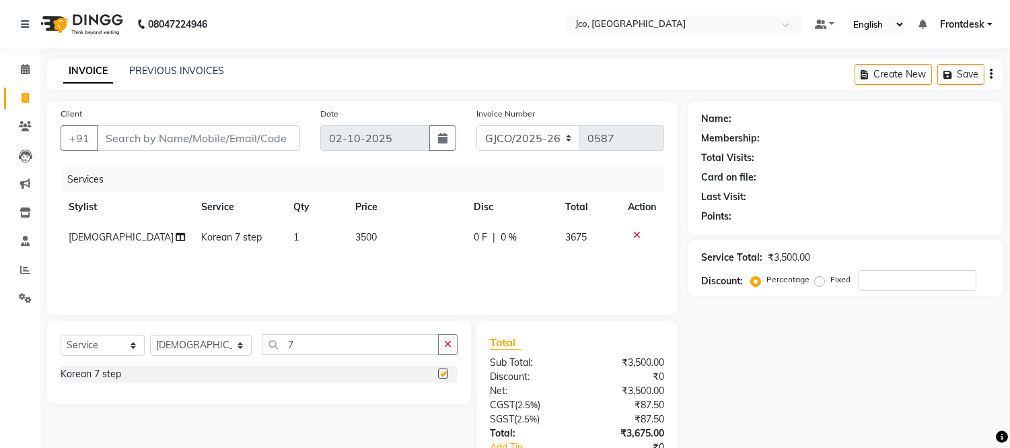
checkbox input "false"
click at [314, 347] on input "7" at bounding box center [350, 344] width 177 height 21
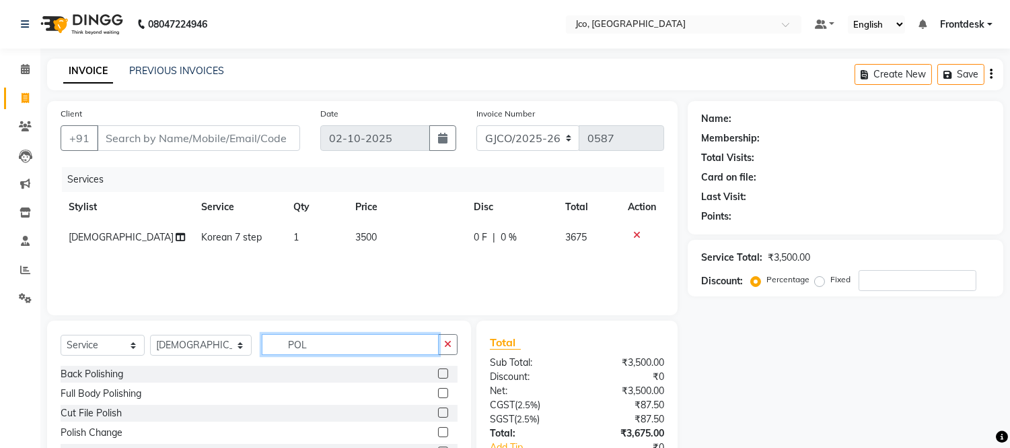
type input "POL"
click at [438, 375] on label at bounding box center [443, 373] width 10 height 10
click at [438, 375] on input "checkbox" at bounding box center [442, 373] width 9 height 9
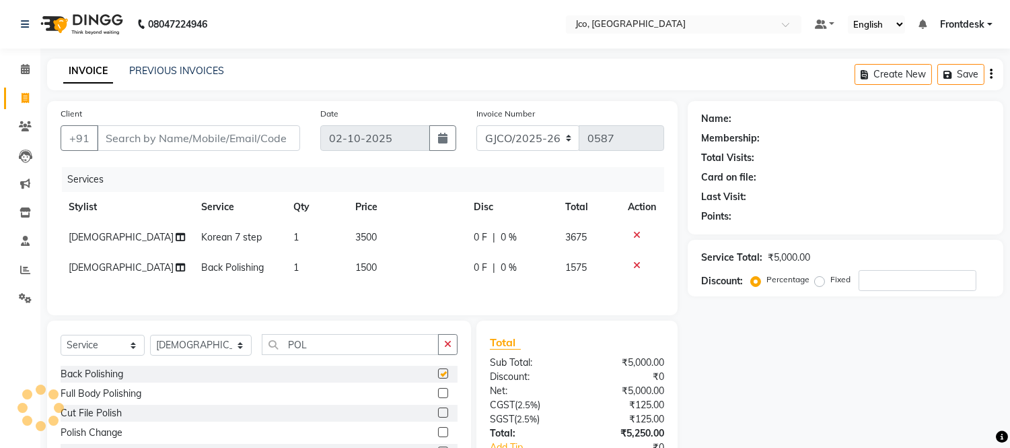
checkbox input "false"
click at [244, 263] on span "Back Polishing" at bounding box center [232, 267] width 63 height 12
select select "88428"
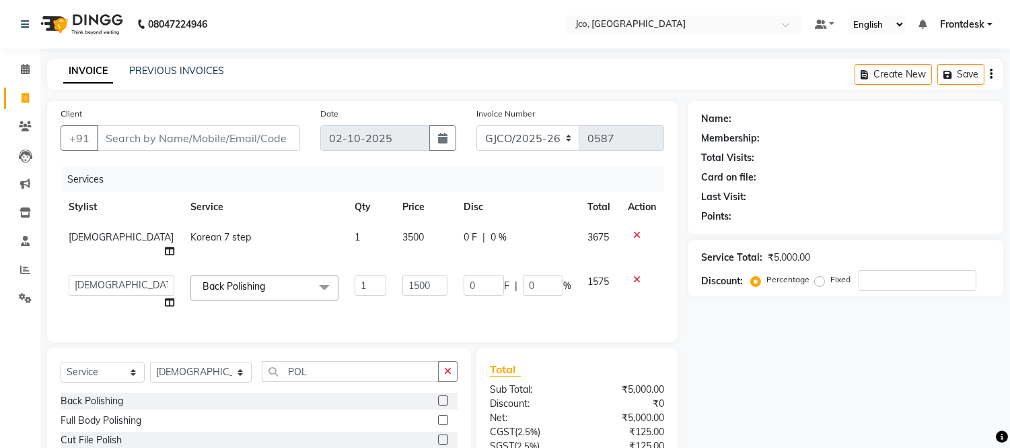
click at [265, 280] on link "x" at bounding box center [268, 286] width 6 height 12
checkbox input "false"
type input "0"
click at [202, 277] on span "Select" at bounding box center [264, 287] width 148 height 24
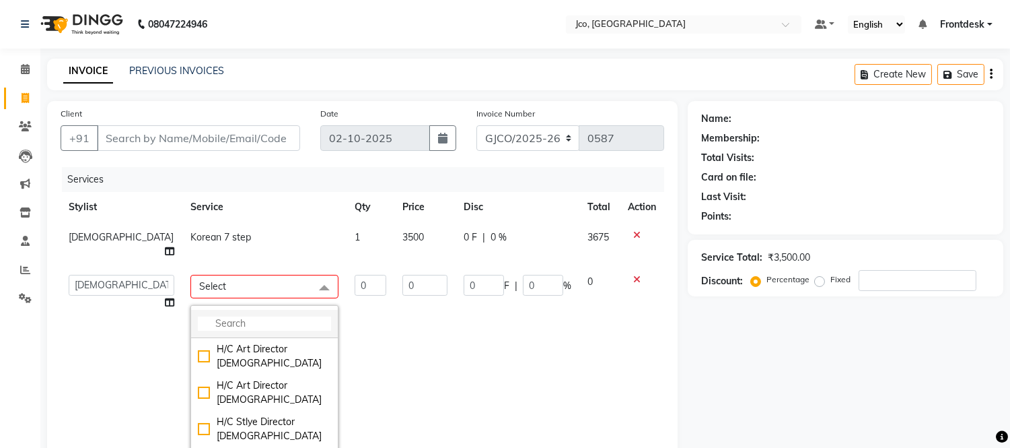
click at [198, 316] on input "multiselect-search" at bounding box center [264, 323] width 133 height 14
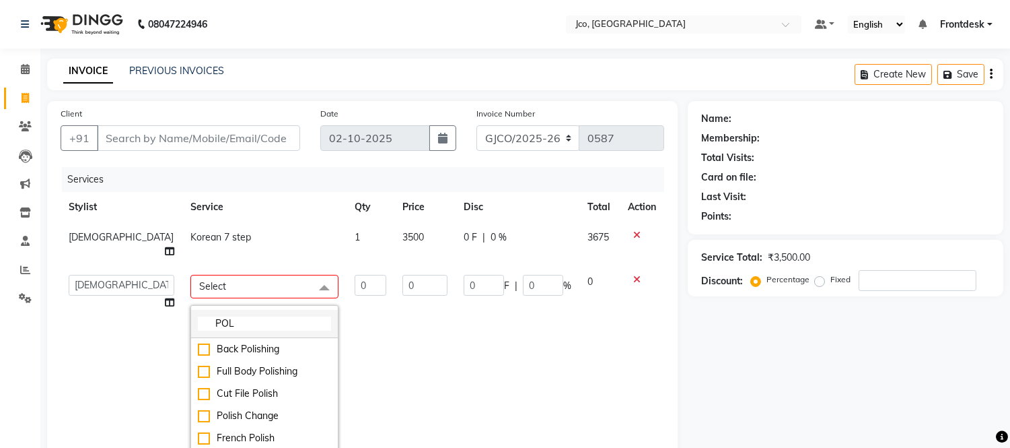
type input "POL"
click at [198, 342] on div "Back Polishing" at bounding box center [264, 349] width 133 height 14
checkbox input "true"
type input "1"
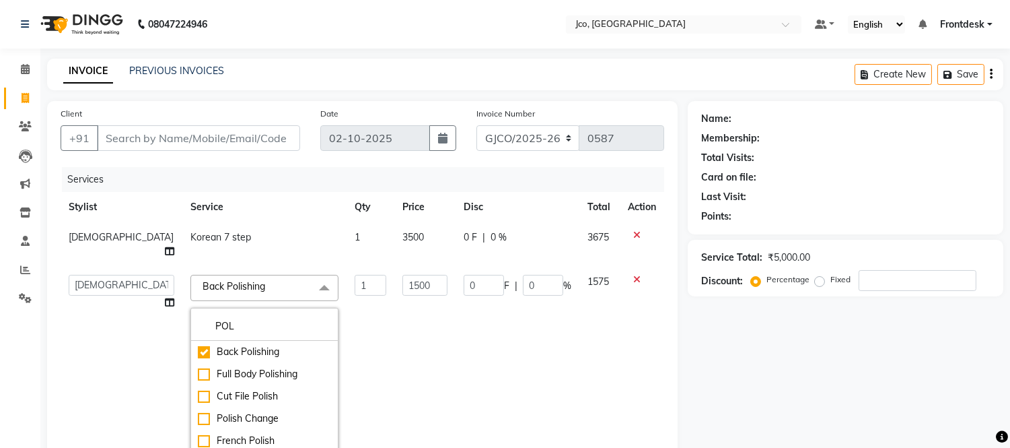
click at [419, 358] on td "1500" at bounding box center [424, 374] width 61 height 215
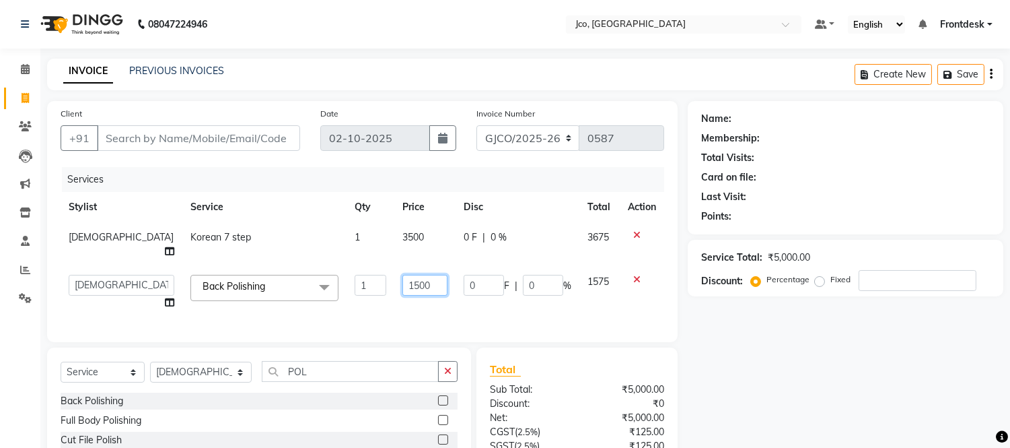
click at [407, 275] on input "1500" at bounding box center [424, 285] width 45 height 21
type input "1"
type input "0"
type input "1000"
click at [365, 298] on div "Services Stylist Service Qty Price Disc Total Action sunita Korean 7 step 1 350…" at bounding box center [363, 248] width 604 height 162
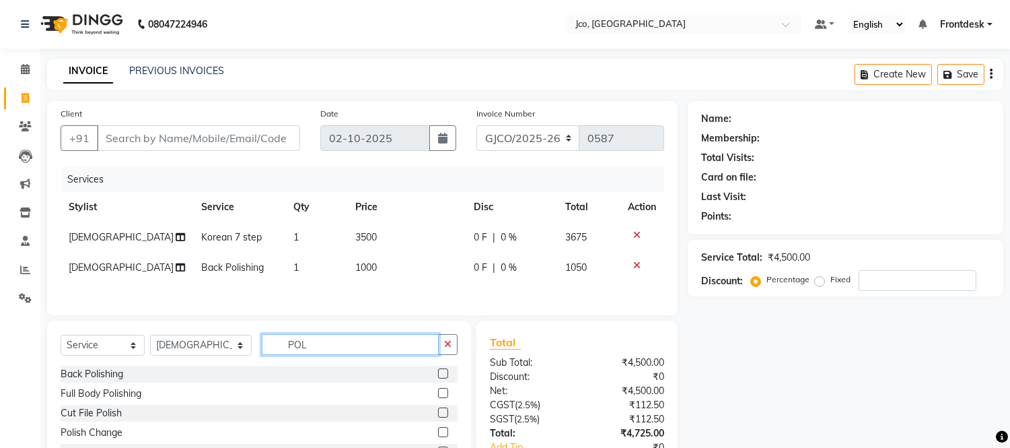
click at [288, 345] on input "POL" at bounding box center [350, 344] width 177 height 21
type input "P"
type input "D TA"
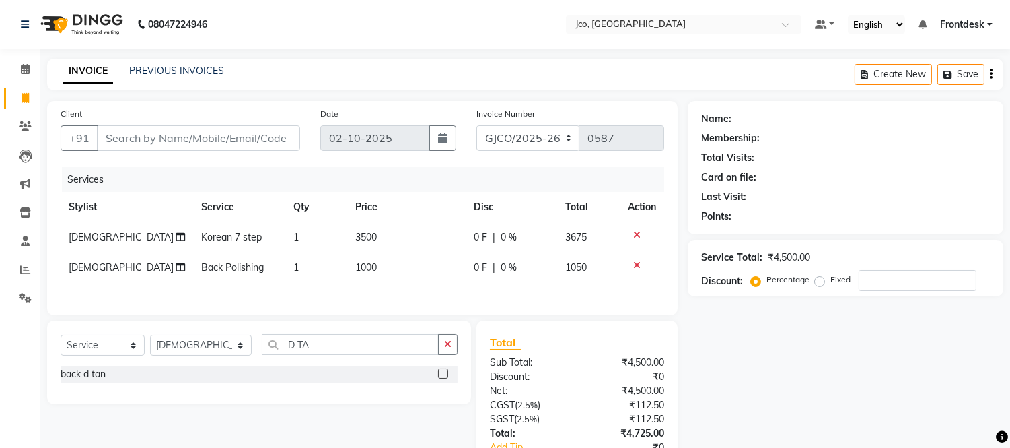
click at [444, 378] on label at bounding box center [443, 373] width 10 height 10
click at [444, 378] on input "checkbox" at bounding box center [442, 373] width 9 height 9
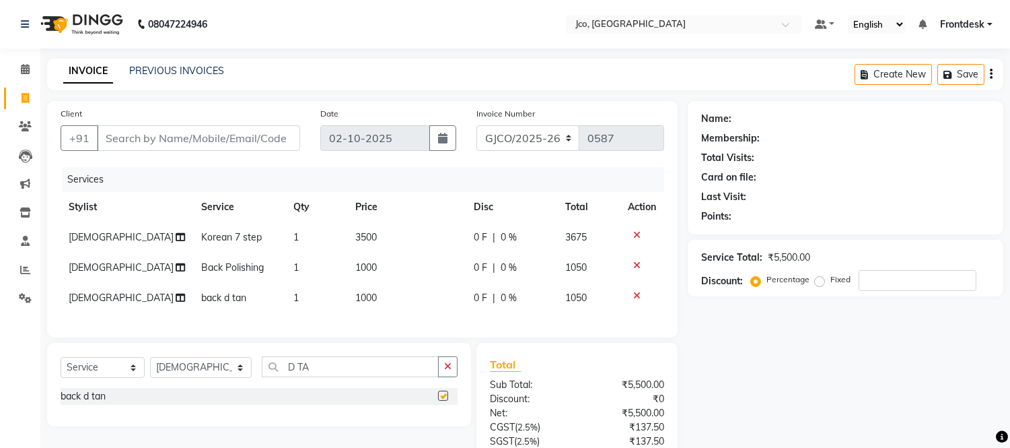
checkbox input "false"
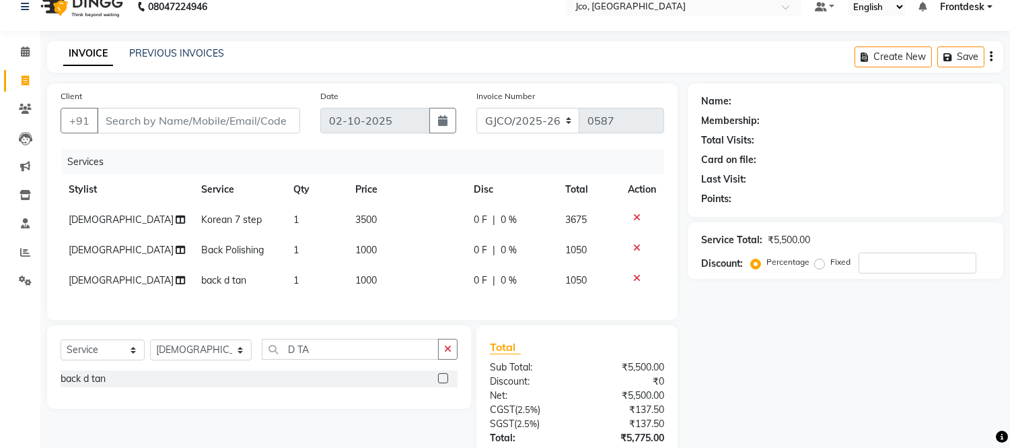
scroll to position [85, 0]
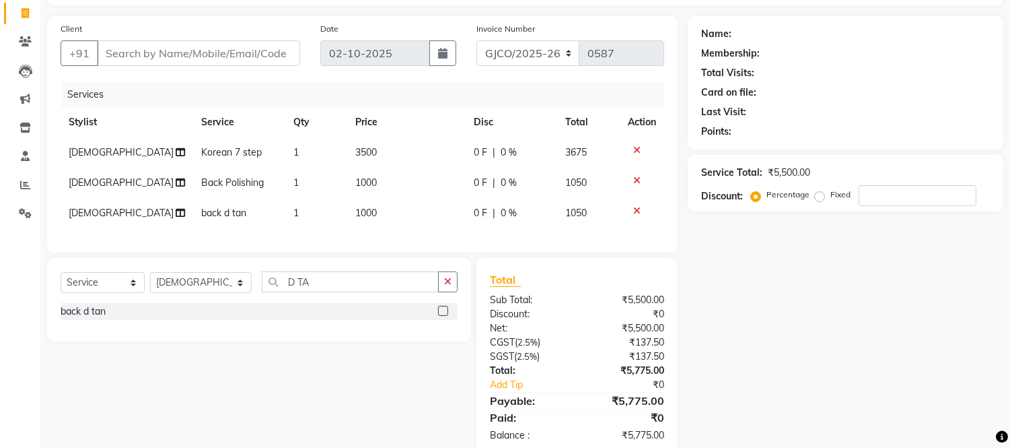
click at [386, 209] on td "1000" at bounding box center [406, 213] width 119 height 30
select select "88428"
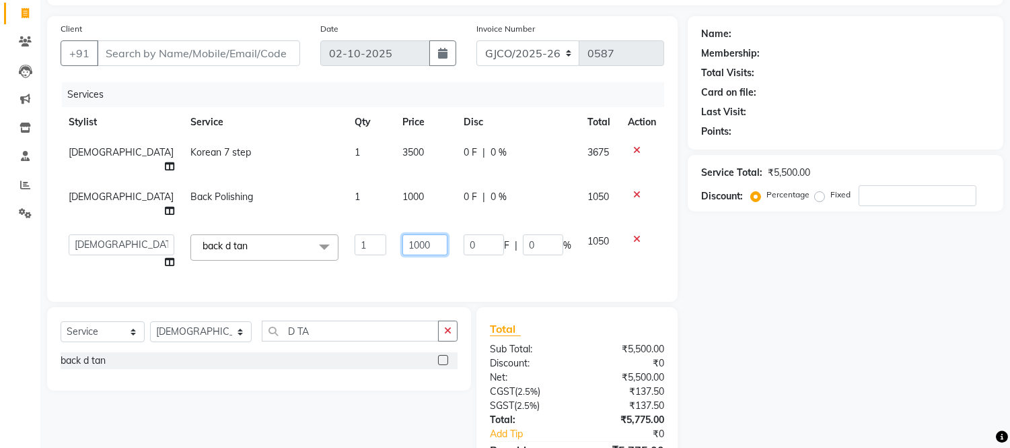
click at [416, 234] on input "1000" at bounding box center [424, 244] width 45 height 21
type input "1"
type input "650"
click at [345, 243] on div "Services Stylist Service Qty Price Disc Total Action sunita Korean 7 step 1 350…" at bounding box center [363, 185] width 604 height 206
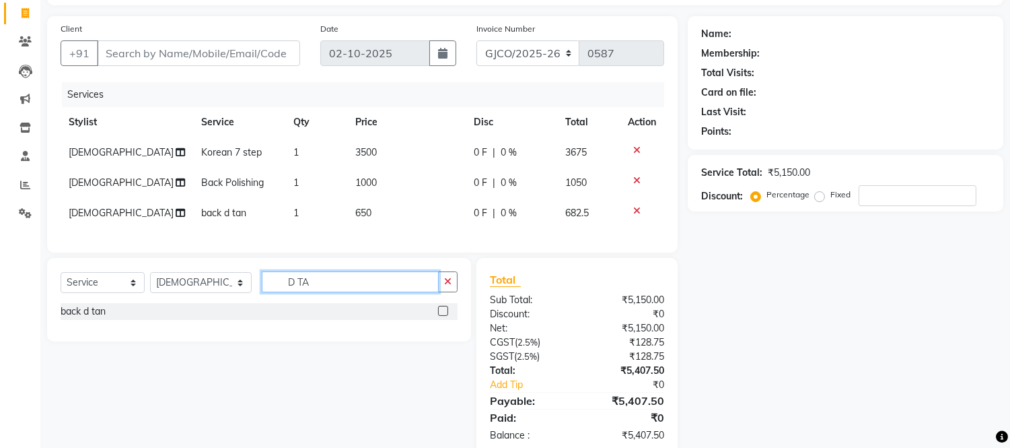
click at [325, 292] on input "D TA" at bounding box center [350, 281] width 177 height 21
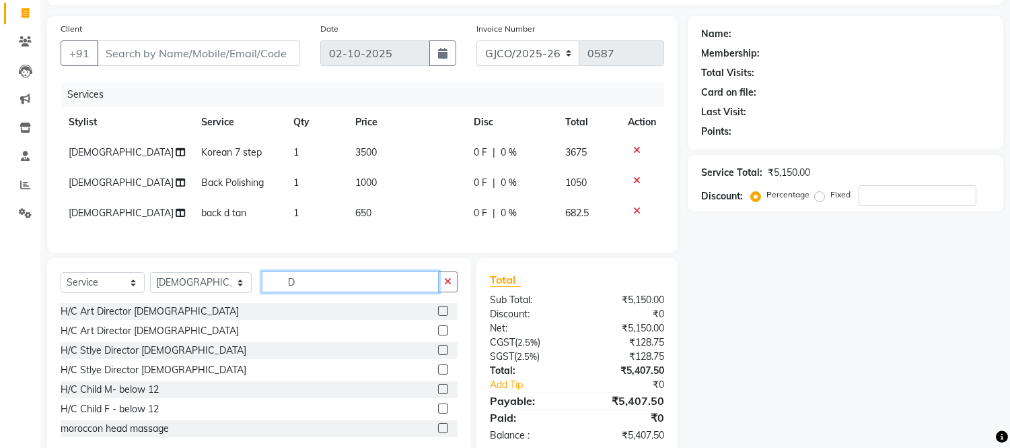
type input "D"
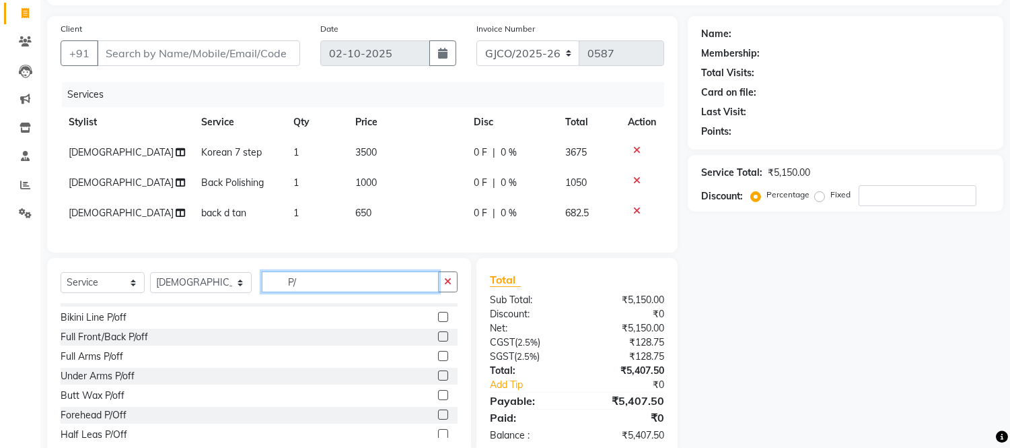
scroll to position [197, 0]
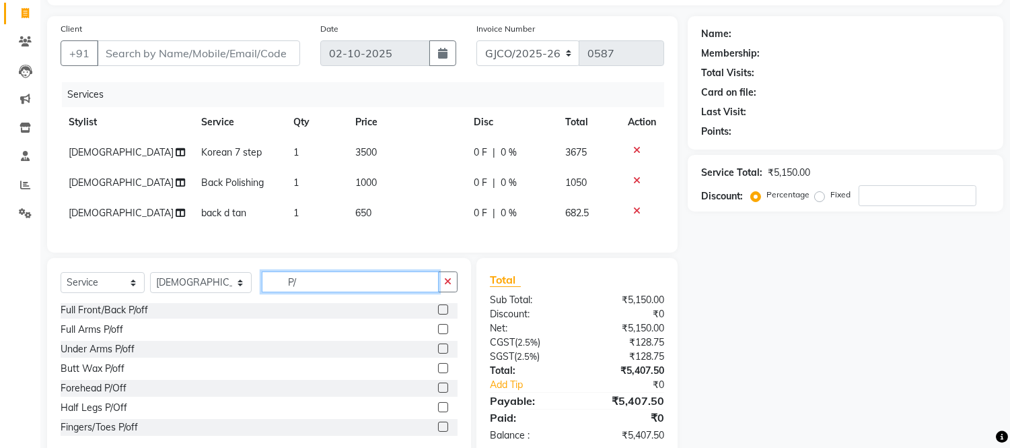
type input "P/"
click at [438, 353] on label at bounding box center [443, 348] width 10 height 10
click at [438, 353] on input "checkbox" at bounding box center [442, 349] width 9 height 9
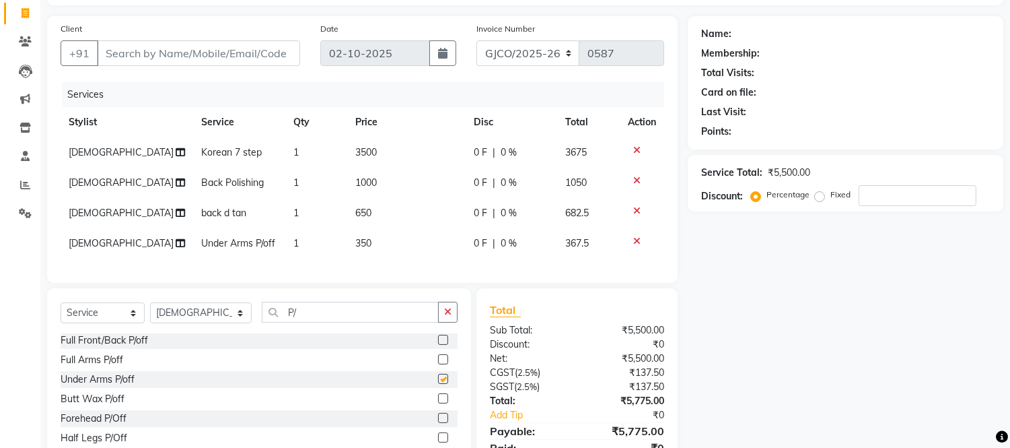
checkbox input "false"
click at [396, 250] on td "350" at bounding box center [406, 243] width 119 height 30
select select "88428"
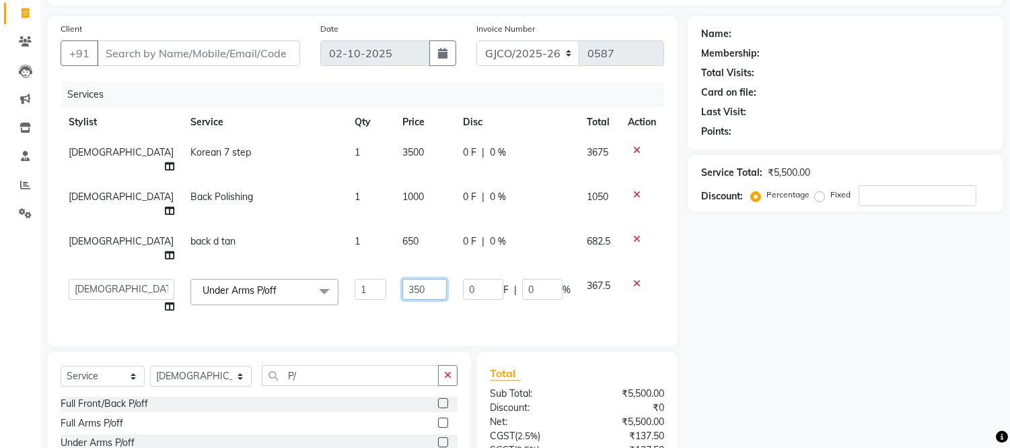
click at [411, 279] on input "350" at bounding box center [424, 289] width 44 height 21
type input "3"
type input "200"
click at [402, 279] on input "200" at bounding box center [424, 289] width 44 height 21
click at [454, 275] on div "Services Stylist Service Qty Price Disc Total Action sunita Korean 7 step 1 350…" at bounding box center [363, 207] width 604 height 250
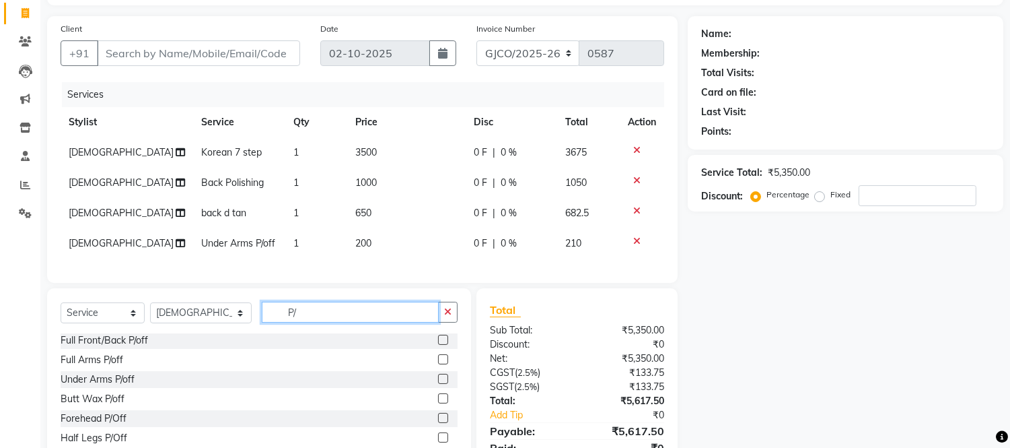
click at [305, 322] on input "P/" at bounding box center [350, 311] width 177 height 21
type input "P"
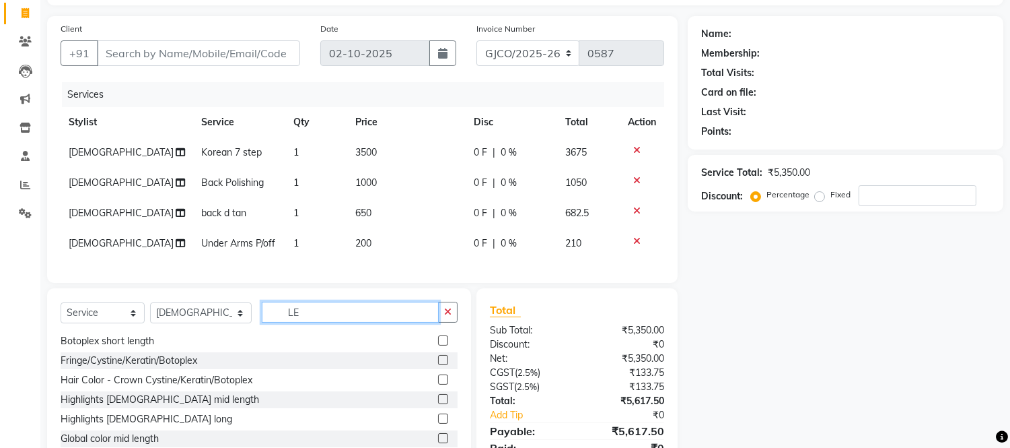
type input "L"
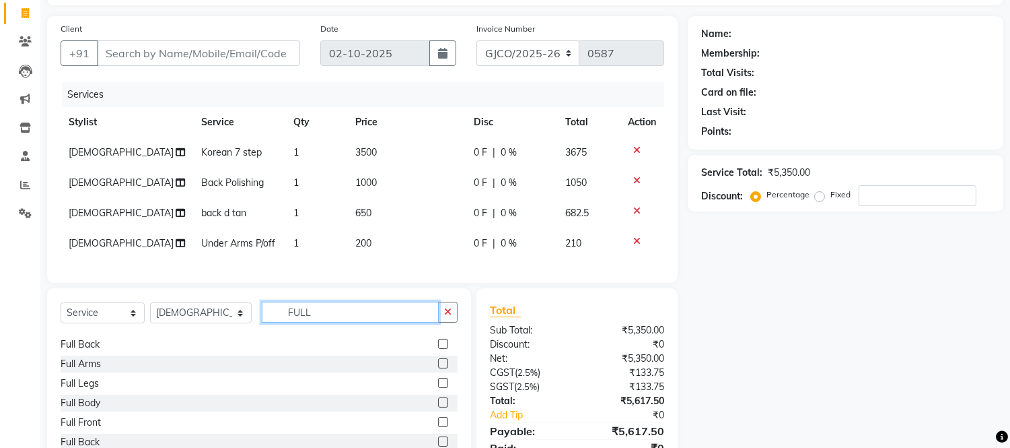
scroll to position [219, 0]
type input "FULL"
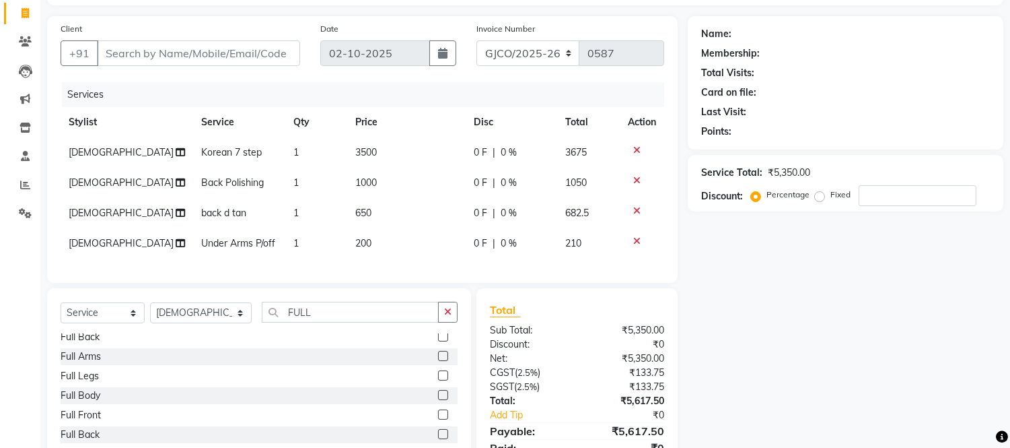
click at [438, 380] on label at bounding box center [443, 375] width 10 height 10
click at [438, 380] on input "checkbox" at bounding box center [442, 375] width 9 height 9
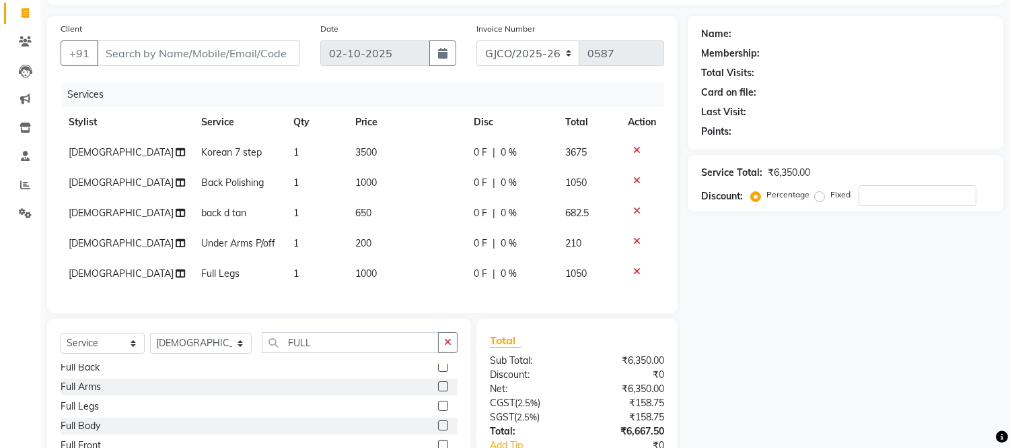
click at [438, 411] on label at bounding box center [443, 405] width 10 height 10
click at [438, 411] on input "checkbox" at bounding box center [442, 406] width 9 height 9
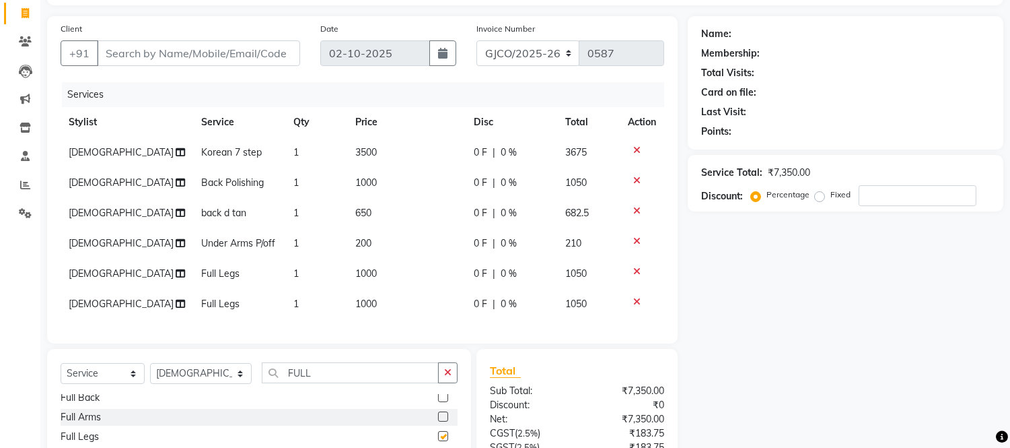
checkbox input "false"
click at [637, 271] on icon at bounding box center [636, 271] width 7 height 9
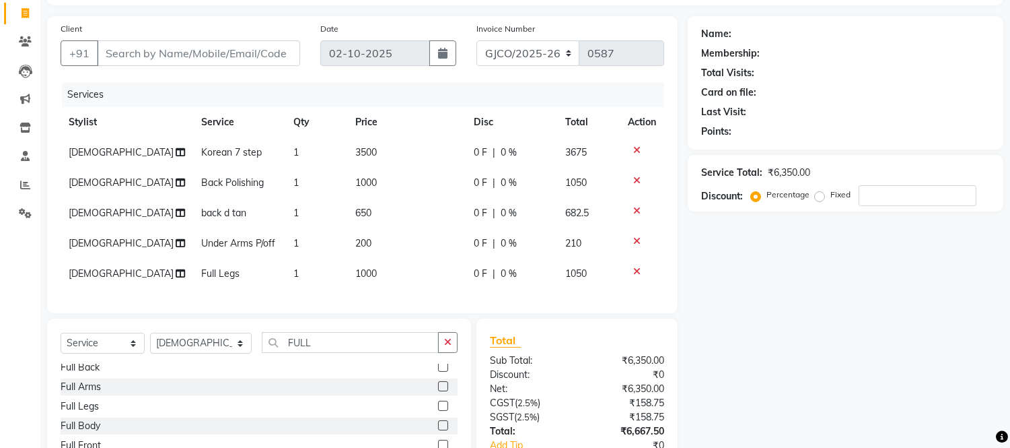
click at [381, 267] on td "1000" at bounding box center [406, 273] width 119 height 30
select select "88428"
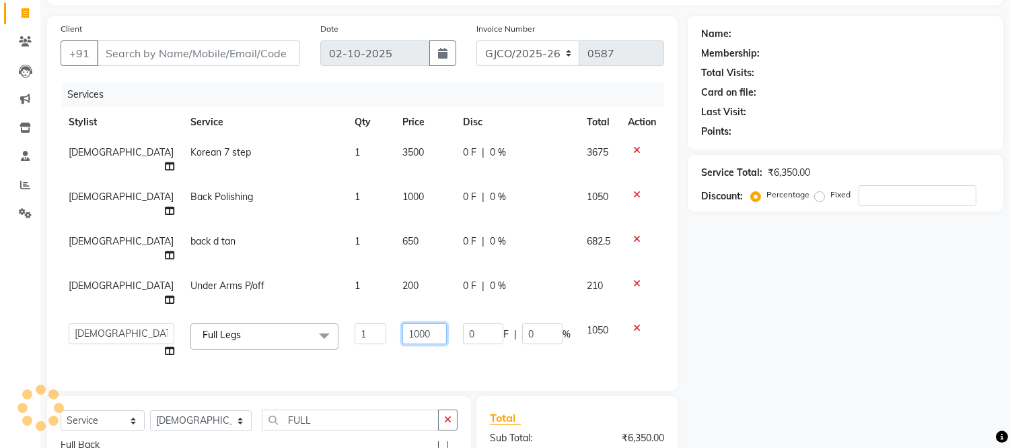
click at [409, 323] on input "1000" at bounding box center [424, 333] width 44 height 21
type input "1"
type input "700"
click at [378, 304] on div "Services Stylist Service Qty Price Disc Total Action sunita Korean 7 step 1 350…" at bounding box center [363, 229] width 604 height 295
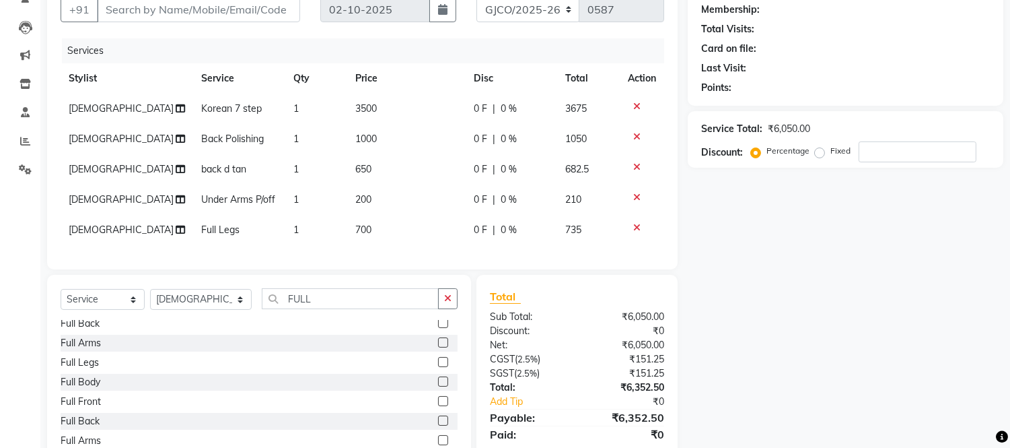
scroll to position [185, 0]
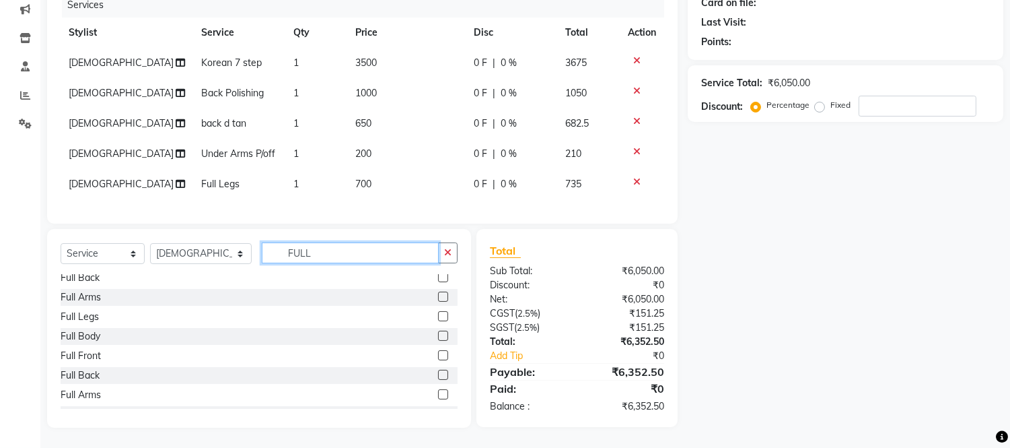
click at [328, 256] on input "FULL" at bounding box center [350, 252] width 177 height 21
type input "F"
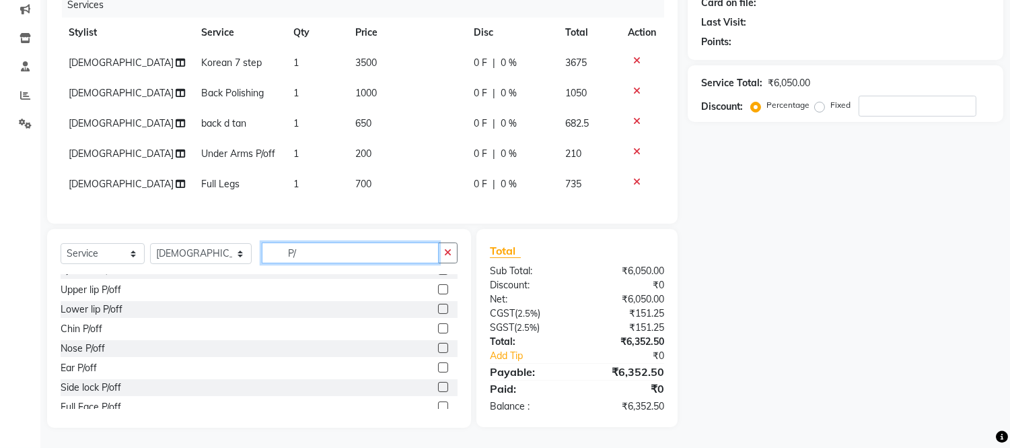
scroll to position [15, 0]
type input "P/"
click at [438, 286] on label at bounding box center [443, 286] width 10 height 10
click at [438, 286] on input "checkbox" at bounding box center [442, 287] width 9 height 9
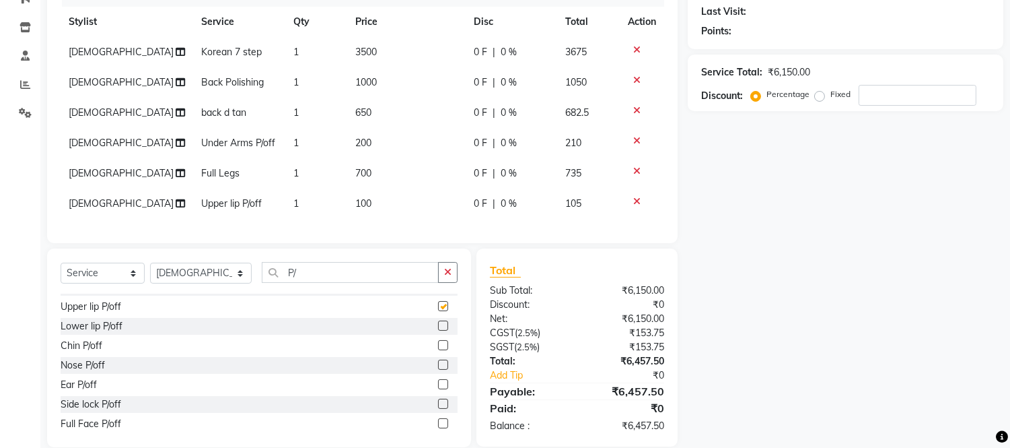
checkbox input "false"
click at [438, 330] on label at bounding box center [443, 325] width 10 height 10
click at [438, 330] on input "checkbox" at bounding box center [442, 326] width 9 height 9
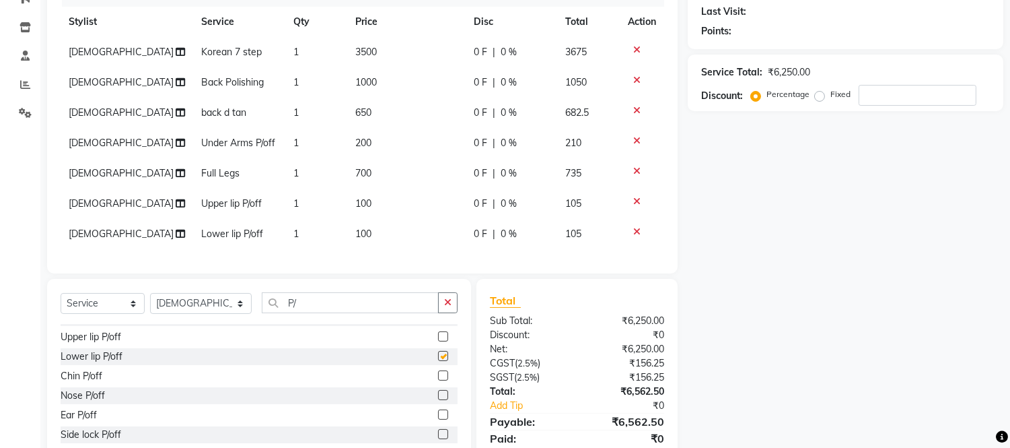
checkbox input "false"
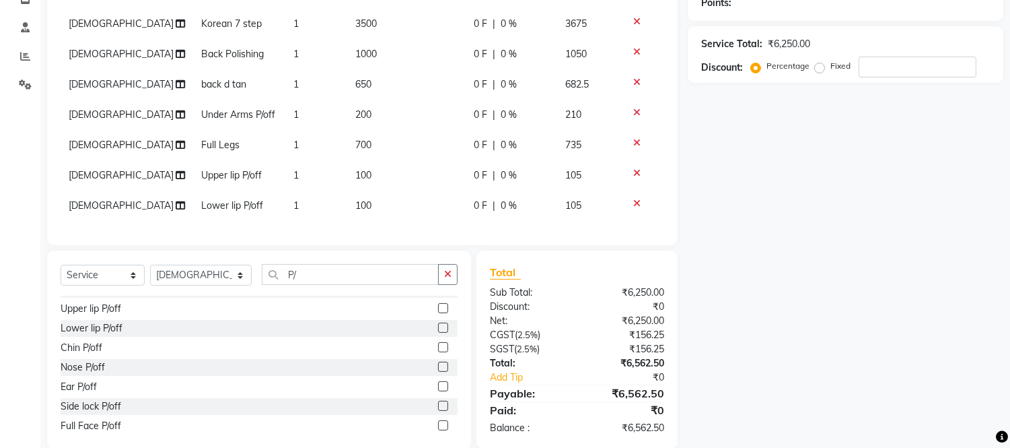
scroll to position [246, 0]
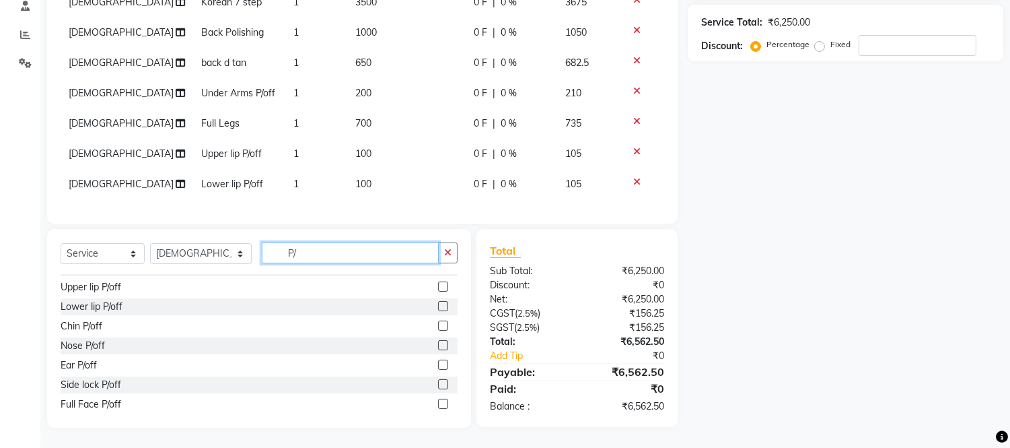
click at [297, 256] on input "P/" at bounding box center [350, 252] width 177 height 21
type input "P"
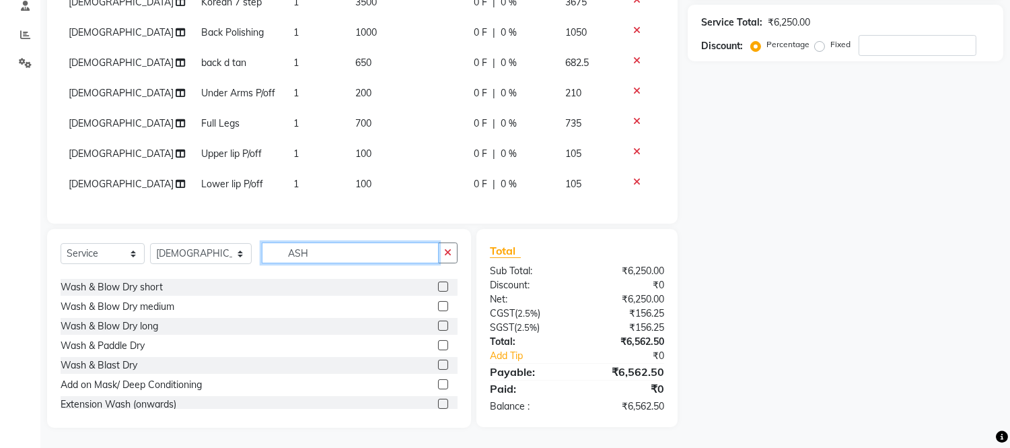
scroll to position [15, 0]
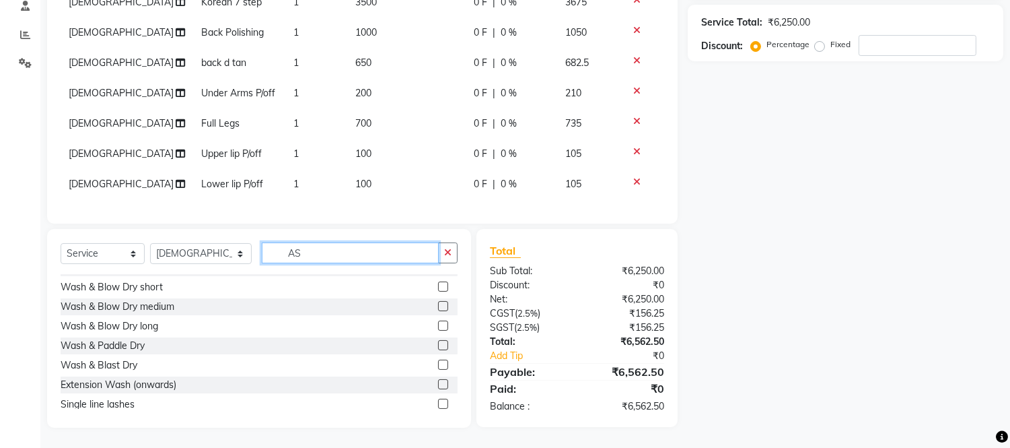
type input "A"
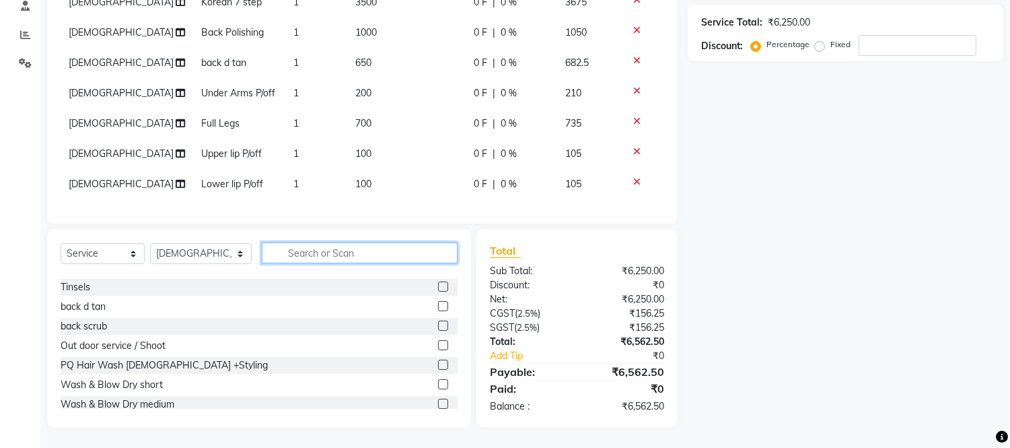
scroll to position [326, 0]
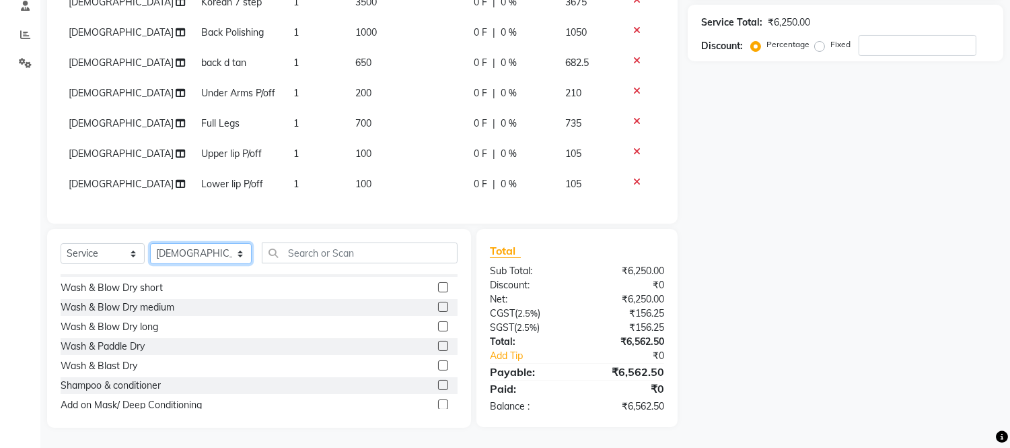
click at [203, 256] on select "Select Stylist [PERSON_NAME] [PERSON_NAME] [PERSON_NAME] Frontdesk Gopal Jouyi …" at bounding box center [201, 253] width 102 height 21
select select "80197"
click at [150, 244] on select "Select Stylist [PERSON_NAME] [PERSON_NAME] [PERSON_NAME] Frontdesk Gopal Jouyi …" at bounding box center [201, 253] width 102 height 21
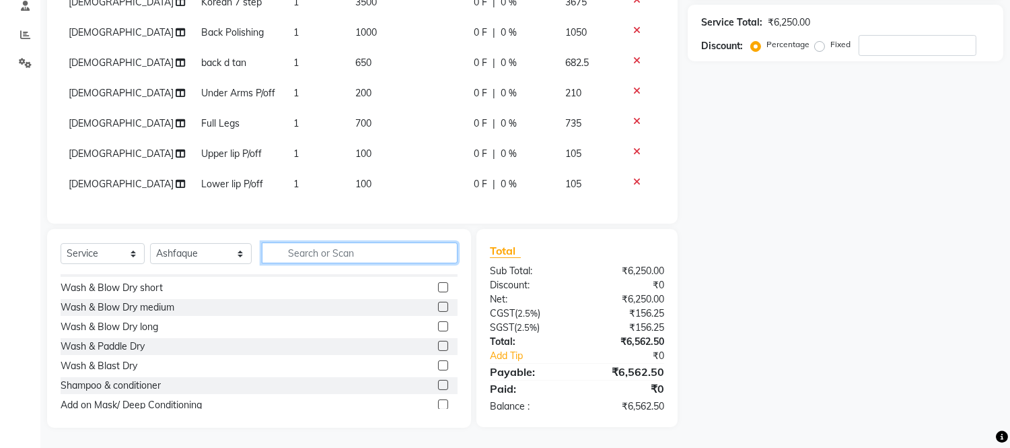
click at [314, 247] on input "text" at bounding box center [360, 252] width 196 height 21
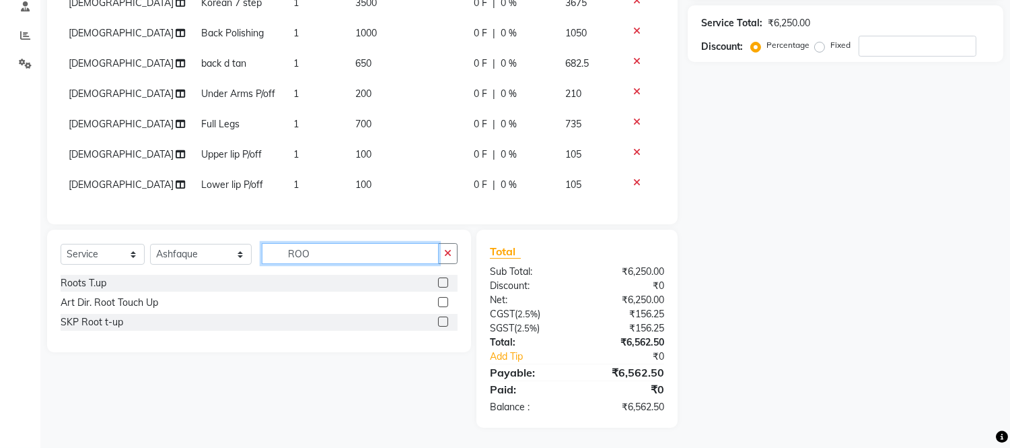
scroll to position [0, 0]
type input "ROO"
click at [444, 283] on label at bounding box center [443, 282] width 10 height 10
click at [444, 283] on input "checkbox" at bounding box center [442, 283] width 9 height 9
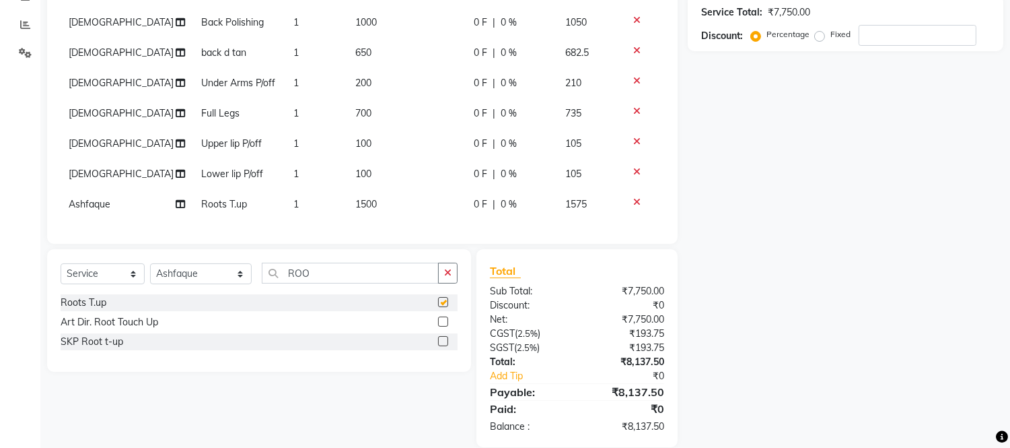
checkbox input "false"
click at [380, 205] on td "1500" at bounding box center [406, 204] width 119 height 30
select select "80197"
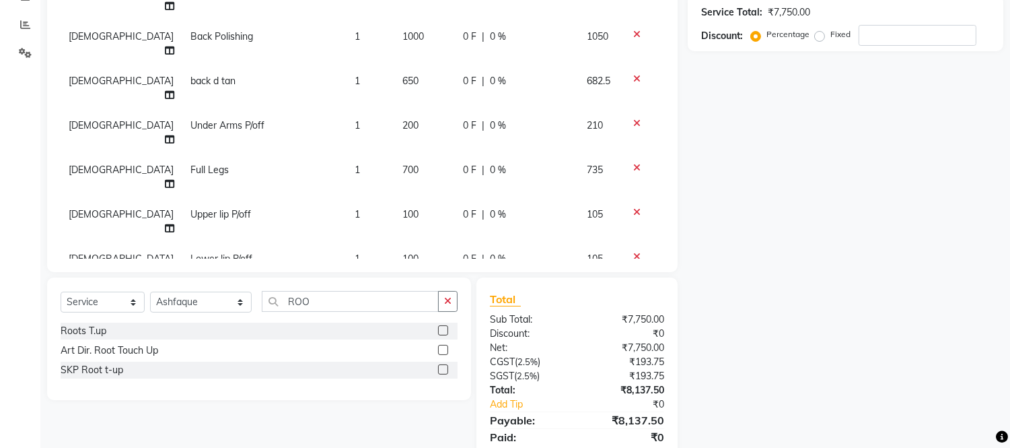
click at [402, 296] on input "1500" at bounding box center [424, 306] width 44 height 21
type input "1600"
click at [402, 296] on input "1600" at bounding box center [424, 306] width 44 height 21
click at [340, 304] on div "Select Service Product Membership Package Voucher Prepaid Gift Card Select Styl…" at bounding box center [259, 307] width 397 height 32
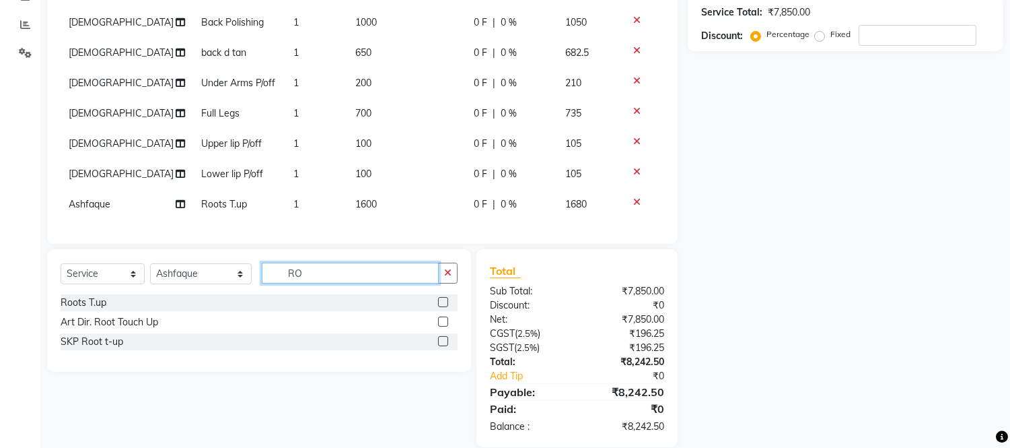
type input "R"
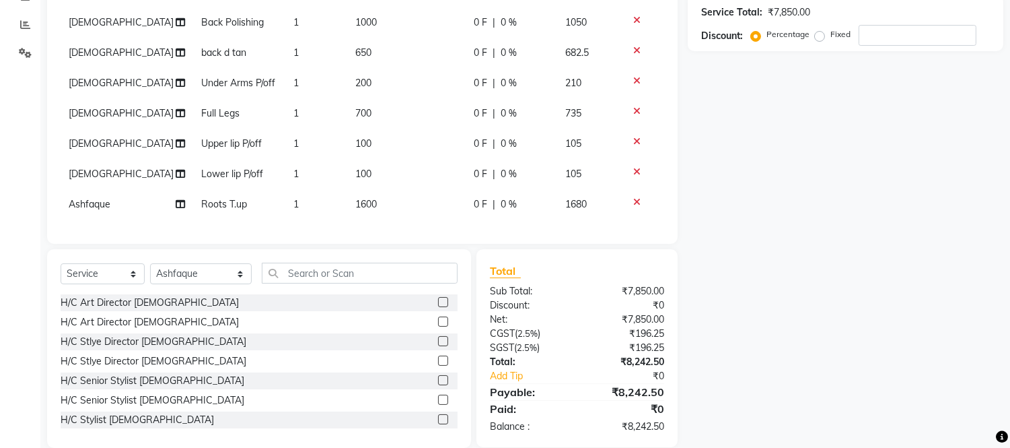
click at [438, 385] on label at bounding box center [443, 380] width 10 height 10
click at [438, 385] on input "checkbox" at bounding box center [442, 380] width 9 height 9
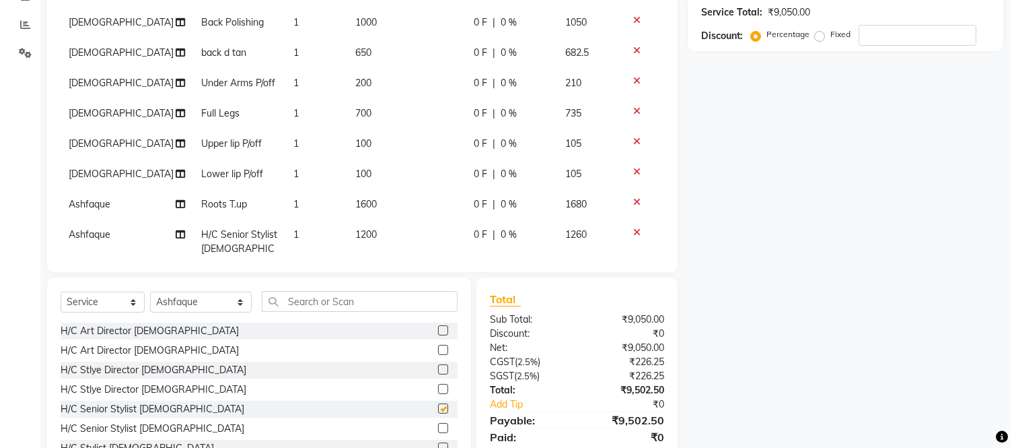
checkbox input "false"
click at [376, 232] on td "1200" at bounding box center [406, 248] width 119 height 59
select select "80197"
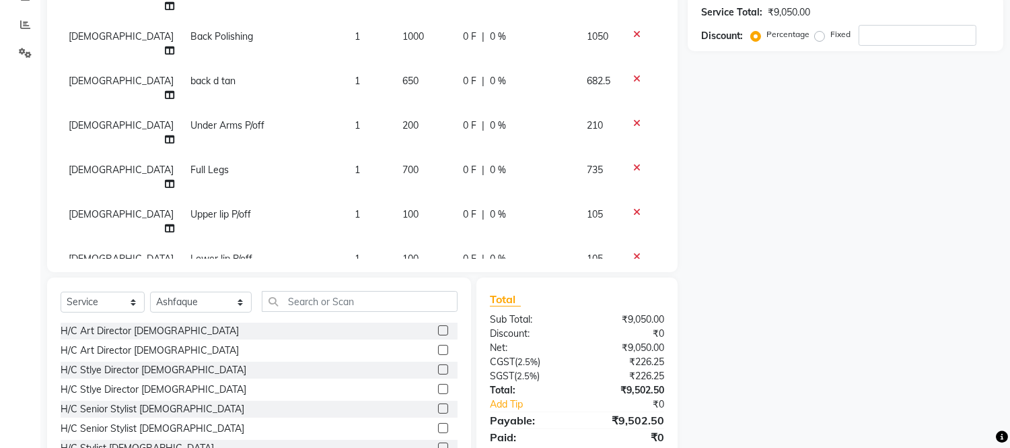
click at [405, 326] on input "1200" at bounding box center [424, 336] width 44 height 21
type input "1"
type input "1500"
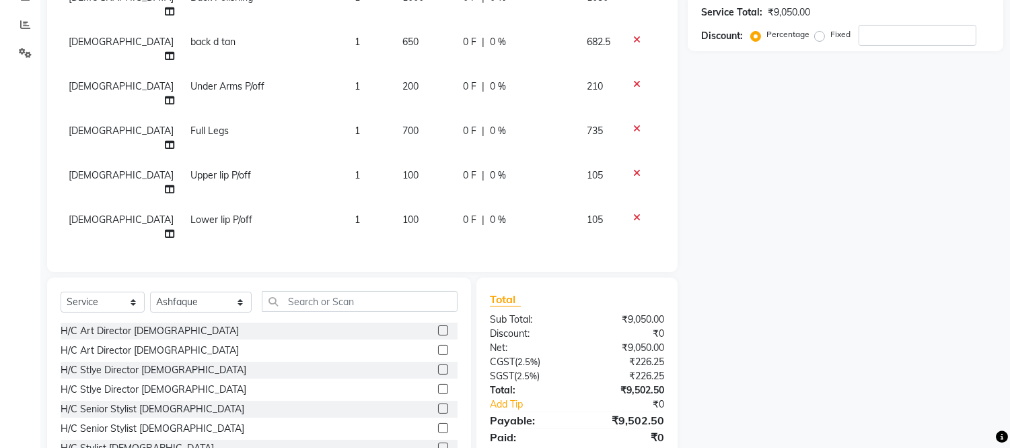
click at [402, 279] on td "1500" at bounding box center [424, 307] width 61 height 57
select select "80197"
click at [337, 296] on input "text" at bounding box center [360, 301] width 196 height 21
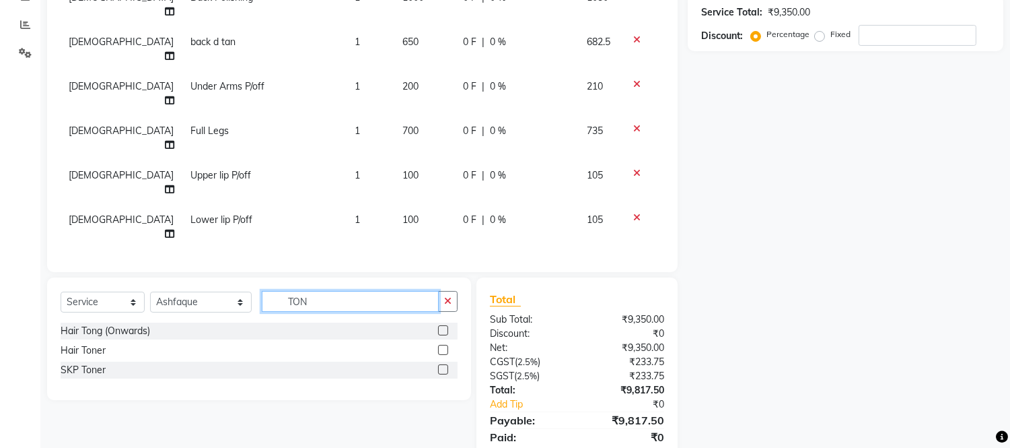
type input "TON"
click at [442, 330] on label at bounding box center [443, 330] width 10 height 10
click at [442, 330] on input "checkbox" at bounding box center [442, 330] width 9 height 9
checkbox input "false"
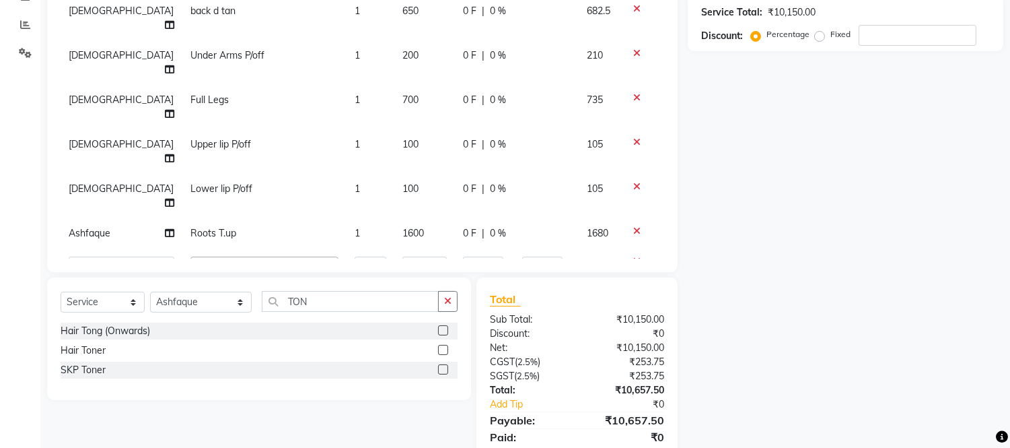
click at [444, 350] on label at bounding box center [443, 350] width 10 height 10
click at [444, 350] on input "checkbox" at bounding box center [442, 350] width 9 height 9
checkbox input "false"
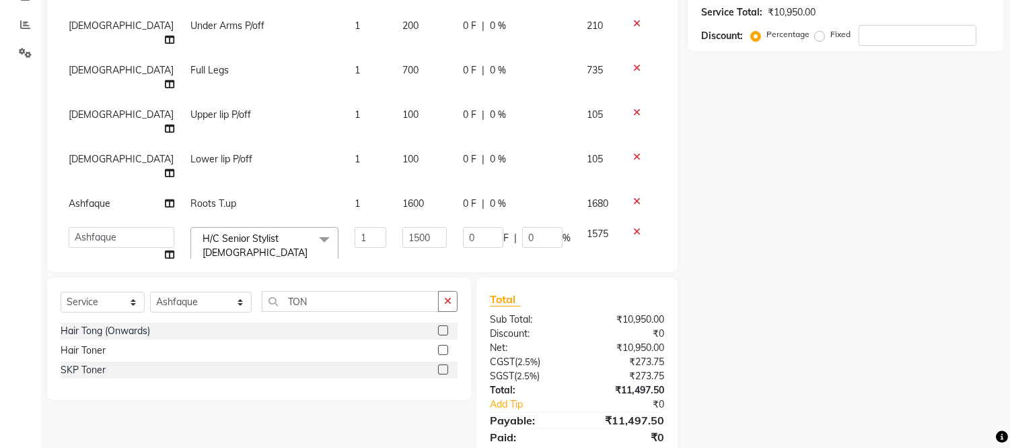
click at [444, 369] on label at bounding box center [443, 369] width 10 height 10
click at [444, 369] on input "checkbox" at bounding box center [442, 369] width 9 height 9
checkbox input "false"
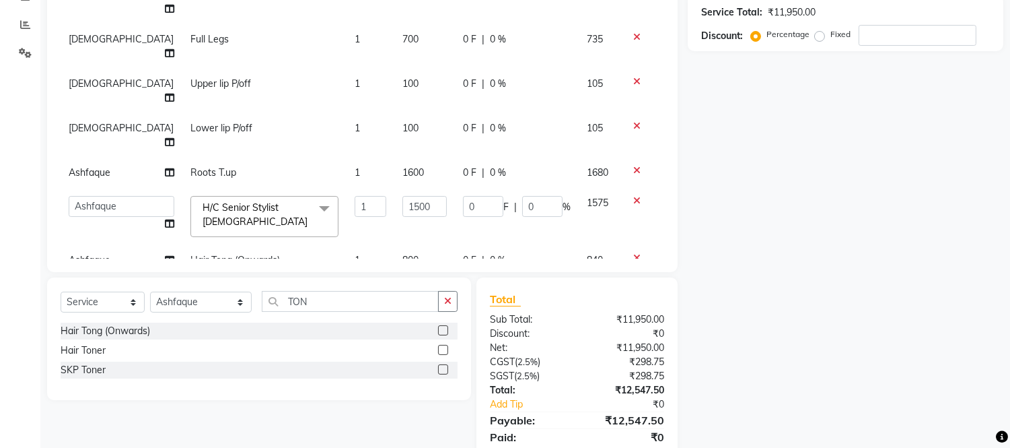
click at [633, 253] on icon at bounding box center [636, 257] width 7 height 9
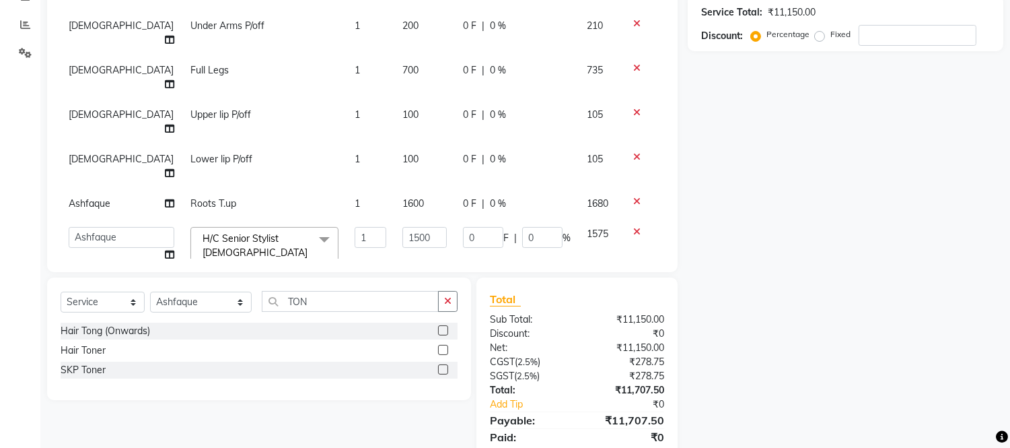
click at [394, 276] on td "800" at bounding box center [424, 291] width 61 height 30
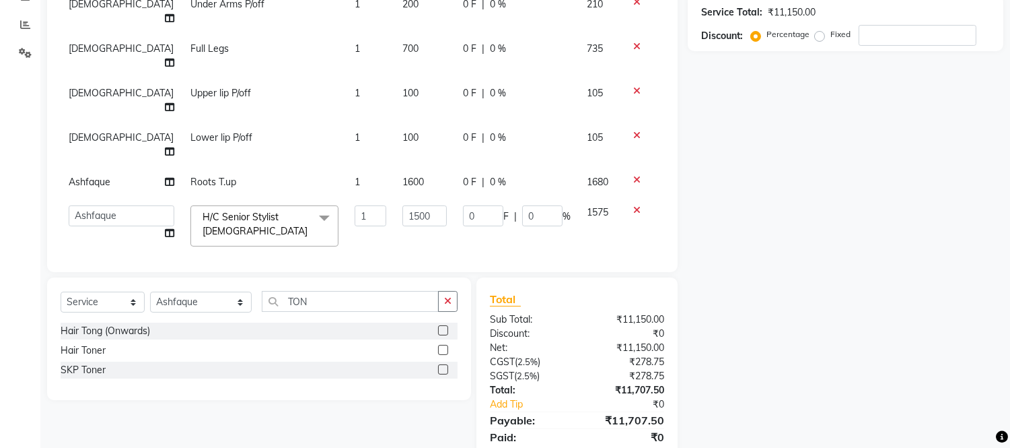
select select "80197"
click at [406, 262] on input "800" at bounding box center [424, 272] width 44 height 21
type input "8"
type input "3000"
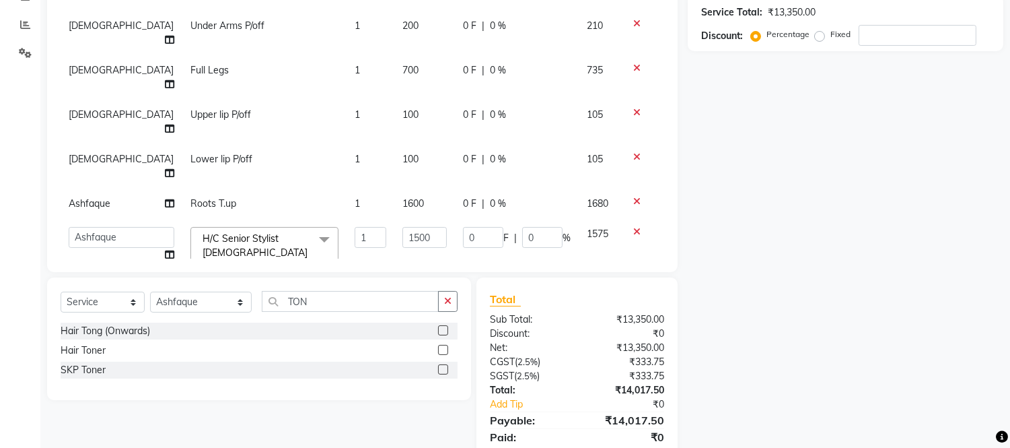
click at [196, 276] on td "Hair Toner" at bounding box center [264, 291] width 164 height 30
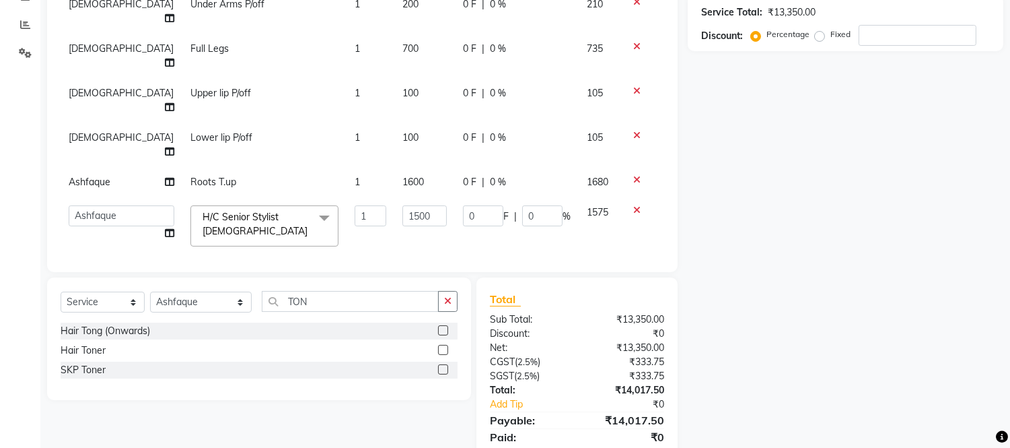
select select "80197"
click at [248, 268] on link "x" at bounding box center [251, 274] width 6 height 12
checkbox input "false"
type input "0"
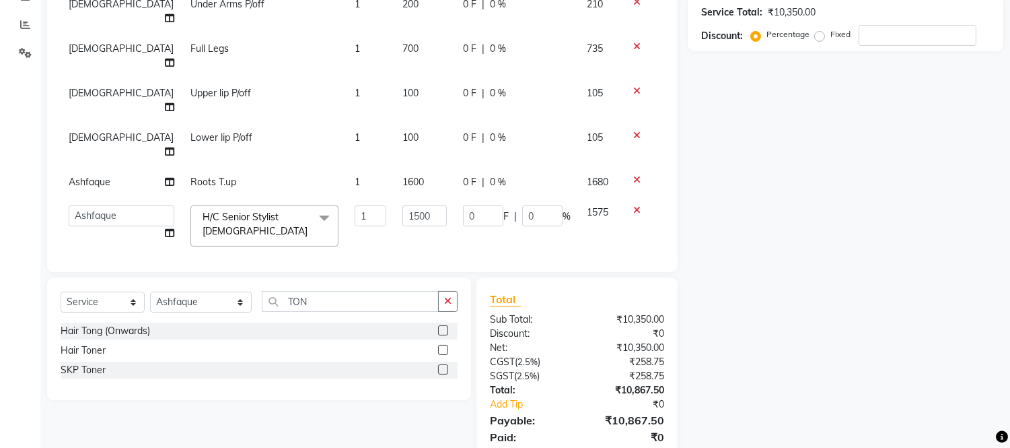
click at [202, 262] on span "Select" at bounding box center [264, 274] width 148 height 24
click at [205, 304] on input "multiselect-search" at bounding box center [264, 311] width 133 height 14
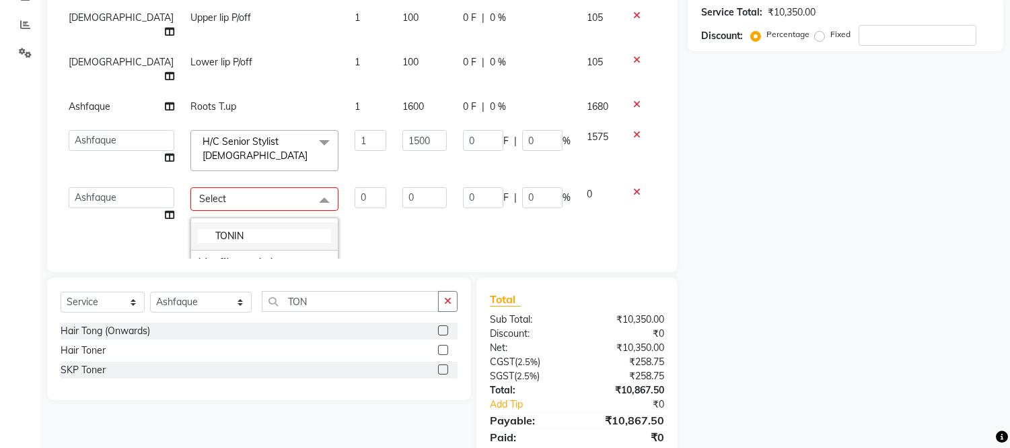
scroll to position [193, 0]
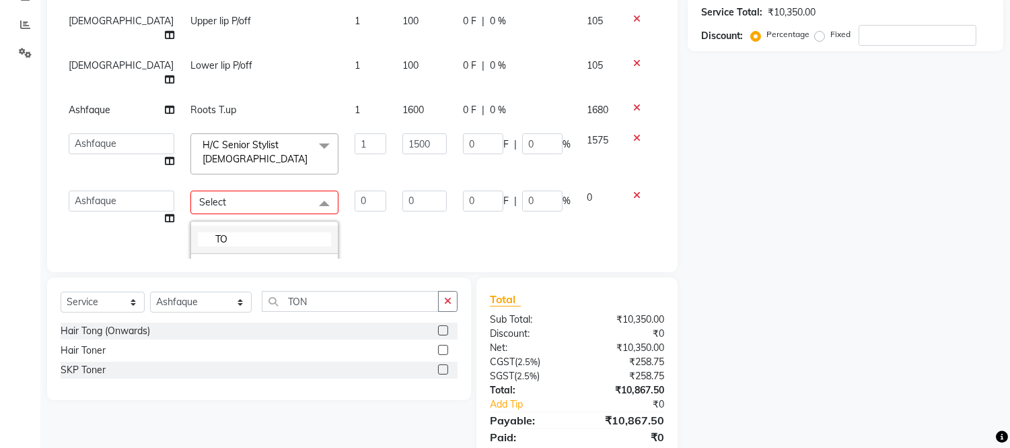
type input "T"
click at [301, 301] on input "TON" at bounding box center [350, 301] width 177 height 21
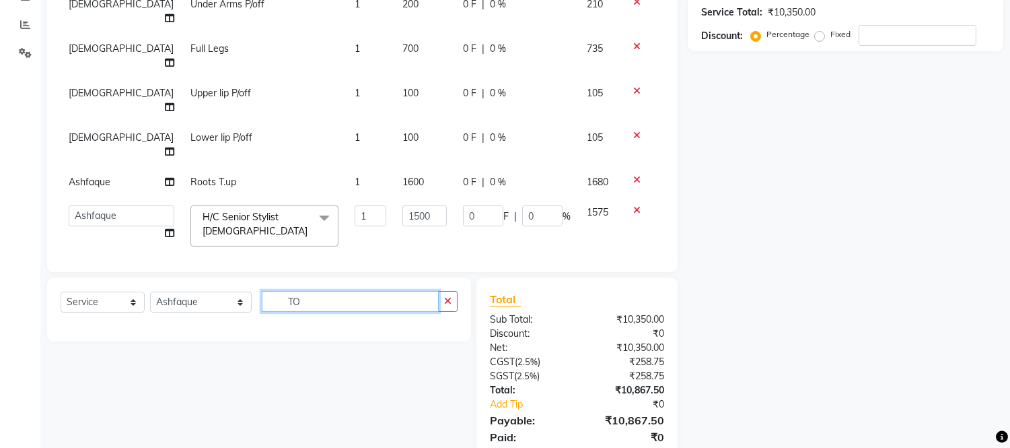
type input "T"
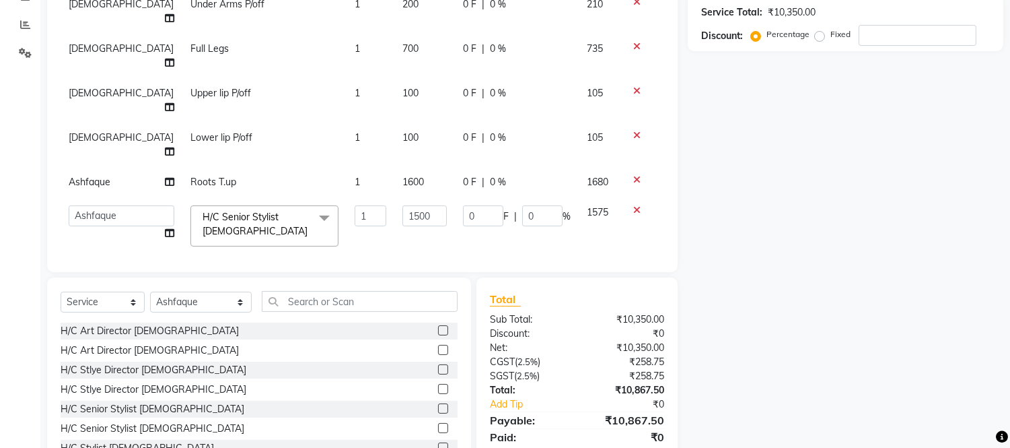
click at [192, 262] on span "Select" at bounding box center [264, 274] width 148 height 24
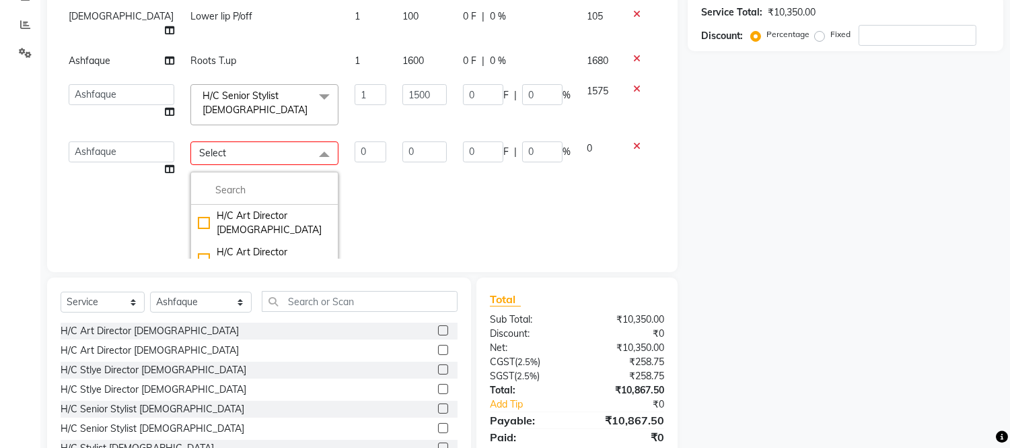
scroll to position [245, 0]
click at [200, 180] on input "multiselect-search" at bounding box center [264, 187] width 133 height 14
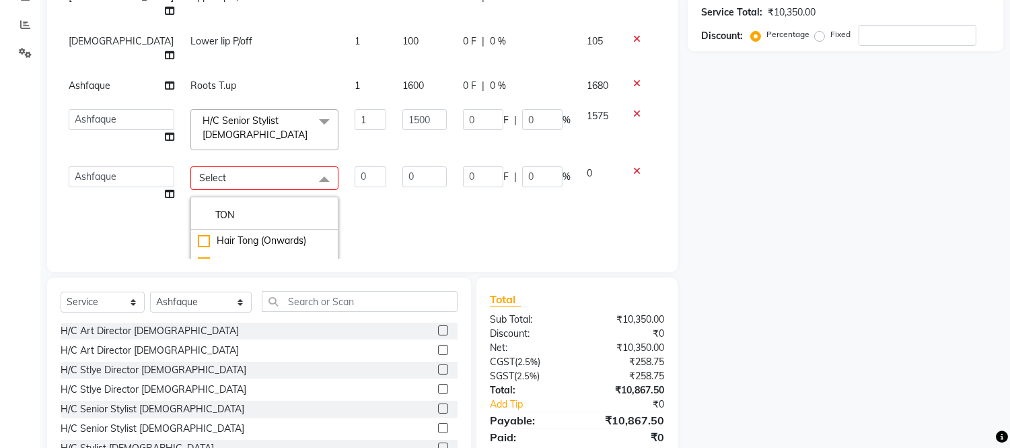
type input "TON"
click at [394, 186] on td "0" at bounding box center [424, 231] width 61 height 147
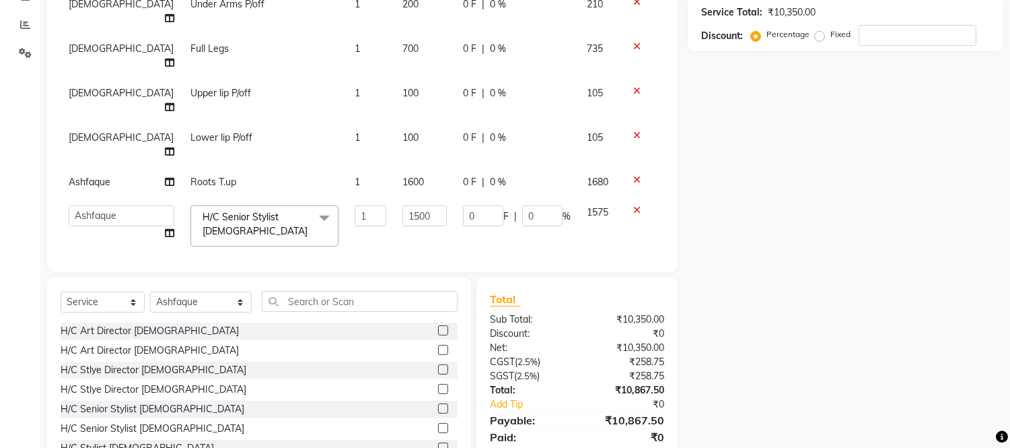
click at [211, 262] on span "Select" at bounding box center [264, 274] width 148 height 24
click at [198, 304] on input "multiselect-search" at bounding box center [264, 311] width 133 height 14
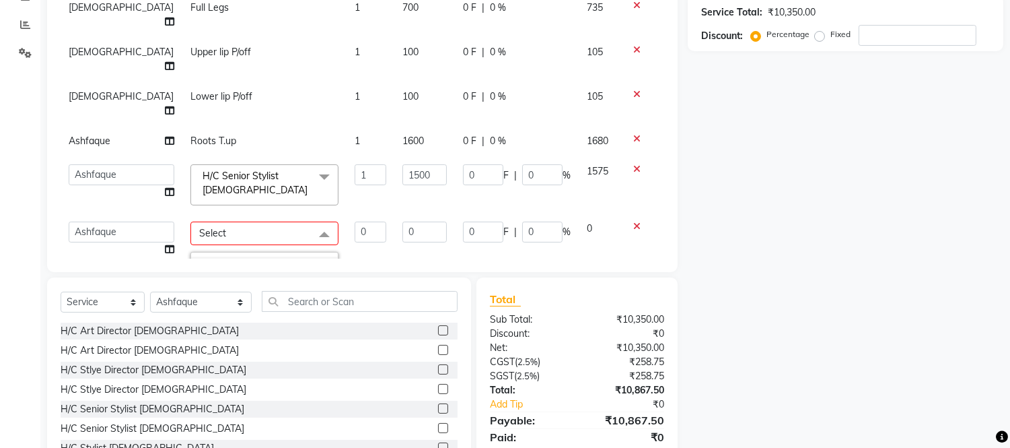
scroll to position [175, 0]
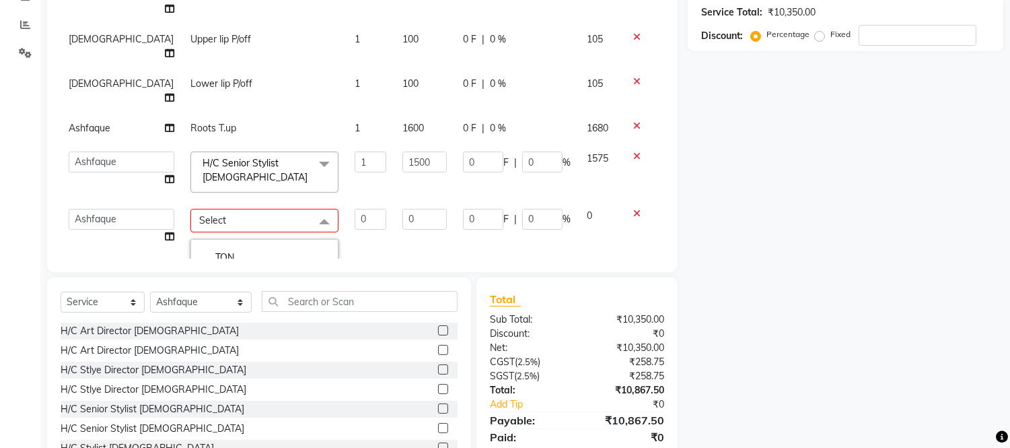
type input "TON"
click at [198, 298] on div "Hair Toner" at bounding box center [264, 305] width 133 height 14
type input "1"
type input "800"
checkbox input "true"
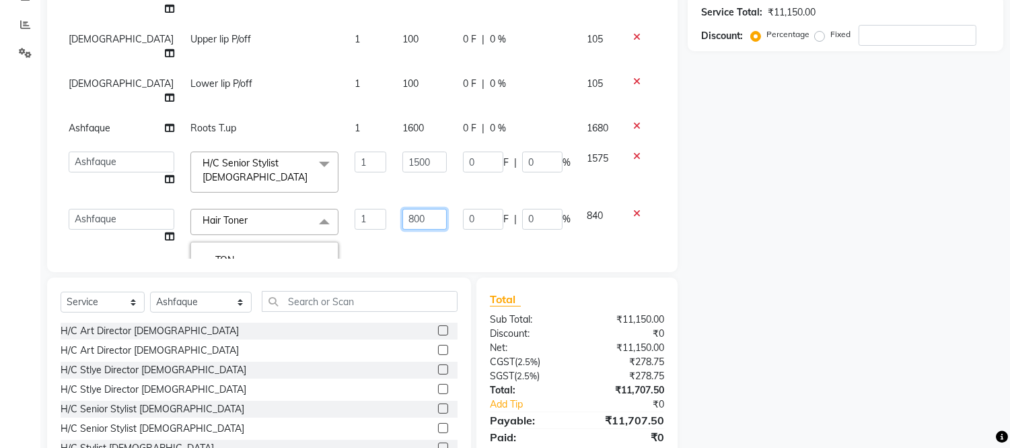
click at [408, 209] on input "800" at bounding box center [424, 219] width 44 height 21
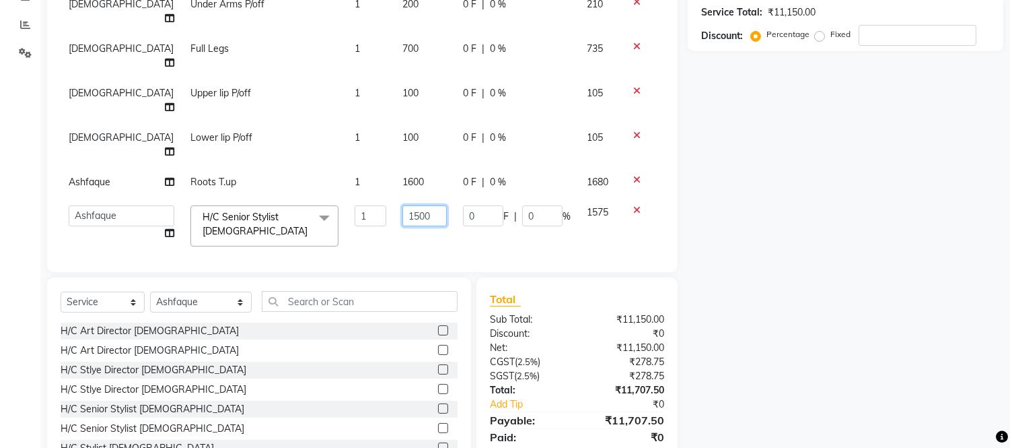
click at [397, 116] on tbody "sunita Korean 7 step 1 3500 0 F | 0 % 3675 sunita Back Polishing 1 1000 0 F | 0…" at bounding box center [363, 96] width 604 height 480
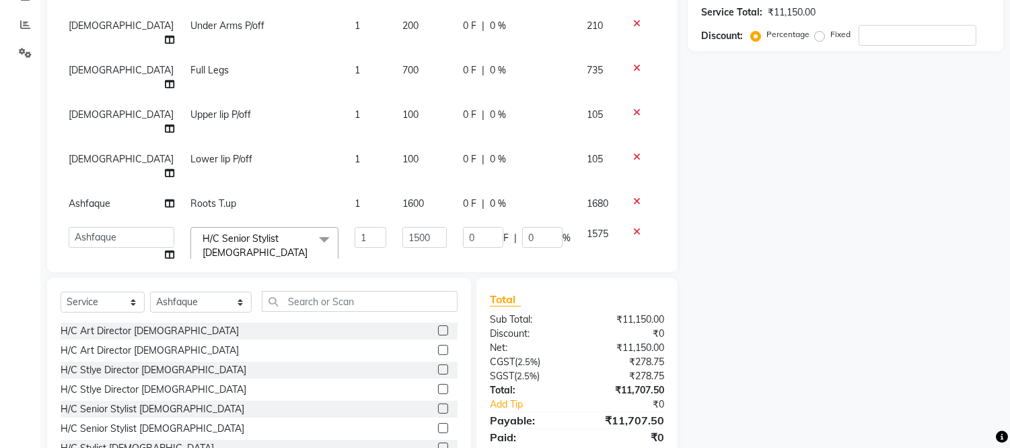
click at [438, 276] on tr "Ashfaque Hair Toner 1 800 0 F | 0 % 840" at bounding box center [363, 291] width 604 height 30
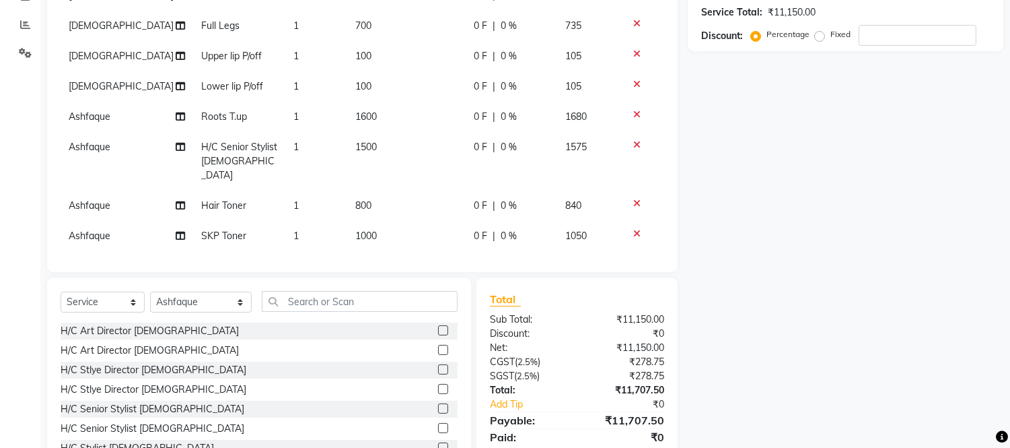
click at [382, 190] on td "800" at bounding box center [406, 205] width 119 height 30
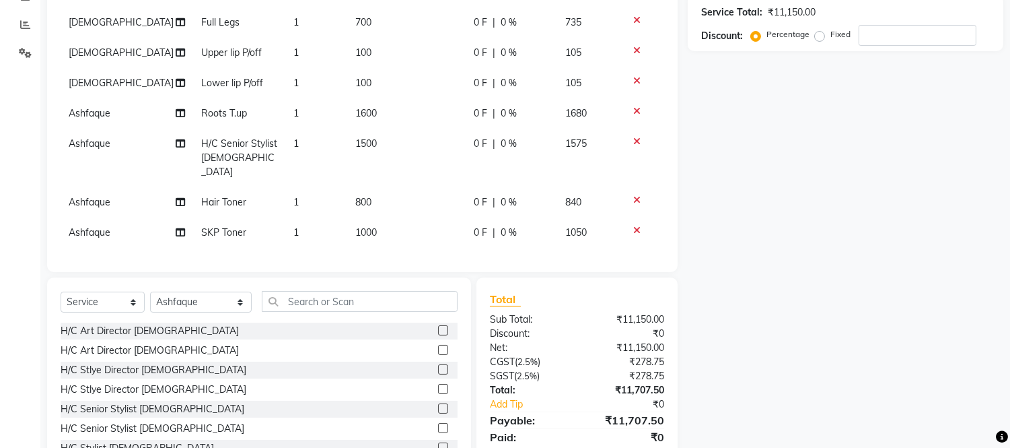
select select "80197"
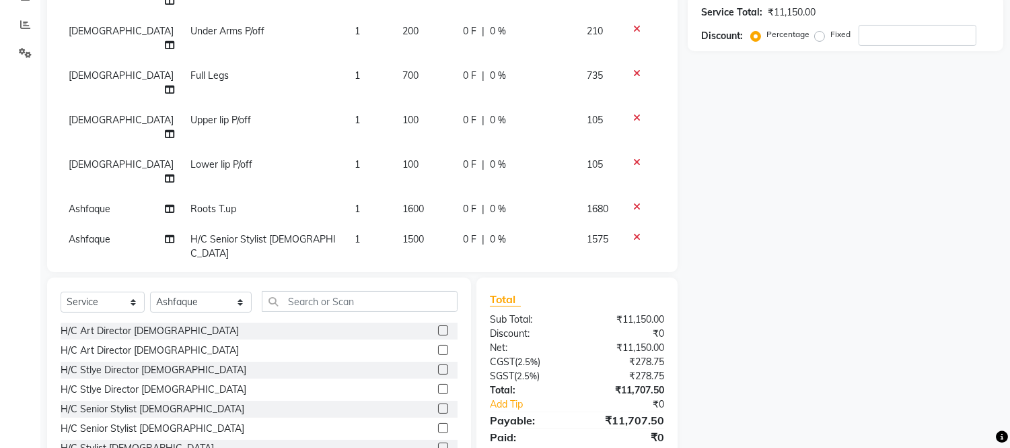
click at [406, 277] on input "800" at bounding box center [424, 287] width 44 height 21
type input "8"
type input "3000"
click at [431, 269] on td "3000" at bounding box center [424, 294] width 61 height 51
select select "80197"
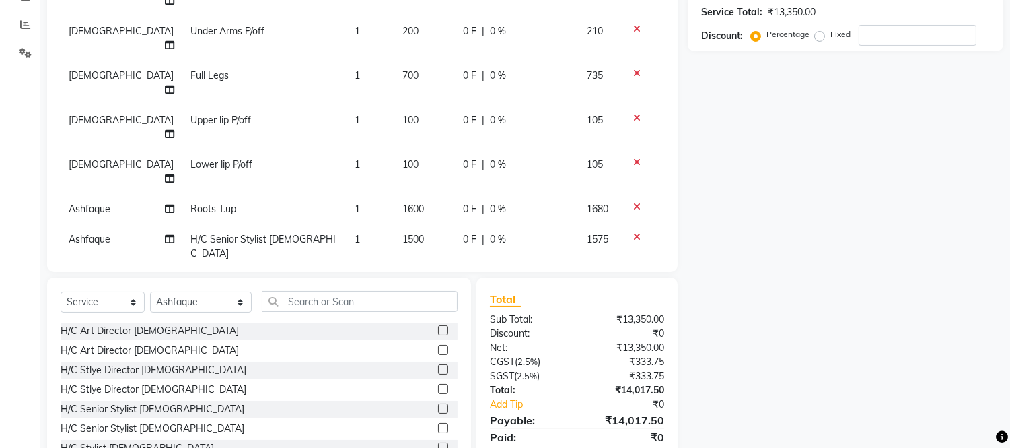
click at [606, 320] on td "1050" at bounding box center [599, 335] width 41 height 30
select select "80197"
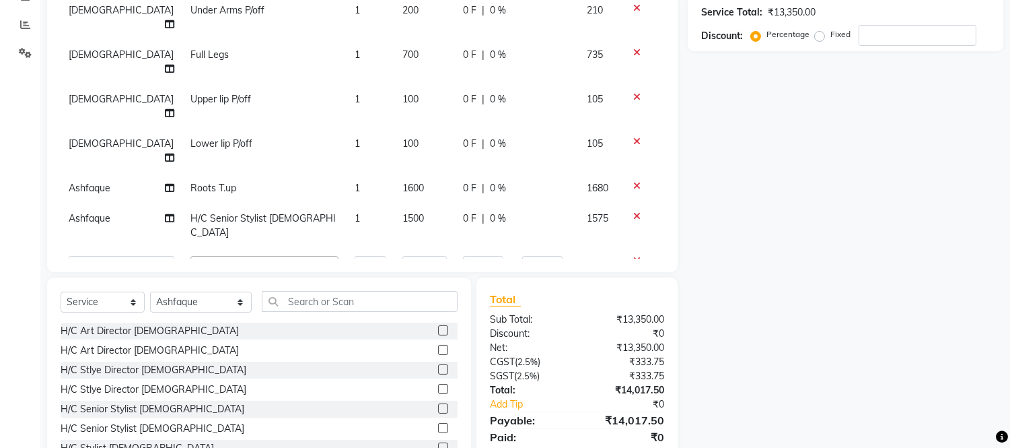
click at [633, 307] on icon at bounding box center [636, 311] width 7 height 9
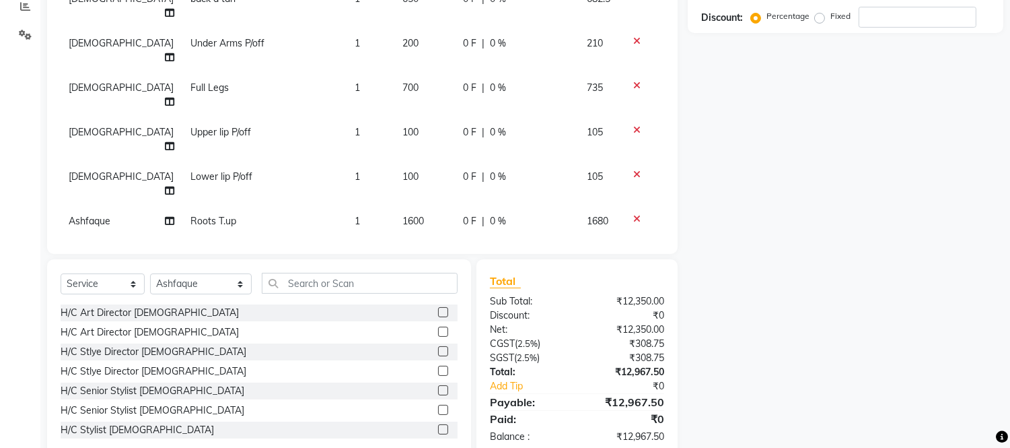
scroll to position [293, 0]
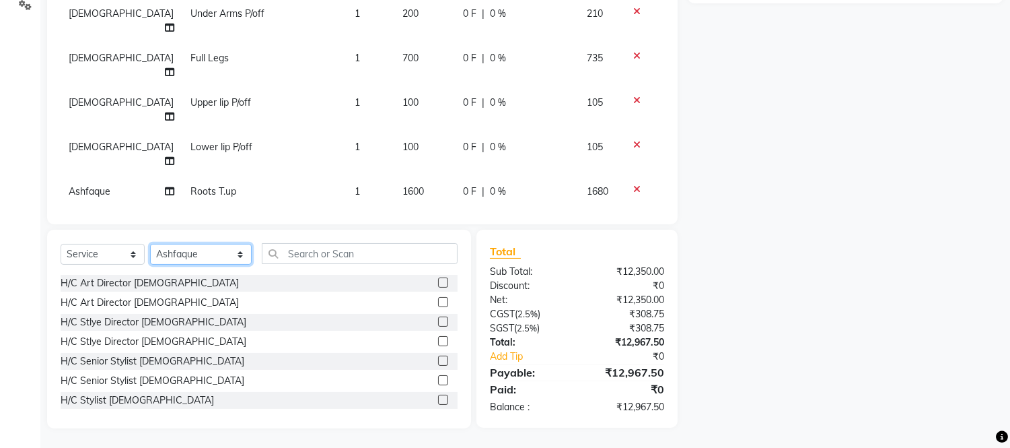
click at [197, 252] on select "Select Stylist [PERSON_NAME] [PERSON_NAME] [PERSON_NAME] Frontdesk Gopal Jouyi …" at bounding box center [201, 254] width 102 height 21
select select "80186"
click at [150, 244] on select "Select Stylist [PERSON_NAME] [PERSON_NAME] [PERSON_NAME] Frontdesk Gopal Jouyi …" at bounding box center [201, 254] width 102 height 21
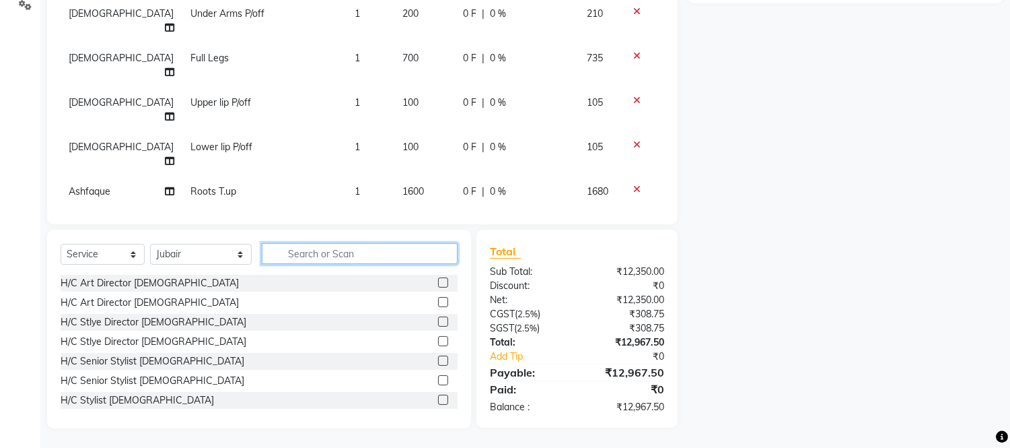
click at [291, 252] on input "text" at bounding box center [360, 253] width 196 height 21
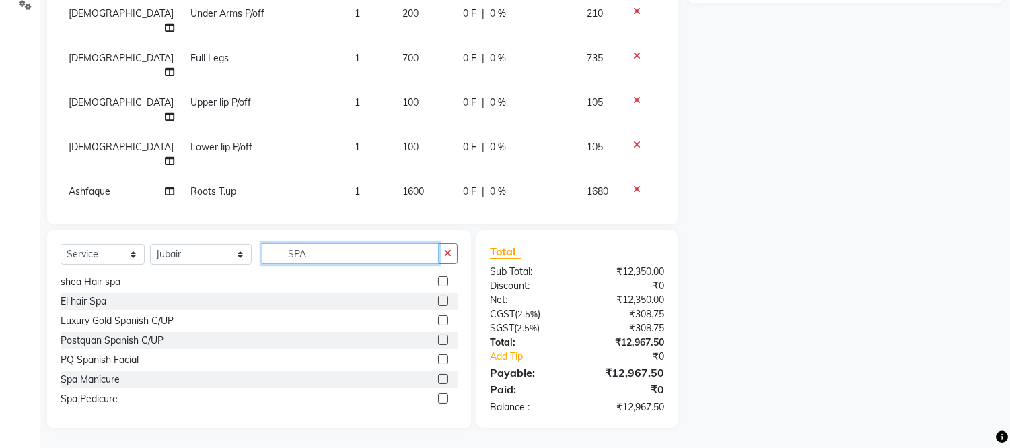
scroll to position [99, 0]
type input "SPA"
click at [438, 398] on label at bounding box center [443, 398] width 10 height 10
click at [438, 398] on input "checkbox" at bounding box center [442, 398] width 9 height 9
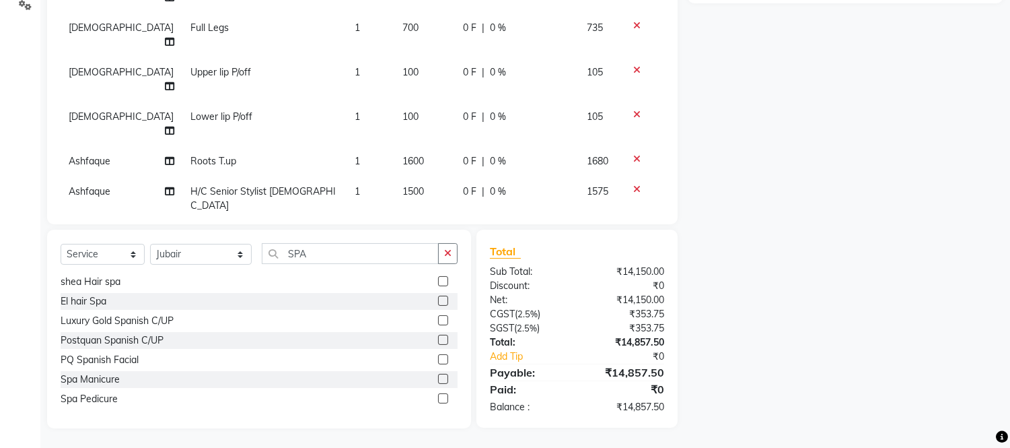
checkbox input "false"
click at [314, 254] on input "SPA" at bounding box center [350, 253] width 177 height 21
type input "S"
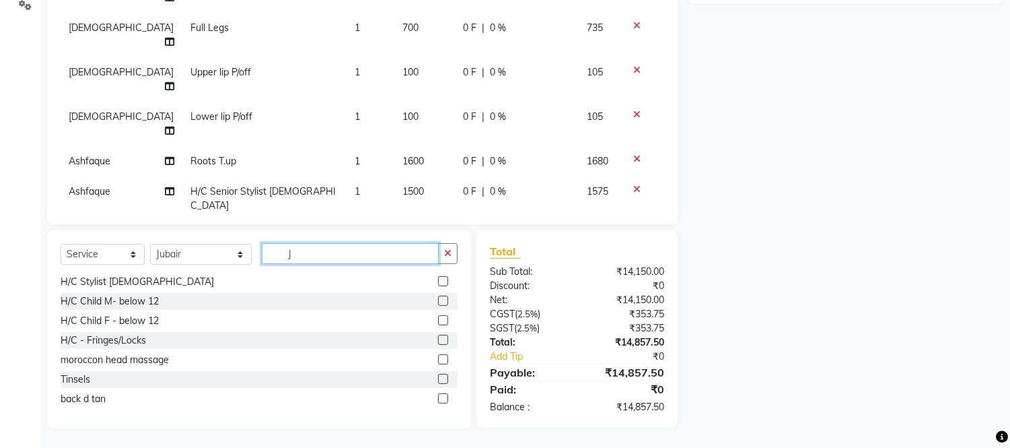
scroll to position [292, 0]
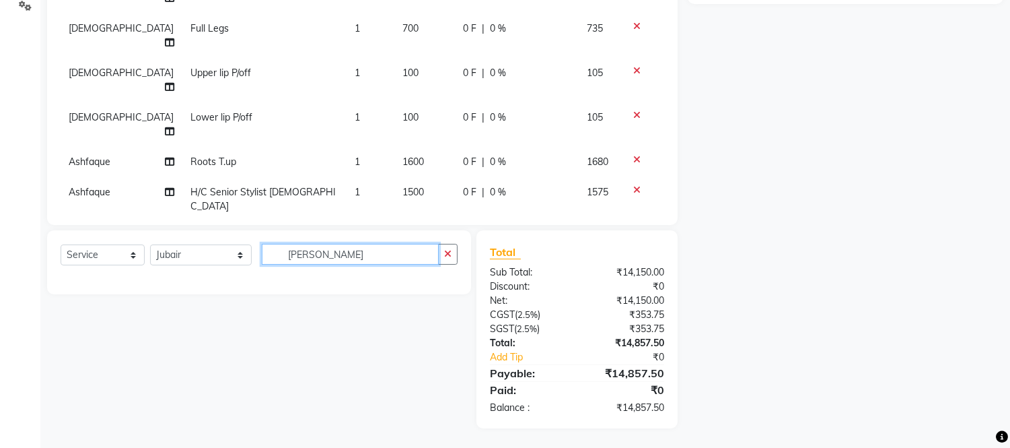
type input "J"
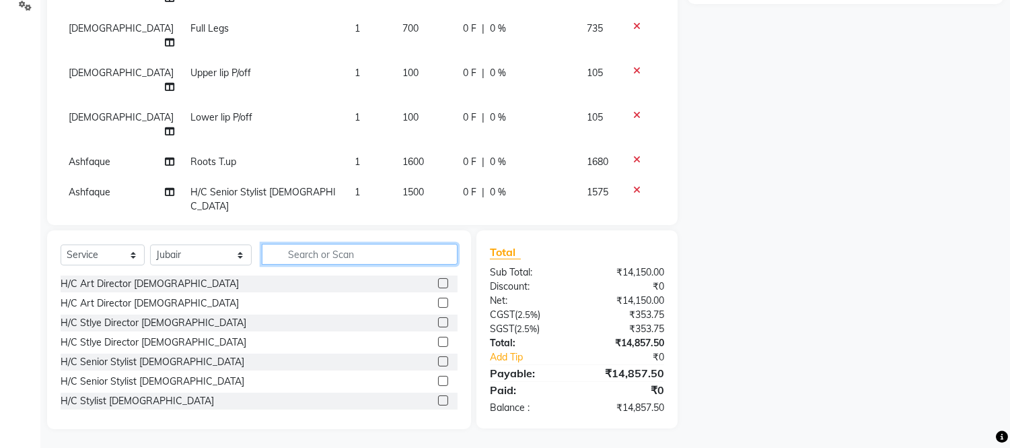
scroll to position [293, 0]
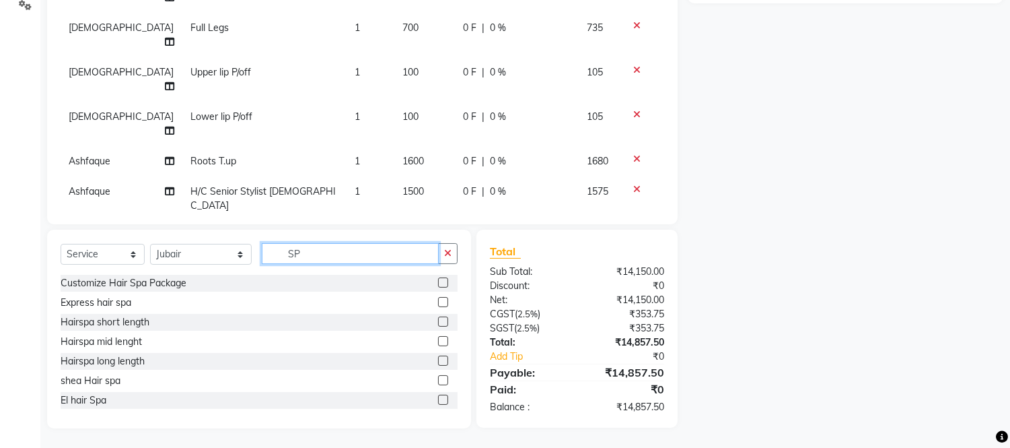
type input "SPA"
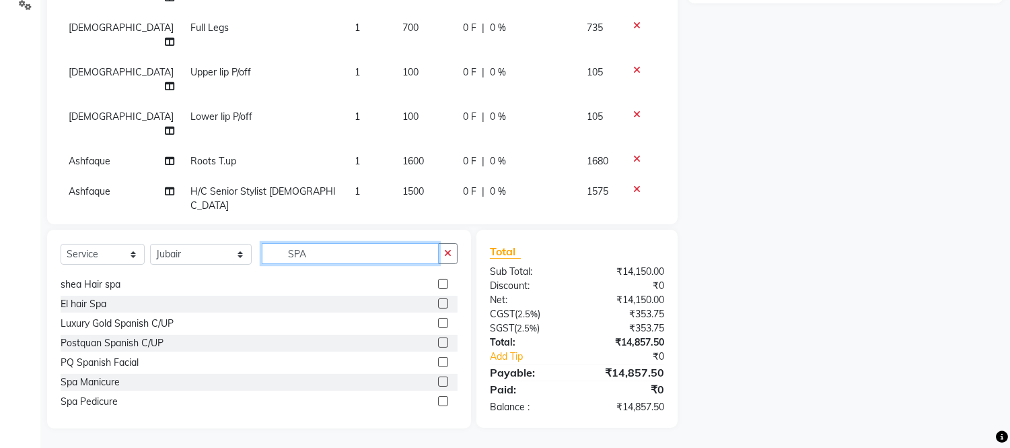
scroll to position [99, 0]
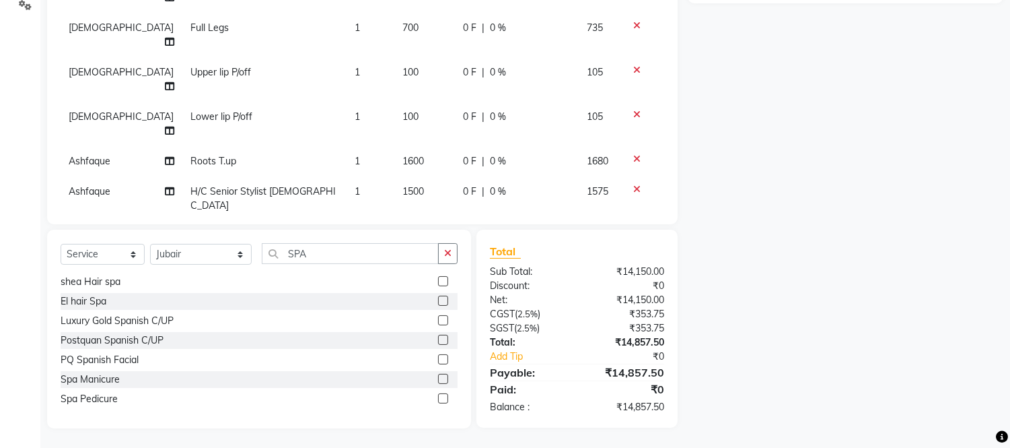
click at [438, 378] on label at bounding box center [443, 379] width 10 height 10
click at [438, 378] on input "checkbox" at bounding box center [442, 379] width 9 height 9
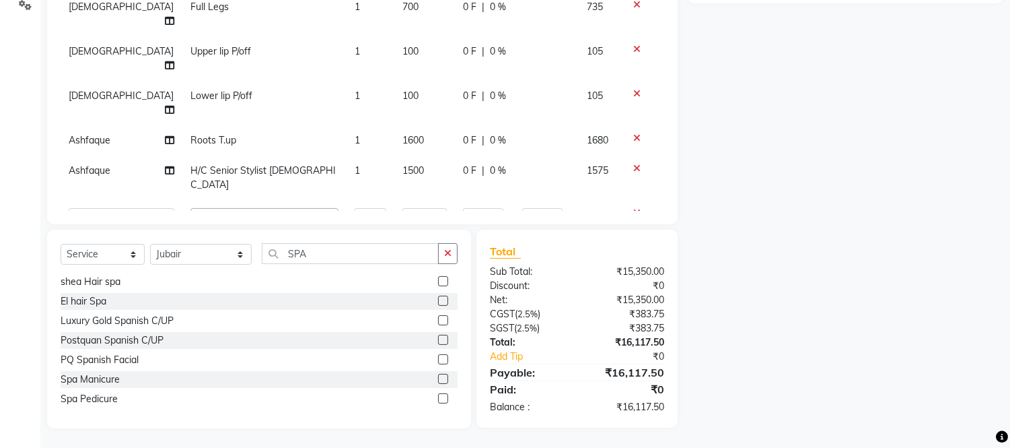
checkbox input "false"
click at [394, 251] on td "1800" at bounding box center [424, 266] width 61 height 30
select select "80186"
click at [413, 259] on input "1800" at bounding box center [424, 269] width 44 height 21
type input "1"
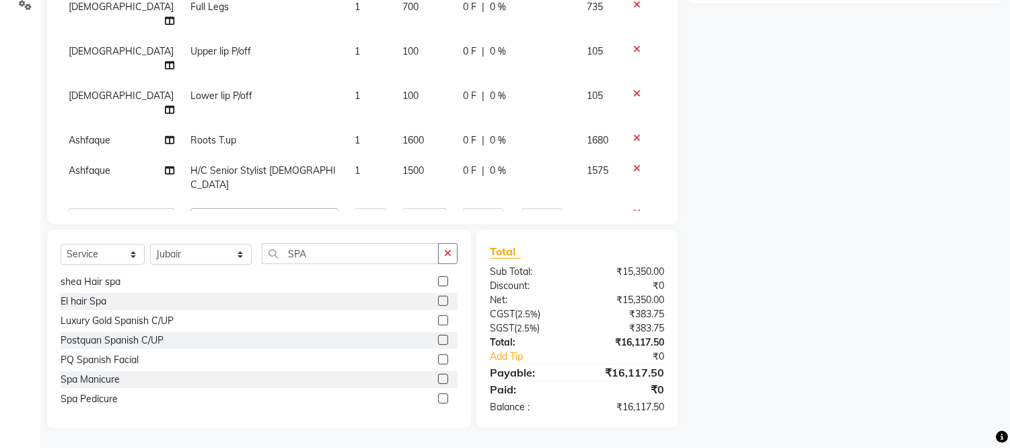
type input "3500"
click at [402, 259] on input "3500" at bounding box center [424, 269] width 44 height 21
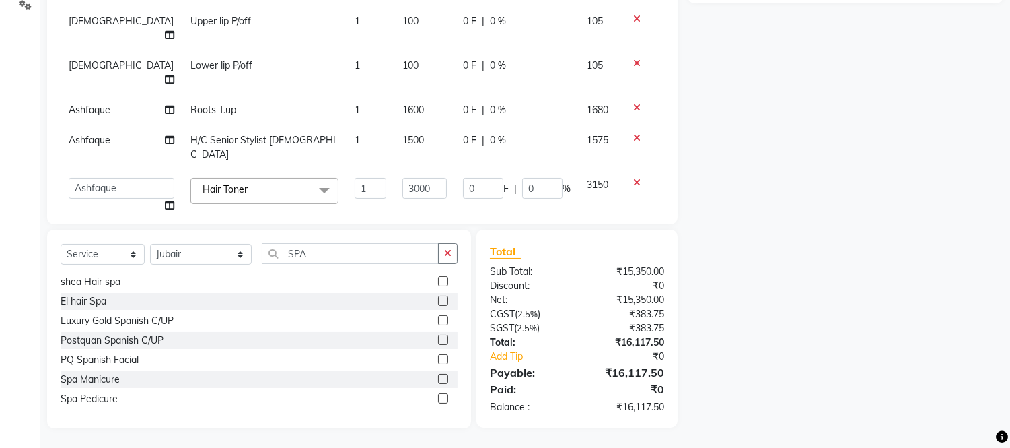
click at [402, 272] on td "1200" at bounding box center [424, 287] width 61 height 30
select select "80186"
click at [402, 259] on input "1200" at bounding box center [424, 269] width 44 height 21
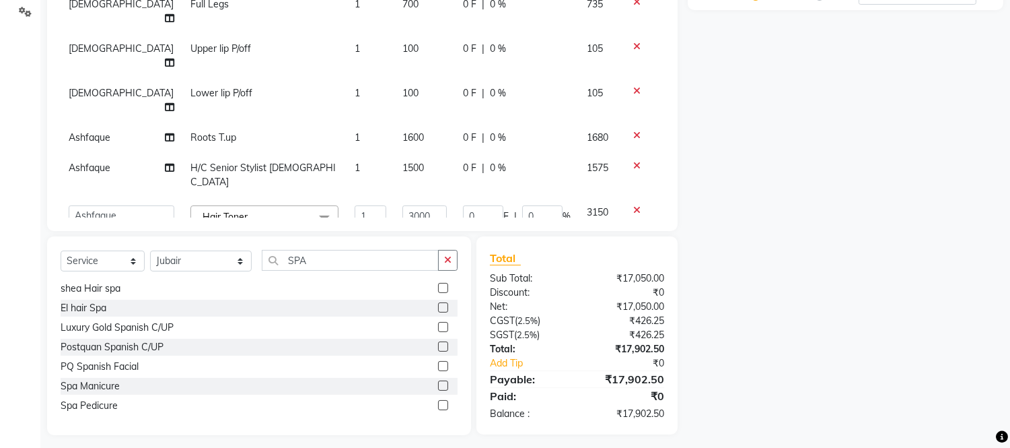
scroll to position [293, 0]
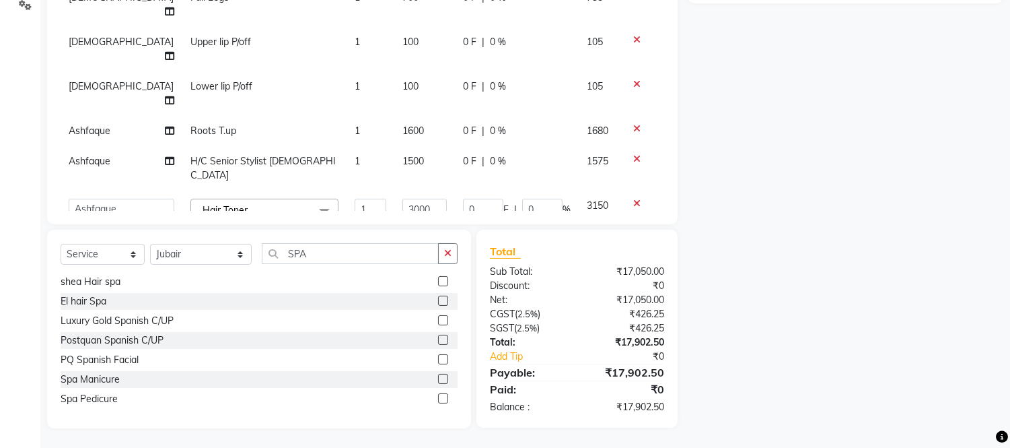
click at [406, 242] on td "3500" at bounding box center [424, 257] width 61 height 30
select select "80186"
click at [405, 250] on input "3500" at bounding box center [424, 260] width 44 height 21
type input "3"
type input "1900"
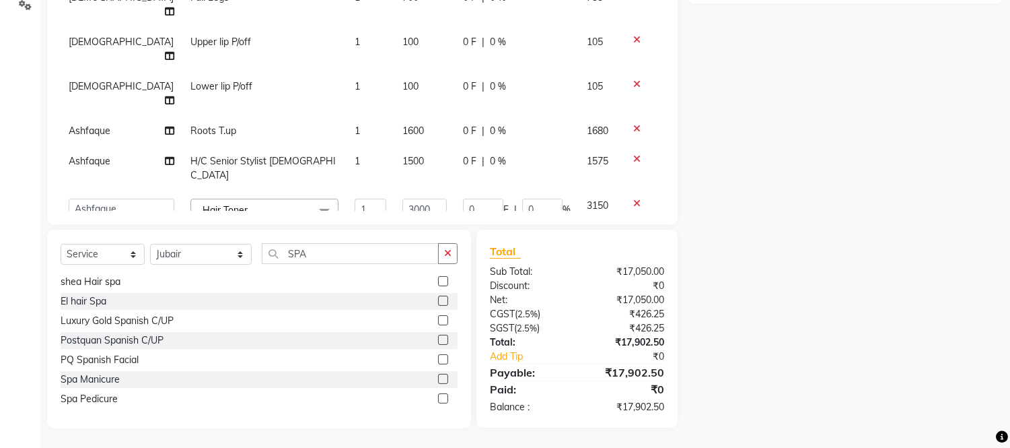
click at [437, 172] on tbody "sunita Korean 7 step 1 3500 0 F | 0 % 3675 sunita Back Polishing 1 1000 0 F | 0…" at bounding box center [363, 64] width 604 height 518
click at [394, 242] on td "1900" at bounding box center [424, 257] width 61 height 30
select select "80186"
click at [402, 250] on input "1900" at bounding box center [424, 260] width 44 height 21
type input "1"
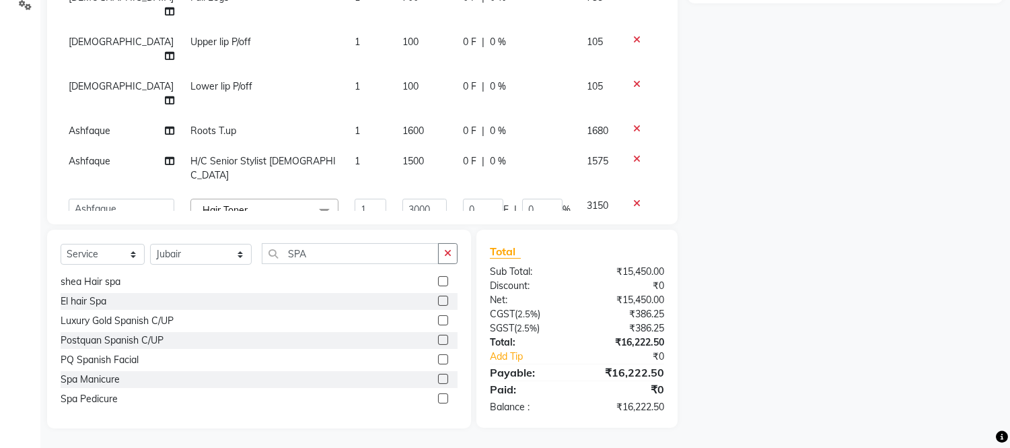
click at [402, 250] on input "3100" at bounding box center [424, 260] width 44 height 21
click at [406, 250] on input "3100" at bounding box center [424, 260] width 44 height 21
type input "3"
type input "2100"
click at [409, 293] on td "1200" at bounding box center [424, 308] width 61 height 30
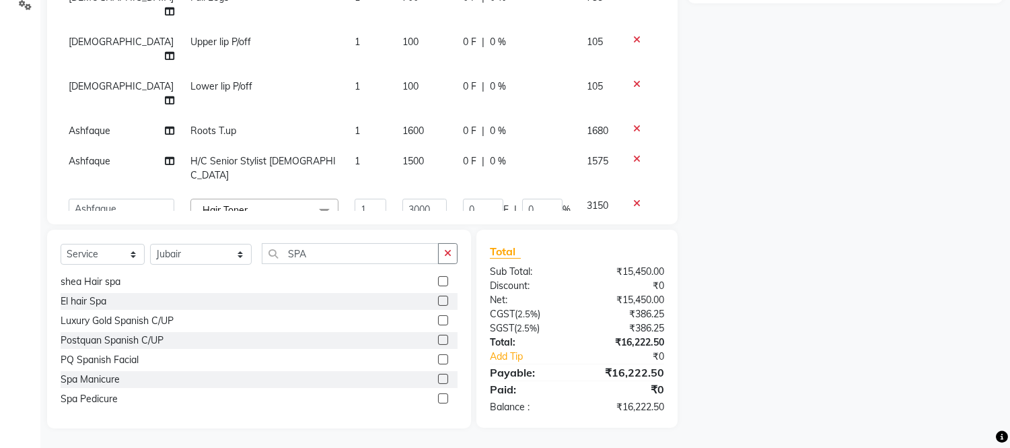
select select "80186"
click at [402, 280] on input "1200" at bounding box center [424, 290] width 44 height 21
type input "1400"
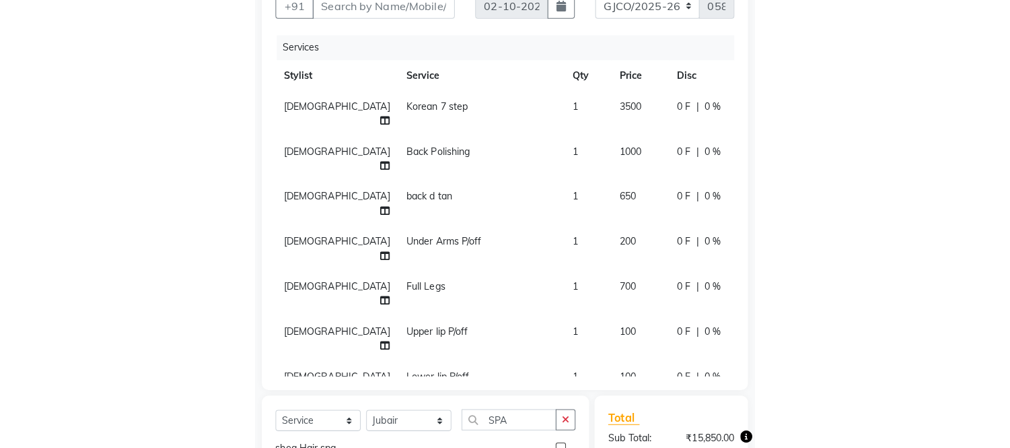
scroll to position [143, 0]
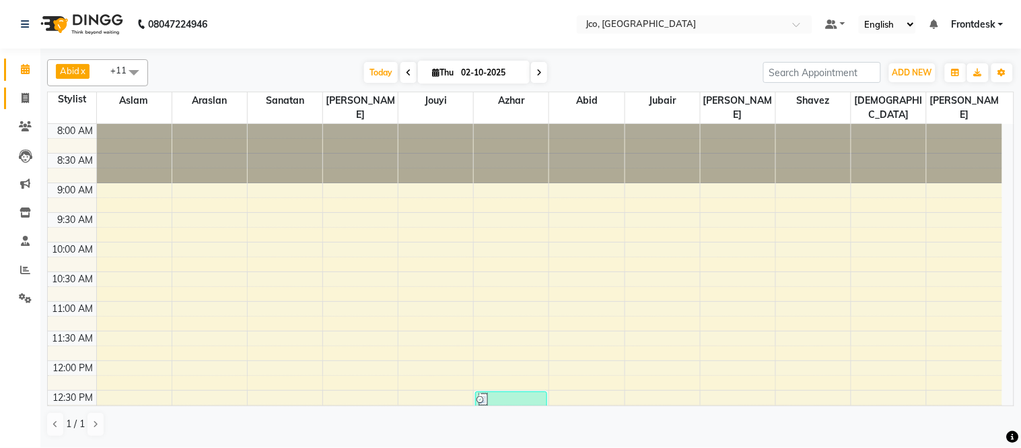
click at [24, 98] on icon at bounding box center [25, 98] width 7 height 10
select select "service"
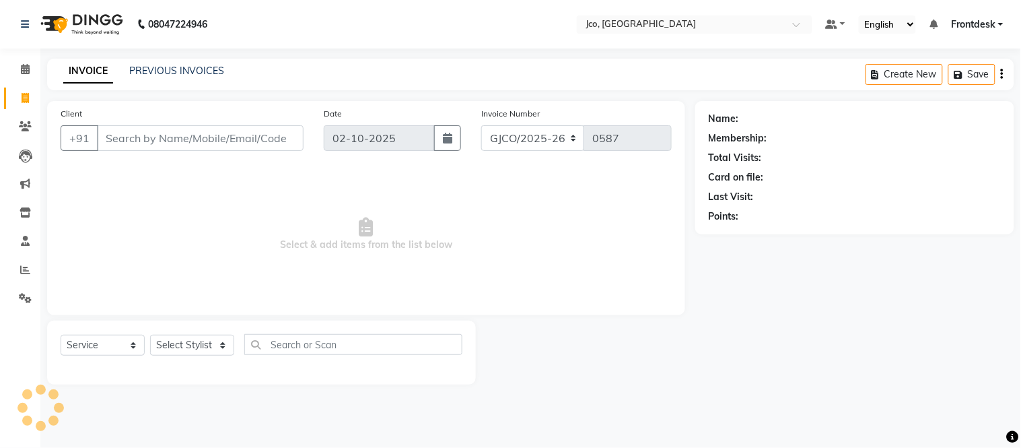
click at [153, 141] on input "Client" at bounding box center [200, 138] width 207 height 26
click at [182, 351] on select "Select Stylist [PERSON_NAME] [PERSON_NAME] [PERSON_NAME] Frontdesk Gopal Jouyi …" at bounding box center [201, 344] width 102 height 21
click at [150, 335] on select "Select Stylist [PERSON_NAME] [PERSON_NAME] [PERSON_NAME] Frontdesk Gopal Jouyi …" at bounding box center [201, 344] width 102 height 21
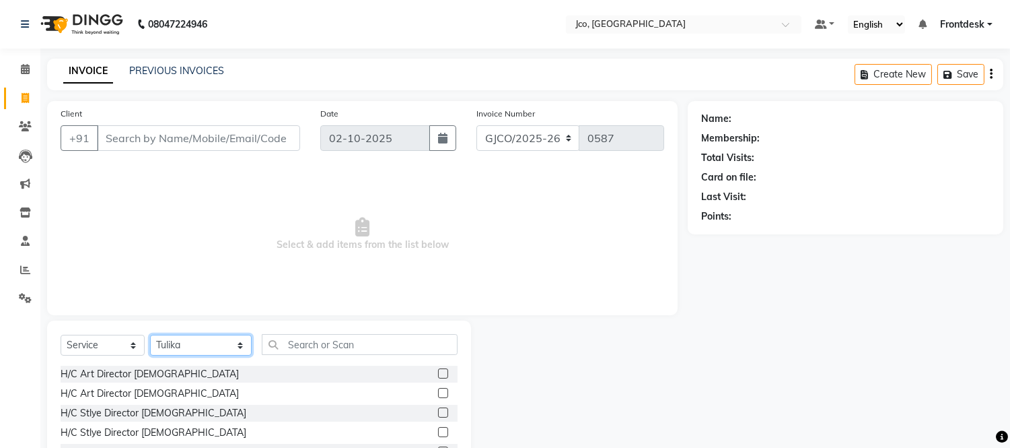
click at [190, 345] on select "Select Stylist [PERSON_NAME] [PERSON_NAME] [PERSON_NAME] Frontdesk Gopal Jouyi …" at bounding box center [201, 344] width 102 height 21
select select "88428"
click at [150, 335] on select "Select Stylist [PERSON_NAME] [PERSON_NAME] [PERSON_NAME] Frontdesk Gopal Jouyi …" at bounding box center [201, 344] width 102 height 21
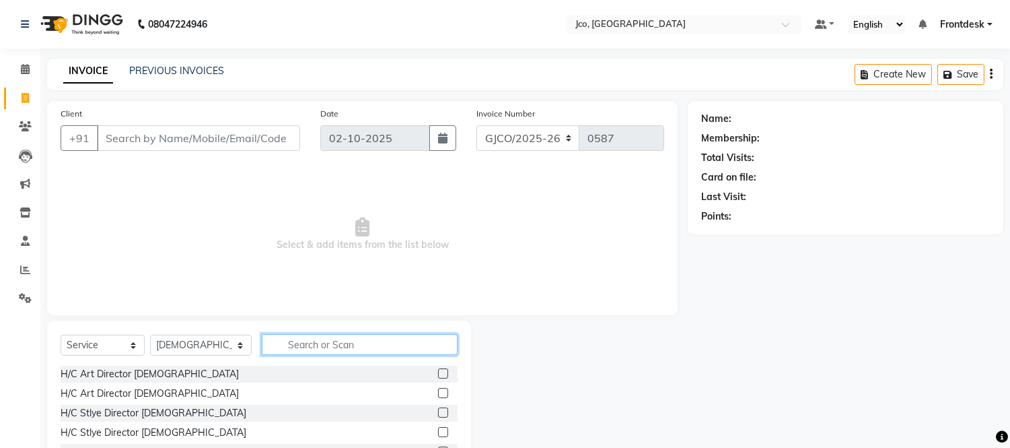
click at [310, 347] on input "text" at bounding box center [360, 344] width 196 height 21
click at [305, 347] on input "text" at bounding box center [360, 344] width 196 height 21
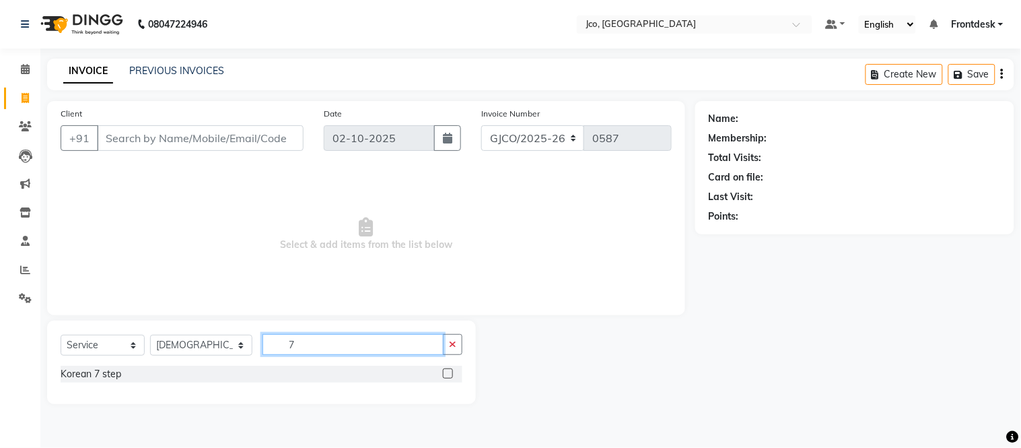
type input "7"
click at [449, 374] on label at bounding box center [448, 373] width 10 height 10
click at [449, 374] on input "checkbox" at bounding box center [447, 373] width 9 height 9
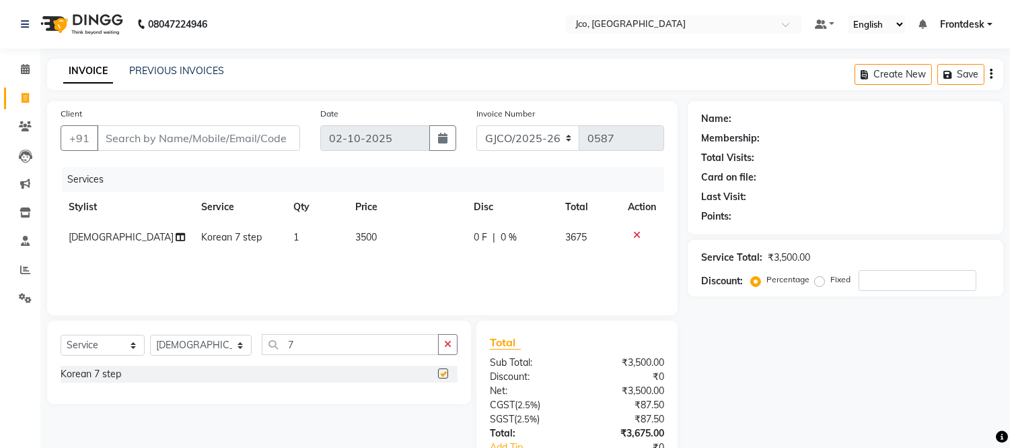
checkbox input "false"
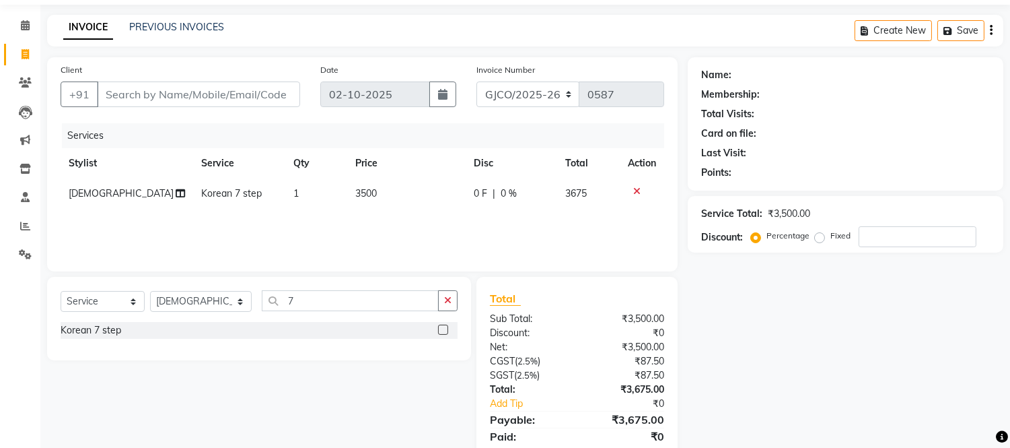
scroll to position [90, 0]
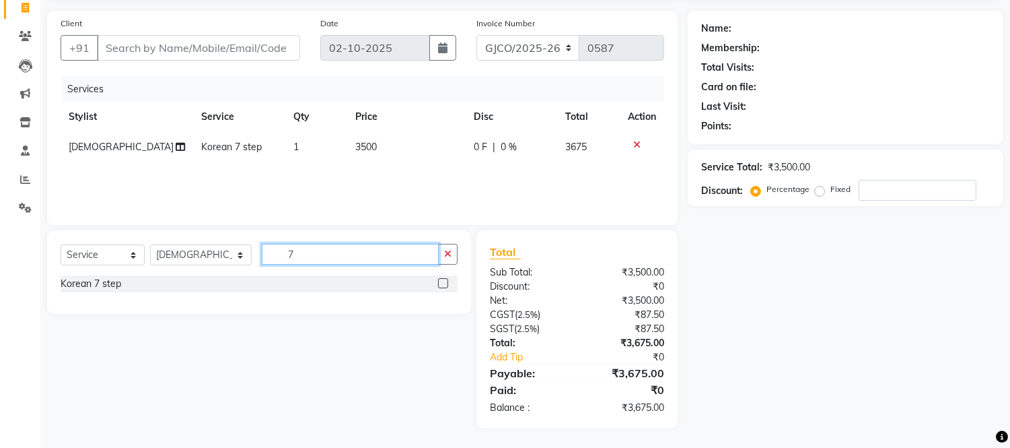
click at [306, 254] on input "7" at bounding box center [350, 254] width 177 height 21
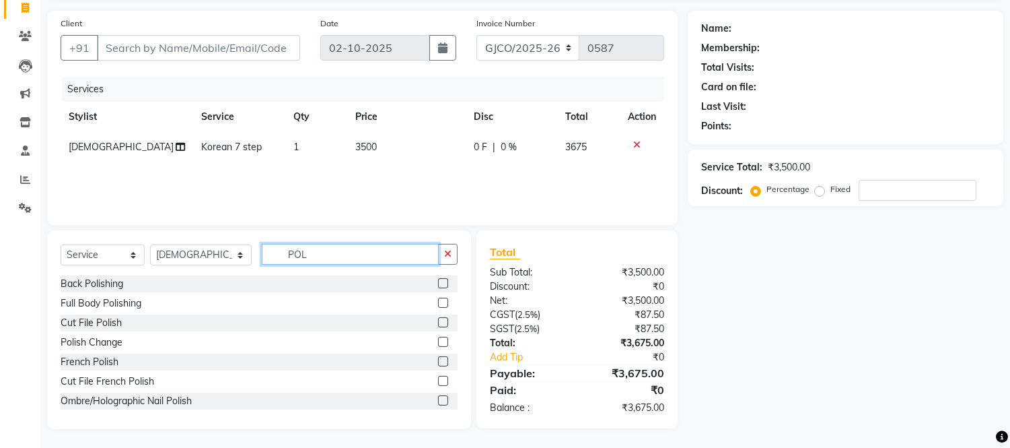
type input "POL"
click at [438, 283] on label at bounding box center [443, 283] width 10 height 10
click at [438, 283] on input "checkbox" at bounding box center [442, 283] width 9 height 9
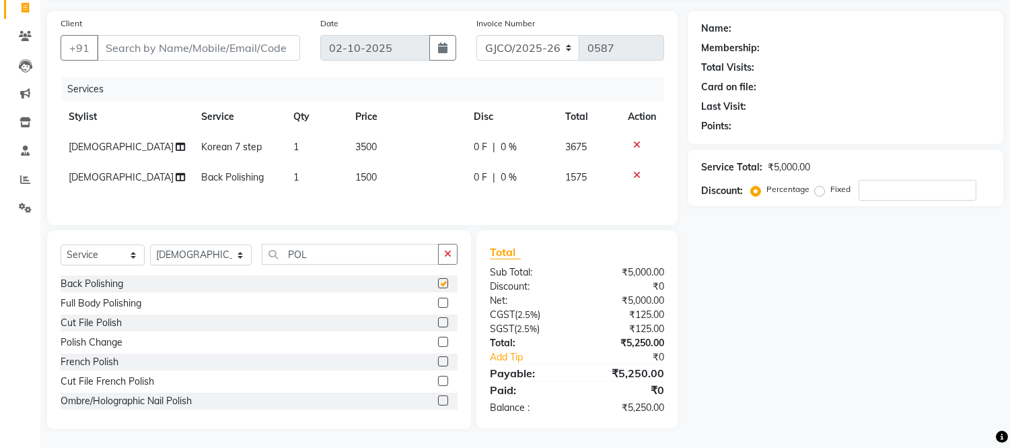
checkbox input "false"
click at [394, 180] on td "1500" at bounding box center [406, 177] width 119 height 30
select select "88428"
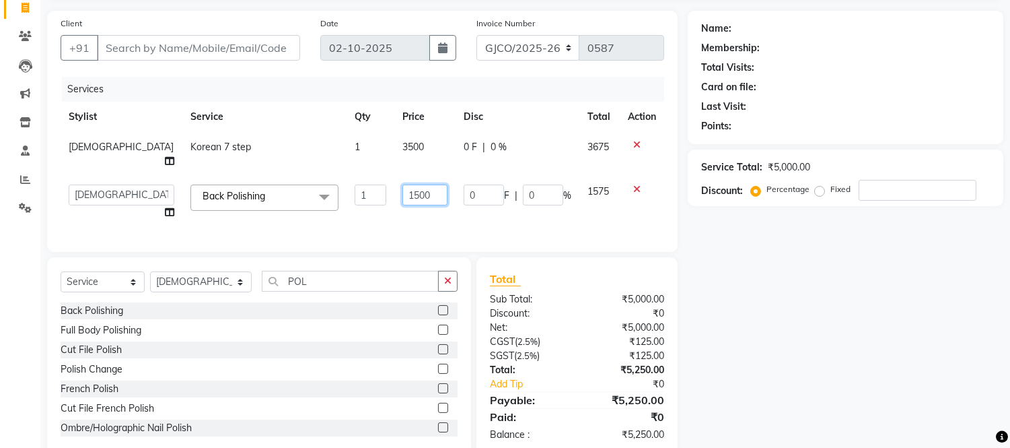
click at [402, 184] on input "1500" at bounding box center [424, 194] width 45 height 21
type input "1"
type input "1000"
click at [407, 209] on div "Services Stylist Service Qty Price Disc Total Action sunita Korean 7 step 1 350…" at bounding box center [363, 158] width 604 height 162
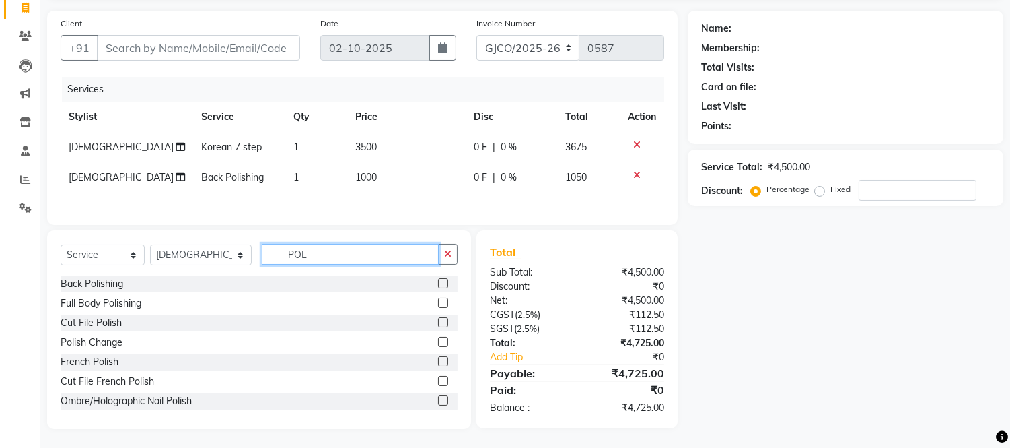
click at [310, 264] on input "POL" at bounding box center [350, 254] width 177 height 21
type input "P"
type input "F"
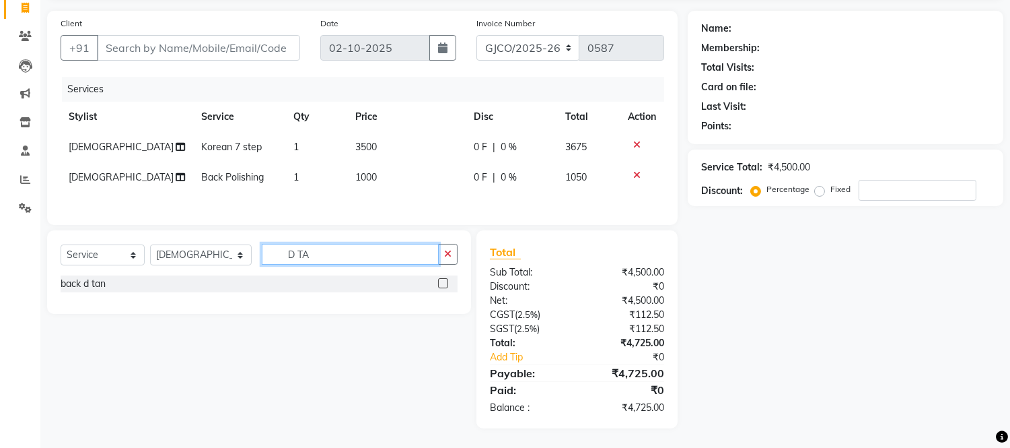
type input "D TA"
click at [445, 285] on label at bounding box center [443, 283] width 10 height 10
click at [445, 285] on input "checkbox" at bounding box center [442, 283] width 9 height 9
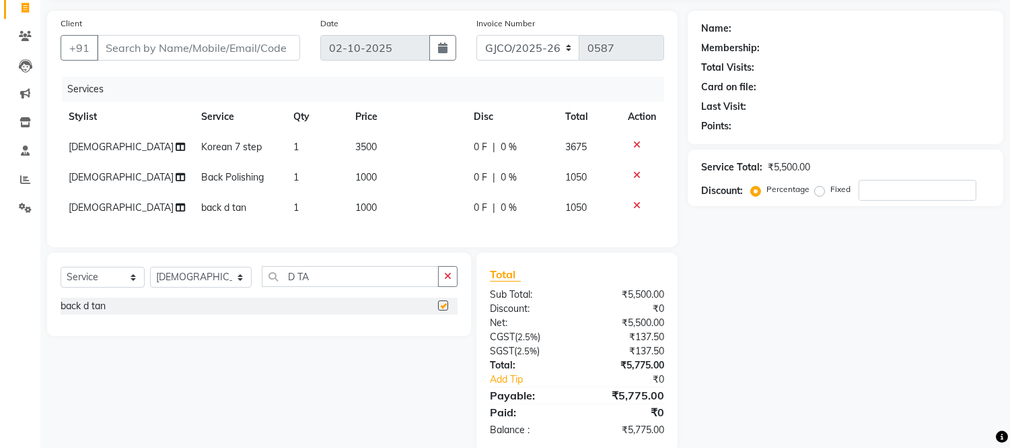
checkbox input "false"
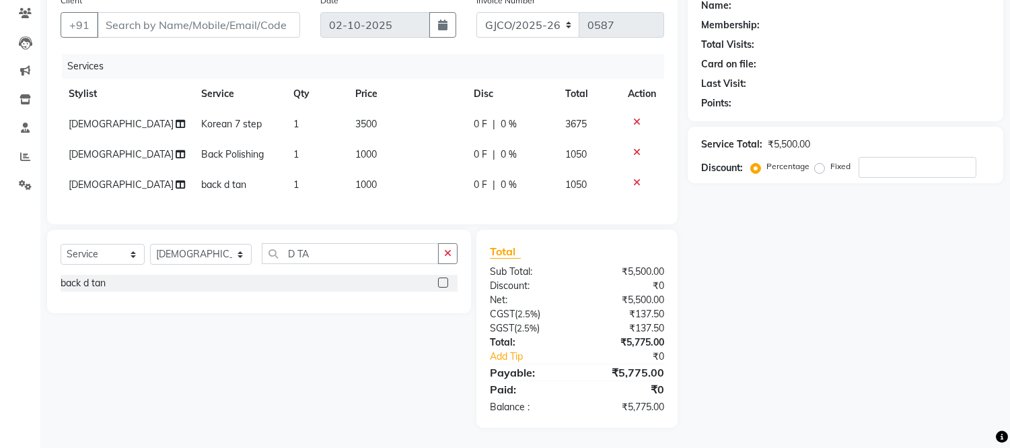
scroll to position [124, 0]
click at [389, 174] on td "1000" at bounding box center [406, 185] width 119 height 30
select select "88428"
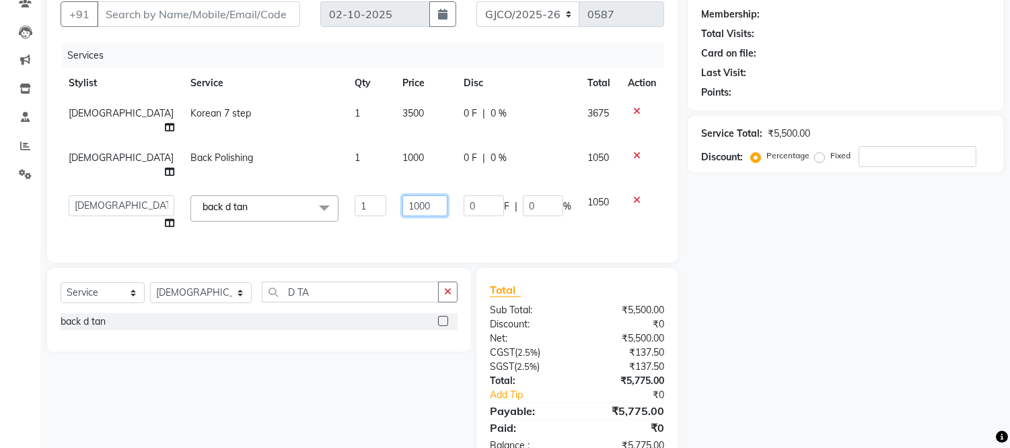
click at [402, 195] on input "1000" at bounding box center [424, 205] width 45 height 21
type input "1"
type input "650"
click at [402, 195] on input "650" at bounding box center [424, 205] width 45 height 21
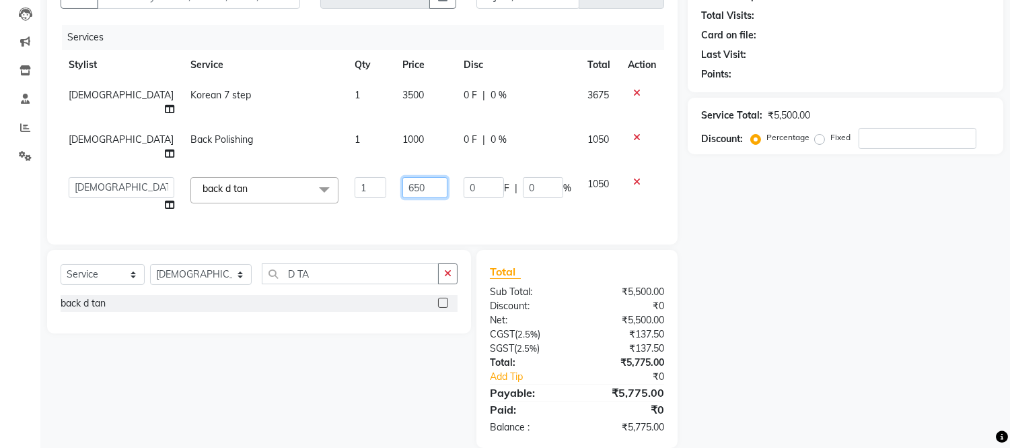
scroll to position [145, 0]
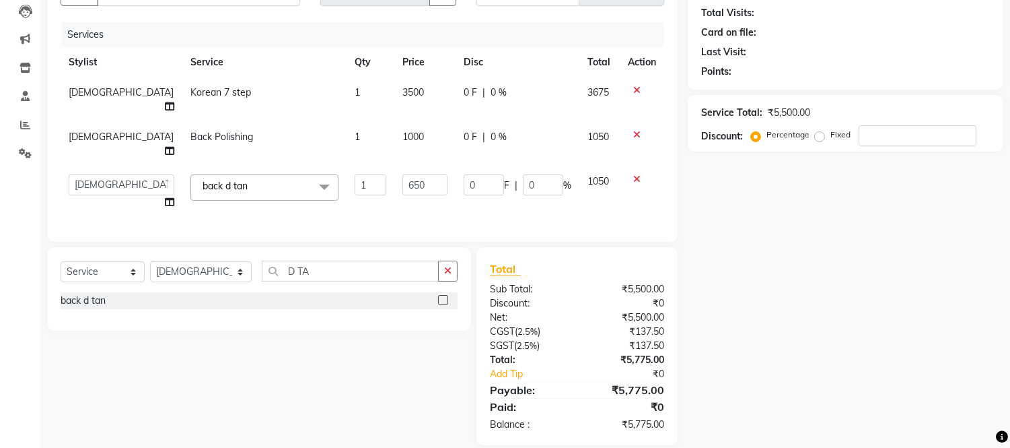
click at [416, 185] on td "650" at bounding box center [424, 191] width 61 height 51
select select "88428"
click at [441, 184] on td "650" at bounding box center [424, 191] width 61 height 51
click at [334, 260] on input "D TA" at bounding box center [350, 270] width 177 height 21
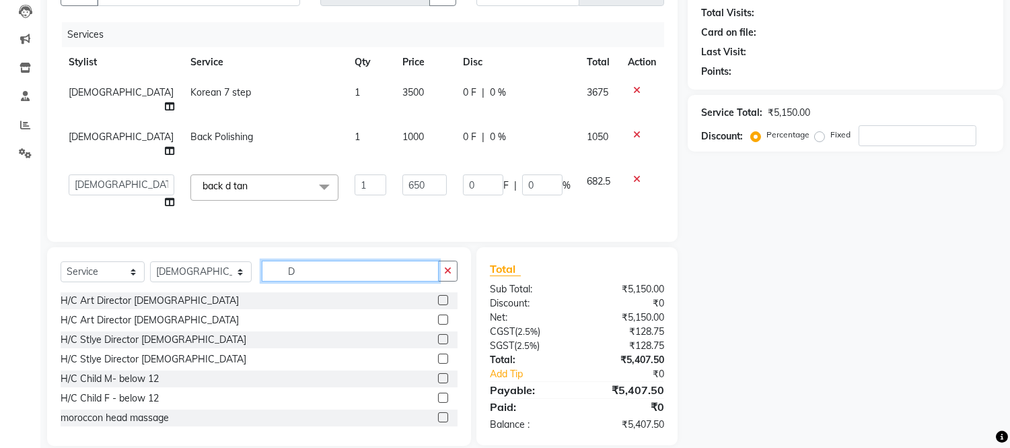
type input "D"
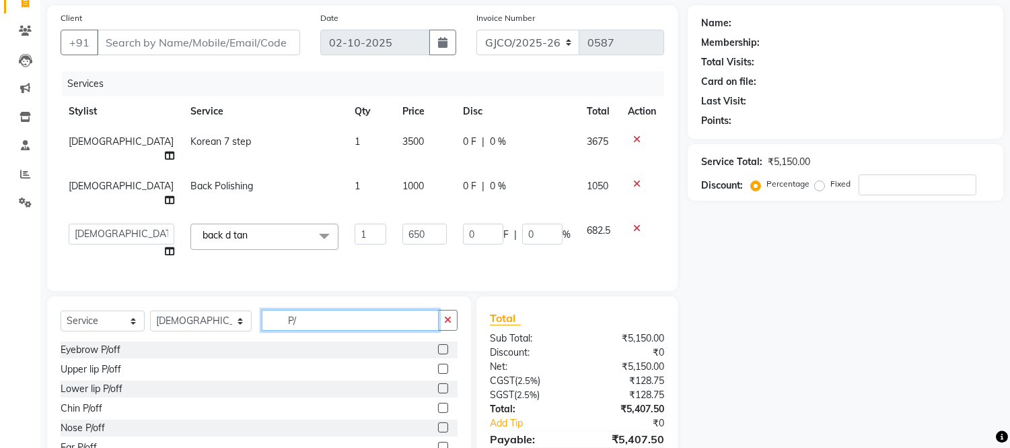
scroll to position [145, 0]
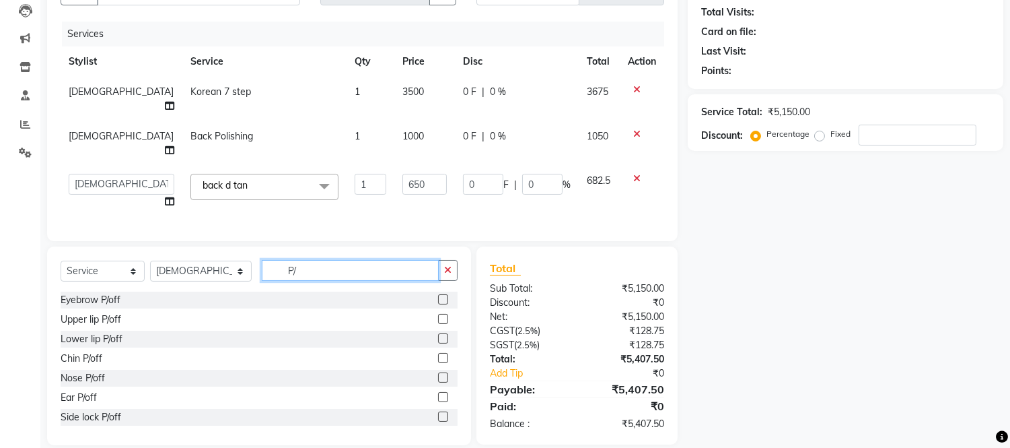
click at [313, 260] on input "P/" at bounding box center [350, 270] width 177 height 21
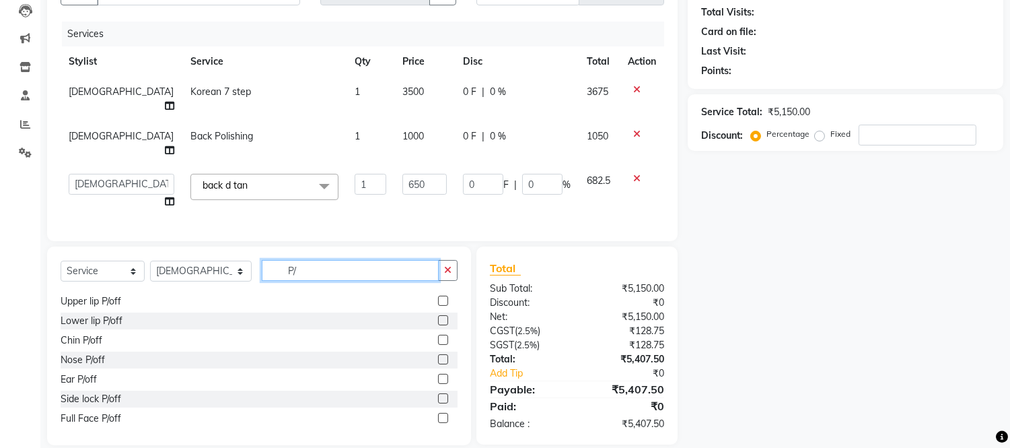
type input "P/"
click at [438, 295] on label at bounding box center [443, 300] width 10 height 10
click at [438, 297] on input "checkbox" at bounding box center [442, 301] width 9 height 9
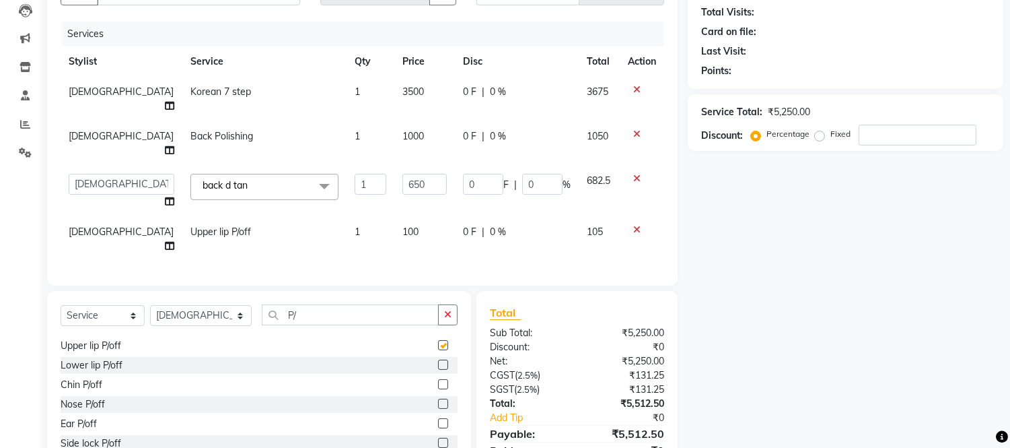
checkbox input "false"
click at [438, 359] on label at bounding box center [443, 364] width 10 height 10
click at [438, 361] on input "checkbox" at bounding box center [442, 365] width 9 height 9
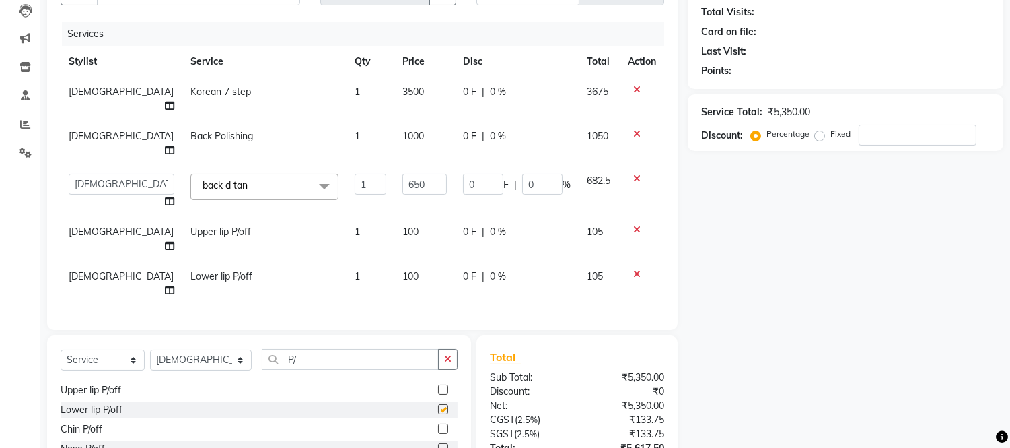
checkbox input "false"
click at [310, 349] on input "P/" at bounding box center [350, 359] width 177 height 21
type input "P"
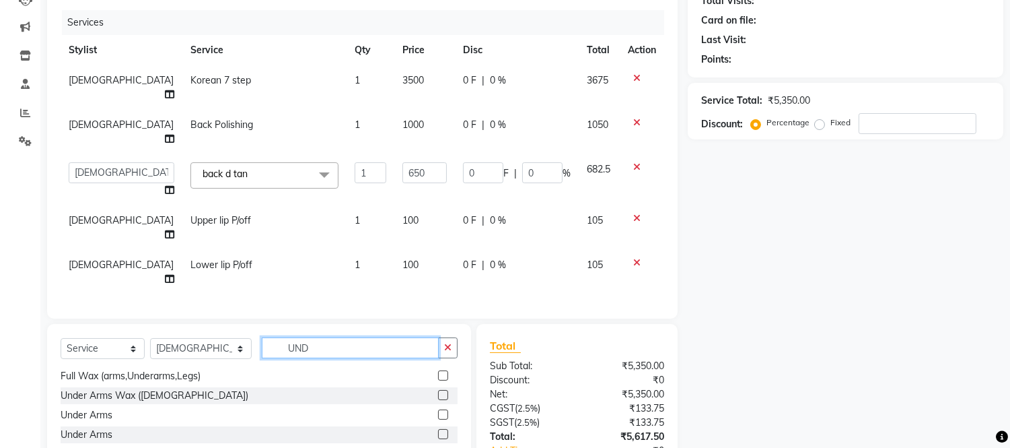
scroll to position [206, 0]
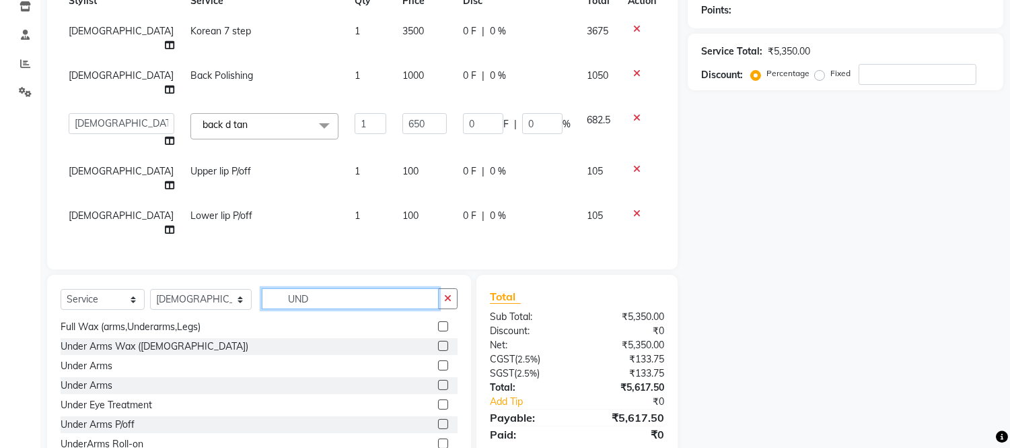
type input "UND"
click at [438, 419] on label at bounding box center [443, 424] width 10 height 10
click at [438, 420] on input "checkbox" at bounding box center [442, 424] width 9 height 9
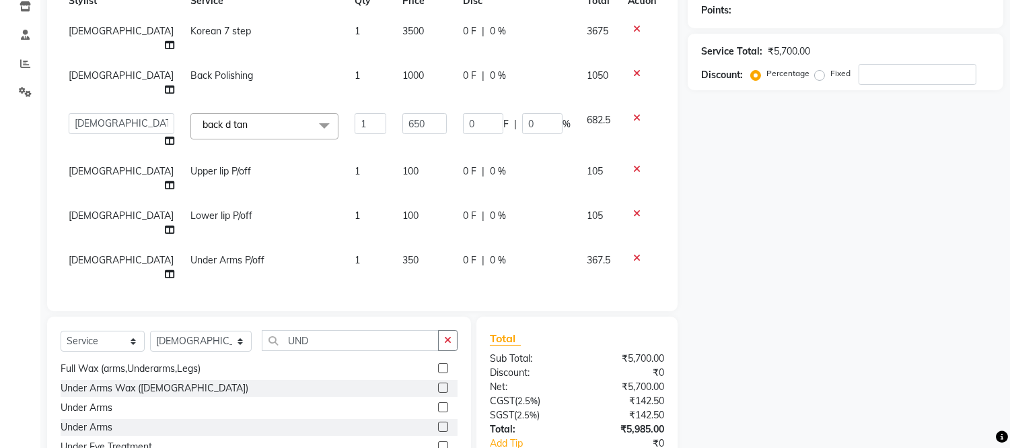
checkbox input "false"
click at [398, 245] on td "350" at bounding box center [424, 267] width 61 height 44
select select "88428"
click at [402, 253] on input "350" at bounding box center [424, 263] width 44 height 21
type input "3"
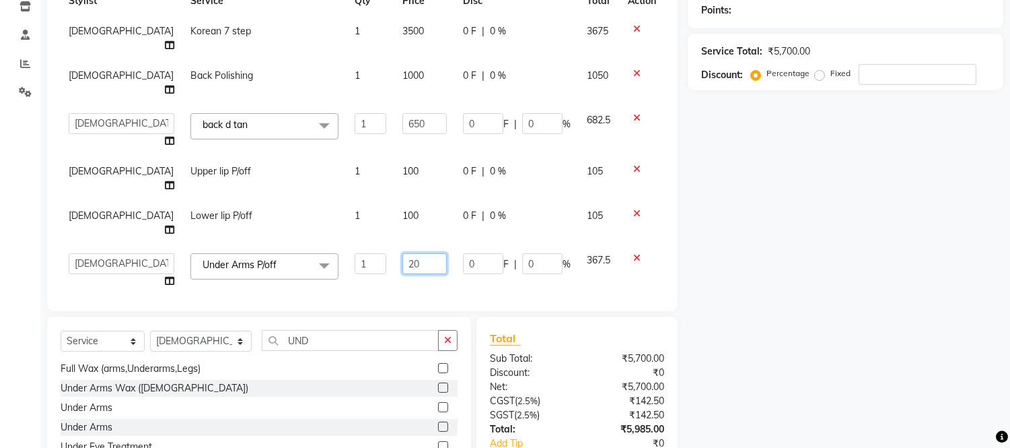
type input "200"
click at [402, 232] on div "Services Stylist Service Qty Price Disc Total Action sunita Korean 7 step 1 350…" at bounding box center [363, 129] width 604 height 336
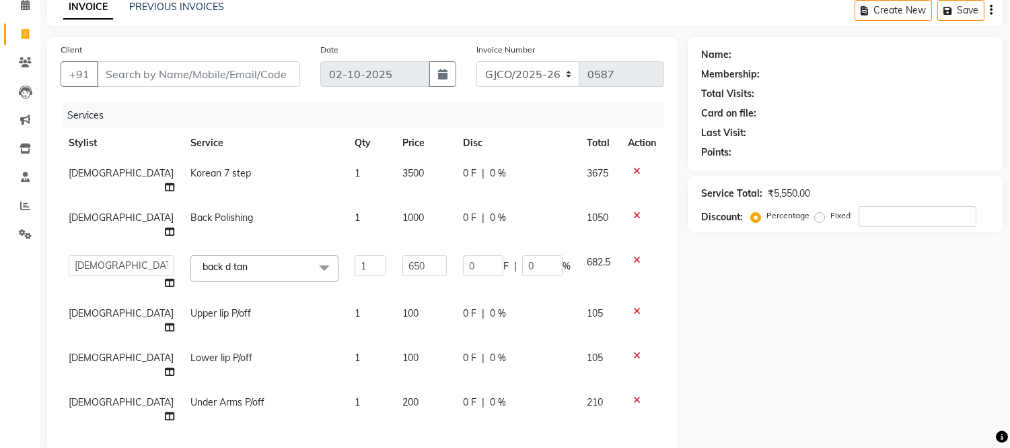
scroll to position [62, 0]
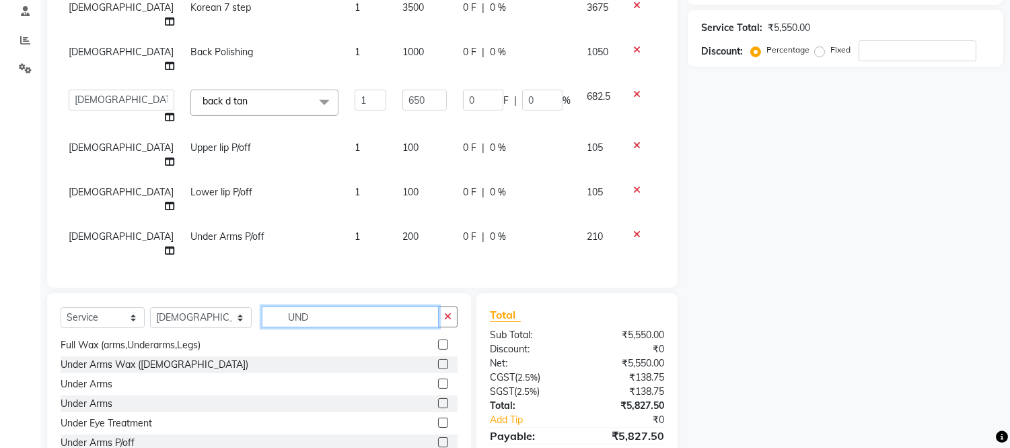
scroll to position [236, 0]
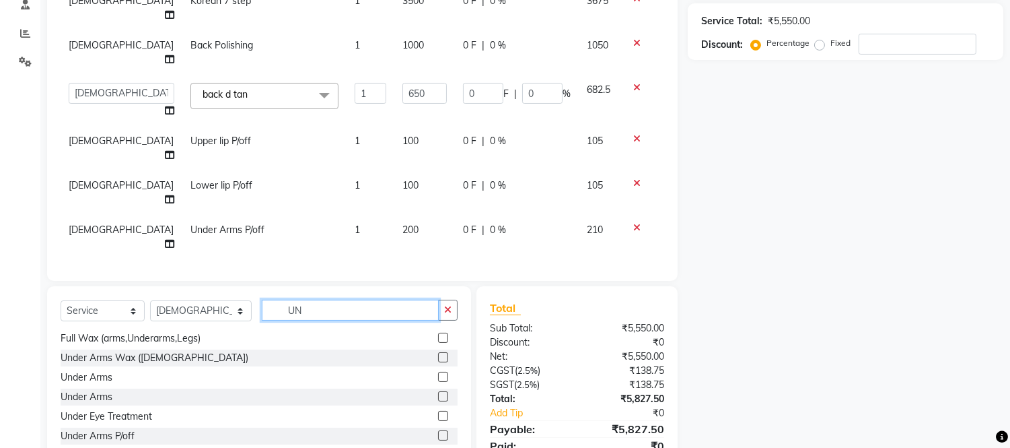
type input "U"
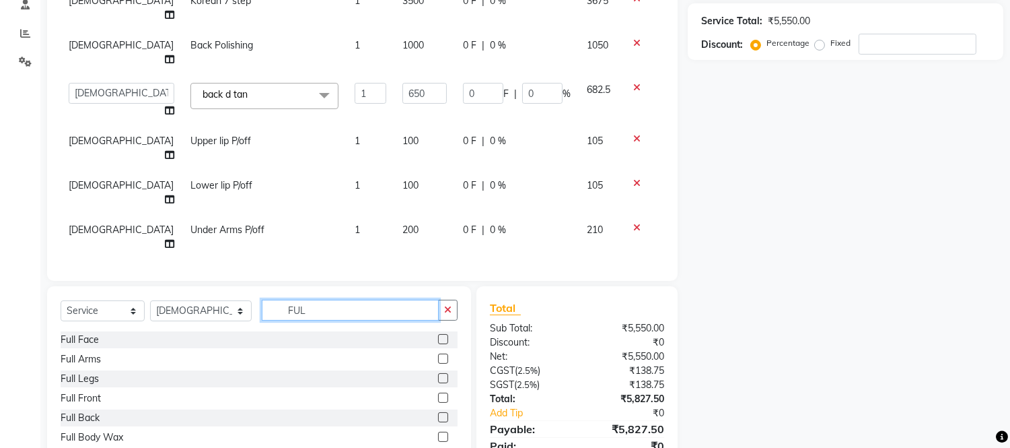
type input "FUL"
click at [438, 373] on label at bounding box center [443, 378] width 10 height 10
click at [438, 374] on input "checkbox" at bounding box center [442, 378] width 9 height 9
checkbox input "false"
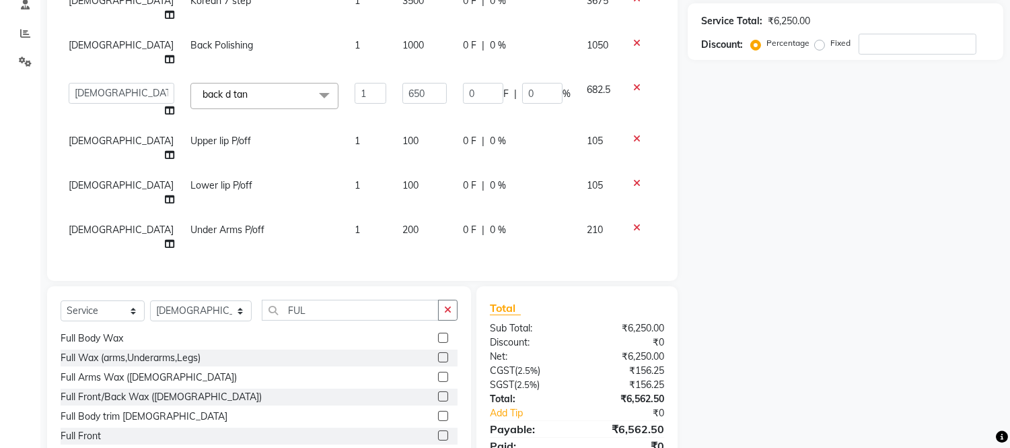
scroll to position [267, 0]
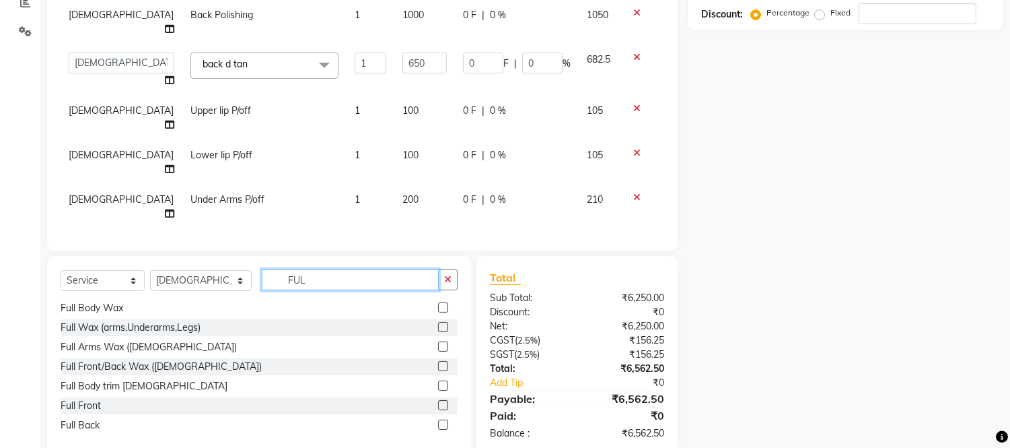
click at [301, 269] on input "FUL" at bounding box center [350, 279] width 177 height 21
type input "F"
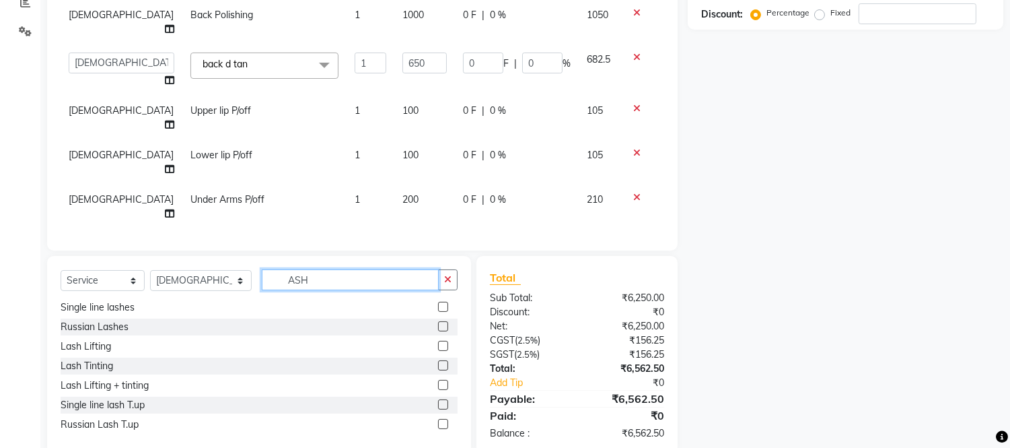
scroll to position [118, 0]
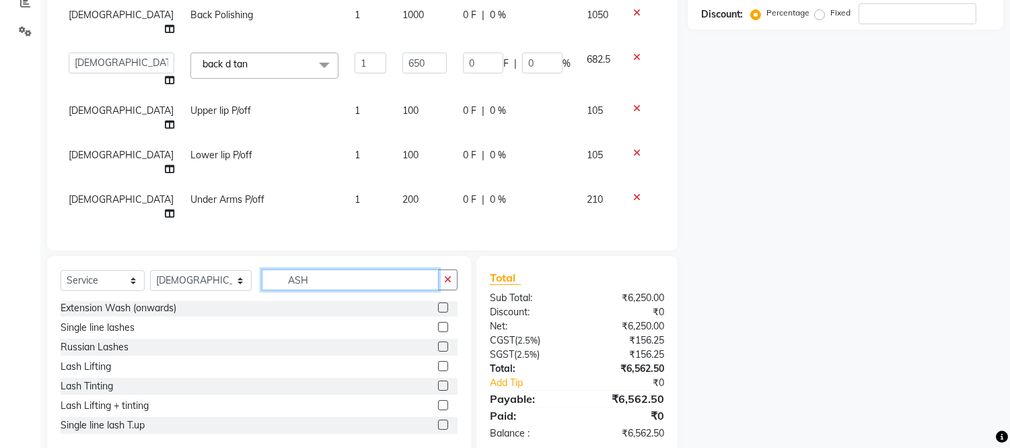
type input "ASH"
click at [186, 270] on select "Select Stylist [PERSON_NAME] [PERSON_NAME] [PERSON_NAME] Frontdesk Gopal Jouyi …" at bounding box center [201, 280] width 102 height 21
select select "80197"
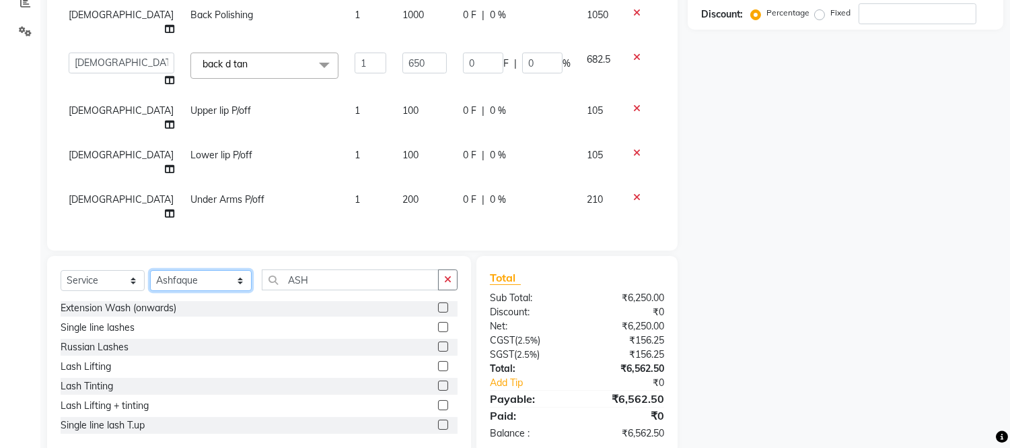
click at [150, 270] on select "Select Stylist [PERSON_NAME] [PERSON_NAME] [PERSON_NAME] Frontdesk Gopal Jouyi …" at bounding box center [201, 280] width 102 height 21
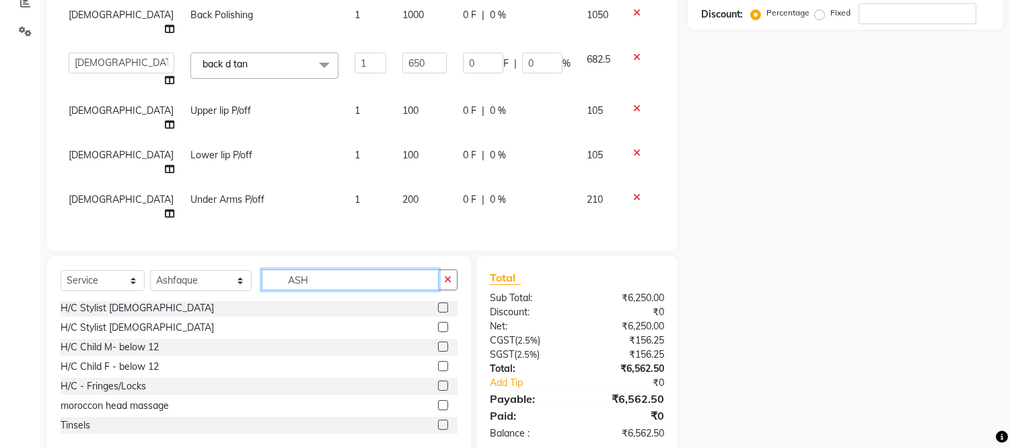
click at [318, 269] on input "ASH" at bounding box center [350, 279] width 177 height 21
type input "A"
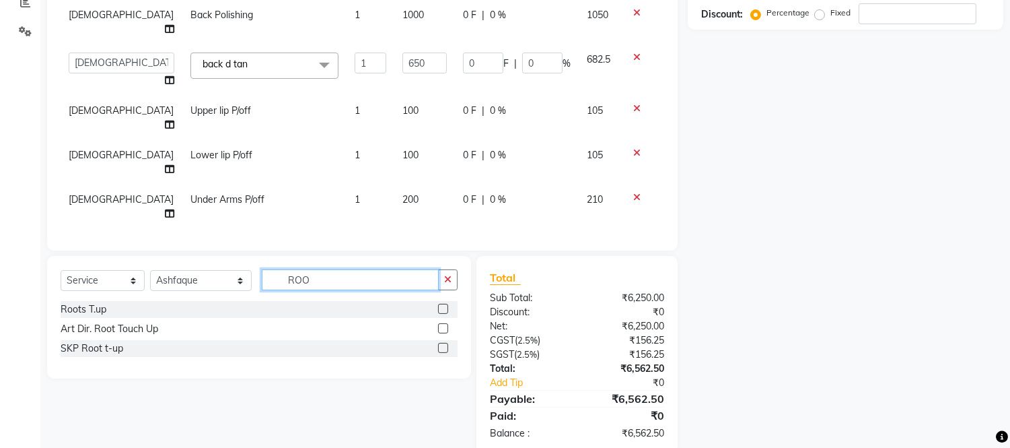
scroll to position [266, 0]
type input "ROO"
click at [440, 343] on label at bounding box center [443, 348] width 10 height 10
click at [440, 345] on input "checkbox" at bounding box center [442, 349] width 9 height 9
checkbox input "false"
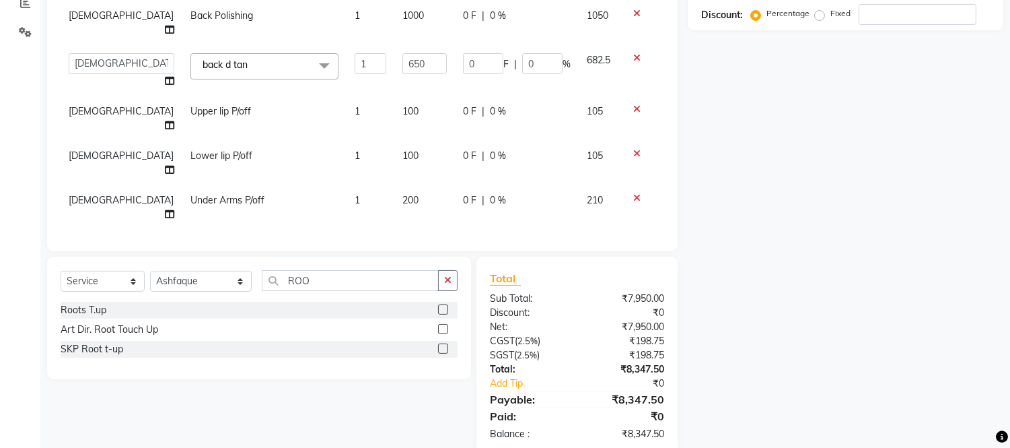
click at [402, 274] on td "1700" at bounding box center [424, 289] width 61 height 30
select select "80197"
click at [402, 282] on input "1700" at bounding box center [424, 292] width 44 height 21
type input "1600"
click at [326, 280] on input "ROO" at bounding box center [350, 280] width 177 height 21
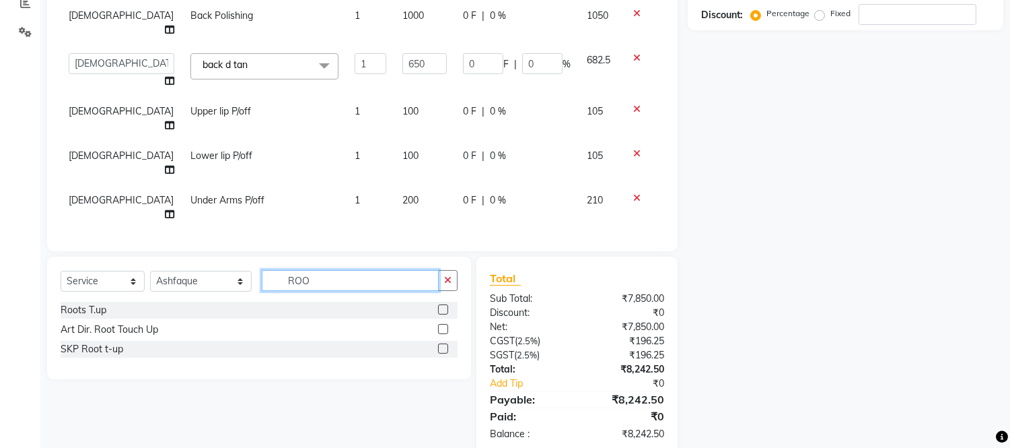
scroll to position [285, 0]
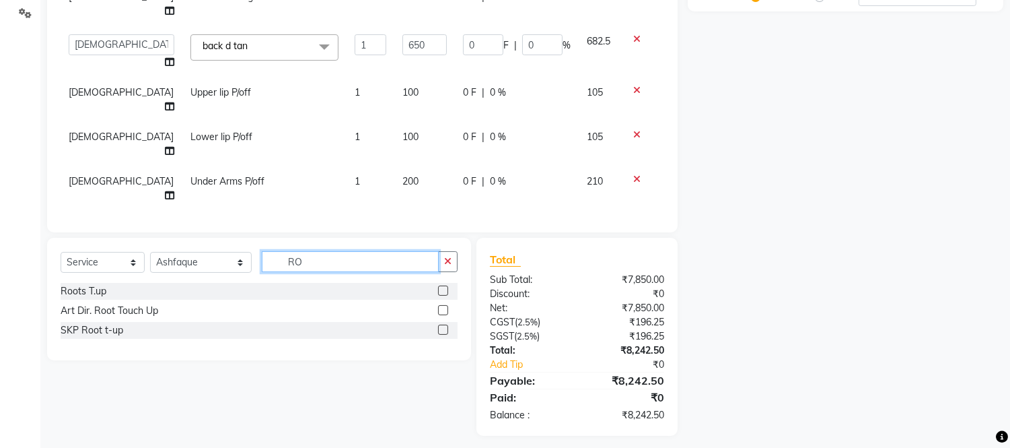
type input "R"
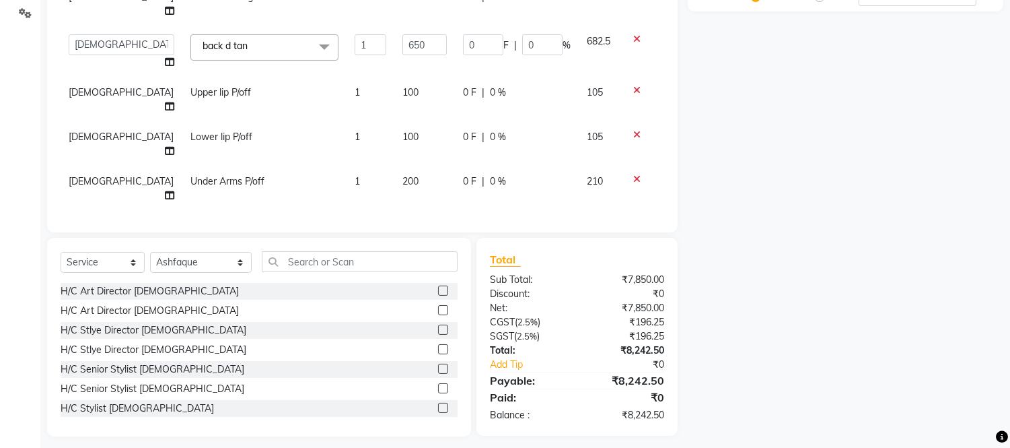
click at [438, 363] on label at bounding box center [443, 368] width 10 height 10
click at [438, 365] on input "checkbox" at bounding box center [442, 369] width 9 height 9
checkbox input "false"
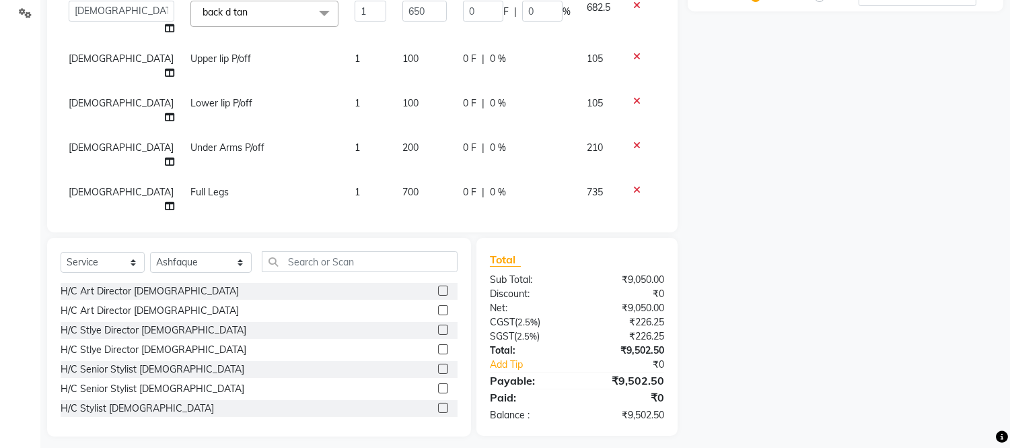
click at [402, 252] on td "1200" at bounding box center [424, 274] width 61 height 44
select select "80197"
click at [402, 260] on input "1200" at bounding box center [424, 270] width 44 height 21
type input "1500"
click at [463, 229] on span "0 F" at bounding box center [469, 236] width 13 height 14
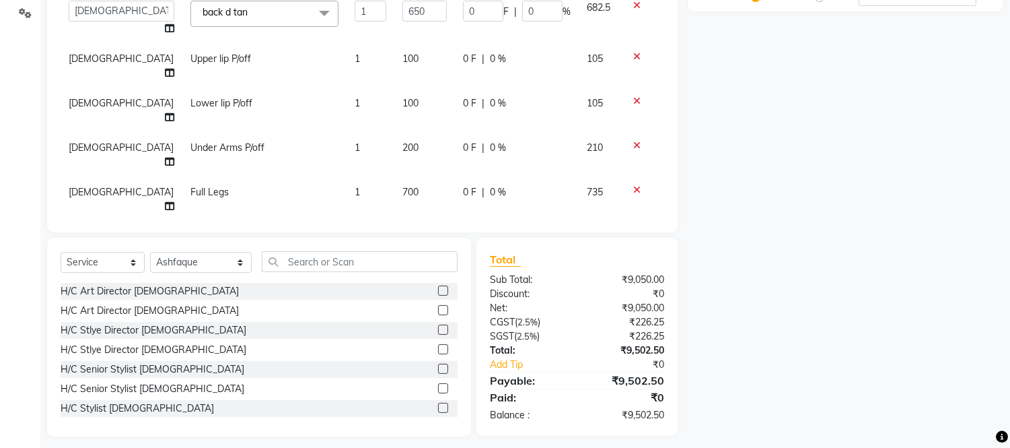
select select "80197"
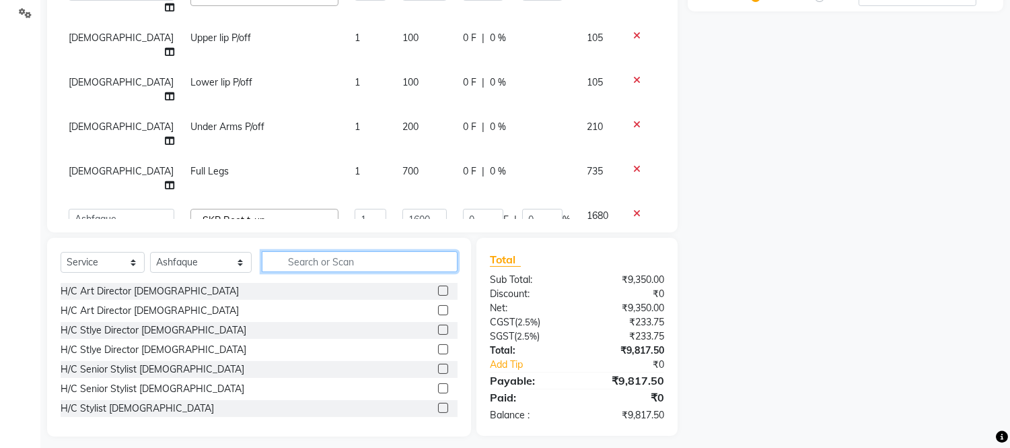
click at [326, 264] on input "text" at bounding box center [360, 261] width 196 height 21
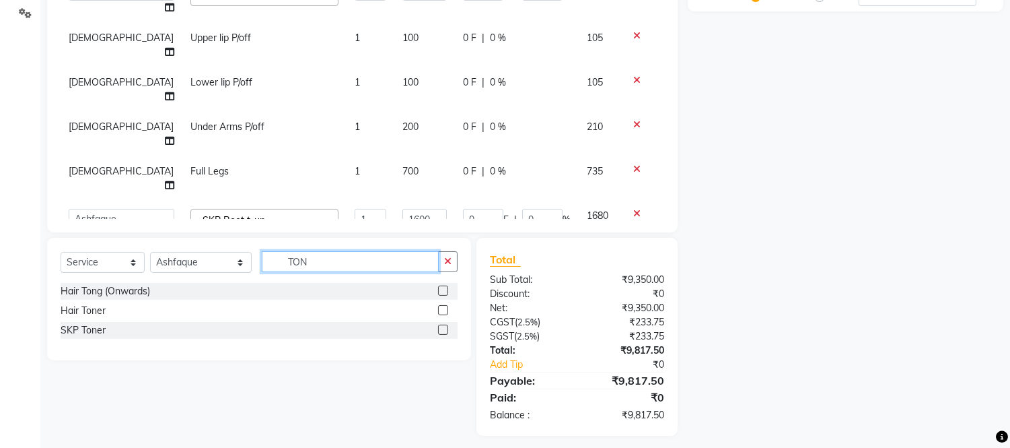
type input "TON"
click at [444, 310] on label at bounding box center [443, 310] width 10 height 10
click at [444, 310] on input "checkbox" at bounding box center [442, 310] width 9 height 9
checkbox input "false"
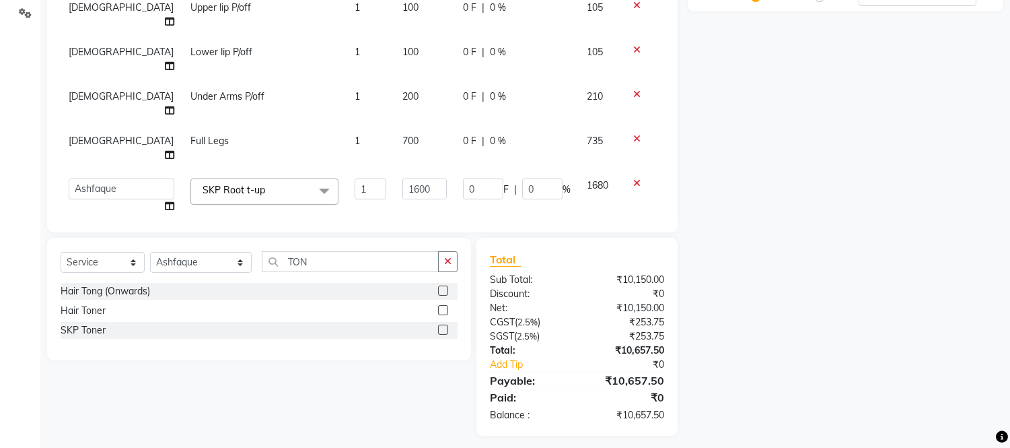
scroll to position [82, 0]
click at [400, 269] on td "800" at bounding box center [424, 284] width 61 height 30
select select "80197"
click at [402, 277] on input "800" at bounding box center [424, 287] width 44 height 21
type input "8"
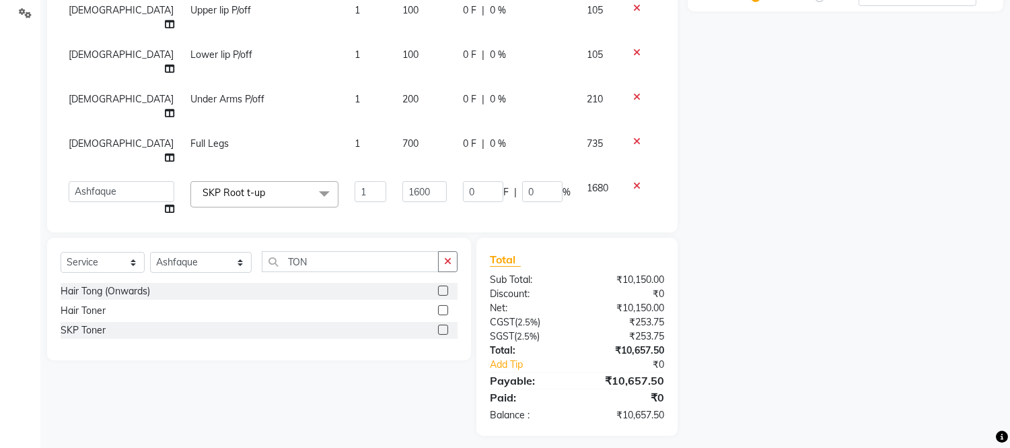
type input "3000"
click at [332, 339] on div "Hair Tong (Onwards) Hair Toner SKP Toner" at bounding box center [259, 312] width 397 height 59
click at [185, 264] on select "Select Stylist [PERSON_NAME] [PERSON_NAME] [PERSON_NAME] Frontdesk Gopal Jouyi …" at bounding box center [201, 262] width 102 height 21
select select "80186"
click at [150, 252] on select "Select Stylist [PERSON_NAME] [PERSON_NAME] [PERSON_NAME] Frontdesk Gopal Jouyi …" at bounding box center [201, 262] width 102 height 21
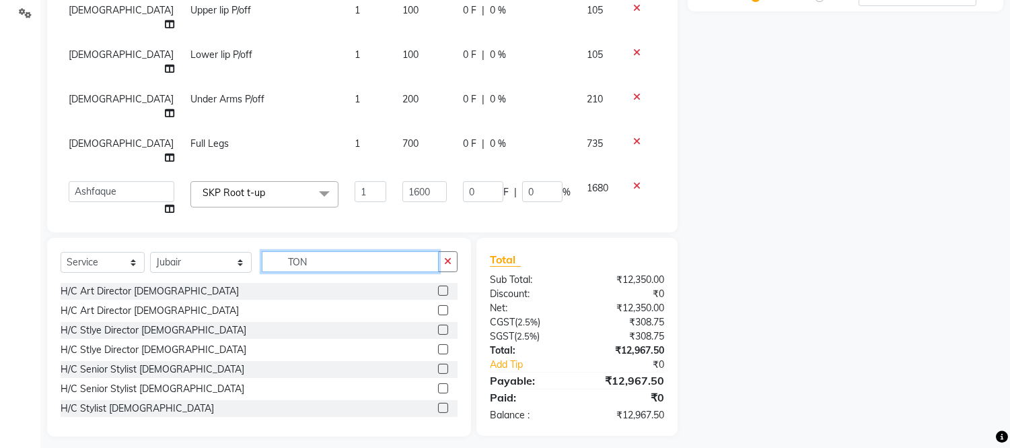
click at [318, 264] on input "TON" at bounding box center [350, 261] width 177 height 21
type input "T"
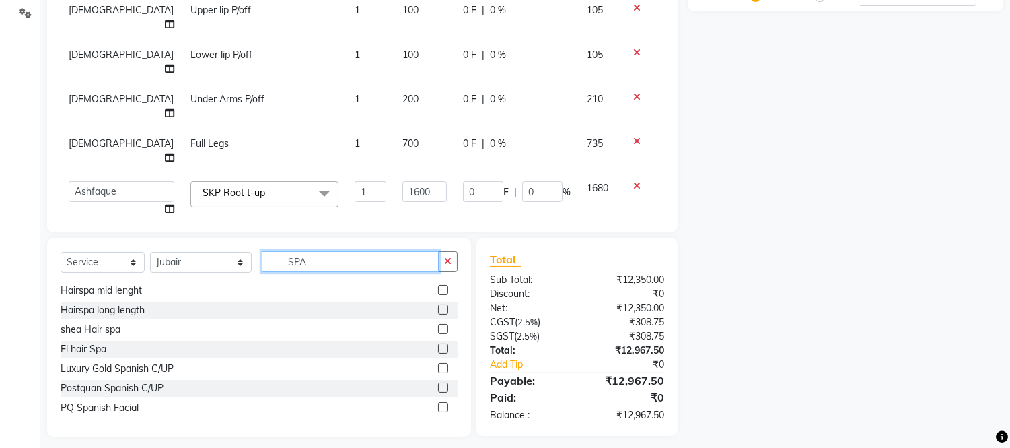
scroll to position [99, 0]
type input "SPA"
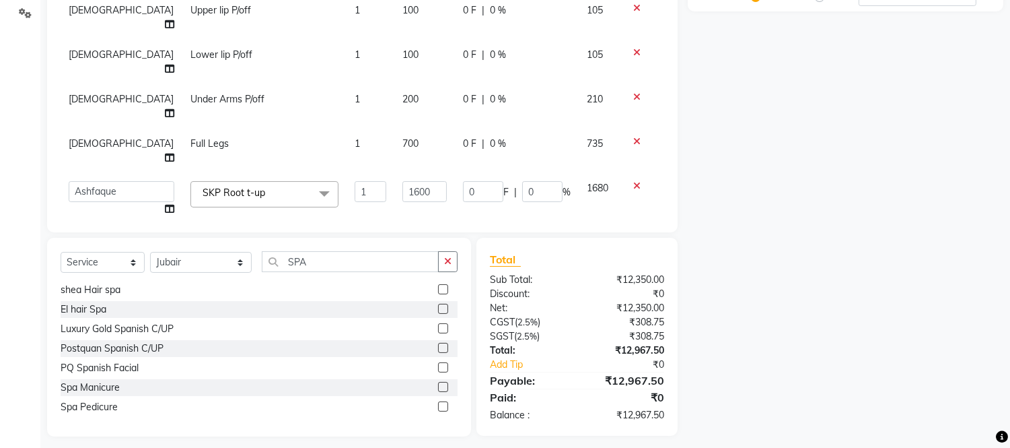
click at [438, 406] on label at bounding box center [443, 406] width 10 height 10
click at [438, 406] on input "checkbox" at bounding box center [442, 406] width 9 height 9
checkbox input "false"
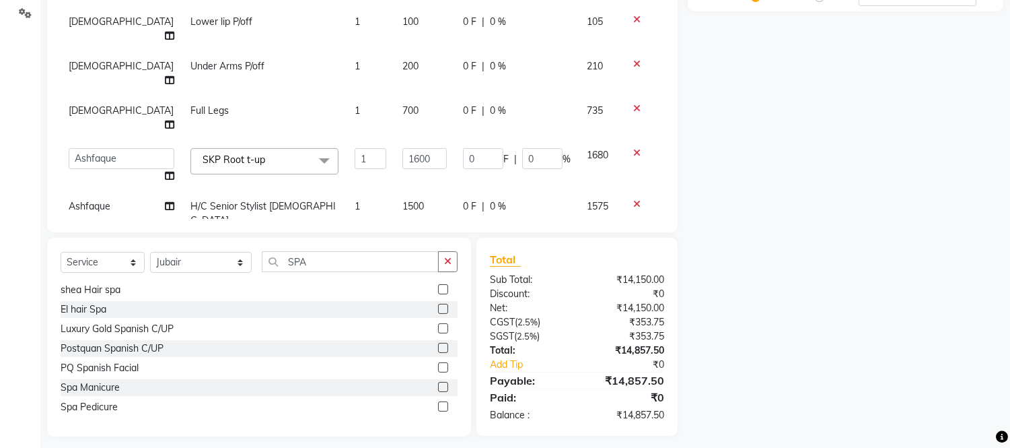
click at [394, 266] on td "1800" at bounding box center [424, 281] width 61 height 30
select select "80186"
click at [404, 274] on input "1800" at bounding box center [424, 284] width 44 height 21
type input "1"
type input "2100"
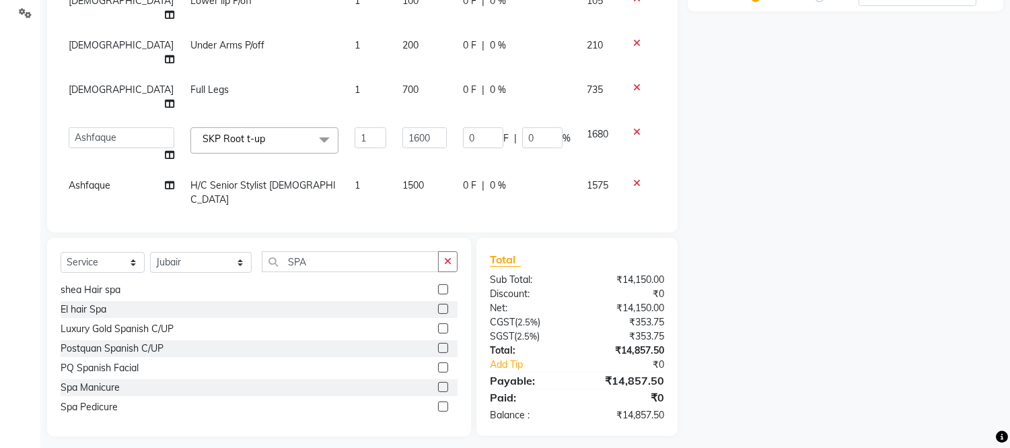
click at [347, 245] on td "1" at bounding box center [371, 270] width 48 height 51
select select "80186"
click at [184, 268] on select "Select Stylist [PERSON_NAME] [PERSON_NAME] [PERSON_NAME] Frontdesk Gopal Jouyi …" at bounding box center [201, 262] width 102 height 21
select select "74042"
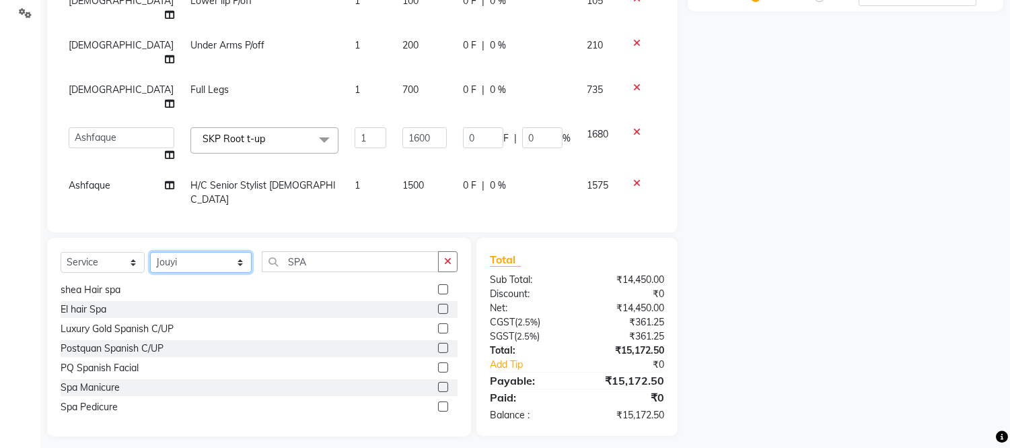
click at [150, 252] on select "Select Stylist [PERSON_NAME] [PERSON_NAME] [PERSON_NAME] Frontdesk Gopal Jouyi …" at bounding box center [201, 262] width 102 height 21
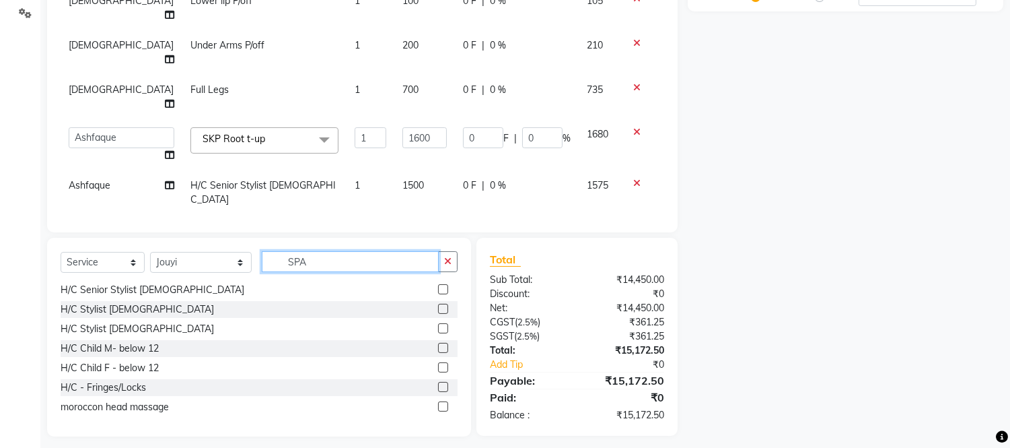
click at [313, 256] on input "SPA" at bounding box center [350, 261] width 177 height 21
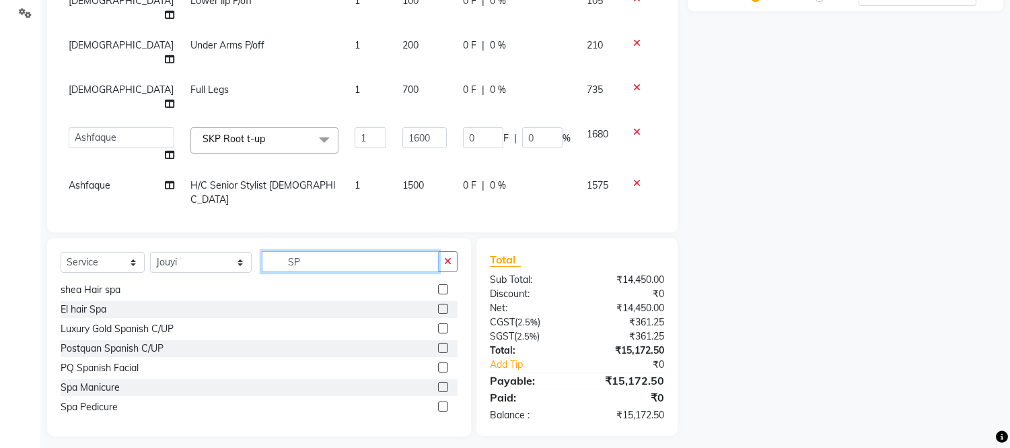
type input "S"
type input "SPA"
click at [438, 406] on label at bounding box center [443, 406] width 10 height 10
click at [438, 406] on input "checkbox" at bounding box center [442, 406] width 9 height 9
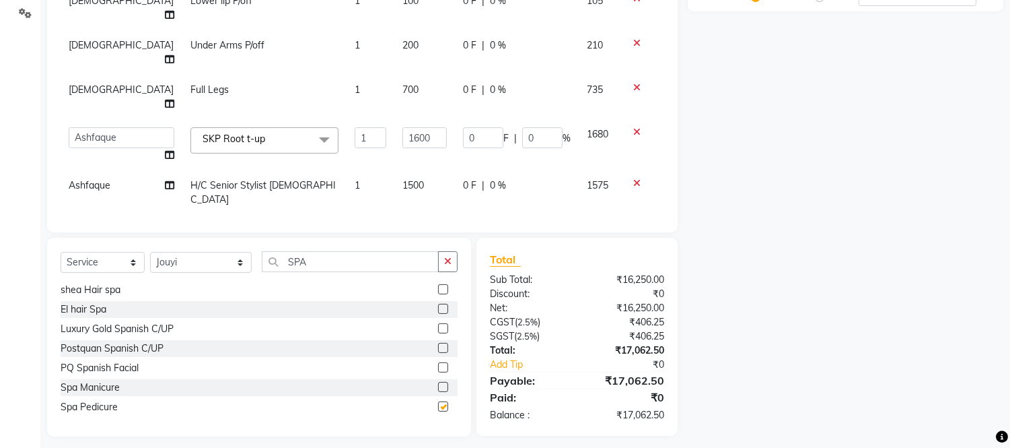
checkbox input "false"
click at [438, 388] on label at bounding box center [443, 387] width 10 height 10
click at [438, 388] on input "checkbox" at bounding box center [442, 387] width 9 height 9
checkbox input "false"
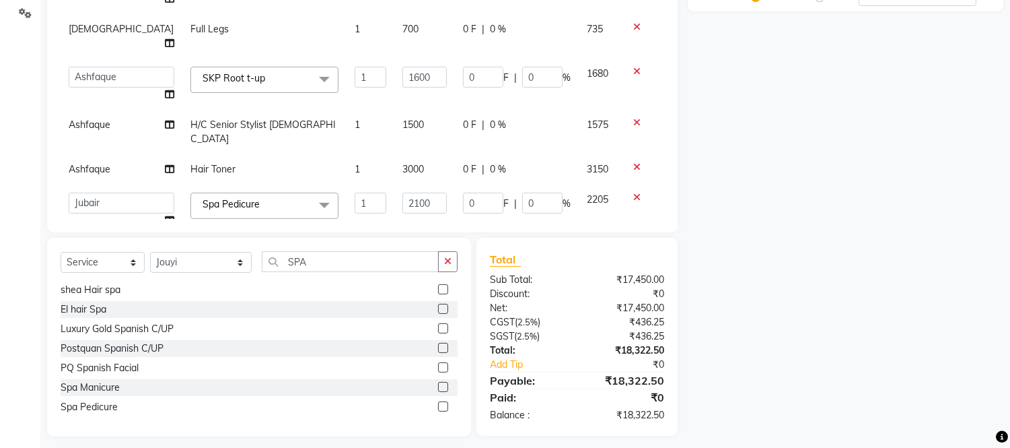
click at [633, 244] on icon at bounding box center [636, 248] width 7 height 9
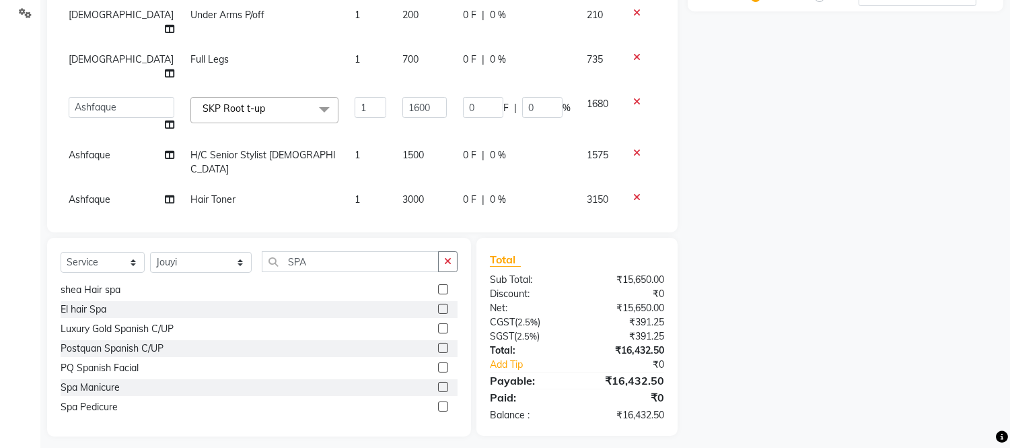
click at [401, 266] on td "1200" at bounding box center [424, 281] width 61 height 30
select select "74042"
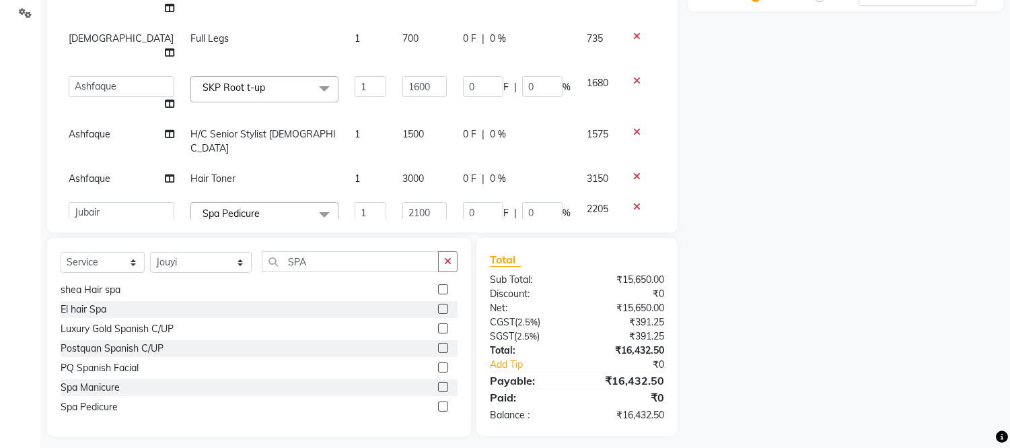
click at [412, 253] on input "1200" at bounding box center [424, 263] width 44 height 21
type input "1400"
click at [394, 245] on td "1400" at bounding box center [424, 270] width 61 height 51
select select "74042"
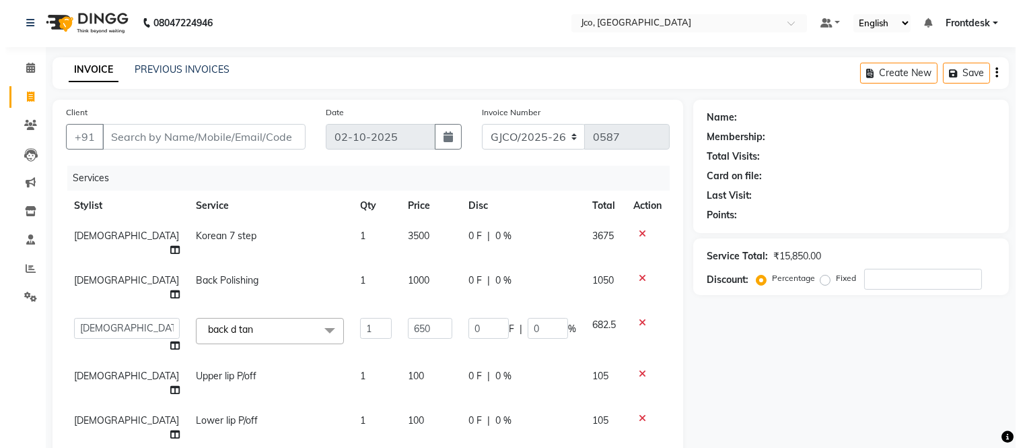
scroll to position [0, 0]
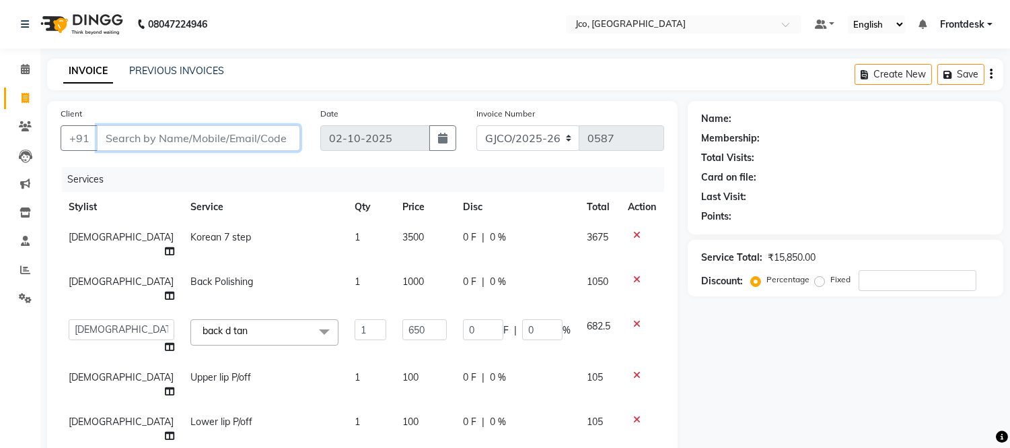
click at [165, 132] on input "Client" at bounding box center [198, 138] width 203 height 26
type input "9"
type input "0"
type input "9664353735"
click at [264, 136] on span "Add Client" at bounding box center [265, 137] width 53 height 13
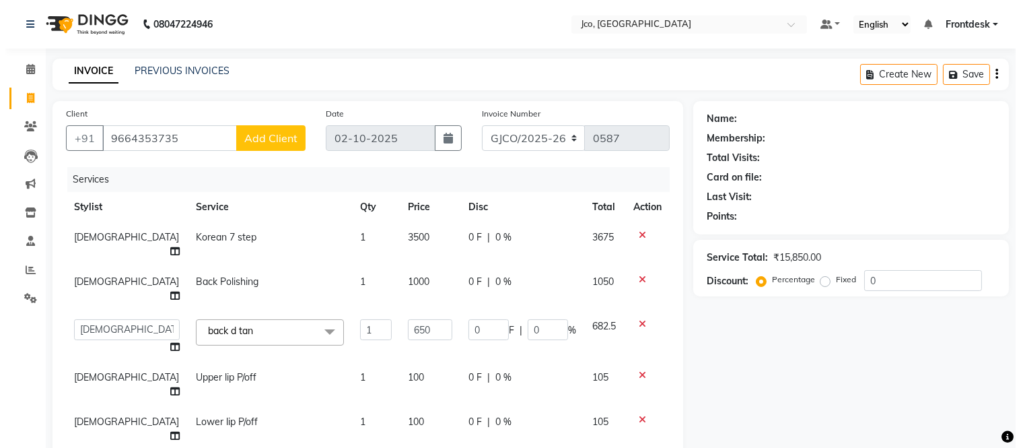
select select "22"
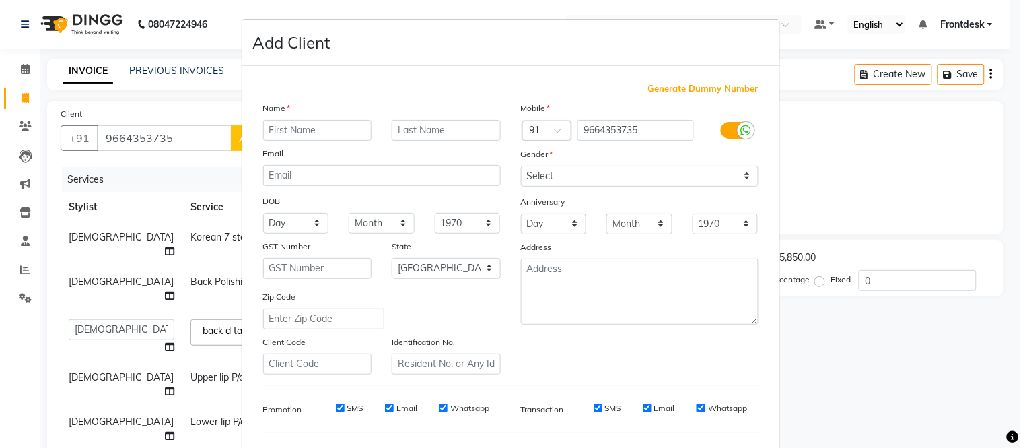
click at [306, 129] on input "text" at bounding box center [317, 130] width 109 height 21
type input "j"
click at [305, 132] on input "text" at bounding box center [317, 130] width 109 height 21
type input "j"
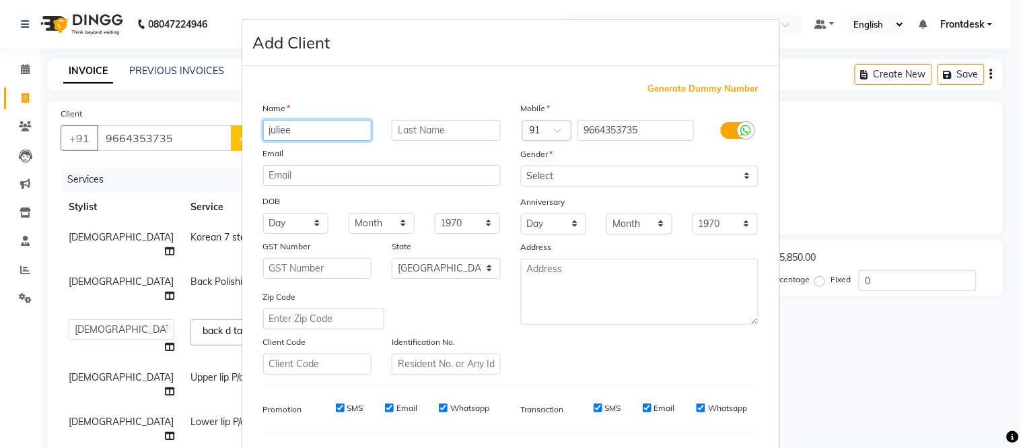
type input "juliee"
click at [415, 129] on input "text" at bounding box center [446, 130] width 109 height 21
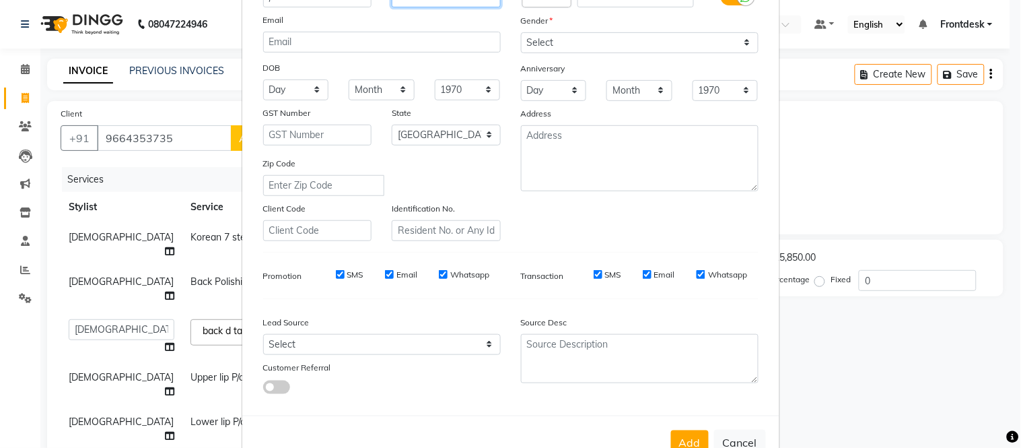
scroll to position [133, 0]
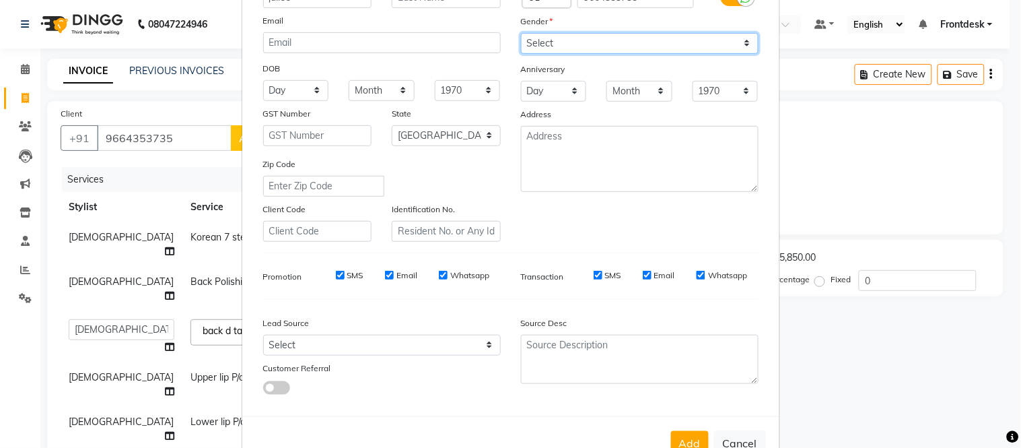
click at [586, 36] on select "Select Male Female Other Prefer Not To Say" at bounding box center [640, 43] width 238 height 21
select select "female"
click at [521, 33] on select "Select Male Female Other Prefer Not To Say" at bounding box center [640, 43] width 238 height 21
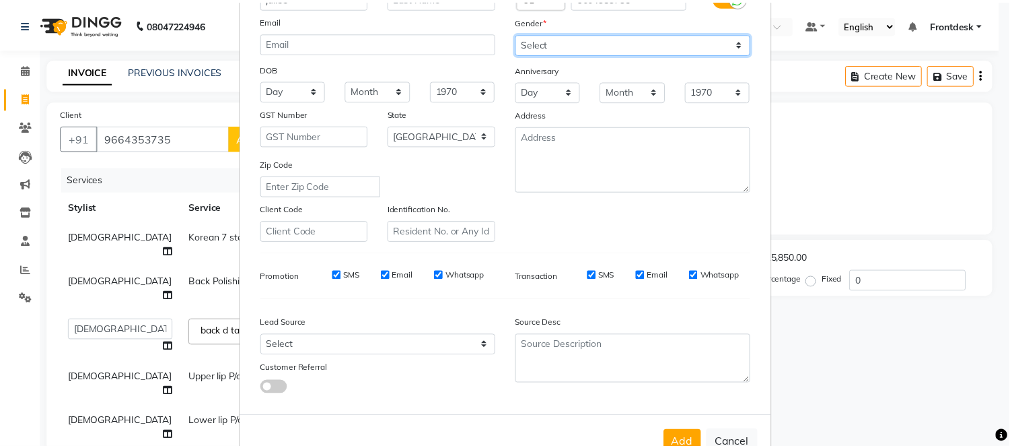
scroll to position [174, 0]
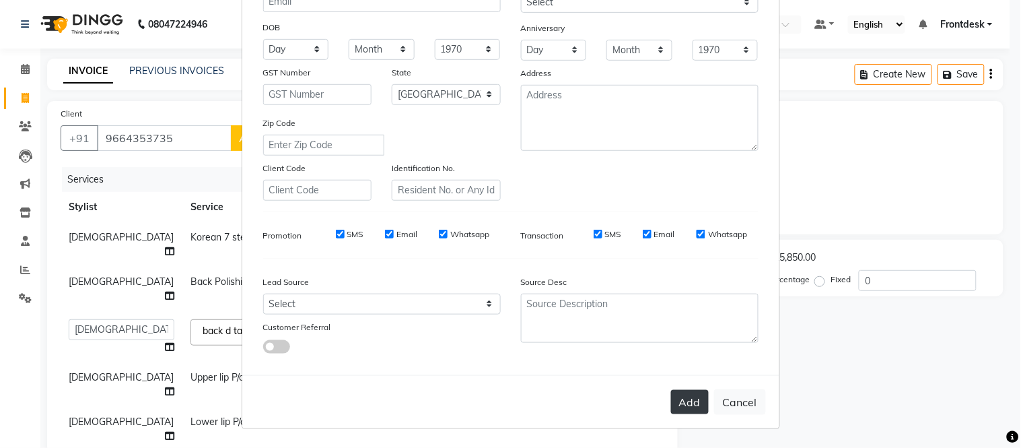
click at [682, 404] on button "Add" at bounding box center [690, 402] width 38 height 24
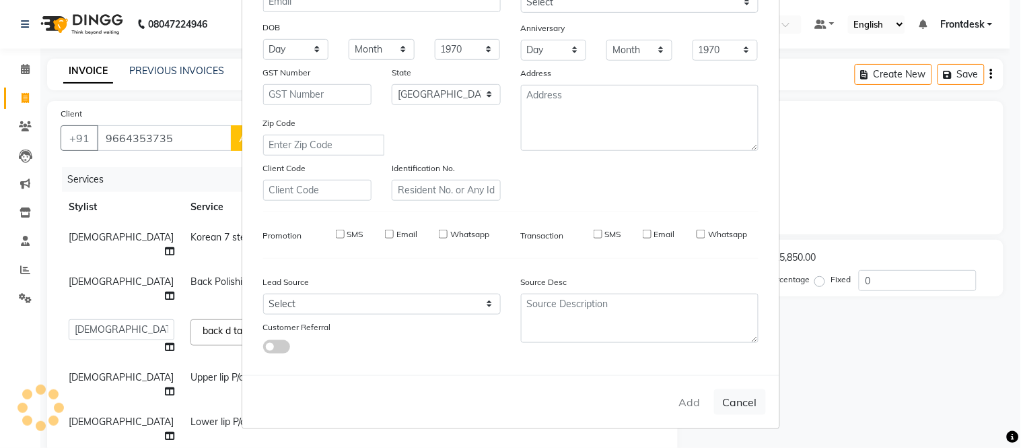
select select
select select "null"
select select
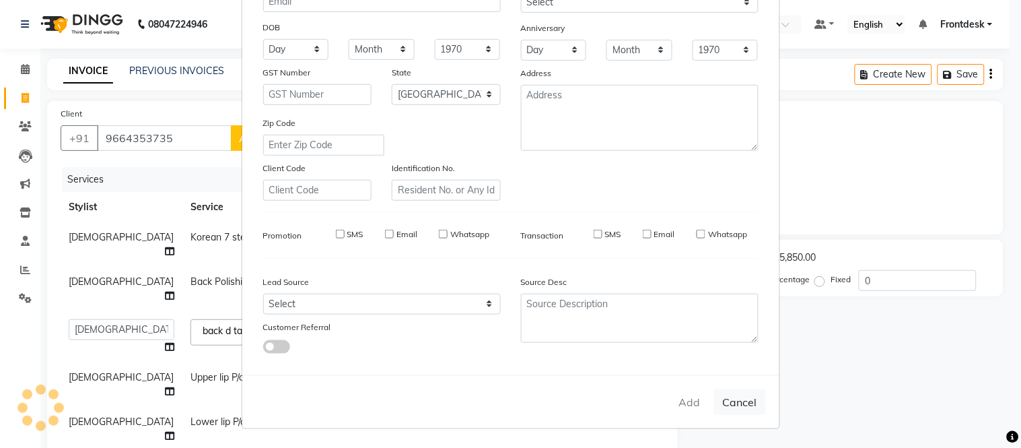
select select
checkbox input "false"
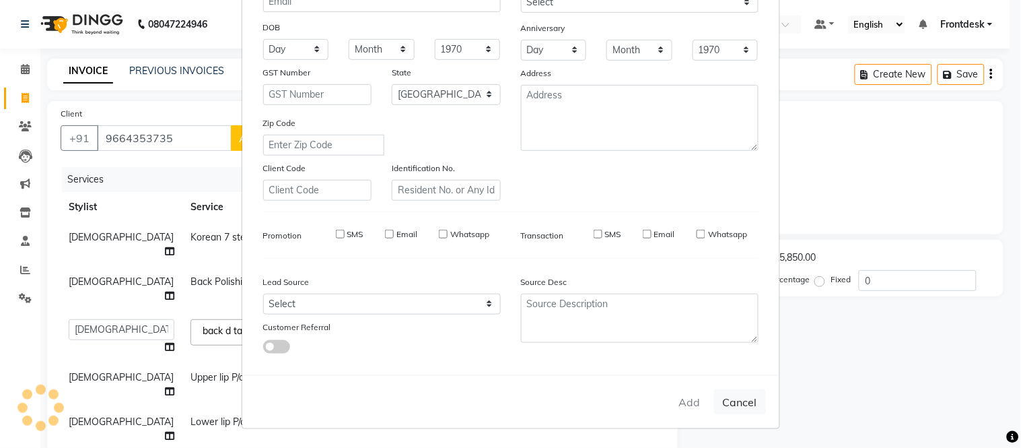
checkbox input "false"
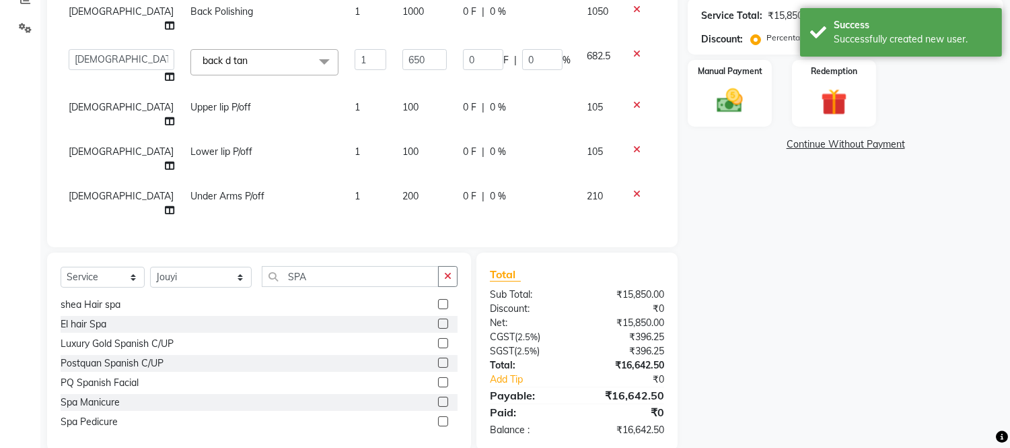
scroll to position [279, 0]
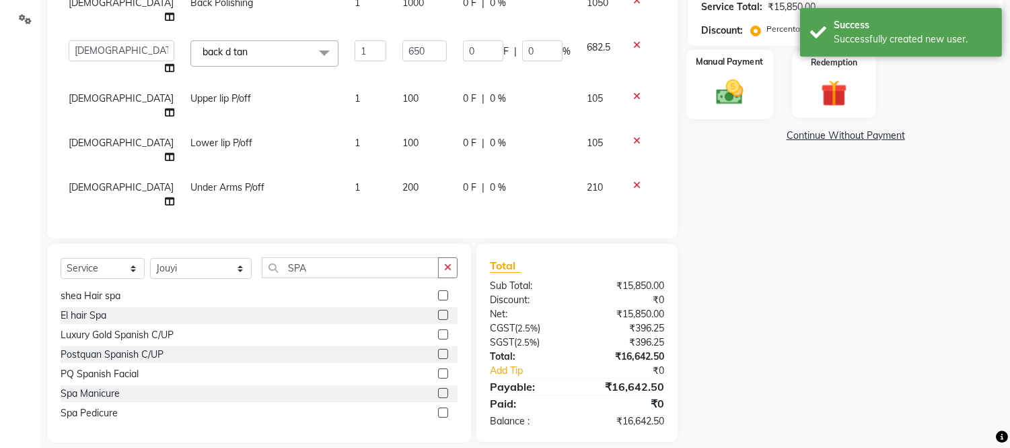
click at [736, 83] on img at bounding box center [730, 93] width 44 height 32
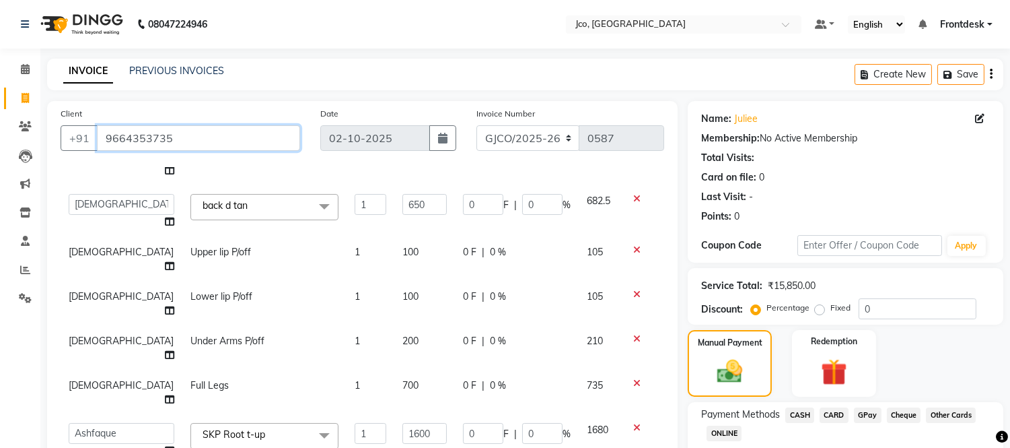
scroll to position [187, 0]
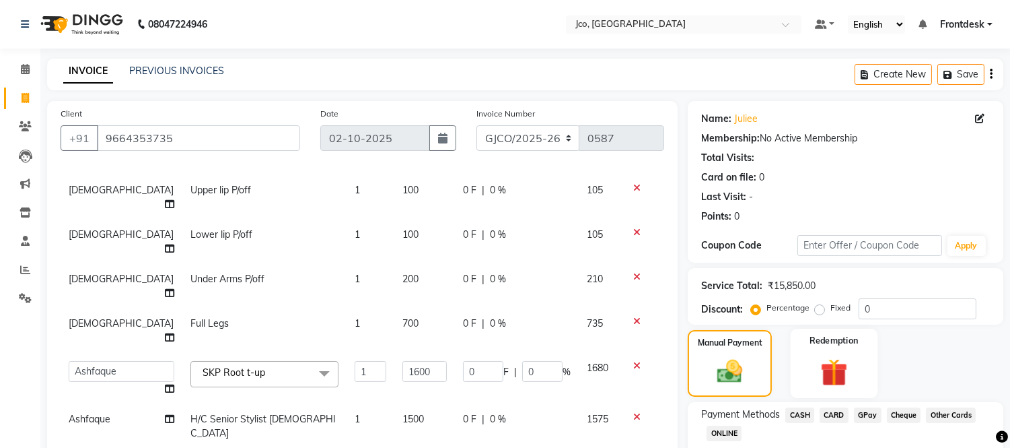
click at [824, 365] on img at bounding box center [834, 372] width 44 height 34
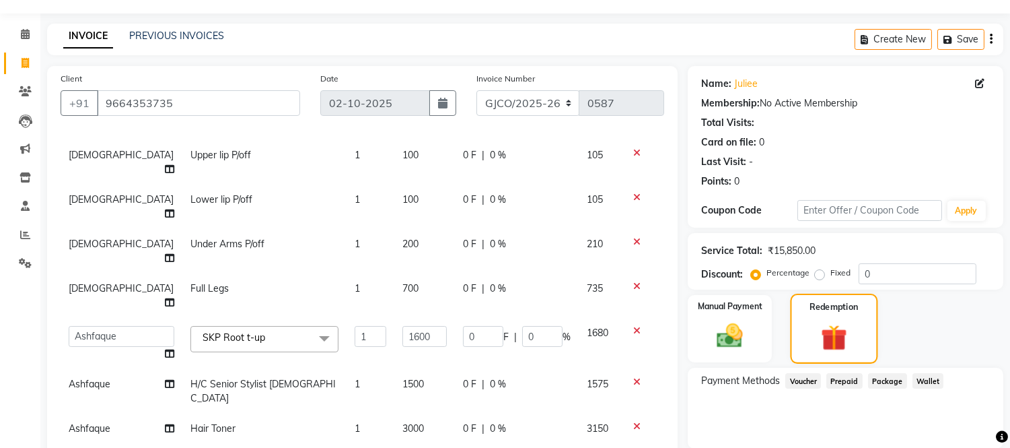
scroll to position [36, 0]
click at [835, 321] on img at bounding box center [834, 337] width 42 height 32
click at [732, 339] on img at bounding box center [730, 336] width 44 height 32
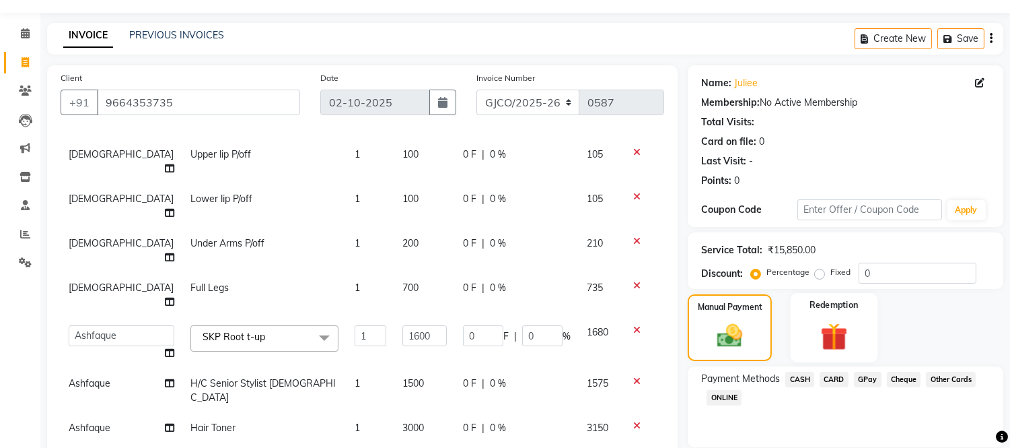
click at [826, 324] on img at bounding box center [834, 337] width 44 height 34
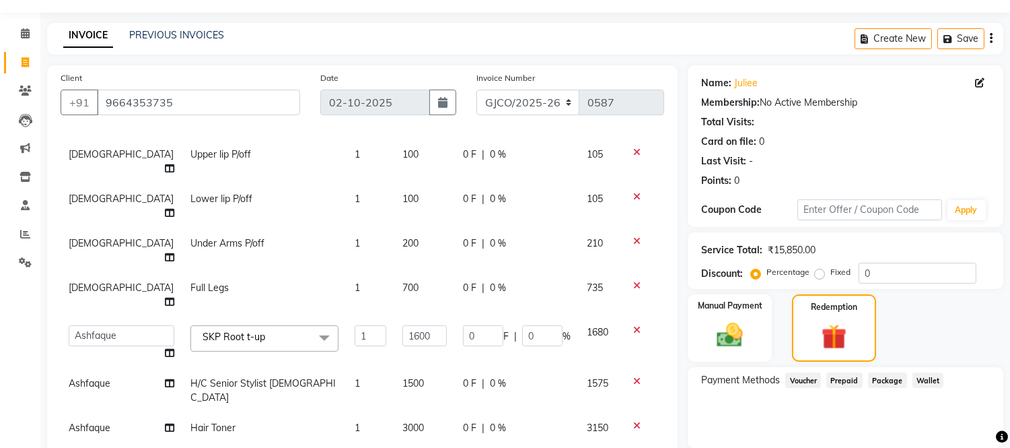
click at [835, 385] on span "Prepaid" at bounding box center [844, 379] width 36 height 15
click at [844, 379] on span "Prepaid" at bounding box center [844, 379] width 36 height 15
click at [837, 318] on div "Redemption" at bounding box center [833, 328] width 87 height 70
click at [734, 340] on img at bounding box center [730, 336] width 44 height 32
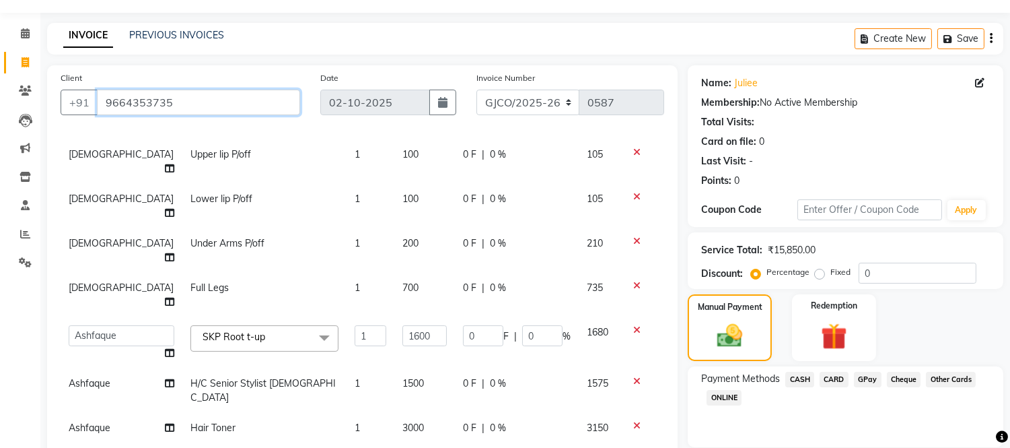
click at [178, 98] on input "9664353735" at bounding box center [198, 103] width 203 height 26
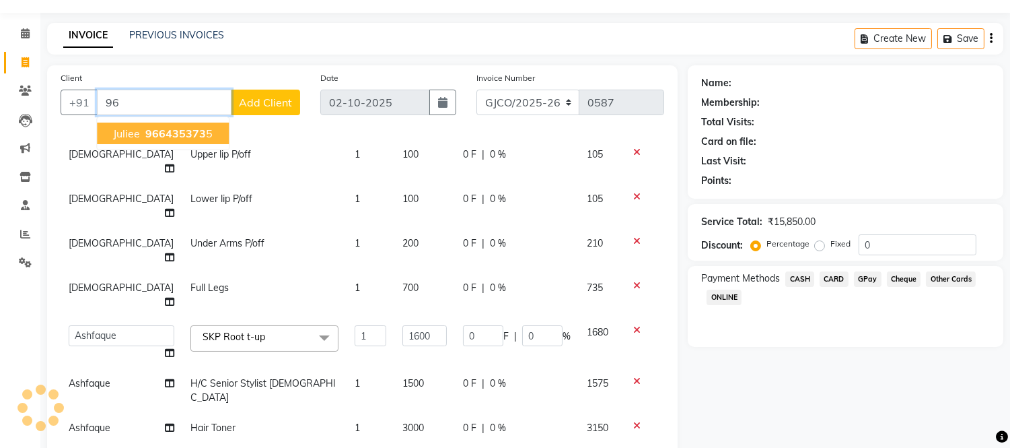
type input "9"
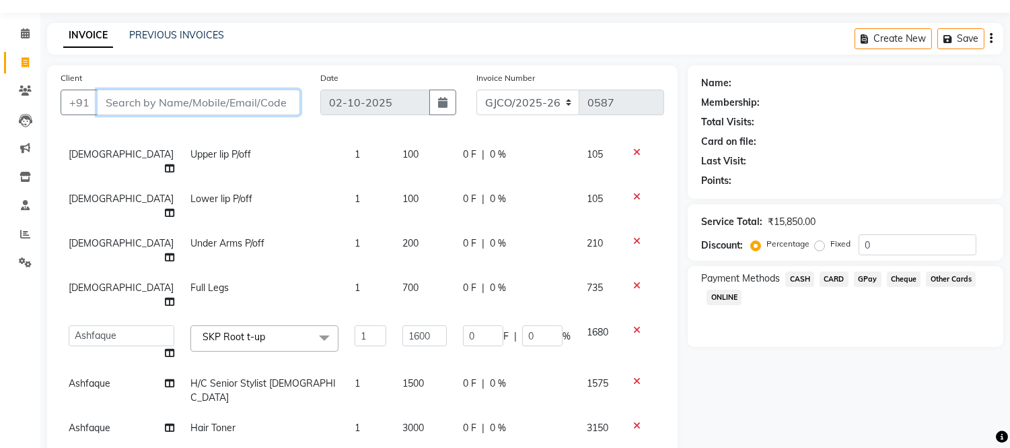
paste input "9664353735"
type input "9664353735"
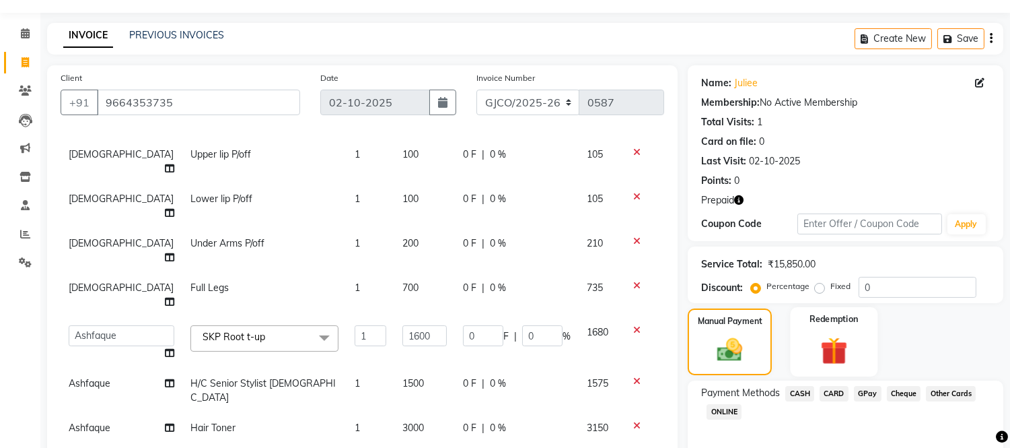
click at [848, 359] on img at bounding box center [834, 351] width 44 height 34
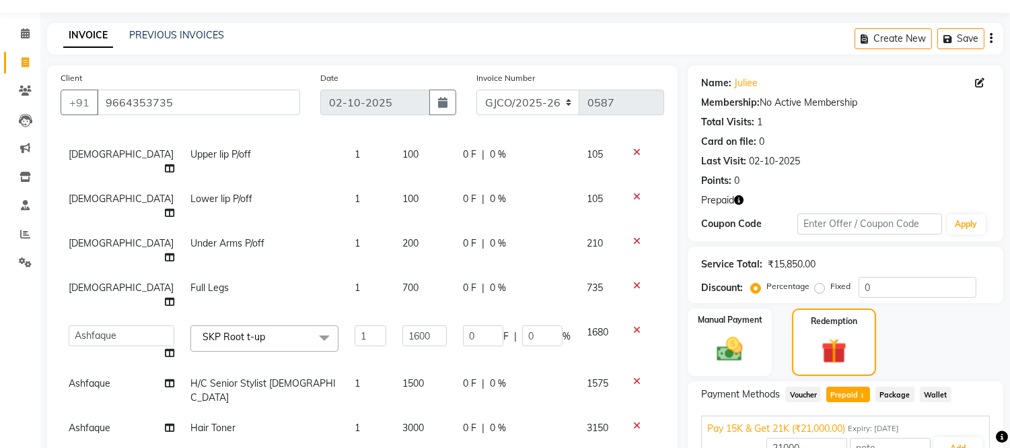
click at [838, 388] on span "Prepaid 1" at bounding box center [848, 393] width 44 height 15
type input "16642.5"
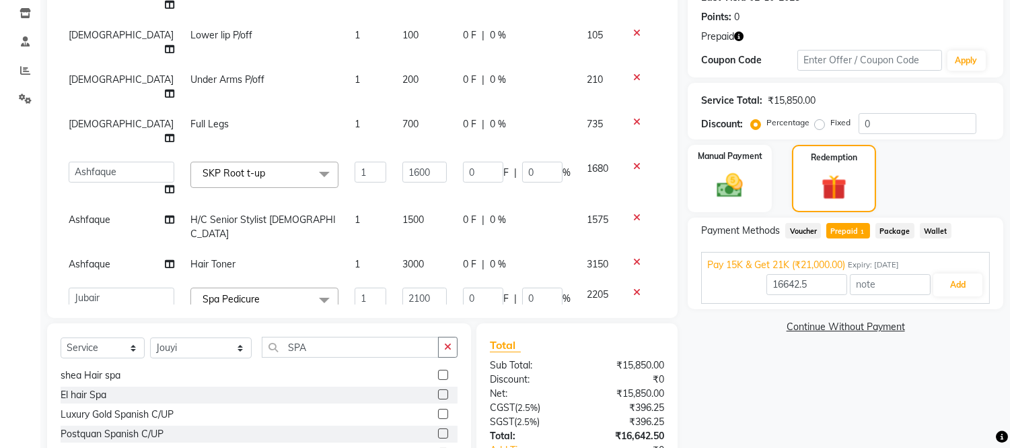
scroll to position [205, 0]
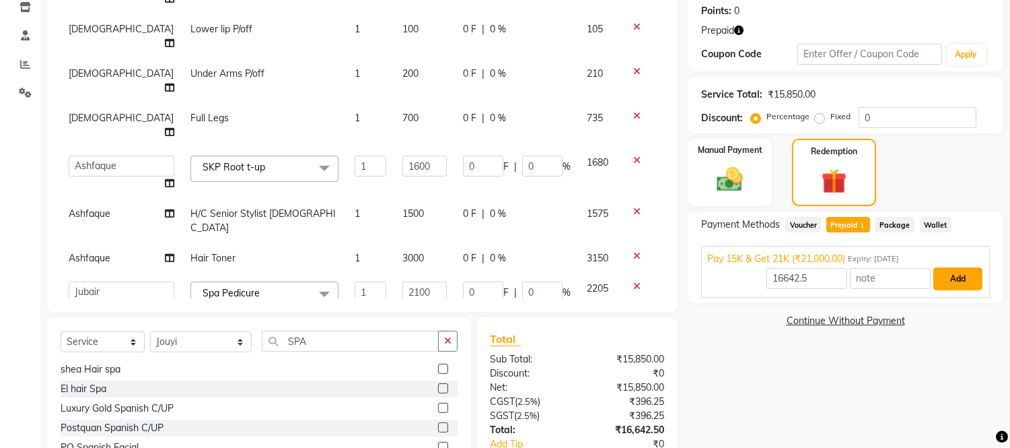
click at [953, 273] on button "Add" at bounding box center [957, 278] width 49 height 23
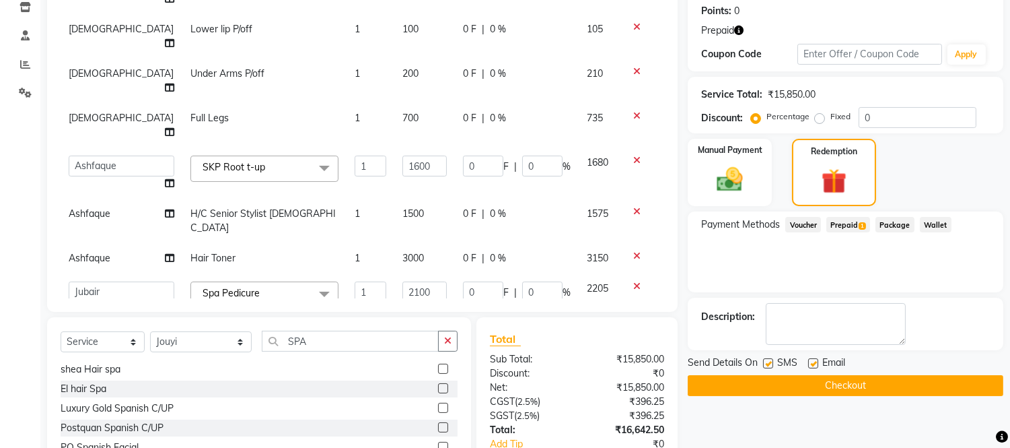
click at [808, 358] on div at bounding box center [812, 365] width 9 height 14
click at [812, 358] on label at bounding box center [813, 363] width 10 height 10
click at [812, 359] on input "checkbox" at bounding box center [812, 363] width 9 height 9
checkbox input "false"
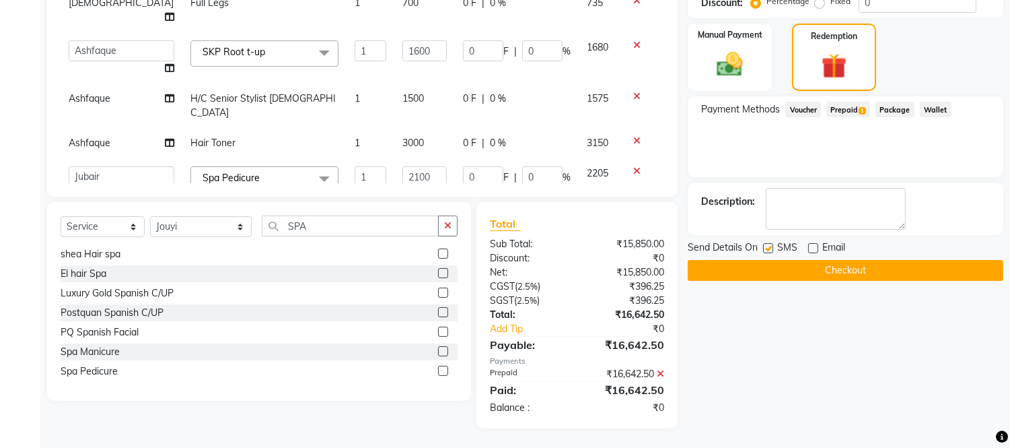
scroll to position [320, 0]
click at [842, 267] on button "Checkout" at bounding box center [846, 270] width 316 height 21
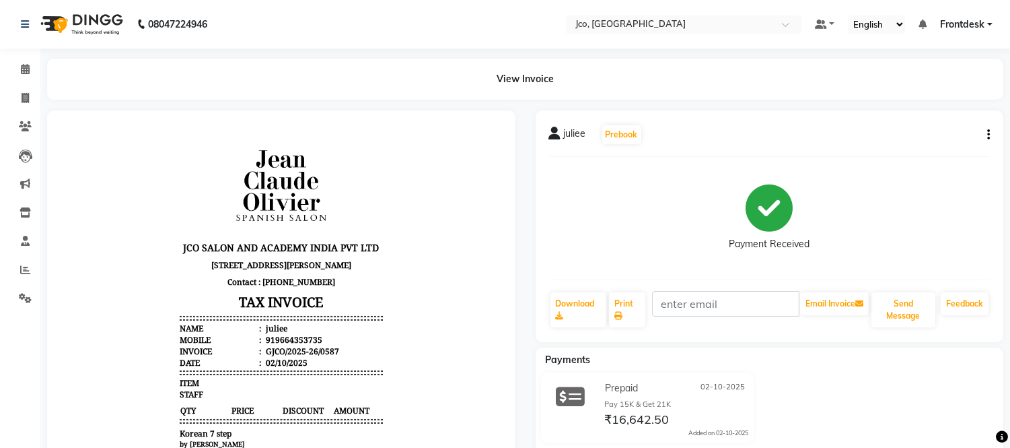
click at [271, 345] on div "919664353735" at bounding box center [292, 338] width 59 height 11
copy div "919664353735"
click at [7, 95] on link "Invoice" at bounding box center [20, 98] width 32 height 22
select select "service"
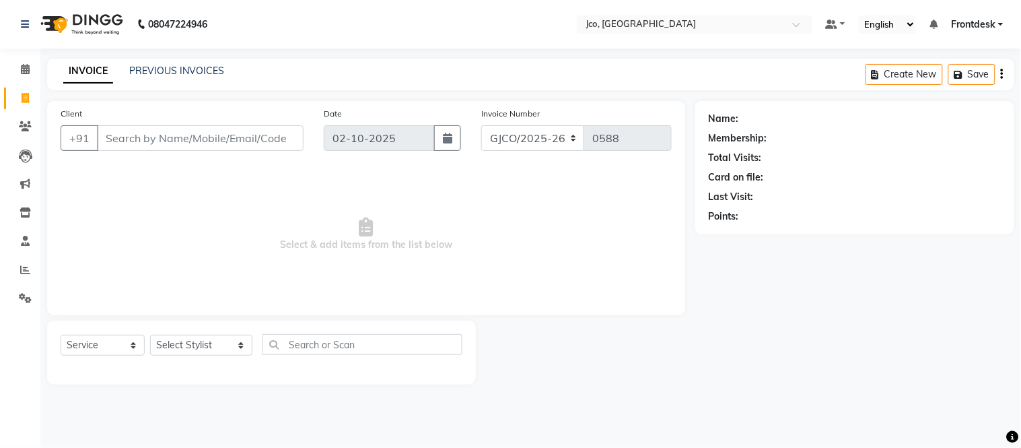
click at [151, 144] on input "Client" at bounding box center [200, 138] width 207 height 26
type input "919664353735"
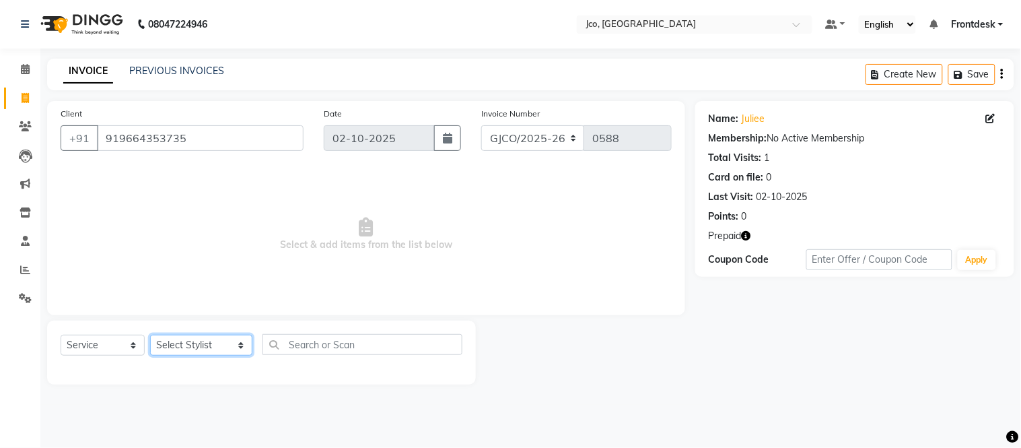
click at [202, 343] on select "Select Stylist Abdul Abid Afsha Shaikh Ajmal Aphy Araslan Ashfaque Aslam Azhar …" at bounding box center [201, 344] width 102 height 21
click at [150, 335] on select "Select Stylist Abdul Abid Afsha Shaikh Ajmal Aphy Araslan Ashfaque Aslam Azhar …" at bounding box center [201, 344] width 102 height 21
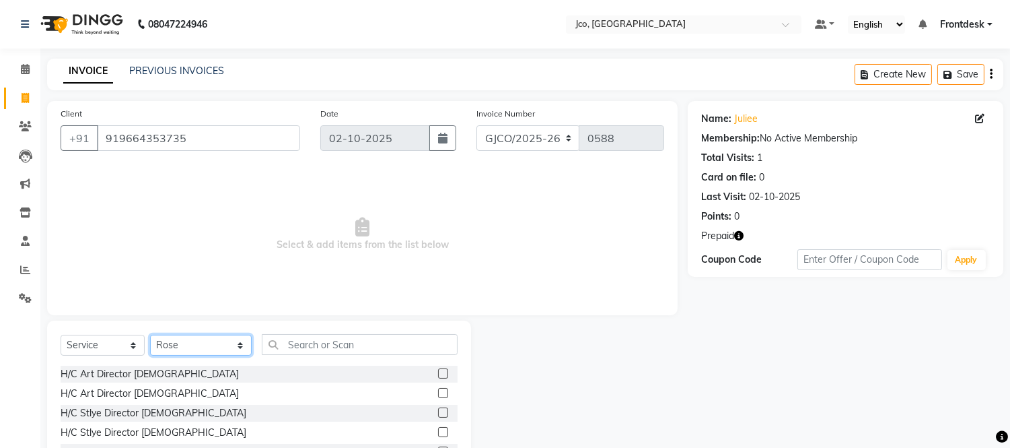
click at [205, 345] on select "Select Stylist Abdul Abid Afsha Shaikh Ajmal Aphy Araslan Ashfaque Aslam Azhar …" at bounding box center [201, 344] width 102 height 21
select select "88428"
click at [150, 335] on select "Select Stylist Abdul Abid Afsha Shaikh Ajmal Aphy Araslan Ashfaque Aslam Azhar …" at bounding box center [201, 344] width 102 height 21
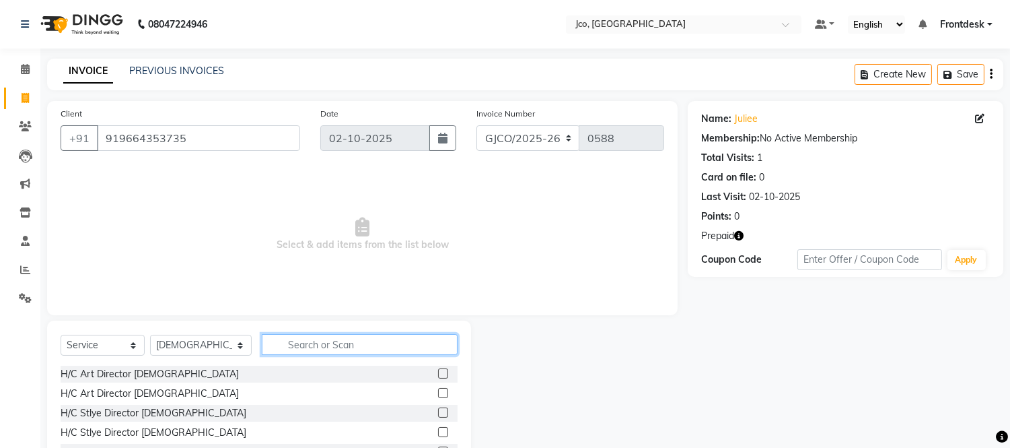
click at [313, 343] on input "text" at bounding box center [360, 344] width 196 height 21
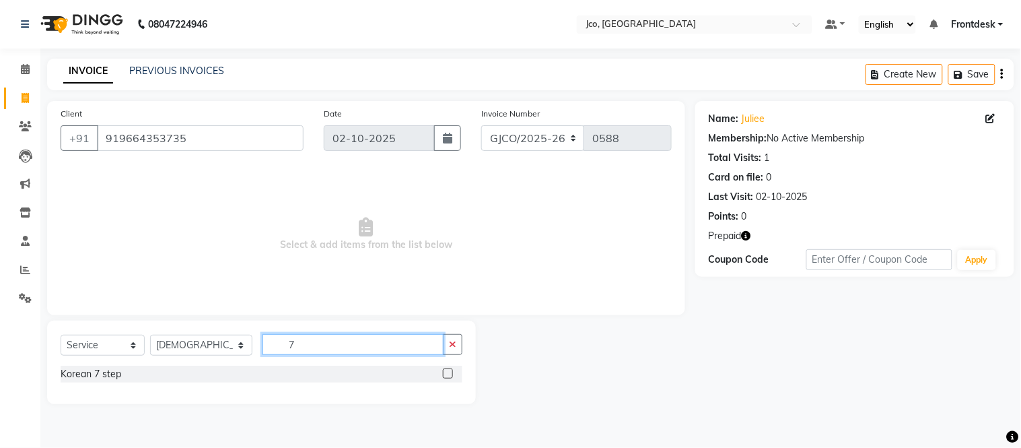
type input "7"
click at [448, 373] on label at bounding box center [448, 373] width 10 height 10
click at [448, 373] on input "checkbox" at bounding box center [447, 373] width 9 height 9
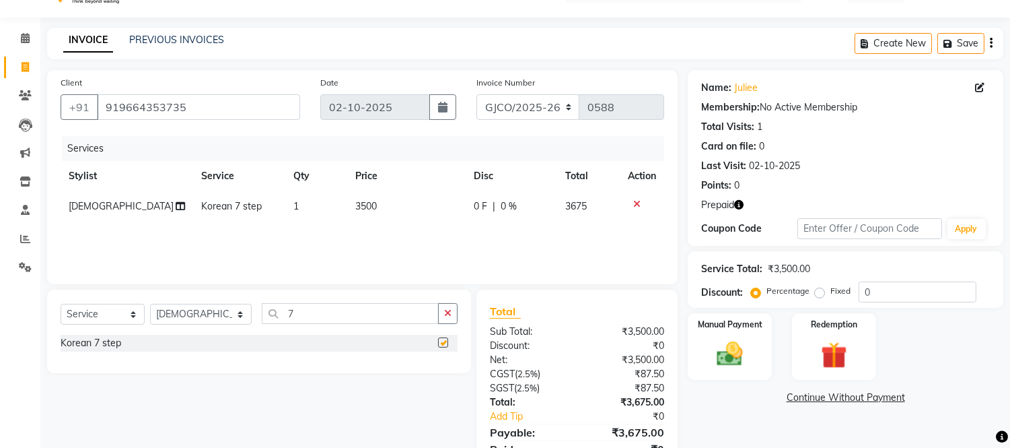
checkbox input "false"
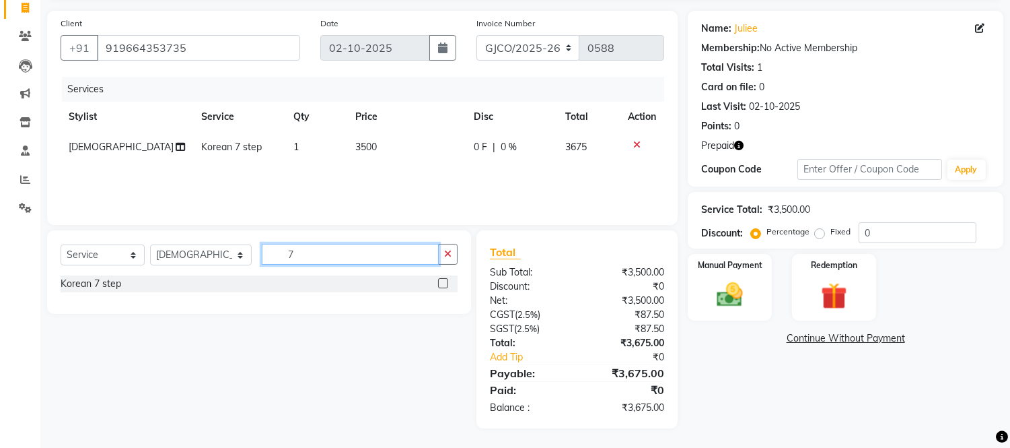
click at [316, 252] on input "7" at bounding box center [350, 254] width 177 height 21
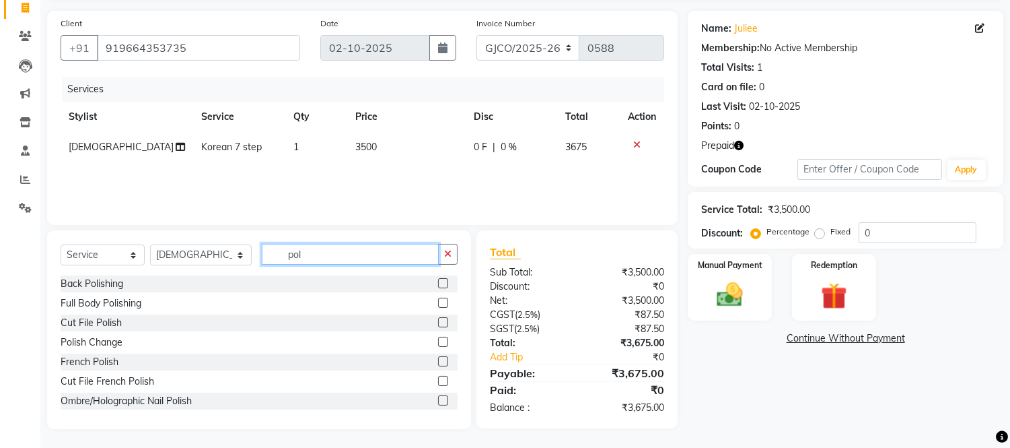
type input "pol"
click at [438, 283] on label at bounding box center [443, 283] width 10 height 10
click at [438, 283] on input "checkbox" at bounding box center [442, 283] width 9 height 9
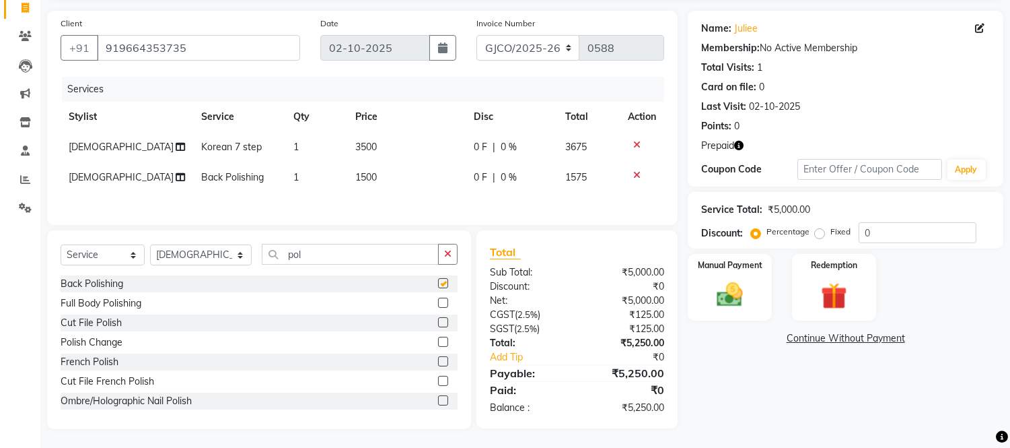
checkbox input "false"
click at [404, 185] on td "1500" at bounding box center [406, 177] width 119 height 30
select select "88428"
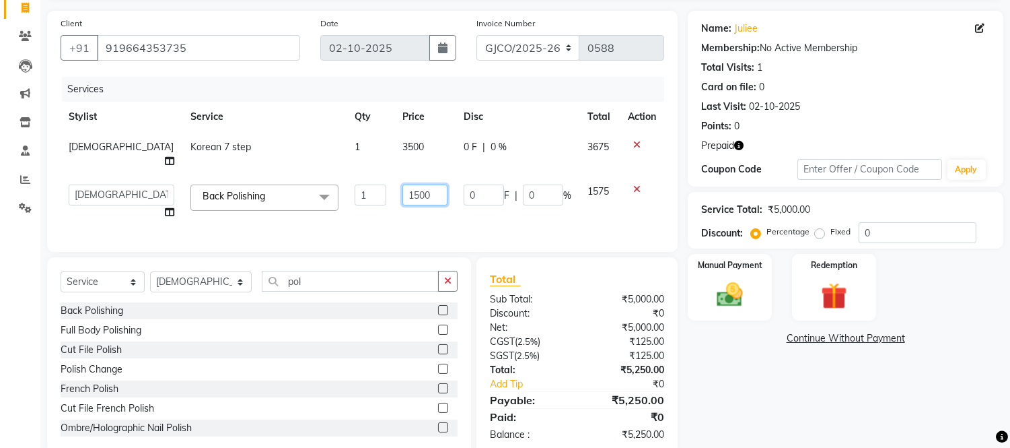
click at [409, 185] on input "1500" at bounding box center [424, 194] width 45 height 21
type input "1000"
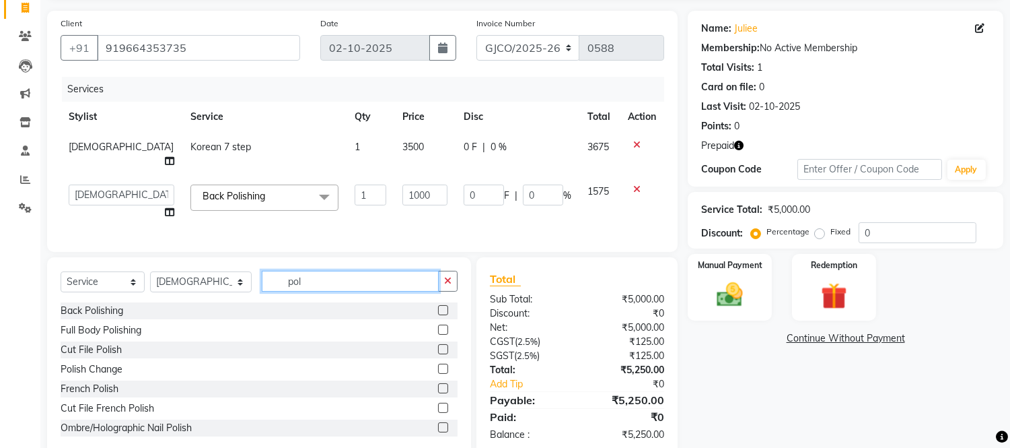
click at [334, 279] on div "Select Service Product Membership Package Voucher Prepaid Gift Card Select Styl…" at bounding box center [259, 356] width 424 height 199
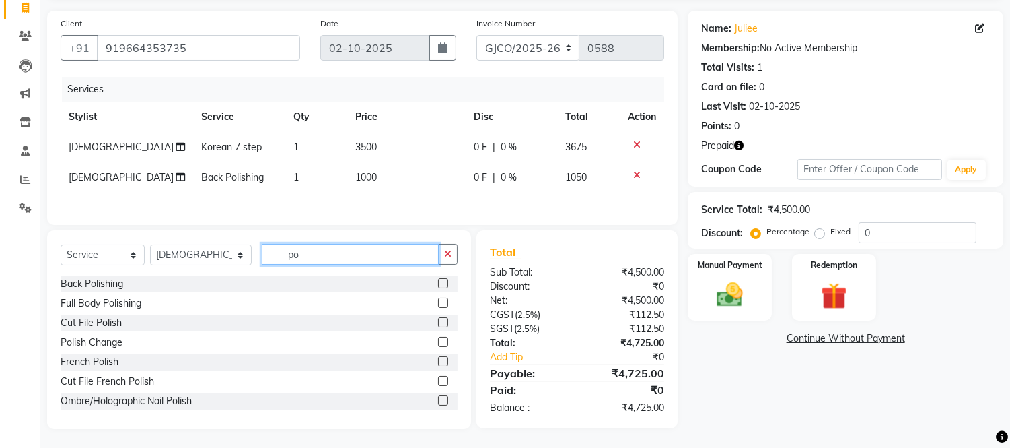
type input "p"
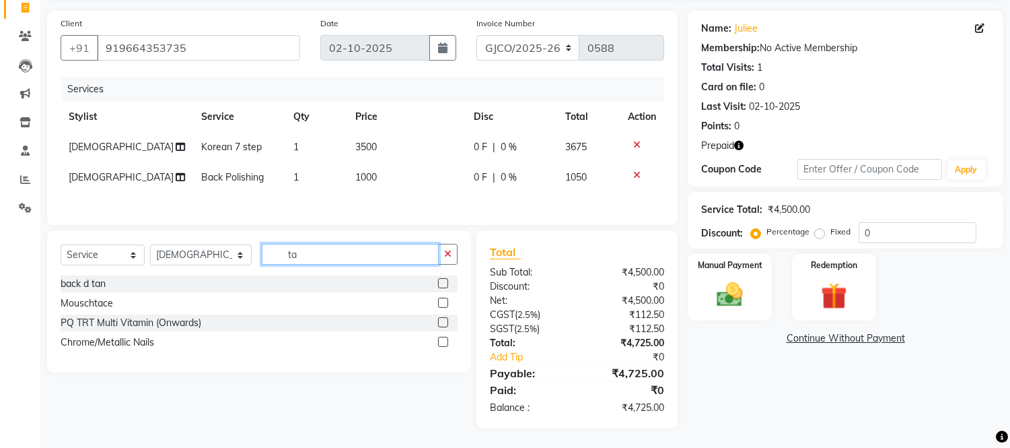
type input "ta"
click at [438, 285] on label at bounding box center [443, 283] width 10 height 10
click at [438, 285] on input "checkbox" at bounding box center [442, 283] width 9 height 9
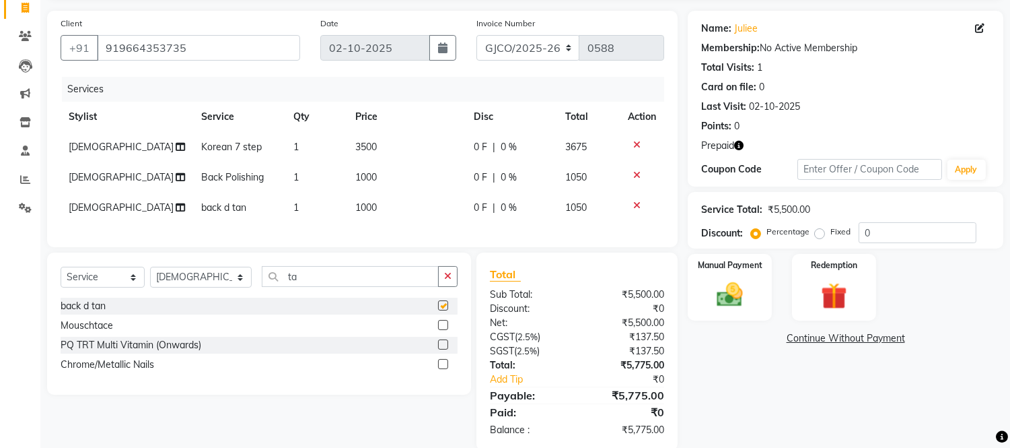
checkbox input "false"
click at [395, 202] on td "1000" at bounding box center [406, 207] width 119 height 30
select select "88428"
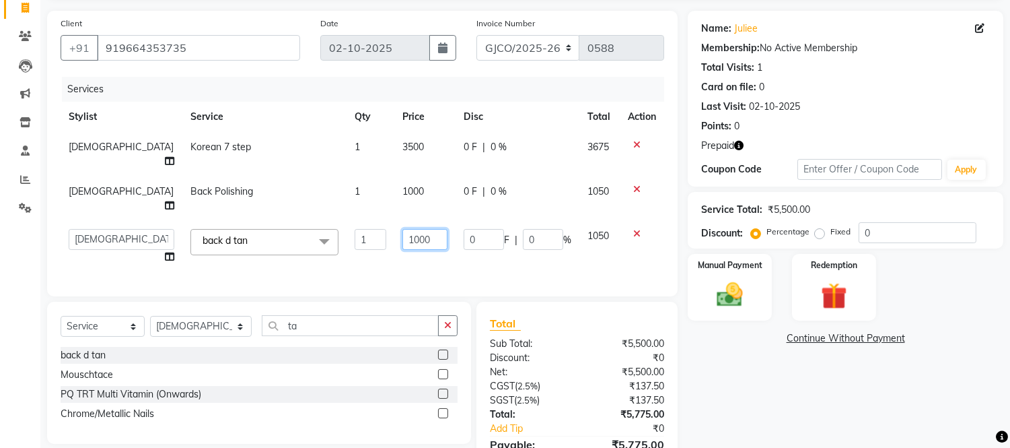
click at [409, 229] on input "1000" at bounding box center [424, 239] width 45 height 21
type input "1"
type input "650"
click at [371, 240] on div "Services Stylist Service Qty Price Disc Total Action sunita Korean 7 step 1 350…" at bounding box center [363, 180] width 604 height 206
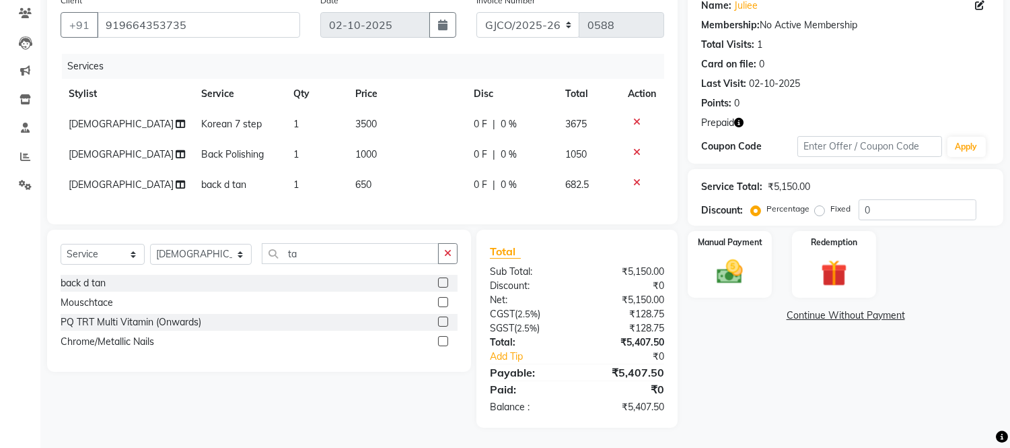
scroll to position [124, 0]
click at [306, 256] on input "ta" at bounding box center [350, 253] width 177 height 21
type input "t"
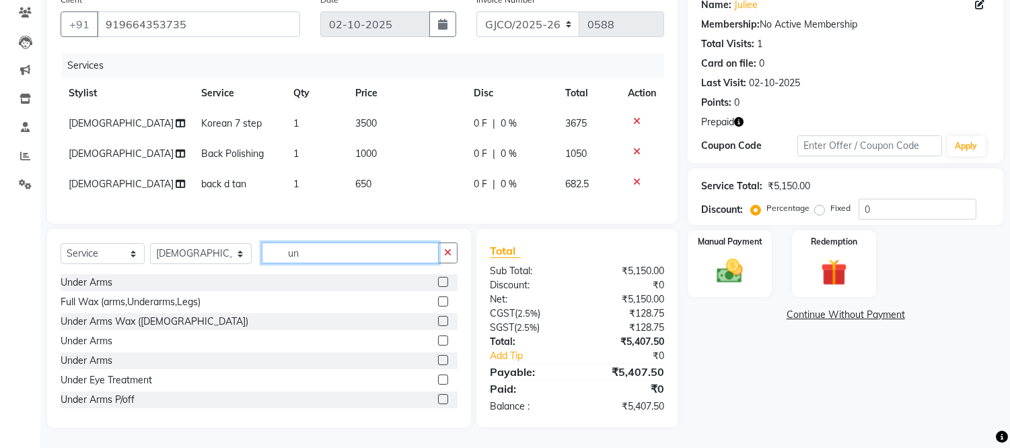
type input "un"
click at [433, 419] on div "Select Service Product Membership Package Voucher Prepaid Gift Card Select Styl…" at bounding box center [259, 328] width 424 height 199
click at [438, 399] on label at bounding box center [443, 399] width 10 height 10
click at [438, 399] on input "checkbox" at bounding box center [442, 399] width 9 height 9
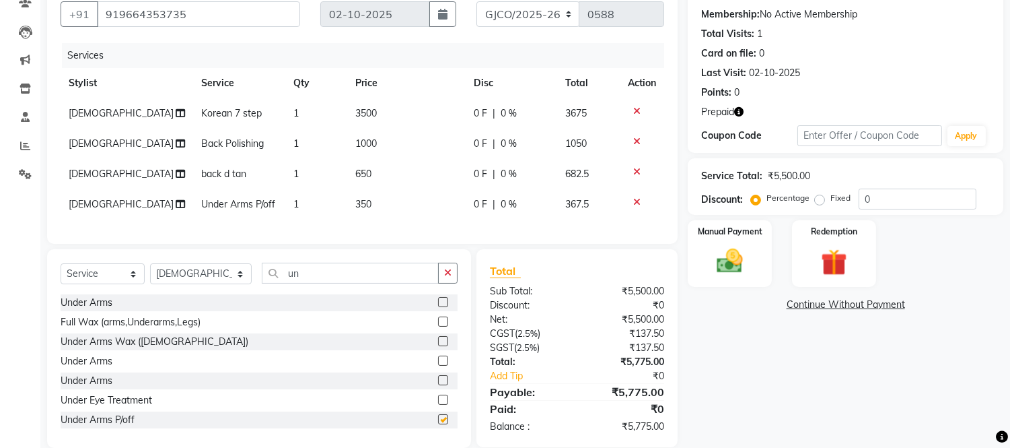
checkbox input "false"
click at [382, 201] on td "350" at bounding box center [406, 204] width 119 height 30
select select "88428"
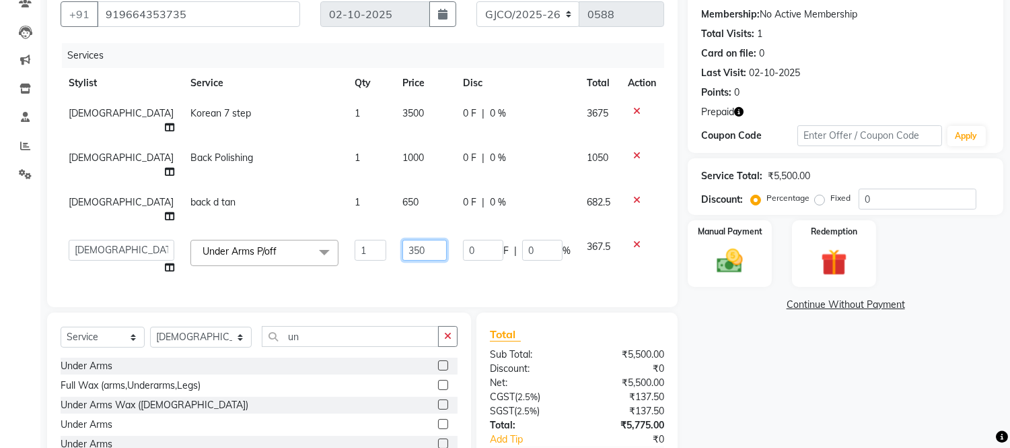
click at [402, 240] on input "350" at bounding box center [424, 250] width 44 height 21
type input "3"
type input "200"
click at [395, 238] on div "Services Stylist Service Qty Price Disc Total Action sunita Korean 7 step 1 350…" at bounding box center [363, 168] width 604 height 250
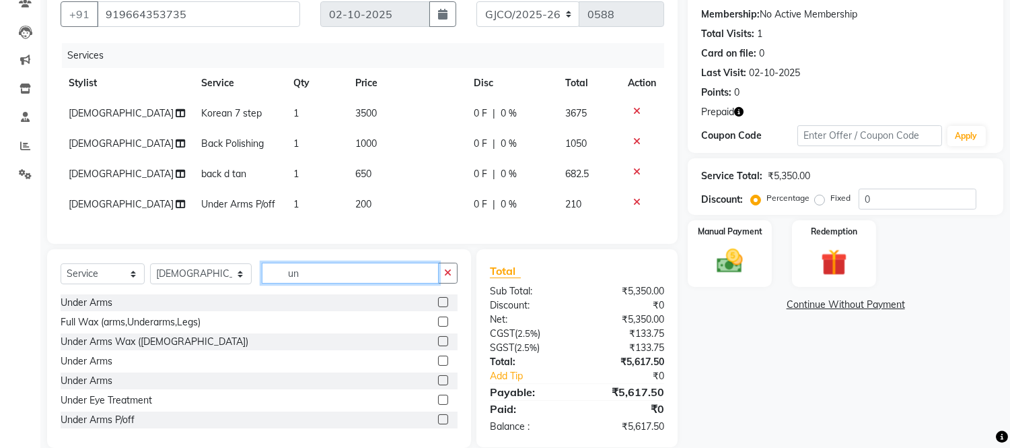
click at [303, 283] on input "un" at bounding box center [350, 272] width 177 height 21
type input "u"
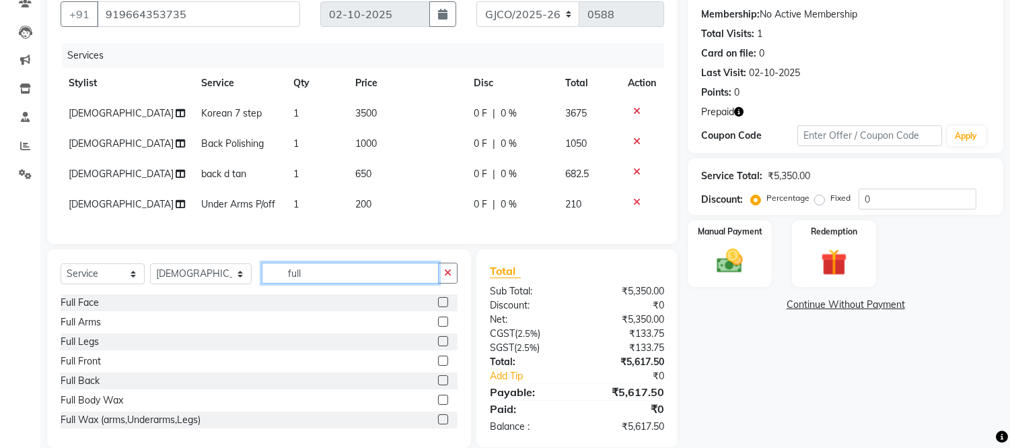
type input "full"
click at [438, 346] on label at bounding box center [443, 341] width 10 height 10
click at [438, 346] on input "checkbox" at bounding box center [442, 341] width 9 height 9
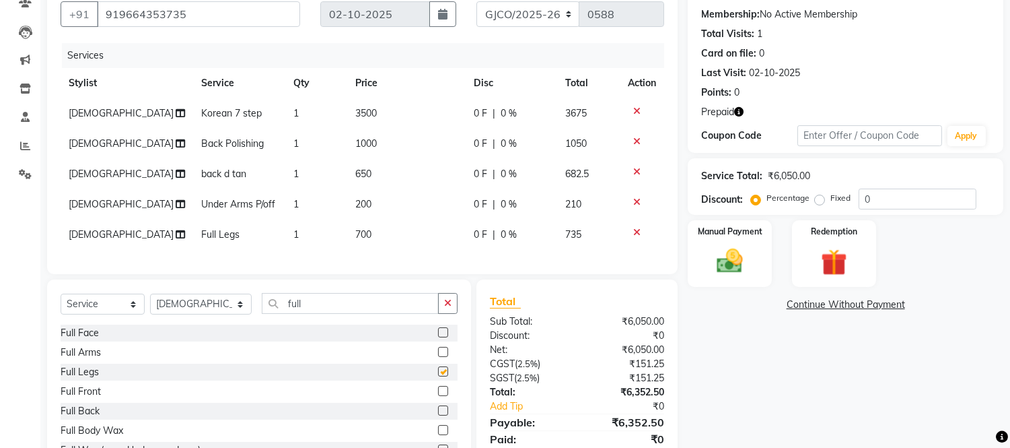
checkbox input "false"
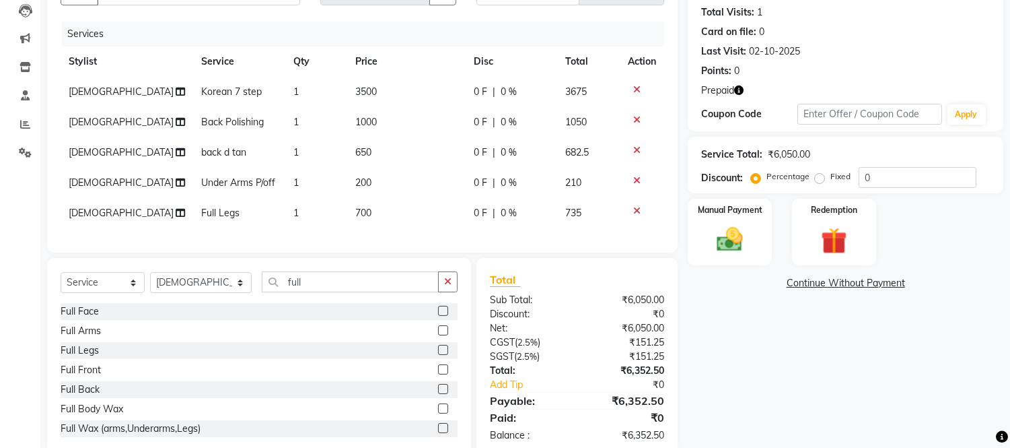
scroll to position [185, 0]
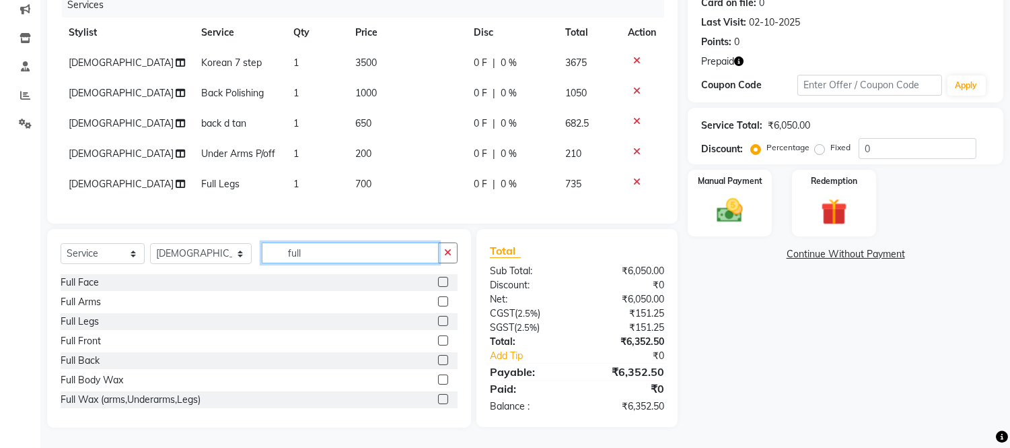
click at [308, 258] on input "full" at bounding box center [350, 252] width 177 height 21
type input "f"
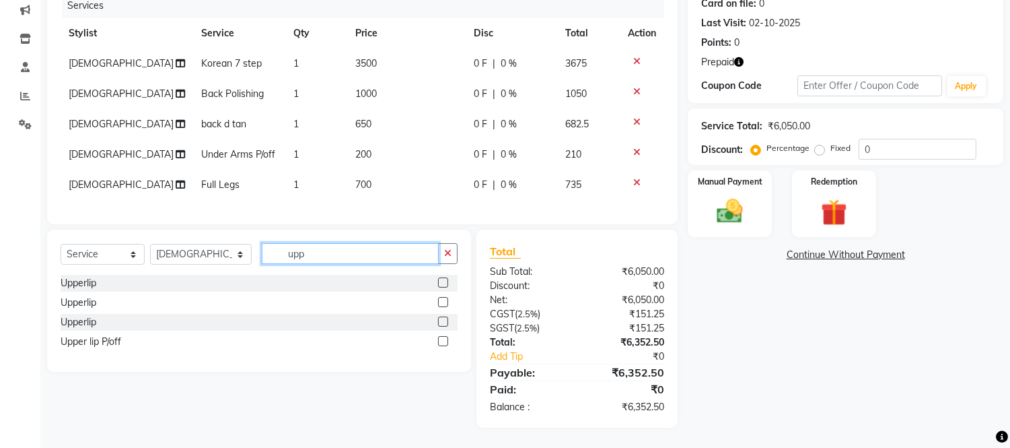
scroll to position [184, 0]
type input "upp"
click at [442, 341] on label at bounding box center [443, 341] width 10 height 10
click at [442, 341] on input "checkbox" at bounding box center [442, 341] width 9 height 9
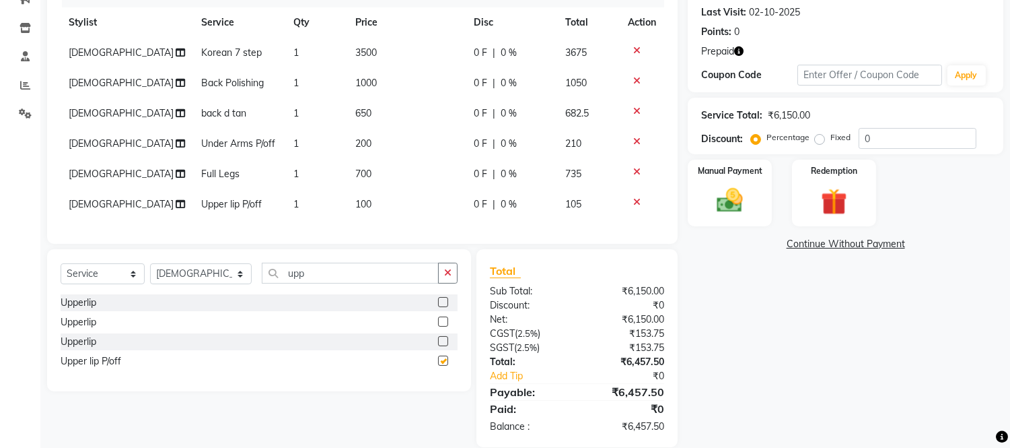
checkbox input "false"
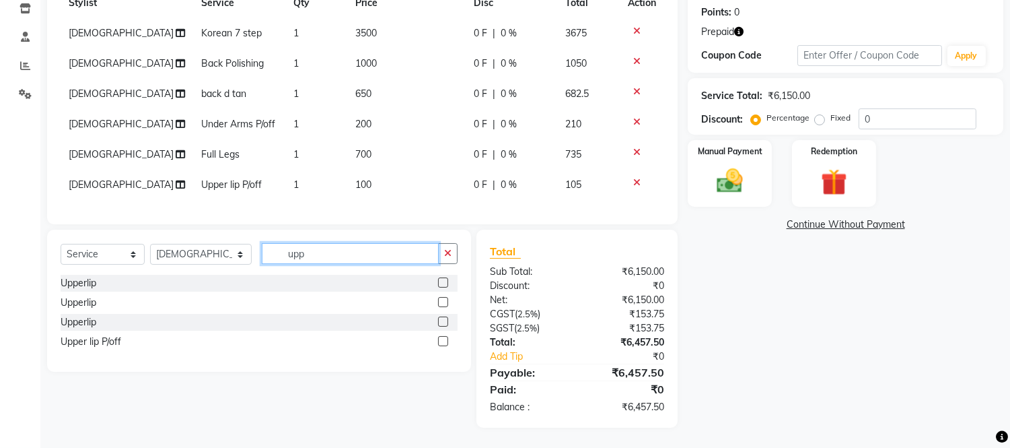
click at [314, 254] on input "upp" at bounding box center [350, 253] width 177 height 21
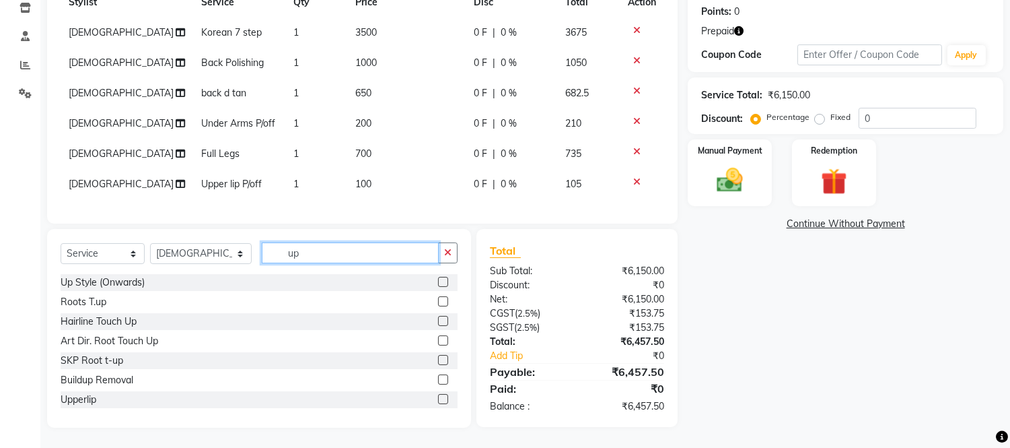
type input "u"
type input "l"
type input "u"
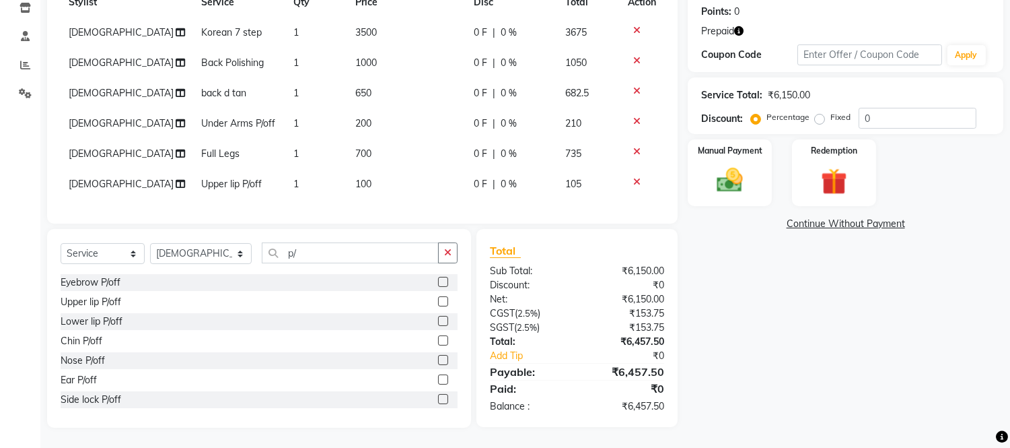
click at [438, 324] on div at bounding box center [442, 323] width 9 height 14
click at [820, 170] on img at bounding box center [834, 182] width 44 height 34
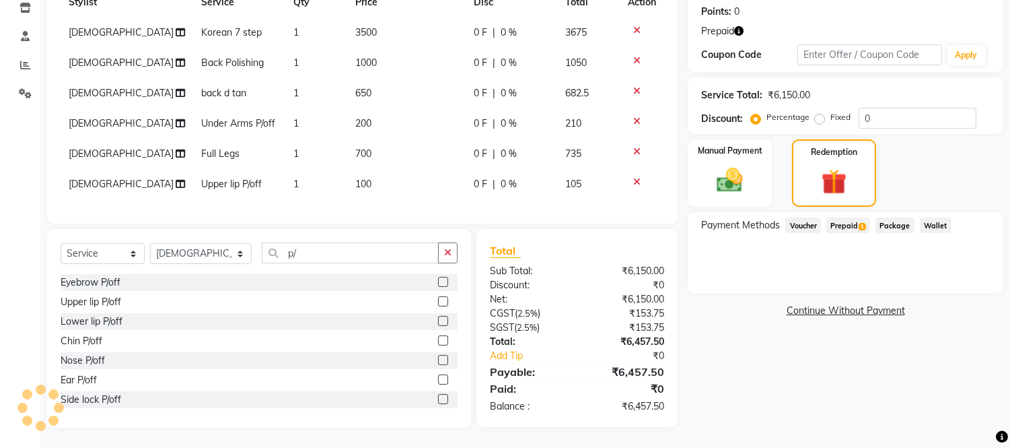
click at [846, 217] on span "Prepaid 1" at bounding box center [848, 224] width 44 height 15
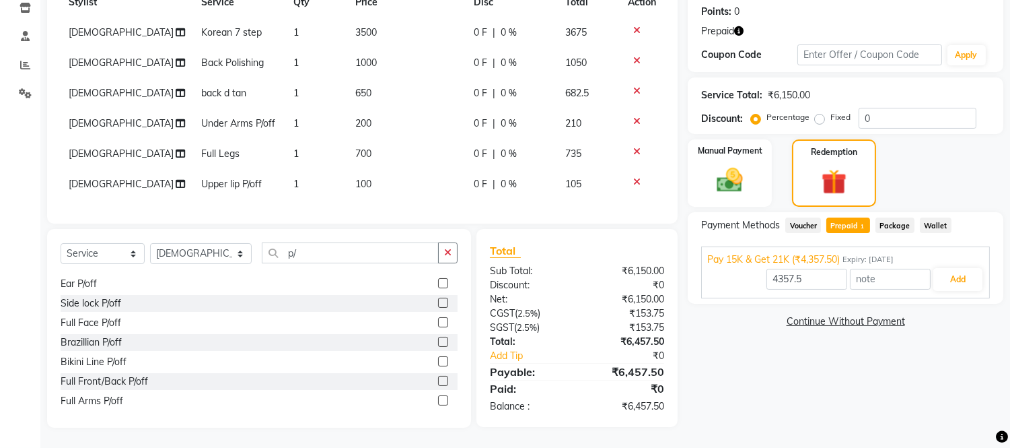
scroll to position [135, 0]
click at [289, 254] on input "p/" at bounding box center [350, 252] width 177 height 21
type input "p"
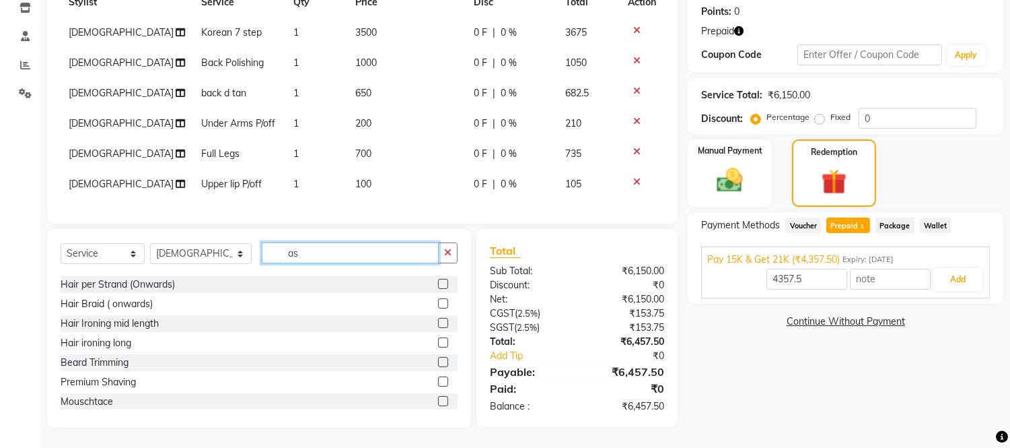
scroll to position [333, 0]
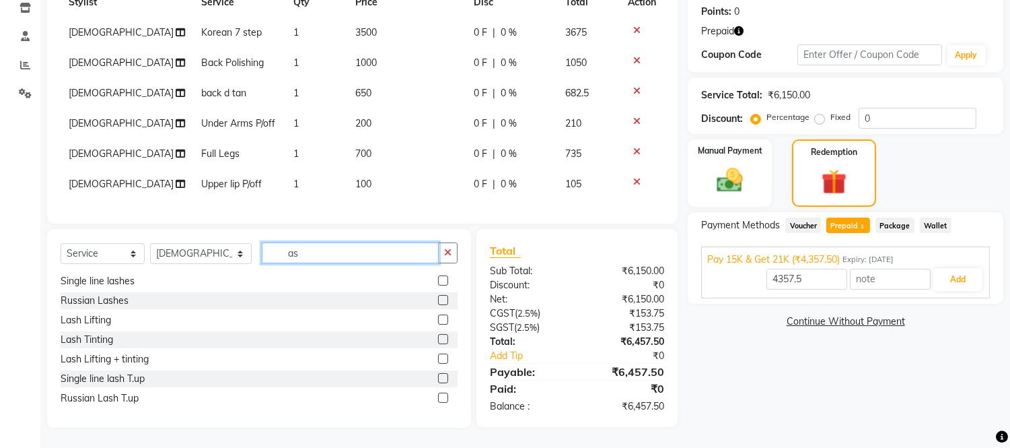
click at [310, 254] on input "as" at bounding box center [350, 252] width 177 height 21
type input "a"
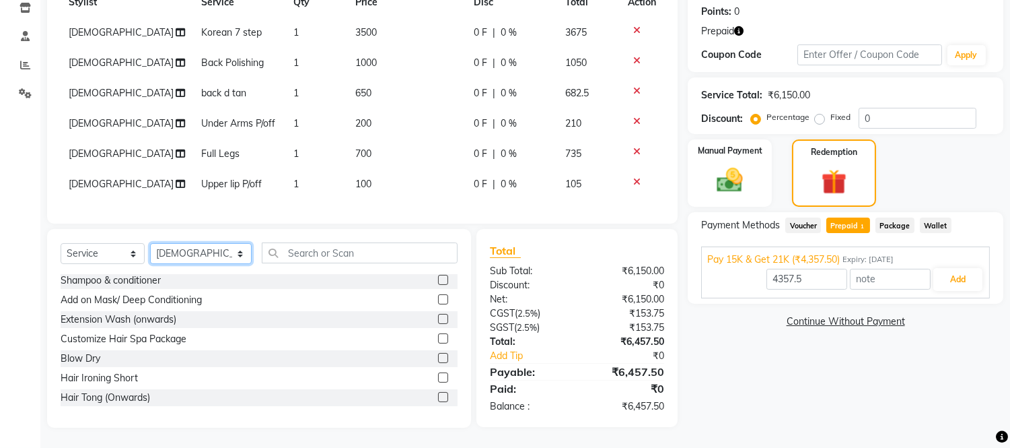
click at [185, 252] on select "Select Stylist Abdul Abid Afsha Shaikh Ajmal Aphy Araslan Ashfaque Aslam Azhar …" at bounding box center [201, 253] width 102 height 21
select select "80197"
click at [150, 244] on select "Select Stylist Abdul Abid Afsha Shaikh Ajmal Aphy Araslan Ashfaque Aslam Azhar …" at bounding box center [201, 253] width 102 height 21
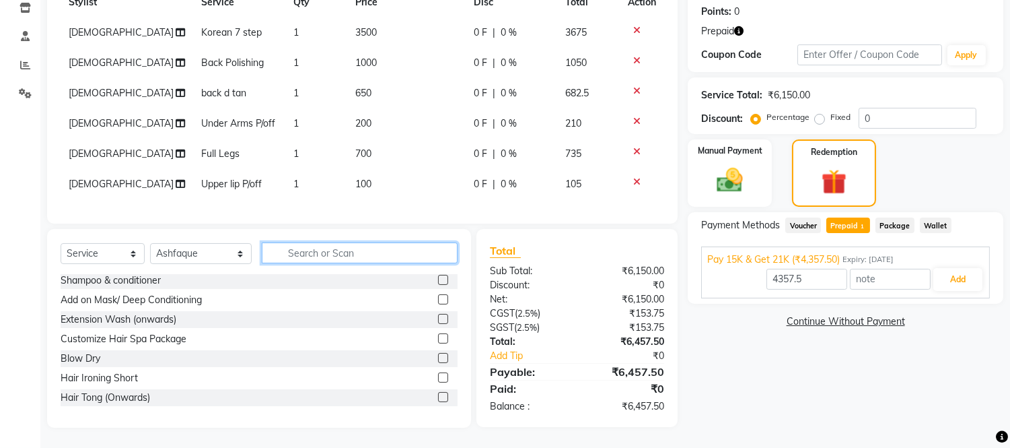
click at [320, 247] on input "text" at bounding box center [360, 252] width 196 height 21
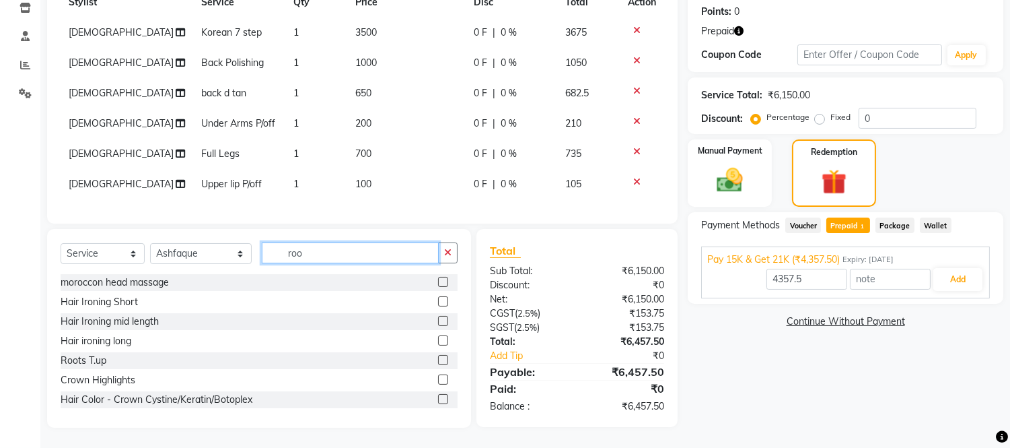
scroll to position [214, 0]
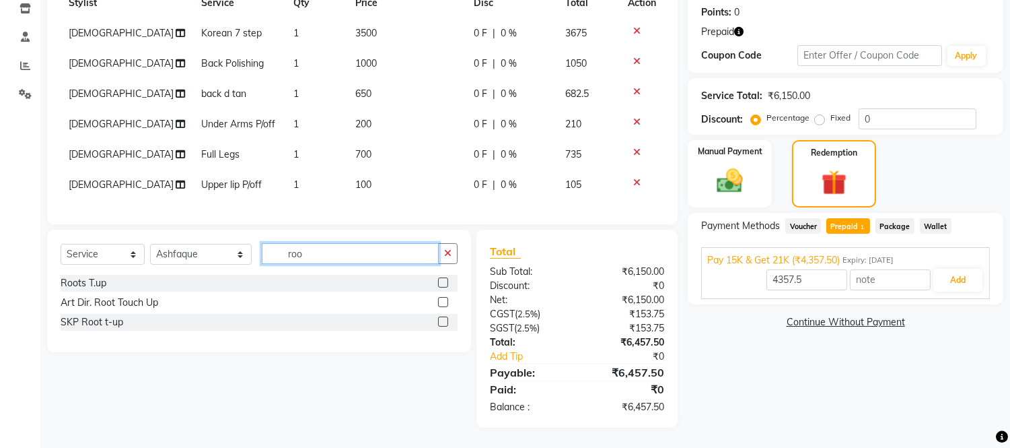
type input "roo"
click at [439, 324] on label at bounding box center [443, 321] width 10 height 10
click at [439, 324] on input "checkbox" at bounding box center [442, 322] width 9 height 9
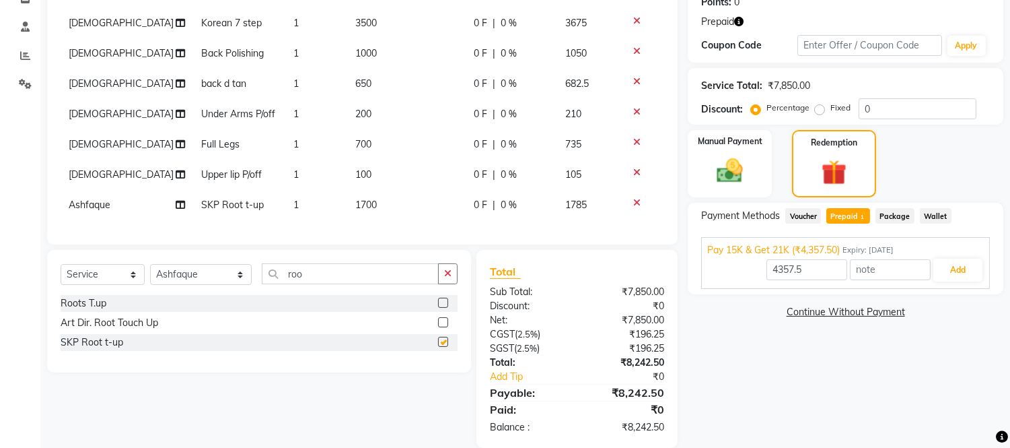
checkbox input "false"
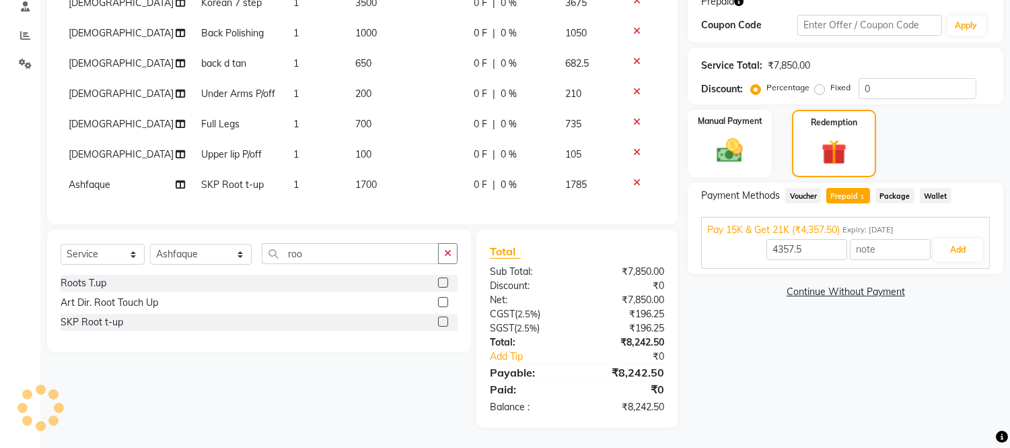
scroll to position [245, 0]
click at [351, 170] on td "1700" at bounding box center [406, 185] width 119 height 30
select select "80197"
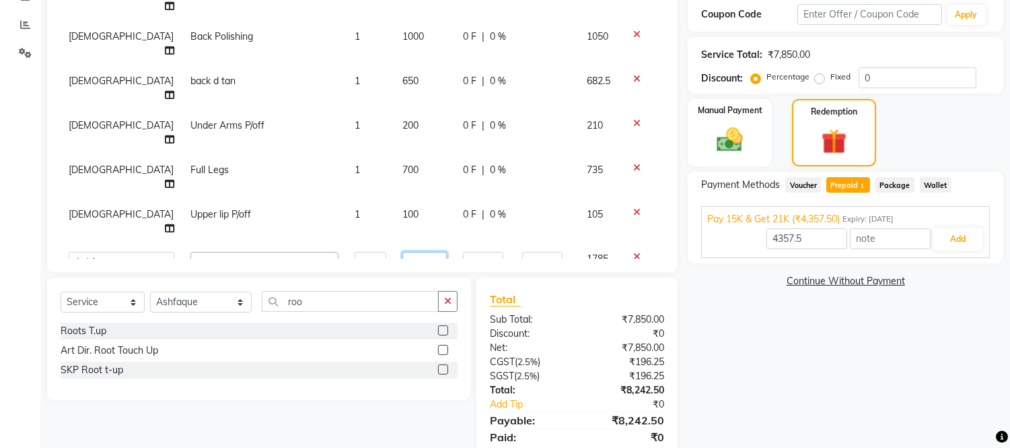
click at [408, 252] on input "1700" at bounding box center [424, 262] width 44 height 21
type input "1"
type input "1600"
click at [306, 277] on div "Select Service Product Membership Package Voucher Prepaid Gift Card Select Styl…" at bounding box center [259, 338] width 424 height 122
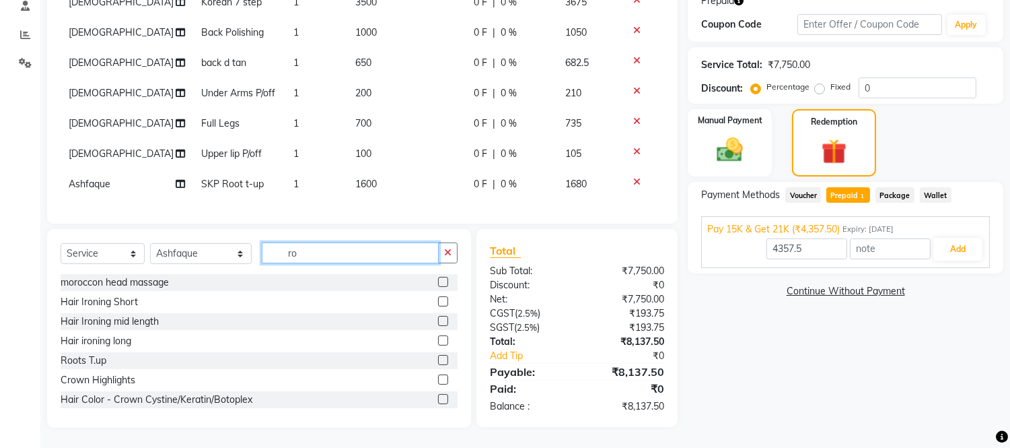
type input "r"
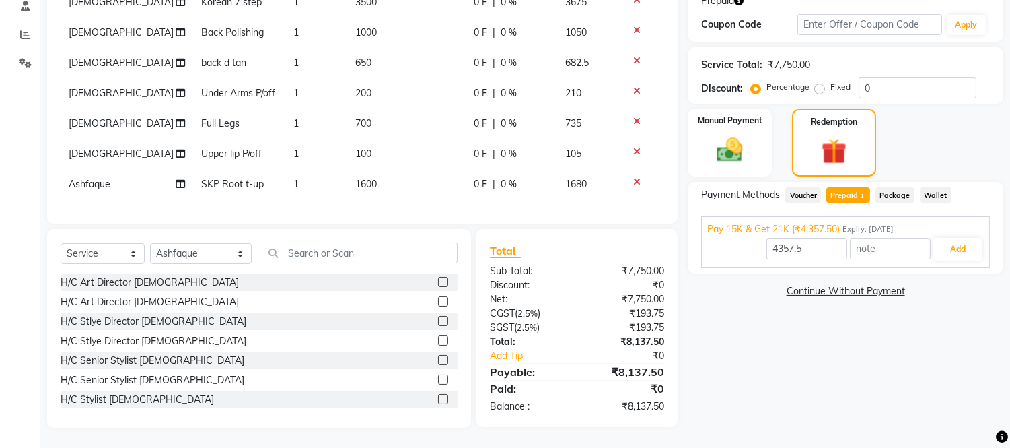
click at [438, 365] on label at bounding box center [443, 360] width 10 height 10
click at [438, 365] on input "checkbox" at bounding box center [442, 360] width 9 height 9
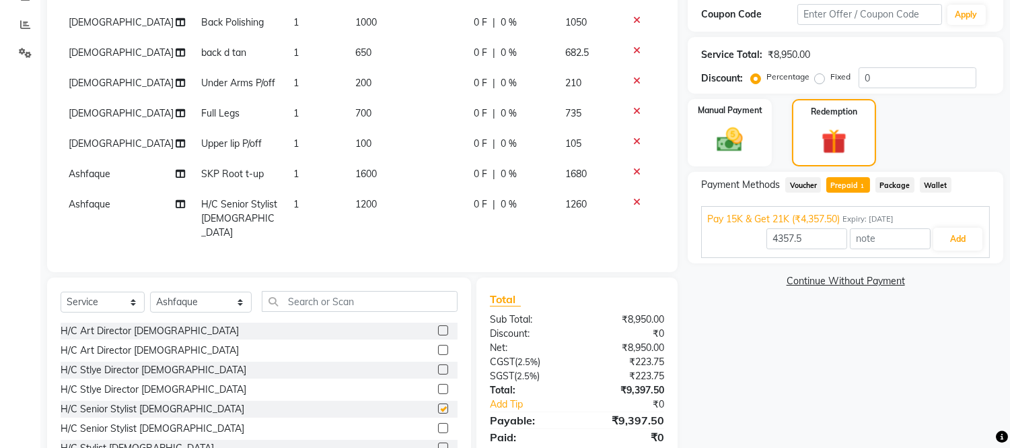
checkbox input "false"
click at [392, 210] on td "1200" at bounding box center [406, 218] width 119 height 59
select select "80197"
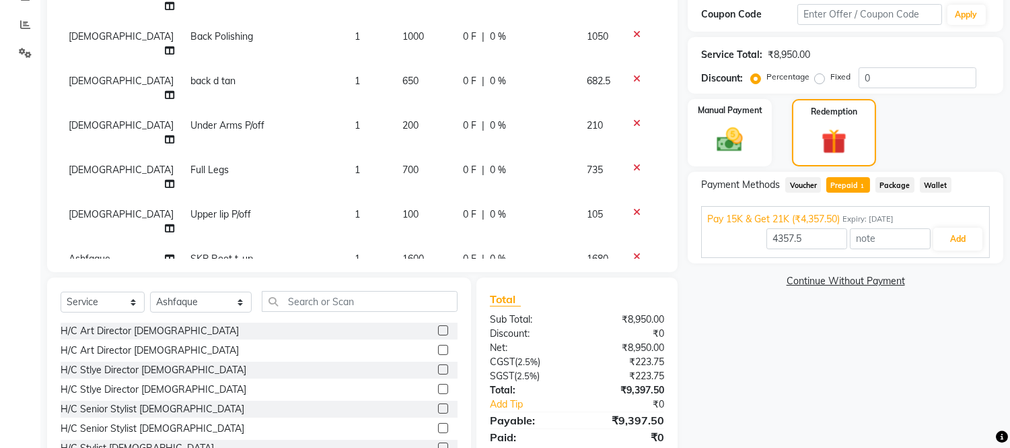
click at [402, 282] on input "1200" at bounding box center [424, 292] width 44 height 21
type input "1500"
click at [331, 301] on input "text" at bounding box center [360, 301] width 196 height 21
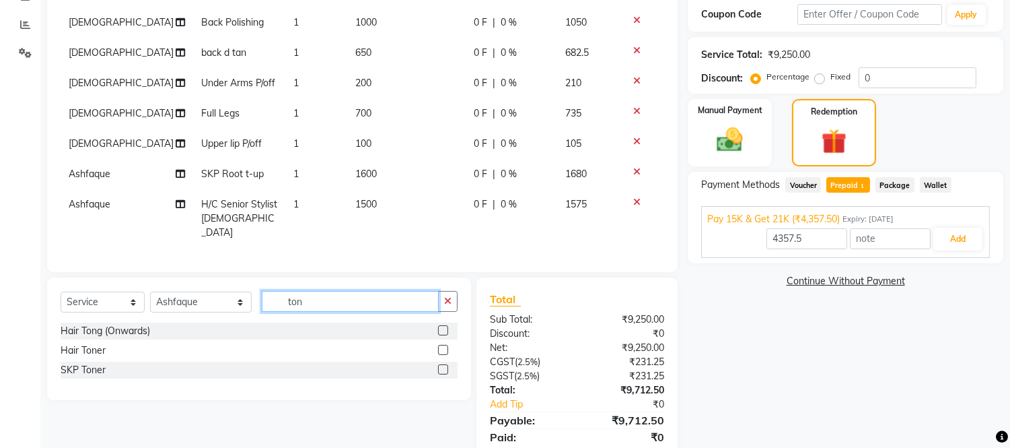
type input "ton"
click at [438, 347] on label at bounding box center [443, 350] width 10 height 10
click at [438, 347] on input "checkbox" at bounding box center [442, 350] width 9 height 9
checkbox input "false"
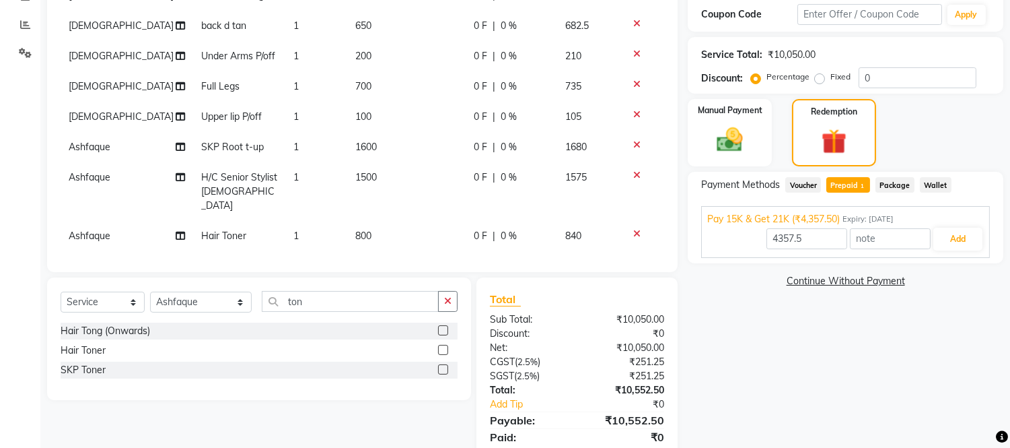
click at [387, 221] on td "800" at bounding box center [406, 236] width 119 height 30
select select "80197"
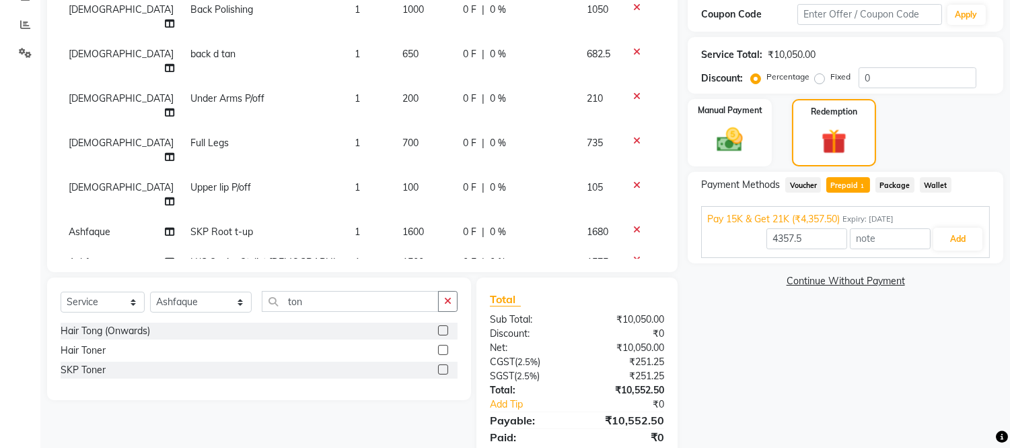
click at [402, 299] on input "800" at bounding box center [424, 309] width 44 height 21
type input "8"
type input "3000"
click at [326, 305] on input "ton" at bounding box center [350, 301] width 177 height 21
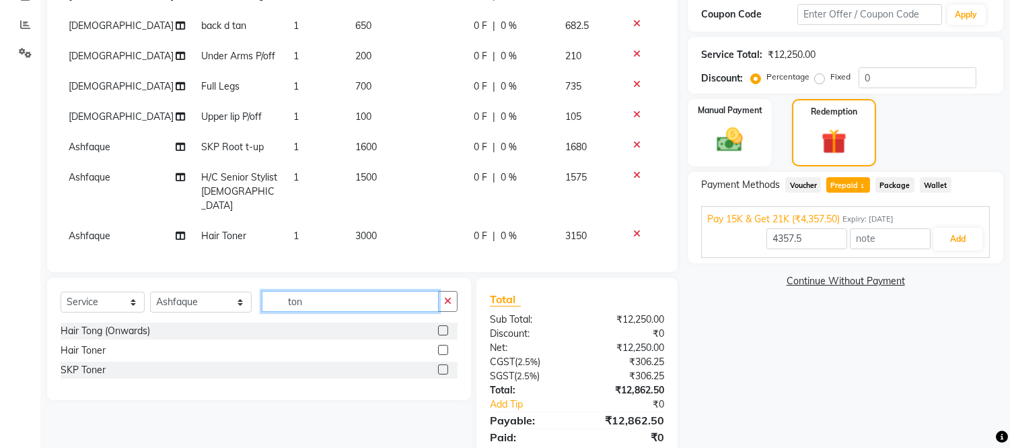
click at [326, 297] on input "ton" at bounding box center [350, 301] width 177 height 21
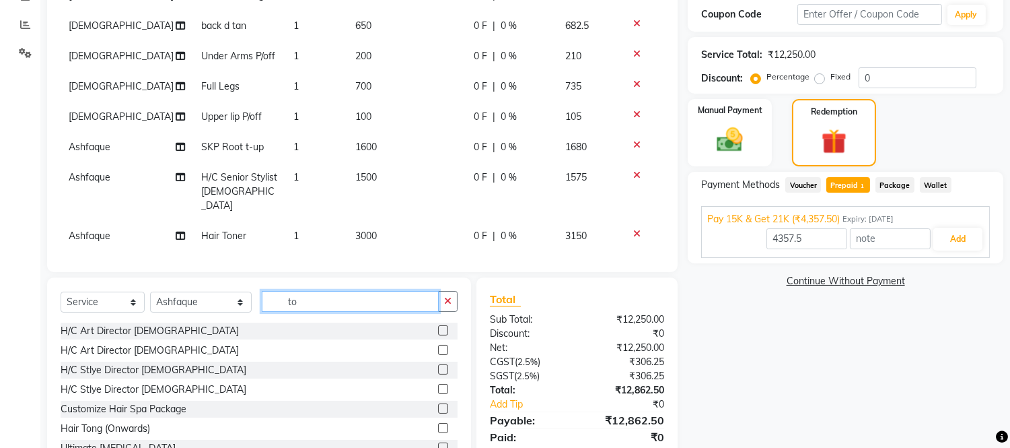
type input "t"
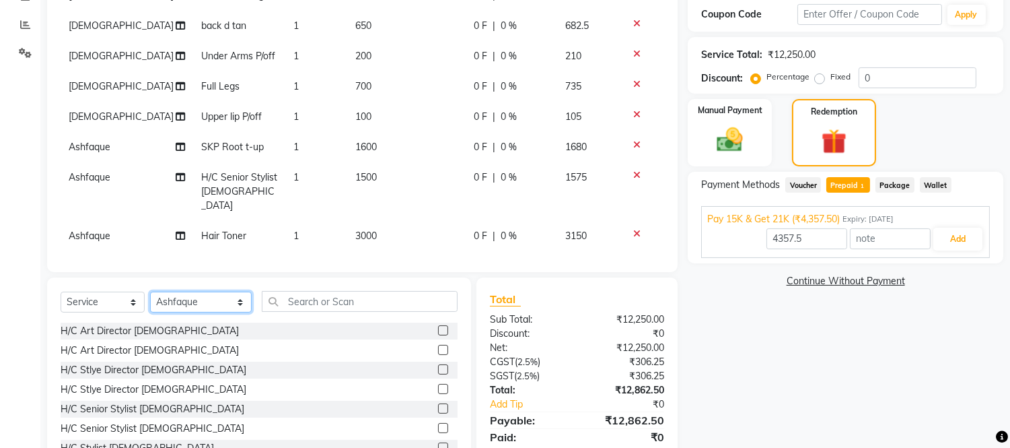
click at [189, 304] on select "Select Stylist Abdul Abid Afsha Shaikh Ajmal Aphy Araslan Ashfaque Aslam Azhar …" at bounding box center [201, 301] width 102 height 21
select select "80186"
click at [150, 291] on select "Select Stylist Abdul Abid Afsha Shaikh Ajmal Aphy Araslan Ashfaque Aslam Azhar …" at bounding box center [201, 301] width 102 height 21
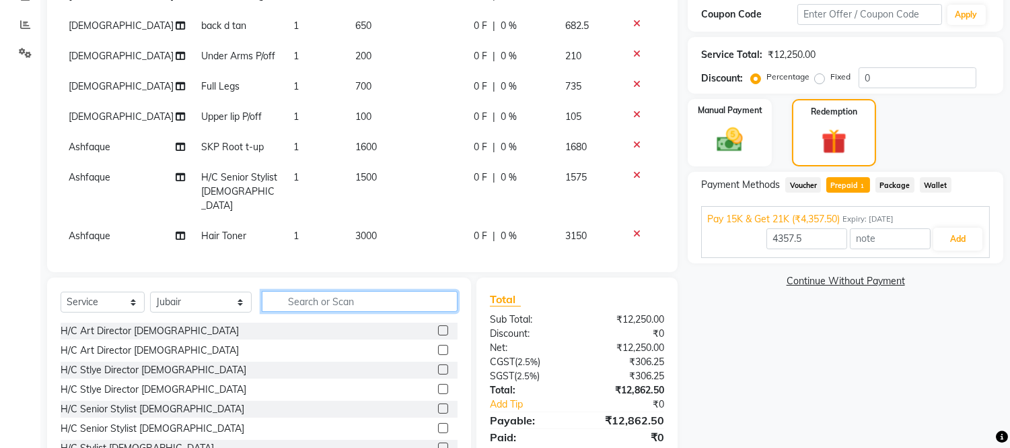
click at [315, 304] on input "text" at bounding box center [360, 301] width 196 height 21
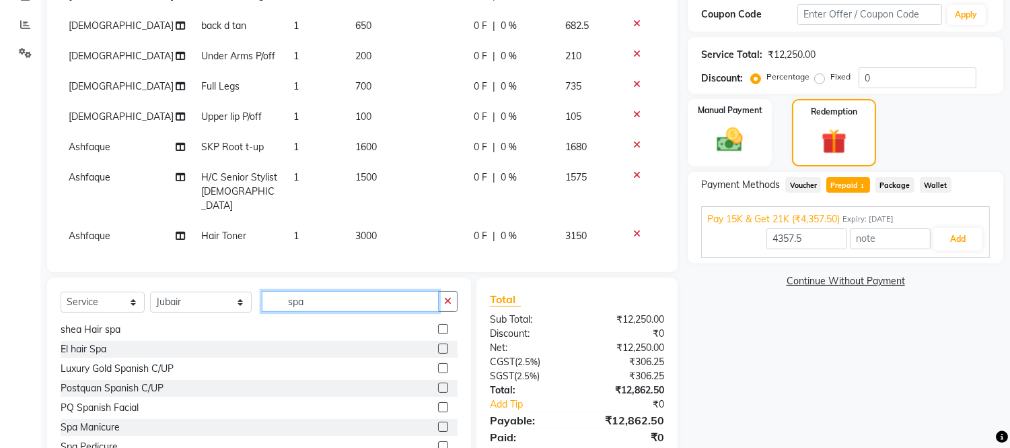
scroll to position [293, 0]
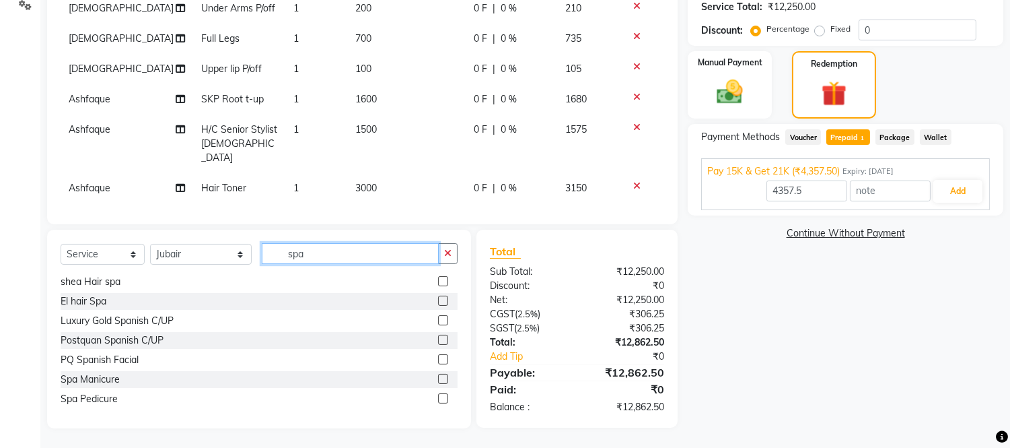
type input "spa"
click at [438, 399] on label at bounding box center [443, 398] width 10 height 10
click at [438, 399] on input "checkbox" at bounding box center [442, 398] width 9 height 9
checkbox input "false"
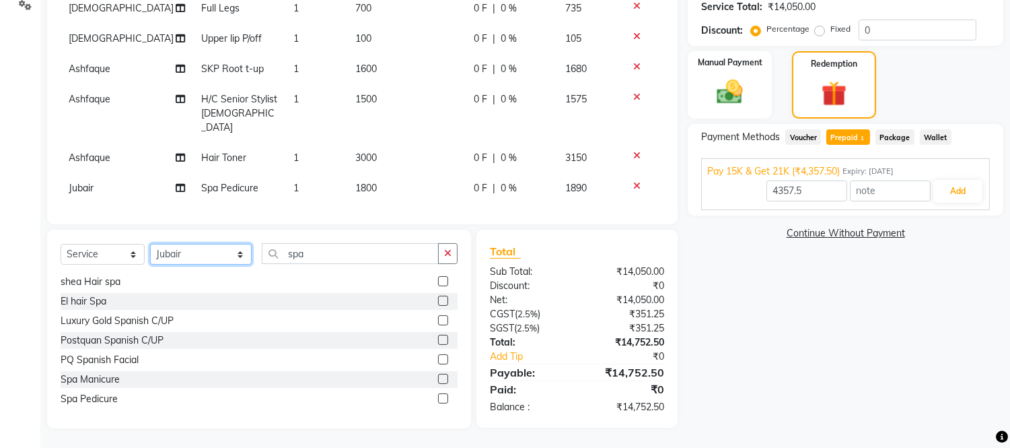
click at [175, 254] on select "Select Stylist Abdul Abid Afsha Shaikh Ajmal Aphy Araslan Ashfaque Aslam Azhar …" at bounding box center [201, 254] width 102 height 21
select select "74042"
click at [150, 244] on select "Select Stylist Abdul Abid Afsha Shaikh Ajmal Aphy Araslan Ashfaque Aslam Azhar …" at bounding box center [201, 254] width 102 height 21
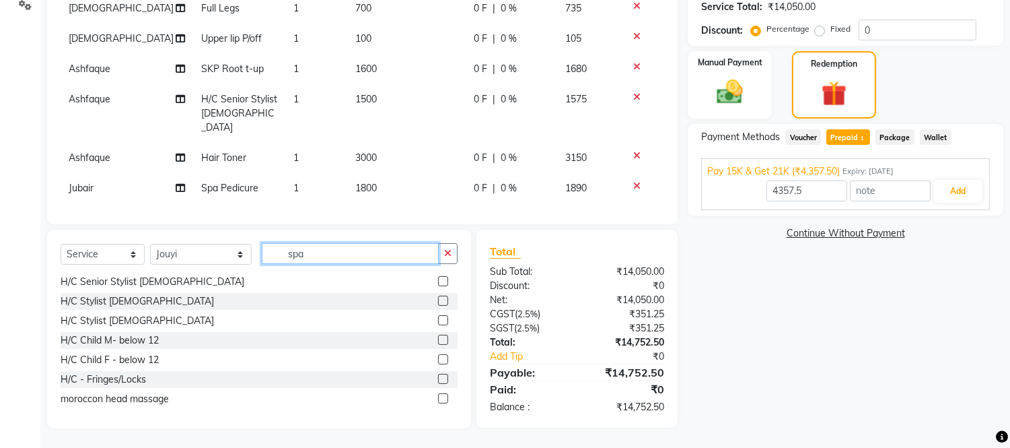
click at [308, 254] on input "spa" at bounding box center [350, 253] width 177 height 21
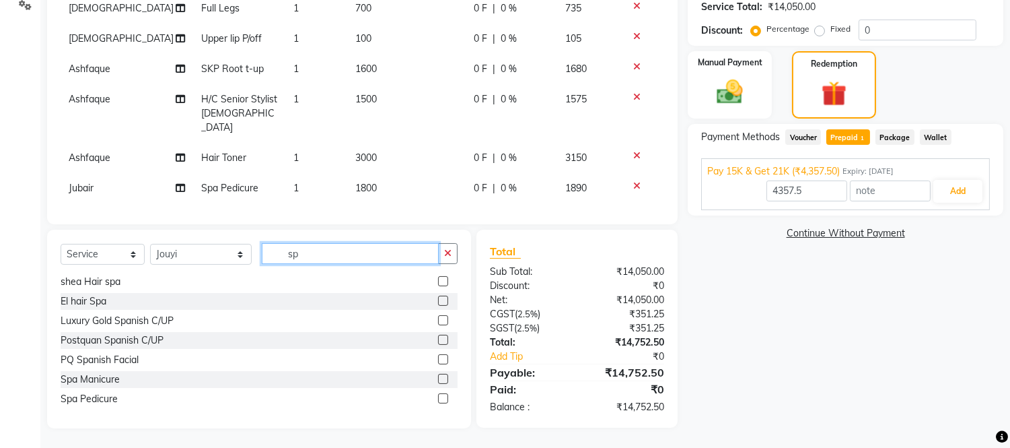
type input "sp"
click at [438, 377] on label at bounding box center [443, 379] width 10 height 10
click at [438, 377] on input "checkbox" at bounding box center [442, 379] width 9 height 9
checkbox input "false"
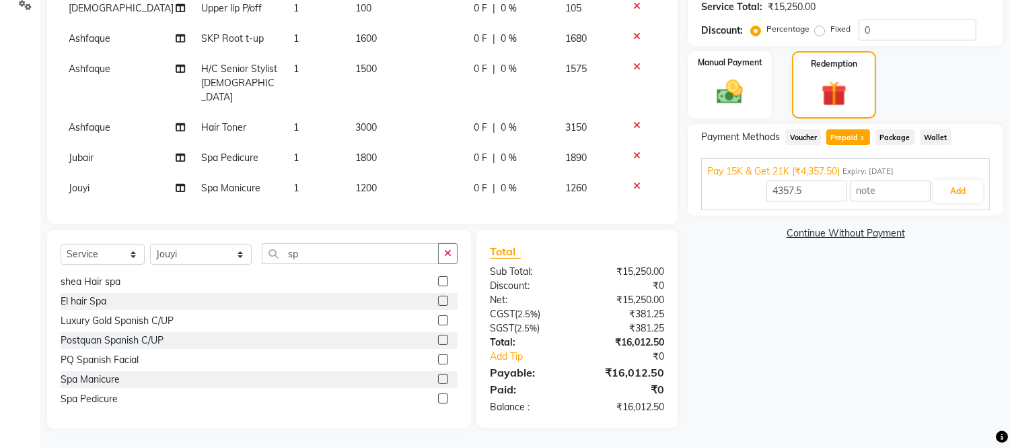
click at [382, 145] on td "1800" at bounding box center [406, 158] width 119 height 30
select select "80186"
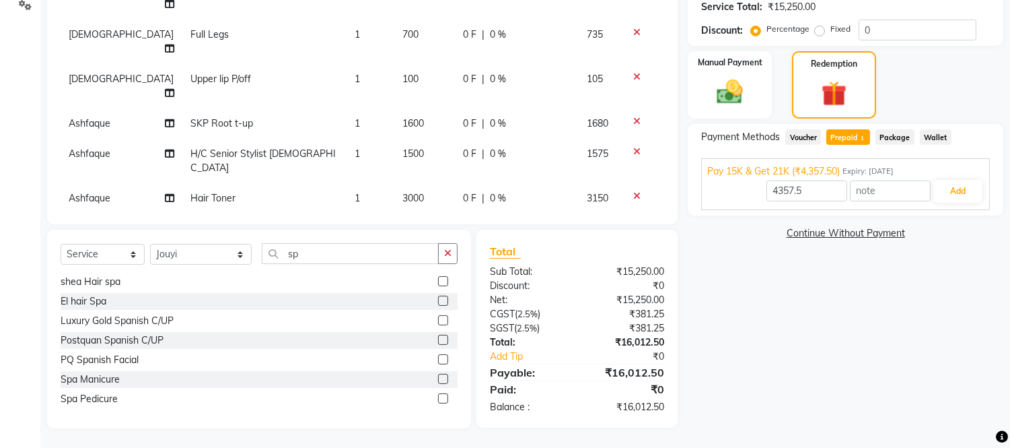
click at [402, 221] on input "1800" at bounding box center [424, 231] width 44 height 21
type input "1"
type input "2100"
click at [400, 264] on td "1200" at bounding box center [424, 279] width 61 height 30
select select "74042"
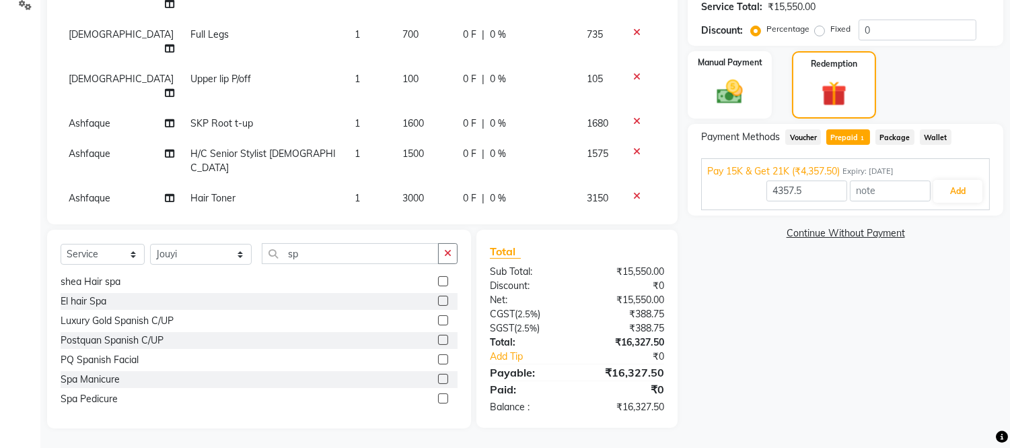
click at [402, 252] on input "1200" at bounding box center [424, 262] width 44 height 21
type input "1400"
click at [402, 252] on input "1400" at bounding box center [424, 262] width 44 height 21
click at [454, 195] on div "Services Stylist Service Qty Price Disc Total Action sunita Korean 7 step 1 350…" at bounding box center [363, 42] width 604 height 336
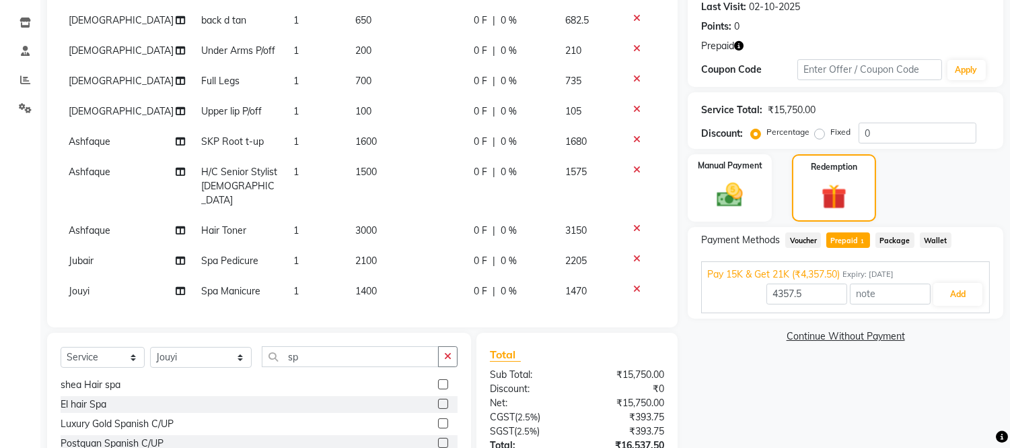
scroll to position [291, 0]
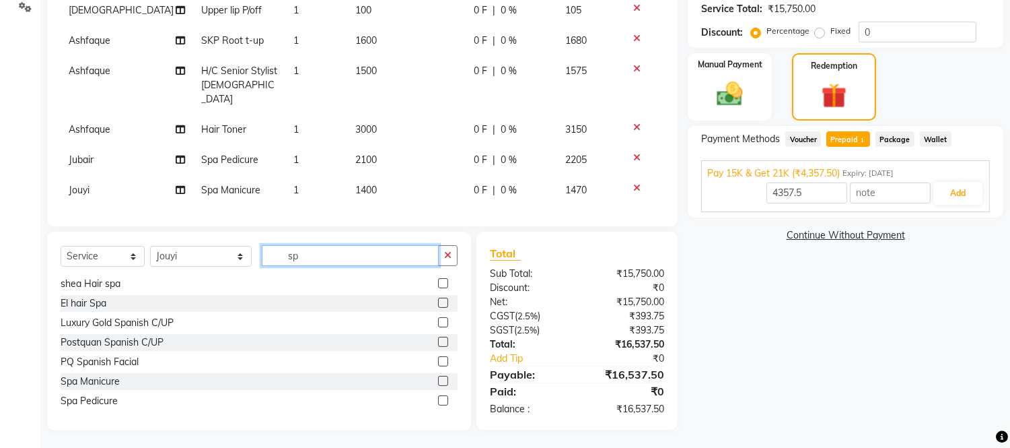
click at [310, 254] on input "sp" at bounding box center [350, 255] width 177 height 21
type input "s"
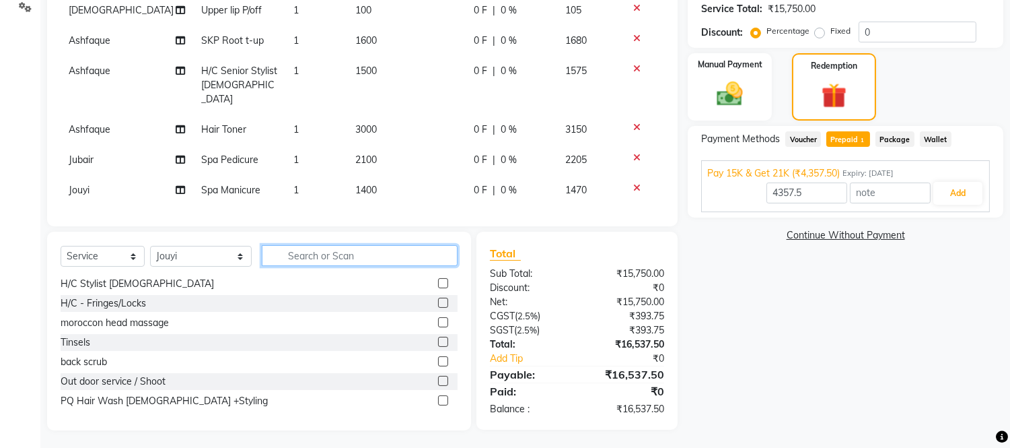
scroll to position [138, 0]
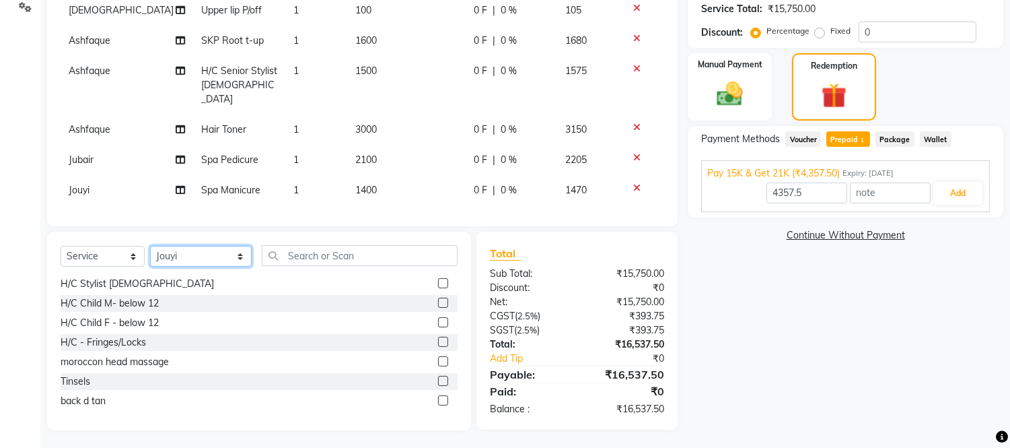
click at [186, 262] on select "Select Stylist Abdul Abid Afsha Shaikh Ajmal Aphy Araslan Ashfaque Aslam Azhar …" at bounding box center [201, 256] width 102 height 21
select select "88428"
click at [150, 246] on select "Select Stylist Abdul Abid Afsha Shaikh Ajmal Aphy Araslan Ashfaque Aslam Azhar …" at bounding box center [201, 256] width 102 height 21
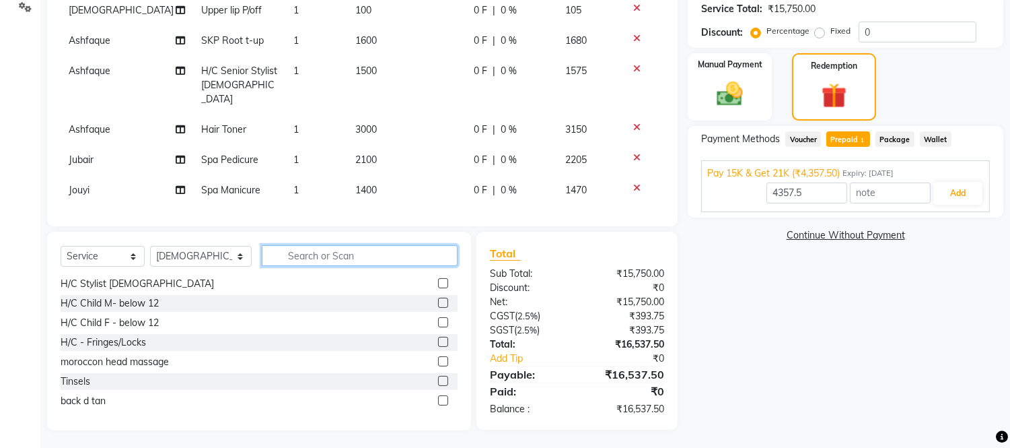
click at [319, 259] on input "text" at bounding box center [360, 255] width 196 height 21
type input "l"
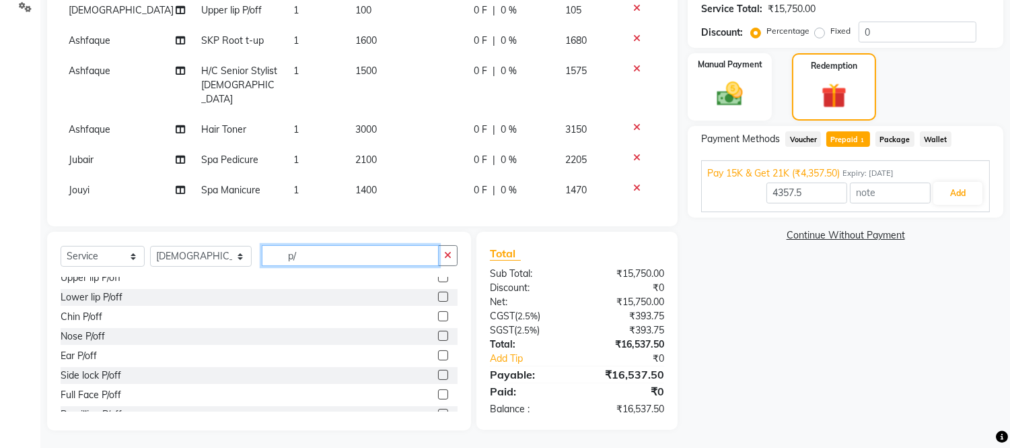
scroll to position [11, 0]
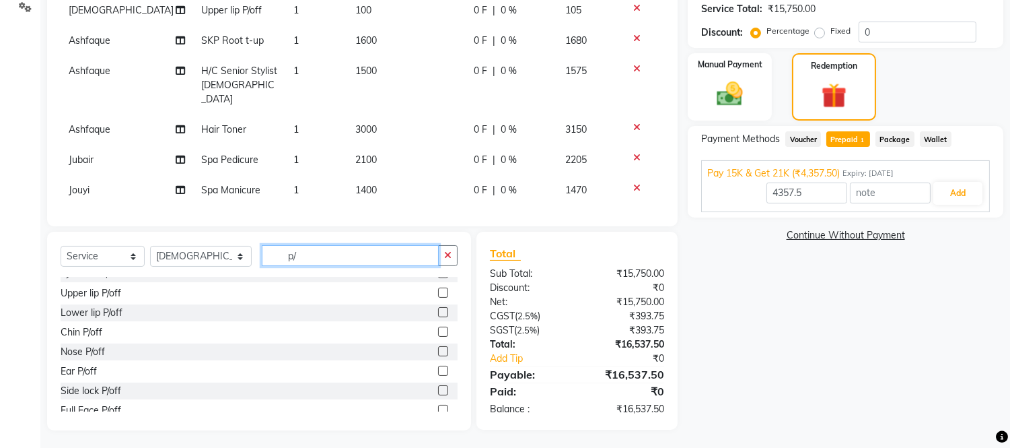
type input "p/"
click at [438, 311] on label at bounding box center [443, 312] width 10 height 10
click at [438, 311] on input "checkbox" at bounding box center [442, 312] width 9 height 9
checkbox input "false"
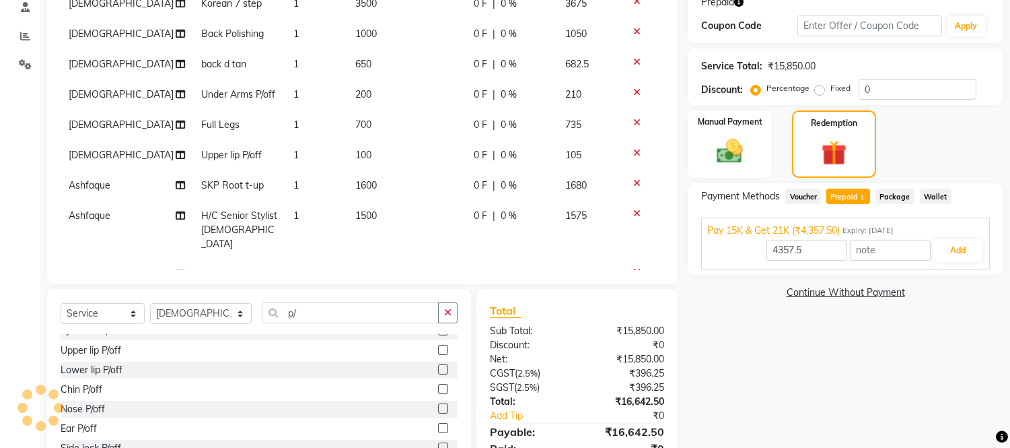
scroll to position [0, 0]
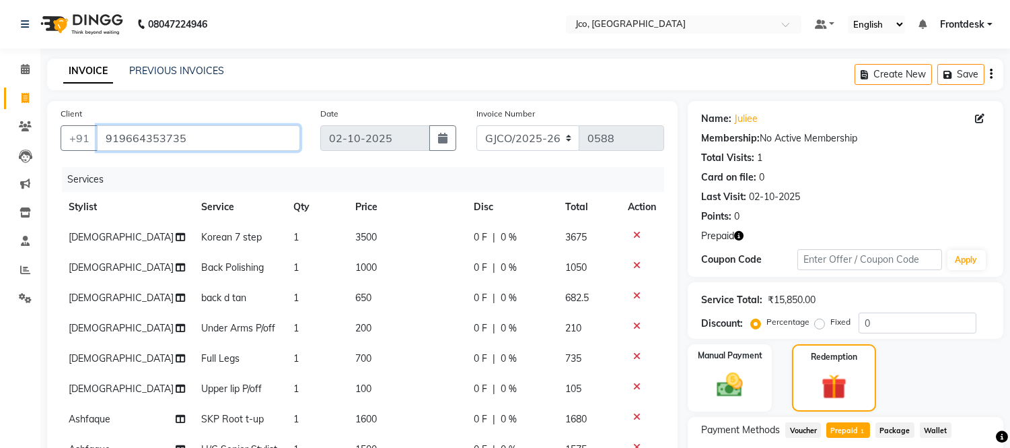
click at [190, 139] on input "919664353735" at bounding box center [198, 138] width 203 height 26
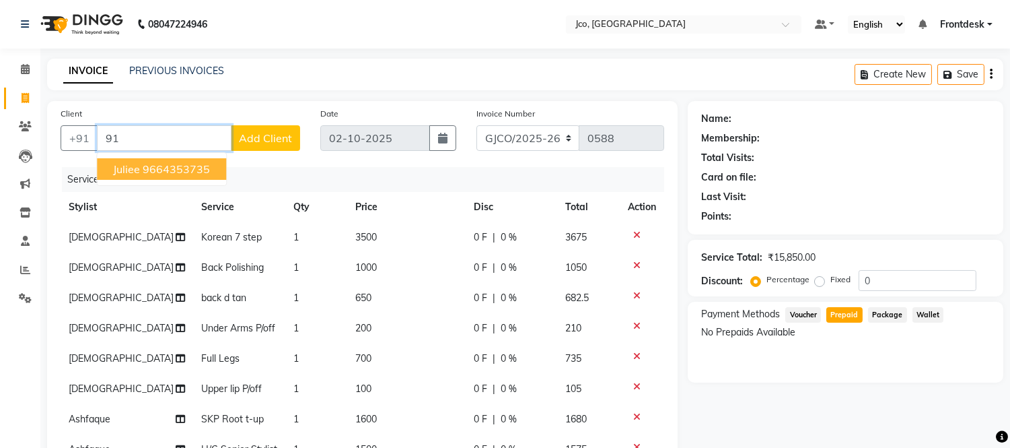
type input "9"
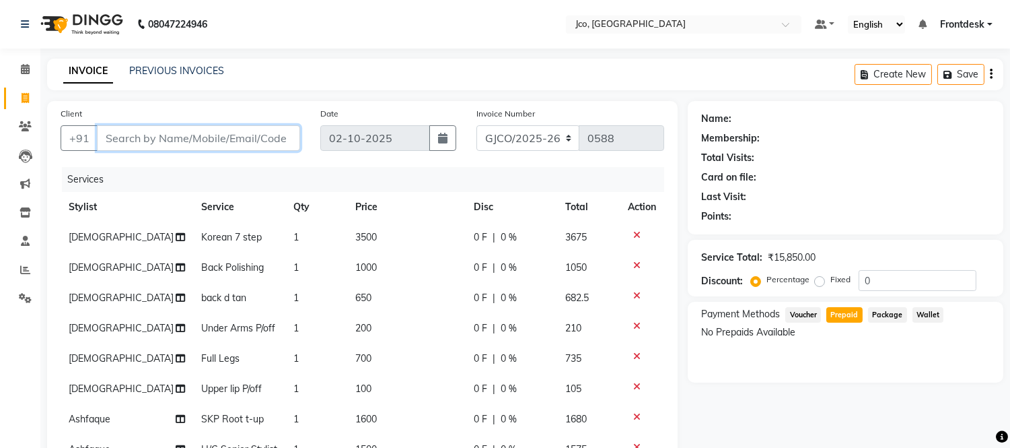
paste input "919664353735"
type input "919664353735"
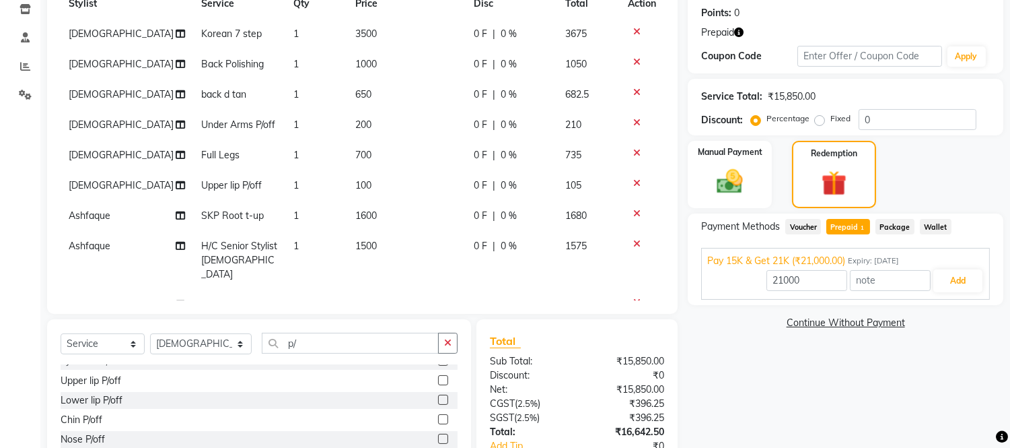
scroll to position [203, 0]
click at [853, 224] on span "Prepaid 1" at bounding box center [848, 226] width 44 height 15
type input "16642.5"
click at [952, 280] on button "Add" at bounding box center [957, 281] width 49 height 23
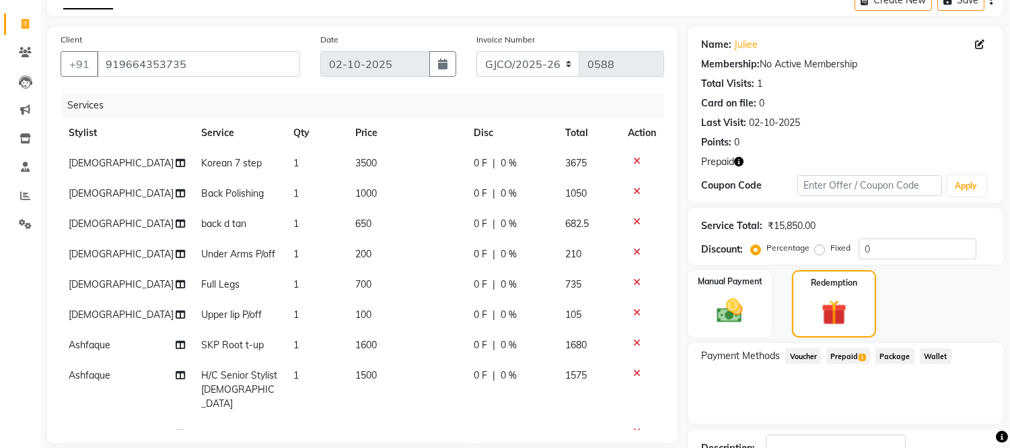
scroll to position [71, 0]
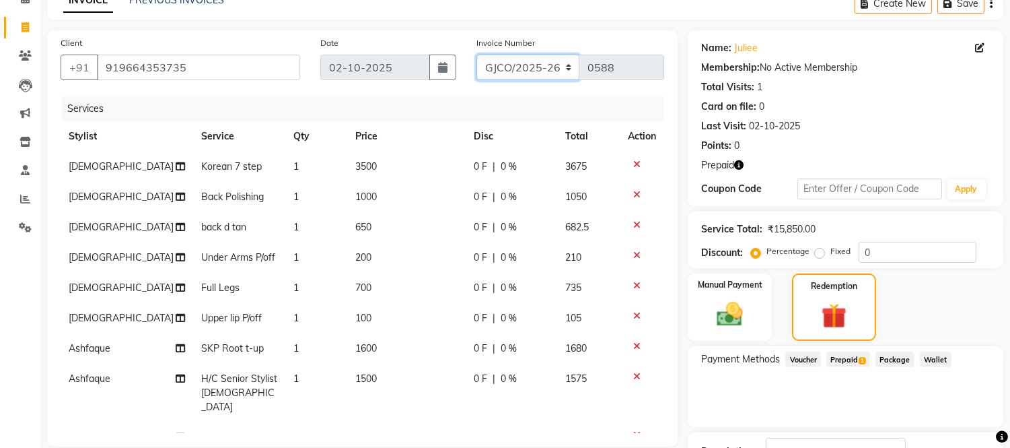
click at [530, 69] on select "GJCO/2025-26 SCG/2025-26 Gpre/2025-26" at bounding box center [528, 68] width 104 height 26
select select "7735"
click at [476, 55] on select "GJCO/2025-26 SCG/2025-26 Gpre/2025-26" at bounding box center [528, 68] width 104 height 26
type input "0463"
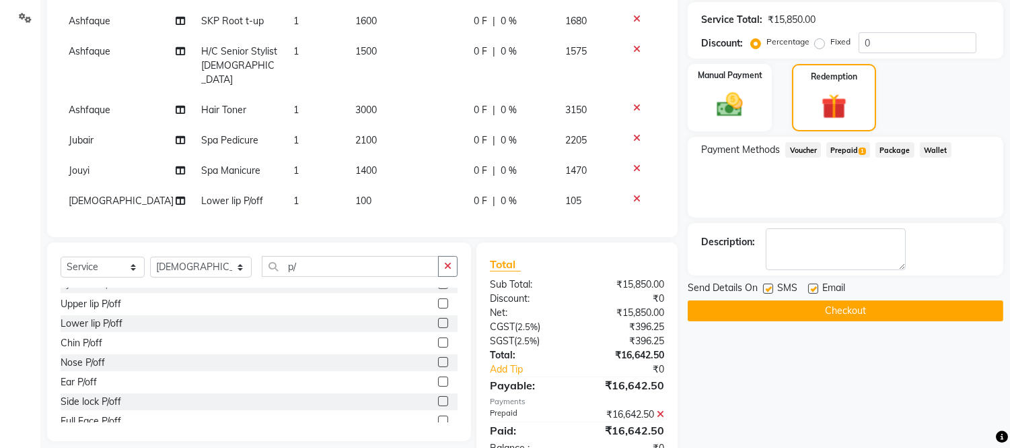
scroll to position [279, 0]
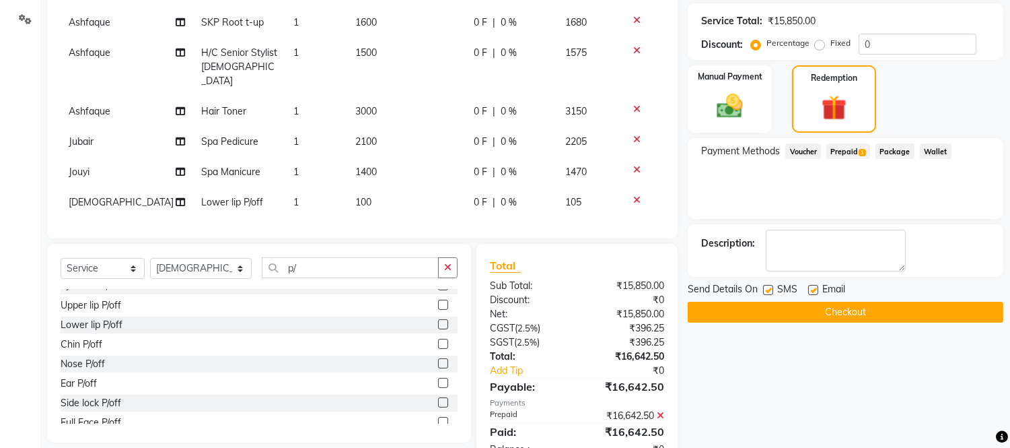
click at [812, 288] on label at bounding box center [813, 290] width 10 height 10
click at [812, 288] on input "checkbox" at bounding box center [812, 290] width 9 height 9
checkbox input "false"
click at [841, 312] on button "Checkout" at bounding box center [846, 311] width 316 height 21
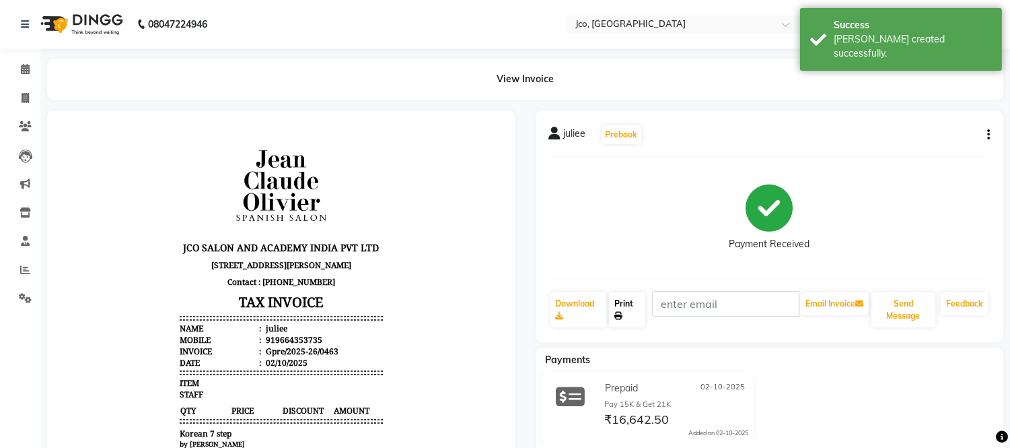
click at [621, 304] on link "Print" at bounding box center [627, 309] width 36 height 35
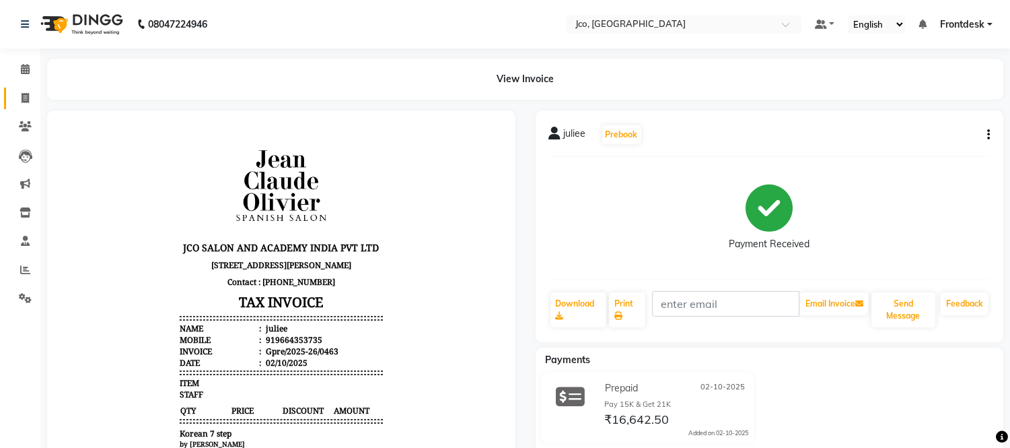
click at [24, 99] on icon at bounding box center [25, 98] width 7 height 10
select select "service"
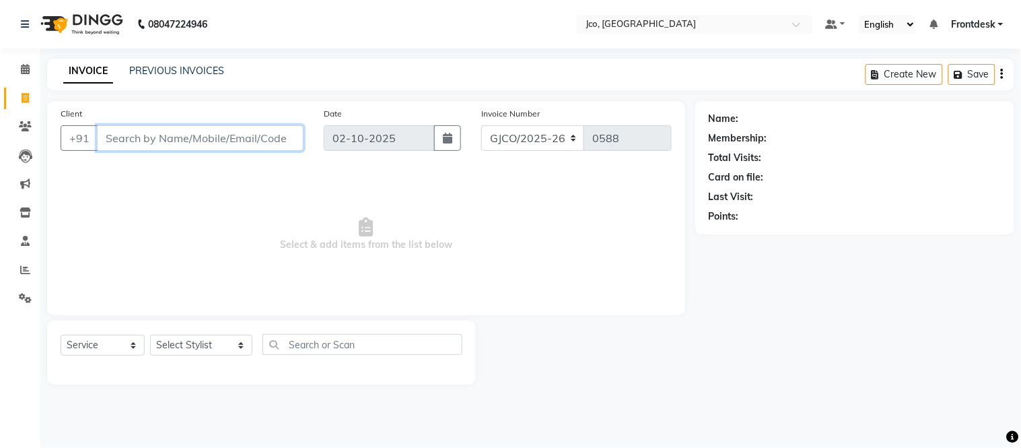
click at [160, 136] on input "Client" at bounding box center [200, 138] width 207 height 26
click at [24, 98] on icon at bounding box center [25, 98] width 7 height 10
select select "service"
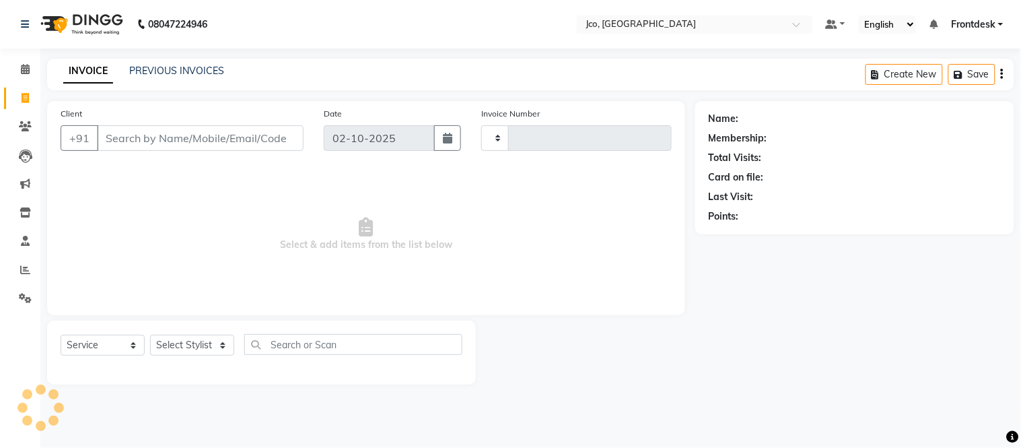
type input "0588"
select select "8000"
click at [178, 74] on link "PREVIOUS INVOICES" at bounding box center [176, 71] width 95 height 12
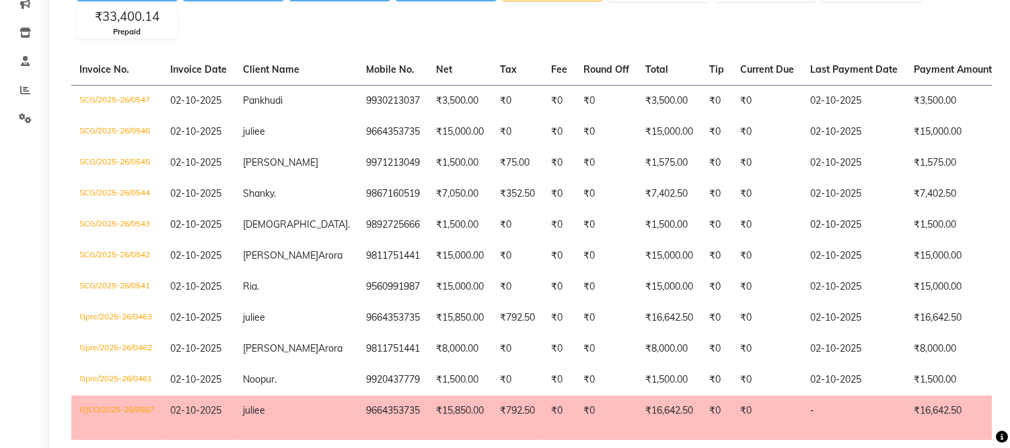
scroll to position [180, 0]
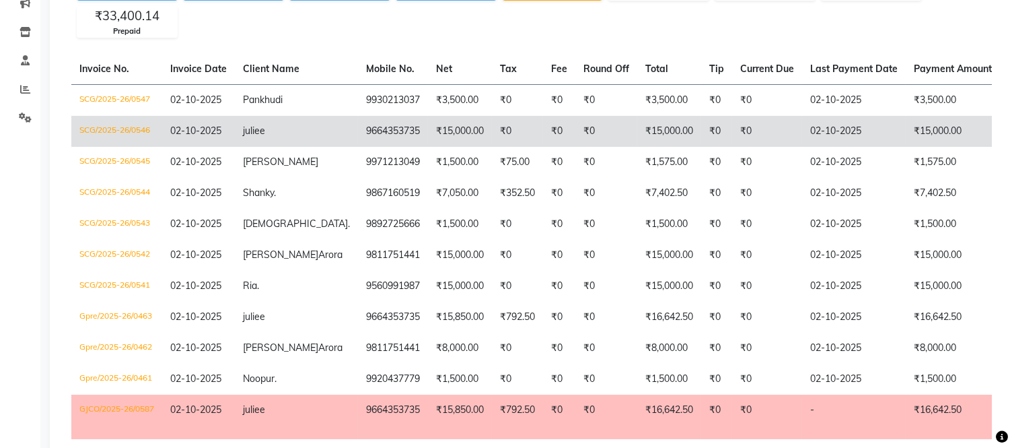
click at [808, 125] on td "02-10-2025" at bounding box center [854, 131] width 104 height 31
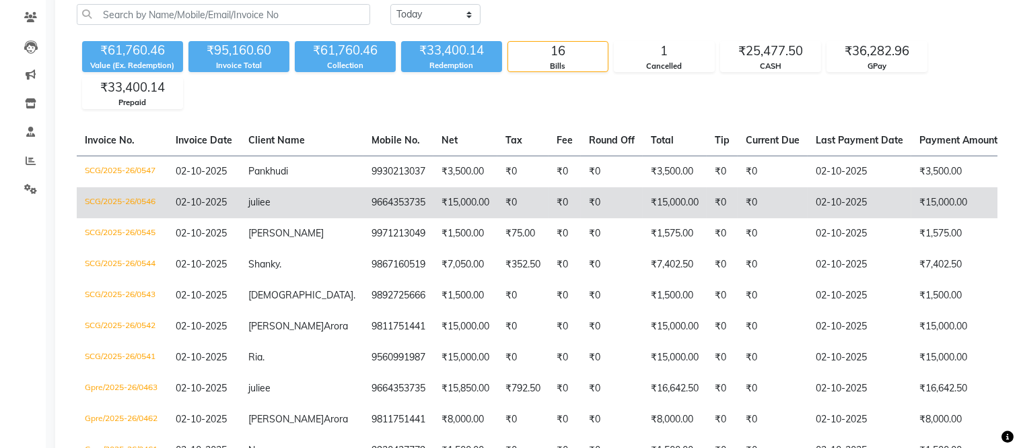
scroll to position [0, 0]
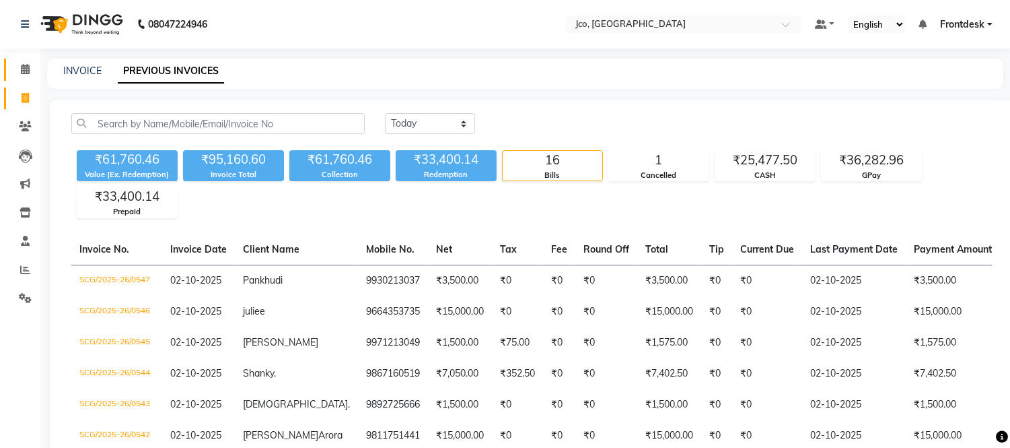
click at [24, 68] on icon at bounding box center [25, 69] width 9 height 10
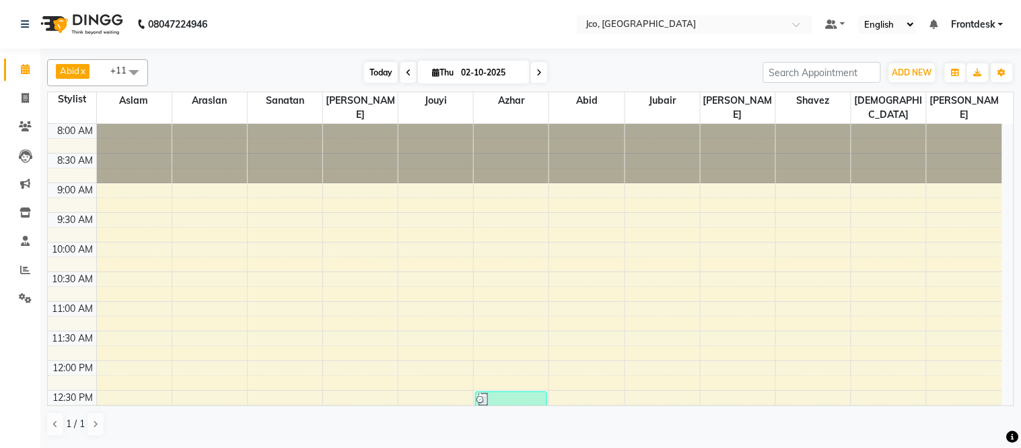
click at [378, 68] on span "Today" at bounding box center [381, 72] width 34 height 21
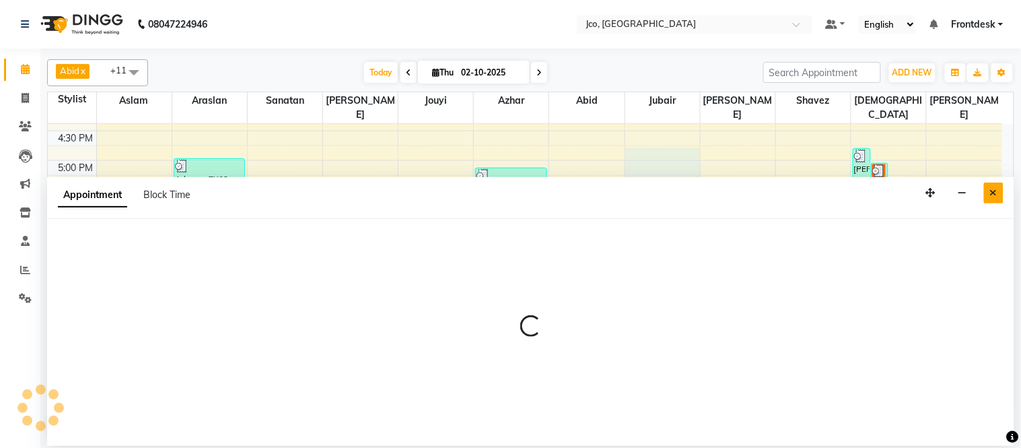
click at [993, 192] on icon "Close" at bounding box center [993, 192] width 7 height 9
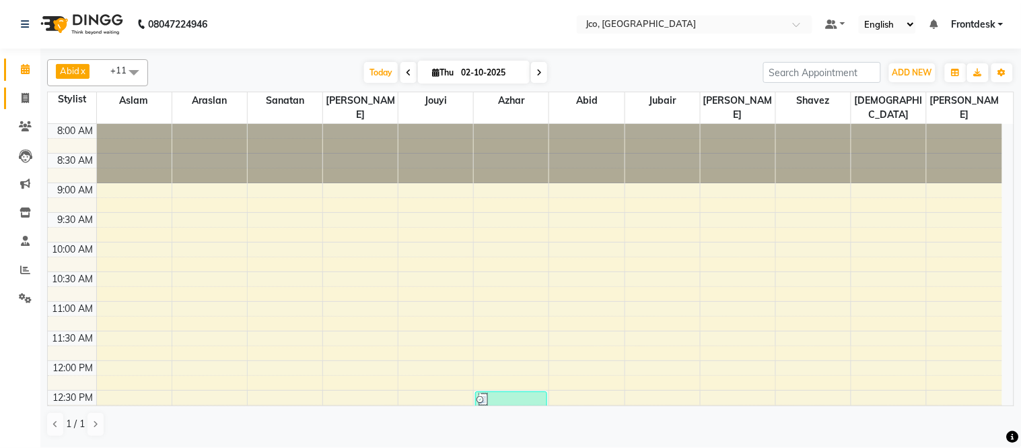
click at [28, 97] on icon at bounding box center [25, 98] width 7 height 10
select select "service"
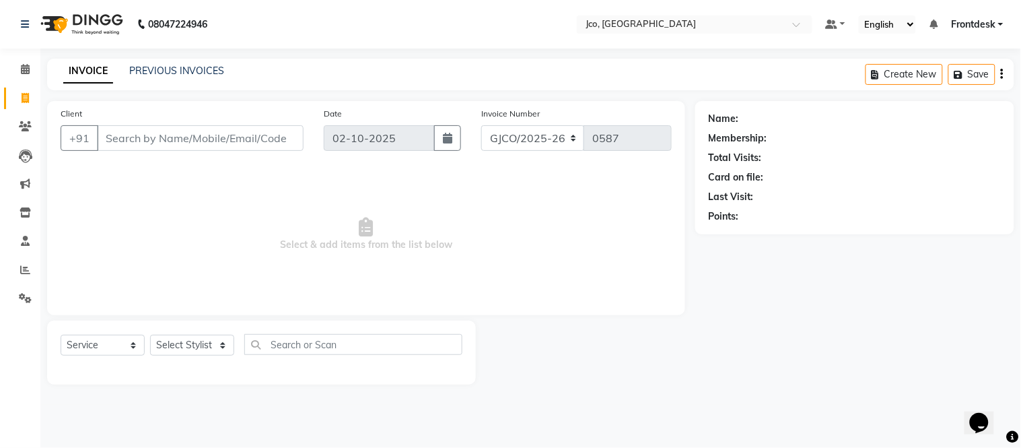
click at [174, 139] on input "Client" at bounding box center [200, 138] width 207 height 26
type input "9930213037"
click at [273, 135] on span "Add Client" at bounding box center [268, 137] width 53 height 13
select select "22"
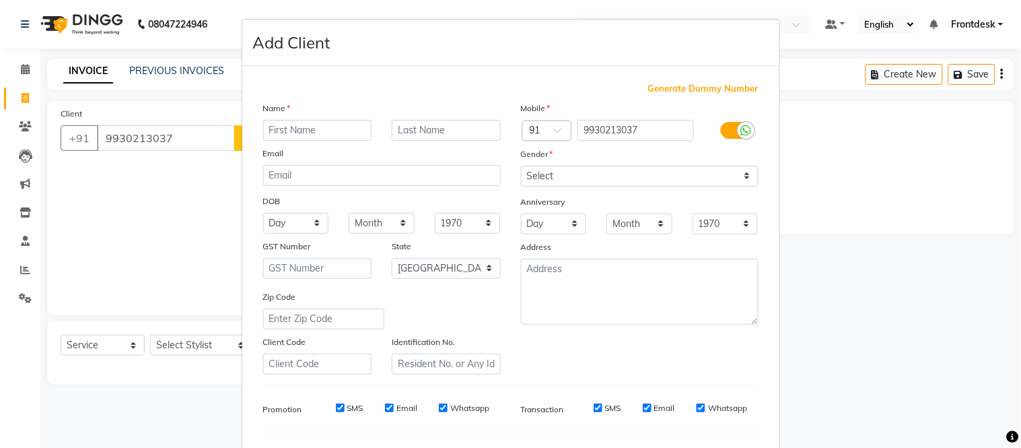
click at [287, 131] on input "text" at bounding box center [317, 130] width 109 height 21
click at [310, 128] on input "text" at bounding box center [317, 130] width 109 height 21
click at [268, 126] on input "[DEMOGRAPHIC_DATA]" at bounding box center [317, 130] width 109 height 21
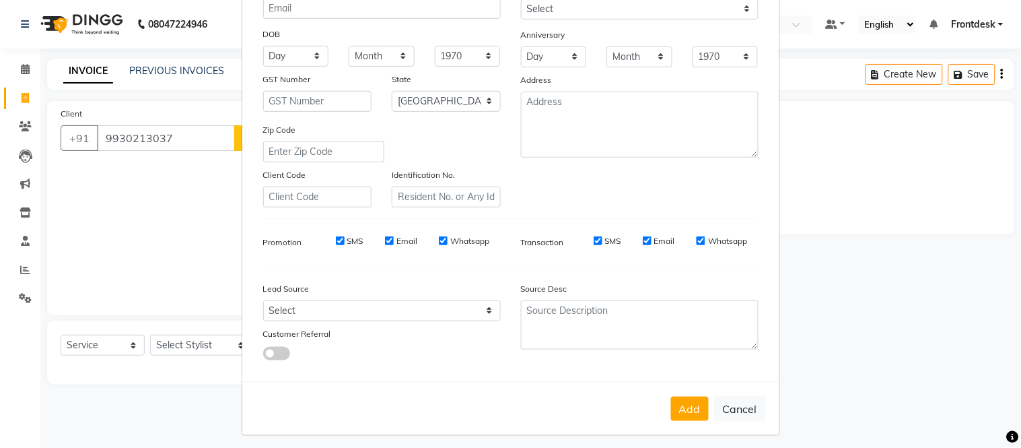
scroll to position [174, 0]
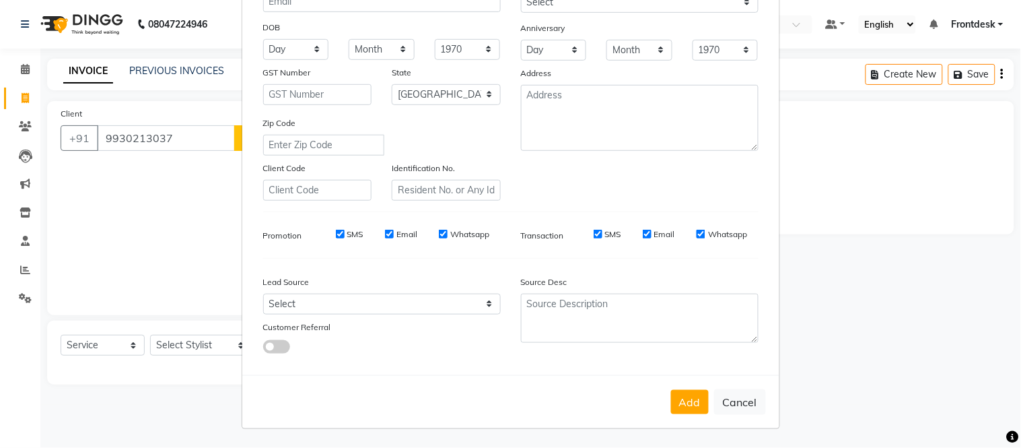
type input "Pankhudi"
click at [678, 400] on button "Add" at bounding box center [690, 402] width 38 height 24
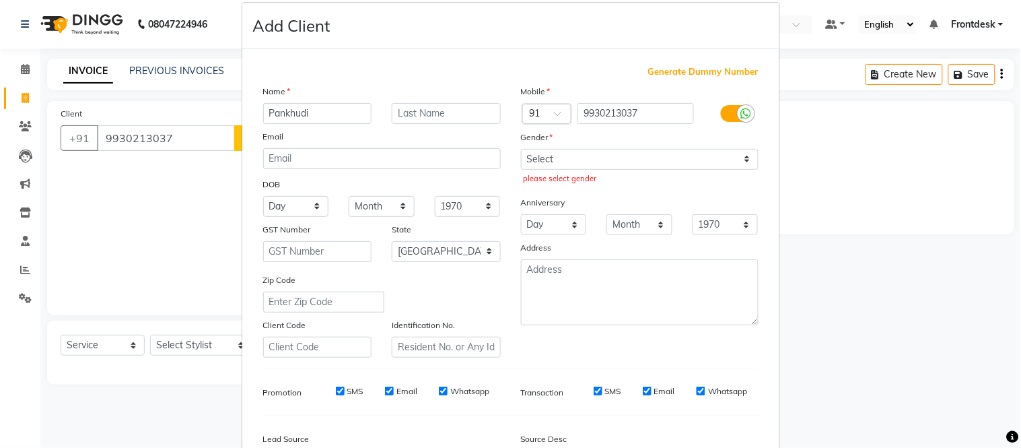
scroll to position [0, 0]
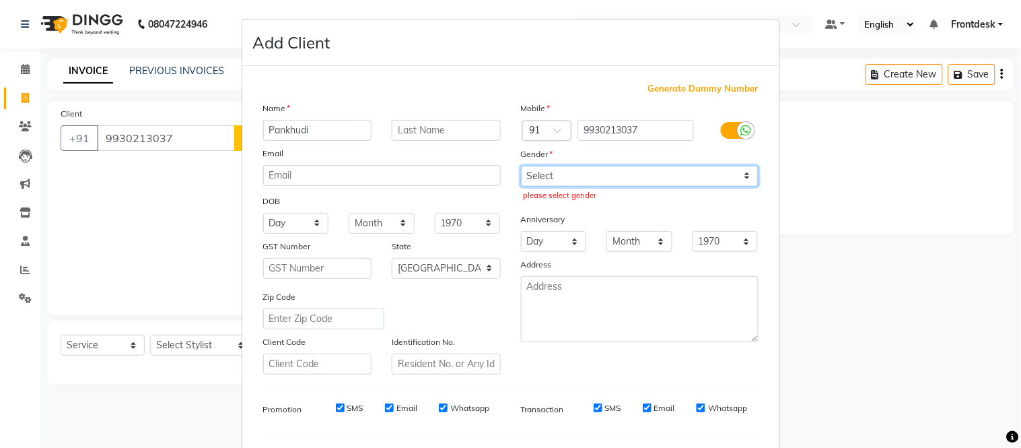
click at [590, 172] on select "Select [DEMOGRAPHIC_DATA] [DEMOGRAPHIC_DATA] Other Prefer Not To Say" at bounding box center [640, 176] width 238 height 21
select select "[DEMOGRAPHIC_DATA]"
click at [521, 166] on select "Select [DEMOGRAPHIC_DATA] [DEMOGRAPHIC_DATA] Other Prefer Not To Say" at bounding box center [640, 176] width 238 height 21
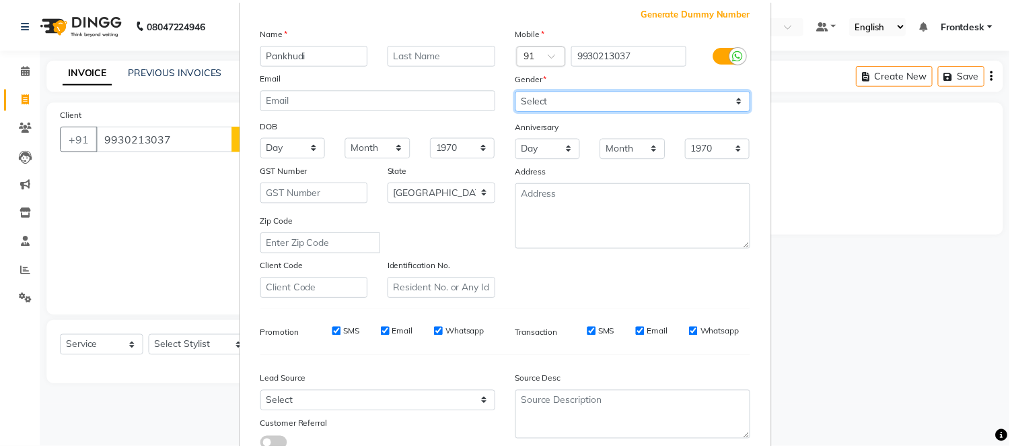
scroll to position [174, 0]
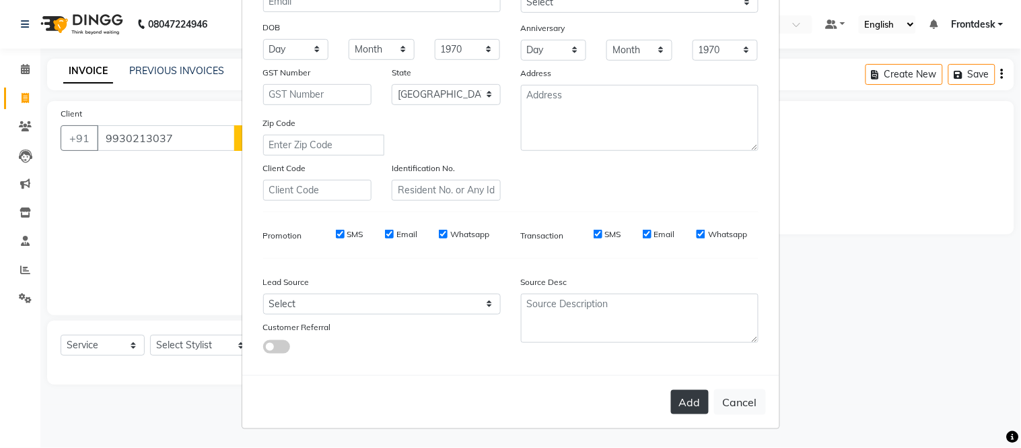
click at [682, 406] on button "Add" at bounding box center [690, 402] width 38 height 24
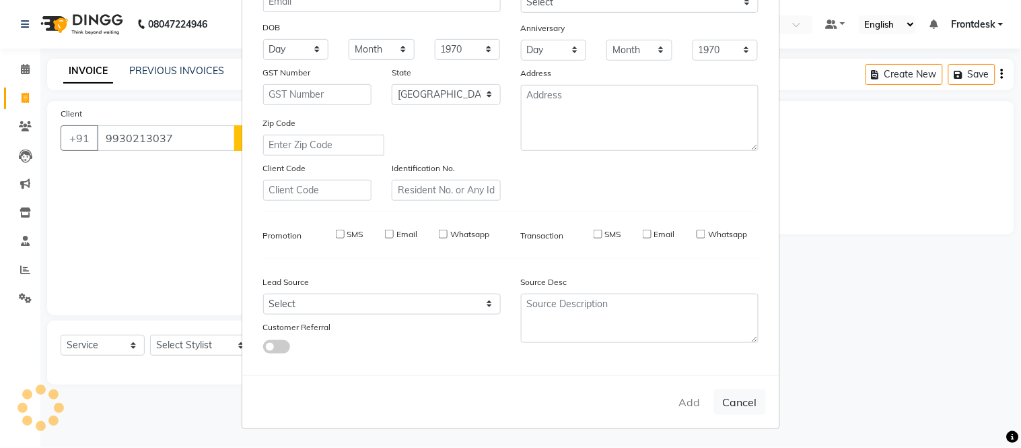
select select
select select "null"
select select
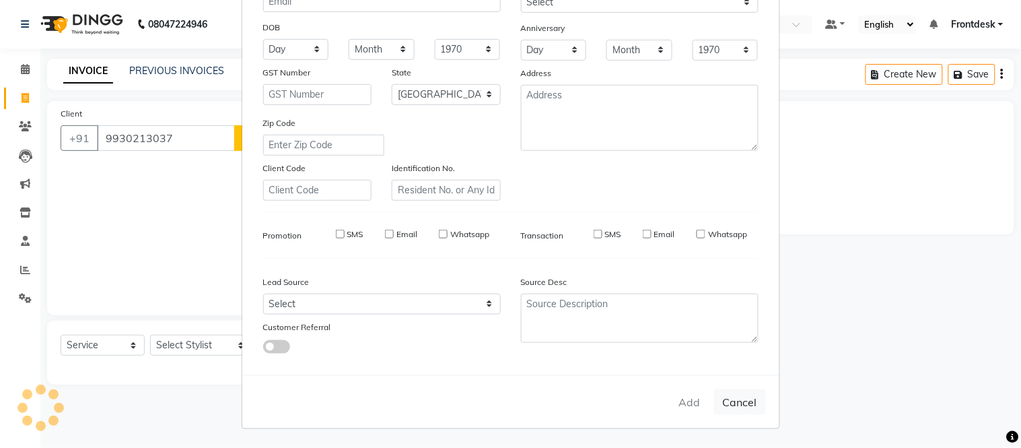
select select
checkbox input "false"
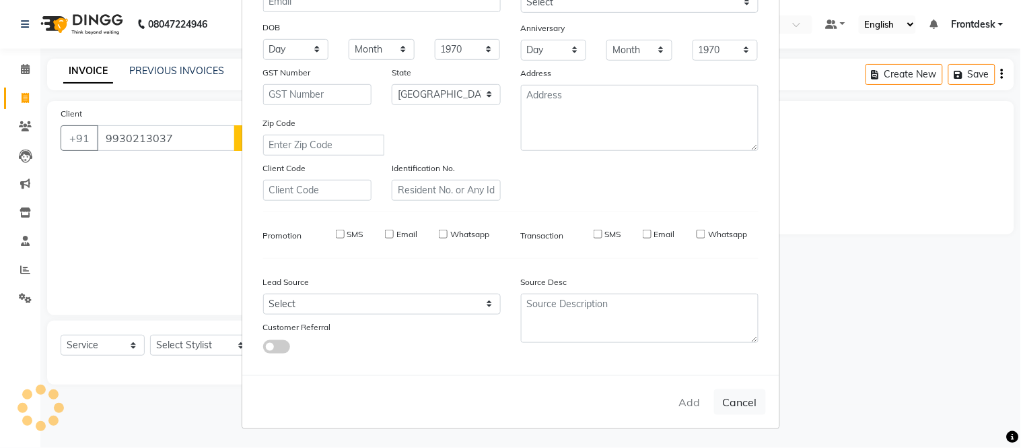
checkbox input "false"
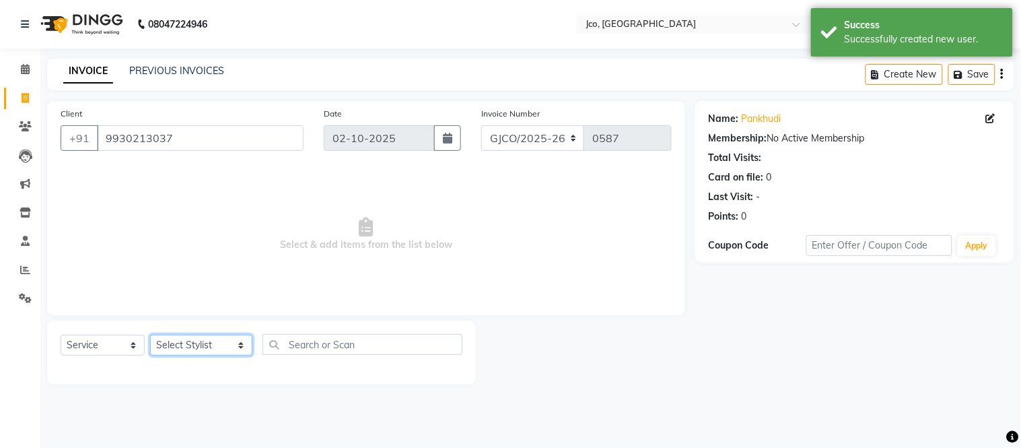
click at [188, 351] on select "Select Stylist [PERSON_NAME] [PERSON_NAME] [PERSON_NAME] Frontdesk Gopal Jouyi …" at bounding box center [201, 344] width 102 height 21
select select "79671"
click at [150, 335] on select "Select Stylist [PERSON_NAME] [PERSON_NAME] [PERSON_NAME] Frontdesk Gopal Jouyi …" at bounding box center [201, 344] width 102 height 21
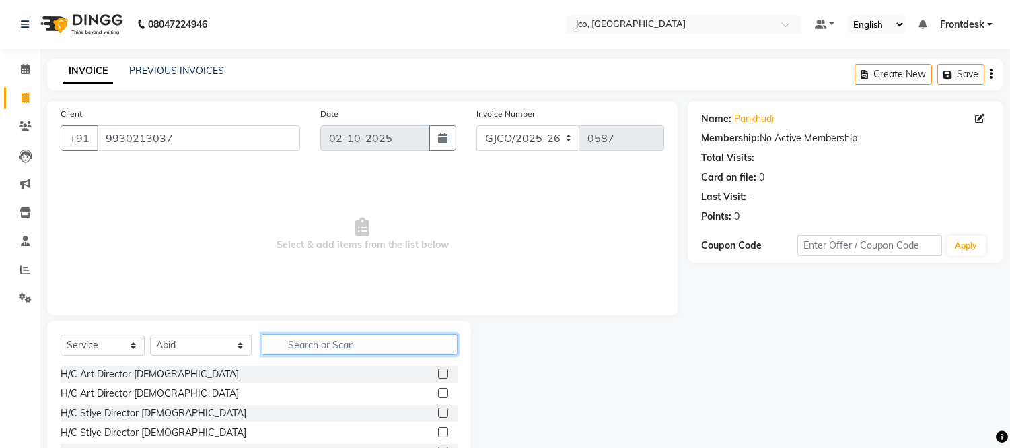
click at [310, 345] on input "text" at bounding box center [360, 344] width 196 height 21
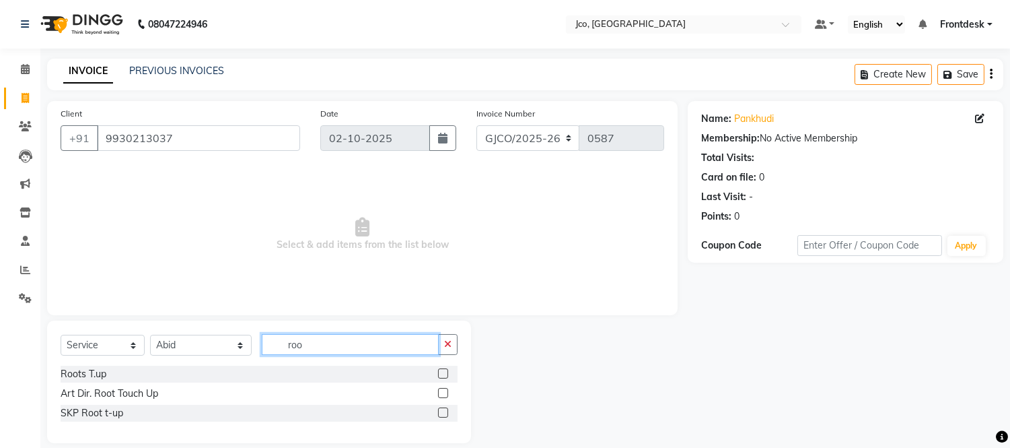
type input "roo"
click at [444, 374] on label at bounding box center [443, 373] width 10 height 10
click at [444, 374] on input "checkbox" at bounding box center [442, 373] width 9 height 9
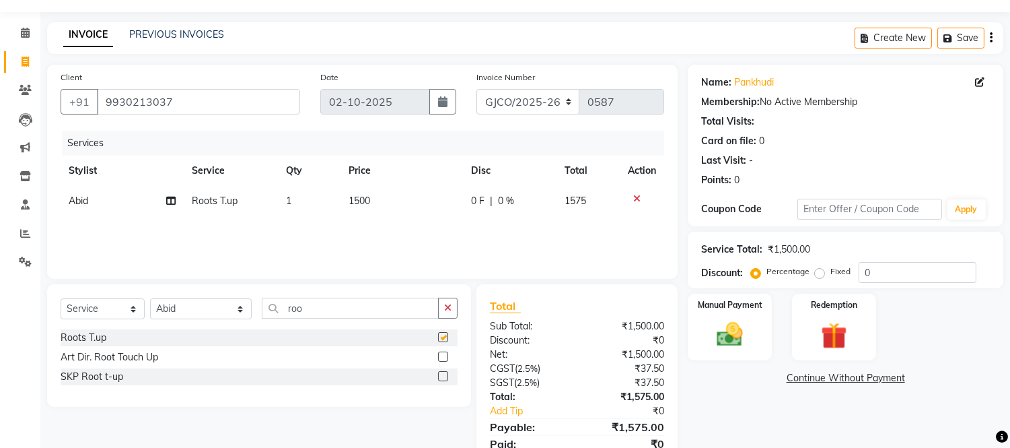
checkbox input "false"
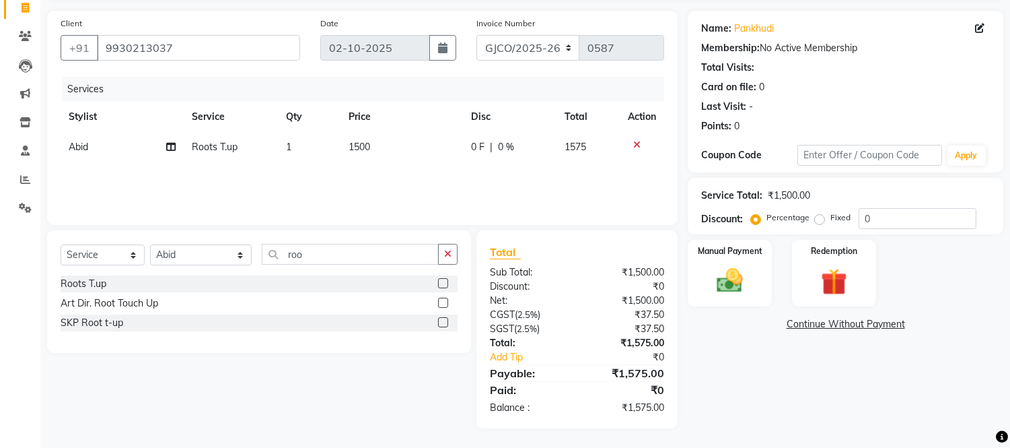
click at [173, 141] on span at bounding box center [170, 147] width 9 height 14
select select "79671"
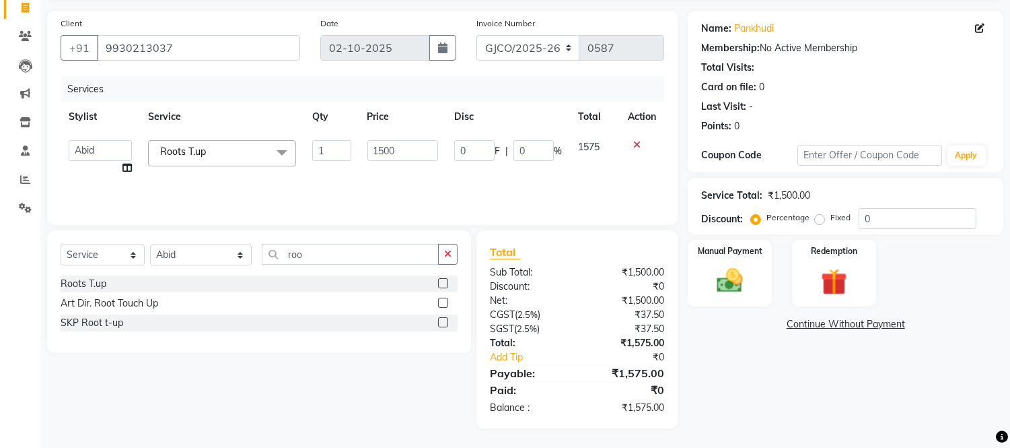
click at [127, 168] on icon at bounding box center [126, 167] width 9 height 9
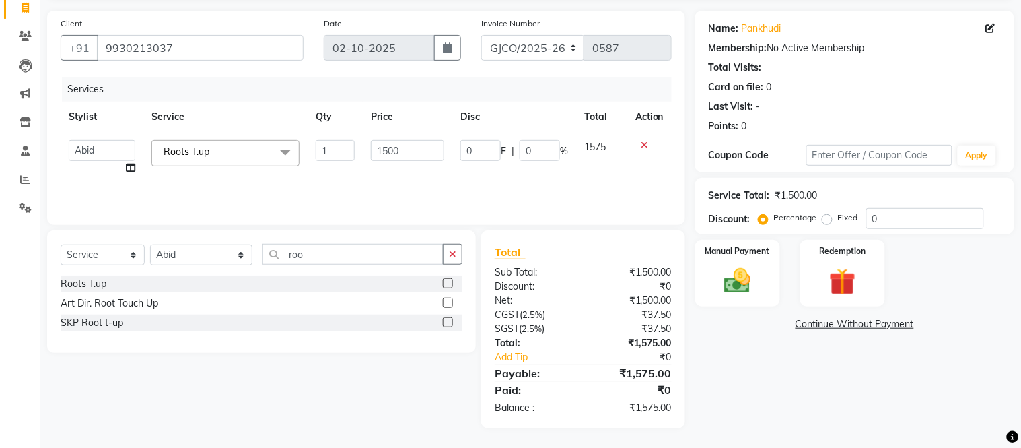
select select "79671"
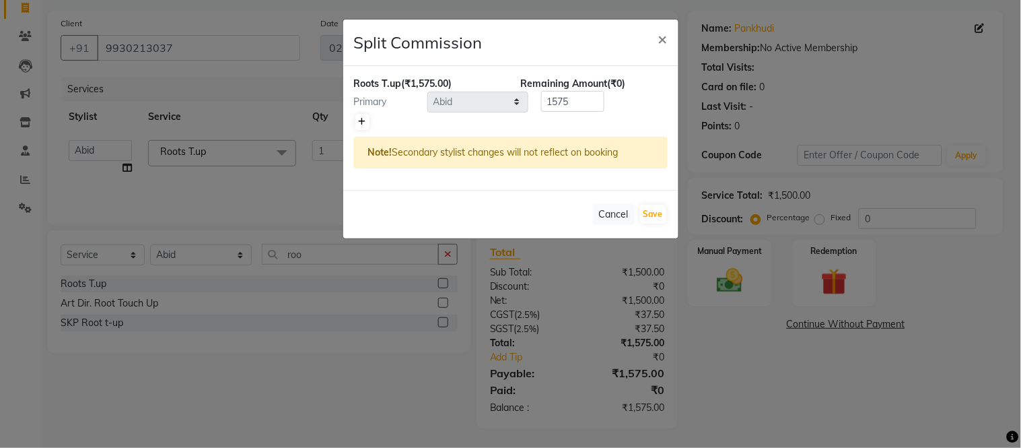
click at [365, 121] on icon at bounding box center [362, 122] width 7 height 8
type input "787.5"
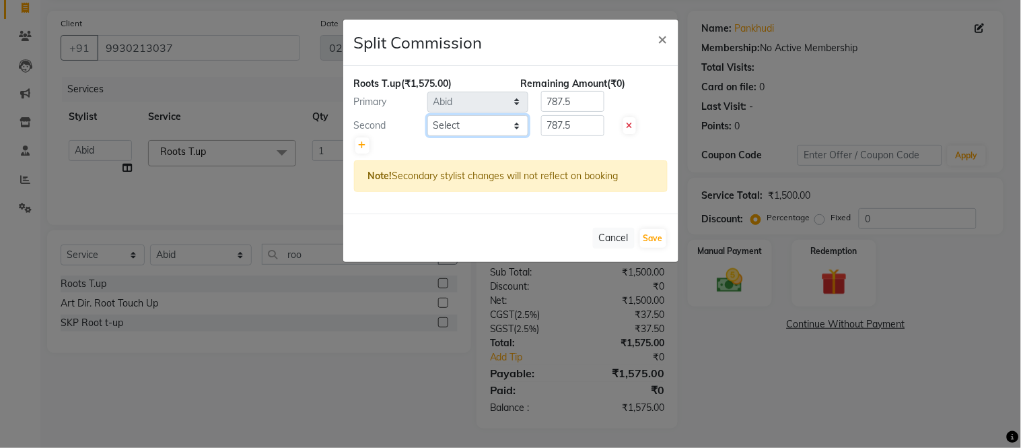
click at [464, 130] on select "Select [PERSON_NAME] [PERSON_NAME] Ajmal Aphy Araslan [PERSON_NAME] Azhar Front…" at bounding box center [477, 125] width 101 height 21
select select "88427"
click at [427, 115] on select "Select [PERSON_NAME] [PERSON_NAME] Ajmal Aphy Araslan [PERSON_NAME] Azhar Front…" at bounding box center [477, 125] width 101 height 21
click at [648, 242] on button "Save" at bounding box center [653, 238] width 26 height 19
select select "Select"
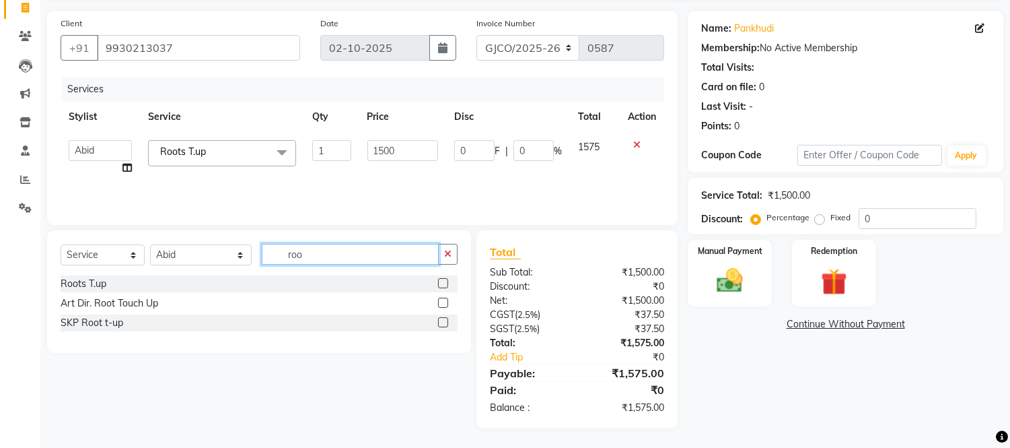
click at [314, 256] on input "roo" at bounding box center [350, 254] width 177 height 21
type input "r"
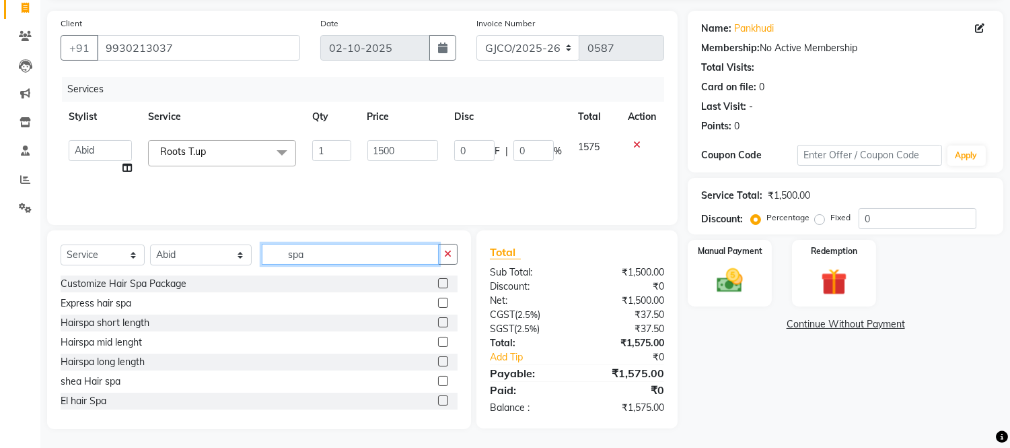
type input "spa"
click at [438, 380] on label at bounding box center [443, 381] width 10 height 10
click at [438, 380] on input "checkbox" at bounding box center [442, 381] width 9 height 9
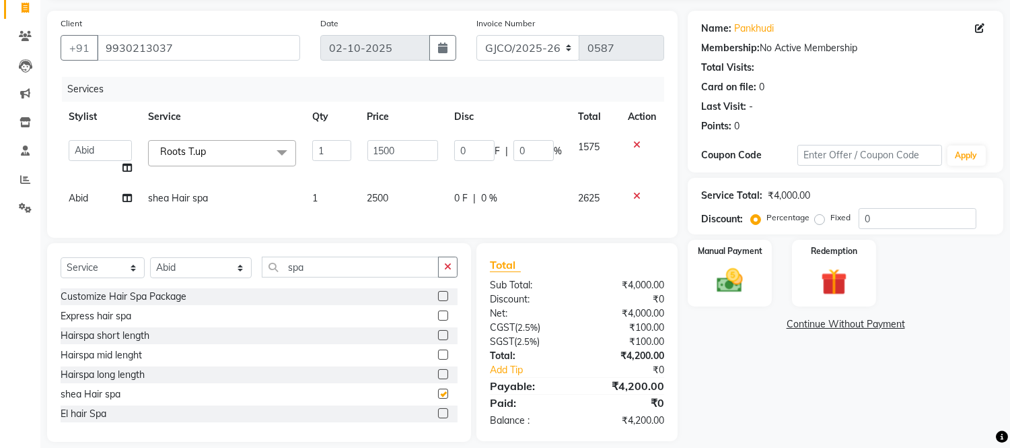
checkbox input "false"
click at [404, 197] on td "2500" at bounding box center [402, 198] width 87 height 30
select select "79671"
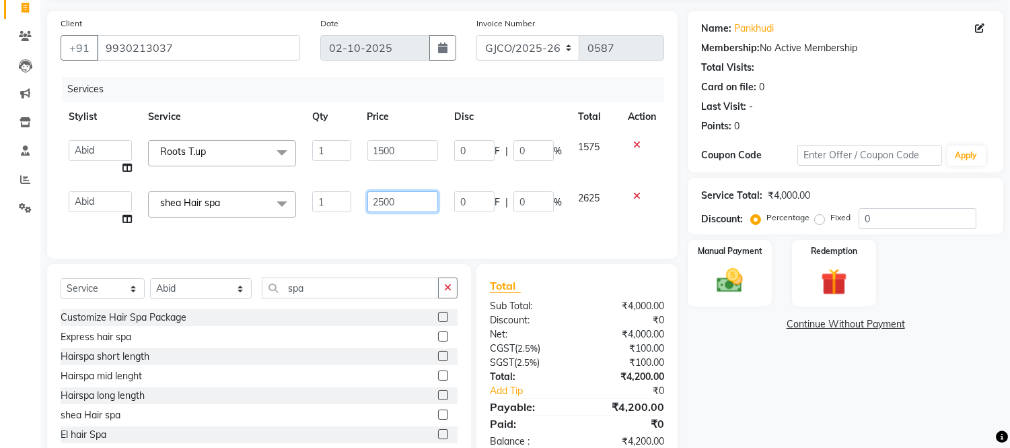
click at [411, 200] on input "2500" at bounding box center [402, 201] width 71 height 21
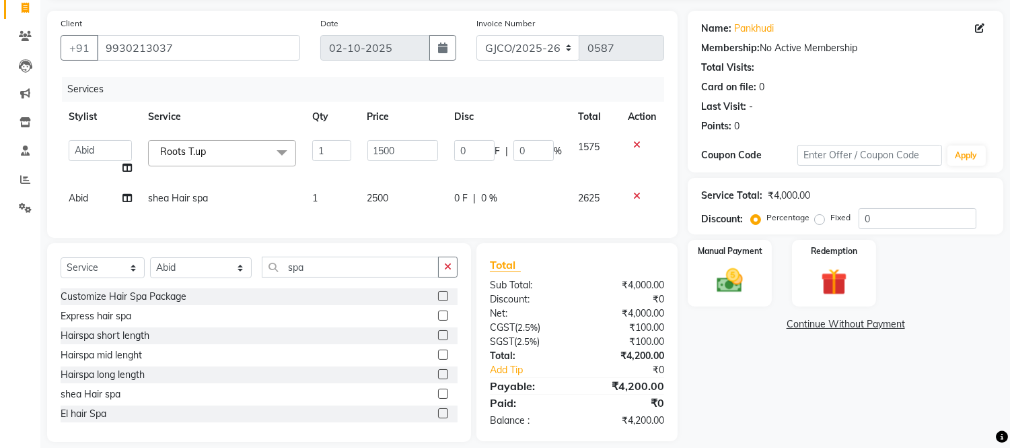
click at [465, 195] on span "0 F" at bounding box center [460, 198] width 13 height 14
select select "79671"
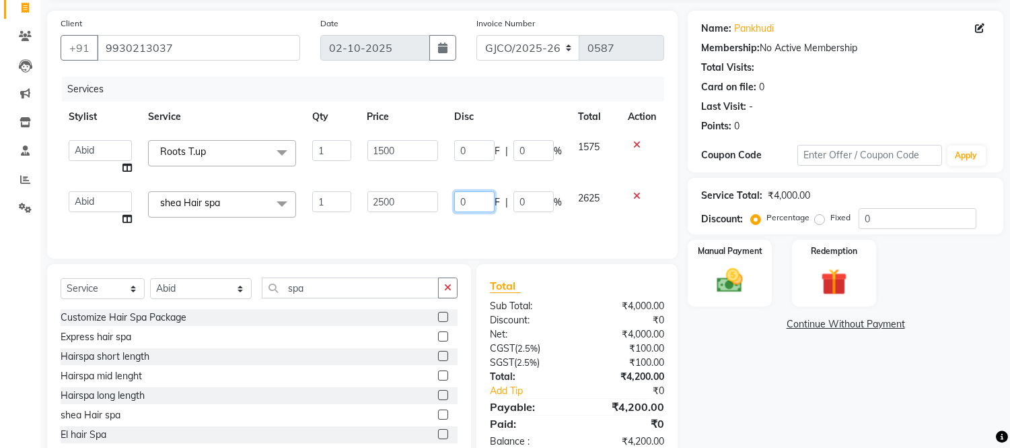
click at [476, 203] on input "0" at bounding box center [474, 201] width 40 height 21
type input "500"
click at [518, 232] on div "Services Stylist Service Qty Price Disc Total Action [PERSON_NAME] [PERSON_NAME…" at bounding box center [363, 161] width 604 height 168
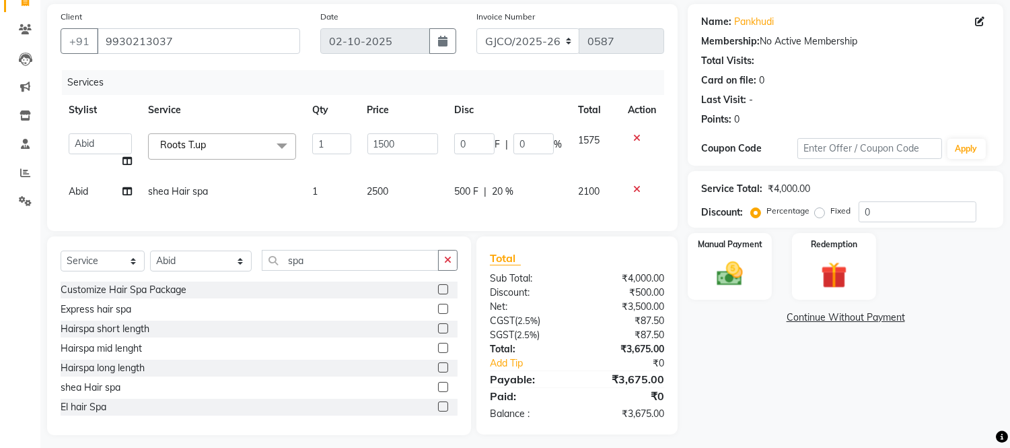
scroll to position [0, 0]
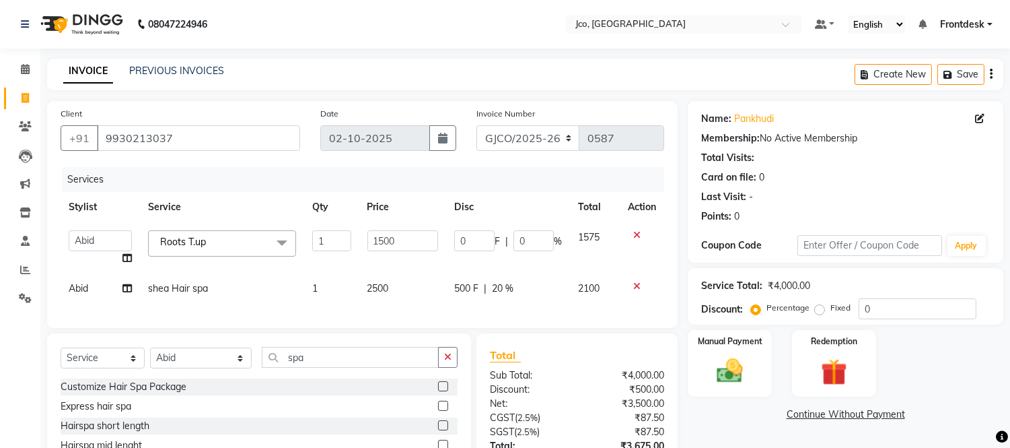
click at [991, 74] on icon "button" at bounding box center [991, 74] width 3 height 1
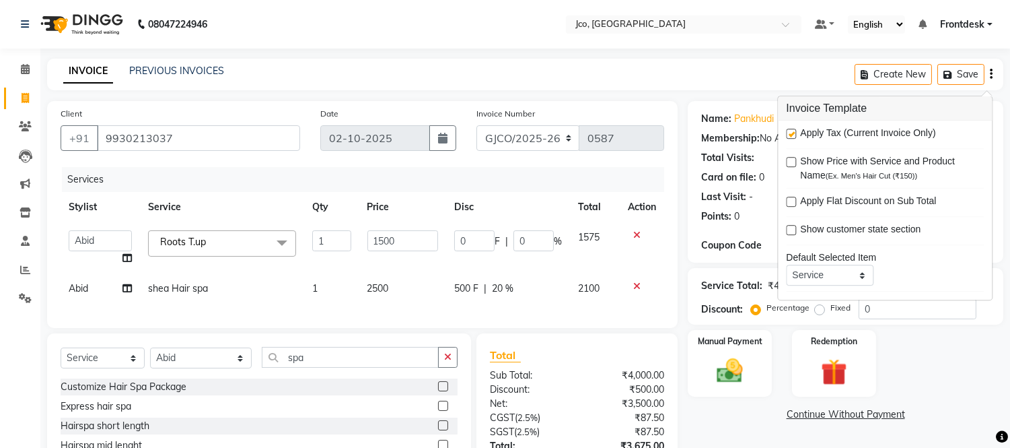
click at [791, 133] on label at bounding box center [791, 134] width 10 height 10
click at [791, 133] on input "checkbox" at bounding box center [790, 134] width 9 height 9
checkbox input "false"
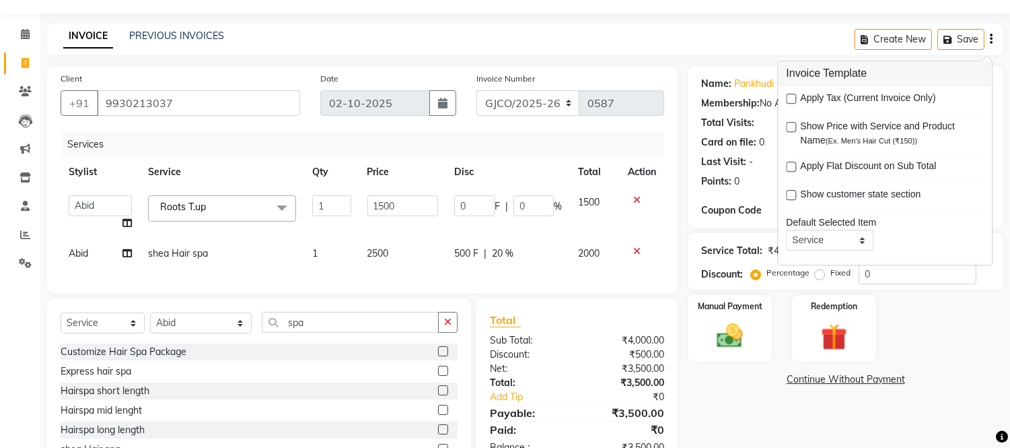
scroll to position [115, 0]
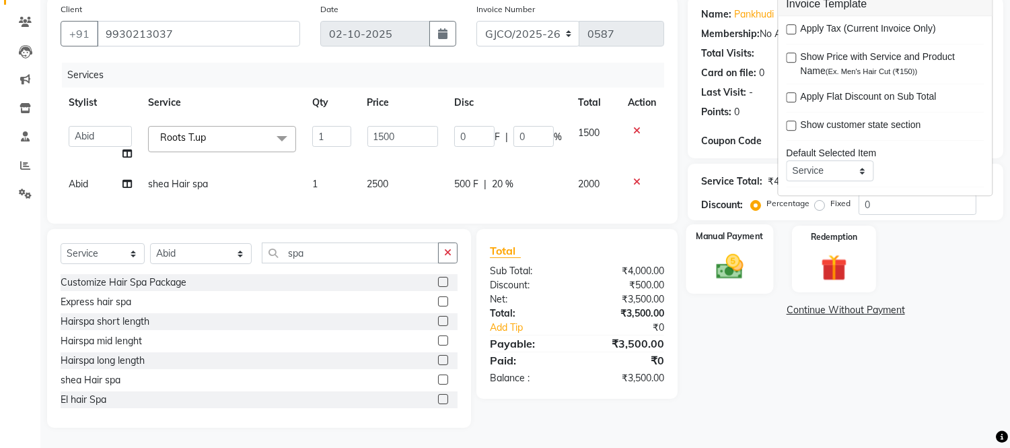
click at [724, 251] on img at bounding box center [730, 267] width 44 height 32
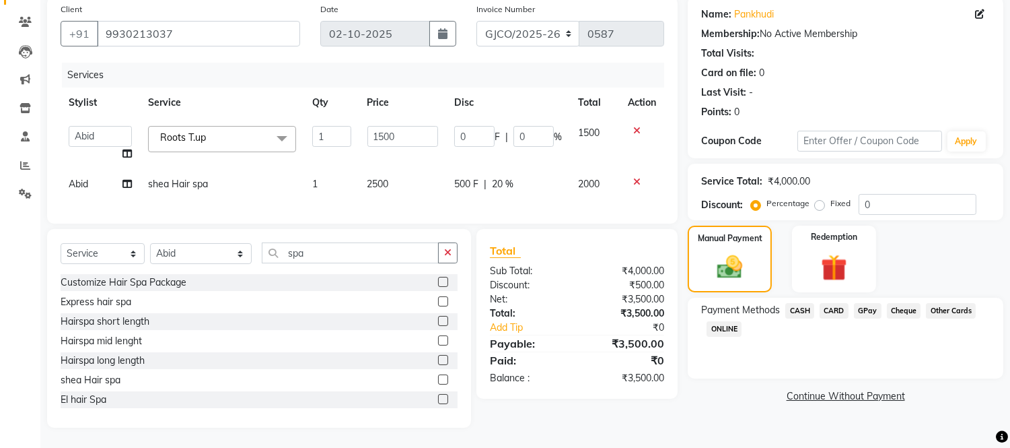
click at [865, 303] on span "GPay" at bounding box center [868, 310] width 28 height 15
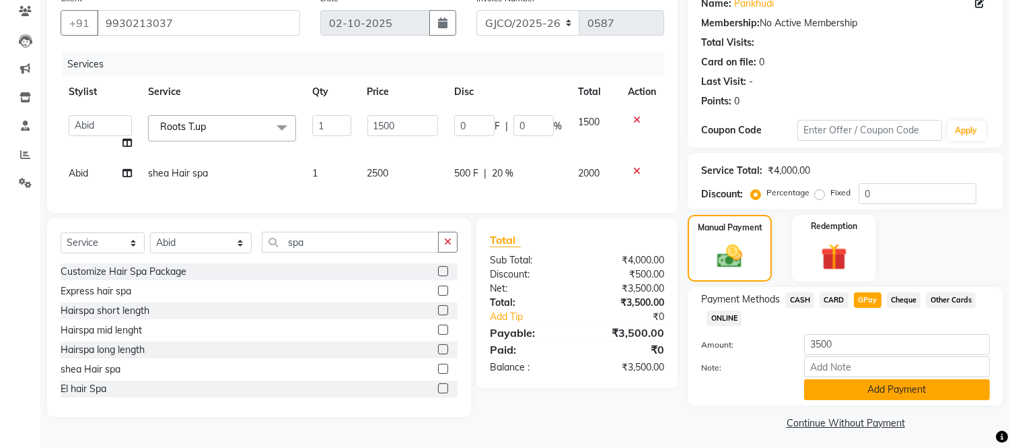
click at [895, 394] on button "Add Payment" at bounding box center [897, 389] width 186 height 21
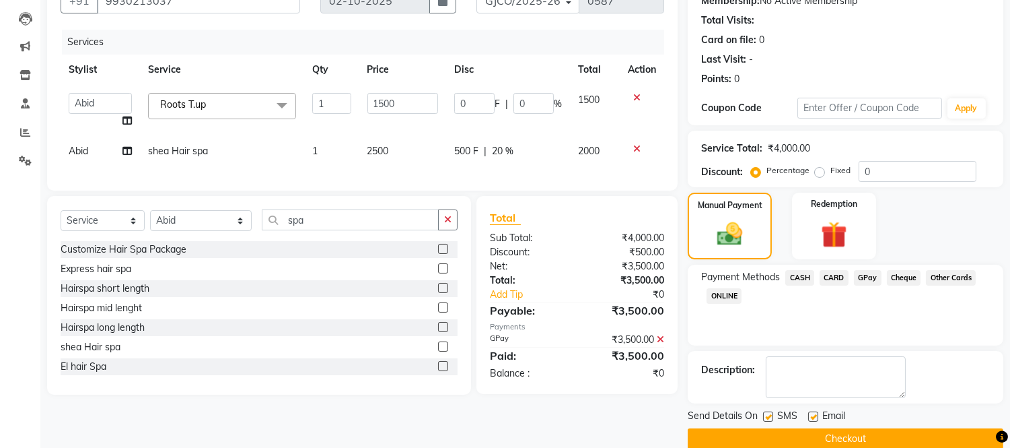
scroll to position [157, 0]
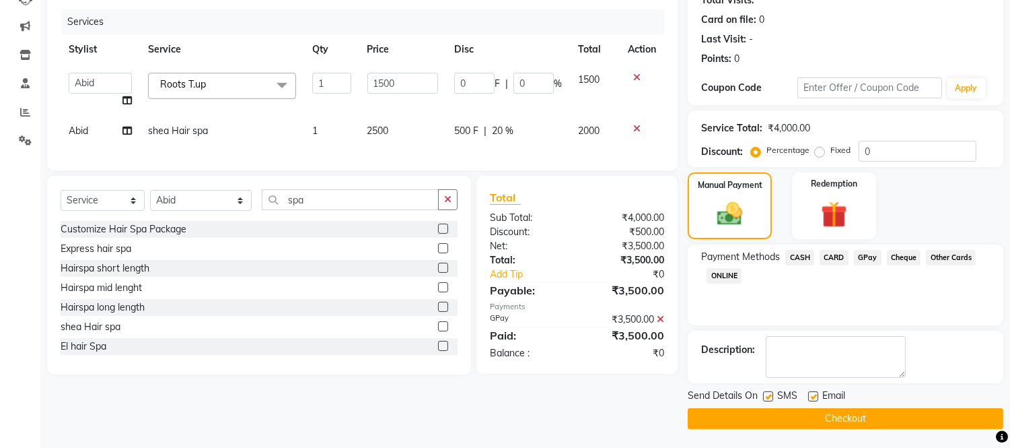
click at [127, 100] on icon at bounding box center [126, 100] width 9 height 9
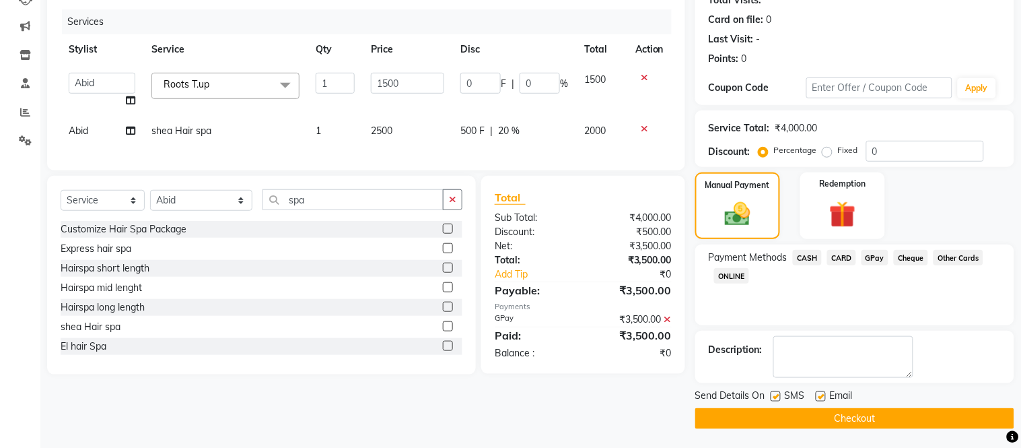
select select "79671"
select select "88427"
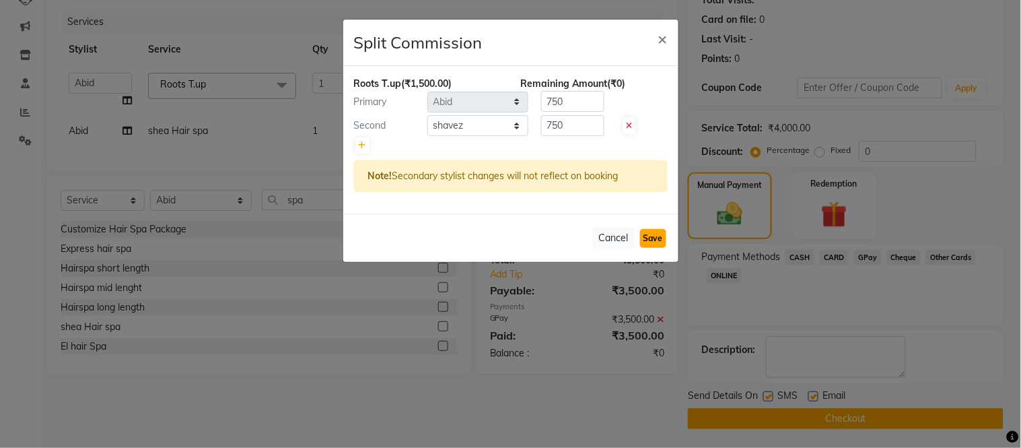
click at [649, 238] on button "Save" at bounding box center [653, 238] width 26 height 19
select select "Select"
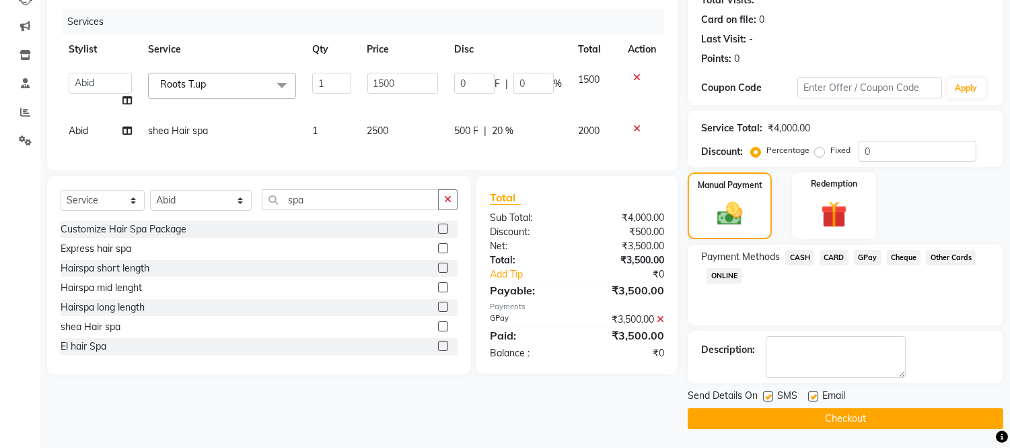
click at [810, 392] on label at bounding box center [813, 396] width 10 height 10
click at [810, 392] on input "checkbox" at bounding box center [812, 396] width 9 height 9
checkbox input "false"
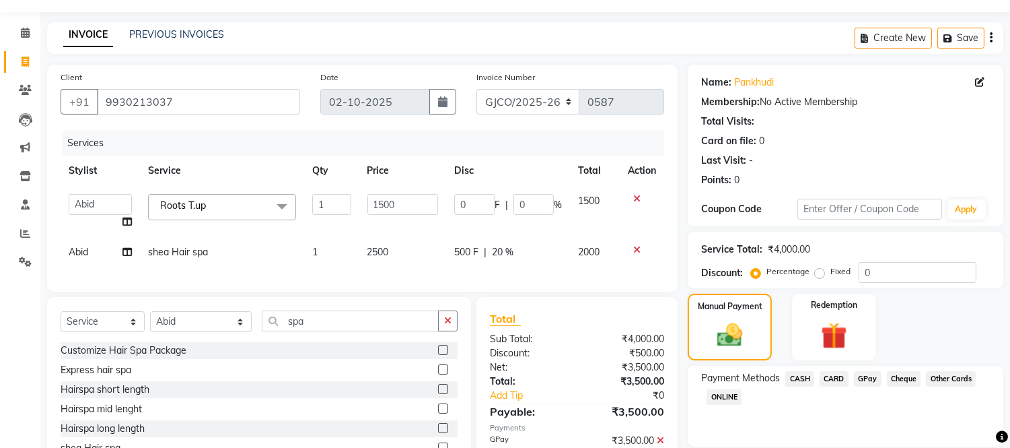
scroll to position [38, 0]
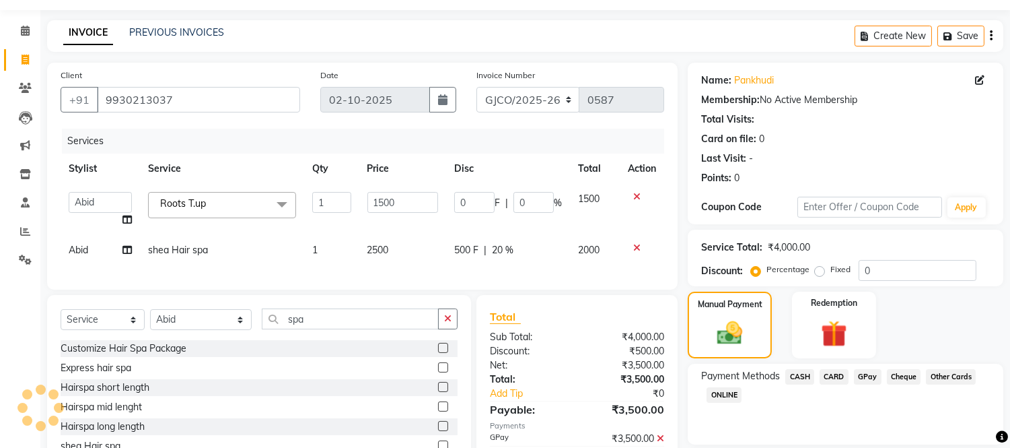
click at [127, 218] on icon at bounding box center [126, 219] width 9 height 9
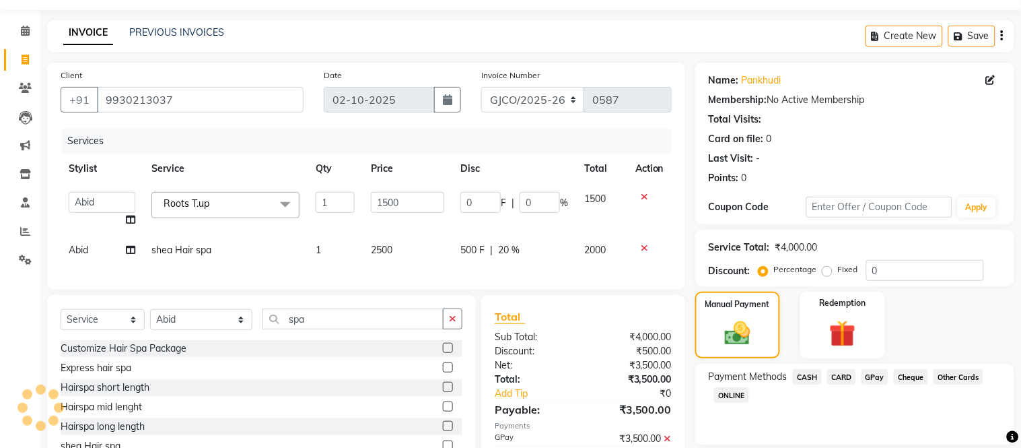
select select "79671"
select select "88427"
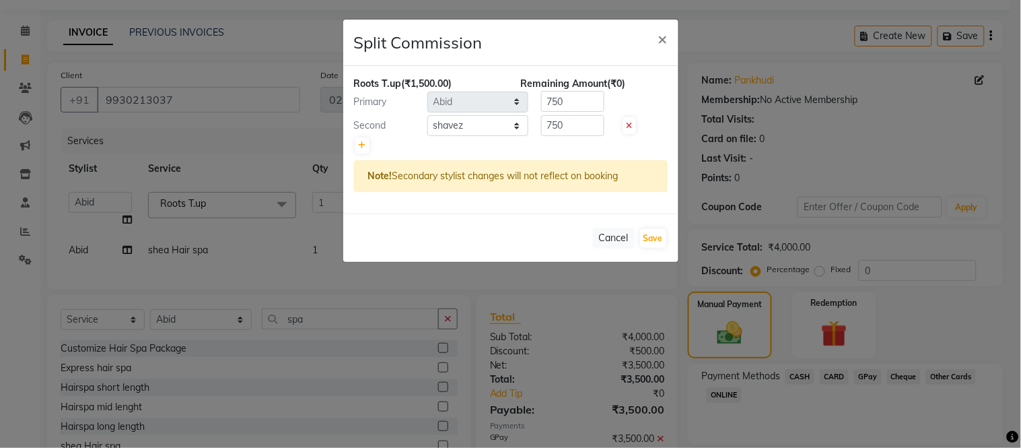
click at [378, 368] on ngb-modal-window "Split Commission × Roots T.up (₹1,500.00) Remaining Amount (₹0) Primary Select …" at bounding box center [510, 224] width 1021 height 448
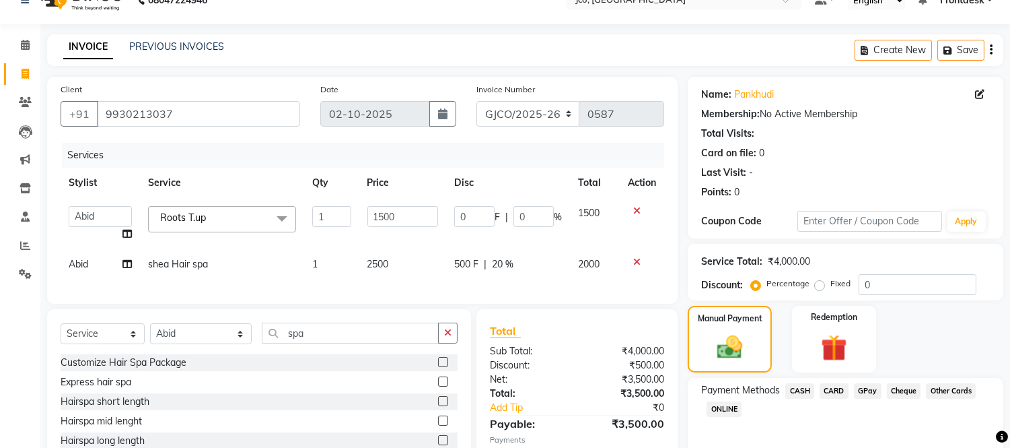
scroll to position [28, 0]
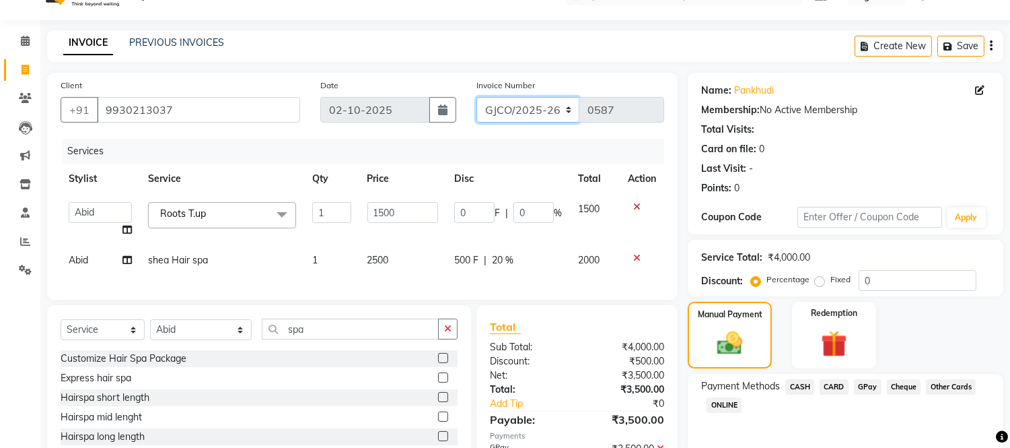
click at [513, 108] on select "GJCO/2025-26 SCG/2025-26 Gpre/2025-26" at bounding box center [528, 110] width 104 height 26
select select "7971"
click at [476, 97] on select "GJCO/2025-26 SCG/2025-26 Gpre/2025-26" at bounding box center [528, 110] width 104 height 26
type input "0546"
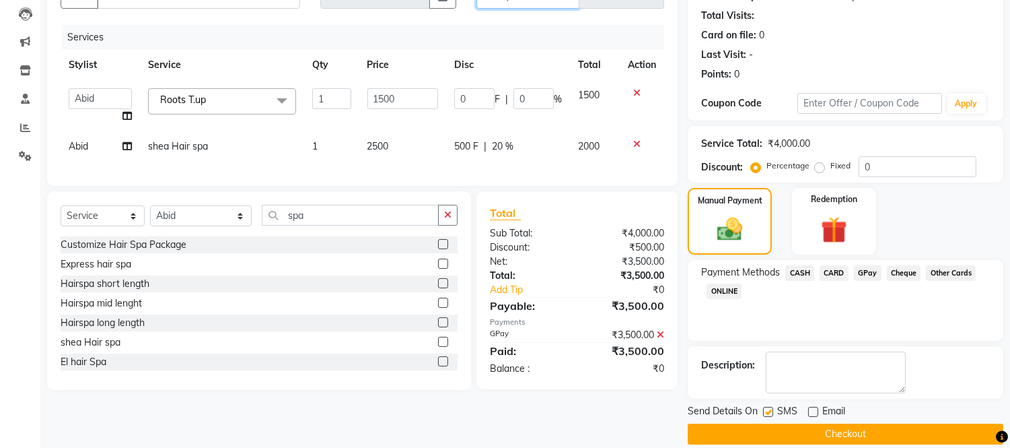
scroll to position [157, 0]
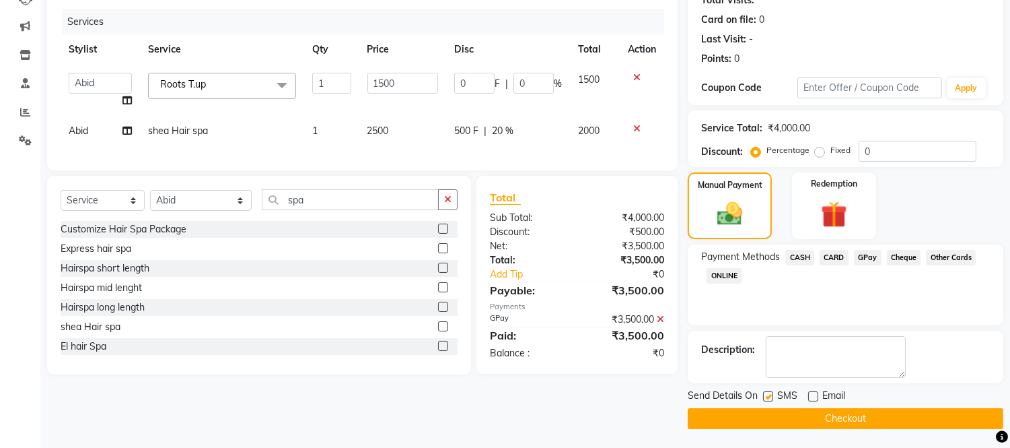
click at [849, 418] on button "Checkout" at bounding box center [846, 418] width 316 height 21
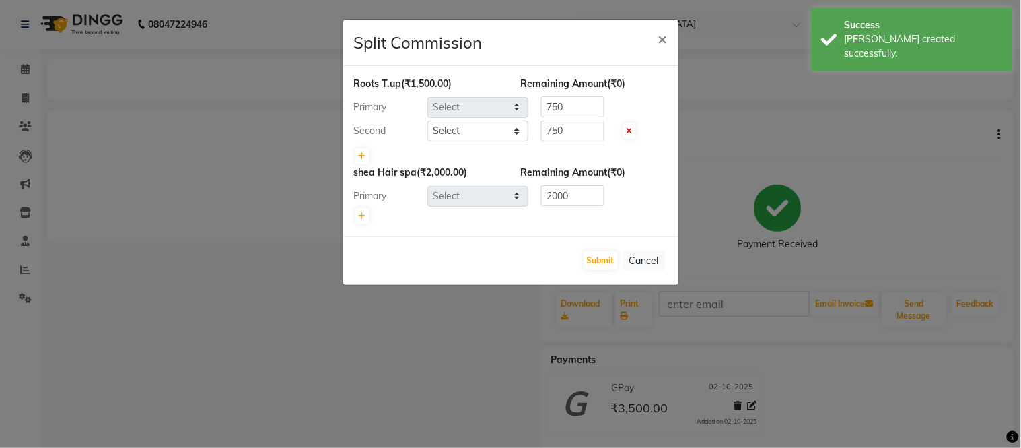
select select "79671"
select select "88427"
select select "79671"
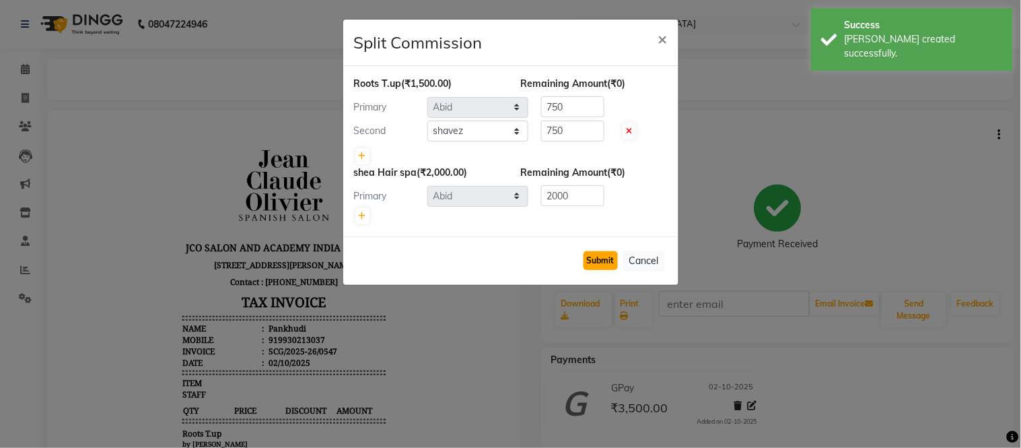
click at [591, 260] on button "Submit" at bounding box center [600, 260] width 34 height 19
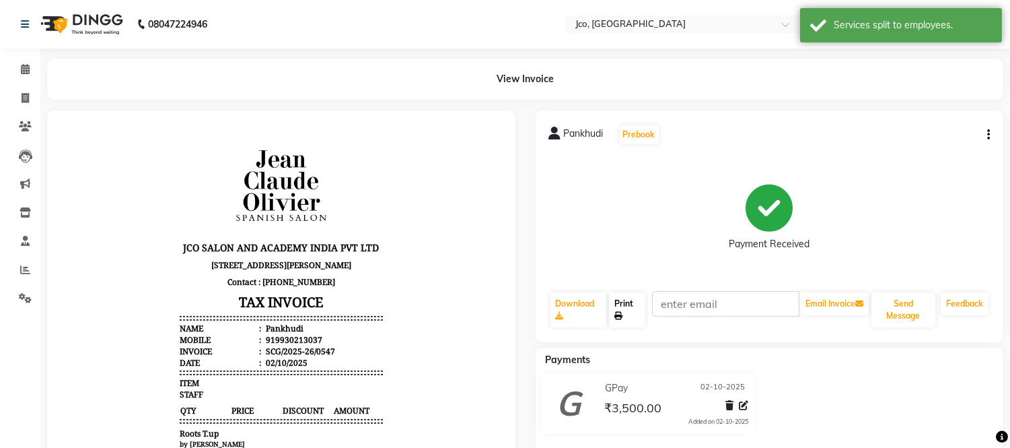
click at [620, 315] on icon at bounding box center [618, 316] width 8 height 8
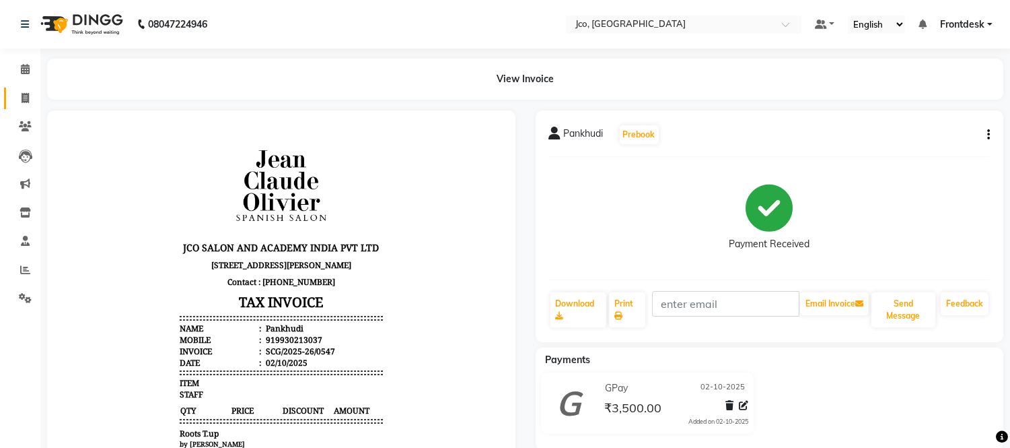
click at [22, 102] on icon at bounding box center [25, 98] width 7 height 10
select select "service"
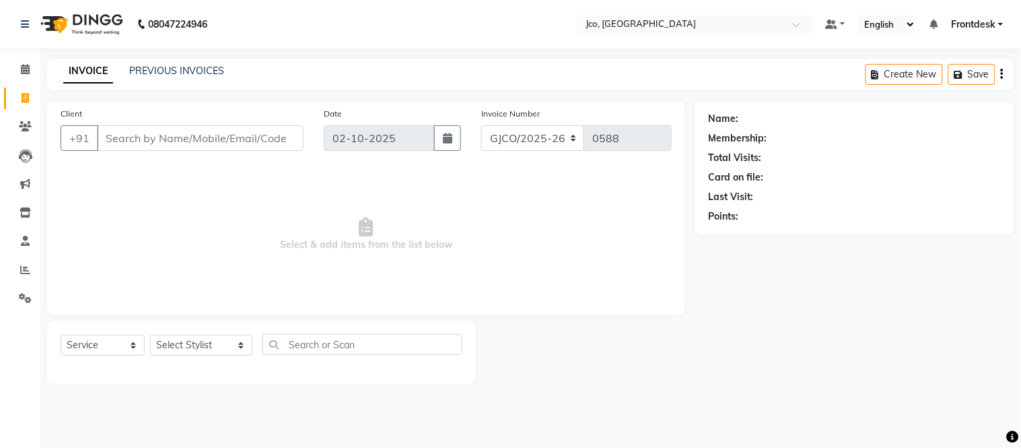
click at [143, 136] on input "Client" at bounding box center [200, 138] width 207 height 26
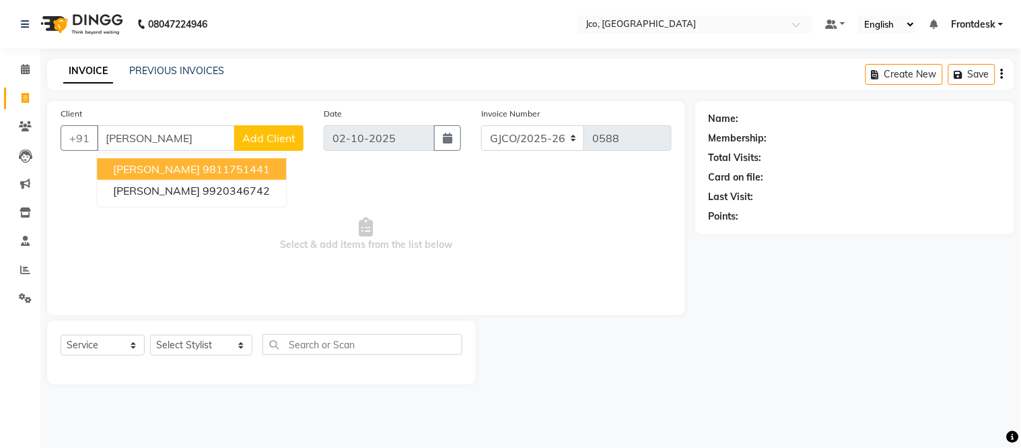
click at [173, 173] on span "[PERSON_NAME]" at bounding box center [156, 168] width 87 height 13
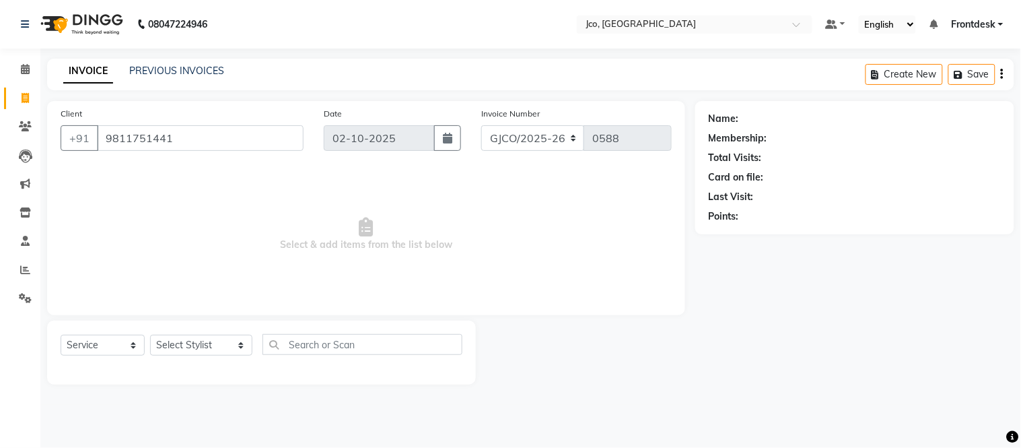
type input "9811751441"
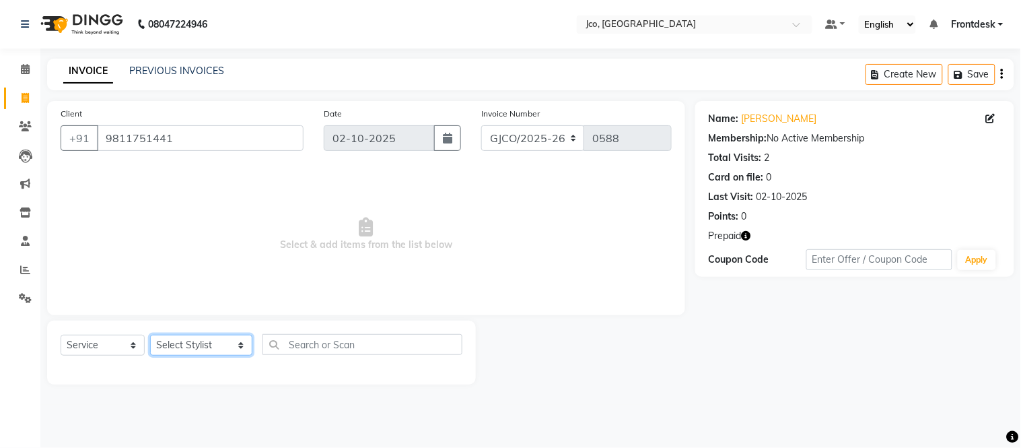
click at [199, 351] on select "Select Stylist [PERSON_NAME] [PERSON_NAME] [PERSON_NAME] Frontdesk Gopal Jouyi …" at bounding box center [201, 344] width 102 height 21
click at [150, 335] on select "Select Stylist [PERSON_NAME] [PERSON_NAME] [PERSON_NAME] Frontdesk Gopal Jouyi …" at bounding box center [201, 344] width 102 height 21
click at [203, 351] on select "Select Stylist [PERSON_NAME] [PERSON_NAME] [PERSON_NAME] Frontdesk Gopal Jouyi …" at bounding box center [201, 344] width 102 height 21
select select "71564"
click at [150, 335] on select "Select Stylist [PERSON_NAME] [PERSON_NAME] [PERSON_NAME] Frontdesk Gopal Jouyi …" at bounding box center [201, 344] width 102 height 21
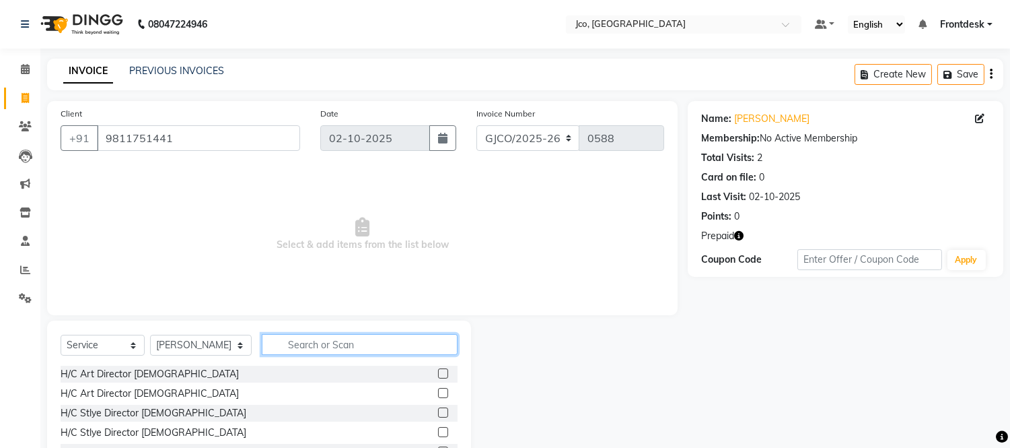
click at [303, 347] on input "text" at bounding box center [360, 344] width 196 height 21
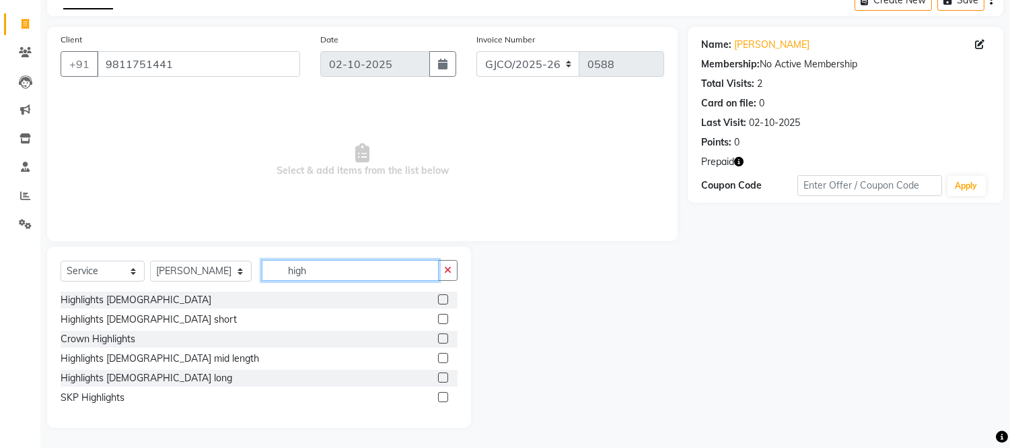
scroll to position [71, 0]
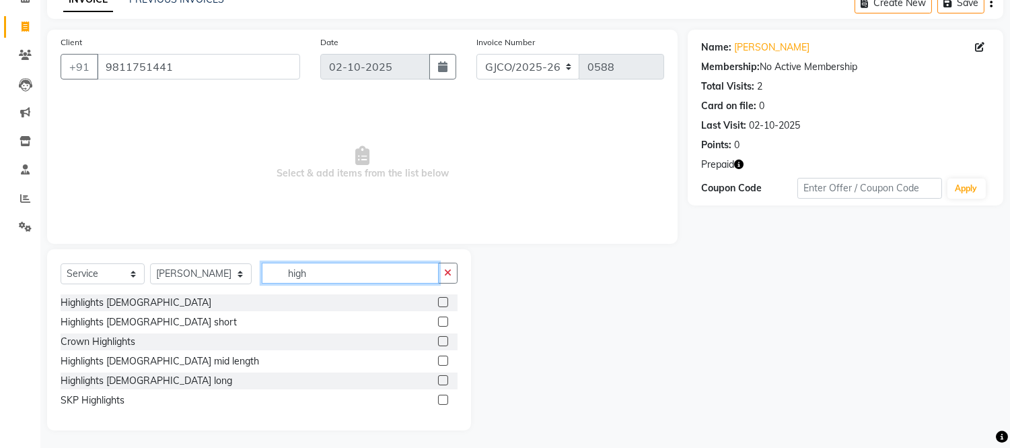
type input "high"
click at [442, 380] on label at bounding box center [443, 380] width 10 height 10
click at [442, 380] on input "checkbox" at bounding box center [442, 380] width 9 height 9
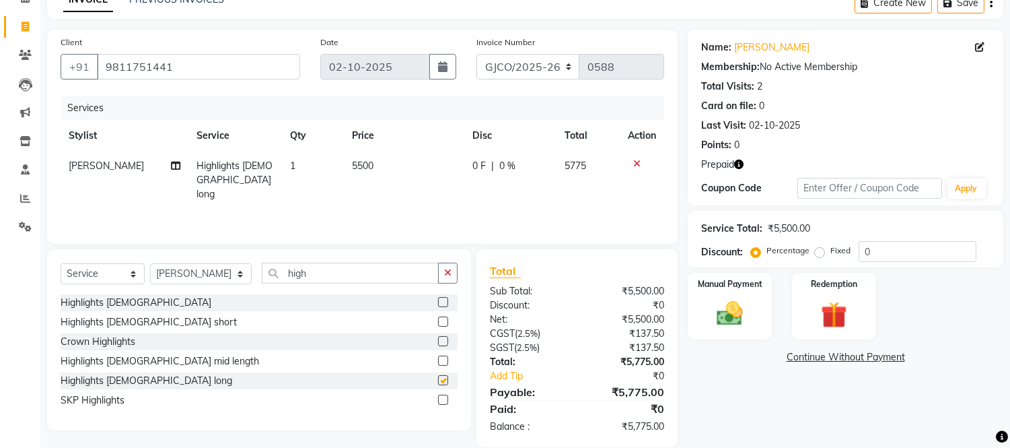
checkbox input "false"
click at [406, 164] on td "5500" at bounding box center [404, 180] width 120 height 59
select select "71564"
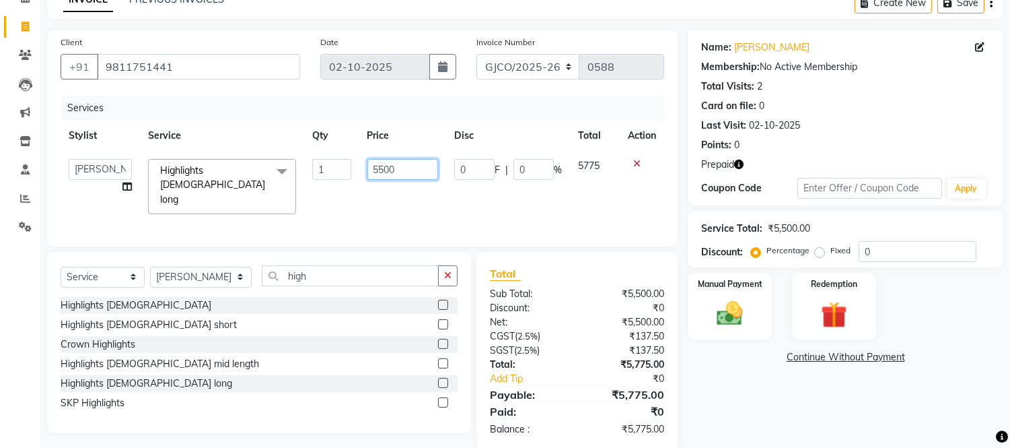
click at [404, 173] on input "5500" at bounding box center [402, 169] width 71 height 21
type input "5"
type input "8000"
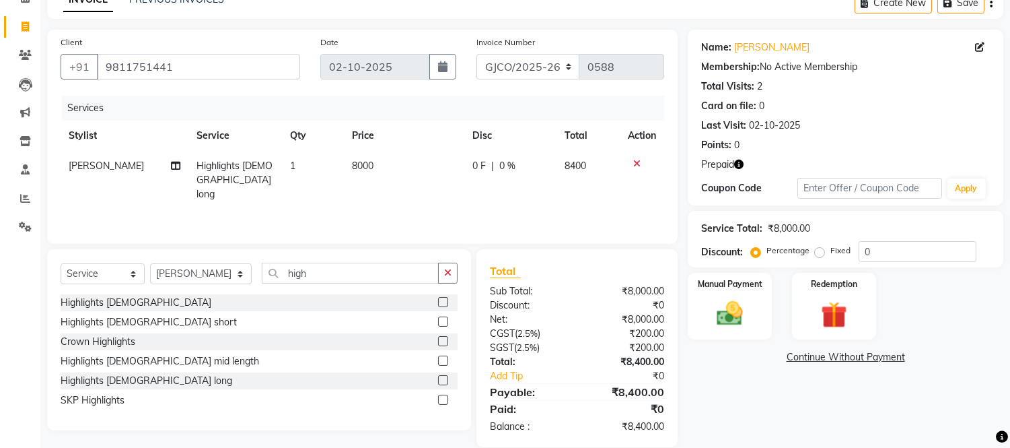
click at [241, 166] on span "Highlights [DEMOGRAPHIC_DATA] long" at bounding box center [235, 179] width 76 height 40
select select "71564"
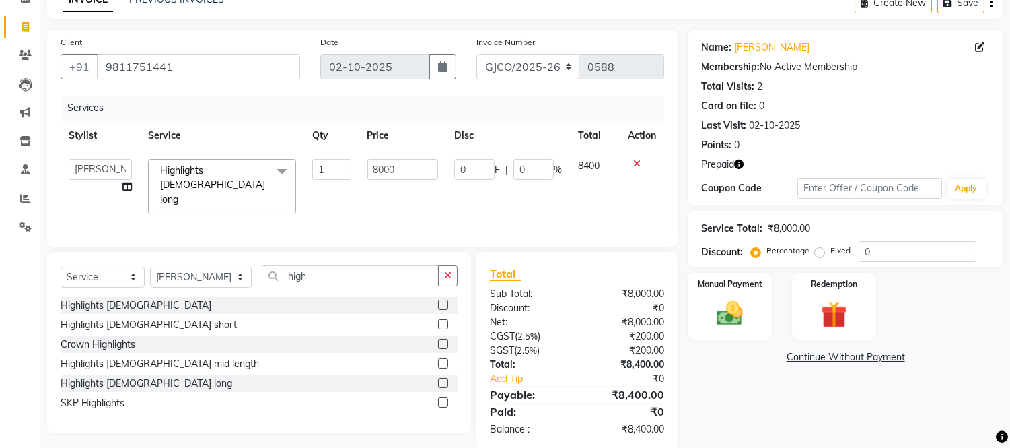
click at [224, 170] on span "Highlights [DEMOGRAPHIC_DATA] long" at bounding box center [212, 184] width 105 height 41
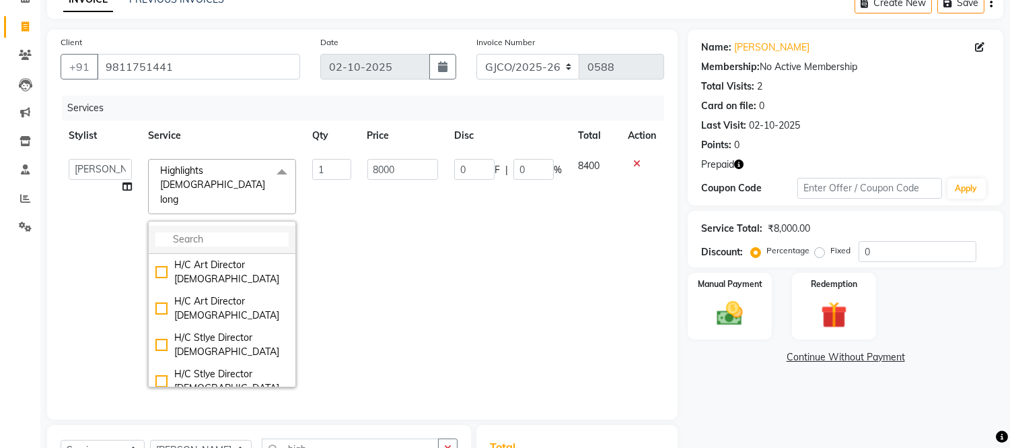
click at [206, 232] on input "multiselect-search" at bounding box center [221, 239] width 133 height 14
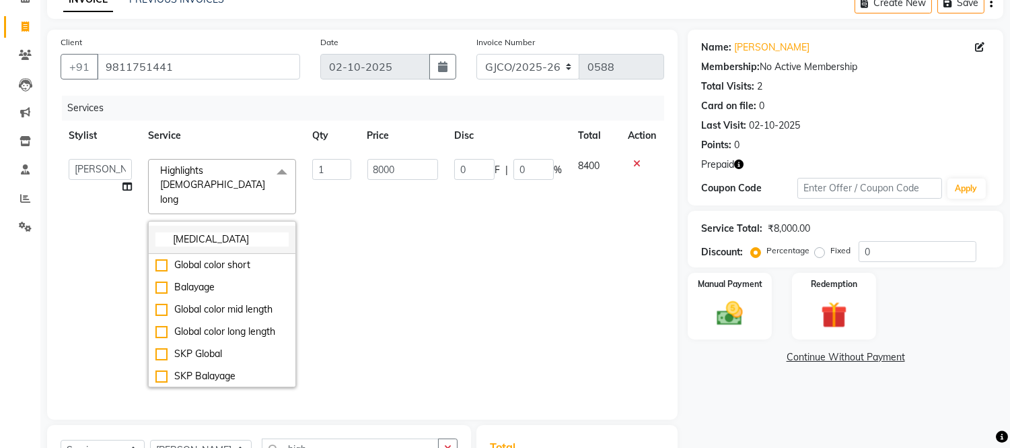
scroll to position [1, 0]
type input "[MEDICAL_DATA]"
click at [159, 368] on div "SKP Balayage" at bounding box center [221, 375] width 133 height 14
type input "5500"
checkbox input "true"
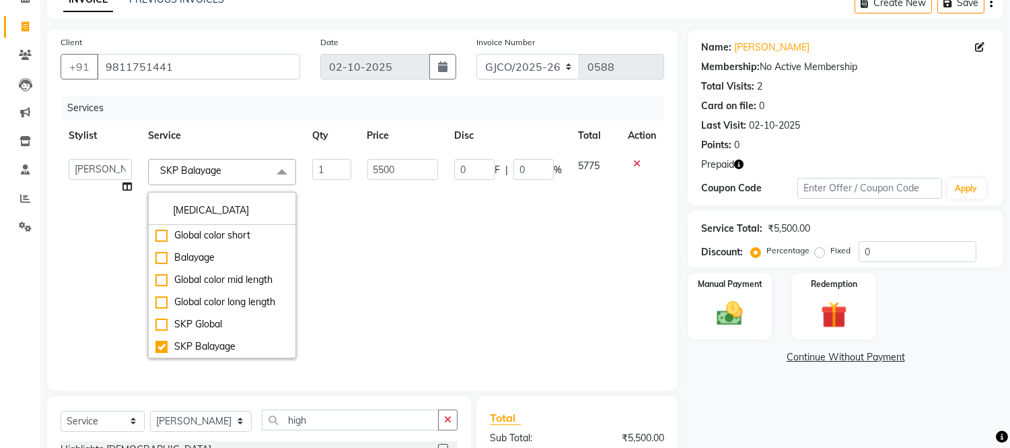
click at [464, 273] on td "0 F | 0 %" at bounding box center [508, 258] width 124 height 215
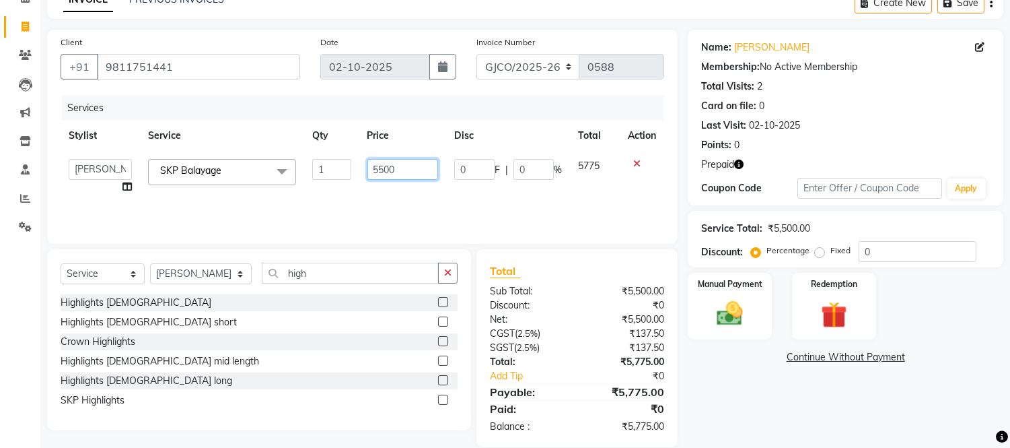
click at [421, 170] on input "5500" at bounding box center [402, 169] width 71 height 21
type input "5"
type input "8000"
click at [369, 199] on div "Services Stylist Service Qty Price Disc Total Action [PERSON_NAME] [PERSON_NAME…" at bounding box center [363, 163] width 604 height 135
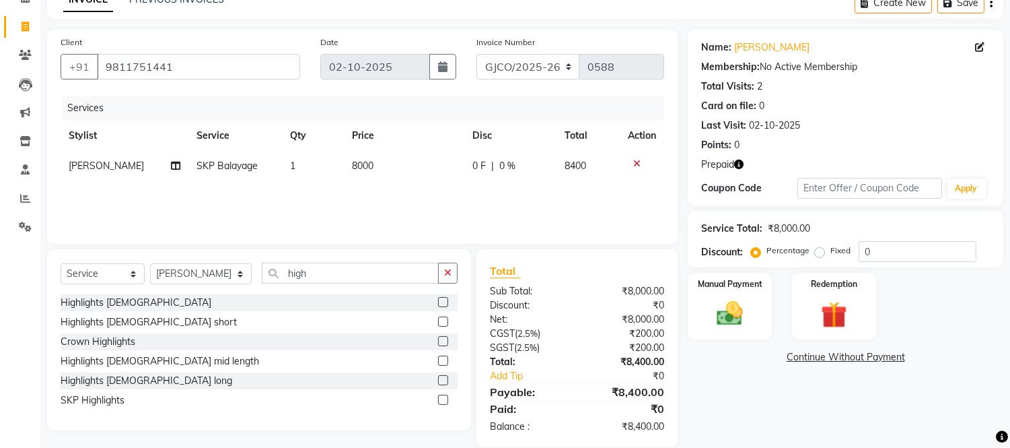
click at [241, 176] on td "SKP Balayage" at bounding box center [236, 166] width 94 height 30
select select "71564"
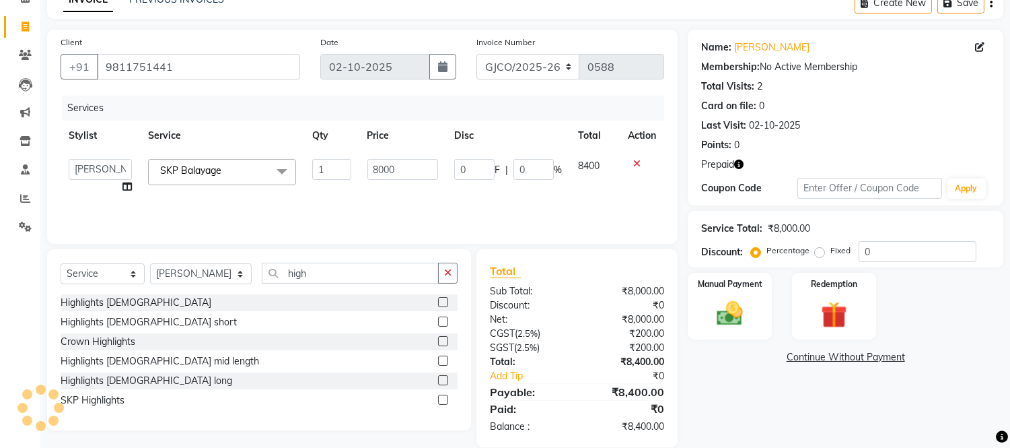
click at [277, 176] on span at bounding box center [282, 172] width 27 height 26
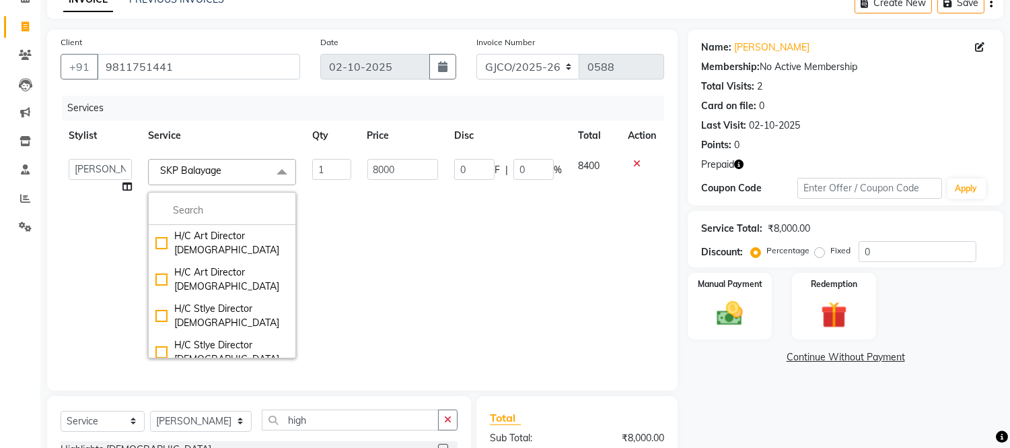
click at [365, 227] on td "8000" at bounding box center [402, 258] width 87 height 215
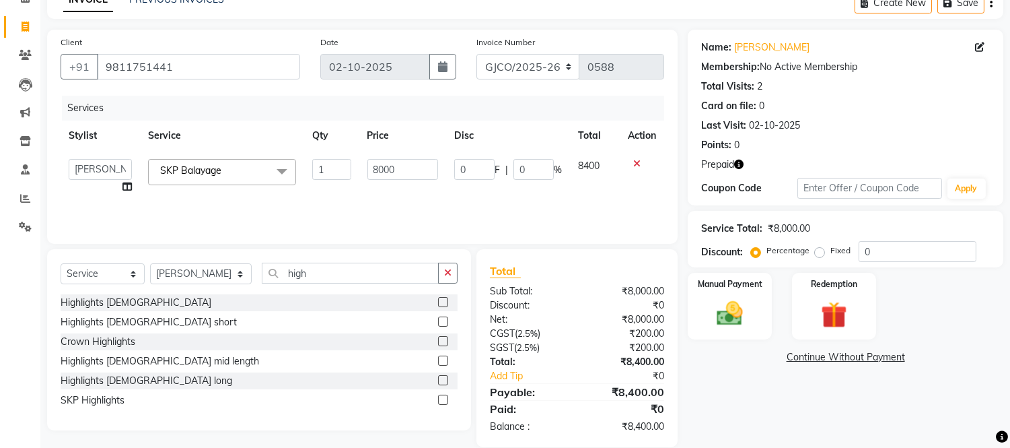
click at [127, 187] on icon at bounding box center [126, 186] width 9 height 9
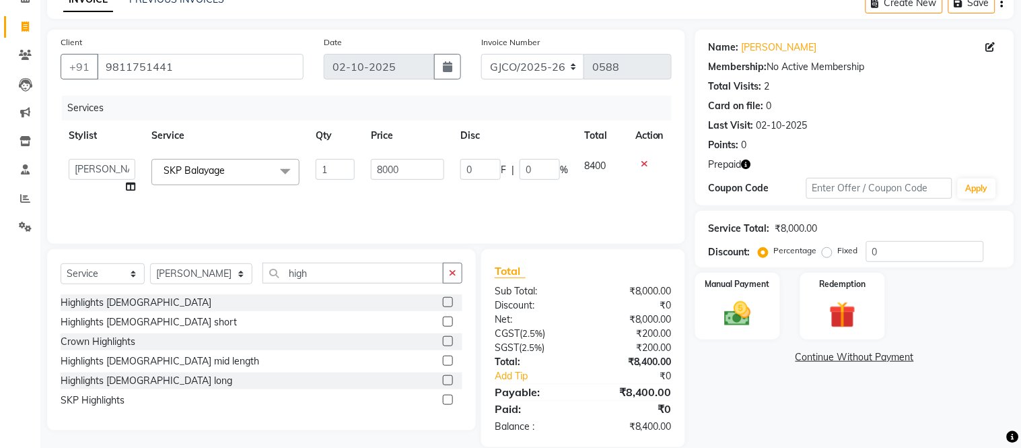
select select "71564"
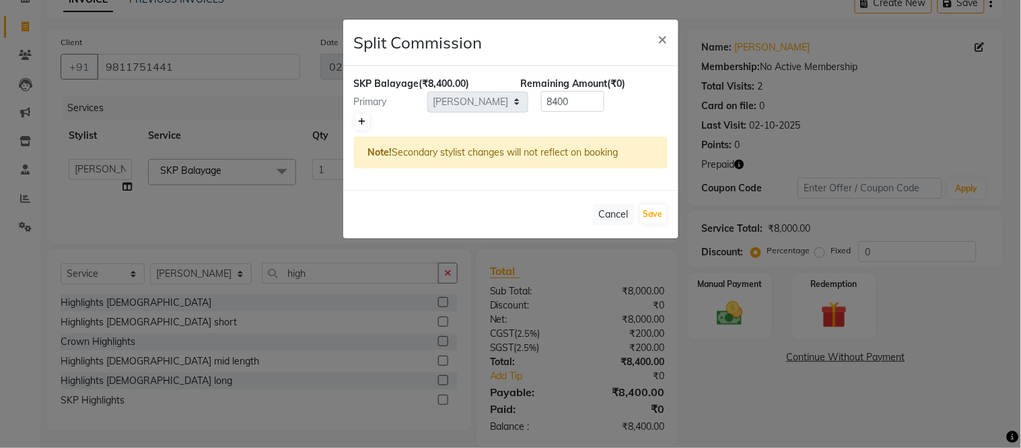
click at [361, 121] on icon at bounding box center [362, 122] width 7 height 8
type input "4200"
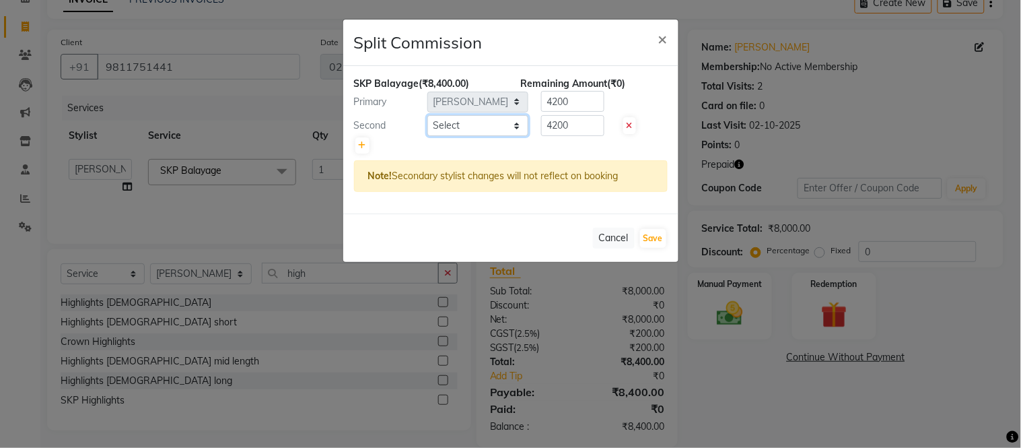
click at [454, 125] on select "Select [PERSON_NAME] [PERSON_NAME] Ajmal Aphy Araslan [PERSON_NAME] Azhar Front…" at bounding box center [477, 125] width 101 height 21
select select "88060"
click at [427, 115] on select "Select [PERSON_NAME] [PERSON_NAME] Ajmal Aphy Araslan [PERSON_NAME] Azhar Front…" at bounding box center [477, 125] width 101 height 21
click at [655, 236] on button "Save" at bounding box center [653, 238] width 26 height 19
select select "Select"
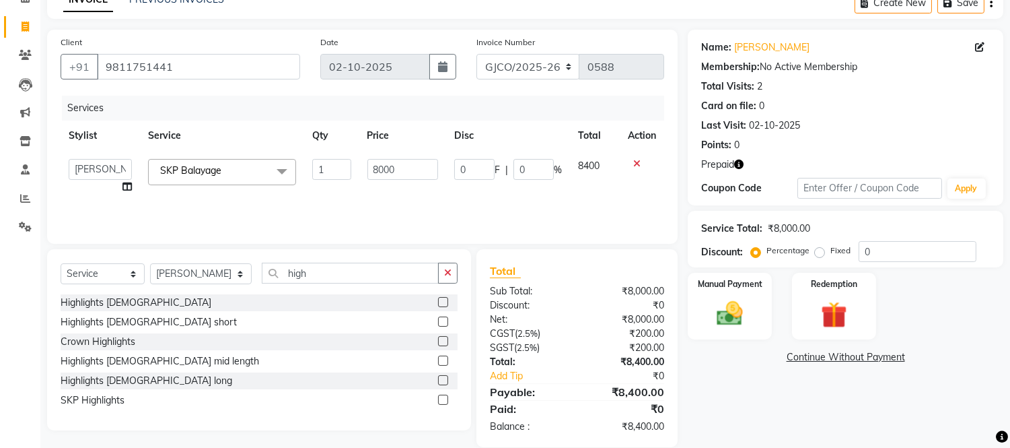
scroll to position [90, 0]
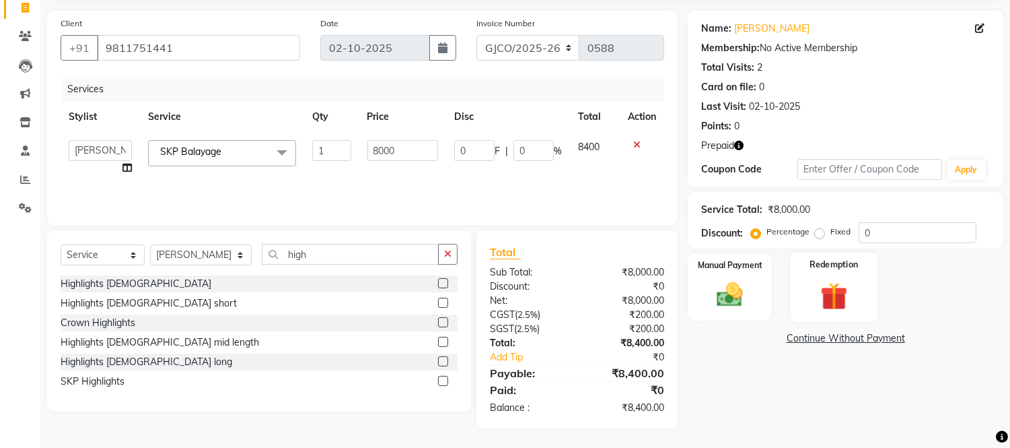
click at [822, 291] on img at bounding box center [834, 296] width 44 height 34
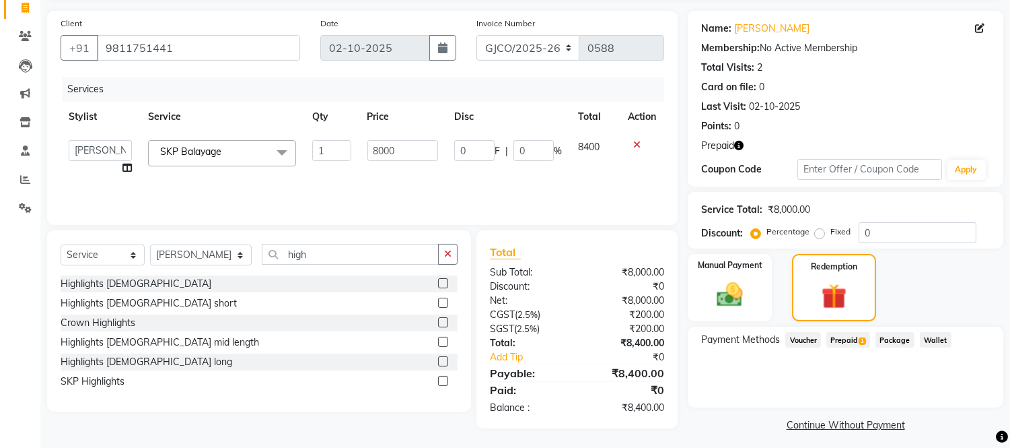
click at [837, 342] on span "Prepaid 1" at bounding box center [848, 339] width 44 height 15
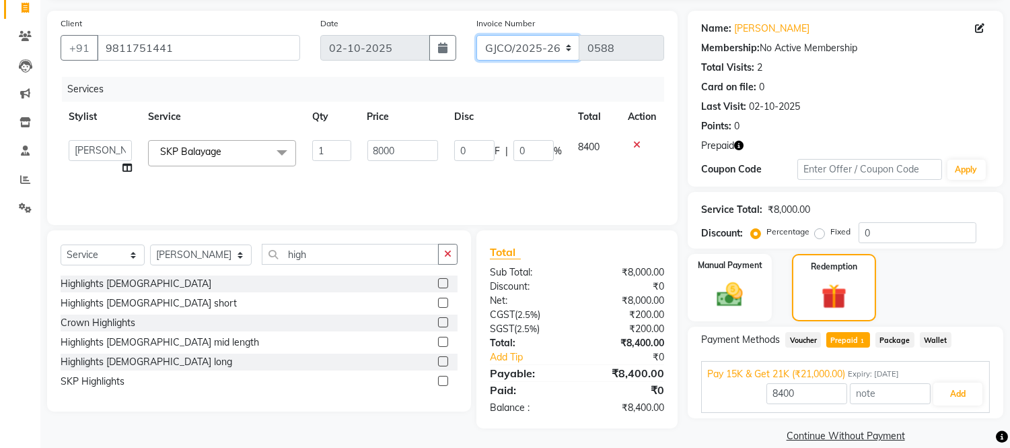
click at [524, 54] on select "GJCO/2025-26 SCG/2025-26 Gpre/2025-26" at bounding box center [528, 48] width 104 height 26
select select "7735"
click at [476, 35] on select "GJCO/2025-26 SCG/2025-26 Gpre/2025-26" at bounding box center [528, 48] width 104 height 26
type input "0462"
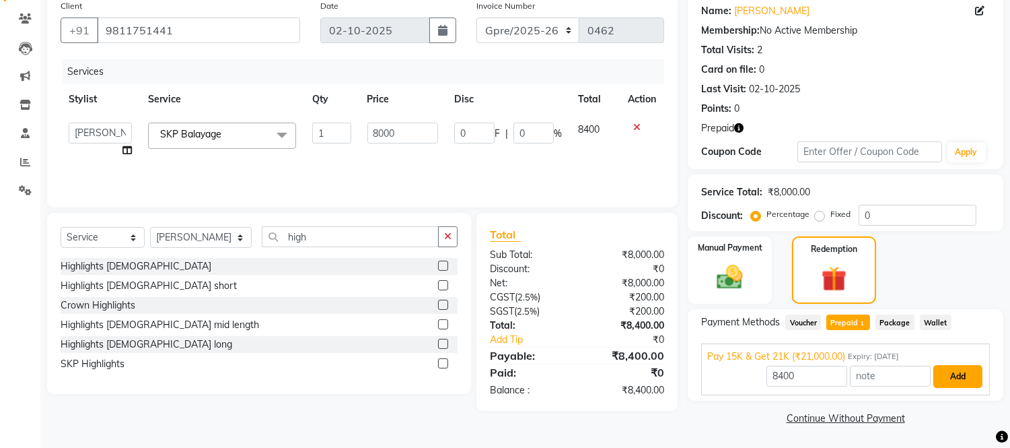
click at [949, 374] on button "Add" at bounding box center [957, 376] width 49 height 23
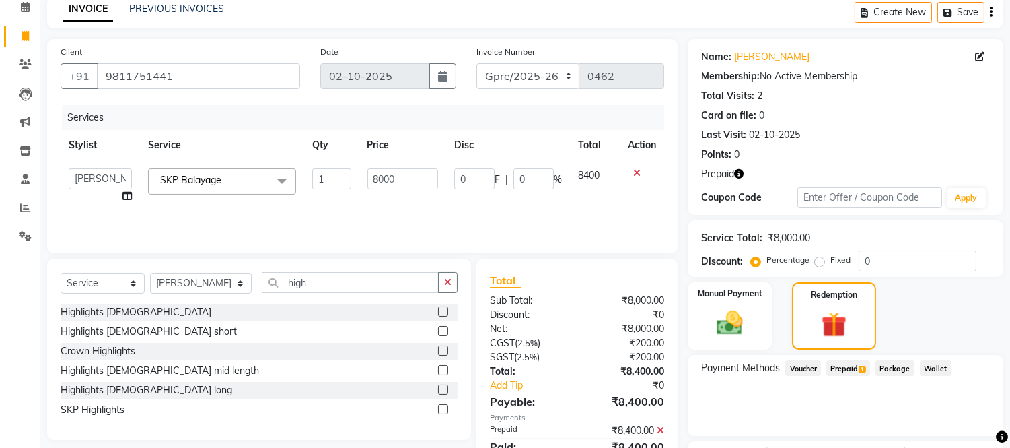
scroll to position [0, 0]
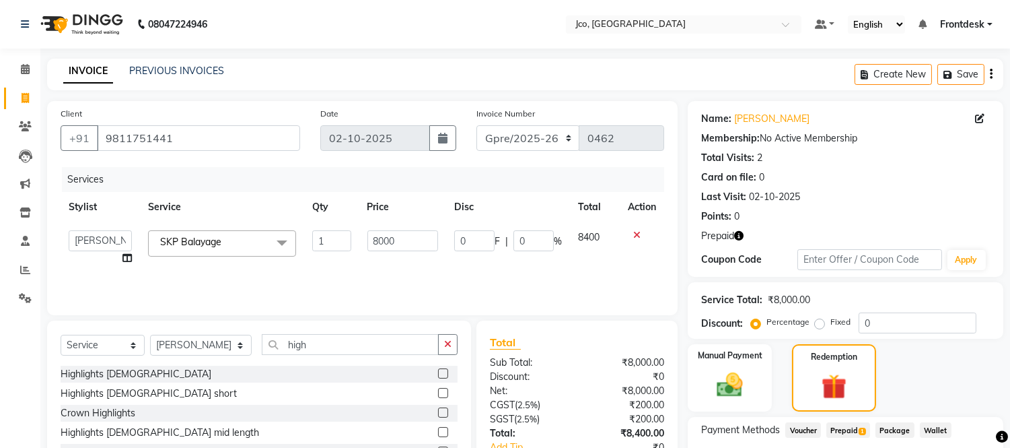
click at [990, 74] on icon "button" at bounding box center [991, 74] width 3 height 1
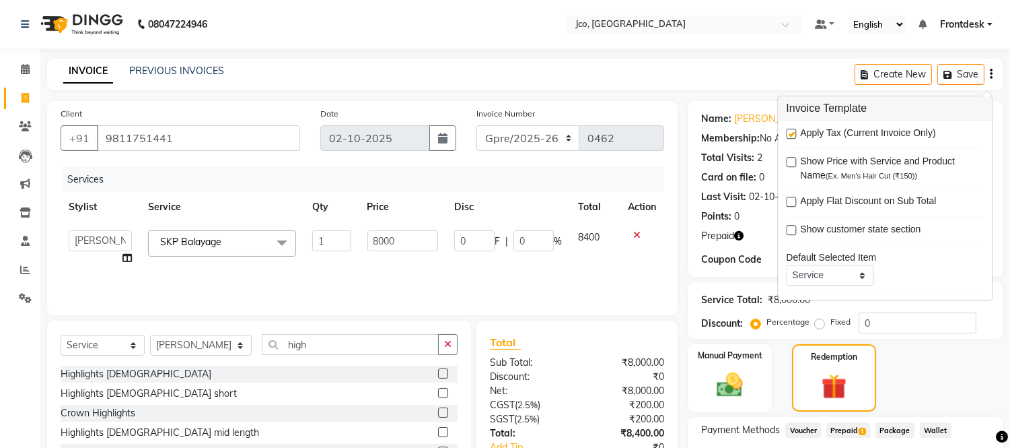
click at [790, 133] on label at bounding box center [791, 134] width 10 height 10
click at [790, 133] on input "checkbox" at bounding box center [790, 134] width 9 height 9
checkbox input "false"
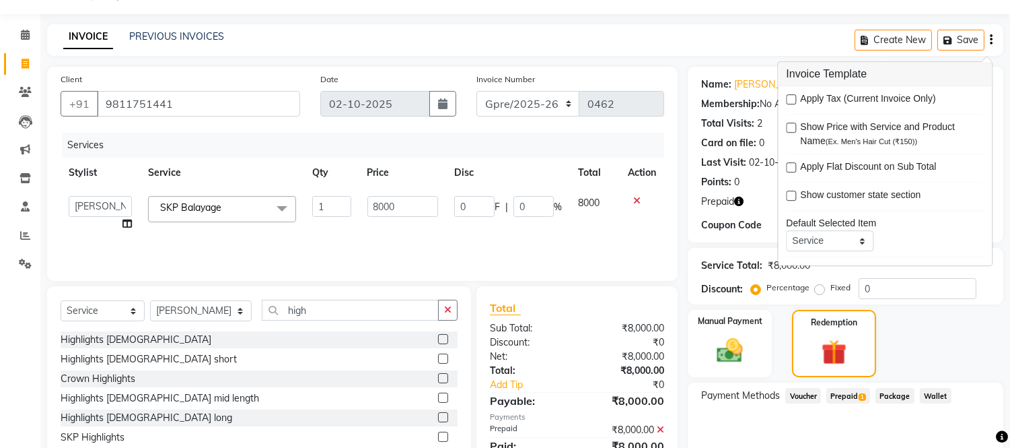
scroll to position [172, 0]
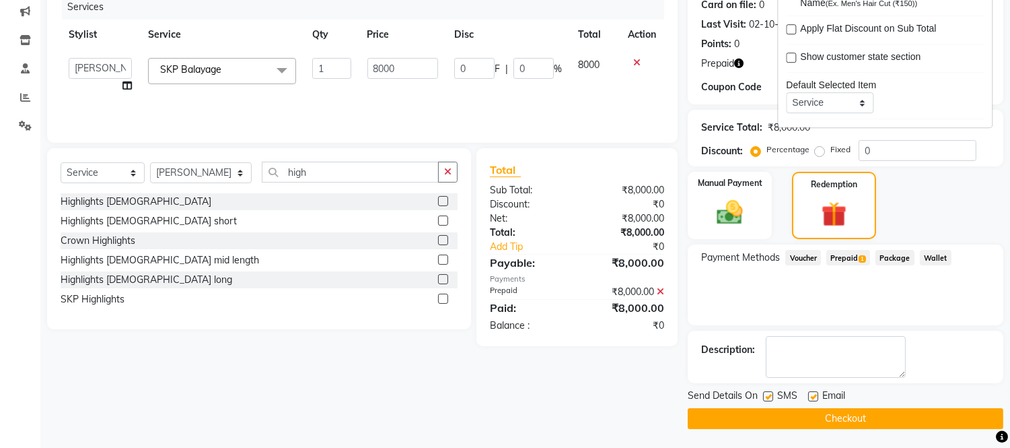
click at [814, 395] on label at bounding box center [813, 396] width 10 height 10
click at [814, 395] on input "checkbox" at bounding box center [812, 396] width 9 height 9
checkbox input "false"
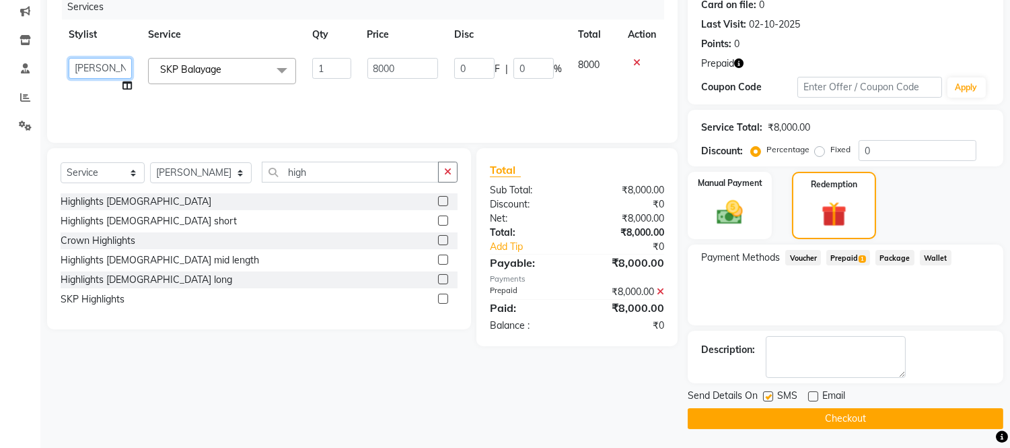
click at [126, 68] on select "[PERSON_NAME] [PERSON_NAME] Ajmal Aphy Araslan [PERSON_NAME] Azhar Frontdesk Go…" at bounding box center [100, 68] width 63 height 21
click at [357, 384] on div "Client [PHONE_NUMBER] Date [DATE] Invoice Number GJCO/2025-26 SCG/2025-26 Gpre/…" at bounding box center [362, 179] width 651 height 500
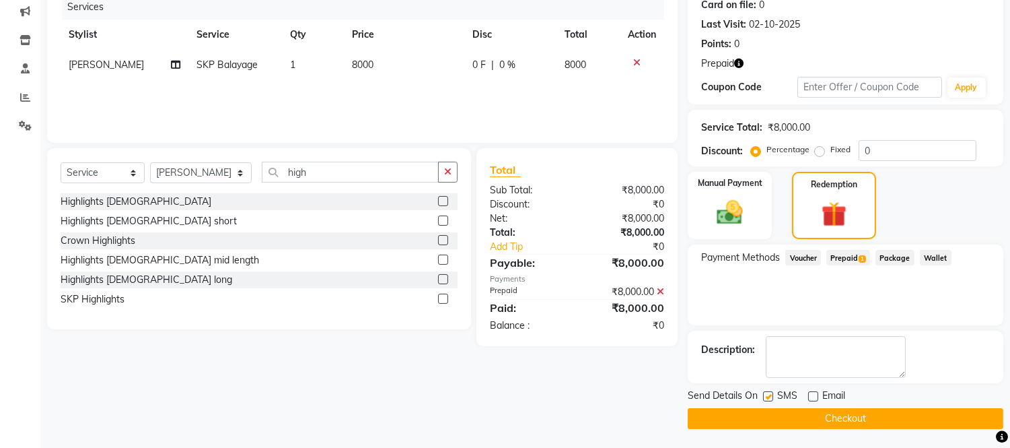
click at [172, 60] on icon at bounding box center [176, 64] width 9 height 9
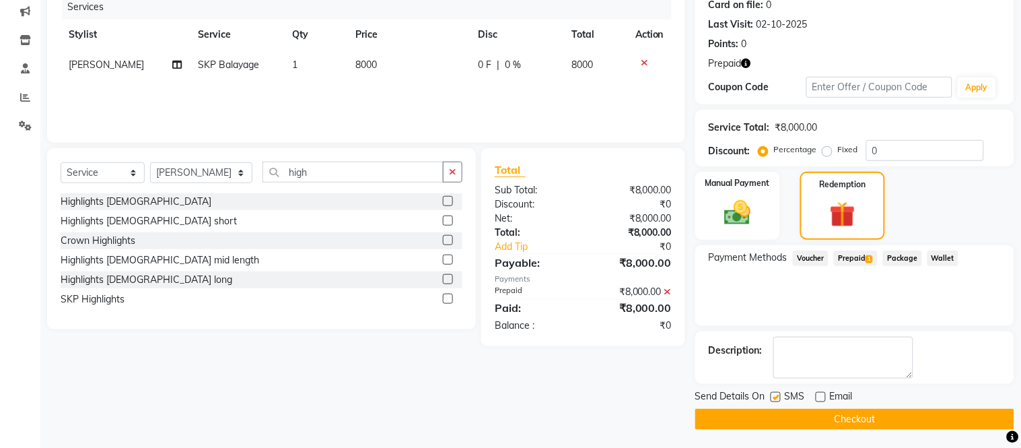
select select "71564"
select select "88060"
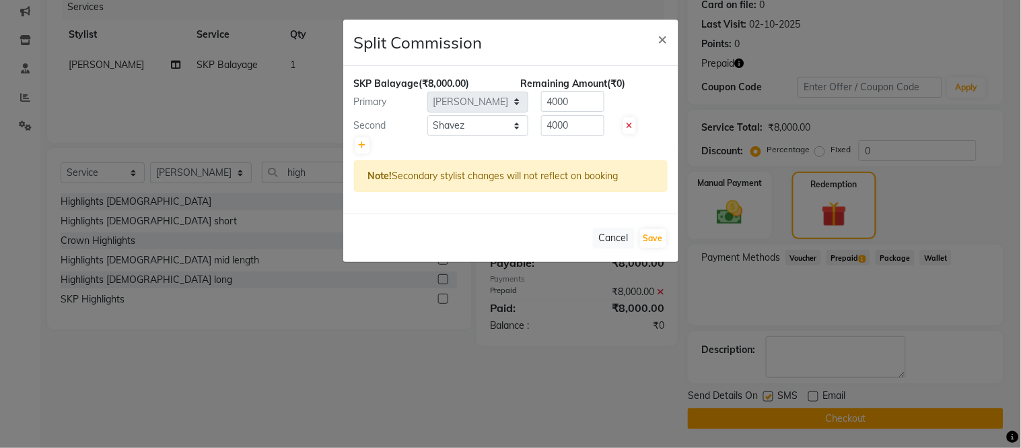
click at [342, 388] on ngb-modal-window "Split Commission × SKP Balayage (₹8,000.00) Remaining Amount (₹0) Primary Selec…" at bounding box center [510, 224] width 1021 height 448
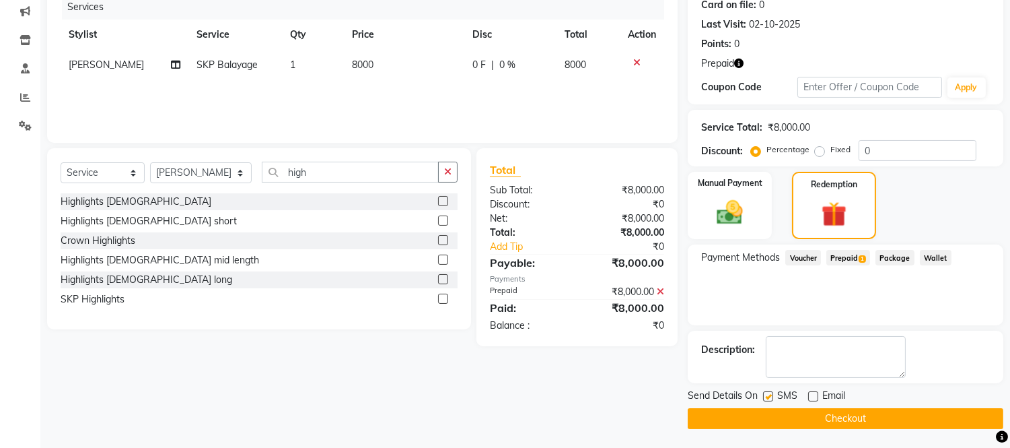
click at [845, 414] on button "Checkout" at bounding box center [846, 418] width 316 height 21
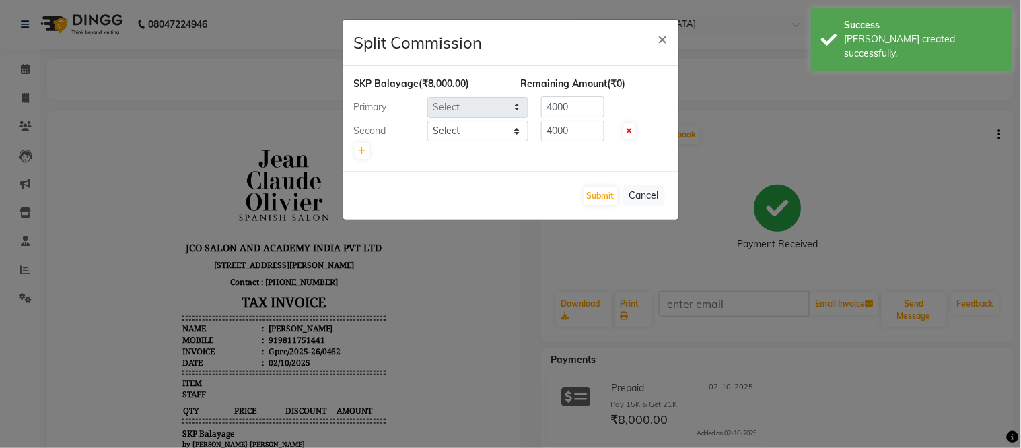
select select "71564"
select select "88060"
click at [601, 199] on button "Submit" at bounding box center [600, 195] width 34 height 19
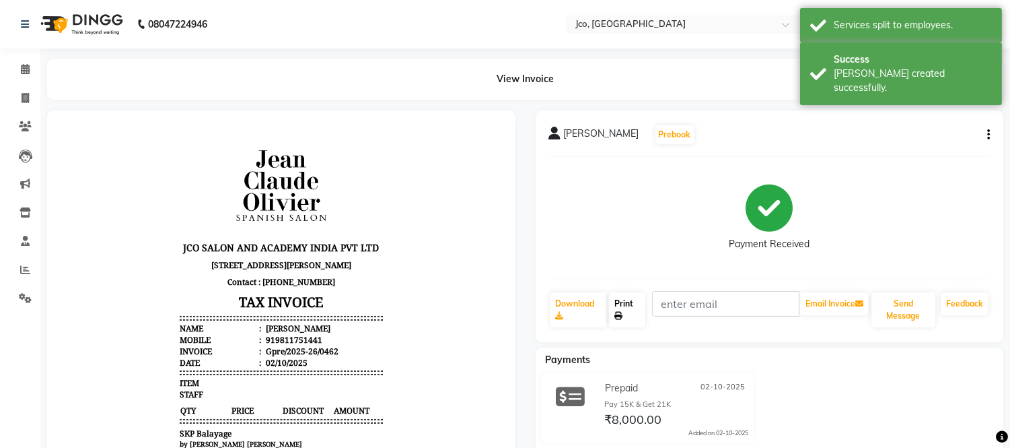
click at [623, 312] on icon at bounding box center [618, 316] width 8 height 8
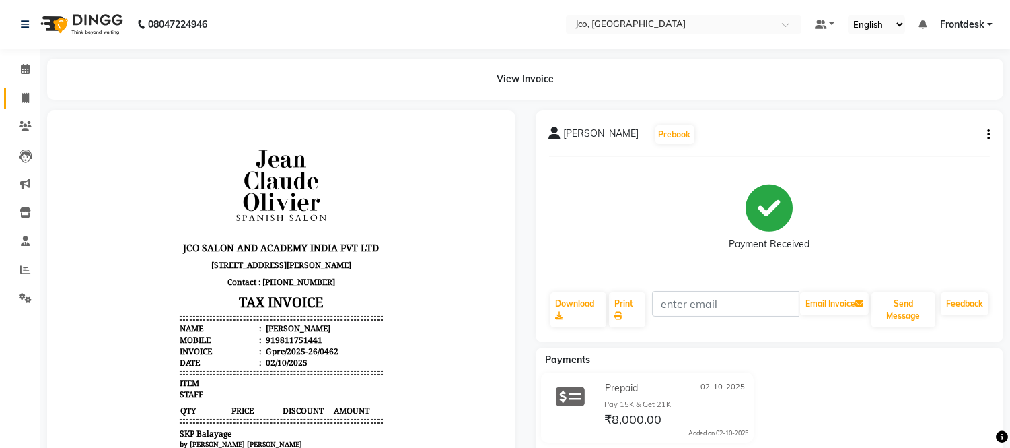
click at [22, 103] on icon at bounding box center [25, 98] width 7 height 10
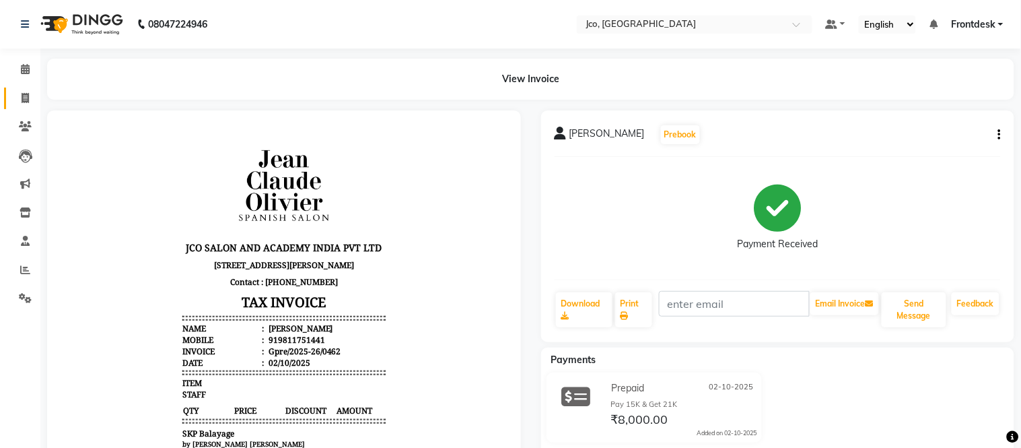
select select "service"
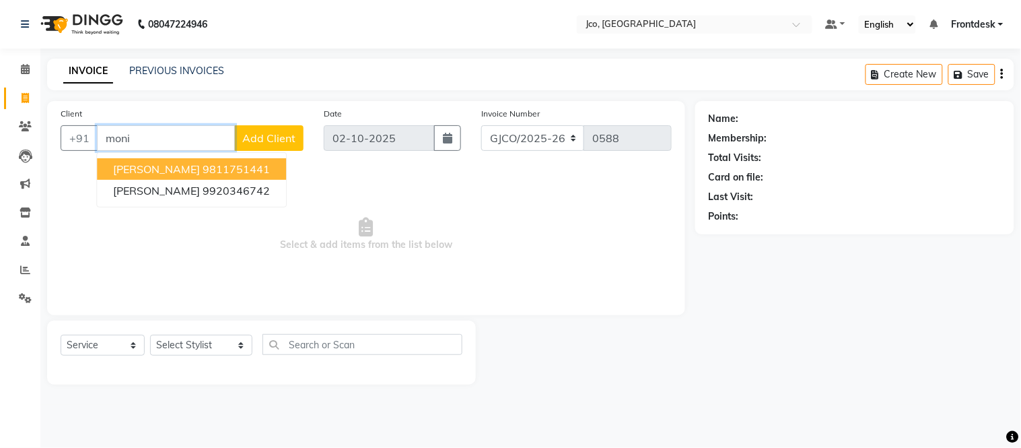
type input "moni"
click at [24, 69] on icon at bounding box center [25, 69] width 9 height 10
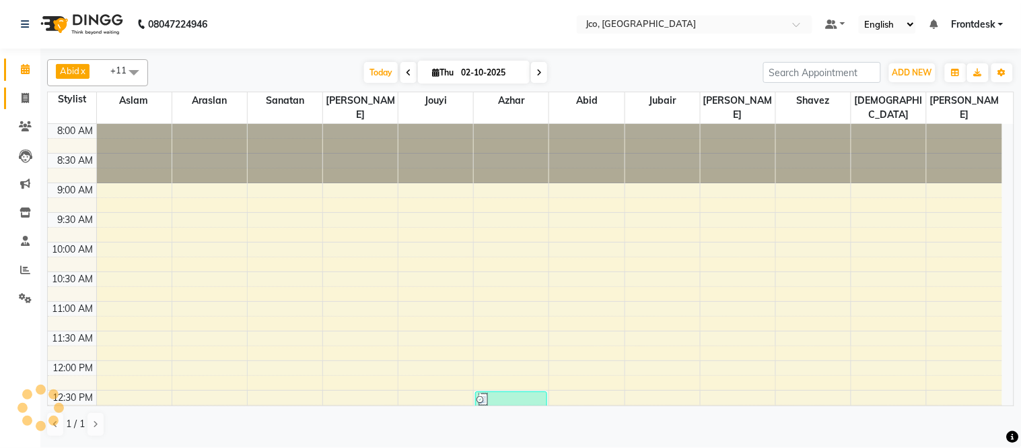
click at [27, 103] on icon at bounding box center [25, 98] width 7 height 10
select select "service"
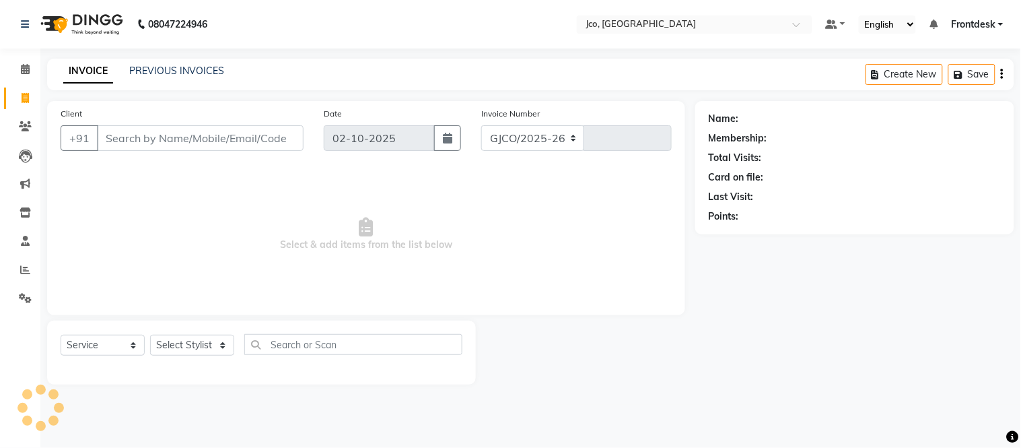
select select "8000"
type input "0588"
click at [15, 69] on span at bounding box center [25, 69] width 24 height 15
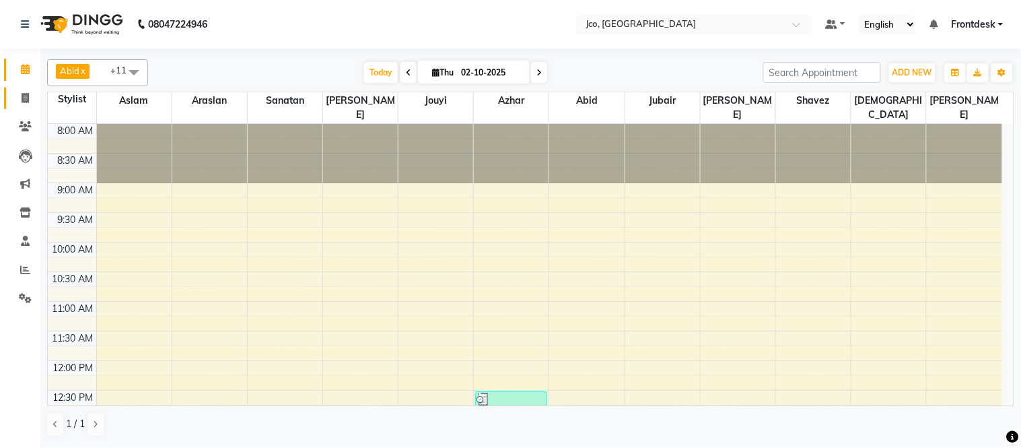
click at [27, 96] on icon at bounding box center [25, 98] width 7 height 10
select select "service"
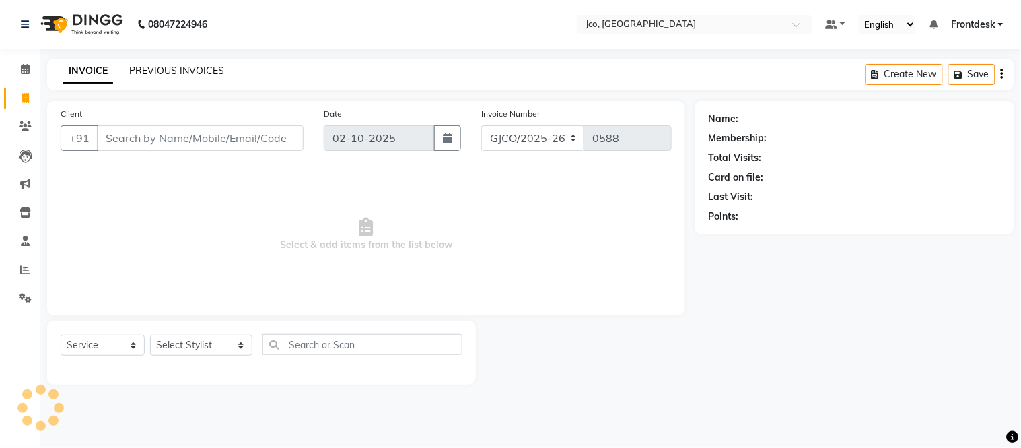
click at [182, 75] on link "PREVIOUS INVOICES" at bounding box center [176, 71] width 95 height 12
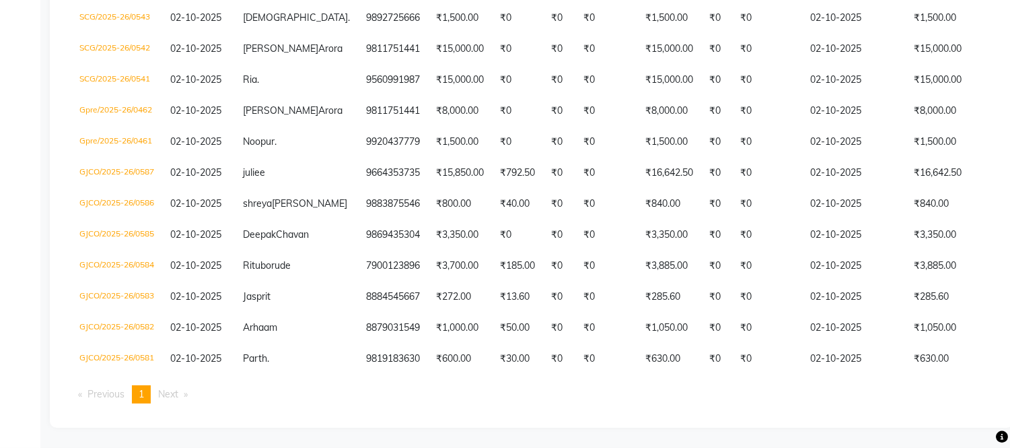
scroll to position [441, 0]
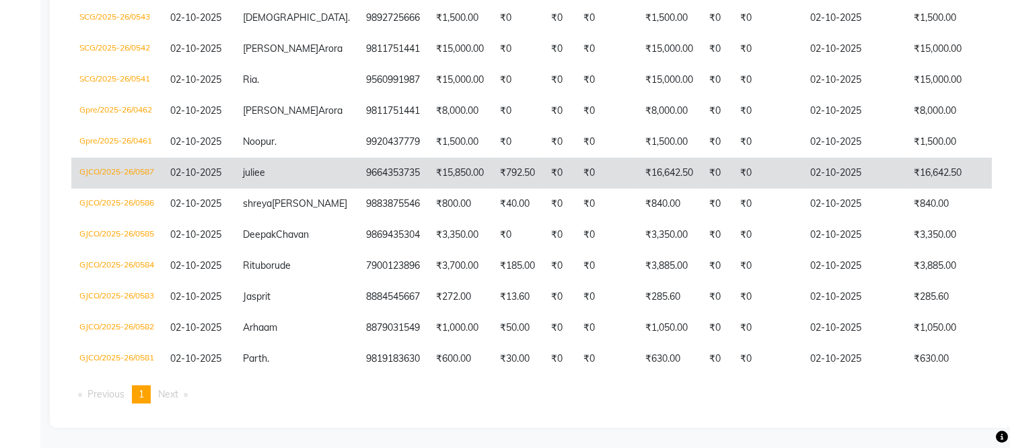
click at [358, 157] on td "9664353735" at bounding box center [393, 172] width 70 height 31
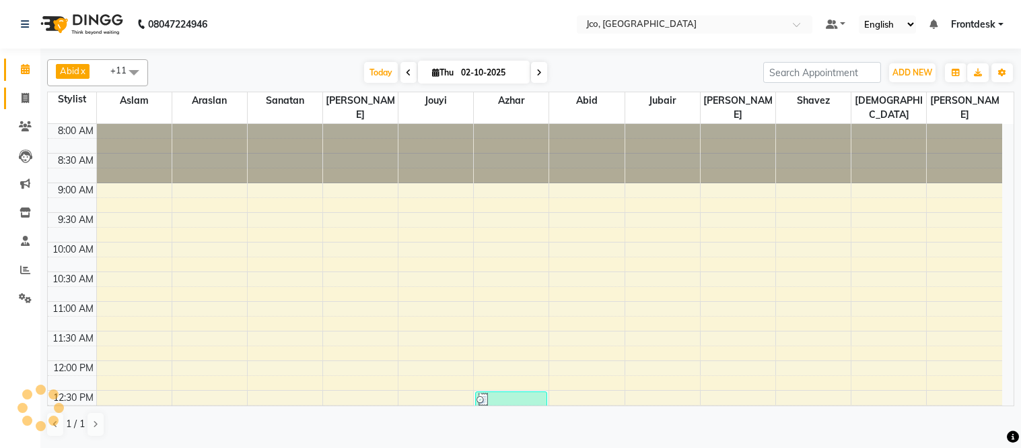
click at [24, 98] on icon at bounding box center [25, 98] width 7 height 10
select select "service"
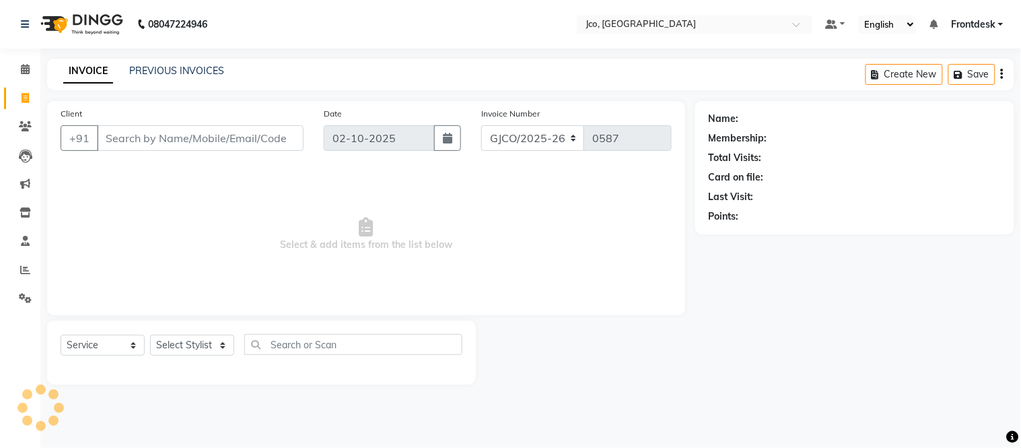
click at [187, 133] on input "Client" at bounding box center [200, 138] width 207 height 26
type input "9664353735"
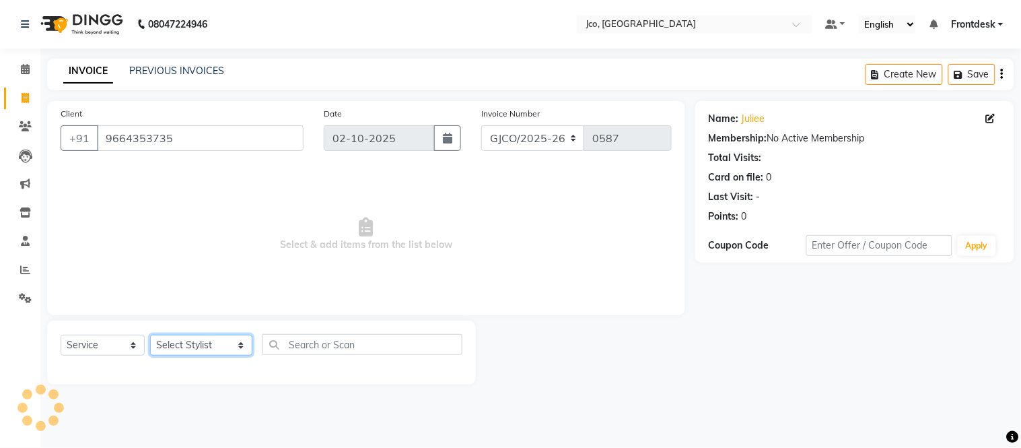
click at [186, 343] on select "Select Stylist [PERSON_NAME] [PERSON_NAME] [PERSON_NAME] Frontdesk Gopal Jouyi …" at bounding box center [201, 344] width 102 height 21
select select "80197"
click at [150, 335] on select "Select Stylist [PERSON_NAME] [PERSON_NAME] [PERSON_NAME] Frontdesk Gopal Jouyi …" at bounding box center [201, 344] width 102 height 21
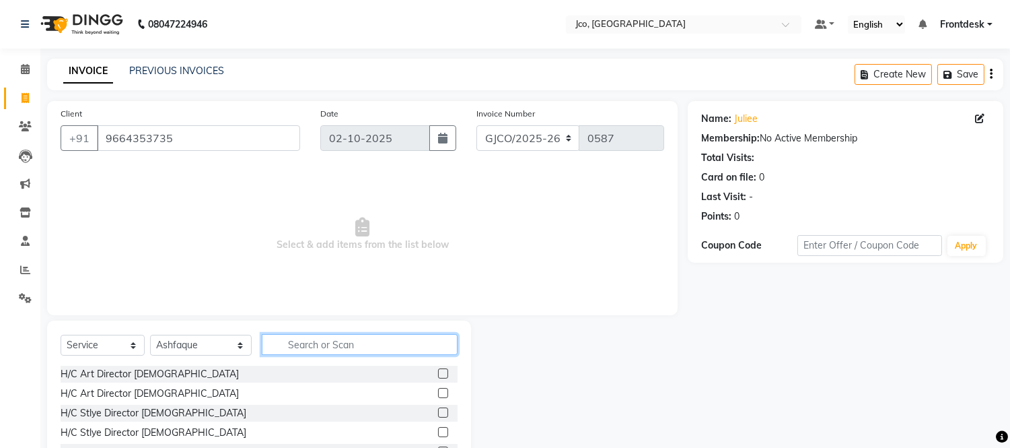
click at [315, 342] on input "text" at bounding box center [360, 344] width 196 height 21
click at [96, 347] on select "Select Service Product Membership Package Voucher Prepaid Gift Card" at bounding box center [103, 344] width 84 height 21
select select "P"
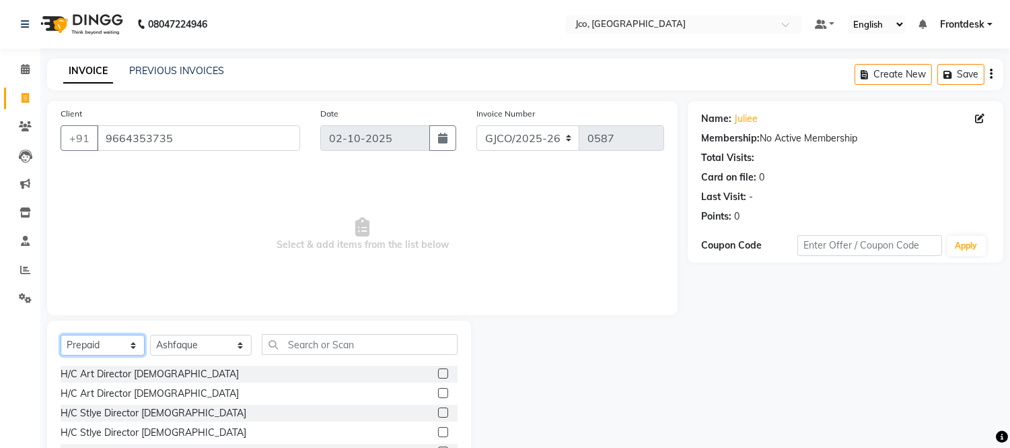
click at [61, 335] on select "Select Service Product Membership Package Voucher Prepaid Gift Card" at bounding box center [103, 344] width 84 height 21
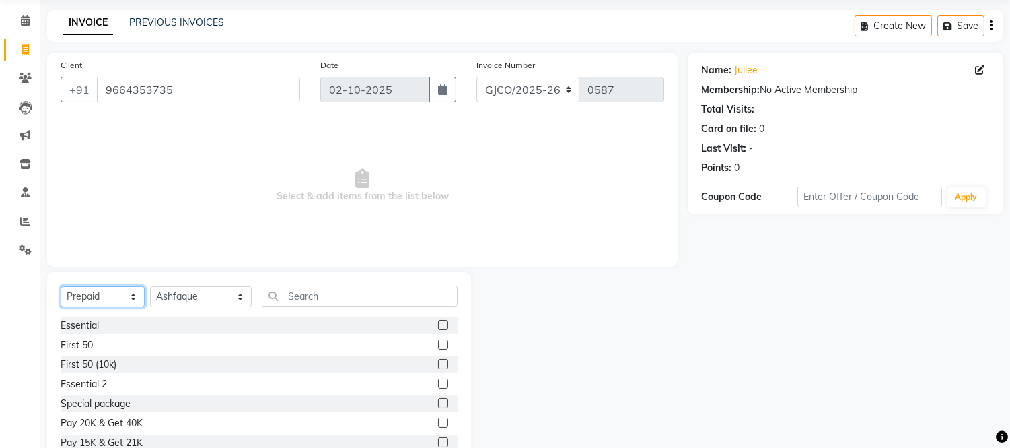
scroll to position [91, 0]
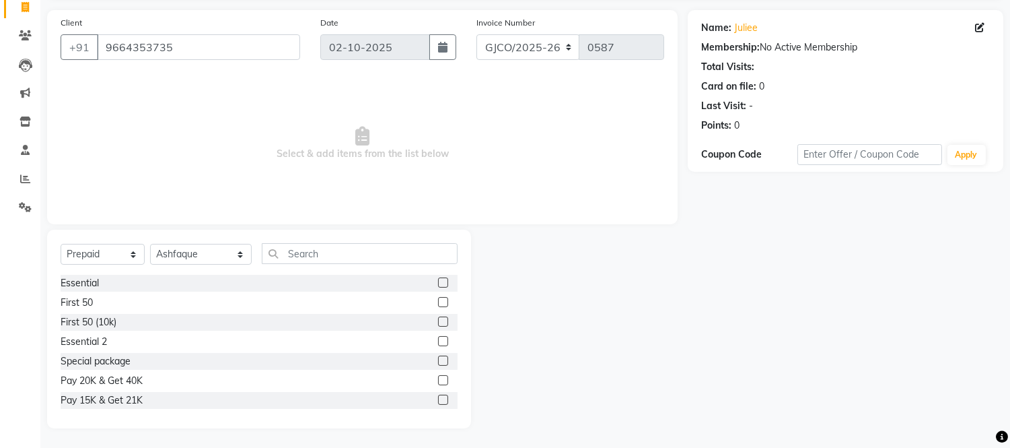
click at [438, 399] on label at bounding box center [443, 399] width 10 height 10
click at [438, 399] on input "checkbox" at bounding box center [442, 400] width 9 height 9
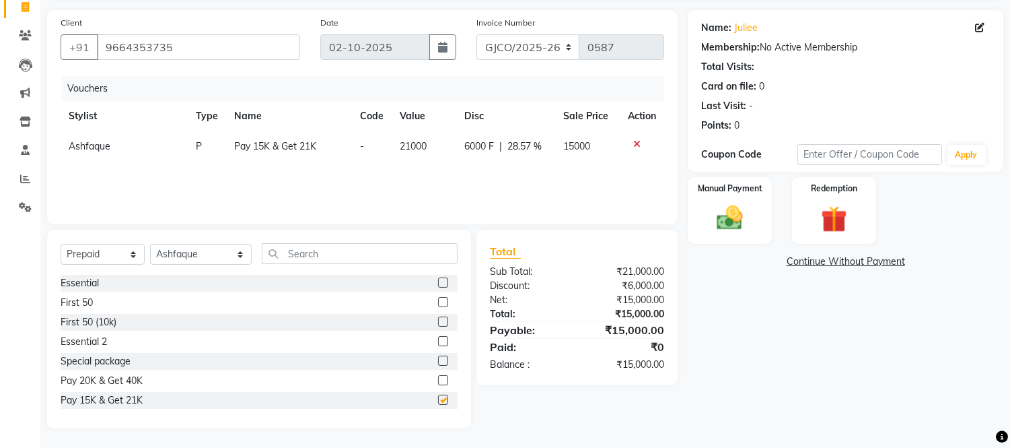
checkbox input "false"
click at [728, 213] on img at bounding box center [730, 219] width 44 height 32
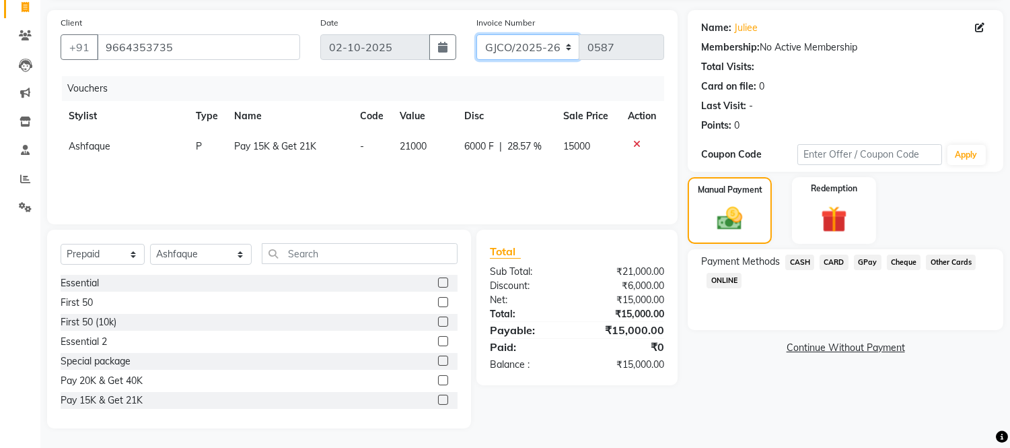
click at [524, 40] on select "GJCO/2025-26 SCG/2025-26 Gpre/2025-26" at bounding box center [528, 47] width 104 height 26
select select "7971"
click at [476, 34] on select "GJCO/2025-26 SCG/2025-26 Gpre/2025-26" at bounding box center [528, 47] width 104 height 26
type input "0546"
click at [800, 261] on span "CASH" at bounding box center [799, 261] width 29 height 15
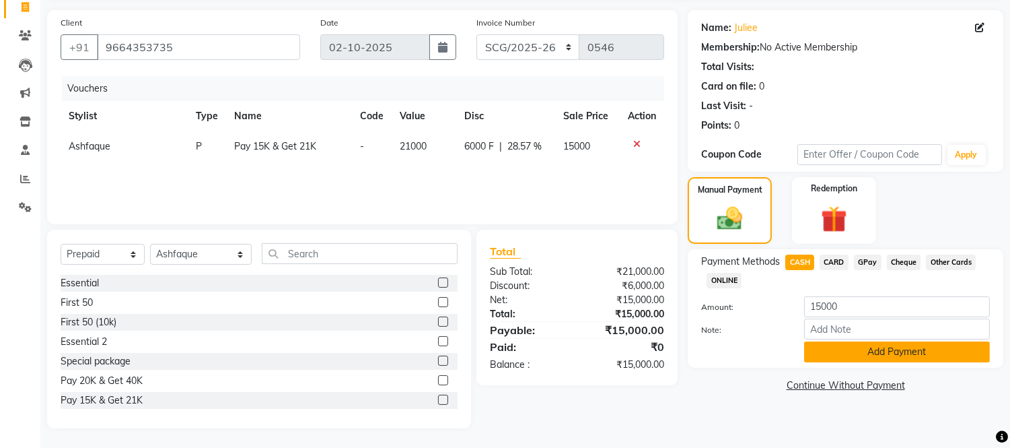
click at [894, 346] on button "Add Payment" at bounding box center [897, 351] width 186 height 21
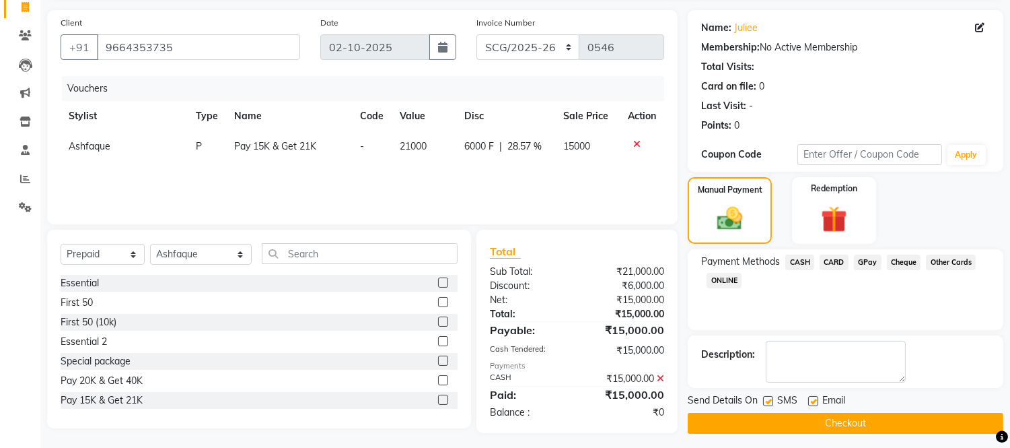
scroll to position [96, 0]
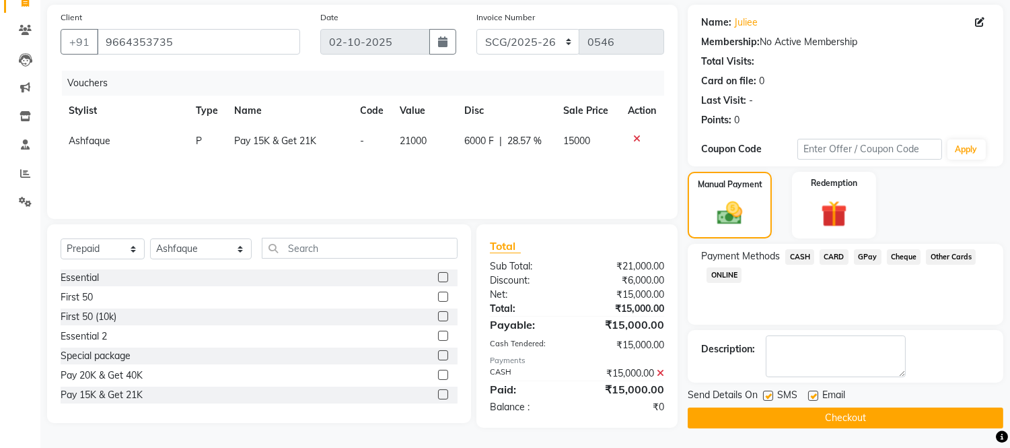
click at [812, 394] on label at bounding box center [813, 395] width 10 height 10
click at [812, 394] on input "checkbox" at bounding box center [812, 396] width 9 height 9
checkbox input "false"
click at [853, 418] on button "Checkout" at bounding box center [846, 417] width 316 height 21
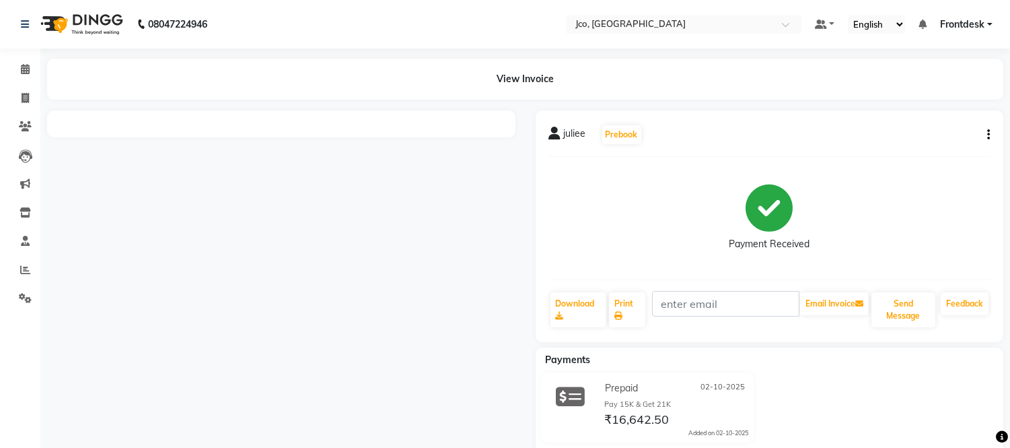
click at [985, 138] on button "button" at bounding box center [986, 135] width 8 height 14
click at [923, 109] on div "Cancel Invoice" at bounding box center [922, 109] width 92 height 17
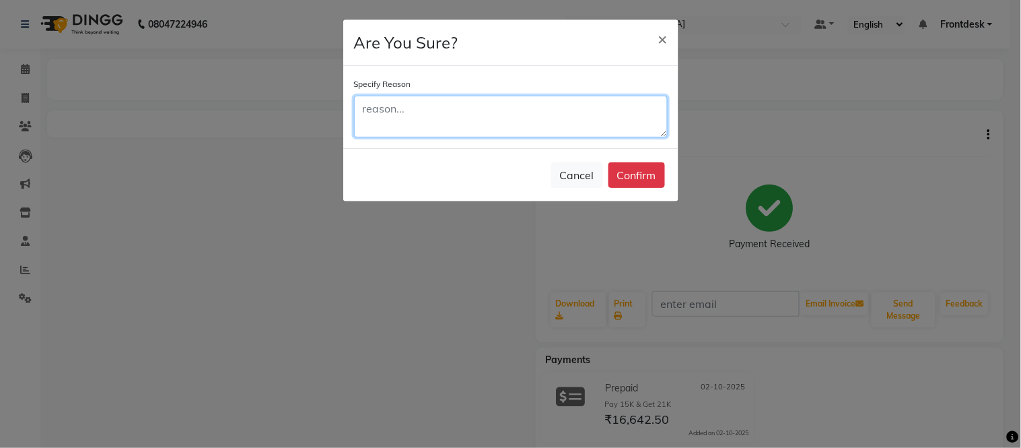
click at [440, 116] on textarea at bounding box center [511, 117] width 314 height 42
type textarea "b"
type textarea "wrong amount puncj"
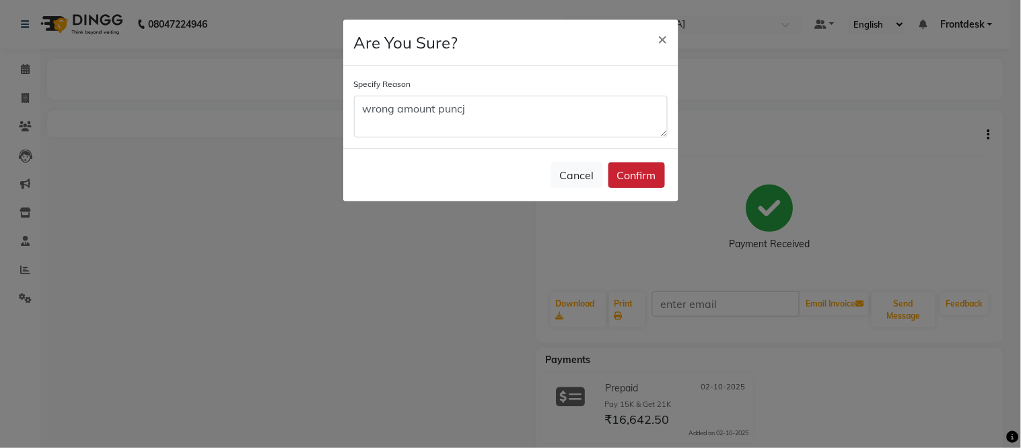
click at [633, 176] on button "Confirm" at bounding box center [636, 175] width 57 height 26
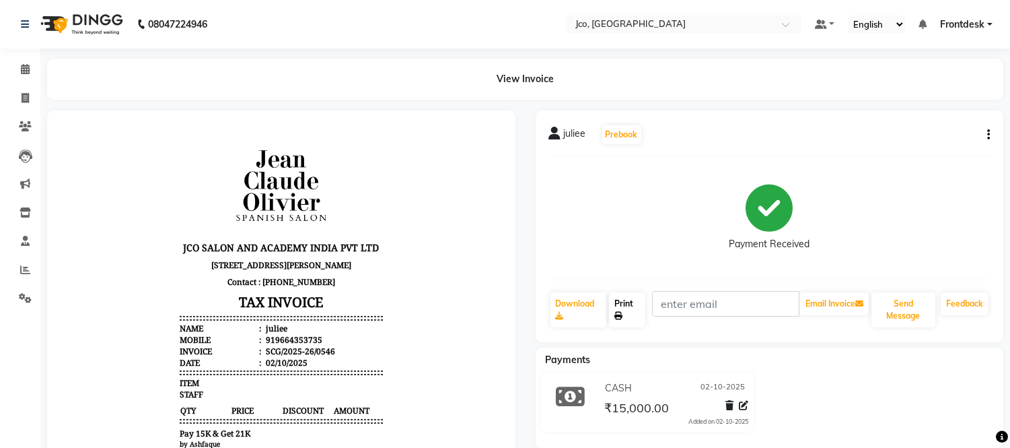
click at [637, 306] on link "Print" at bounding box center [627, 309] width 36 height 35
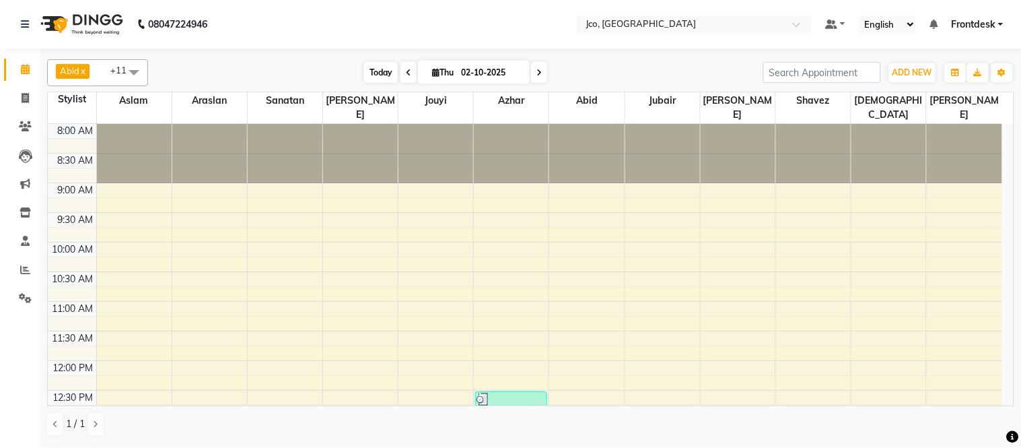
click at [365, 68] on span "Today" at bounding box center [381, 72] width 34 height 21
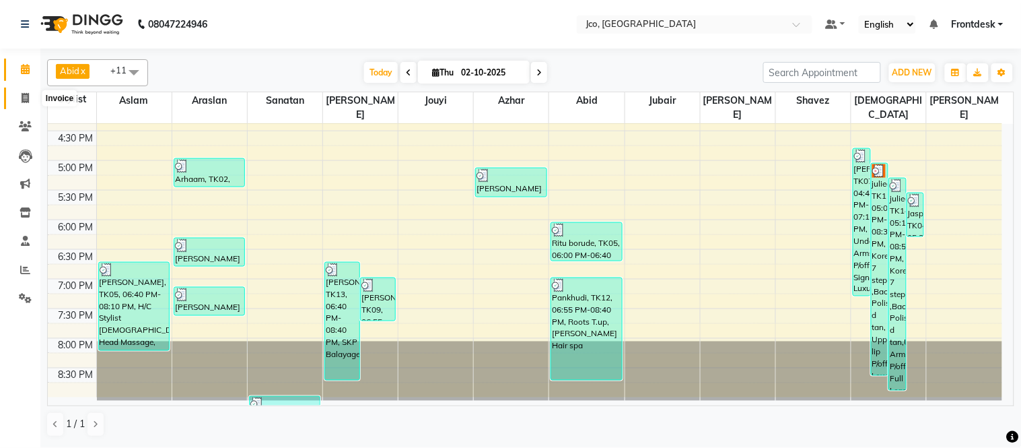
click at [19, 102] on span at bounding box center [25, 98] width 24 height 15
select select "service"
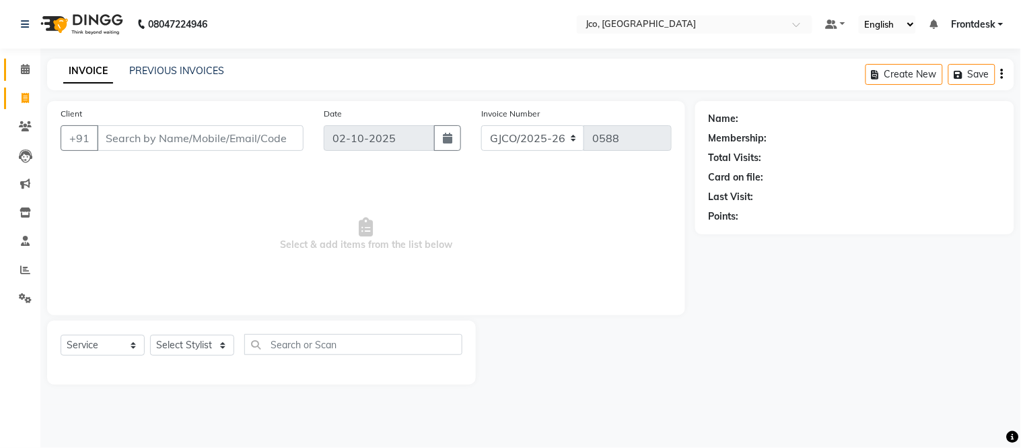
click at [24, 61] on link "Calendar" at bounding box center [20, 70] width 32 height 22
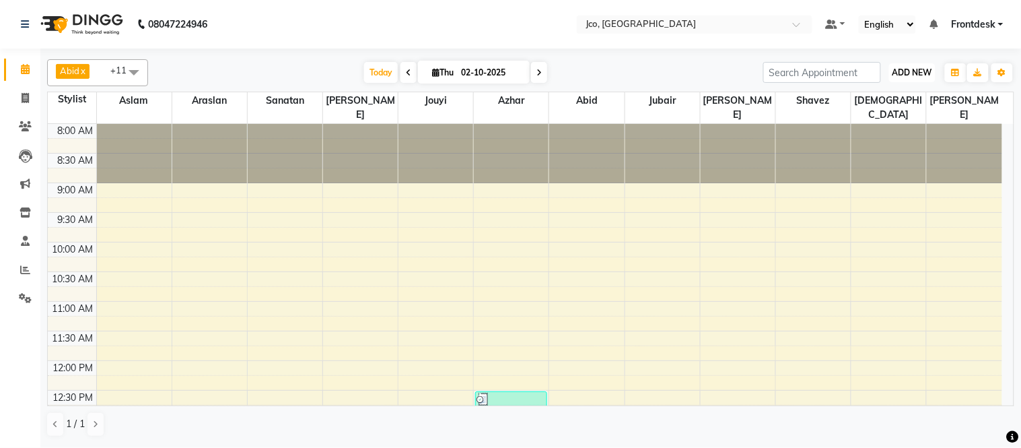
click at [894, 73] on span "ADD NEW" at bounding box center [912, 72] width 40 height 10
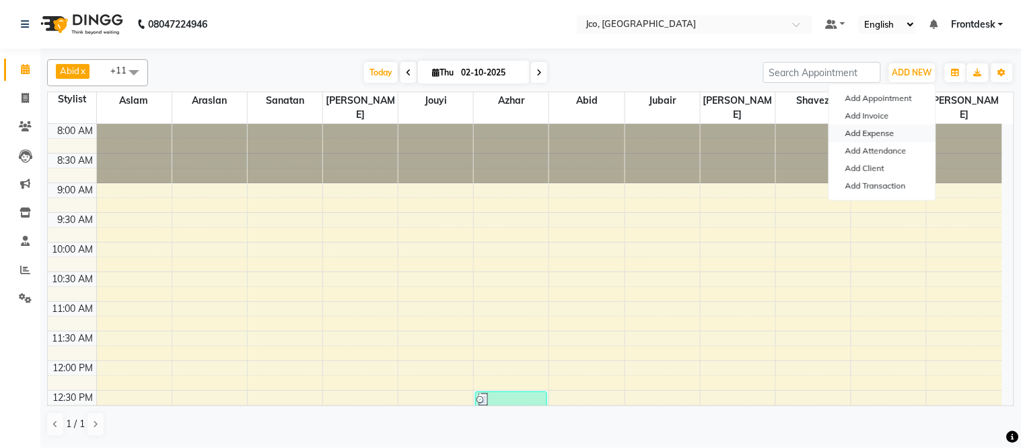
click at [879, 135] on link "Add Expense" at bounding box center [882, 133] width 106 height 17
select select "1"
select select "6846"
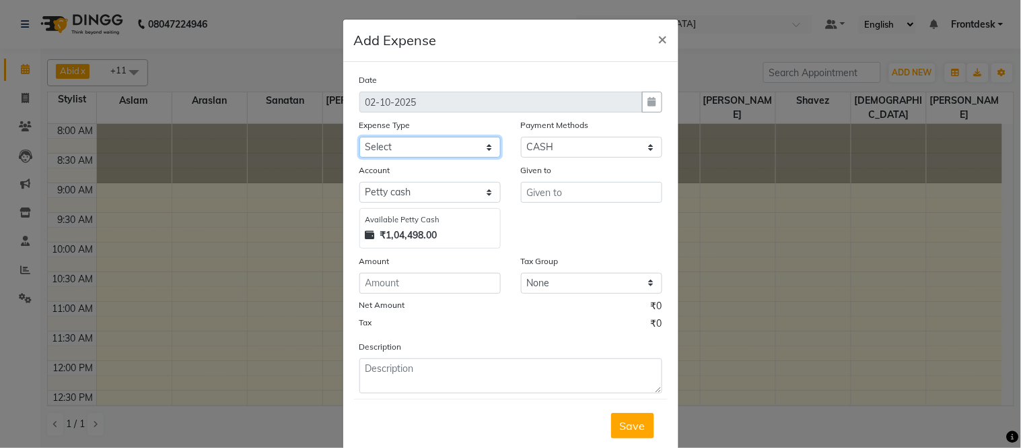
drag, startPoint x: 388, startPoint y: 139, endPoint x: 396, endPoint y: 144, distance: 8.8
click at [388, 139] on select "Select Advance Salary Amazon B M C Cash transfer to bank Cash transfer to hub C…" at bounding box center [429, 147] width 141 height 21
select select "21367"
click at [359, 137] on select "Select Advance Salary Amazon B M C Cash transfer to bank Cash transfer to hub C…" at bounding box center [429, 147] width 141 height 21
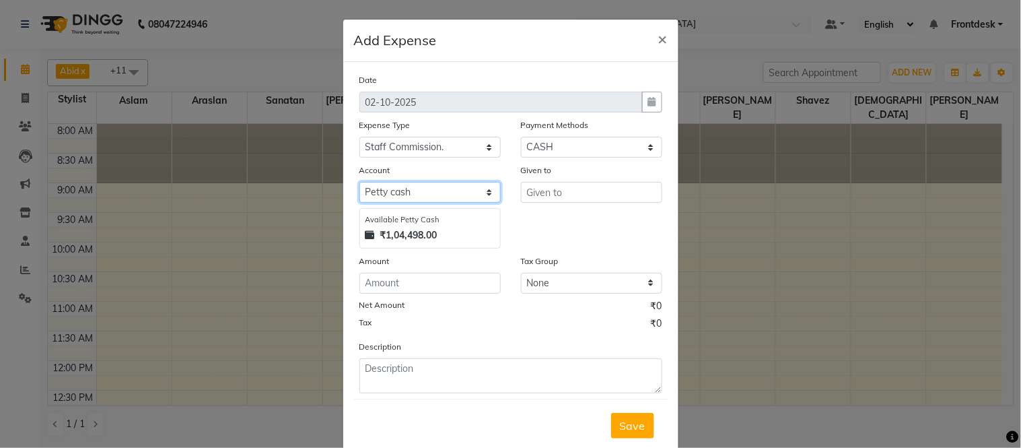
click at [435, 197] on select "Select [PERSON_NAME] cash Default account" at bounding box center [429, 192] width 141 height 21
select select "6847"
click at [359, 182] on select "Select [PERSON_NAME] cash Default account" at bounding box center [429, 192] width 141 height 21
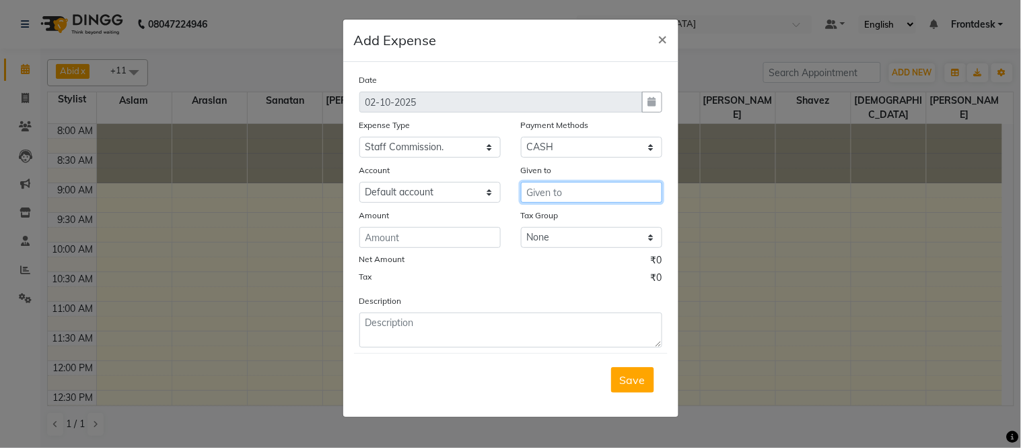
click at [542, 200] on input "text" at bounding box center [591, 192] width 141 height 21
type input "1"
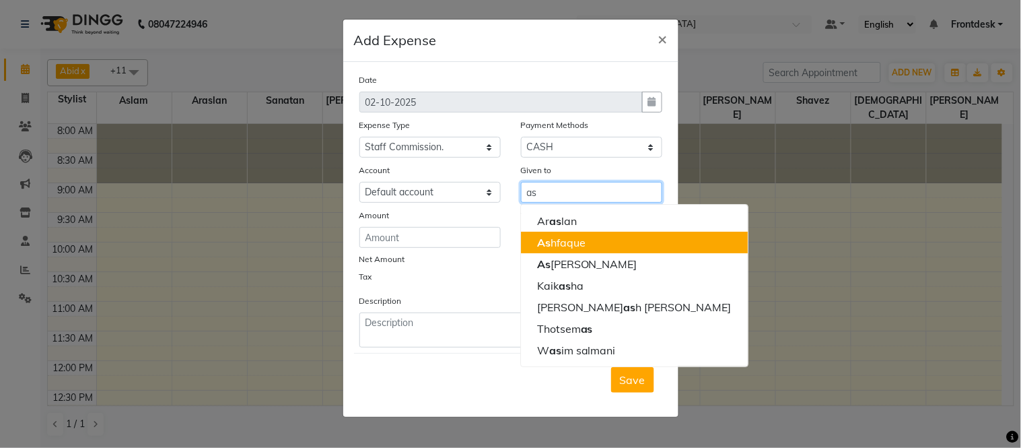
click at [575, 242] on ngb-highlight "As hfaque" at bounding box center [561, 242] width 48 height 13
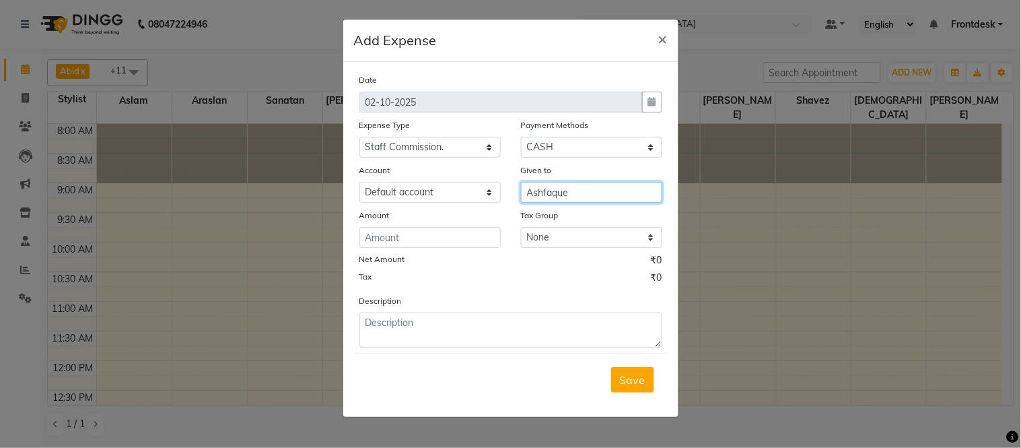
type input "Ashfaque"
click at [357, 232] on div "Amount" at bounding box center [430, 228] width 162 height 40
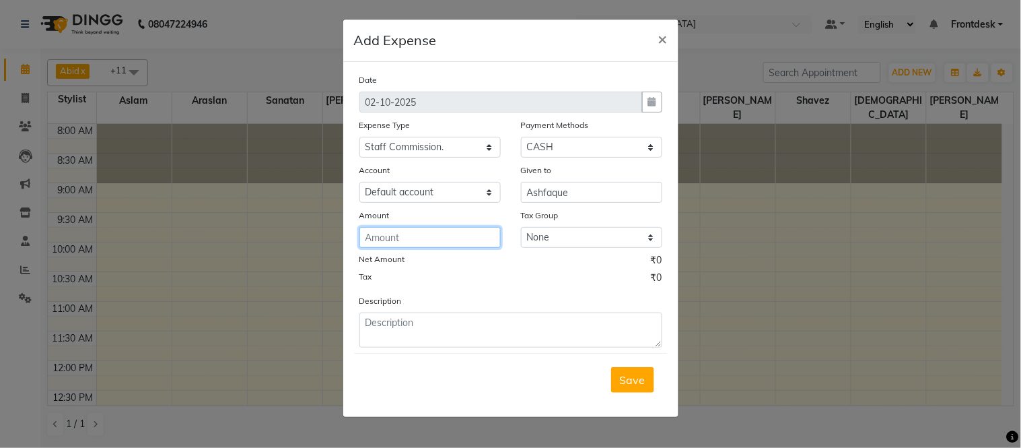
click at [382, 240] on input "number" at bounding box center [429, 237] width 141 height 21
type input "150"
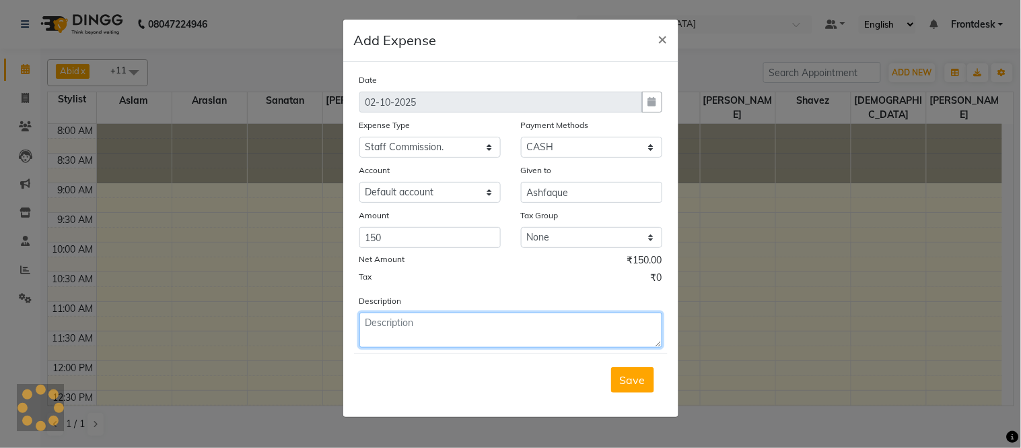
click at [373, 334] on textarea at bounding box center [510, 329] width 303 height 35
type textarea "membership sale comission"
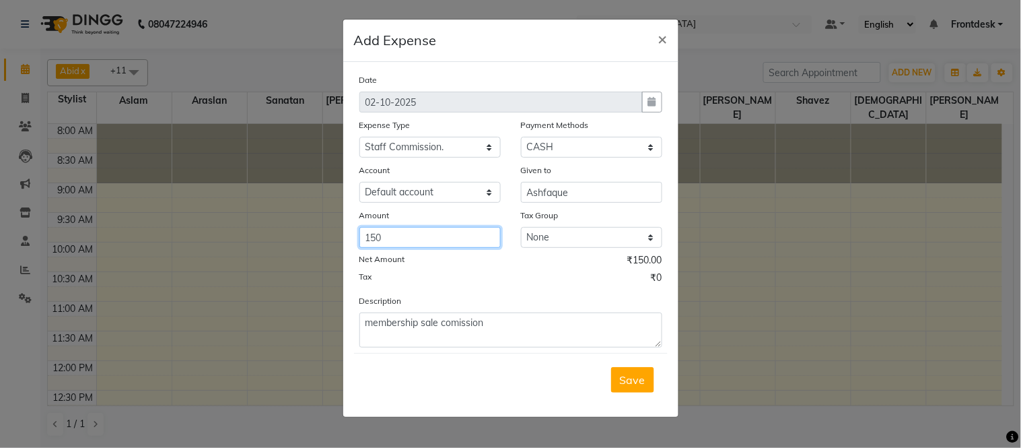
click at [411, 230] on input "150" at bounding box center [429, 237] width 141 height 21
type input "1"
type input "350"
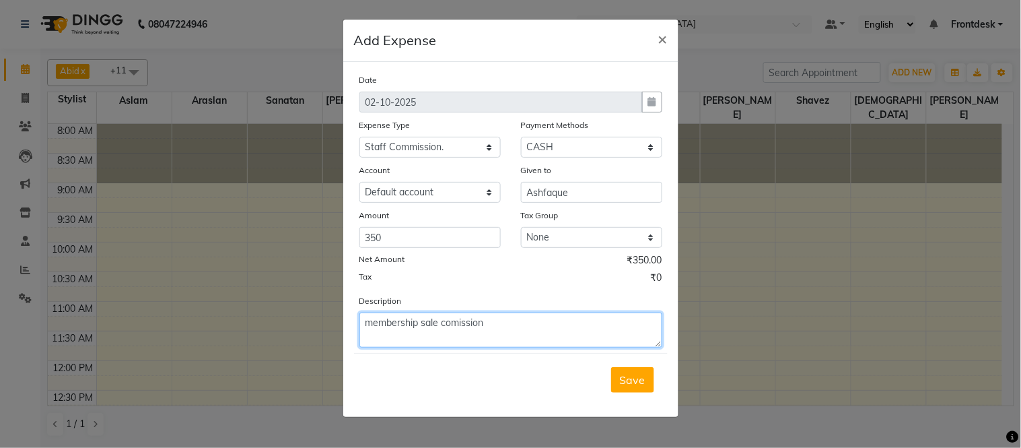
click at [514, 319] on textarea "membership sale comission" at bounding box center [510, 329] width 303 height 35
type textarea "membership sale comission n travelling"
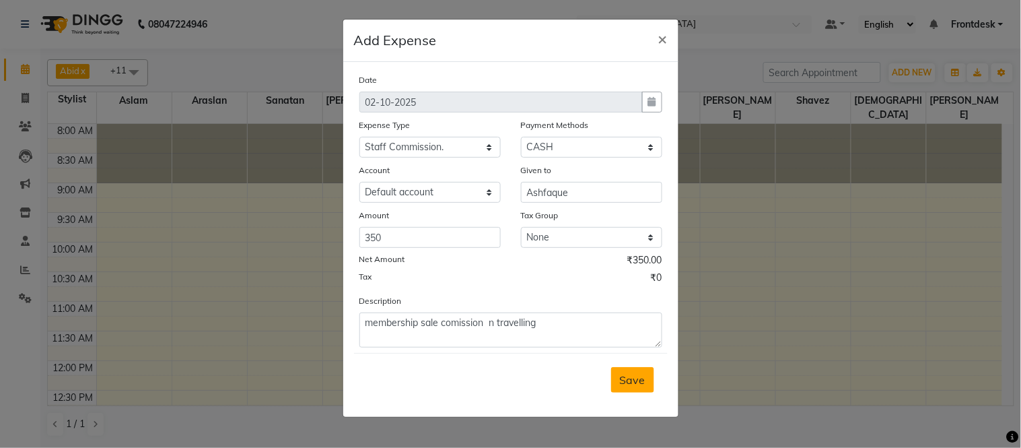
click at [645, 386] on button "Save" at bounding box center [632, 380] width 43 height 26
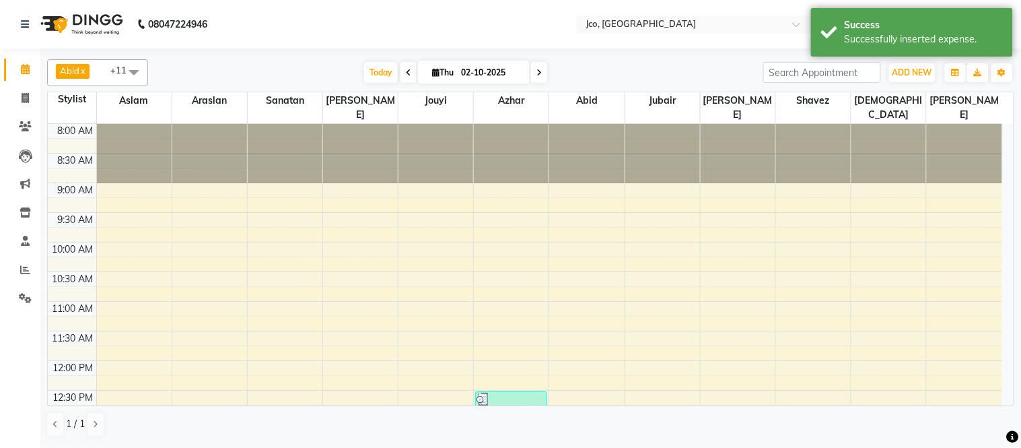
click at [354, 73] on div "Today Thu 02-10-2025" at bounding box center [456, 73] width 602 height 20
click at [386, 72] on span "Today" at bounding box center [381, 72] width 34 height 21
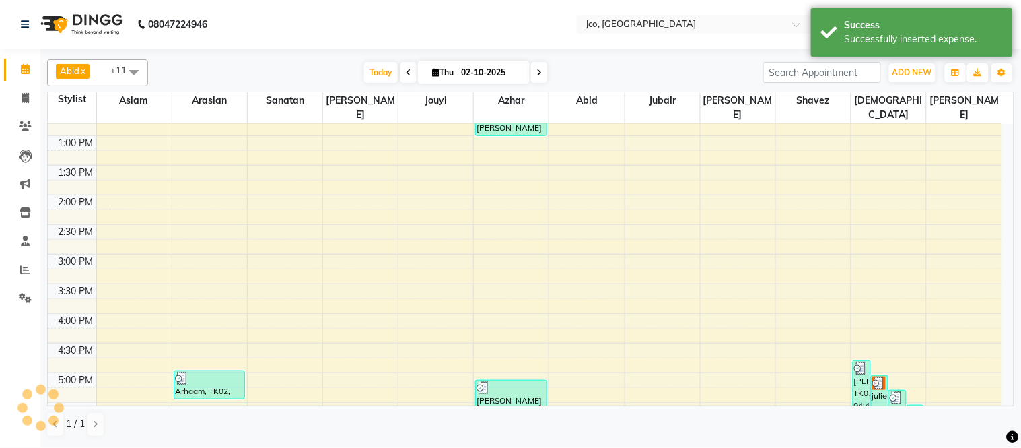
scroll to position [272, 0]
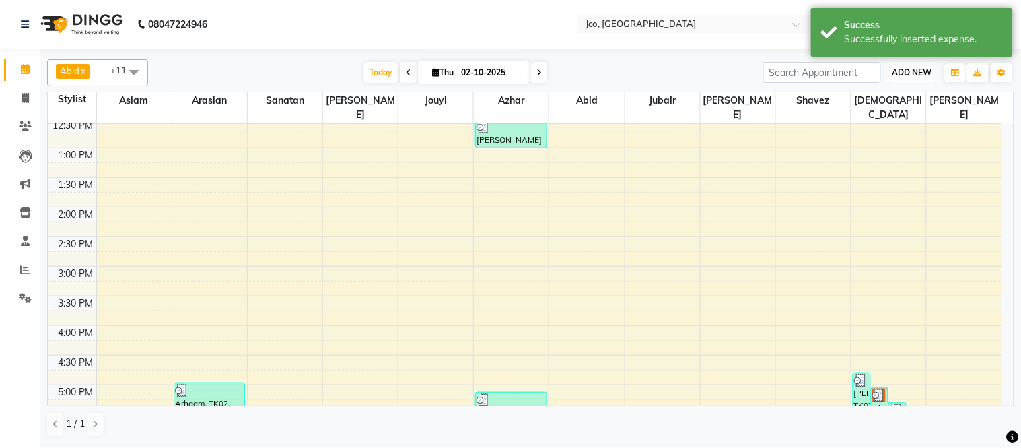
click at [909, 73] on span "ADD NEW" at bounding box center [912, 72] width 40 height 10
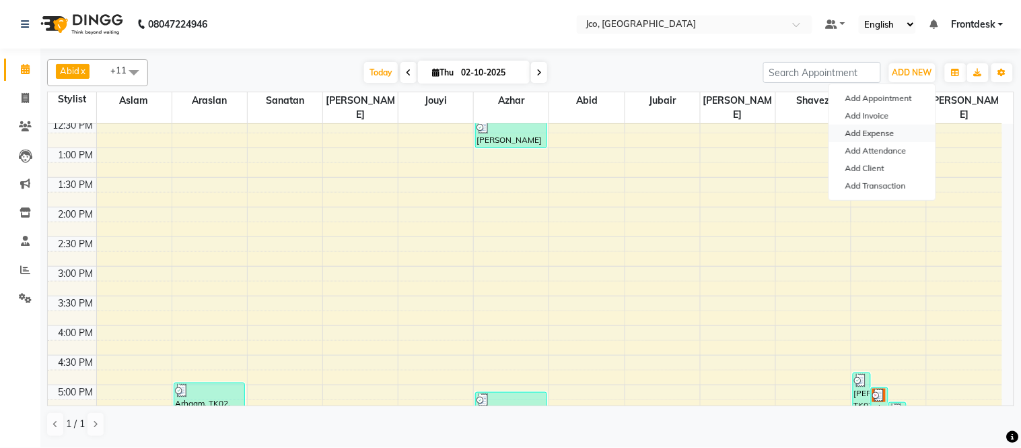
click at [884, 139] on link "Add Expense" at bounding box center [882, 133] width 106 height 17
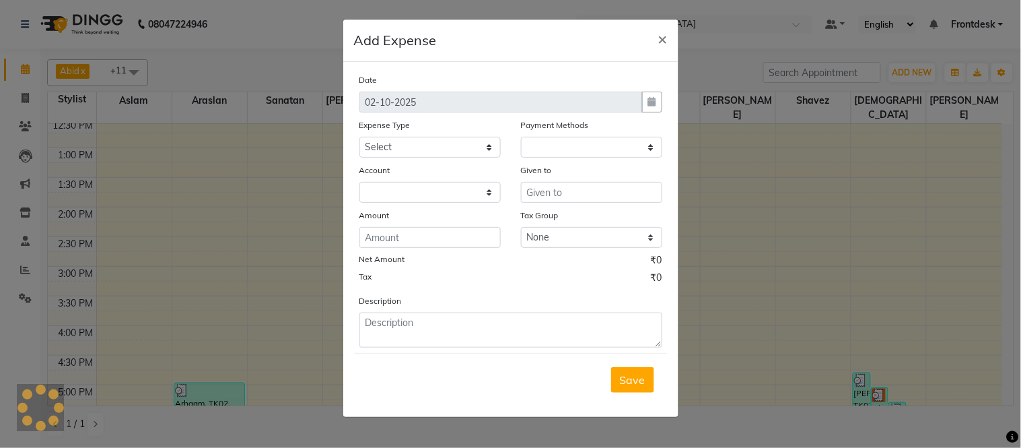
select select "1"
select select "6846"
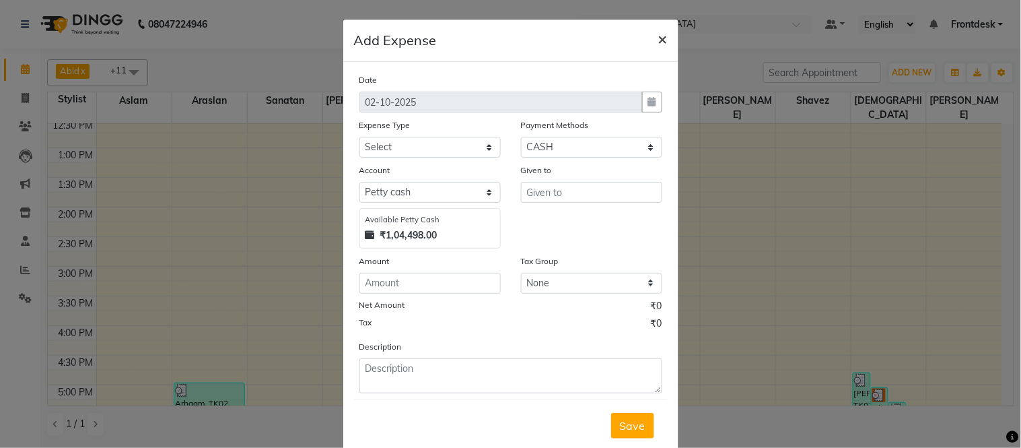
click at [658, 42] on span "×" at bounding box center [662, 38] width 9 height 20
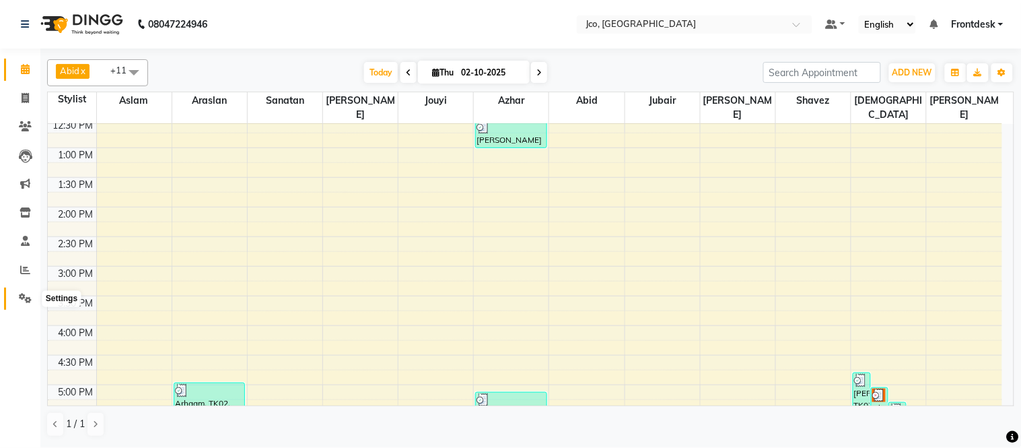
click at [14, 300] on span at bounding box center [25, 298] width 24 height 15
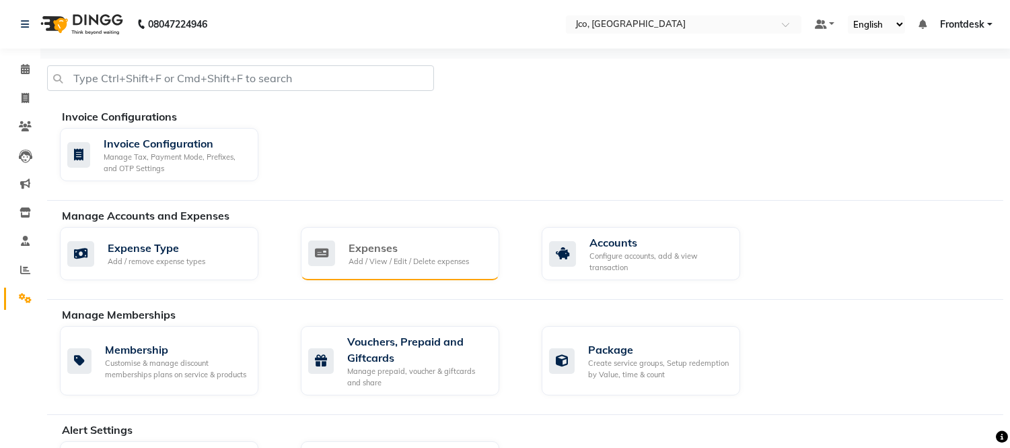
click at [371, 250] on div "Expenses" at bounding box center [409, 248] width 120 height 16
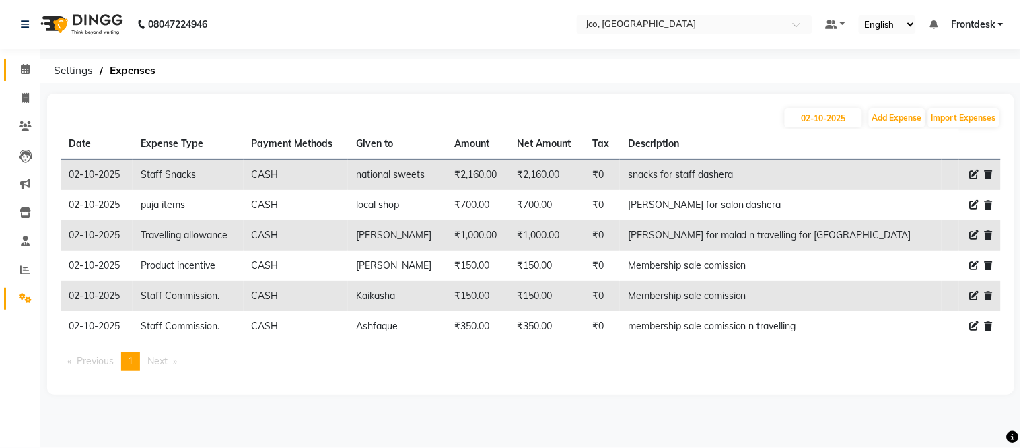
click at [9, 65] on link "Calendar" at bounding box center [20, 70] width 32 height 22
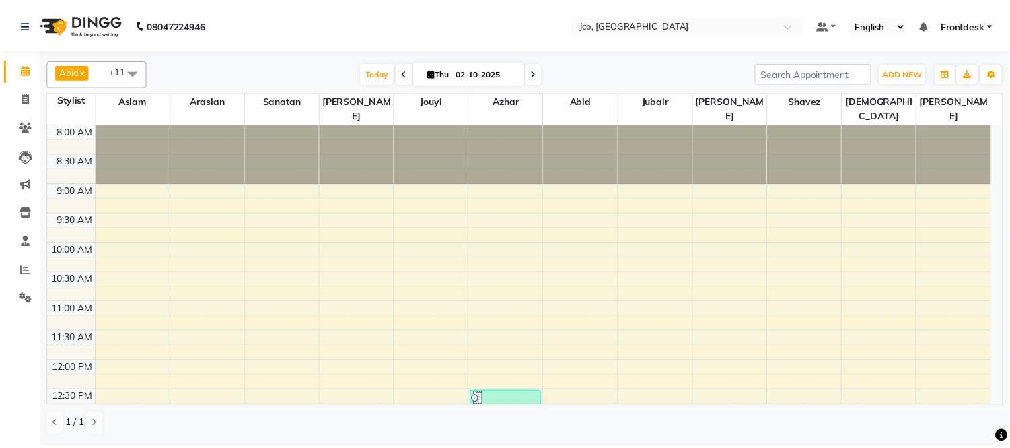
scroll to position [149, 0]
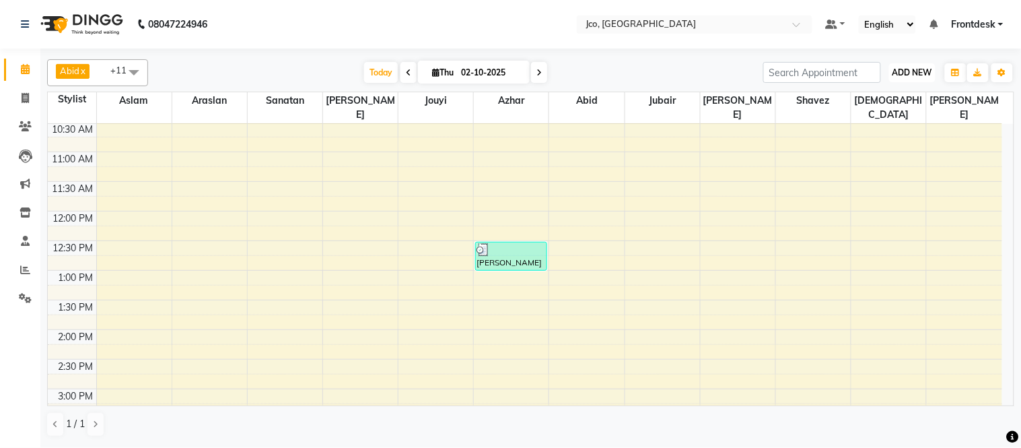
click at [922, 66] on button "ADD NEW Toggle Dropdown" at bounding box center [912, 72] width 46 height 19
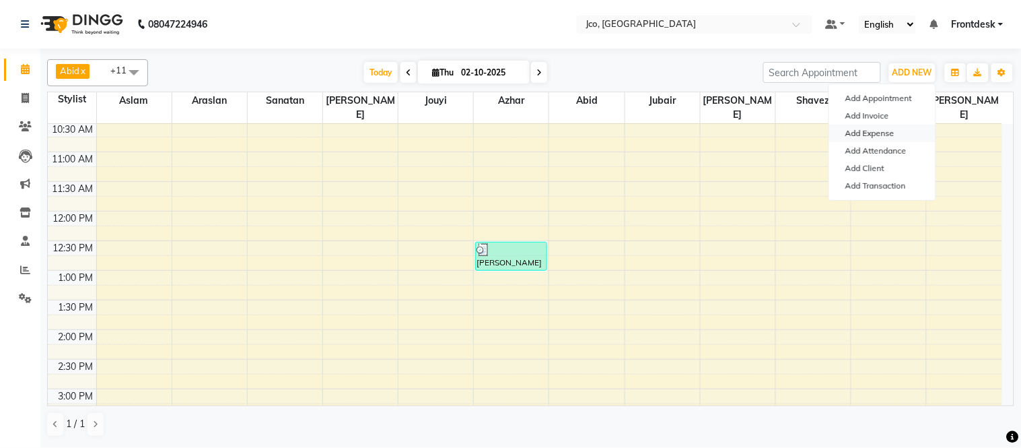
click at [875, 137] on link "Add Expense" at bounding box center [882, 133] width 106 height 17
select select "1"
select select "6846"
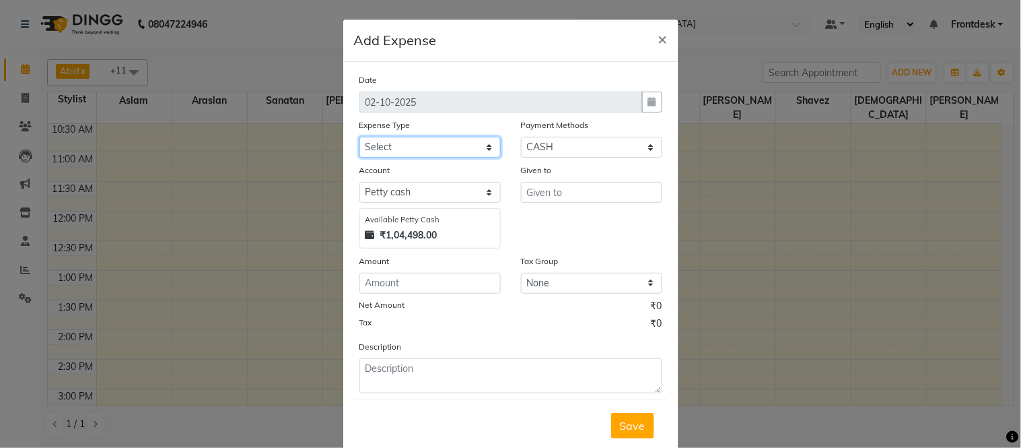
click at [398, 149] on select "Select Advance Salary Amazon B M C Cash transfer to bank Cash transfer to hub C…" at bounding box center [429, 147] width 141 height 21
select select "501"
click at [359, 137] on select "Select Advance Salary Amazon B M C Cash transfer to bank Cash transfer to hub C…" at bounding box center [429, 147] width 141 height 21
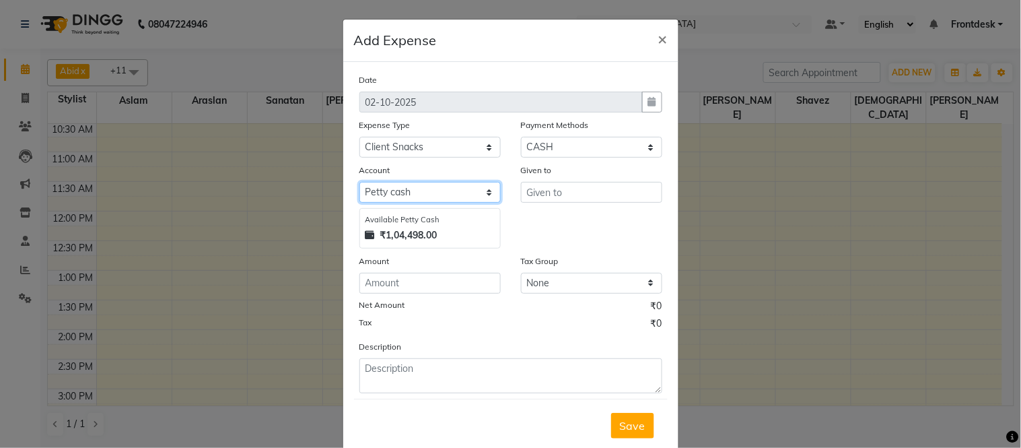
click at [400, 203] on select "Select [PERSON_NAME] cash Default account" at bounding box center [429, 192] width 141 height 21
select select "6847"
click at [359, 182] on select "Select [PERSON_NAME] cash Default account" at bounding box center [429, 192] width 141 height 21
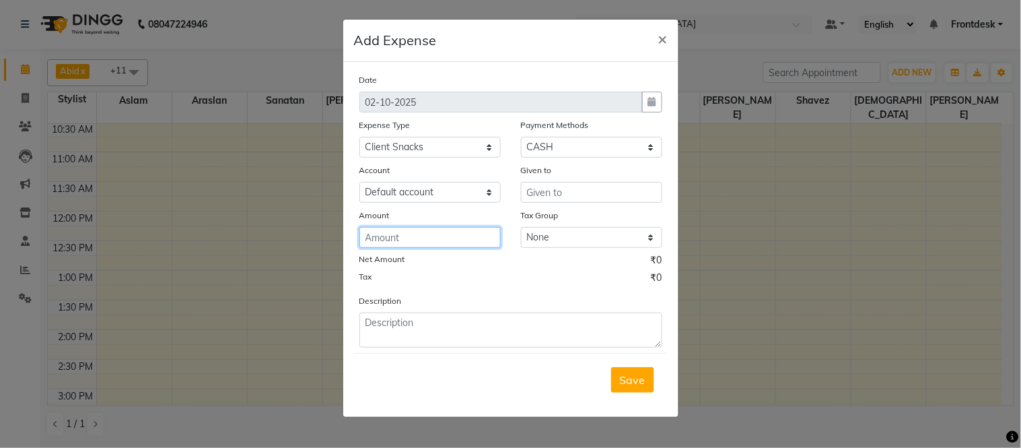
click at [447, 232] on input "number" at bounding box center [429, 237] width 141 height 21
type input "20"
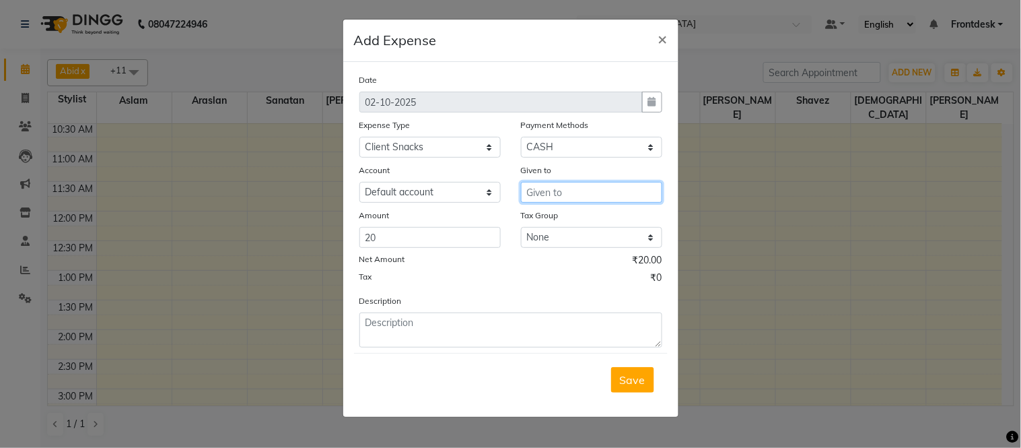
click at [532, 196] on input "text" at bounding box center [591, 192] width 141 height 21
type input "[PERSON_NAME]"
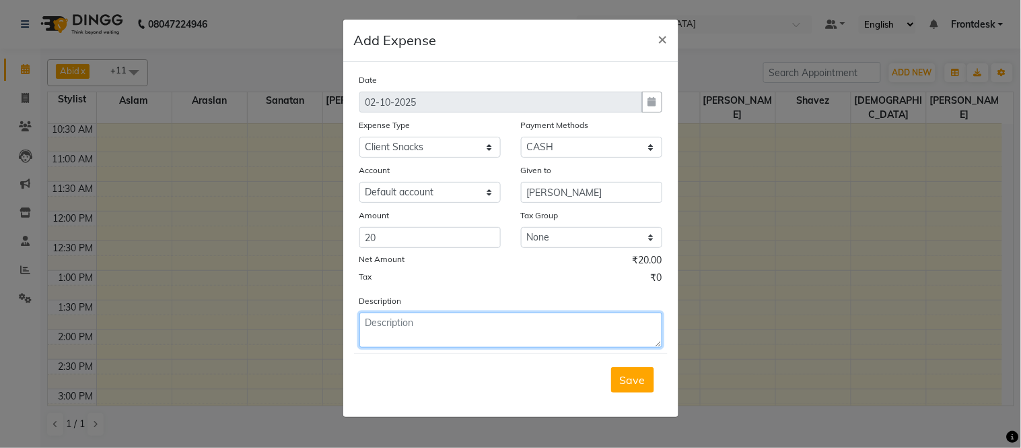
click at [385, 343] on textarea at bounding box center [510, 329] width 303 height 35
type textarea "tea for client"
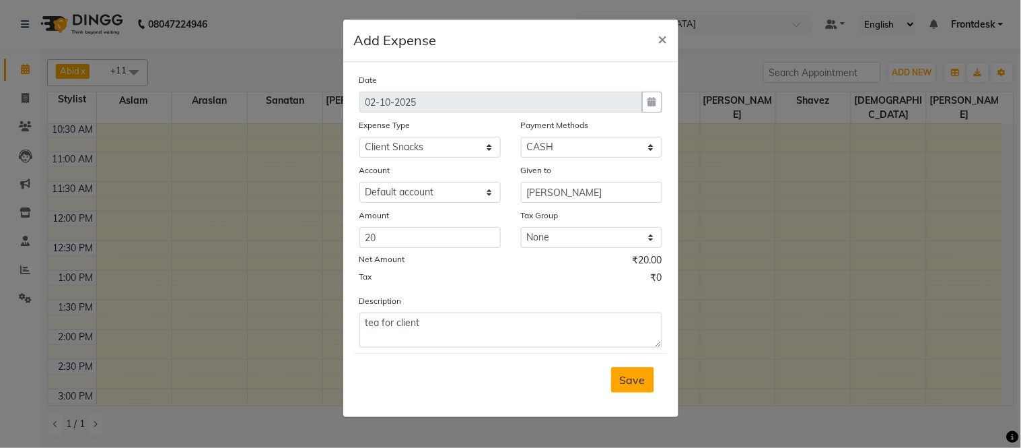
click at [614, 381] on button "Save" at bounding box center [632, 380] width 43 height 26
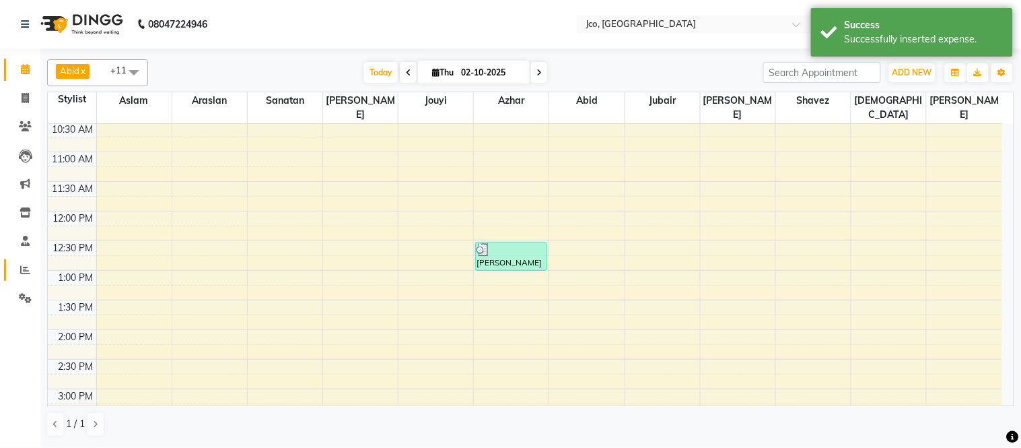
click at [8, 264] on link "Reports" at bounding box center [20, 270] width 32 height 22
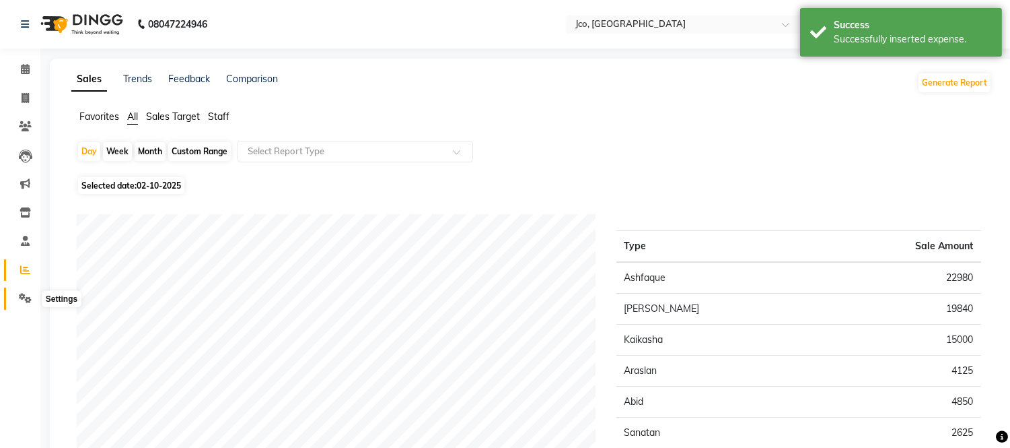
click at [30, 299] on icon at bounding box center [25, 298] width 13 height 10
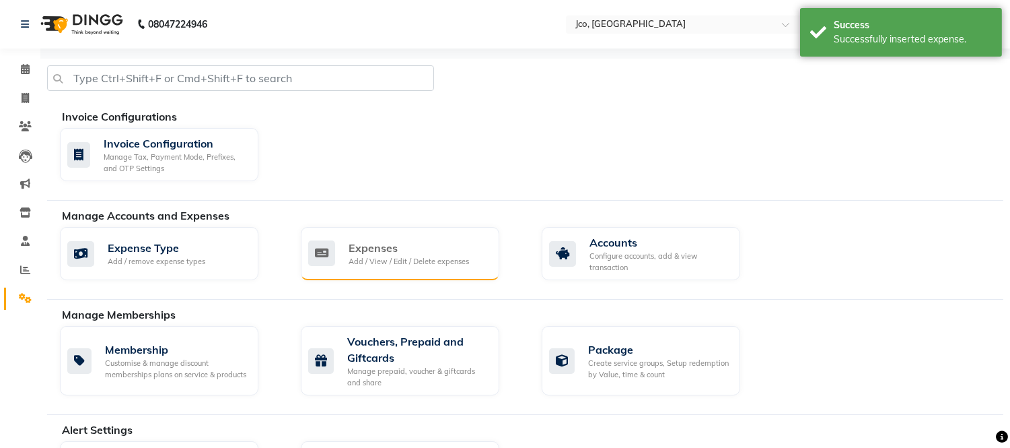
click at [394, 248] on div "Expenses" at bounding box center [409, 248] width 120 height 16
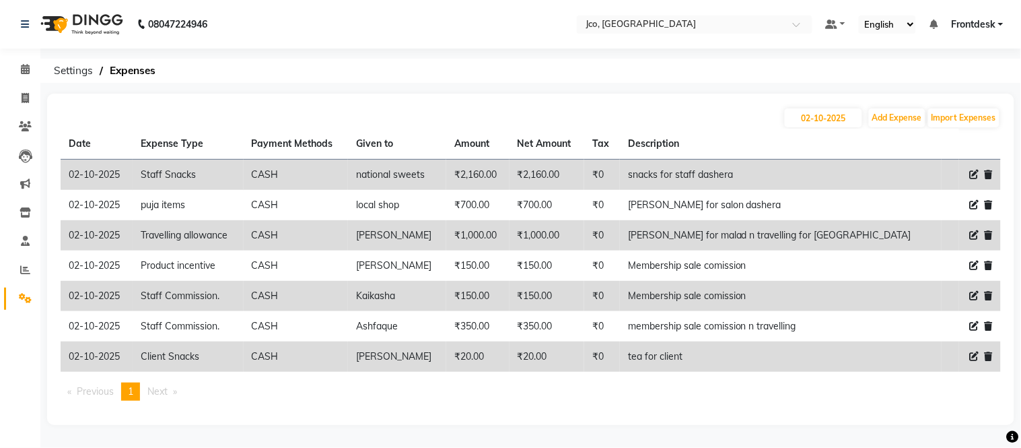
click at [509, 178] on td "₹2,160.00" at bounding box center [477, 174] width 63 height 31
click at [974, 174] on icon at bounding box center [974, 174] width 9 height 9
select select "500"
select select "1"
select select "6846"
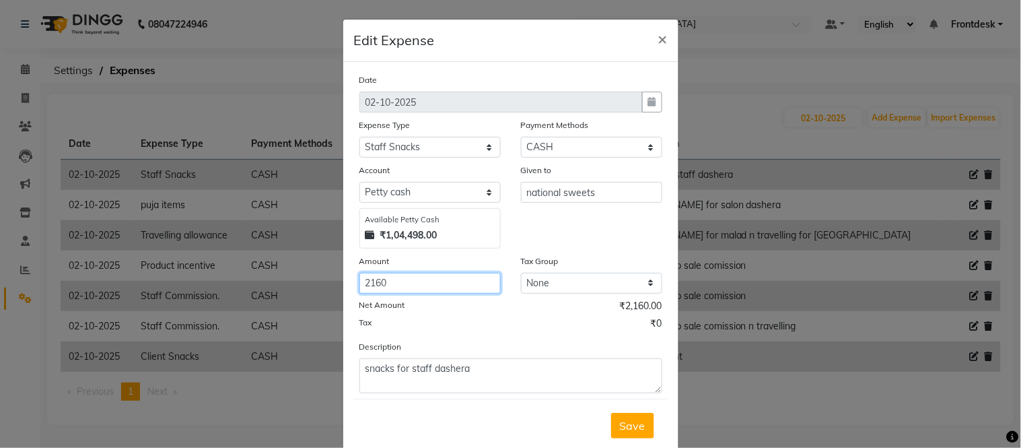
click at [387, 286] on input "2160" at bounding box center [429, 283] width 141 height 21
type input "2170"
click at [624, 425] on span "Save" at bounding box center [633, 425] width 26 height 13
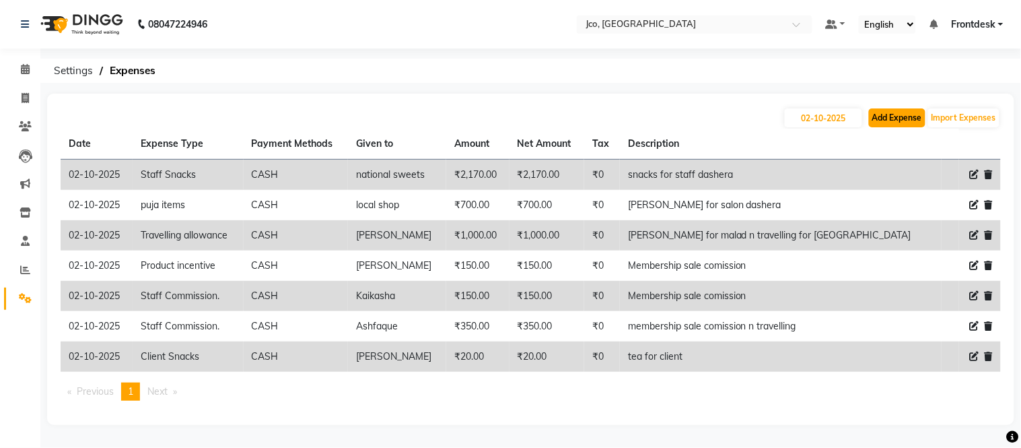
click at [892, 118] on button "Add Expense" at bounding box center [897, 117] width 57 height 19
select select "1"
select select "6846"
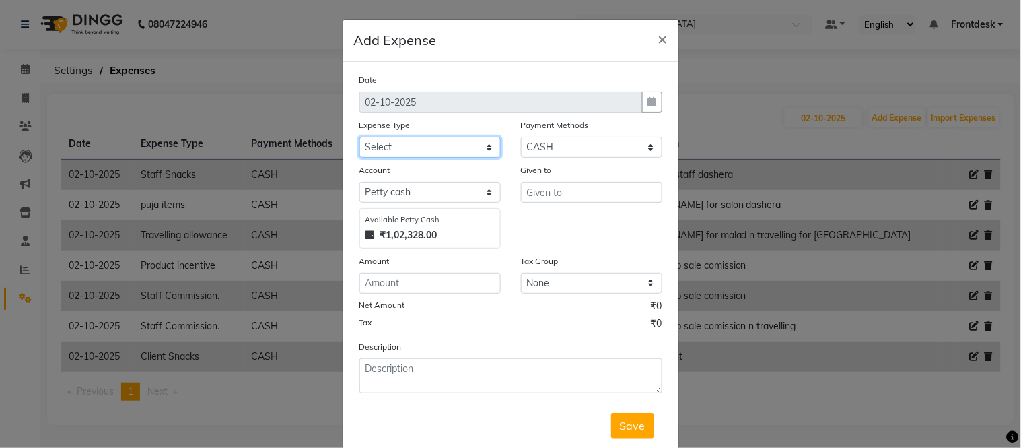
click at [425, 143] on select "Select Advance Salary Amazon B M C Cash transfer to bank Cash transfer to hub C…" at bounding box center [429, 147] width 141 height 21
select select "512"
click at [359, 137] on select "Select Advance Salary Amazon B M C Cash transfer to bank Cash transfer to hub C…" at bounding box center [429, 147] width 141 height 21
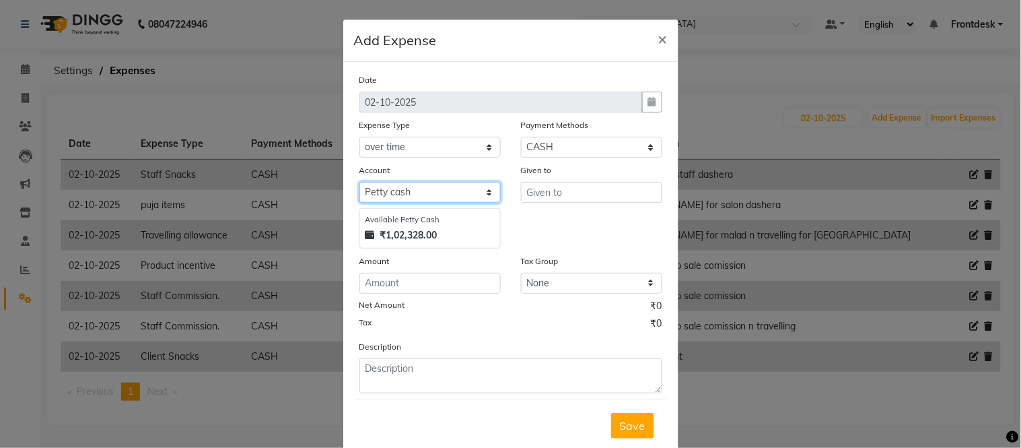
click at [438, 186] on select "Select [PERSON_NAME] cash Default account" at bounding box center [429, 192] width 141 height 21
select select "6847"
click at [359, 182] on select "Select [PERSON_NAME] cash Default account" at bounding box center [429, 192] width 141 height 21
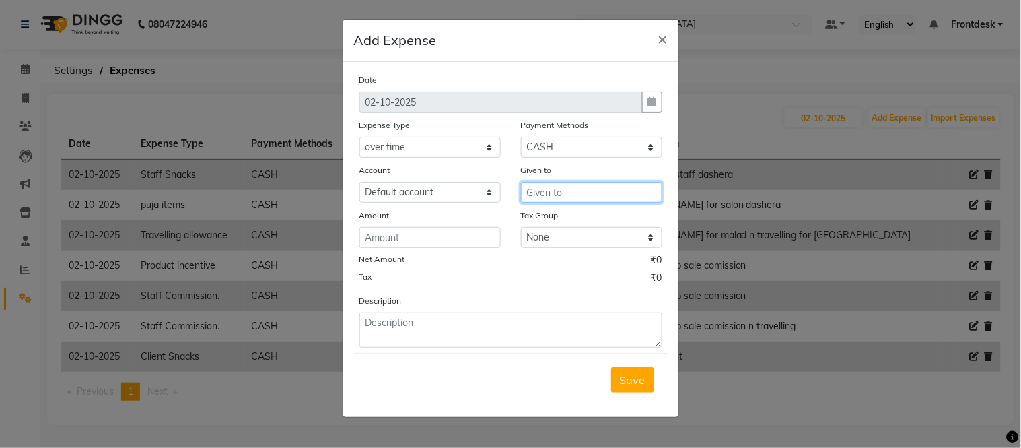
click at [561, 190] on input "text" at bounding box center [591, 192] width 141 height 21
type input "[PERSON_NAME]"
click at [413, 224] on div "Amount" at bounding box center [429, 217] width 141 height 19
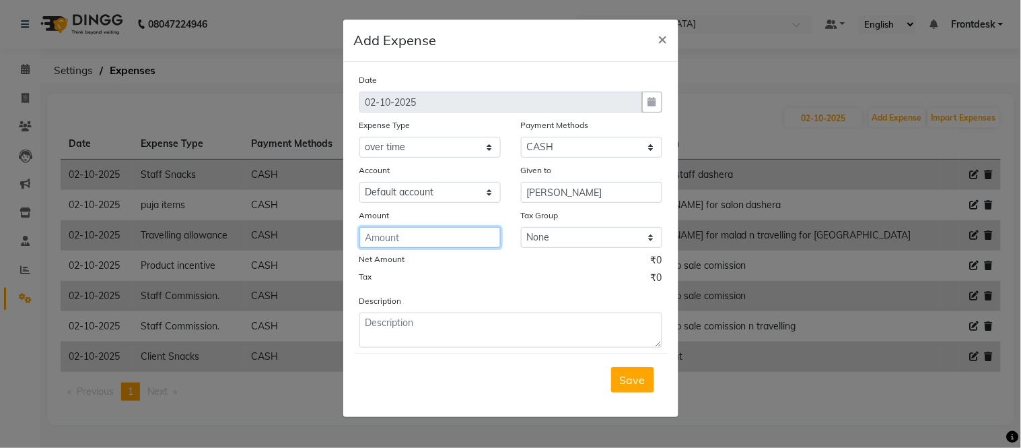
click at [413, 234] on input "number" at bounding box center [429, 237] width 141 height 21
type input "200"
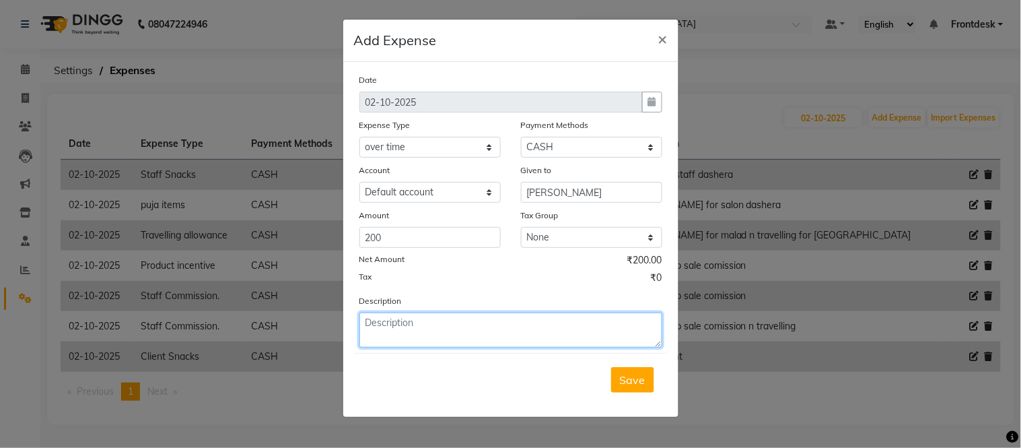
click at [374, 320] on textarea at bounding box center [510, 329] width 303 height 35
click at [386, 322] on textarea at bounding box center [510, 329] width 303 height 35
type textarea "OVERTIME [PERSON_NAME]"
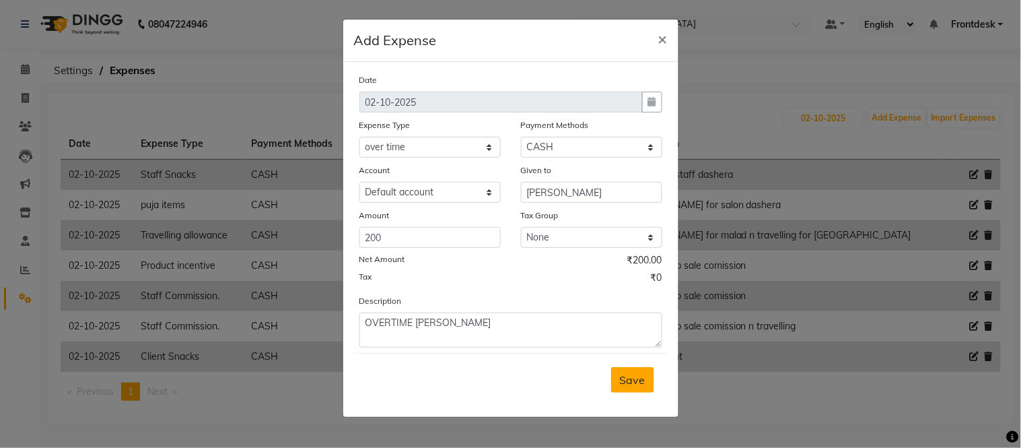
click at [646, 384] on button "Save" at bounding box center [632, 380] width 43 height 26
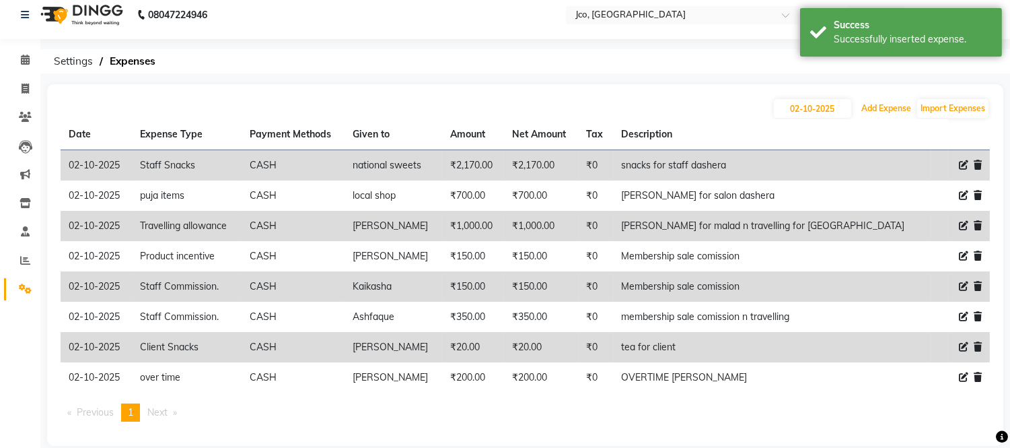
scroll to position [27, 0]
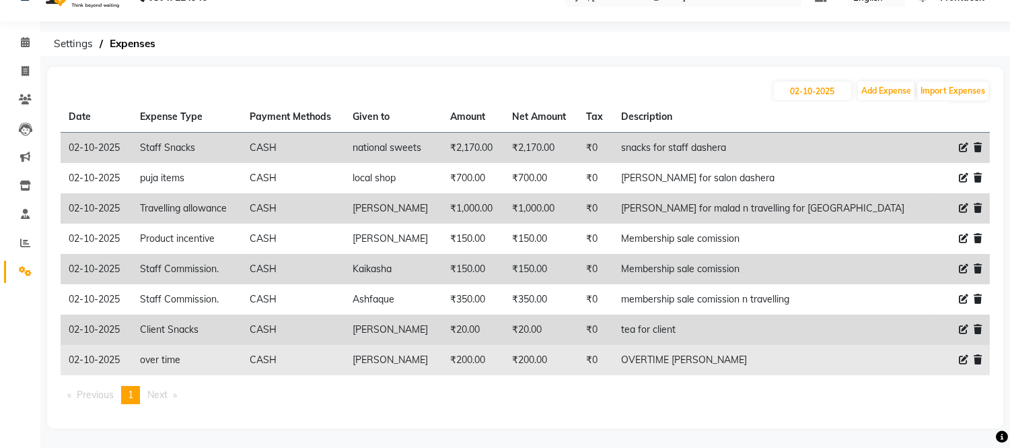
click at [960, 364] on icon at bounding box center [963, 359] width 9 height 9
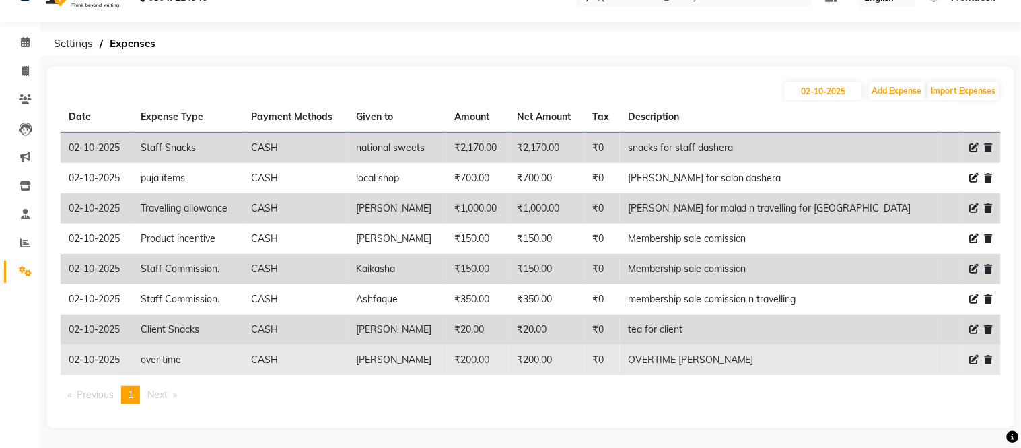
select select "512"
select select "1"
select select "6846"
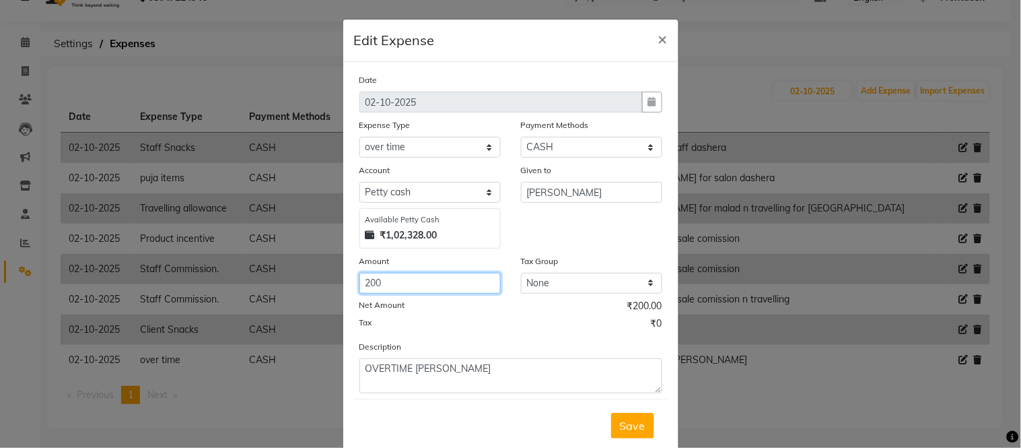
click at [421, 280] on input "200" at bounding box center [429, 283] width 141 height 21
type input "250"
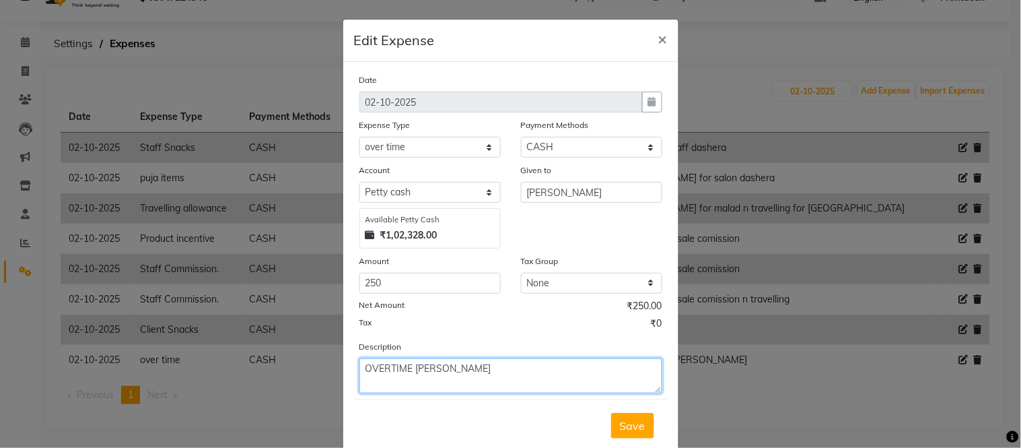
click at [483, 376] on textarea "OVERTIME [PERSON_NAME]" at bounding box center [510, 375] width 303 height 35
type textarea "OVERTIME [PERSON_NAME] N TRAVELLING TO [GEOGRAPHIC_DATA]"
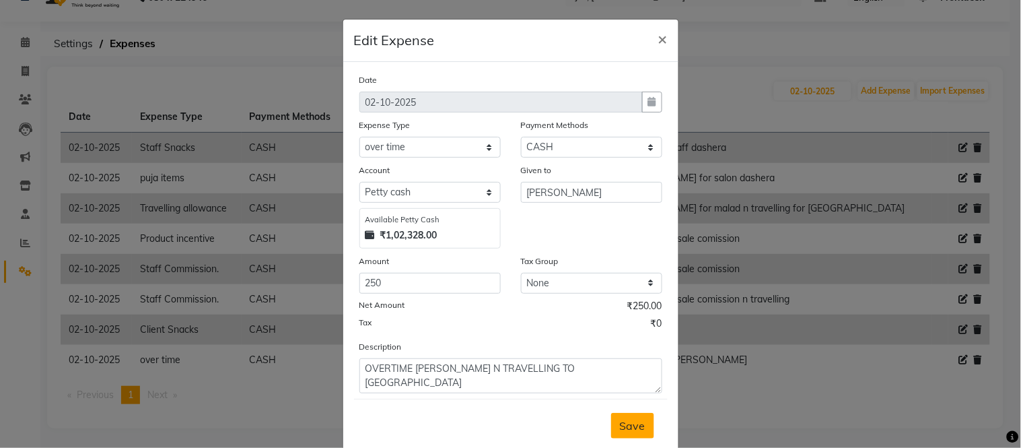
click at [624, 436] on button "Save" at bounding box center [632, 426] width 43 height 26
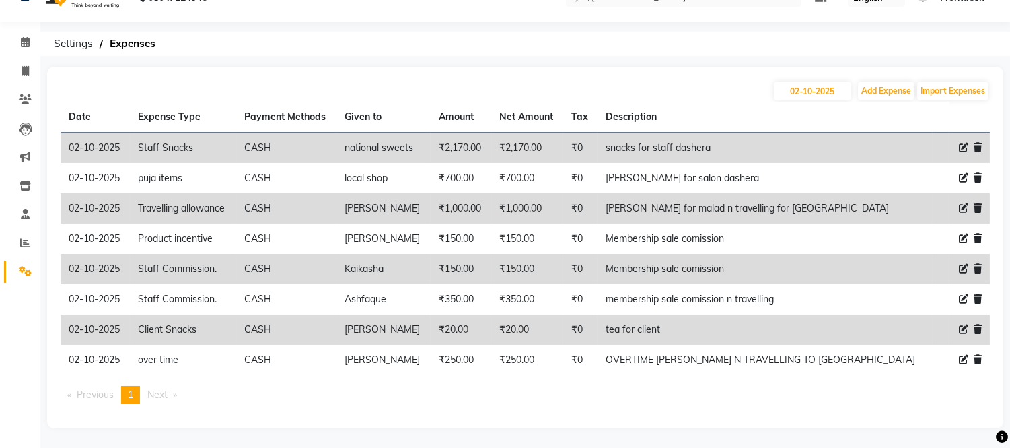
scroll to position [0, 0]
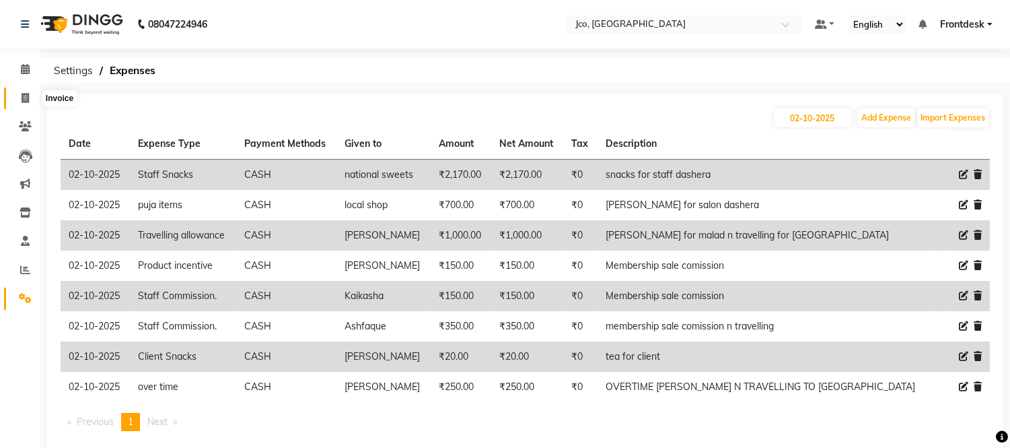
click at [15, 94] on span at bounding box center [25, 98] width 24 height 15
select select "service"
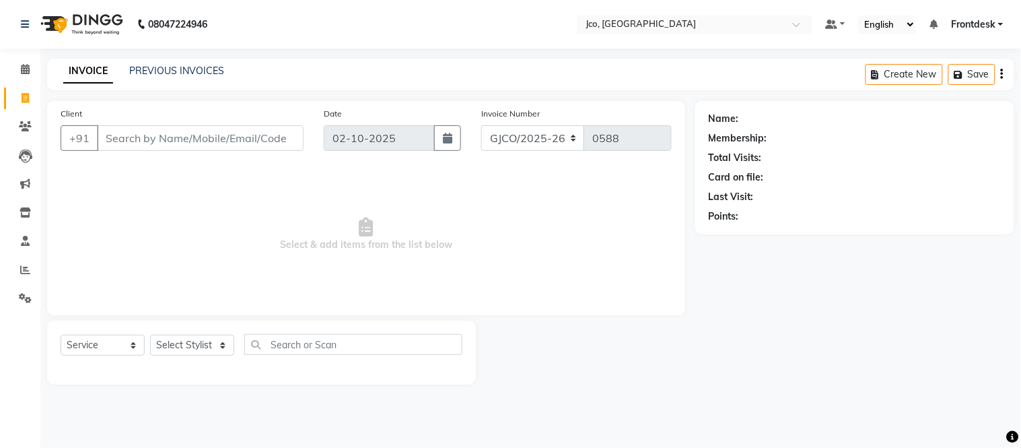
click at [172, 64] on div "PREVIOUS INVOICES" at bounding box center [176, 71] width 95 height 14
drag, startPoint x: 186, startPoint y: 83, endPoint x: 185, endPoint y: 67, distance: 15.5
click at [186, 74] on div "INVOICE PREVIOUS INVOICES Create New Save" at bounding box center [530, 75] width 967 height 32
click at [185, 67] on link "PREVIOUS INVOICES" at bounding box center [176, 71] width 95 height 12
